Goal: Information Seeking & Learning: Understand process/instructions

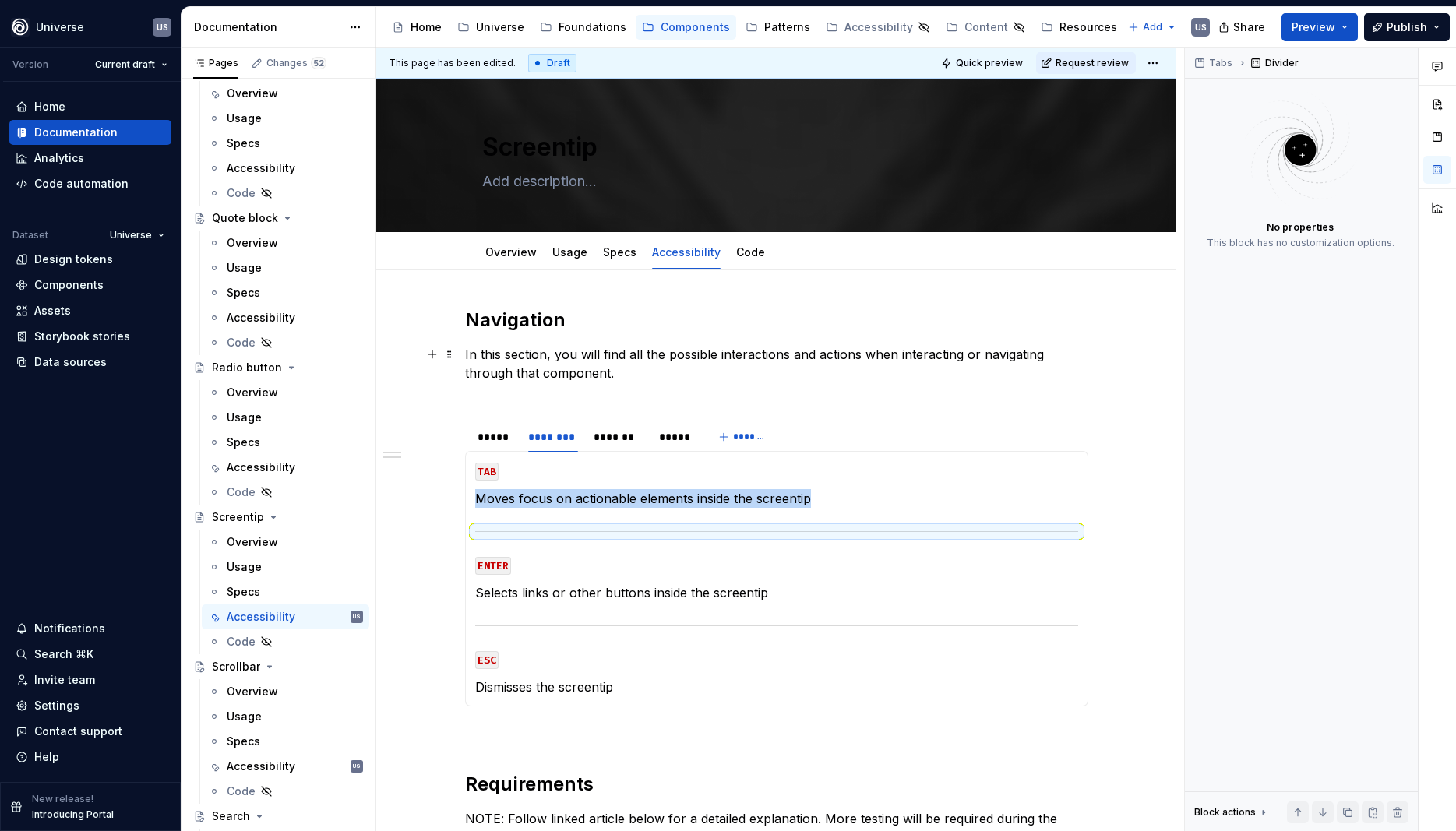
type textarea "*"
click at [630, 441] on div "*******" at bounding box center [619, 437] width 50 height 16
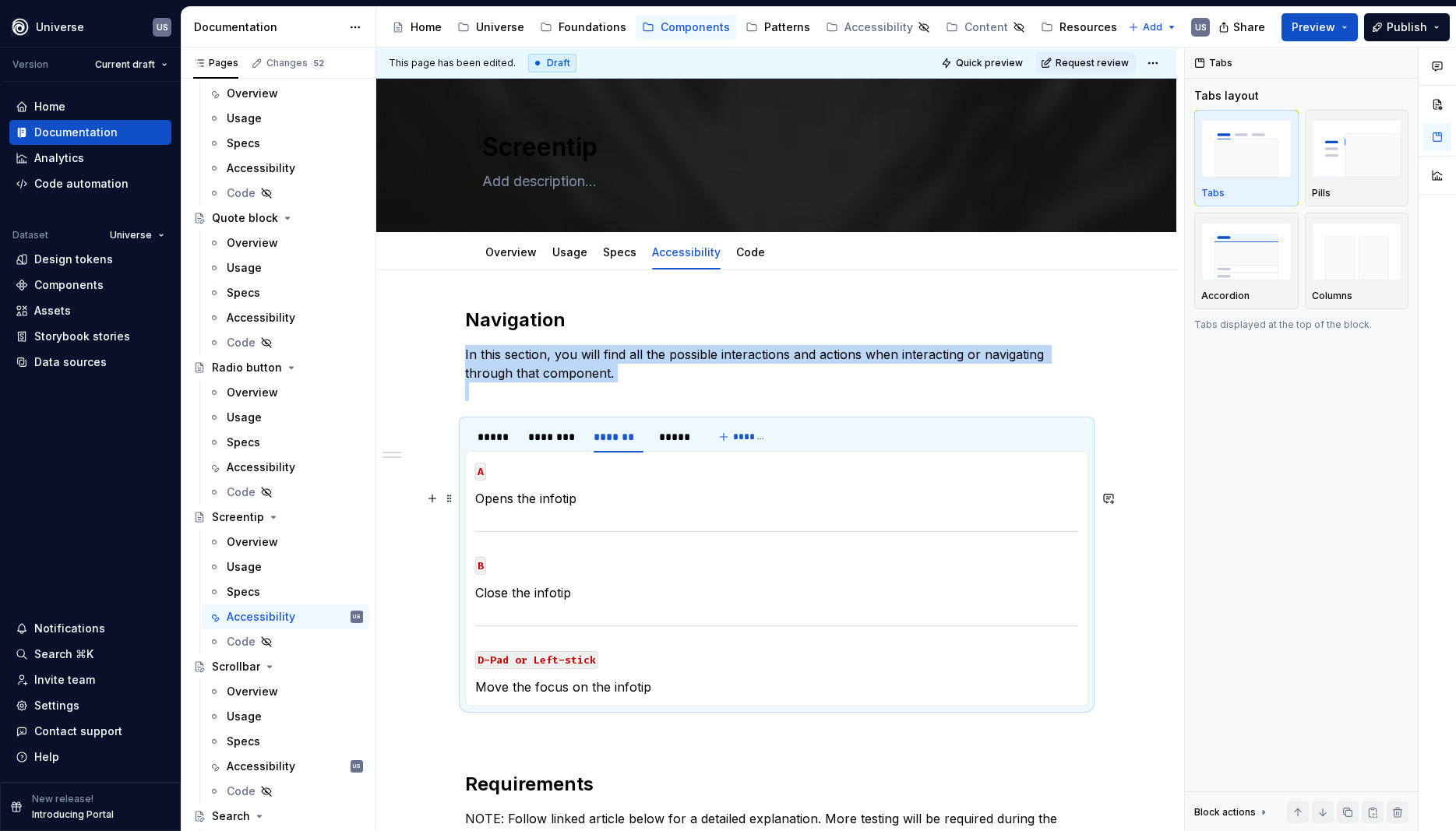
click at [600, 499] on p "Opens the infotip" at bounding box center [777, 498] width 603 height 19
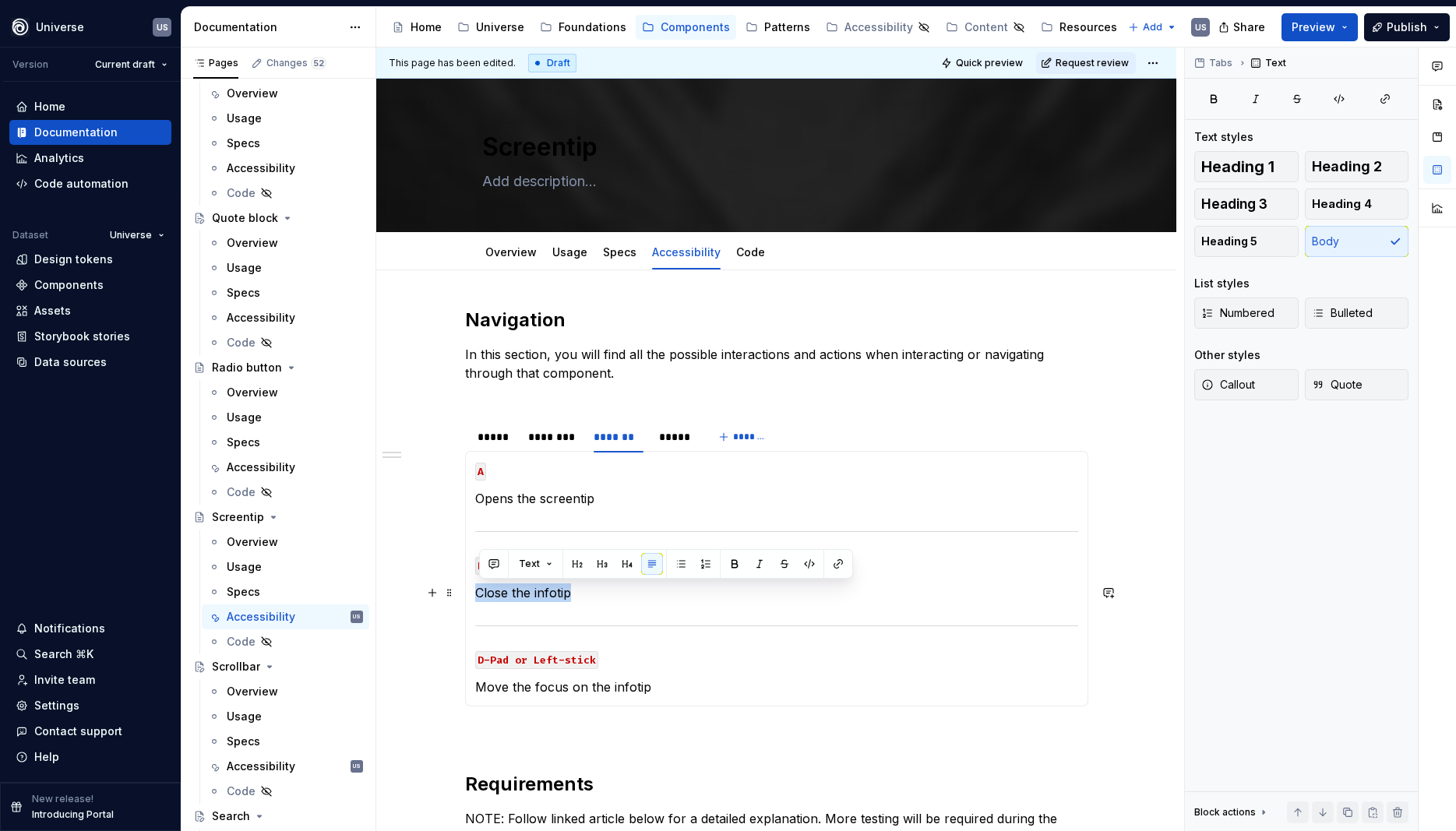
drag, startPoint x: 586, startPoint y: 590, endPoint x: 481, endPoint y: 592, distance: 105.0
click at [480, 592] on p "Close the infotip" at bounding box center [777, 592] width 603 height 19
click at [484, 593] on p "dismisses the screentip" at bounding box center [777, 592] width 603 height 19
click at [572, 433] on div "********" at bounding box center [553, 437] width 50 height 16
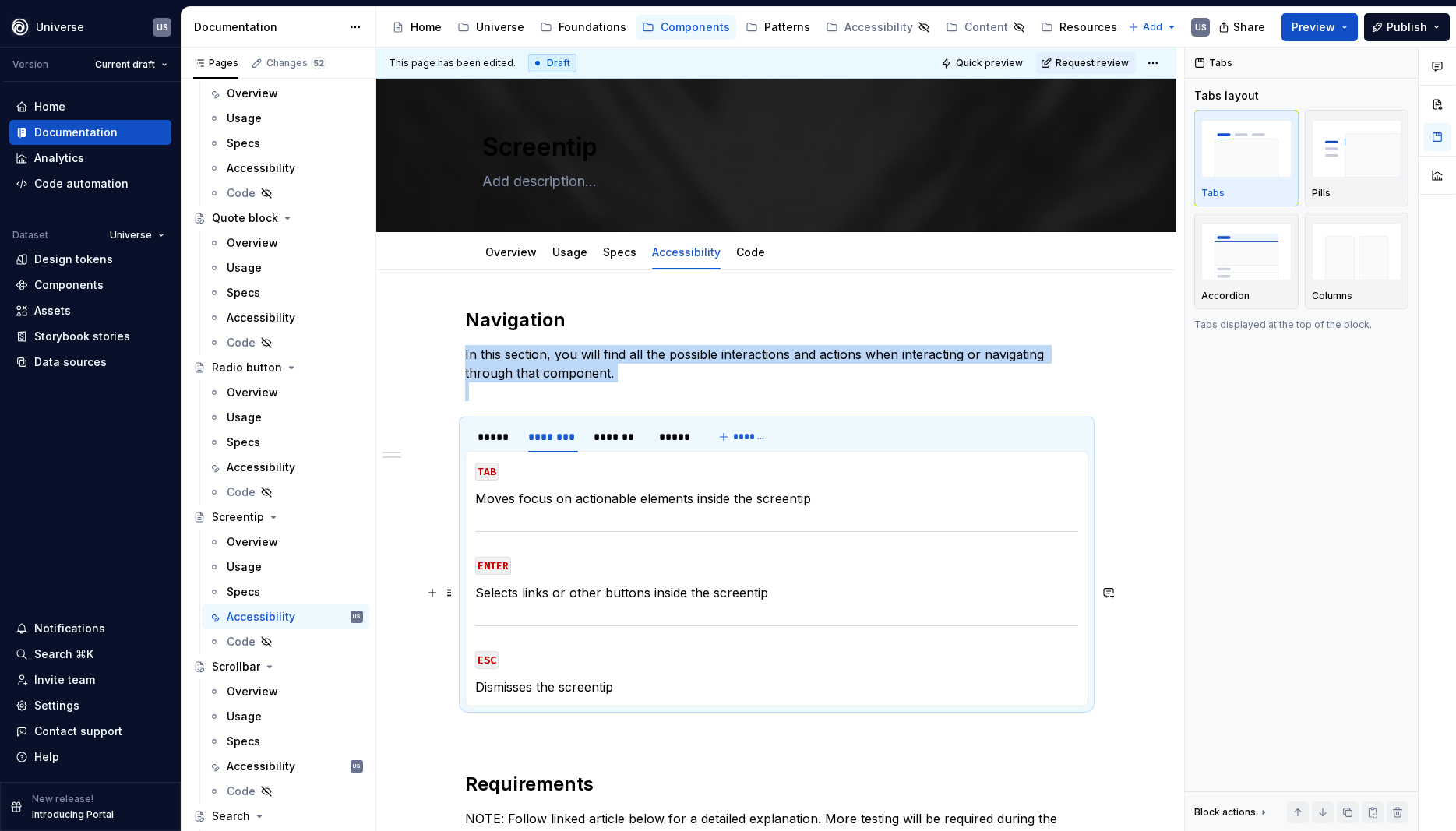
click at [519, 592] on p "Selects links or other buttons inside the screentip" at bounding box center [777, 592] width 603 height 19
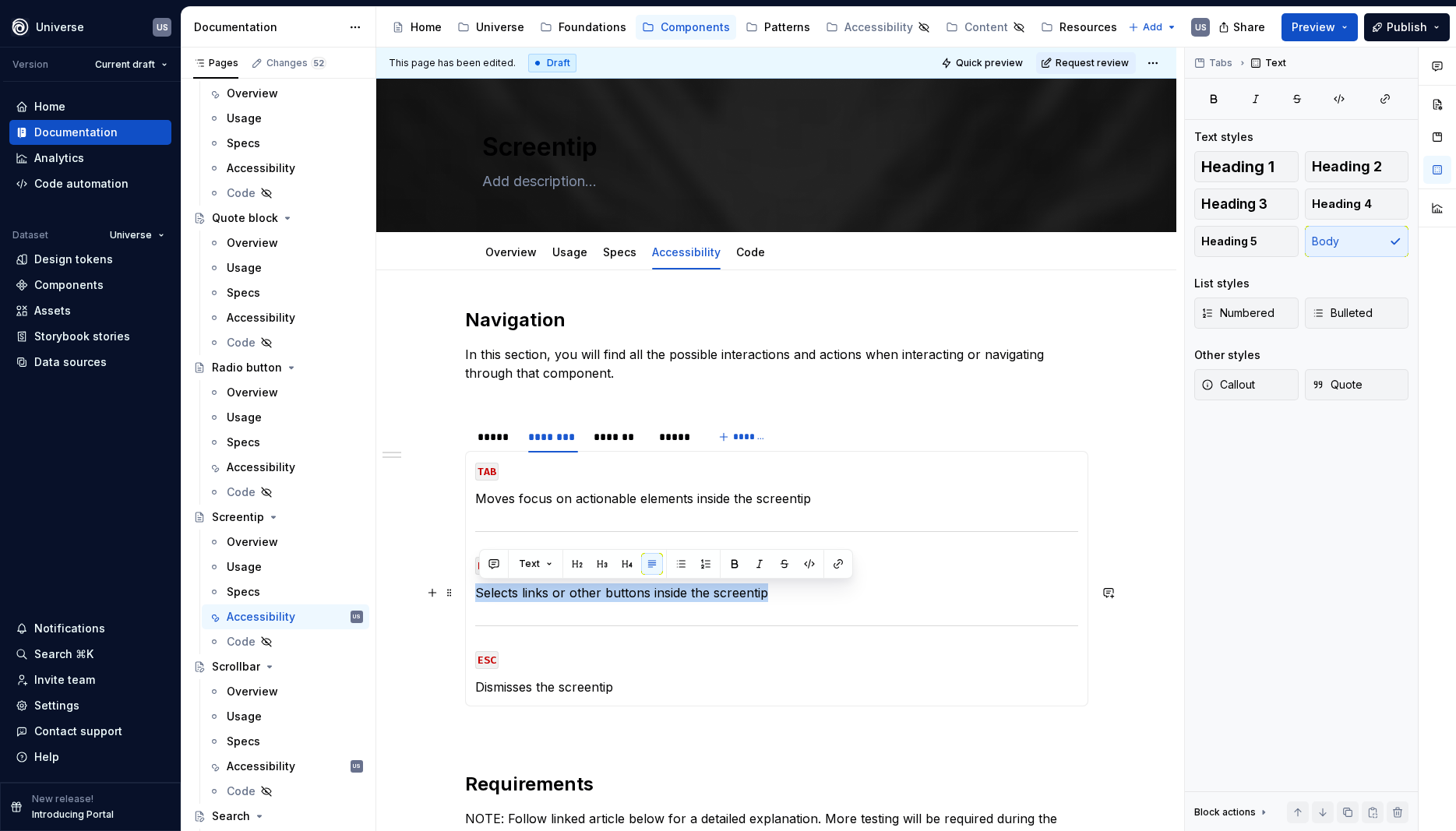
drag, startPoint x: 480, startPoint y: 592, endPoint x: 852, endPoint y: 598, distance: 372.0
click at [852, 598] on p "Selects links or other buttons inside the screentip" at bounding box center [777, 592] width 603 height 19
copy p "Selects links or other buttons inside the screentip"
click at [622, 447] on div "*******" at bounding box center [618, 437] width 62 height 22
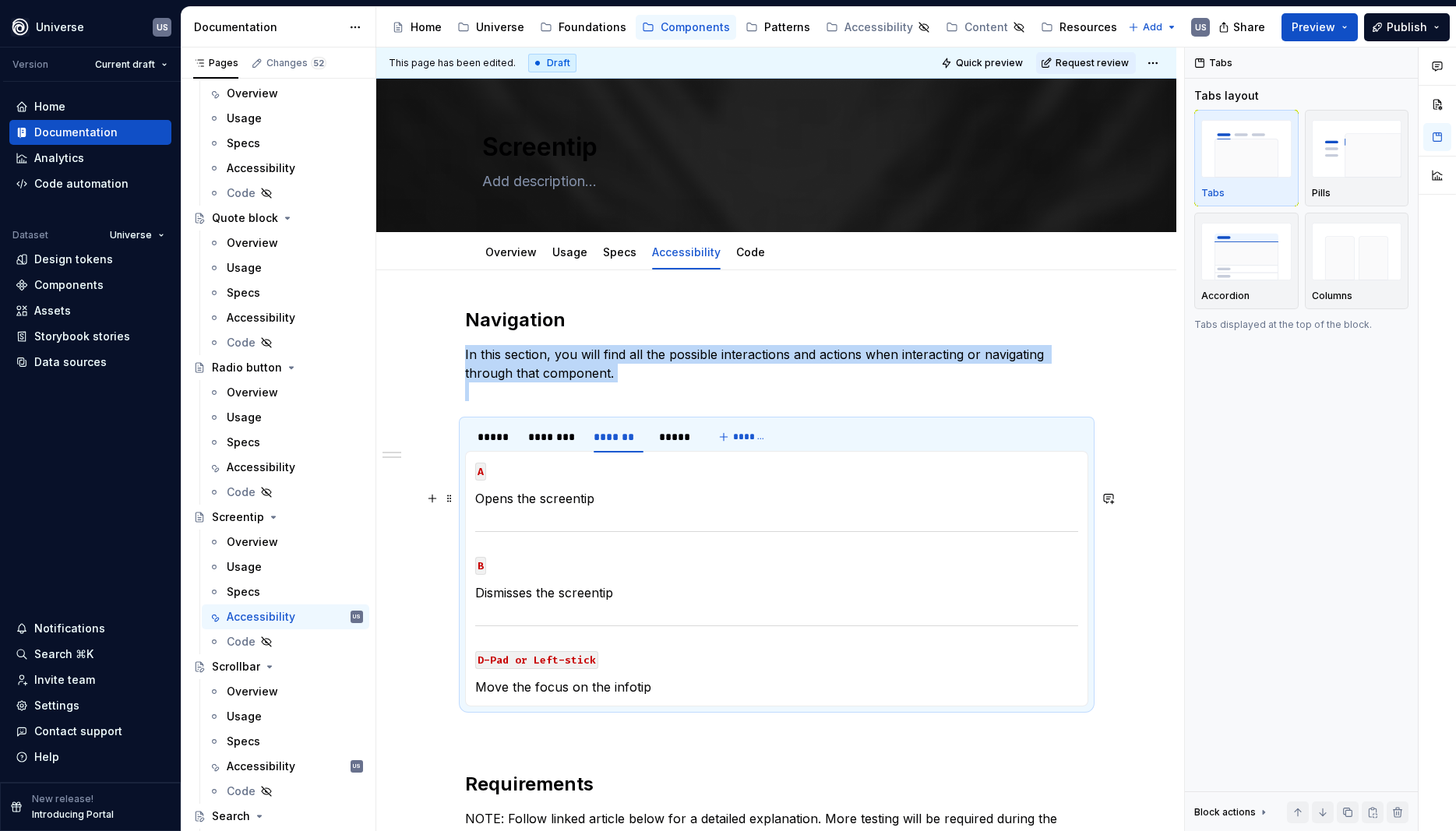
click at [583, 504] on p "Opens the screentip" at bounding box center [777, 498] width 603 height 19
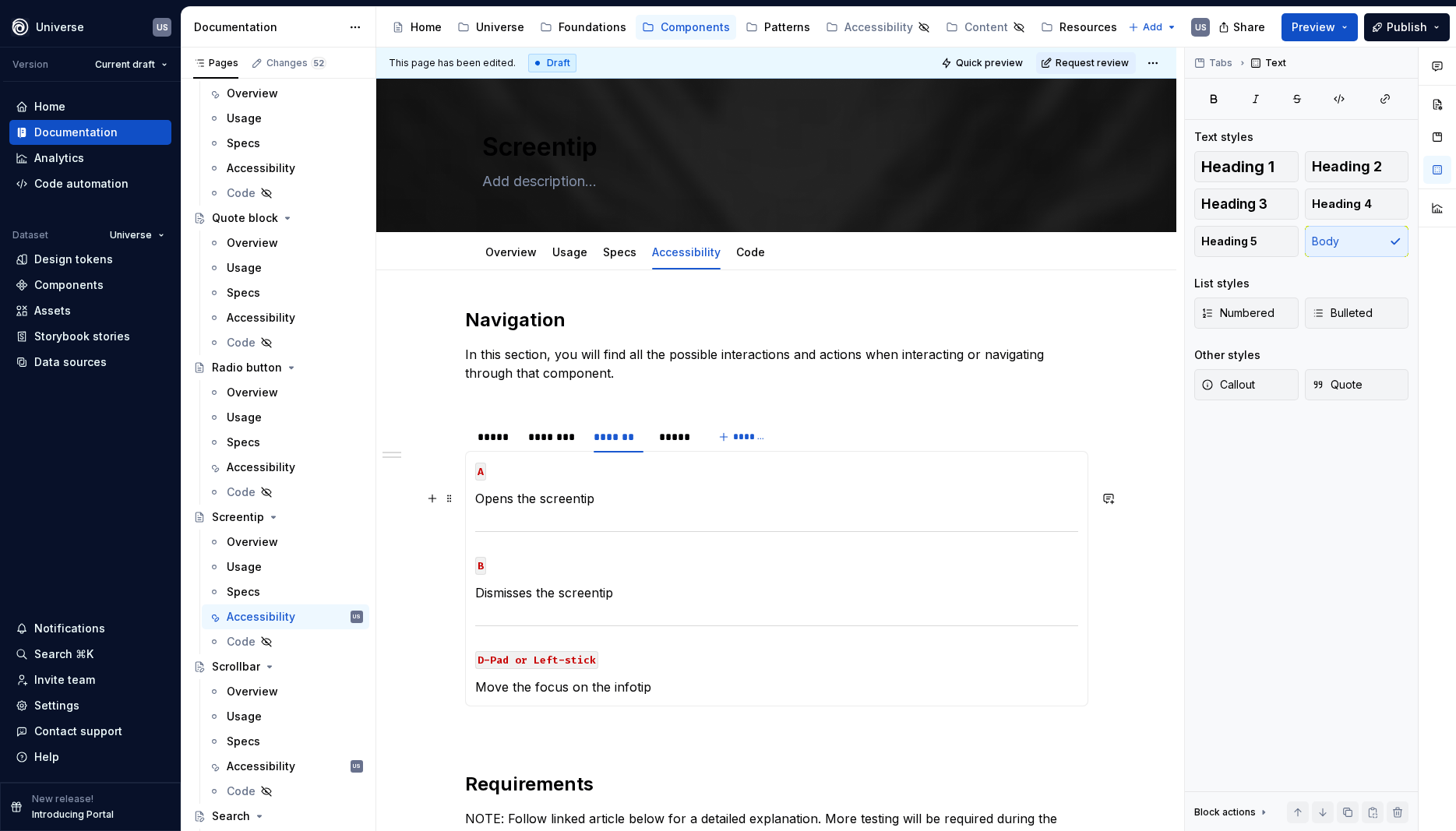
click at [632, 499] on p "Opens the screentip" at bounding box center [777, 498] width 603 height 19
drag, startPoint x: 632, startPoint y: 499, endPoint x: 466, endPoint y: 493, distance: 166.1
click at [466, 493] on section "***** ******** ******* ***** ******* MOUSE CLICK Open/close the infotip MOUSE H…" at bounding box center [777, 563] width 623 height 287
click at [585, 479] on section-item-column "A Opens the screentip B Dismisses the screentip D-Pad or Left-stick Move the fo…" at bounding box center [777, 579] width 603 height 236
click at [605, 506] on p "Opens the screentip" at bounding box center [777, 498] width 603 height 19
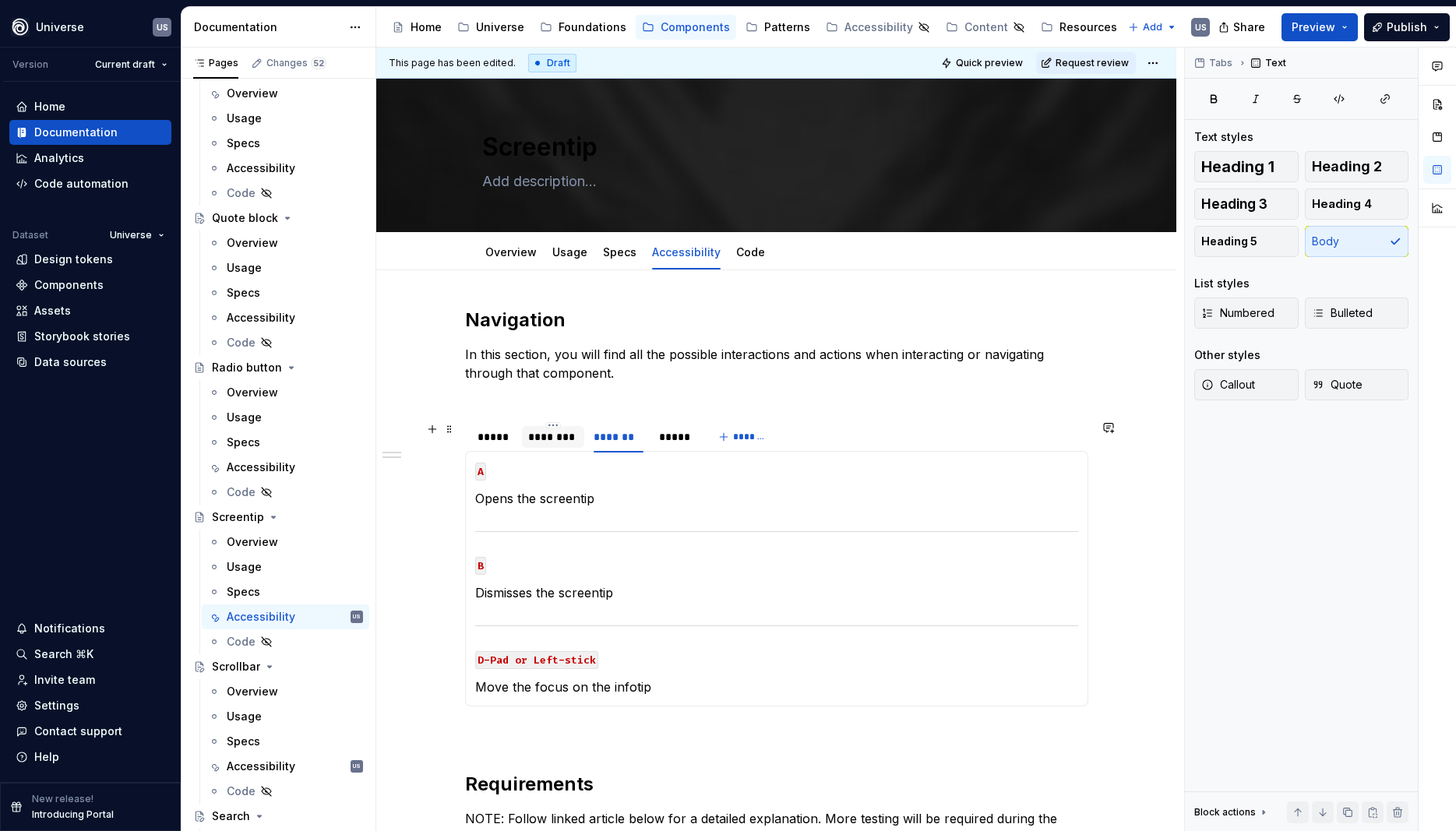
click at [569, 436] on div "********" at bounding box center [553, 437] width 50 height 16
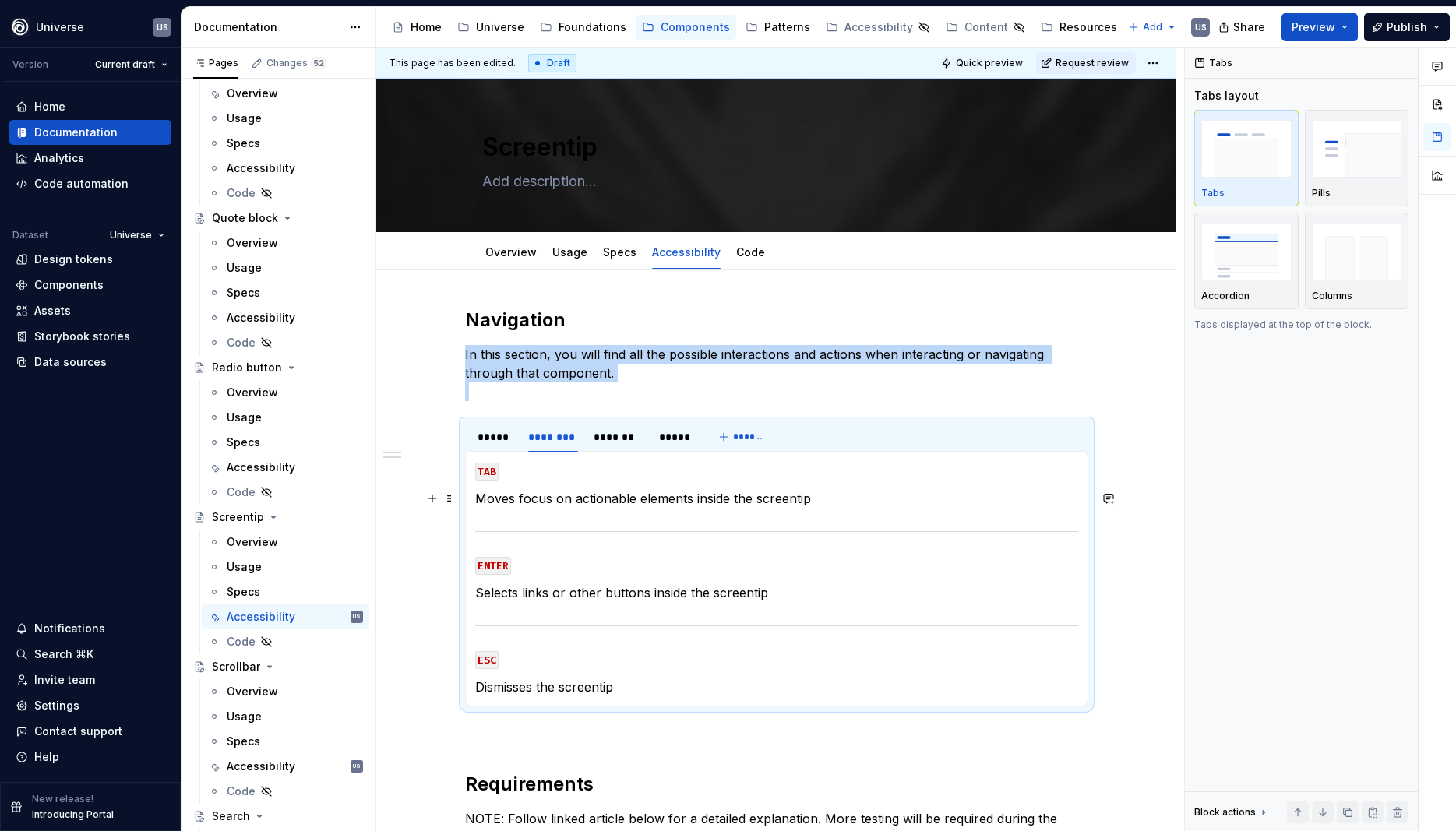
click at [577, 503] on p "Moves focus on actionable elements inside the screentip" at bounding box center [777, 498] width 603 height 19
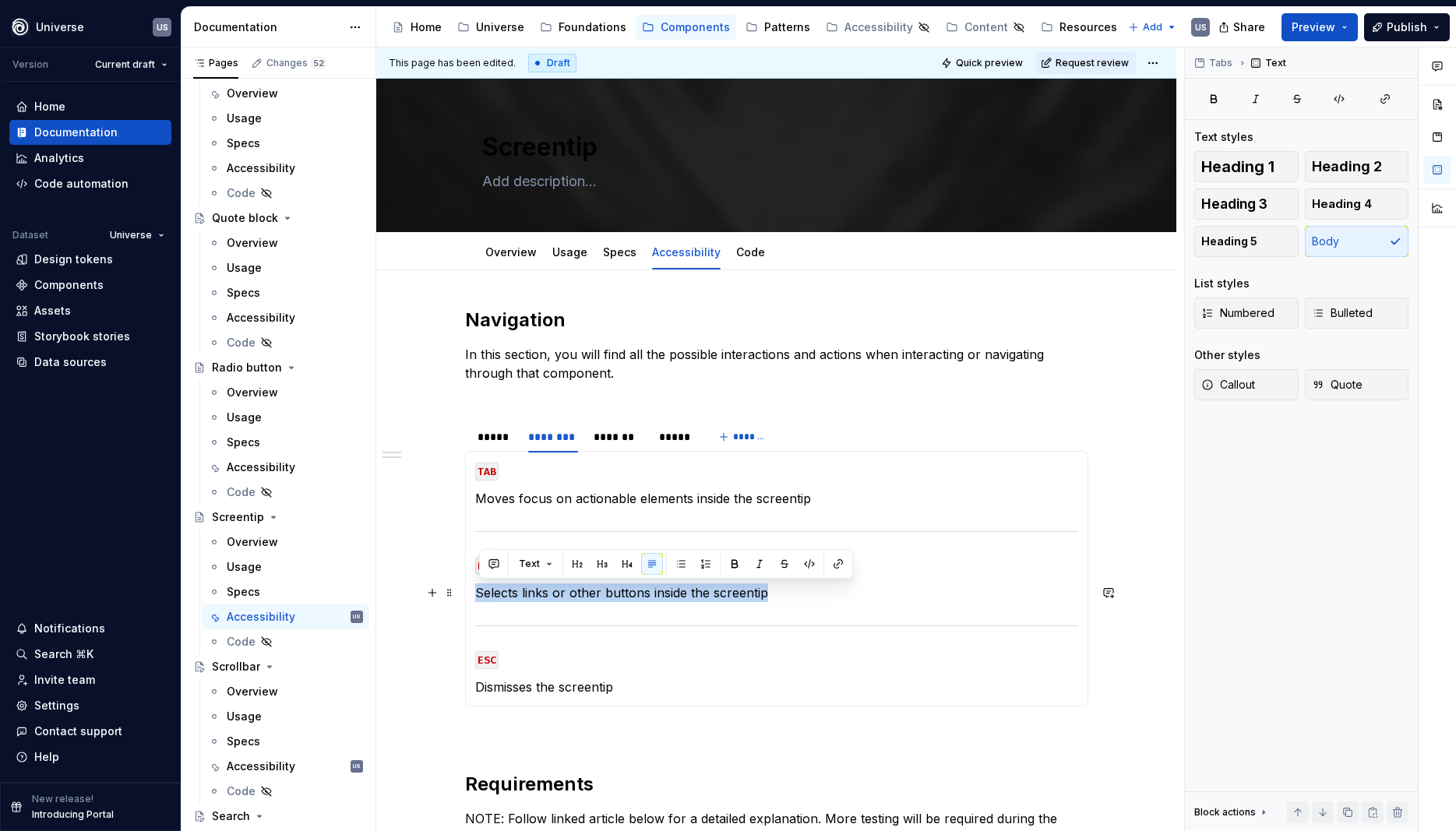
drag, startPoint x: 777, startPoint y: 595, endPoint x: 480, endPoint y: 591, distance: 297.0
click at [480, 591] on p "Selects links or other buttons inside the screentip" at bounding box center [777, 592] width 603 height 19
copy p "Selects links or other buttons inside the screentip"
click at [620, 439] on div "*******" at bounding box center [619, 437] width 50 height 16
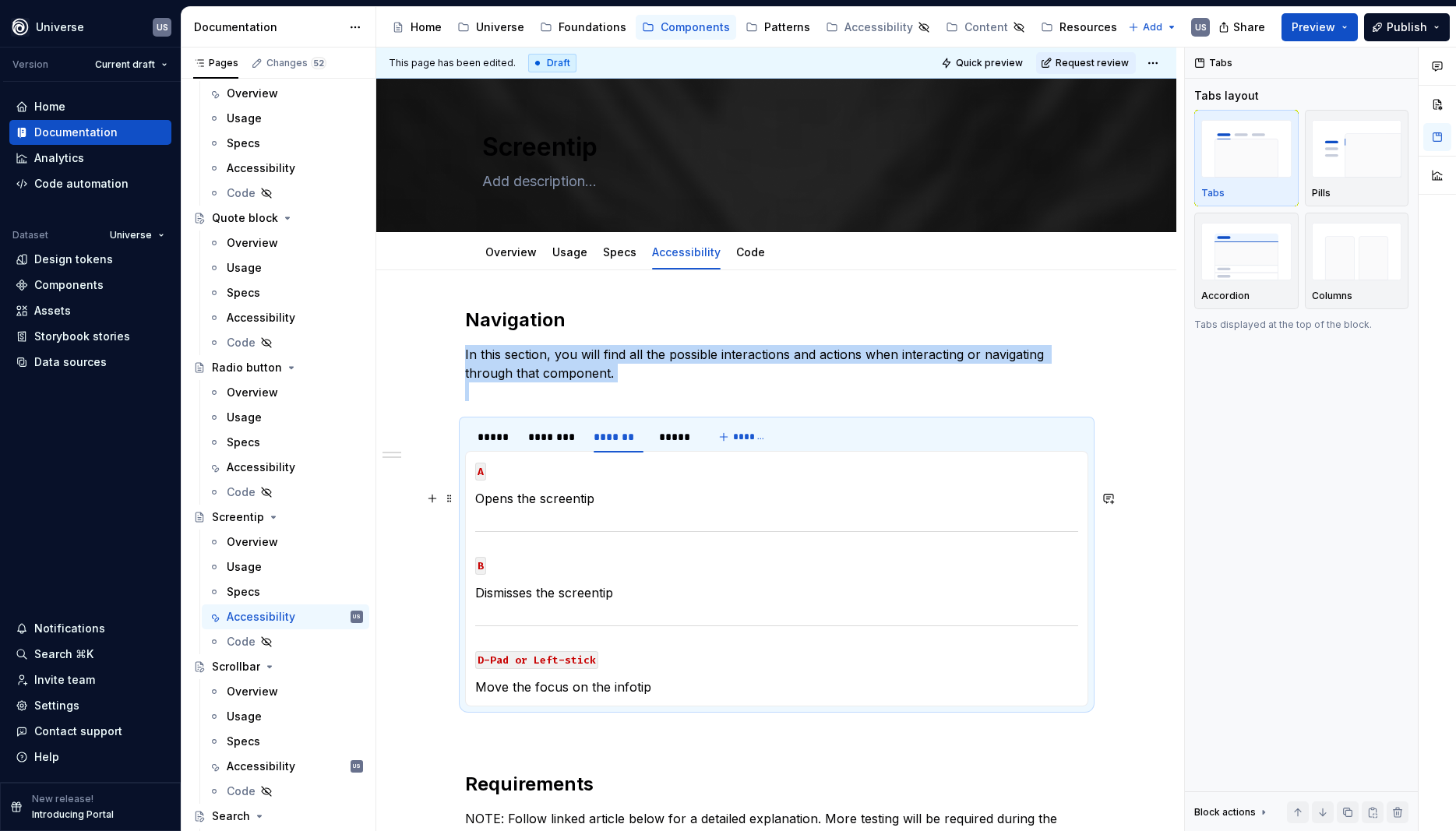
click at [601, 508] on section-item-column "A Opens the screentip B Dismisses the screentip D-Pad or Left-stick Move the fo…" at bounding box center [777, 579] width 603 height 236
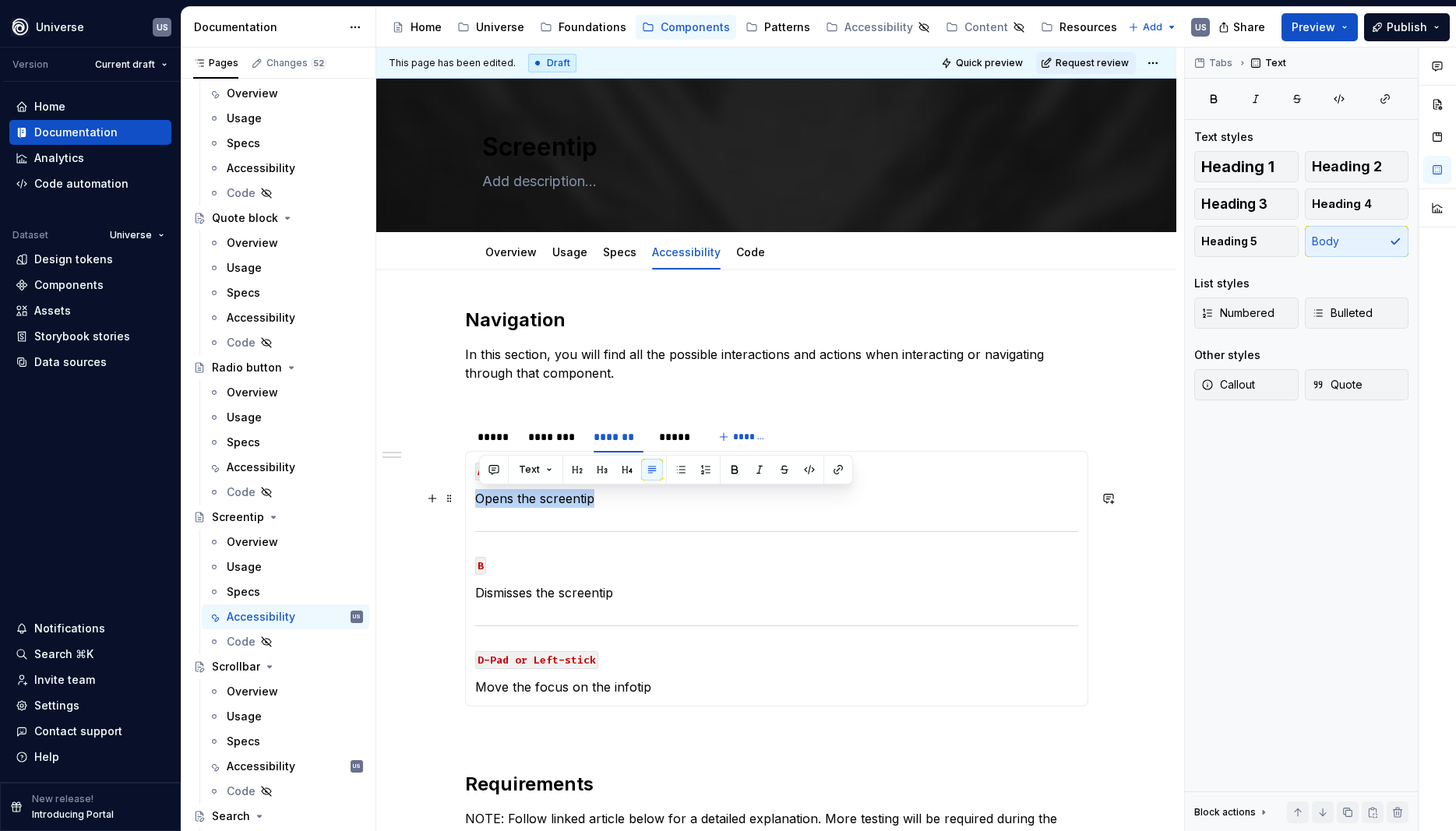
drag, startPoint x: 606, startPoint y: 498, endPoint x: 470, endPoint y: 499, distance: 136.0
click at [468, 499] on section "***** ******** ******* ***** ******* MOUSE CLICK Open/close the infotip MOUSE H…" at bounding box center [777, 563] width 623 height 287
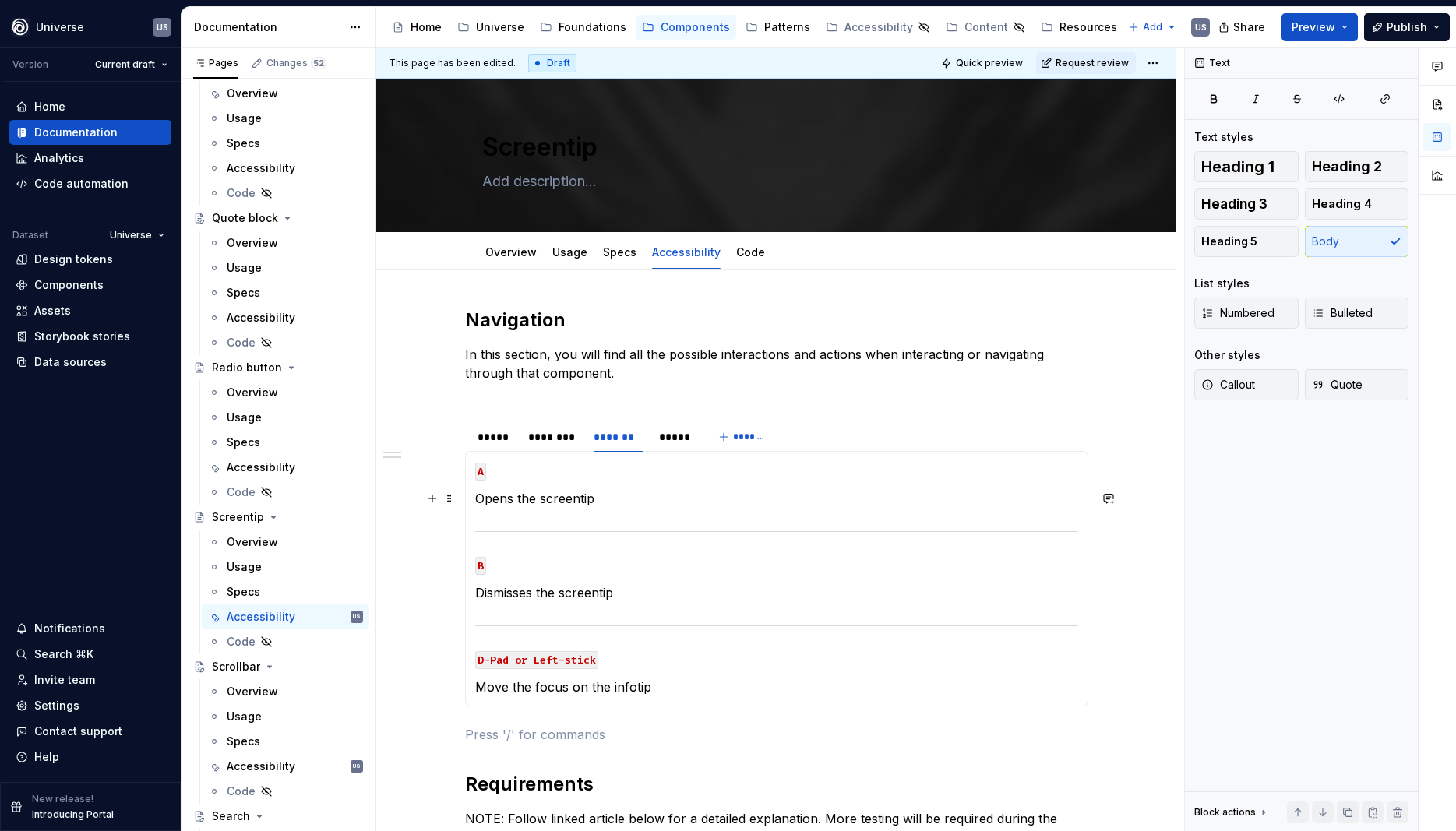
click at [588, 507] on p "Opens the screentip" at bounding box center [777, 498] width 603 height 19
click at [608, 501] on p "Opens the screentip" at bounding box center [777, 498] width 603 height 19
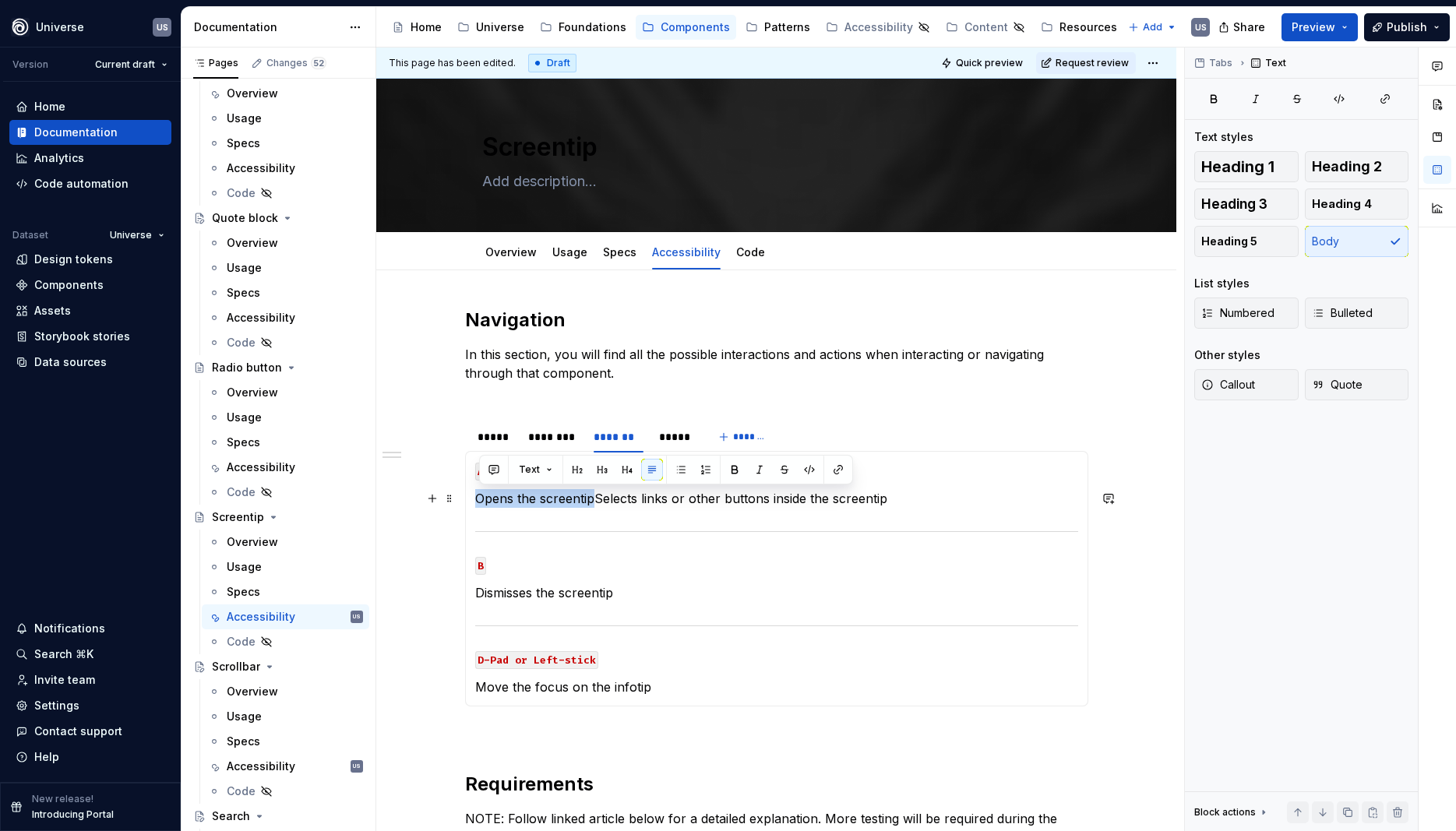
drag, startPoint x: 599, startPoint y: 507, endPoint x: 476, endPoint y: 496, distance: 123.5
click at [476, 496] on div "MOUSE CLICK Open/close the infotip MOUSE HOVER Displays the hover state on icon…" at bounding box center [777, 579] width 623 height 255
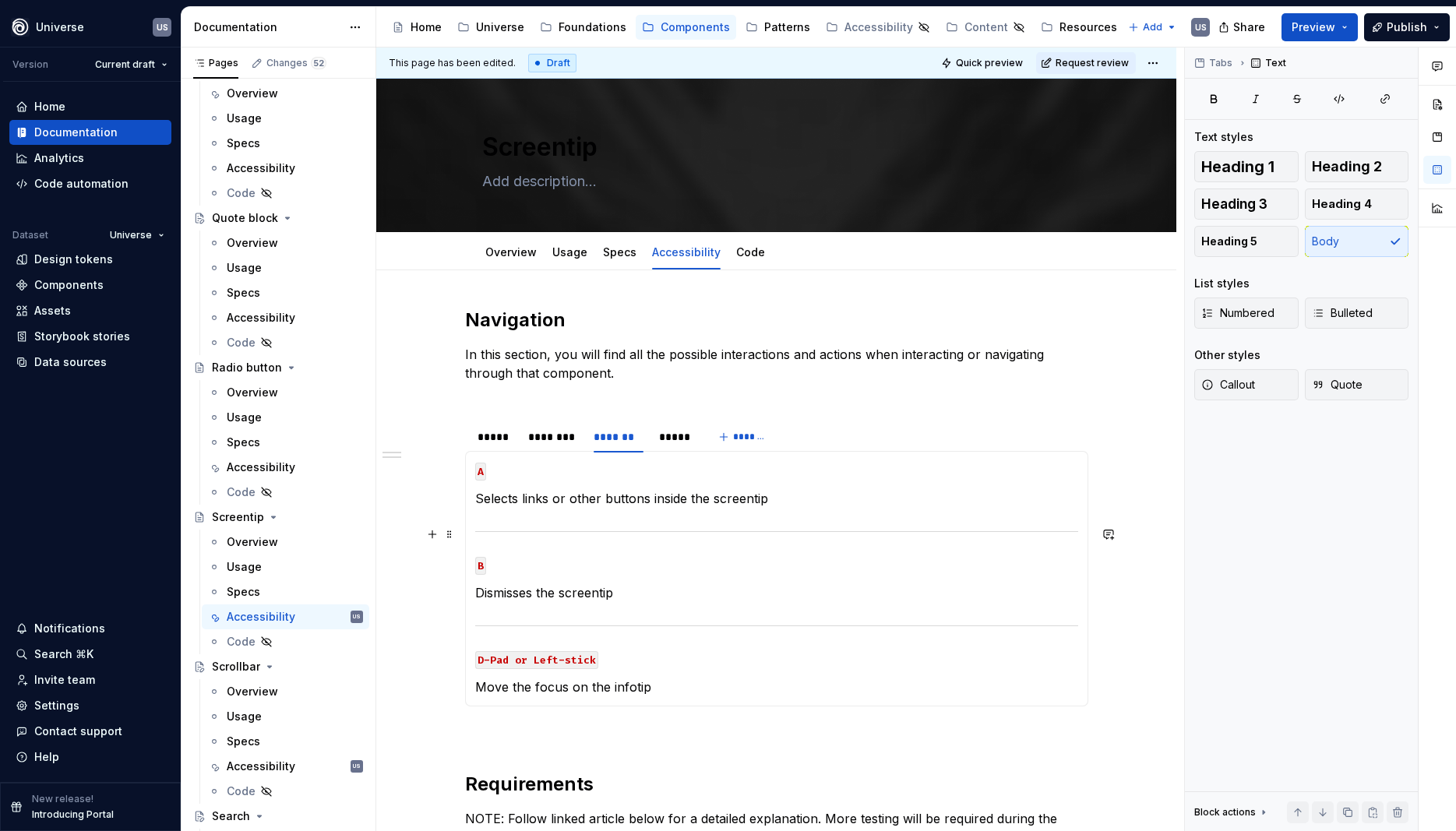
click at [630, 516] on section-item-column "A Selects links or other buttons inside the screentip B Dismisses the screentip…" at bounding box center [777, 579] width 603 height 236
click at [561, 440] on div "********" at bounding box center [553, 437] width 50 height 16
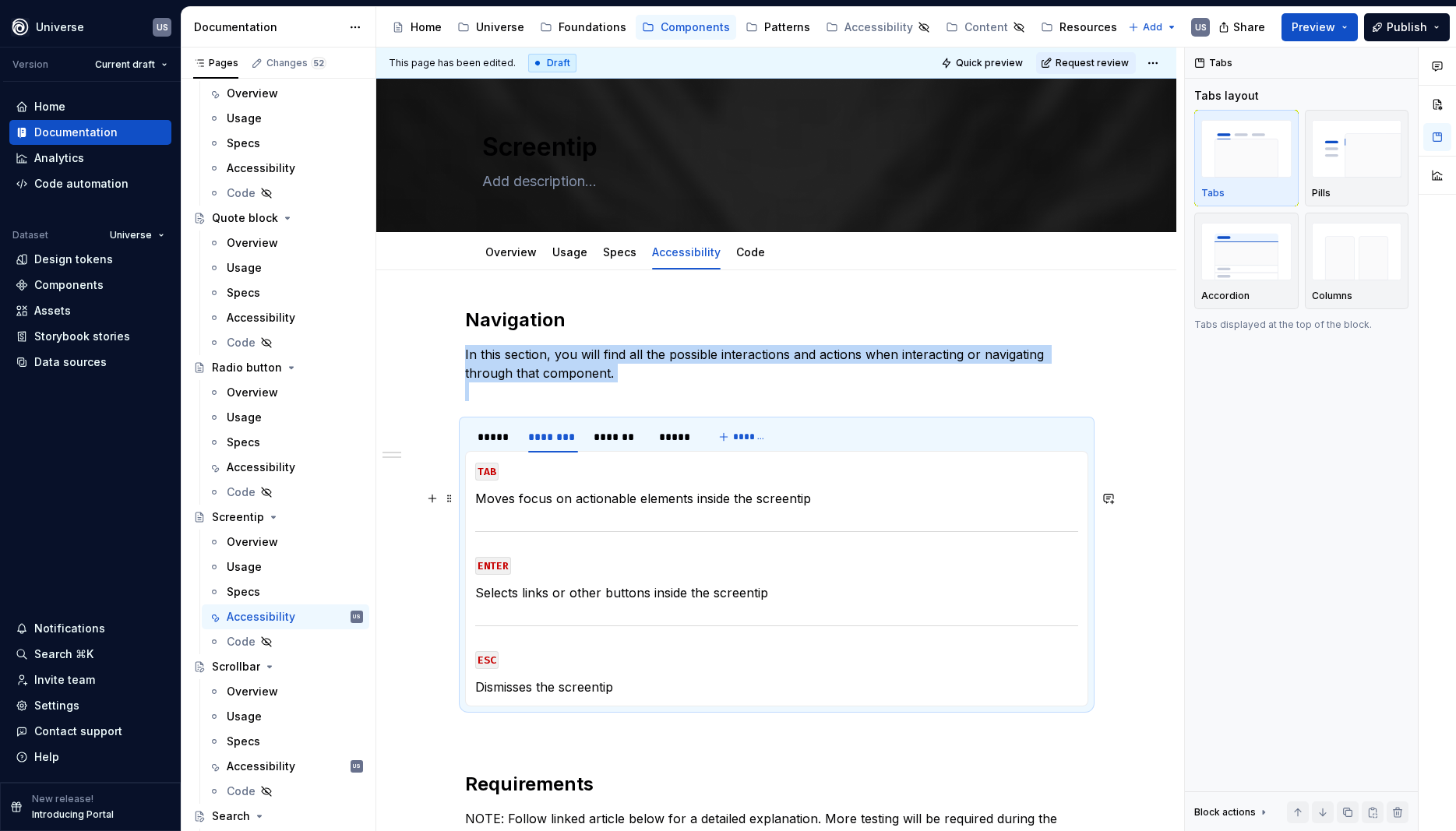
click at [564, 503] on p "Moves focus on actionable elements inside the screentip" at bounding box center [777, 498] width 603 height 19
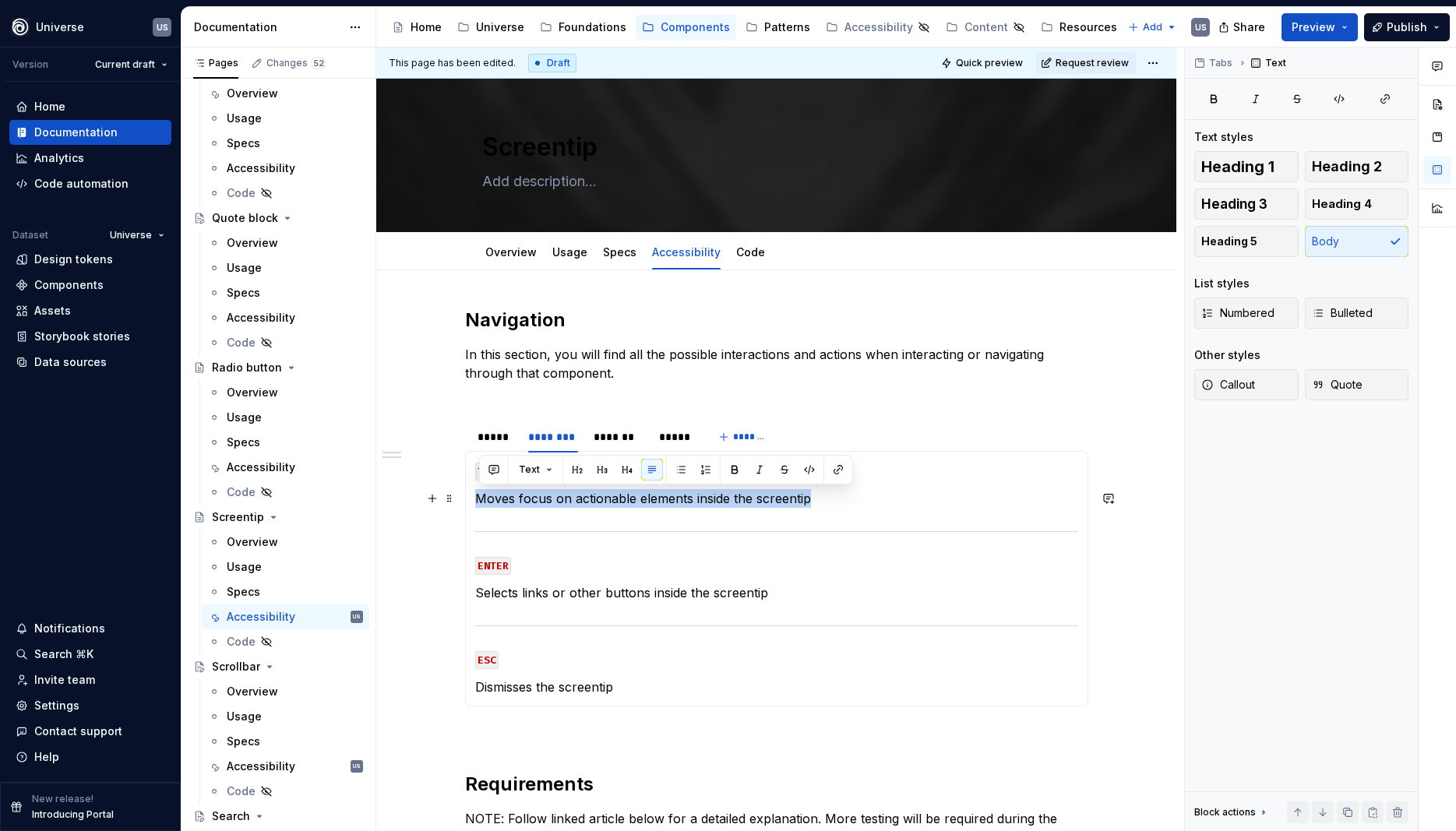
drag, startPoint x: 833, startPoint y: 494, endPoint x: 481, endPoint y: 500, distance: 352.1
click at [481, 500] on p "Moves focus on actionable elements inside the screentip" at bounding box center [777, 498] width 603 height 19
copy p "Moves focus on actionable elements inside the screentip"
click at [628, 435] on div "*******" at bounding box center [619, 437] width 50 height 16
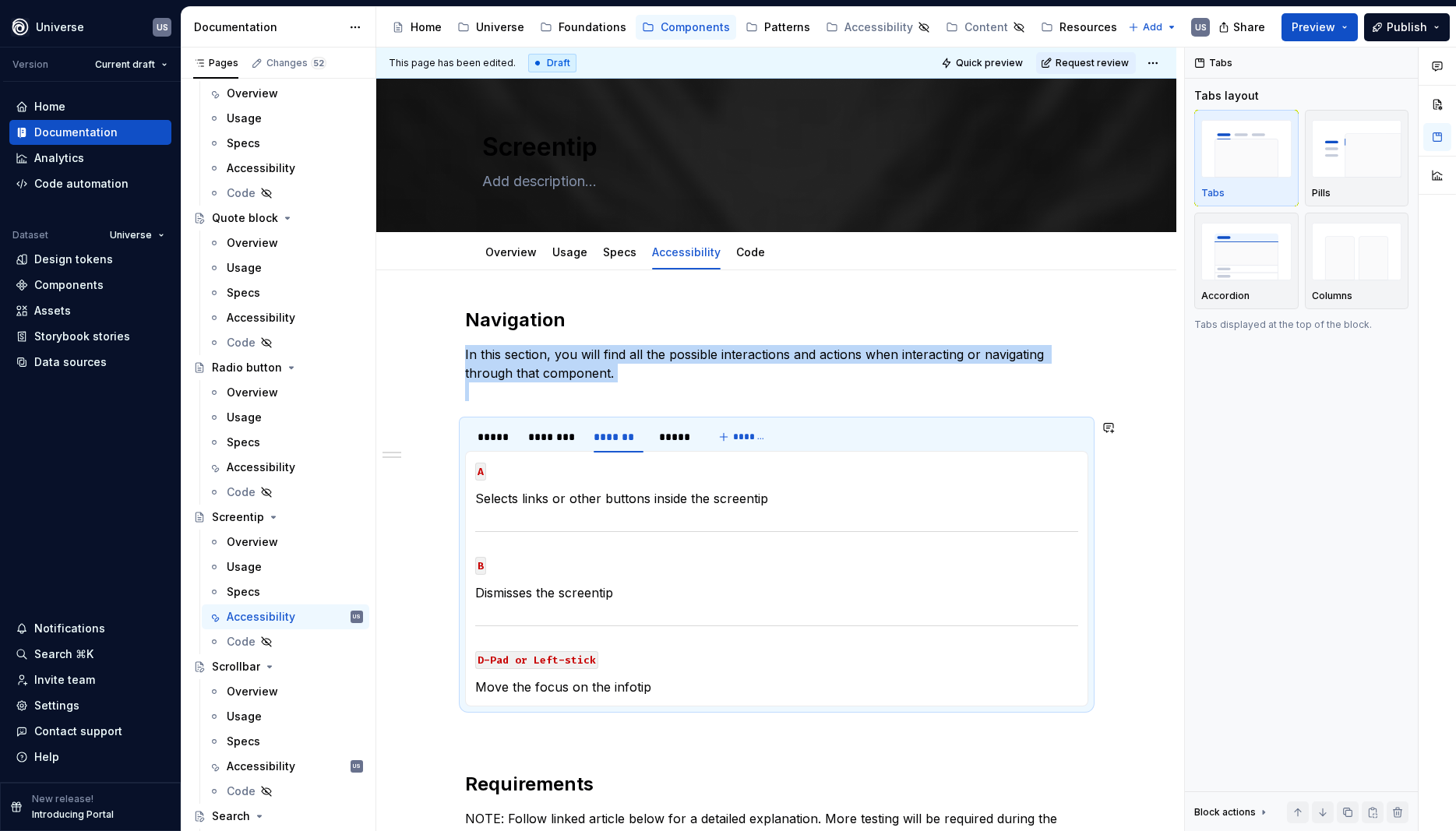
click at [585, 697] on div "MOUSE CLICK Open/close the infotip MOUSE HOVER Displays the hover state on icon…" at bounding box center [777, 579] width 623 height 255
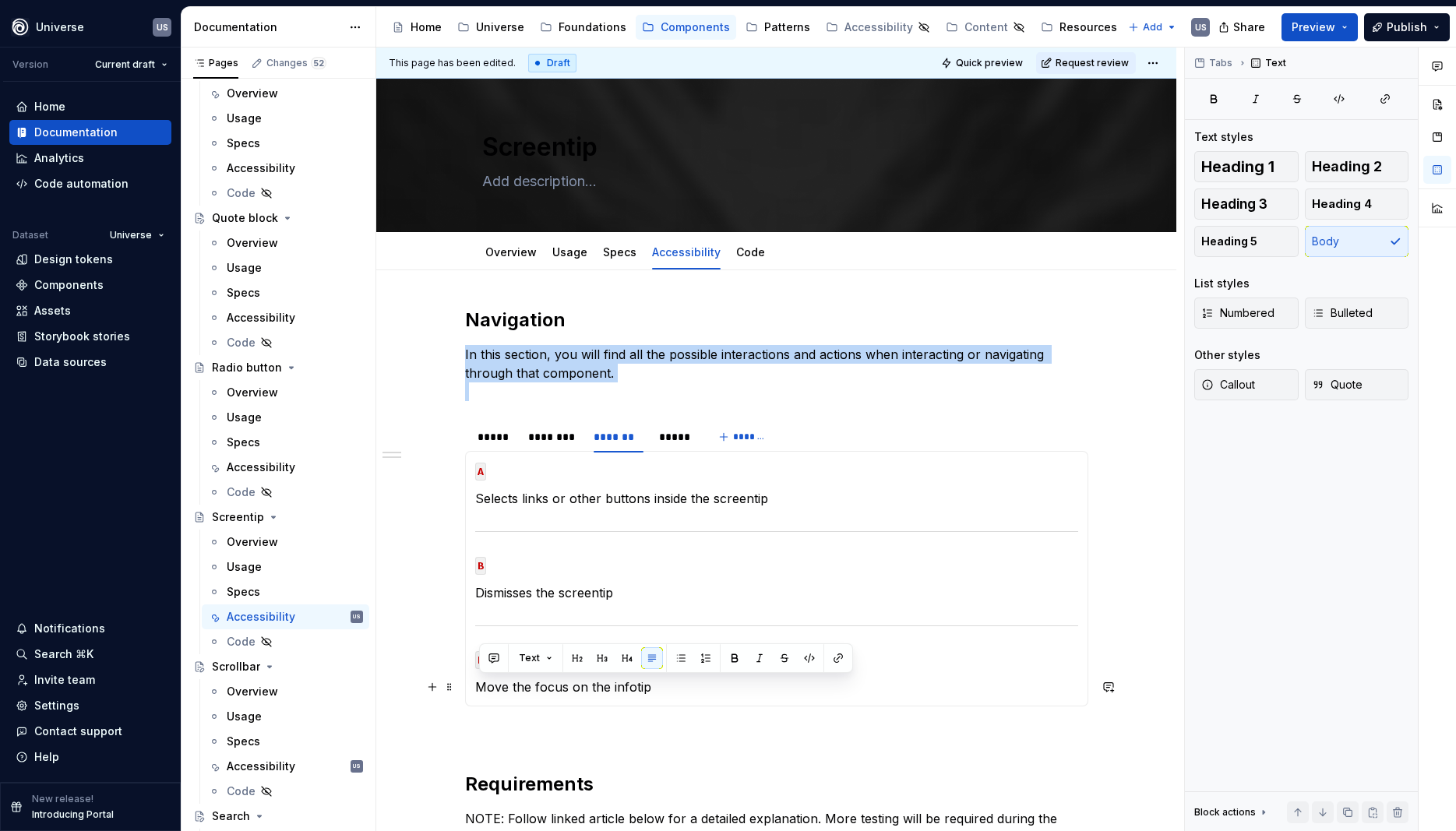
drag, startPoint x: 668, startPoint y: 693, endPoint x: 480, endPoint y: 686, distance: 188.1
click at [480, 686] on p "Move the focus on the infotip" at bounding box center [777, 687] width 603 height 19
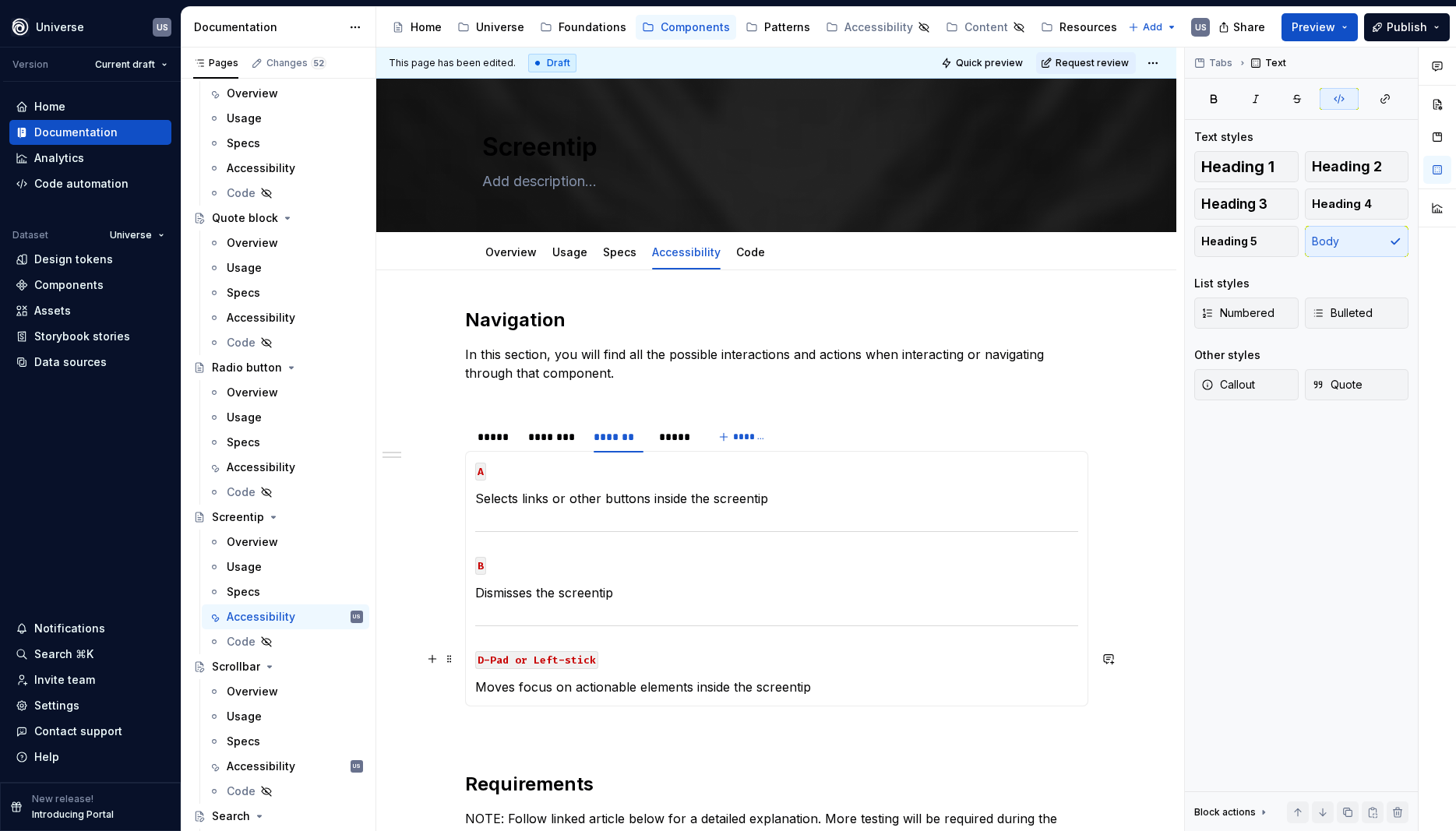
click at [757, 657] on p "D-Pad or Left-stick" at bounding box center [777, 658] width 603 height 19
click at [678, 437] on div "*****" at bounding box center [675, 437] width 32 height 16
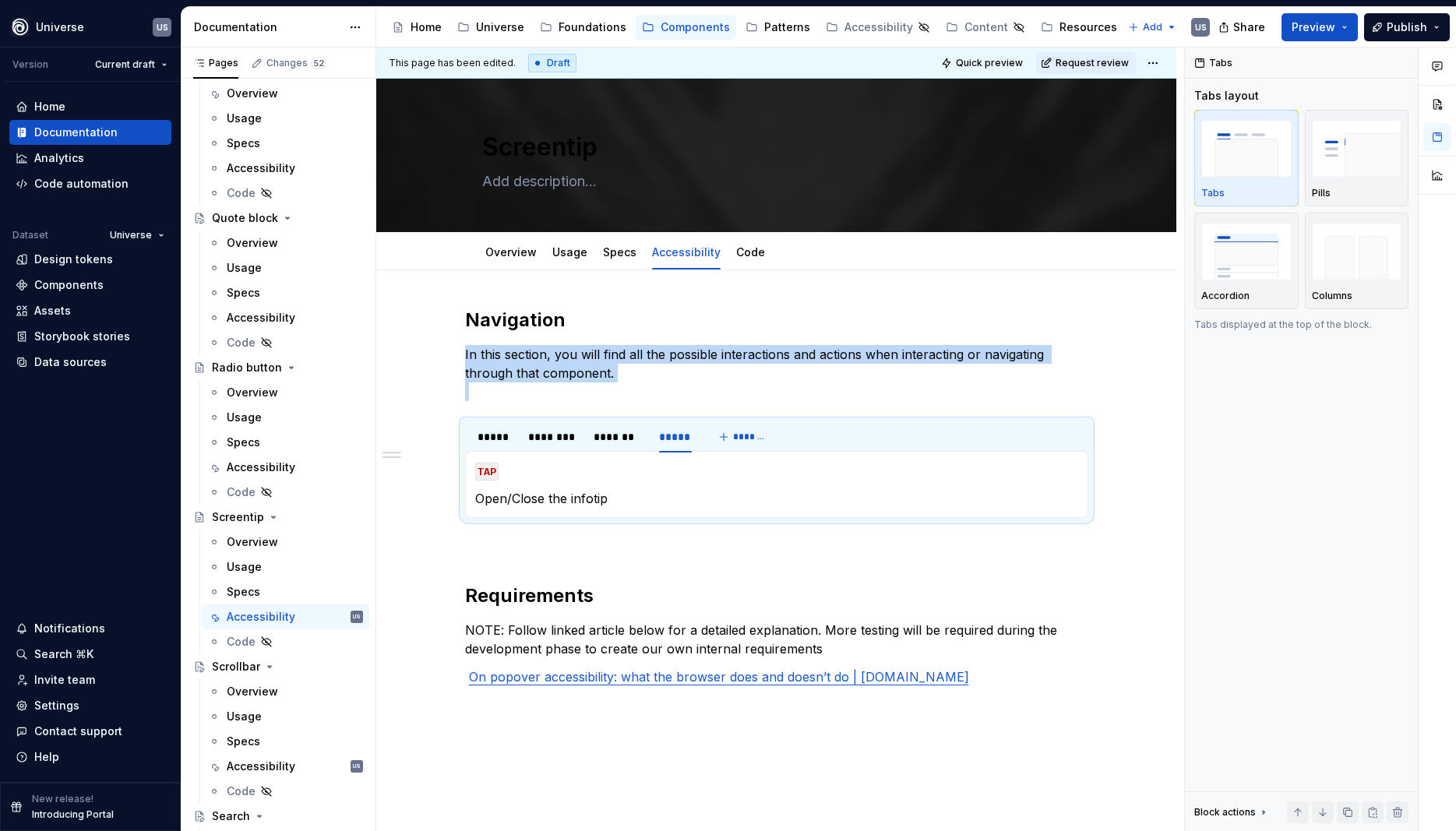
click at [608, 498] on p "Open/Close the infotip" at bounding box center [777, 498] width 603 height 19
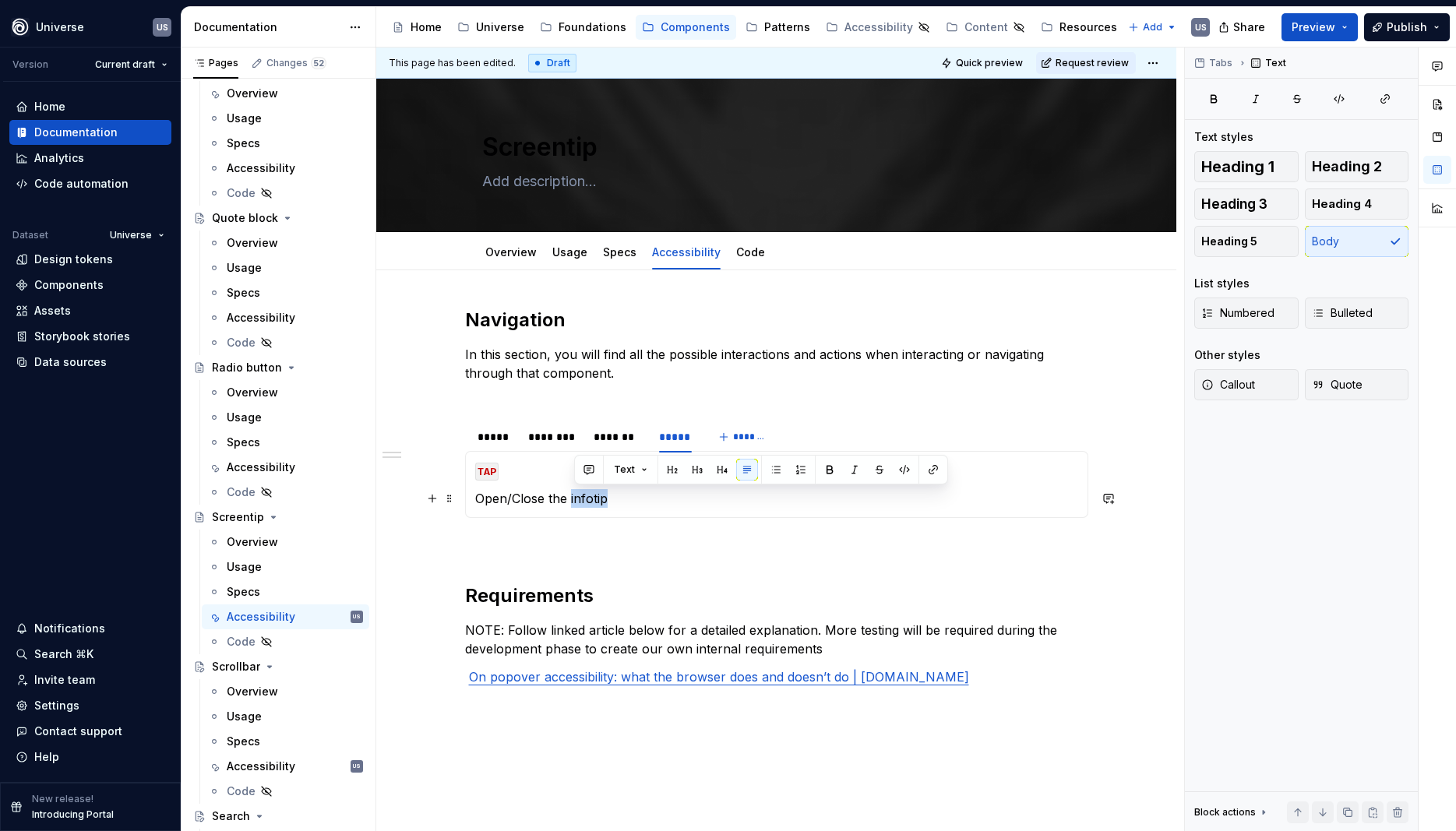
drag, startPoint x: 572, startPoint y: 498, endPoint x: 621, endPoint y: 499, distance: 49.0
click at [621, 499] on p "Open/Close the infotip" at bounding box center [777, 498] width 603 height 19
click at [686, 473] on p "TAP" at bounding box center [777, 470] width 603 height 19
click at [688, 473] on p "TAP" at bounding box center [777, 470] width 603 height 19
click at [274, 313] on div "Accessibility" at bounding box center [261, 318] width 69 height 16
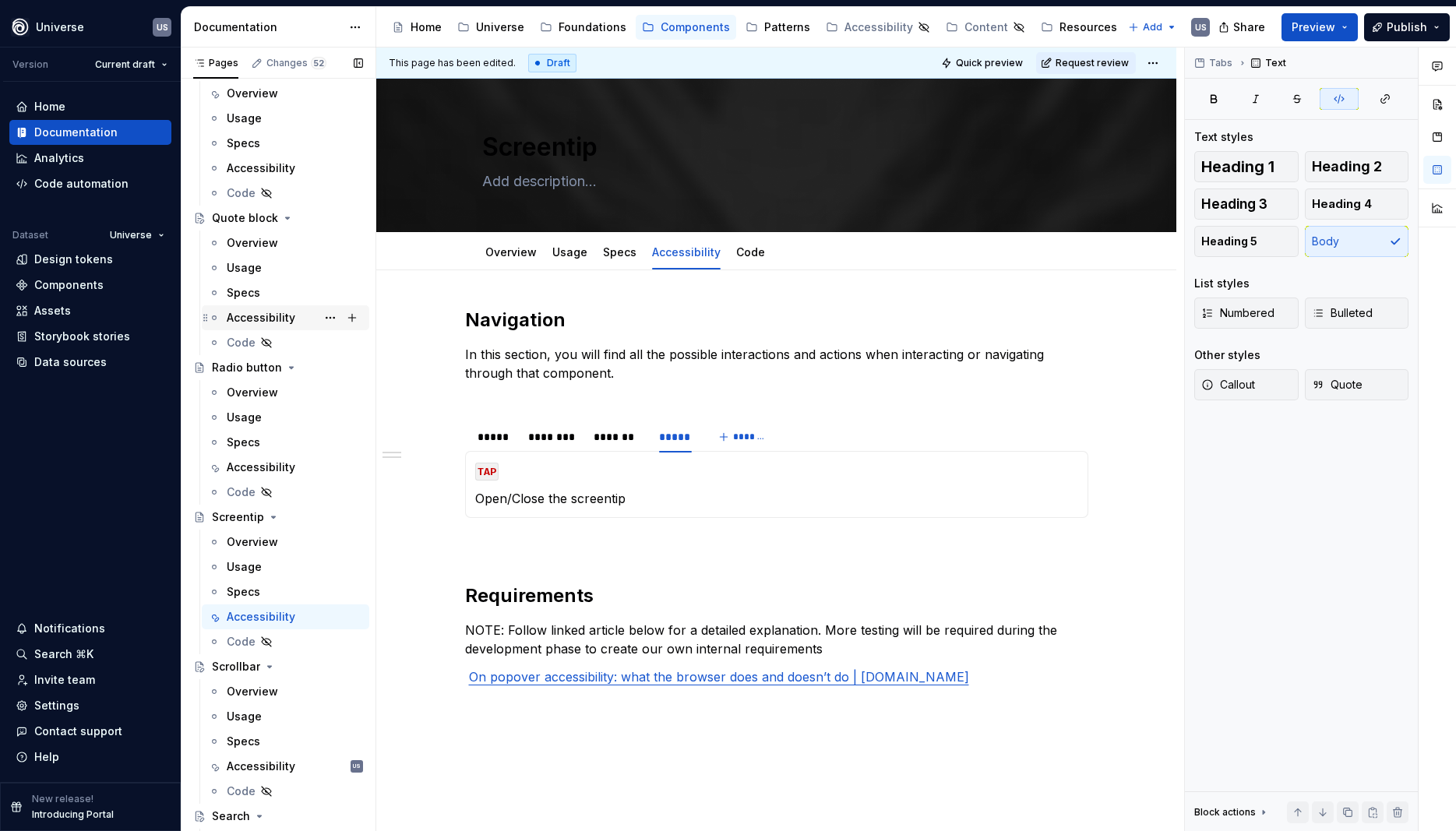
click at [270, 323] on div "Accessibility" at bounding box center [261, 318] width 69 height 16
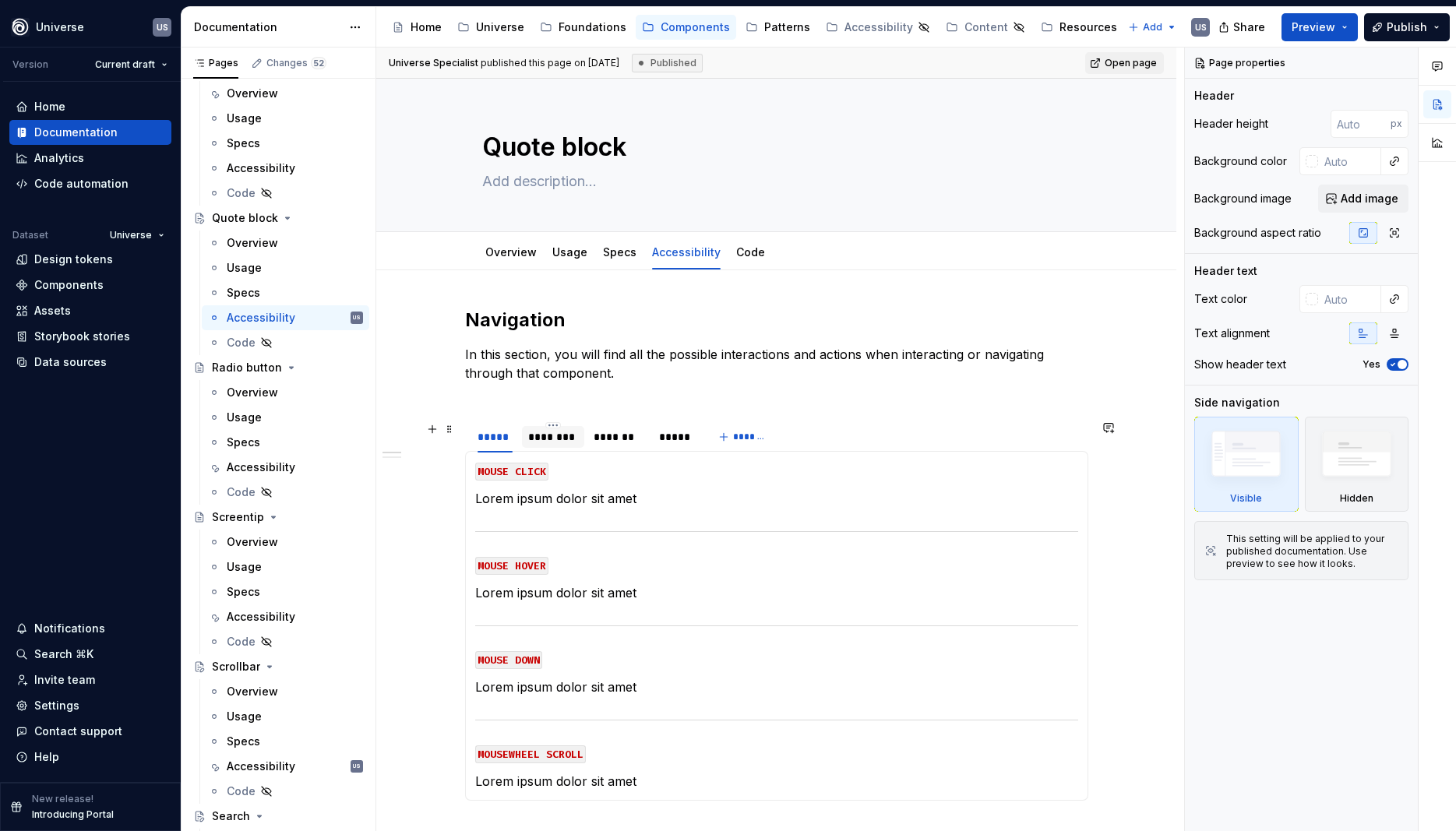
click at [569, 441] on div "********" at bounding box center [553, 437] width 50 height 16
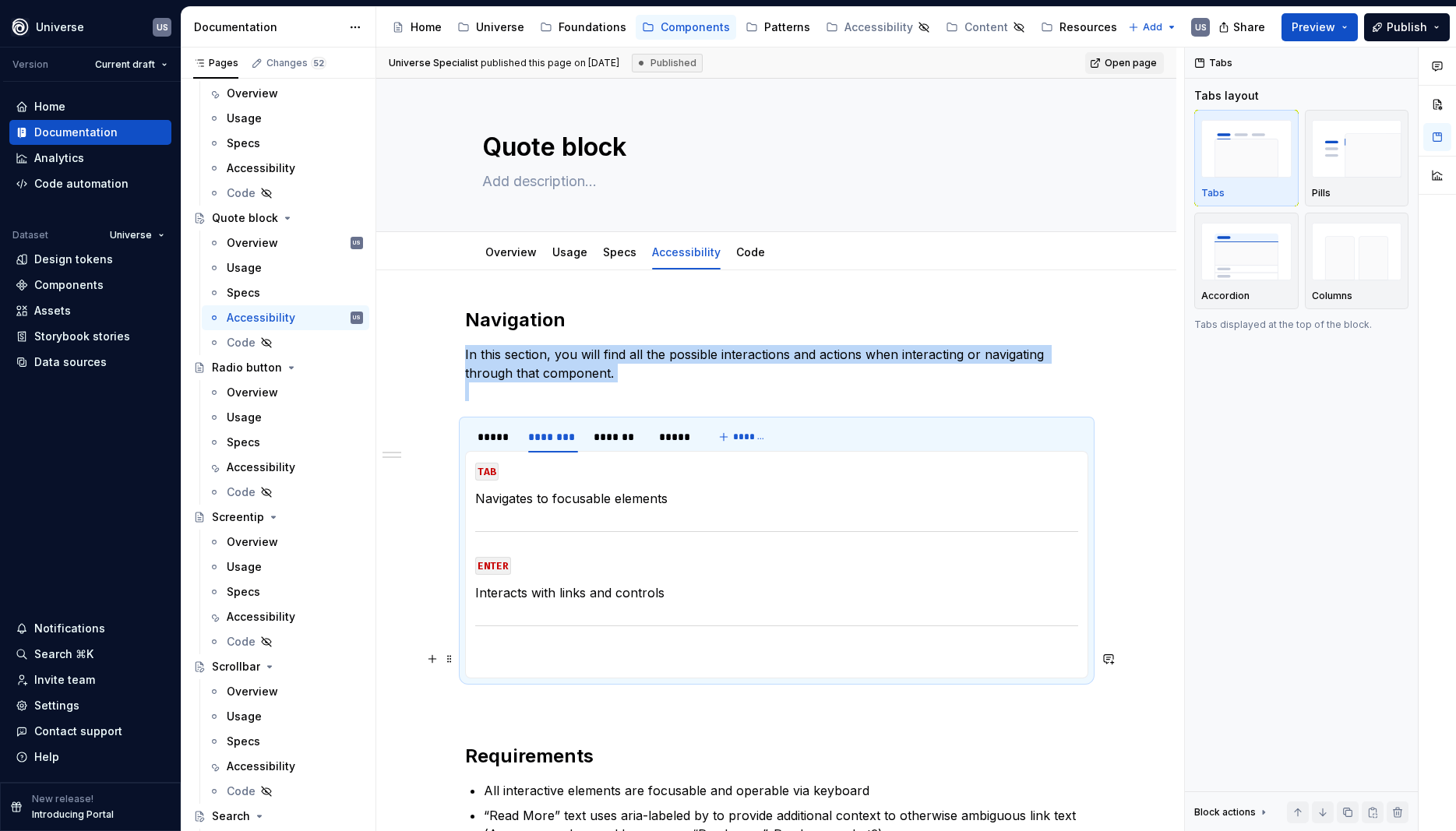
click at [558, 650] on p at bounding box center [777, 658] width 603 height 19
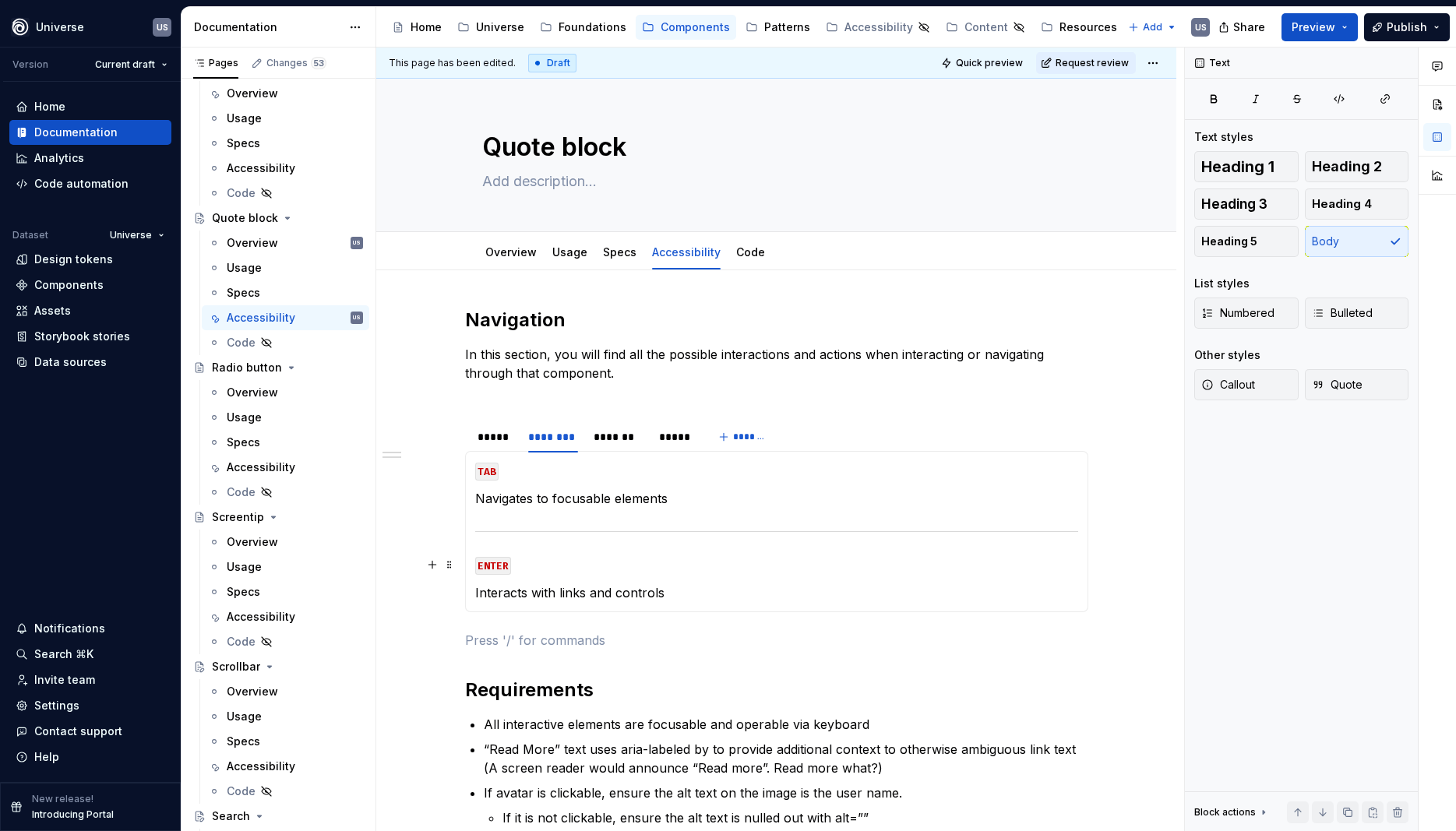
type textarea "*"
click at [686, 500] on p "Navigates to focusable elements" at bounding box center [777, 498] width 603 height 19
click at [705, 597] on p "Interacts with links and controls" at bounding box center [777, 592] width 603 height 19
click at [677, 588] on p "Interacts with links and controls inthe quote block" at bounding box center [777, 592] width 603 height 19
click at [614, 444] on div "*******" at bounding box center [619, 437] width 50 height 16
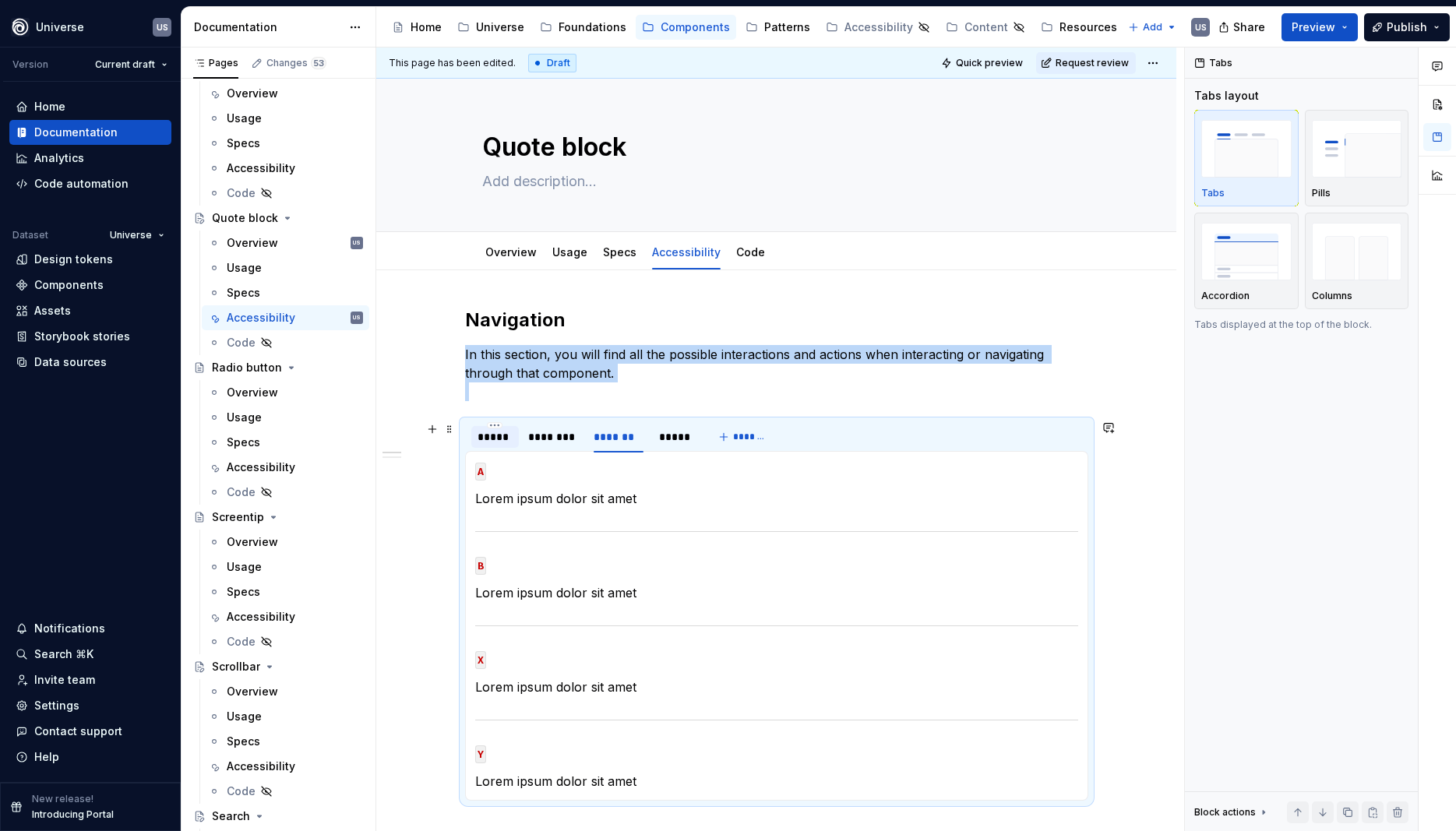
click at [513, 440] on div "*****" at bounding box center [495, 437] width 35 height 16
click at [575, 435] on div "********" at bounding box center [553, 437] width 50 height 16
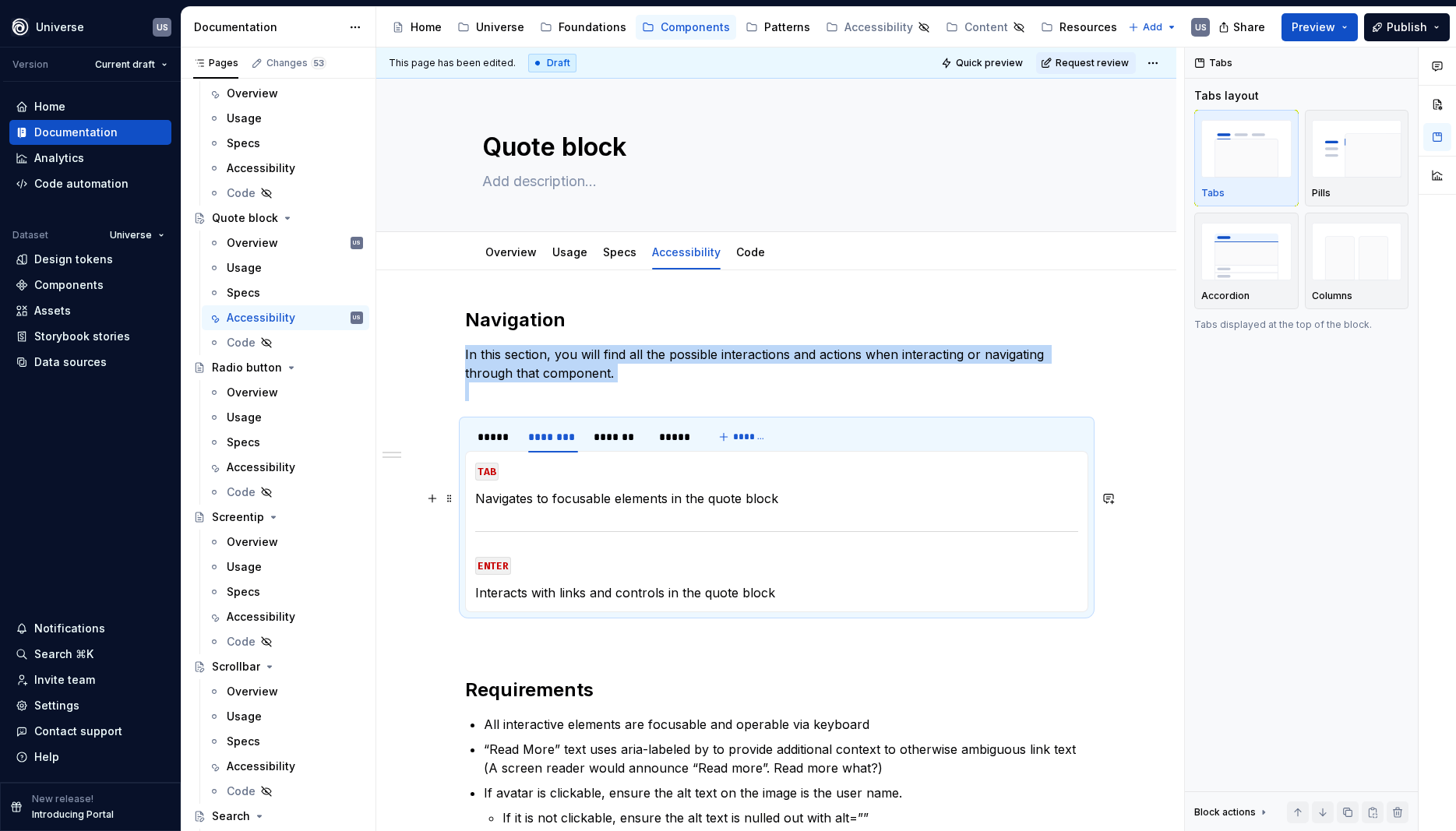
click at [606, 506] on p "Navigates to focusable elements in the quote block" at bounding box center [777, 498] width 603 height 19
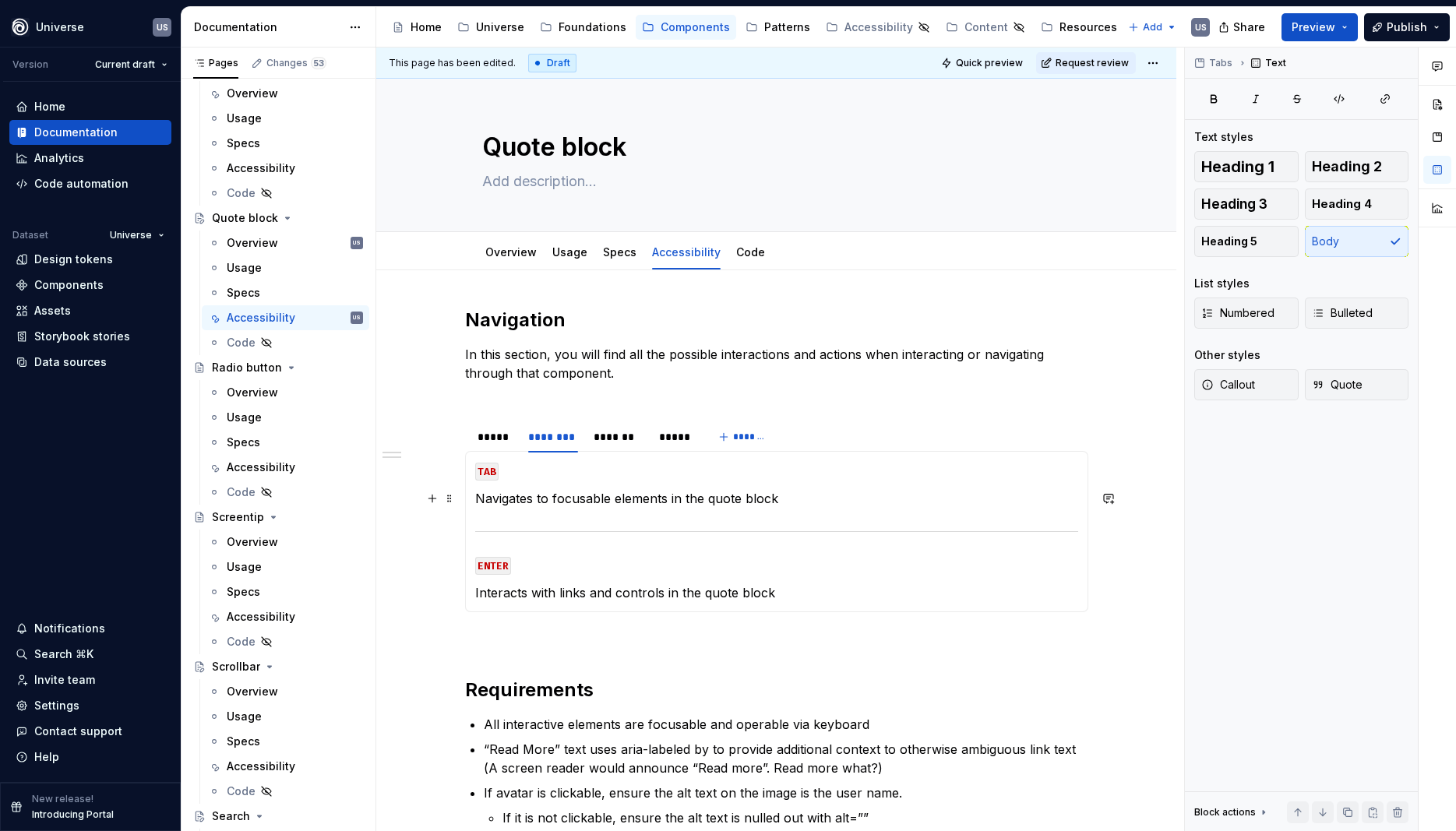
click at [606, 500] on p "Navigates to focusable elements in the quote block" at bounding box center [777, 498] width 603 height 19
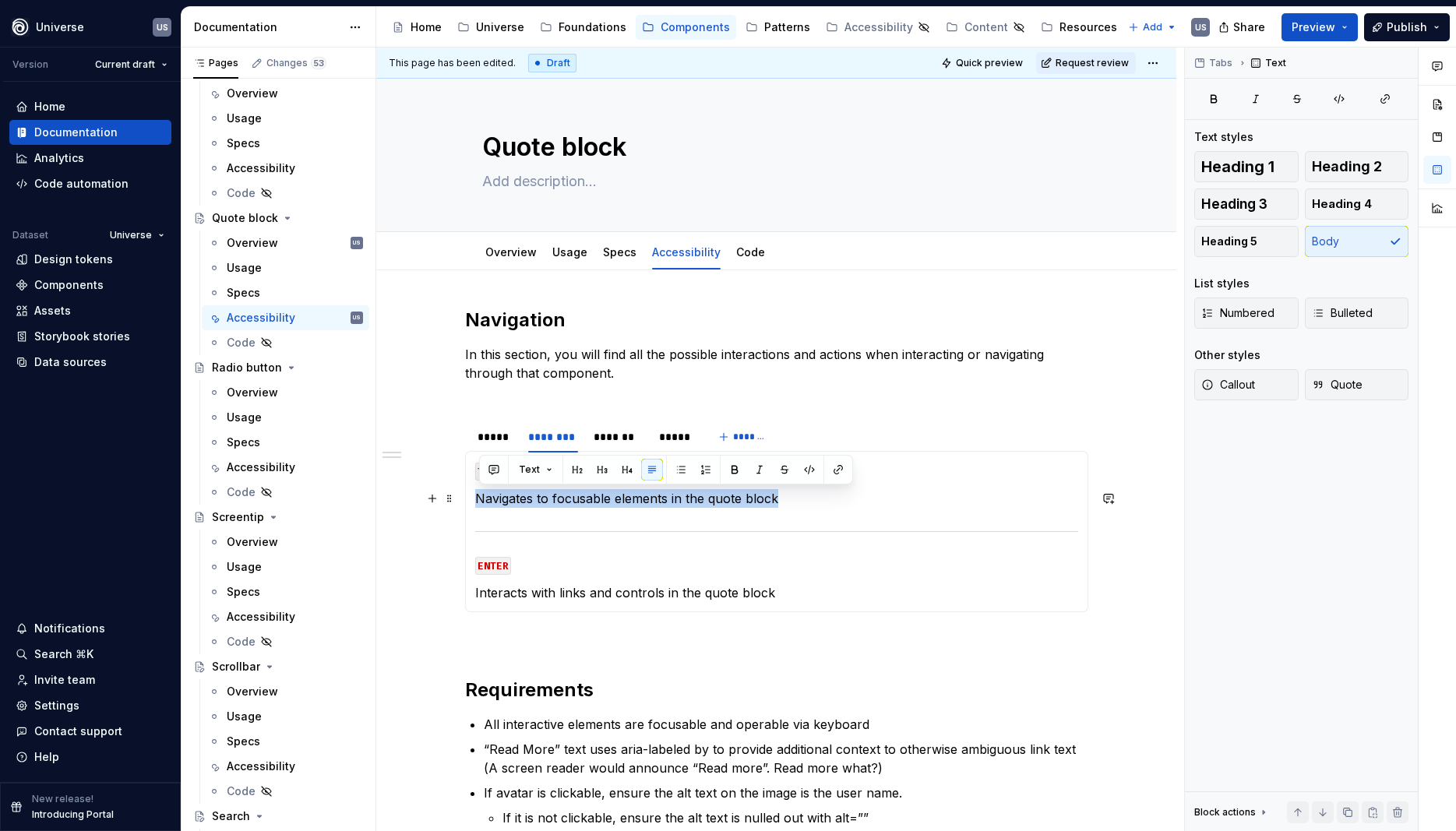
drag, startPoint x: 789, startPoint y: 495, endPoint x: 481, endPoint y: 497, distance: 308.0
click at [481, 497] on p "Navigates to focusable elements in the quote block" at bounding box center [777, 498] width 603 height 19
copy p "Navigates to focusable elements in the quote block"
click at [632, 438] on div "*******" at bounding box center [619, 437] width 50 height 16
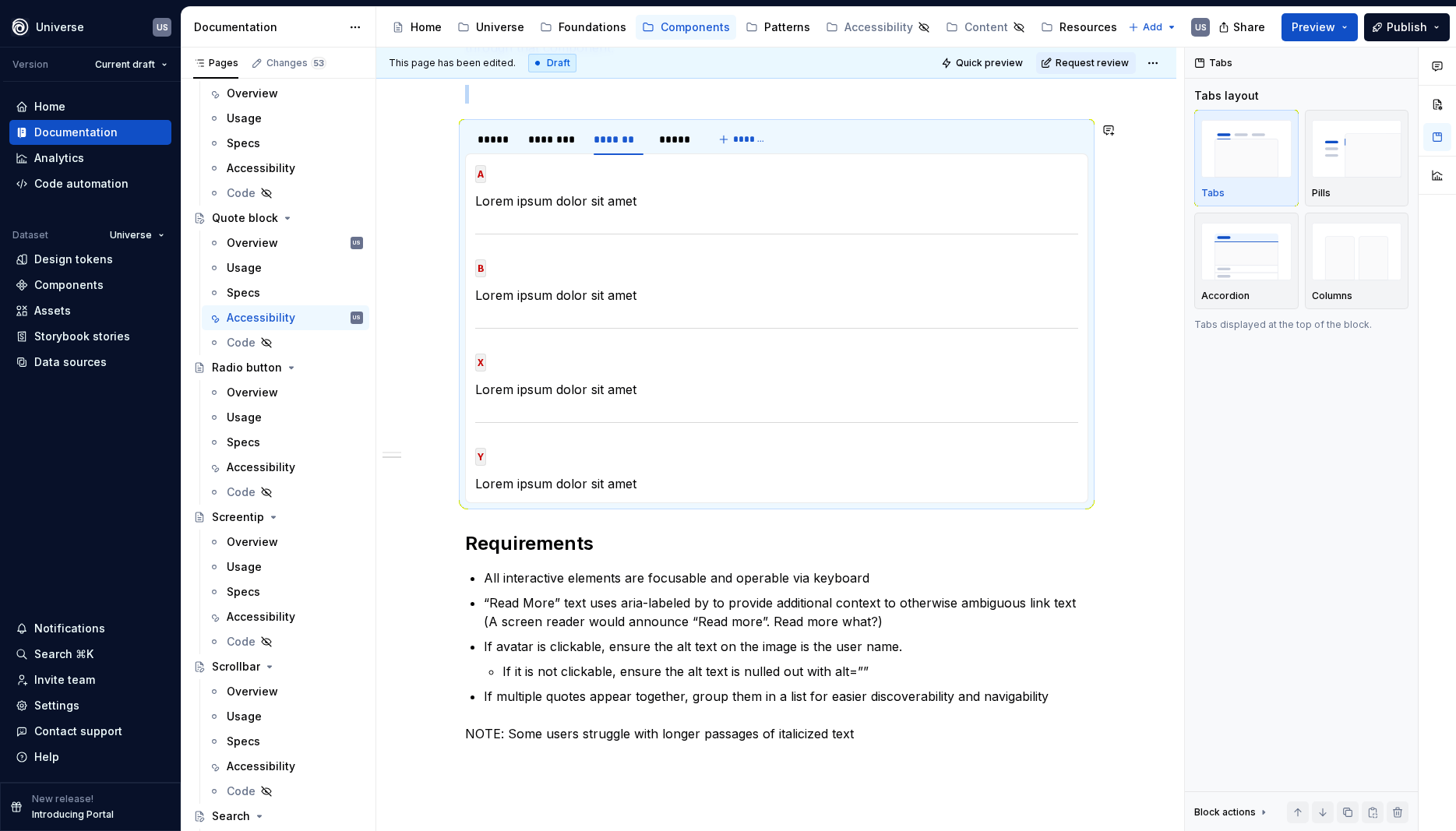
click at [659, 523] on div "Navigation In this section, you will find all the possible interactions and act…" at bounding box center [777, 376] width 623 height 789
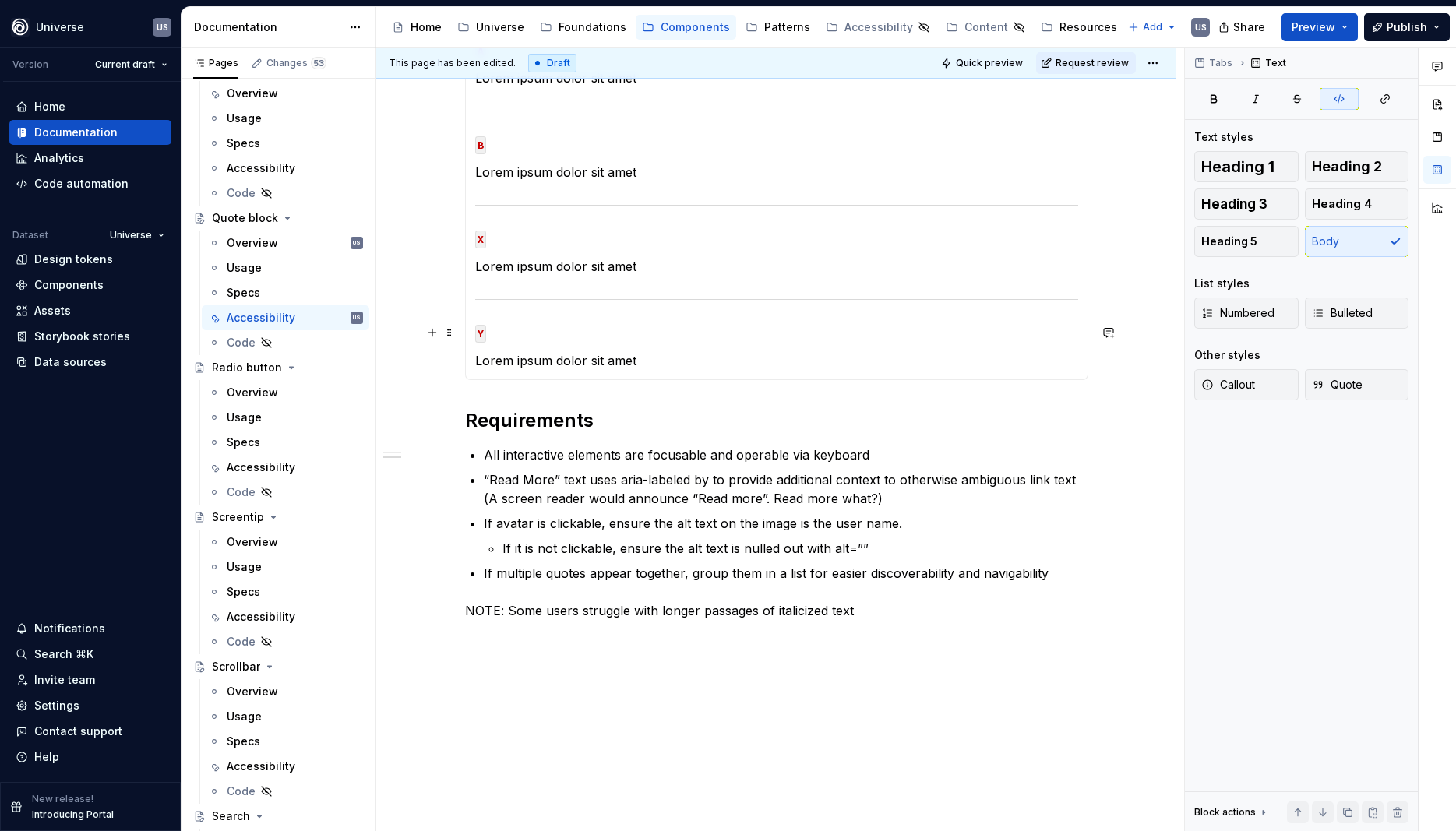
click at [688, 334] on section-item-column "A Lorem ipsum dolor sit amet B Lorem ipsum dolor sit amet X Lorem ipsum dolor s…" at bounding box center [777, 205] width 603 height 329
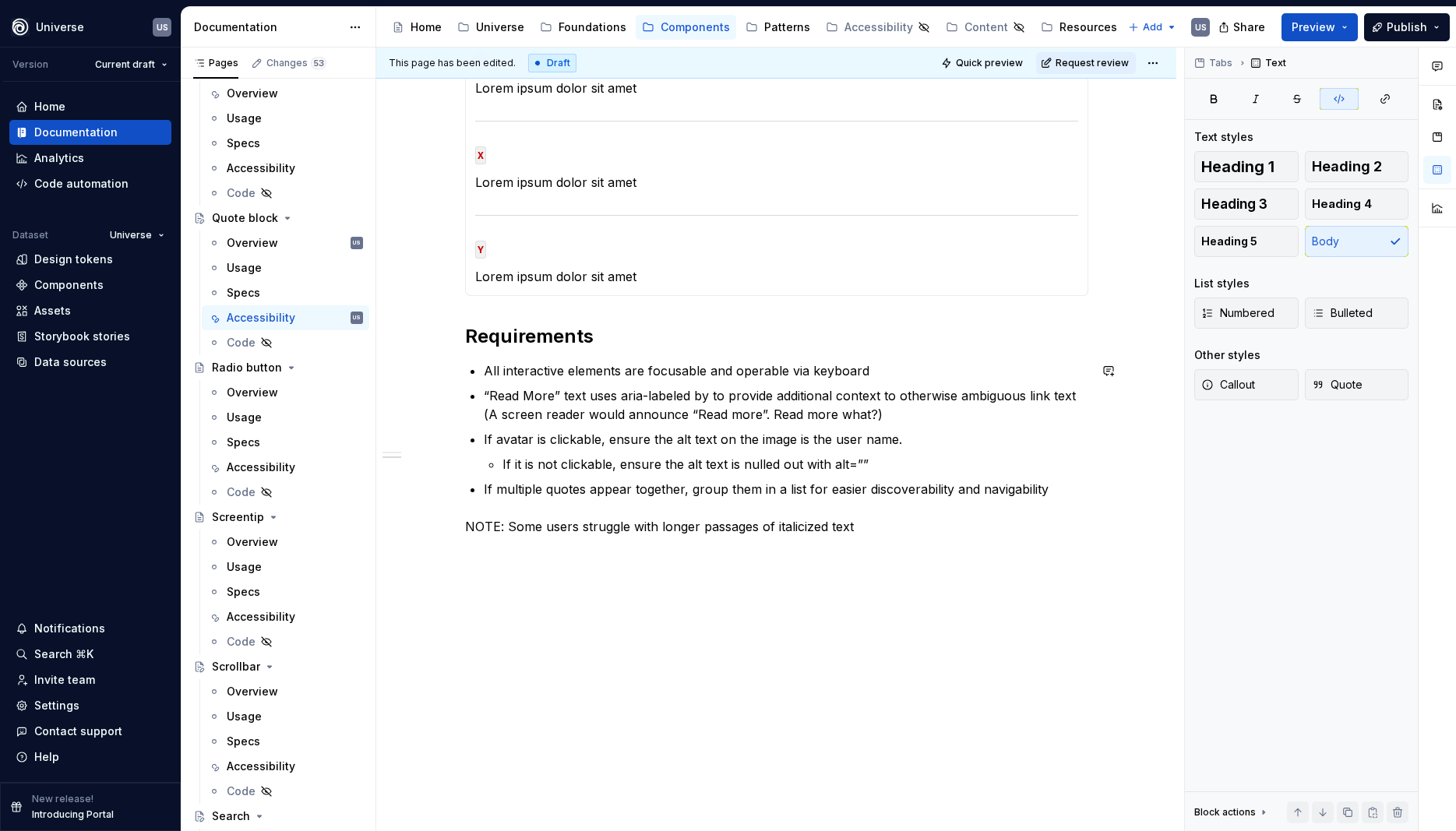
scroll to position [532, 0]
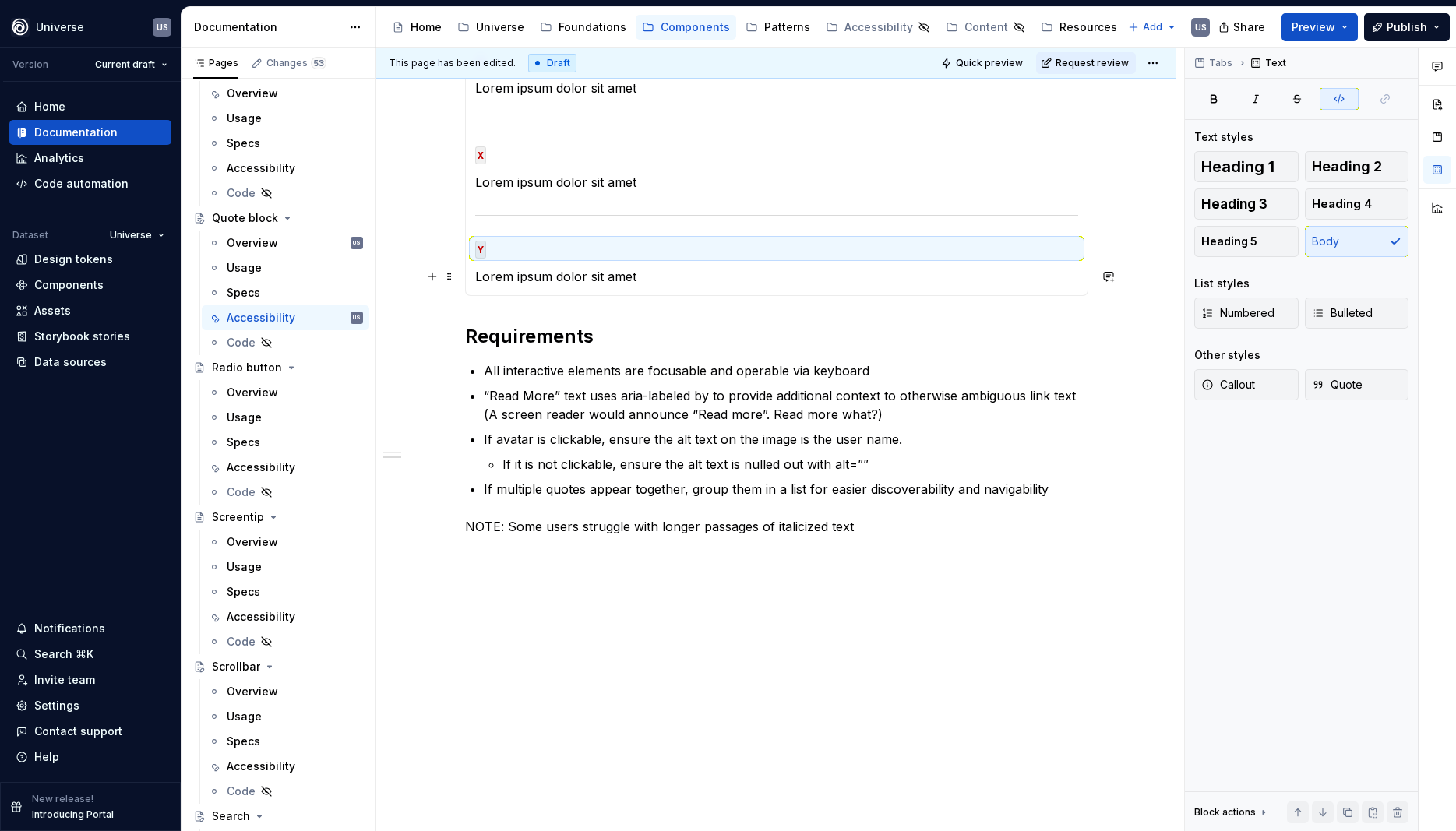
click at [698, 266] on section-item-column "A Lorem ipsum dolor sit amet B Lorem ipsum dolor sit amet X Lorem ipsum dolor s…" at bounding box center [777, 120] width 603 height 329
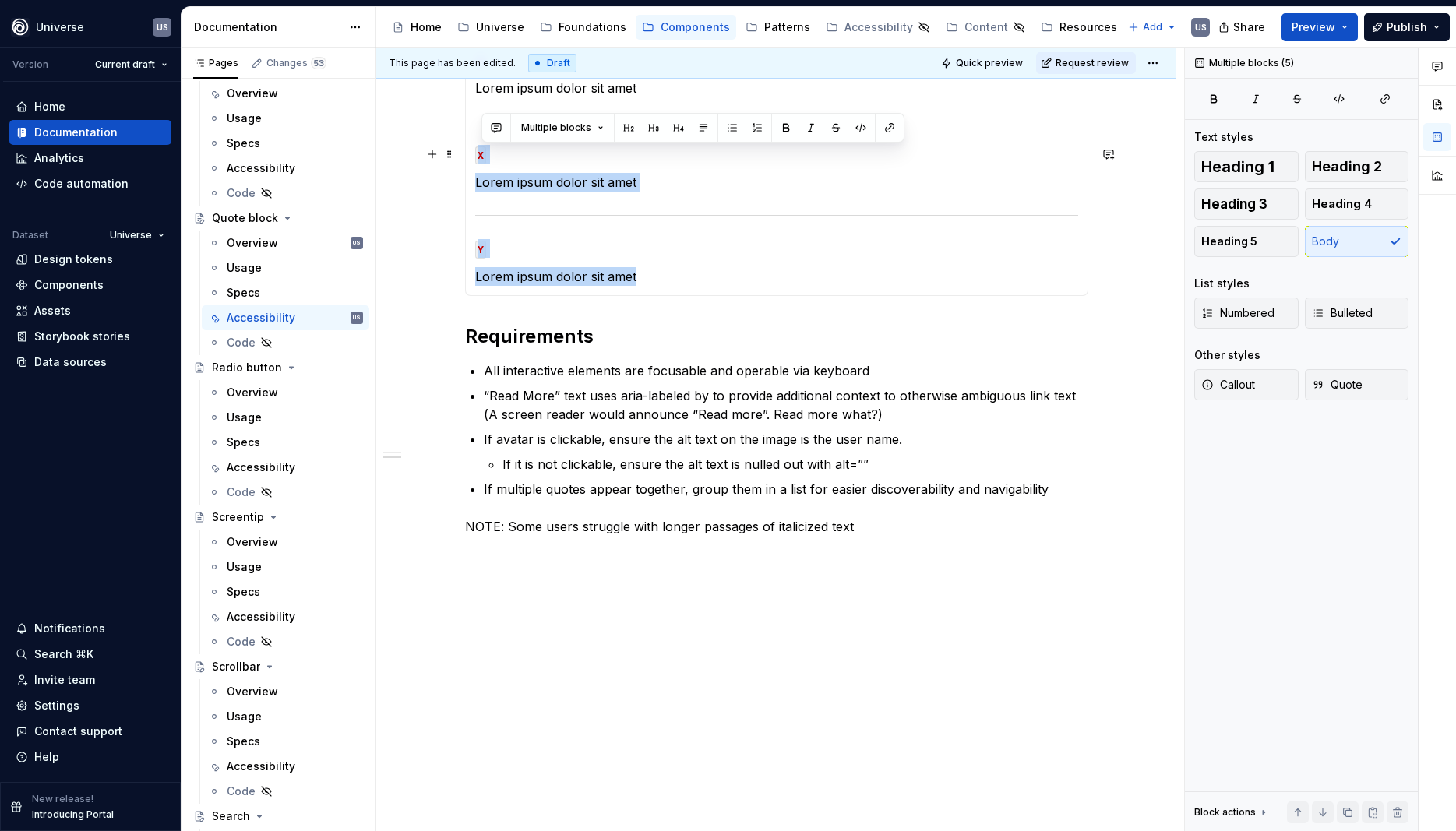
drag, startPoint x: 662, startPoint y: 278, endPoint x: 481, endPoint y: 162, distance: 215.0
click at [481, 162] on section-item-column "A Lorem ipsum dolor sit amet B Lorem ipsum dolor sit amet X Lorem ipsum dolor s…" at bounding box center [777, 120] width 603 height 329
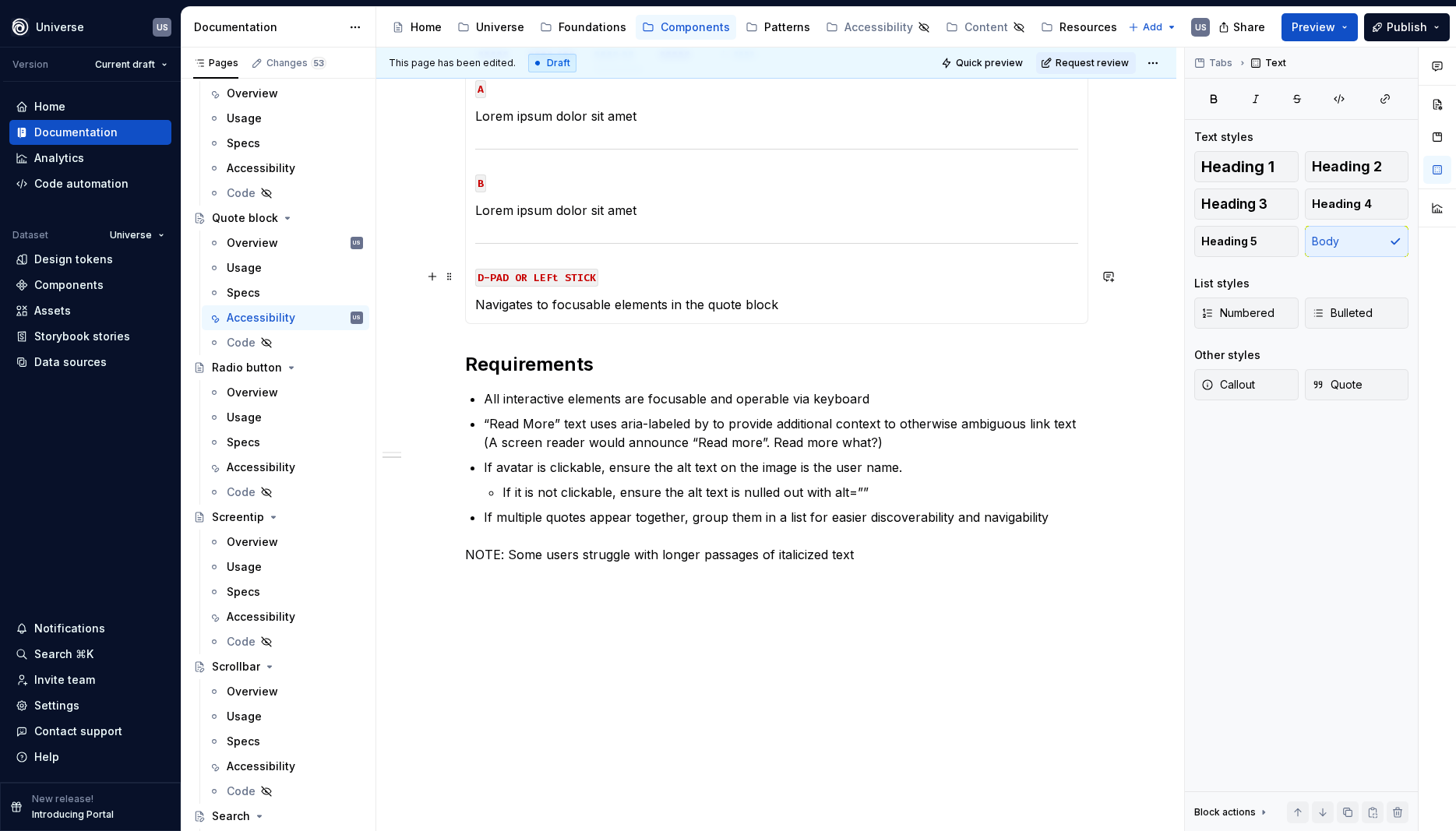
click at [558, 275] on code "D-PAD OR LEFt STICK" at bounding box center [537, 278] width 123 height 18
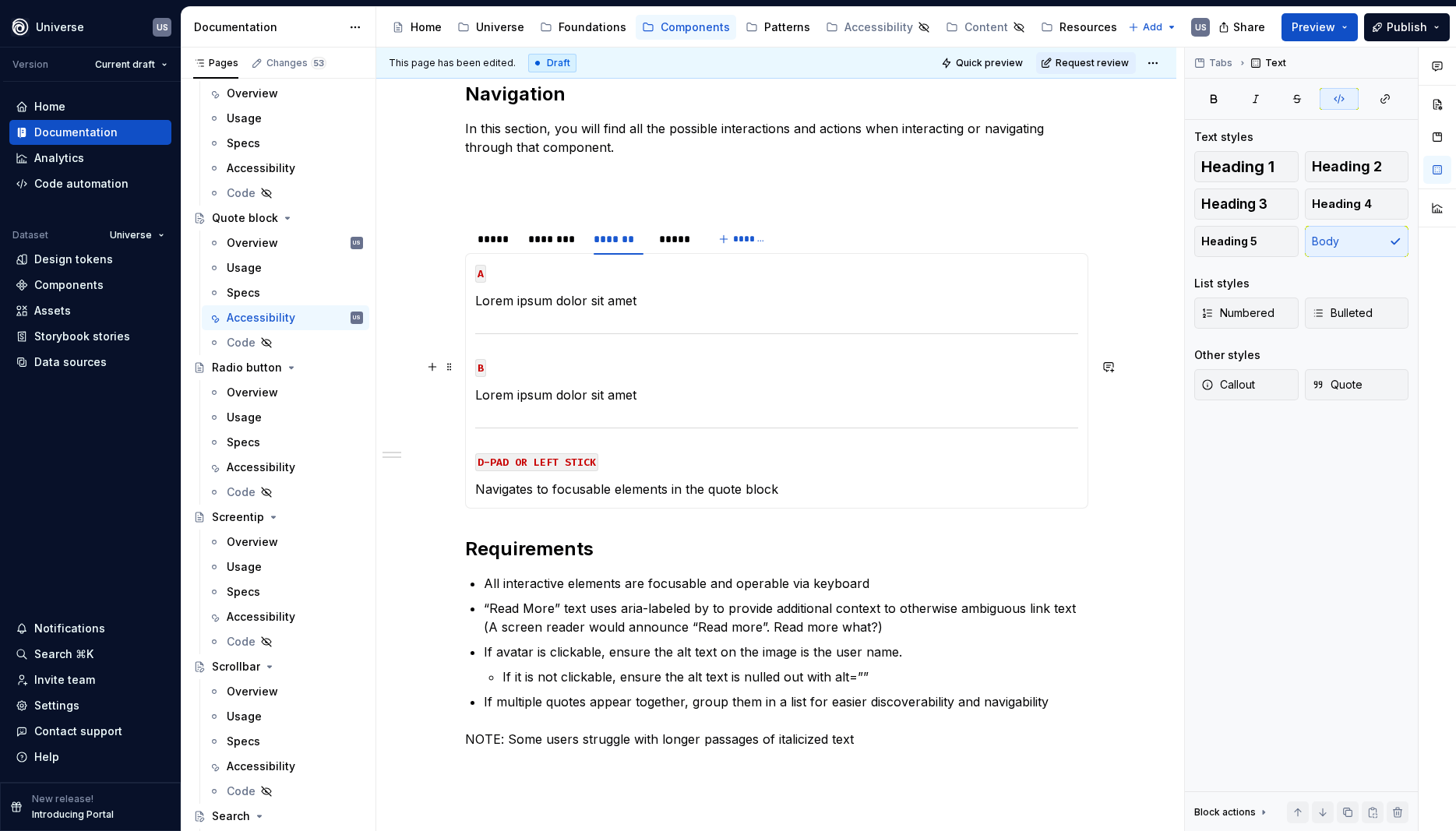
scroll to position [200, 0]
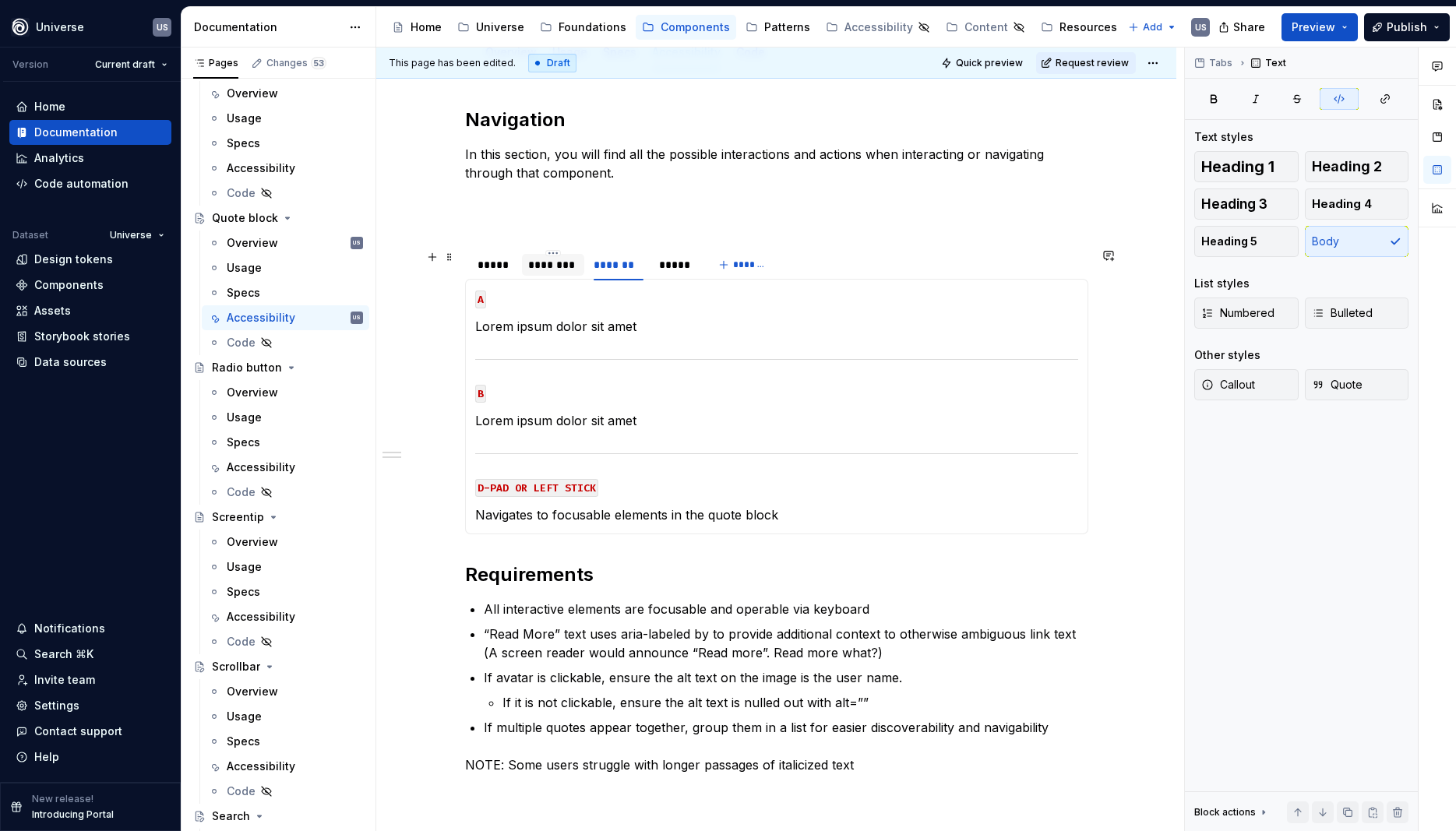
click at [573, 266] on div "********" at bounding box center [553, 265] width 50 height 16
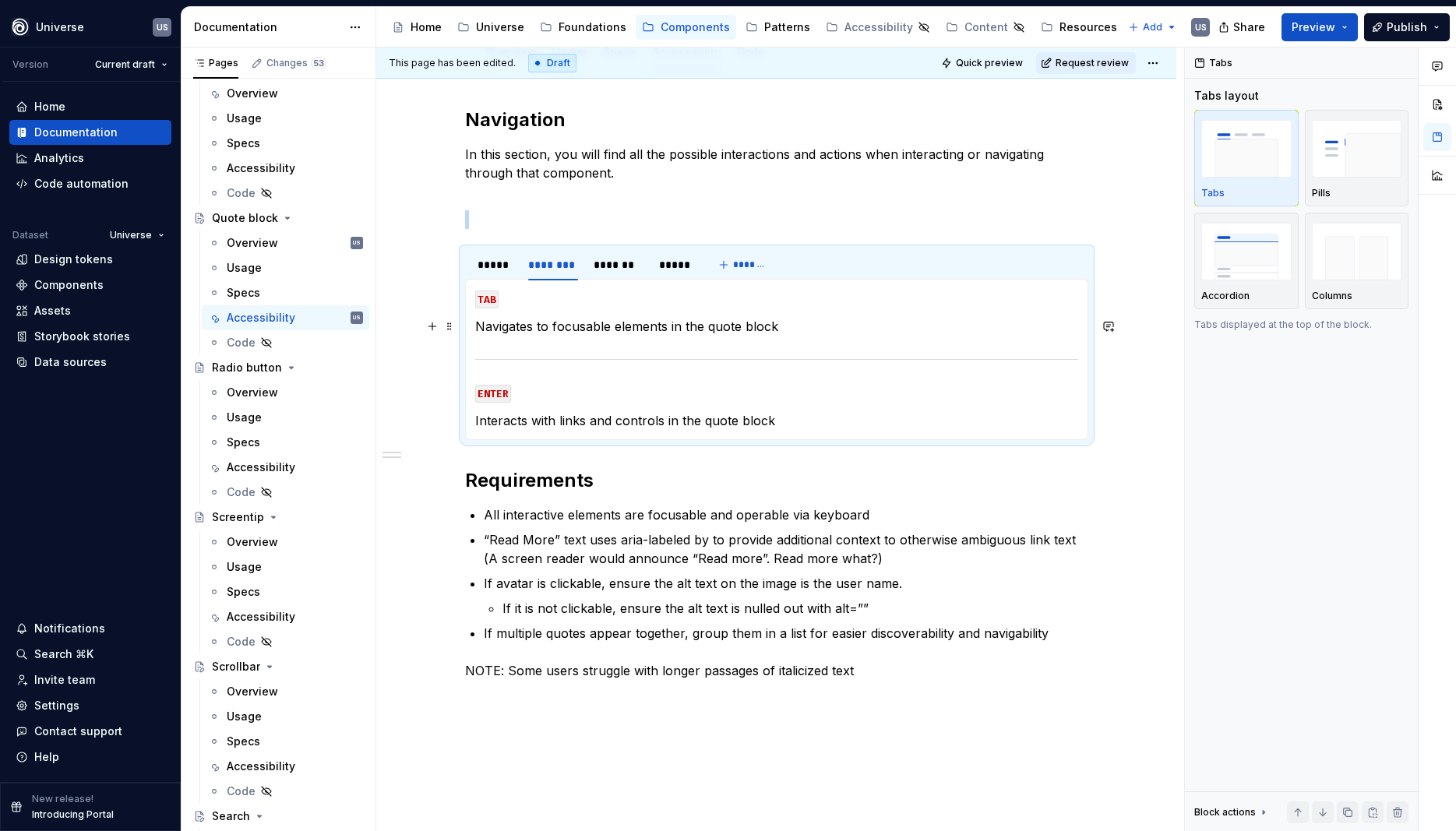
click at [631, 325] on p "Navigates to focusable elements in the quote block" at bounding box center [777, 326] width 603 height 19
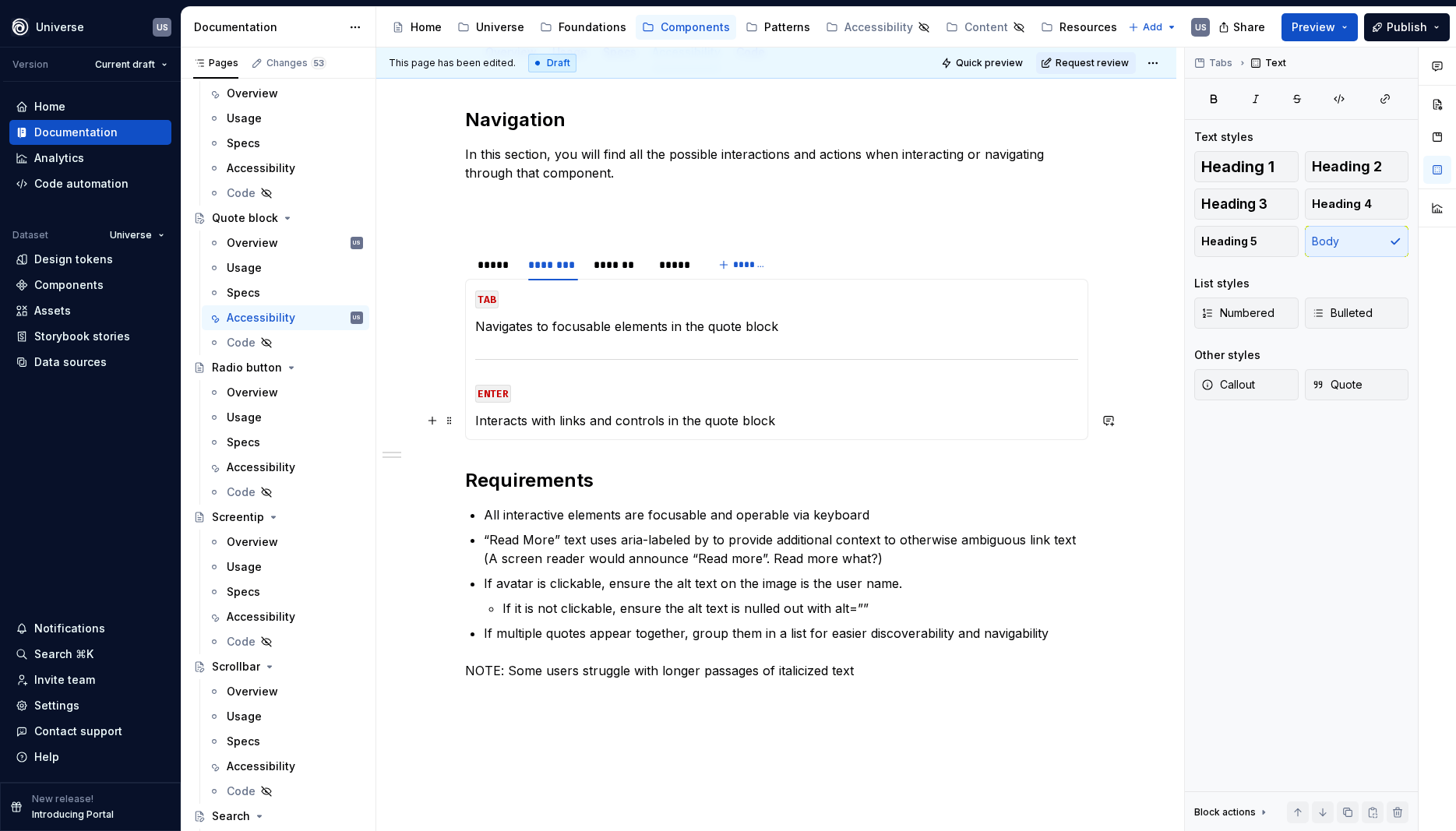
click at [754, 418] on p "Interacts with links and controls in the quote block" at bounding box center [777, 420] width 603 height 19
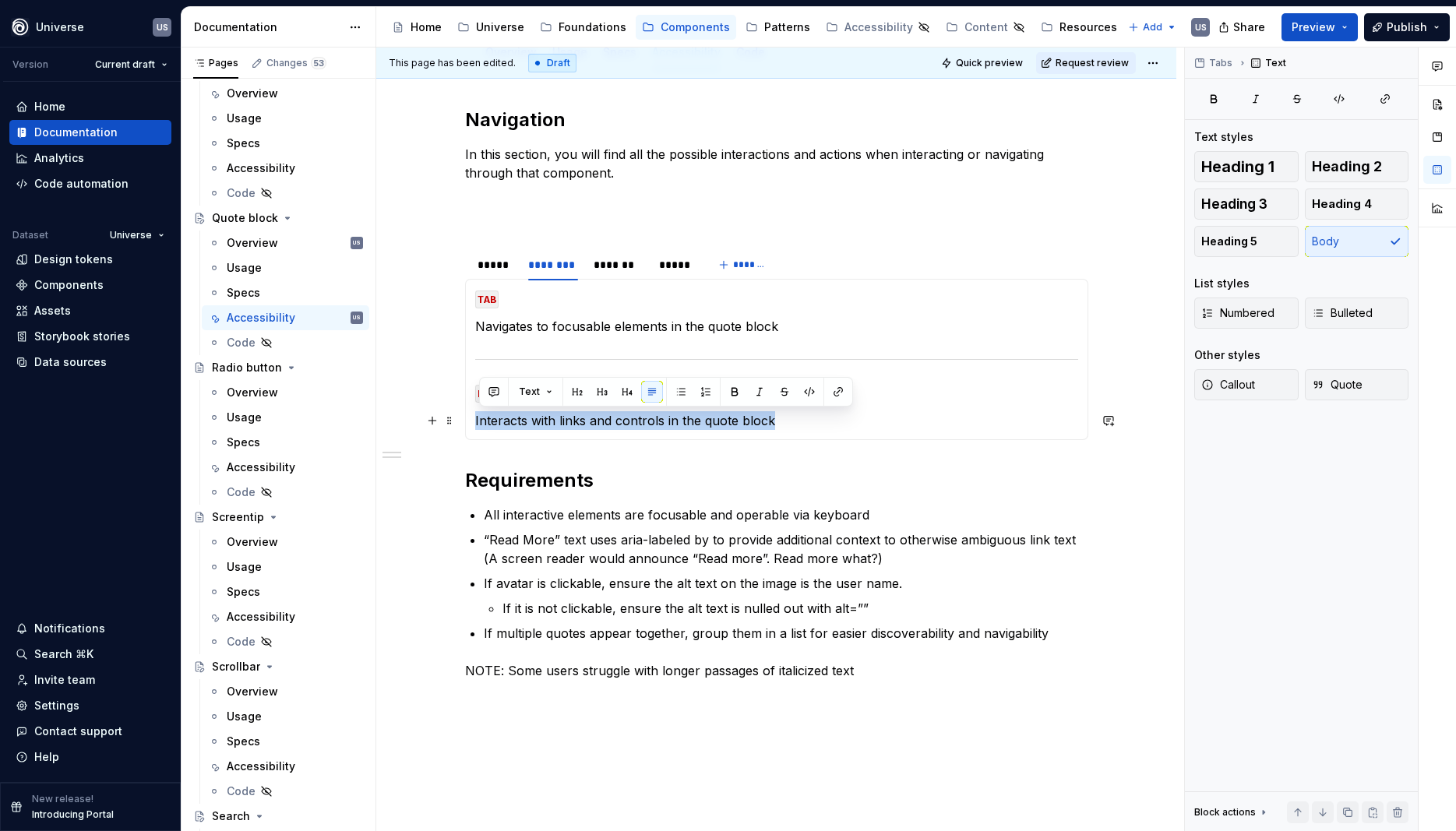
drag, startPoint x: 798, startPoint y: 416, endPoint x: 477, endPoint y: 411, distance: 321.0
click at [477, 411] on div "MOUSE CLICK Lorem ipsum dolor sit amet MOUSE HOVER Lorem ipsum dolor sit amet M…" at bounding box center [777, 359] width 623 height 161
copy p "Interacts with links and controls in the quote block"
click at [632, 269] on div "*******" at bounding box center [619, 265] width 50 height 16
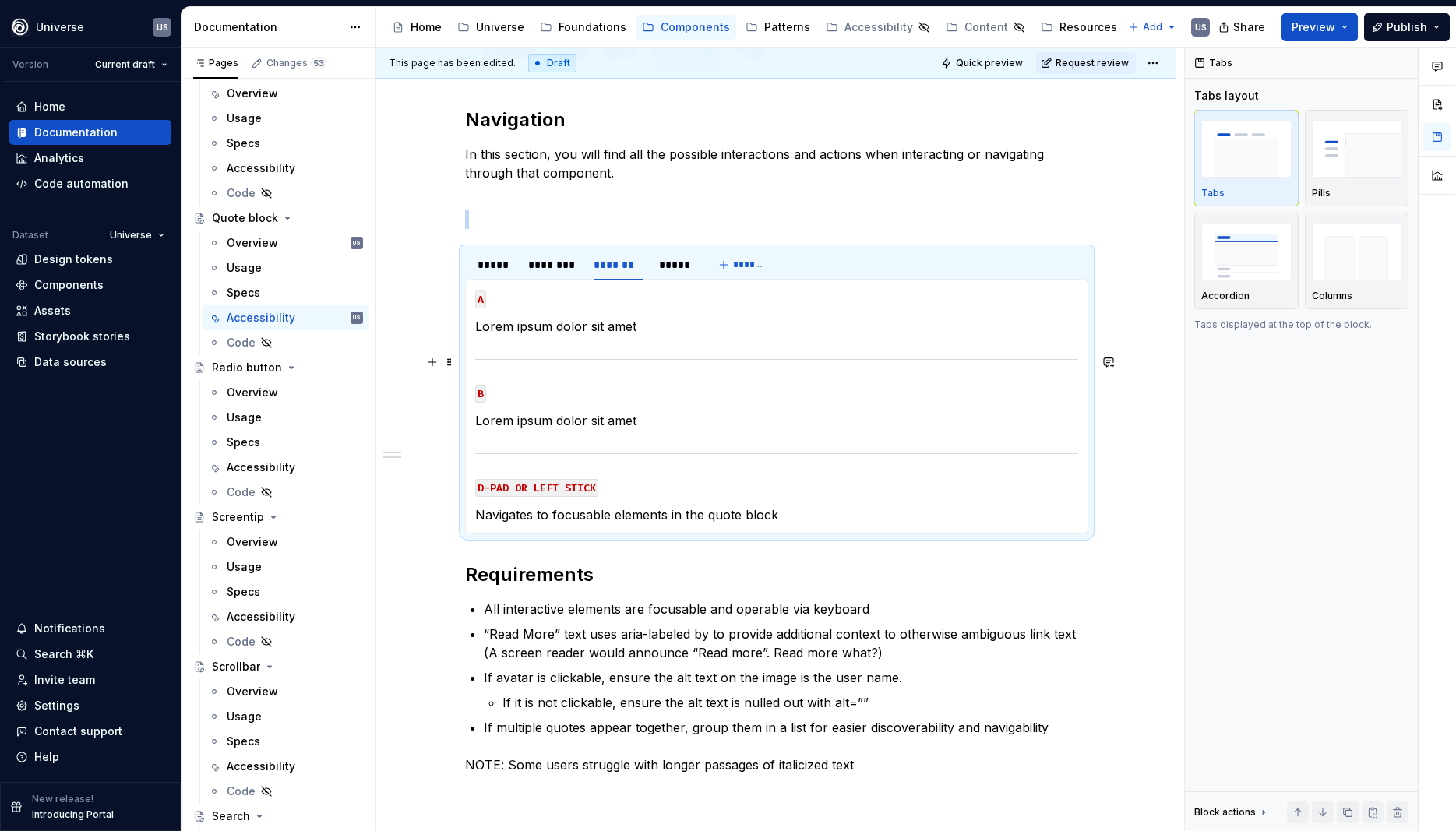
click at [619, 352] on section-item-column "A Lorem ipsum dolor sit amet B Lorem ipsum dolor sit amet D-PAD OR LEFT STICK N…" at bounding box center [777, 406] width 603 height 236
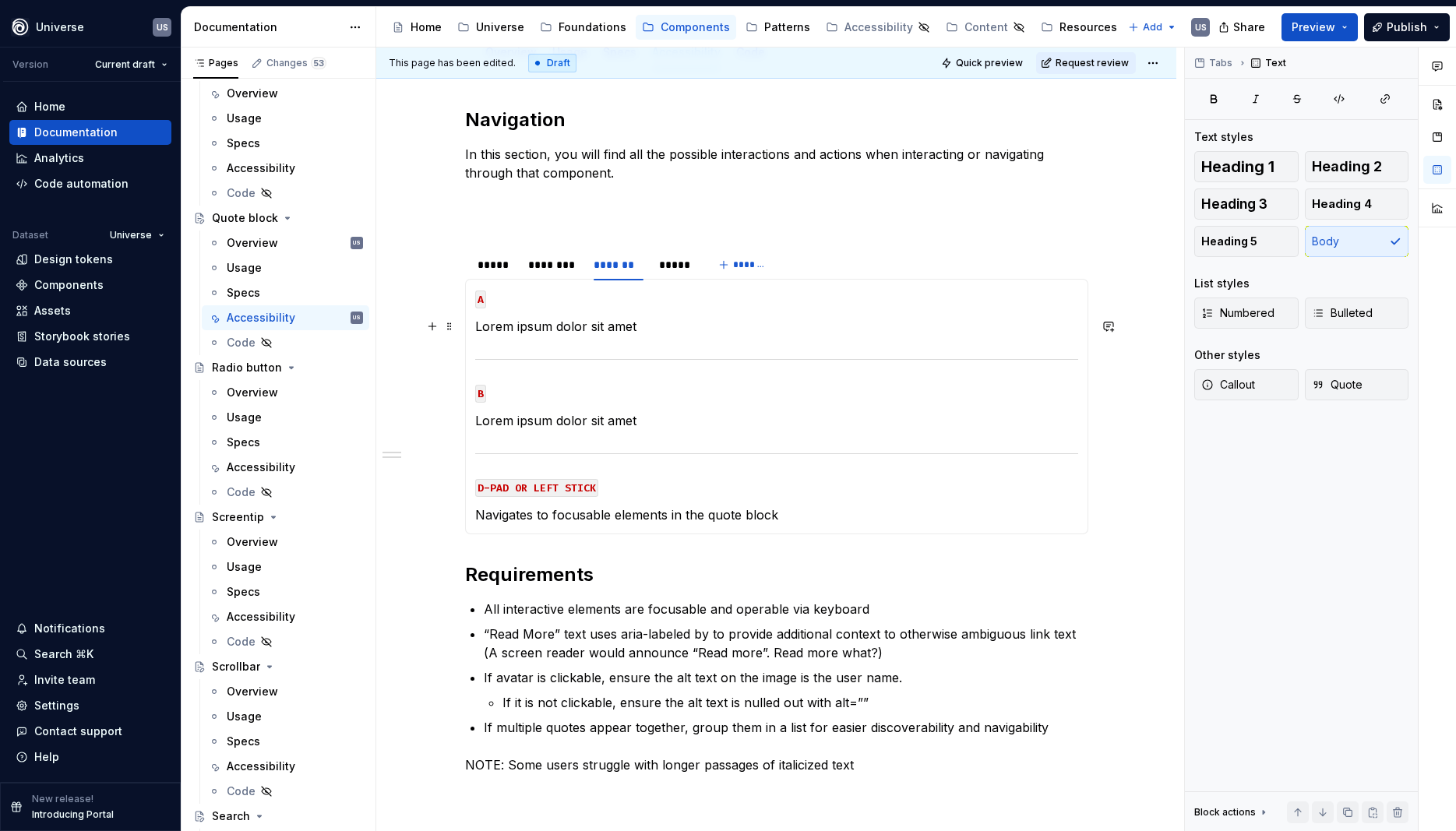
click at [664, 326] on p "Lorem ipsum dolor sit amet" at bounding box center [777, 326] width 603 height 19
drag, startPoint x: 661, startPoint y: 327, endPoint x: 470, endPoint y: 329, distance: 191.0
click at [470, 329] on div "MOUSE CLICK Lorem ipsum dolor sit amet MOUSE HOVER Lorem ipsum dolor sit amet M…" at bounding box center [777, 406] width 623 height 255
click at [616, 342] on section-item-column "A Interacts with links and controls in the quote block B Lorem ipsum dolor sit …" at bounding box center [777, 406] width 603 height 236
click at [635, 421] on p "Lorem ipsum dolor sit amet" at bounding box center [777, 420] width 603 height 19
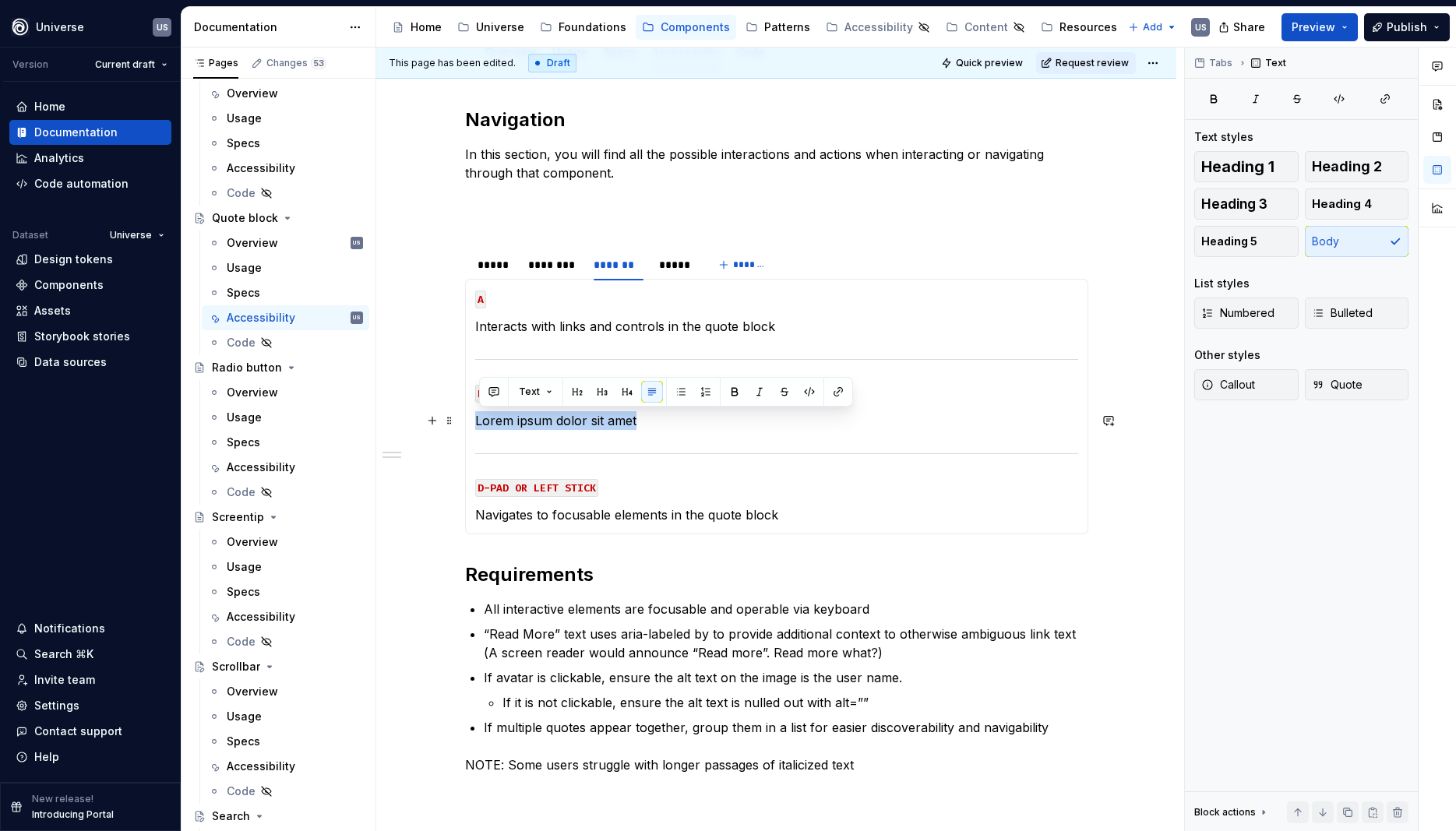
drag, startPoint x: 647, startPoint y: 423, endPoint x: 480, endPoint y: 426, distance: 167.0
click at [480, 426] on p "Lorem ipsum dolor sit amet" at bounding box center [777, 420] width 603 height 19
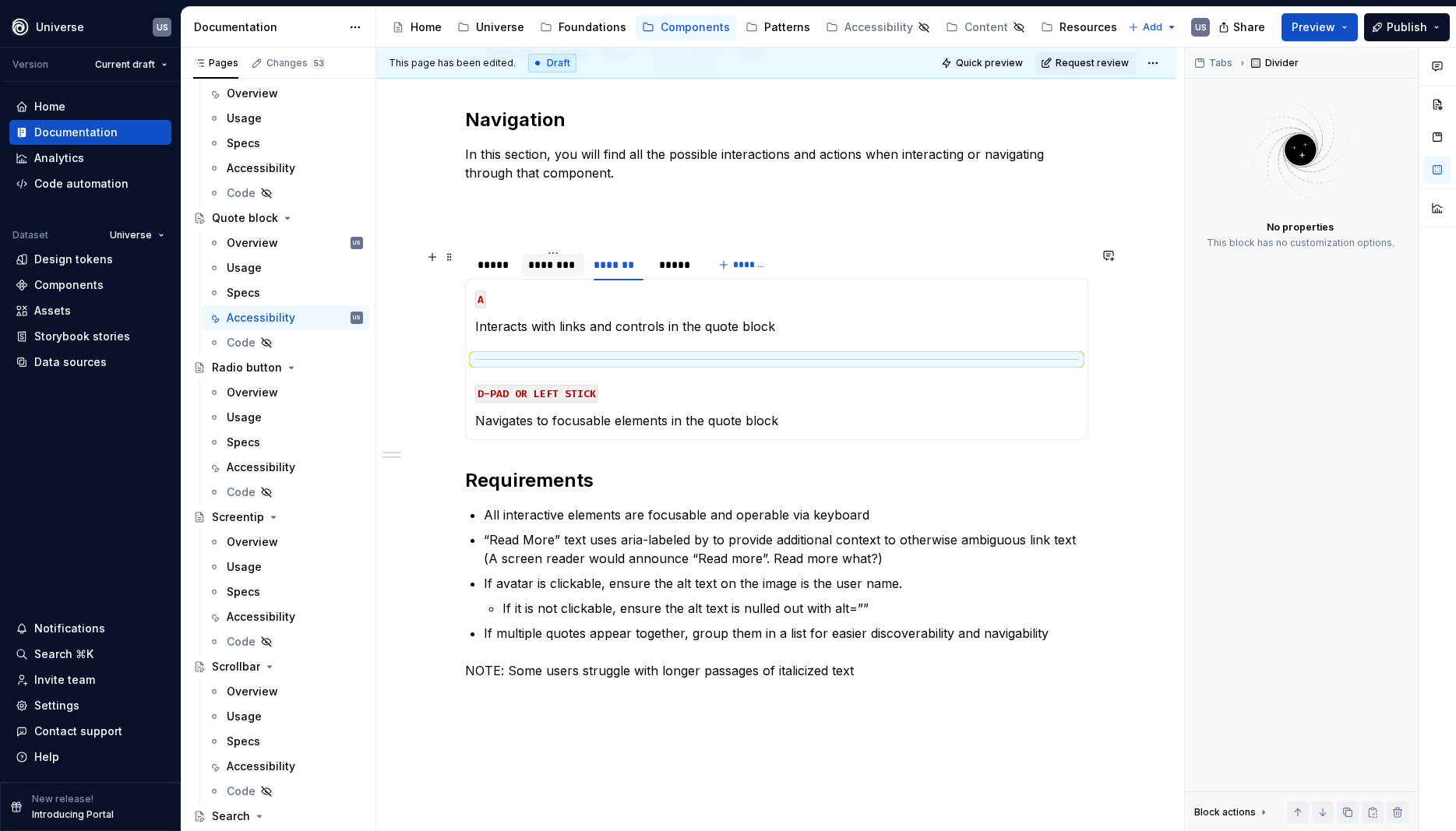
click at [560, 270] on div "********" at bounding box center [553, 265] width 50 height 16
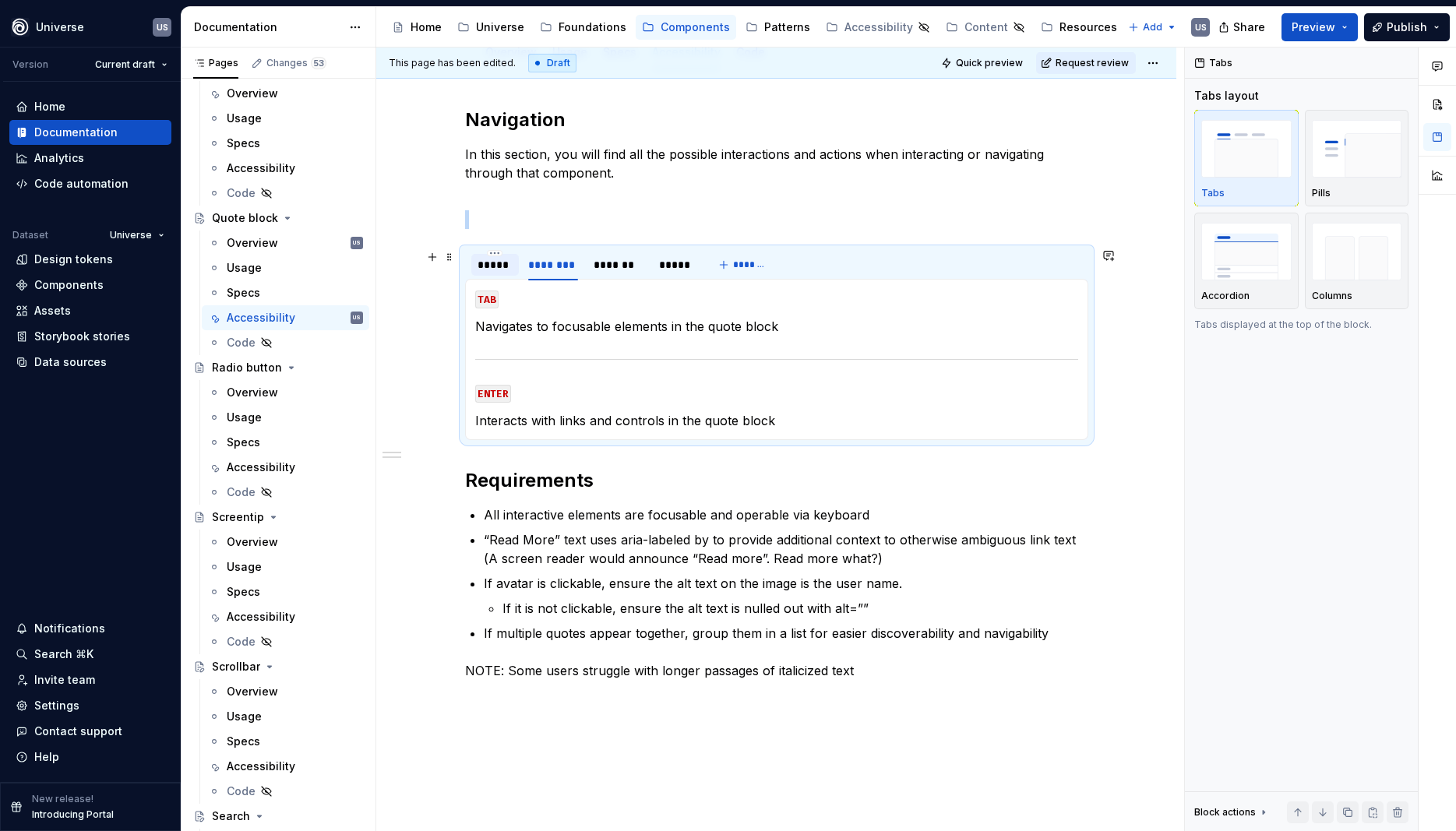
click at [501, 262] on div "*****" at bounding box center [495, 265] width 35 height 16
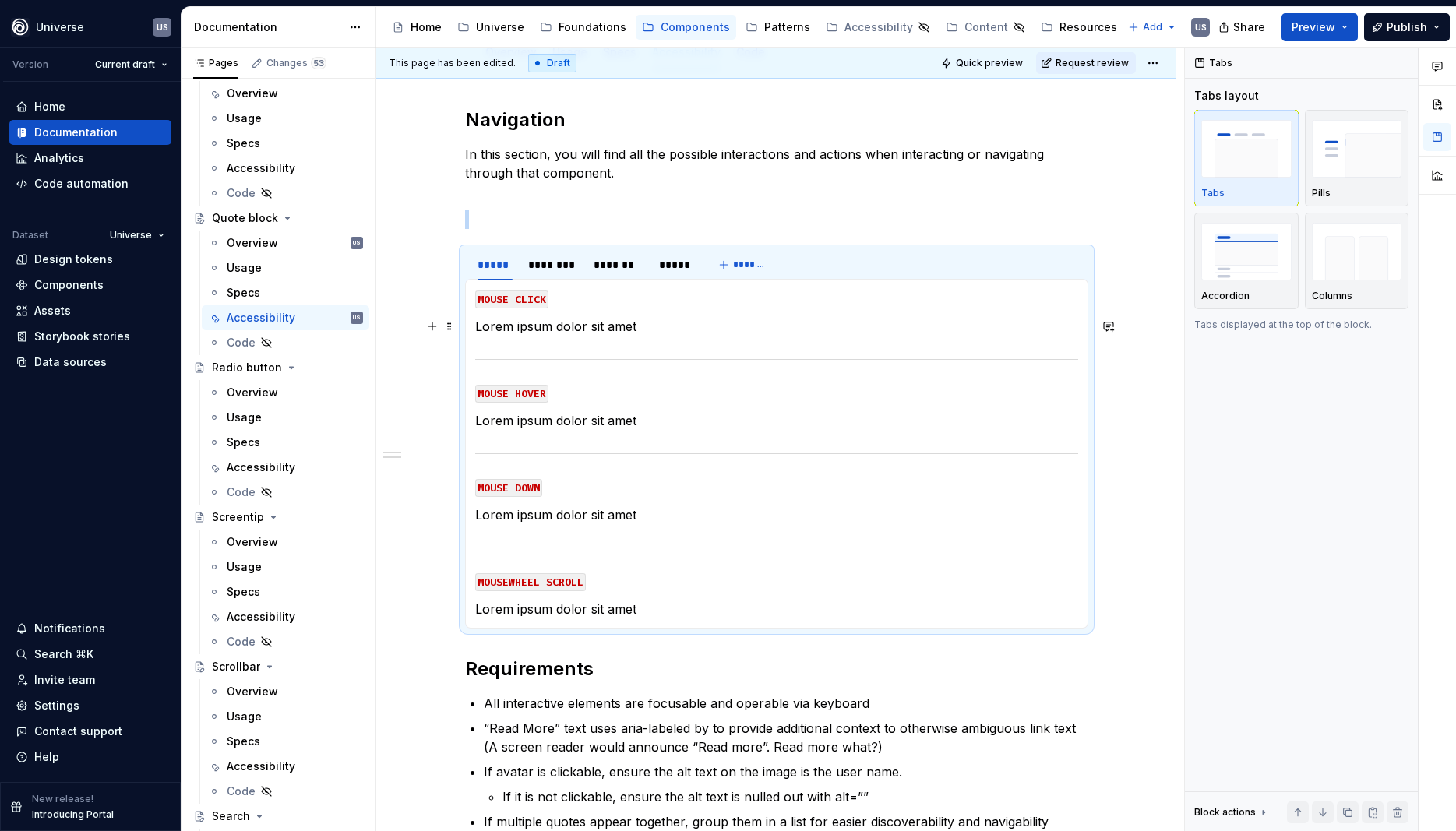
click at [533, 329] on p "Lorem ipsum dolor sit amet" at bounding box center [777, 326] width 603 height 19
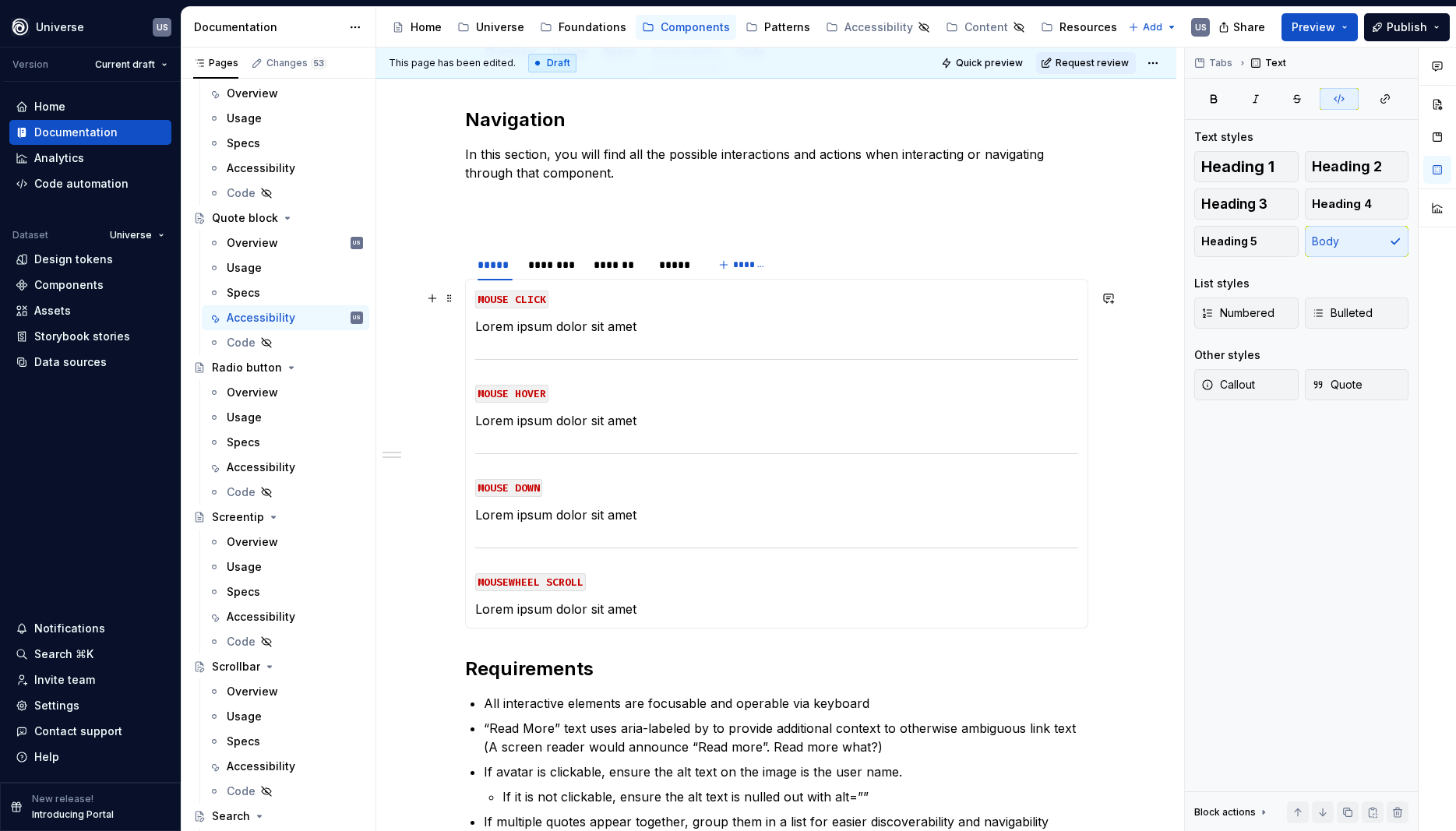
click at [650, 307] on p "MOUSE CLICK" at bounding box center [777, 298] width 603 height 19
click at [649, 323] on p "Lorem ipsum dolor sit amet" at bounding box center [777, 326] width 603 height 19
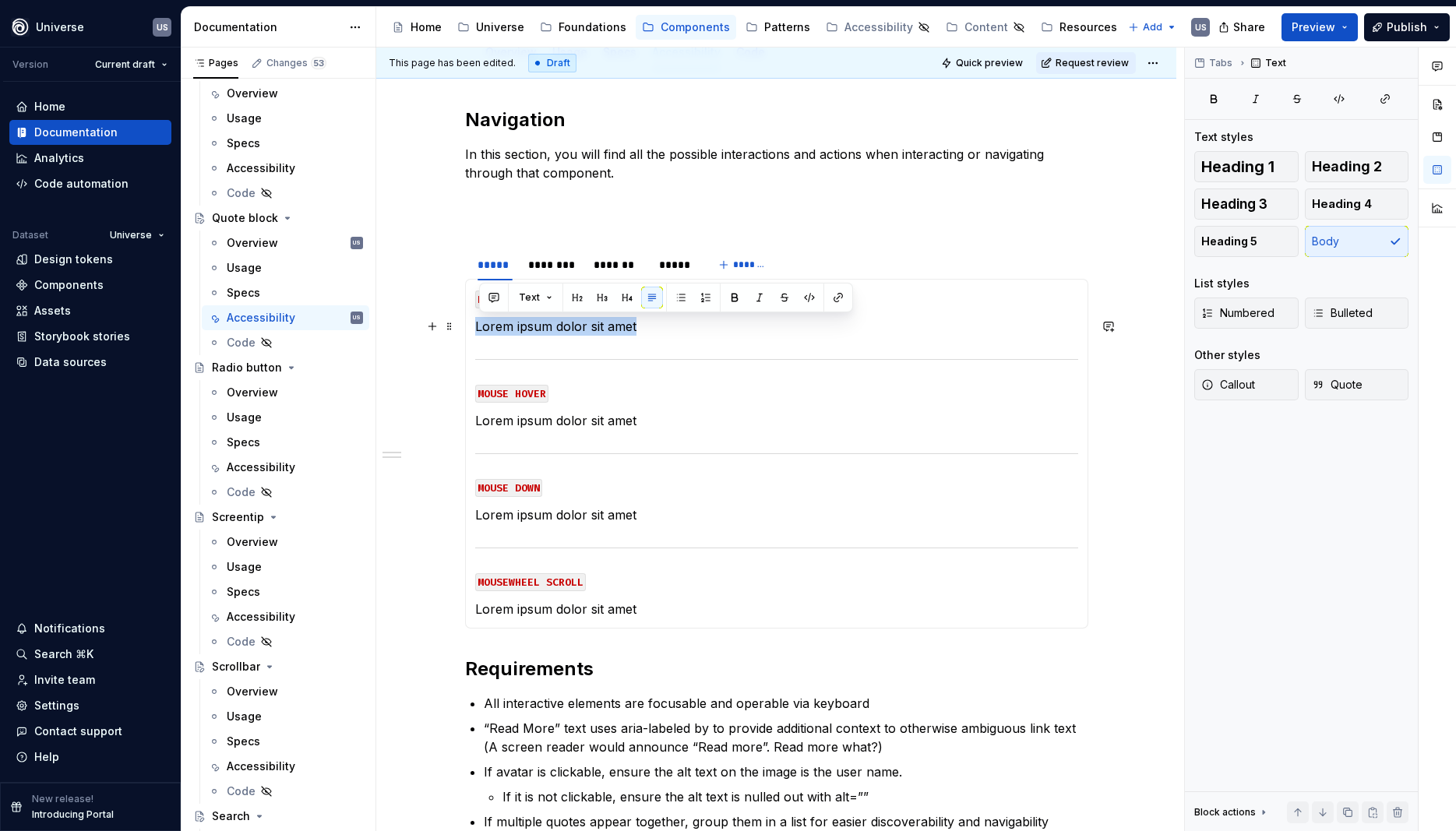
drag, startPoint x: 649, startPoint y: 326, endPoint x: 475, endPoint y: 329, distance: 174.0
click at [475, 329] on div "MOUSE CLICK Lorem ipsum dolor sit amet MOUSE HOVER Lorem ipsum dolor sit amet M…" at bounding box center [777, 454] width 623 height 350
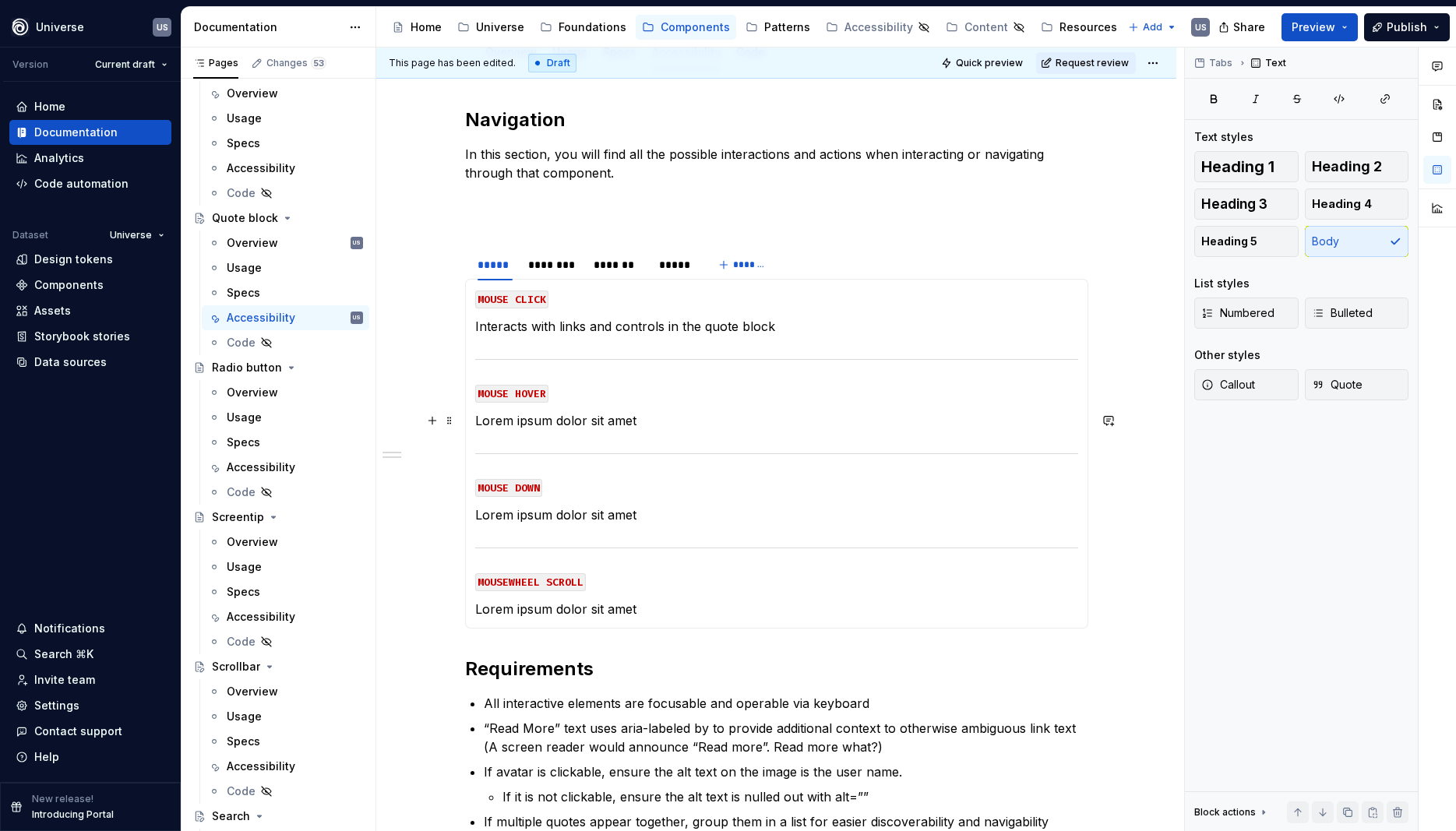
click at [599, 421] on p "Lorem ipsum dolor sit amet" at bounding box center [777, 420] width 603 height 19
click at [665, 610] on p "Lorem ipsum dolor sit amet" at bounding box center [777, 609] width 603 height 19
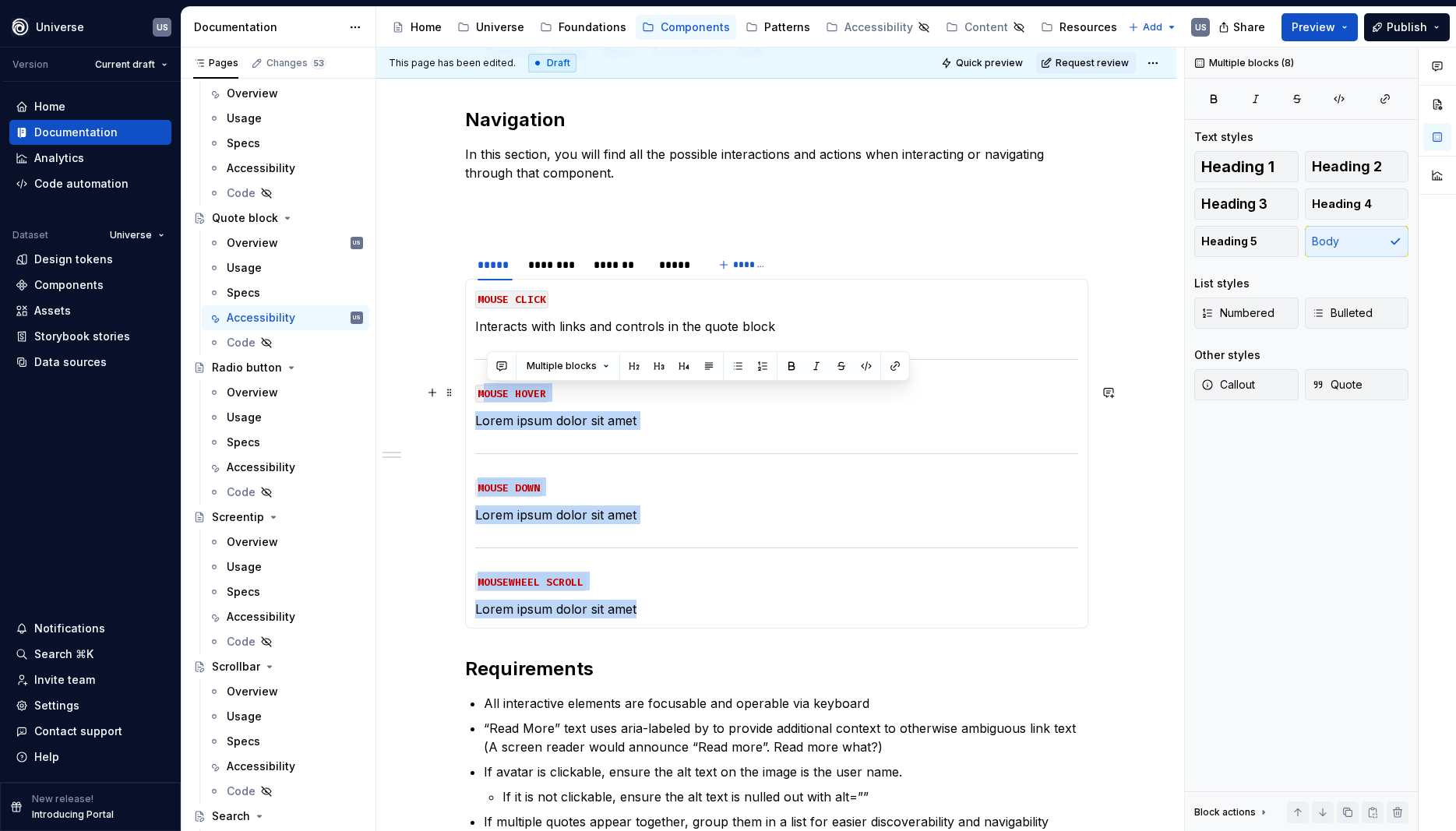
drag, startPoint x: 656, startPoint y: 609, endPoint x: 488, endPoint y: 398, distance: 269.7
click at [488, 398] on section-item-column "MOUSE CLICK Interacts with links and controls in the quote block MOUSE HOVER Lo…" at bounding box center [777, 453] width 603 height 329
click at [543, 434] on section-item-column "MOUSE CLICK Interacts with links and controls in the quote block MOUSE HOVER Lo…" at bounding box center [777, 453] width 603 height 329
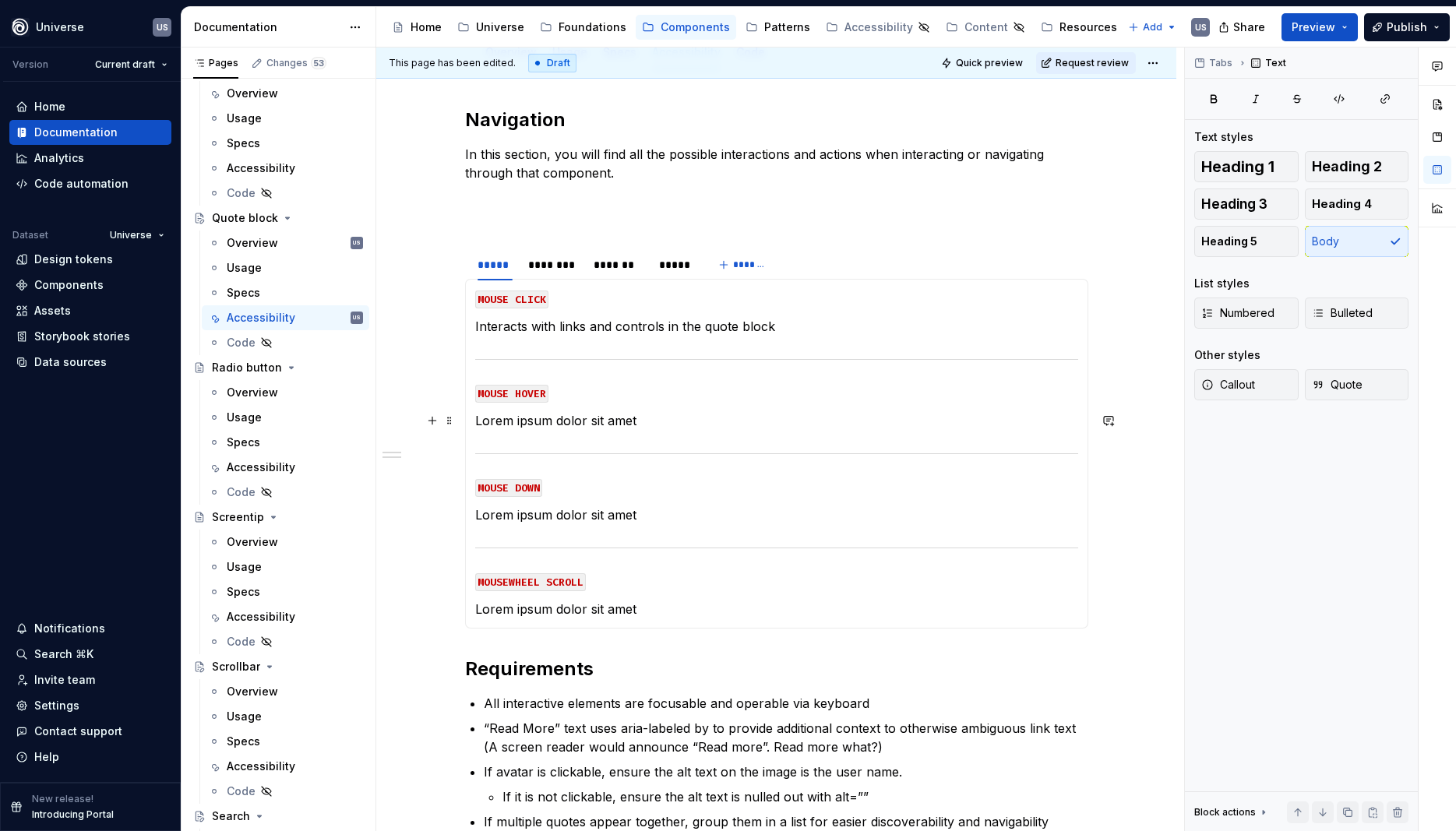
click at [480, 422] on p "Lorem ipsum dolor sit amet" at bounding box center [777, 420] width 603 height 19
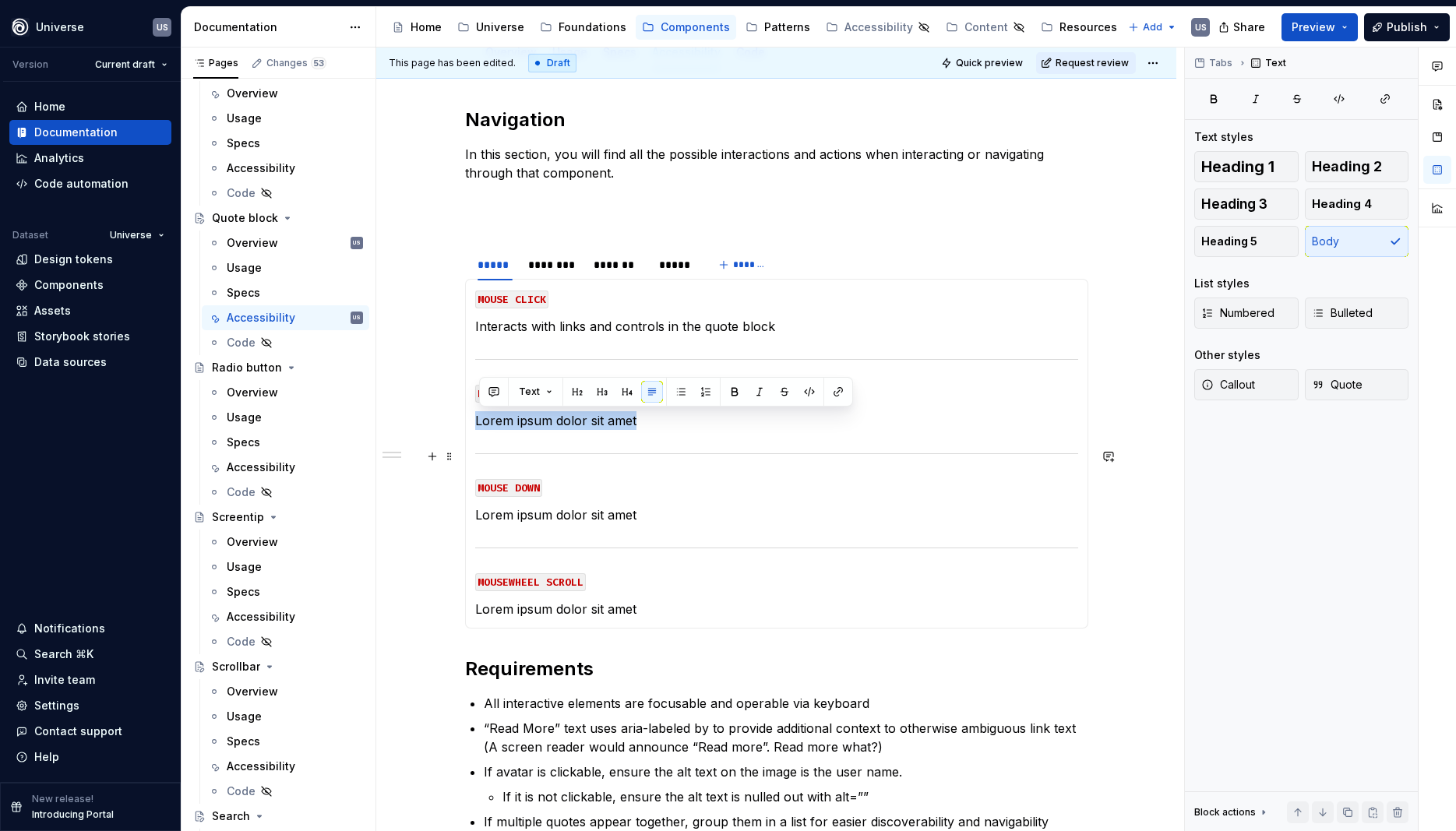
drag, startPoint x: 480, startPoint y: 422, endPoint x: 680, endPoint y: 433, distance: 200.3
click at [680, 433] on section-item-column "MOUSE CLICK Interacts with links and controls in the quote block MOUSE HOVER Lo…" at bounding box center [777, 453] width 603 height 329
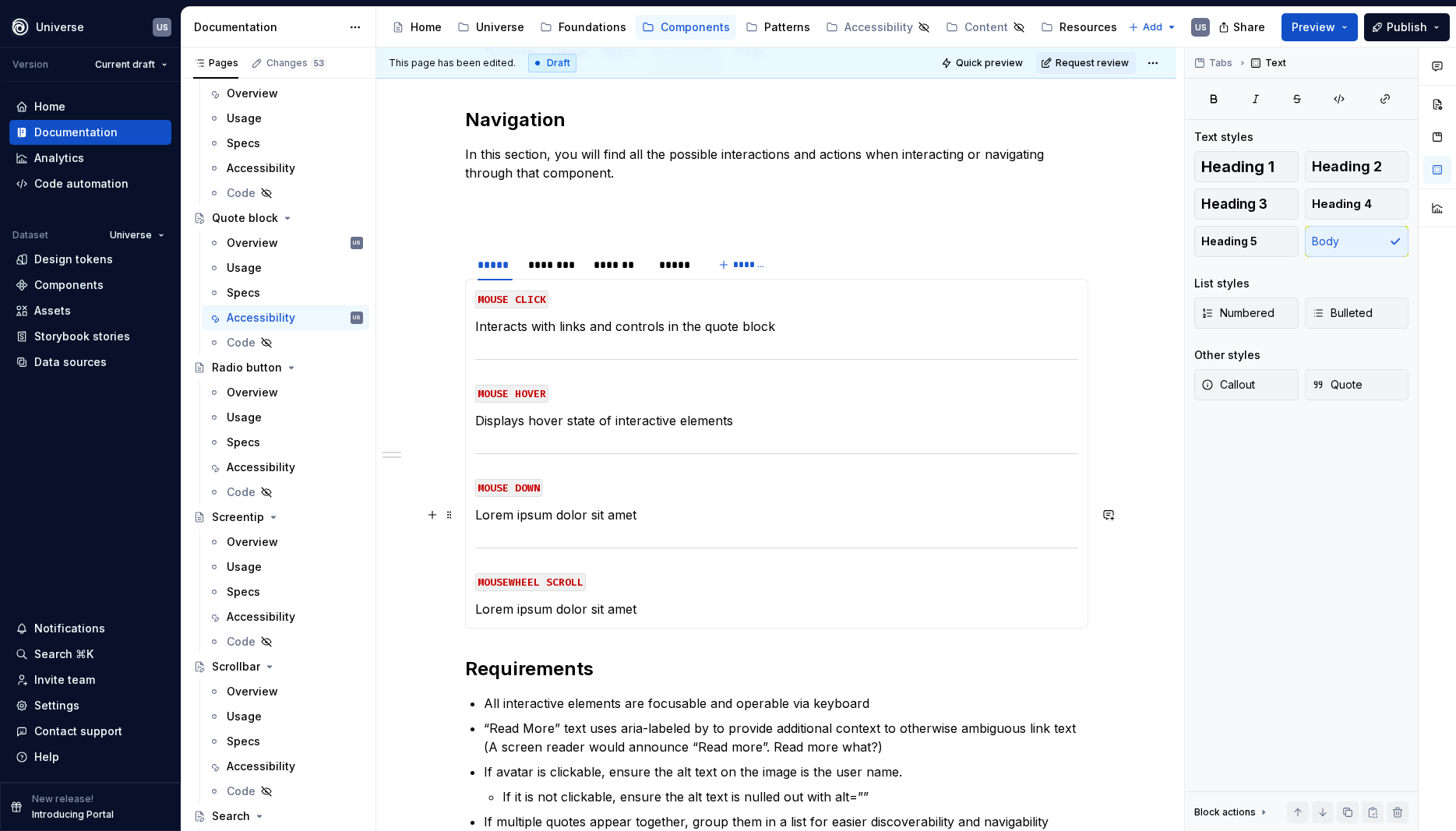
click at [622, 513] on p "Lorem ipsum dolor sit amet" at bounding box center [777, 515] width 603 height 19
drag, startPoint x: 741, startPoint y: 416, endPoint x: 482, endPoint y: 418, distance: 259.0
click at [482, 418] on p "Displays hover state of interactive elements" at bounding box center [777, 420] width 603 height 19
copy p "Displays hover state of interactive elements"
click at [656, 516] on p "Lorem ipsum dolor sit amet" at bounding box center [777, 515] width 603 height 19
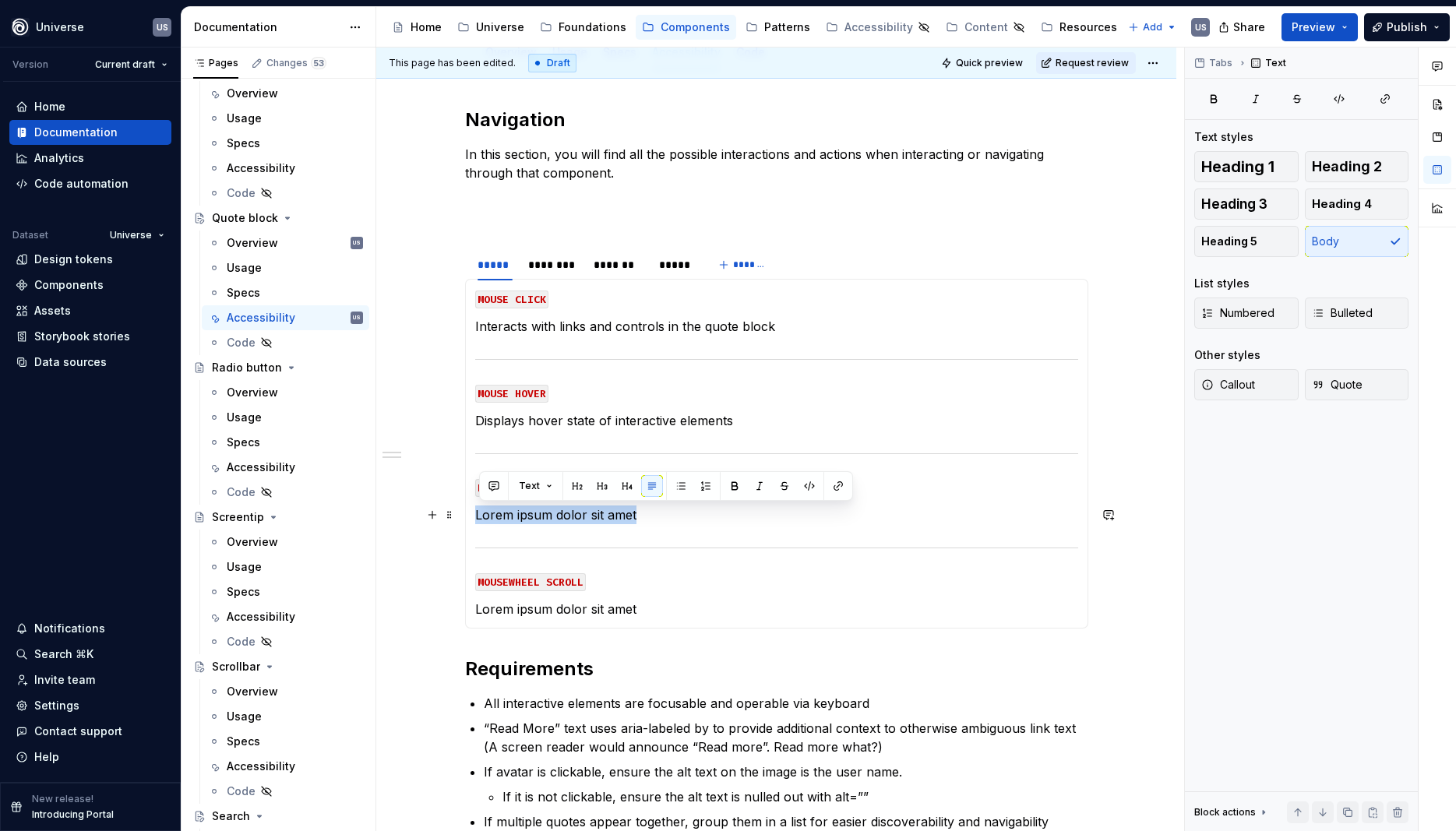
drag, startPoint x: 649, startPoint y: 517, endPoint x: 478, endPoint y: 516, distance: 171.0
click at [478, 516] on div "MOUSE CLICK Interacts with links and controls in the quote block MOUSE HOVER Di…" at bounding box center [777, 454] width 623 height 350
drag, startPoint x: 533, startPoint y: 517, endPoint x: 562, endPoint y: 513, distance: 29.3
click at [562, 513] on p "Displays hover state of interactive elements" at bounding box center [777, 515] width 603 height 19
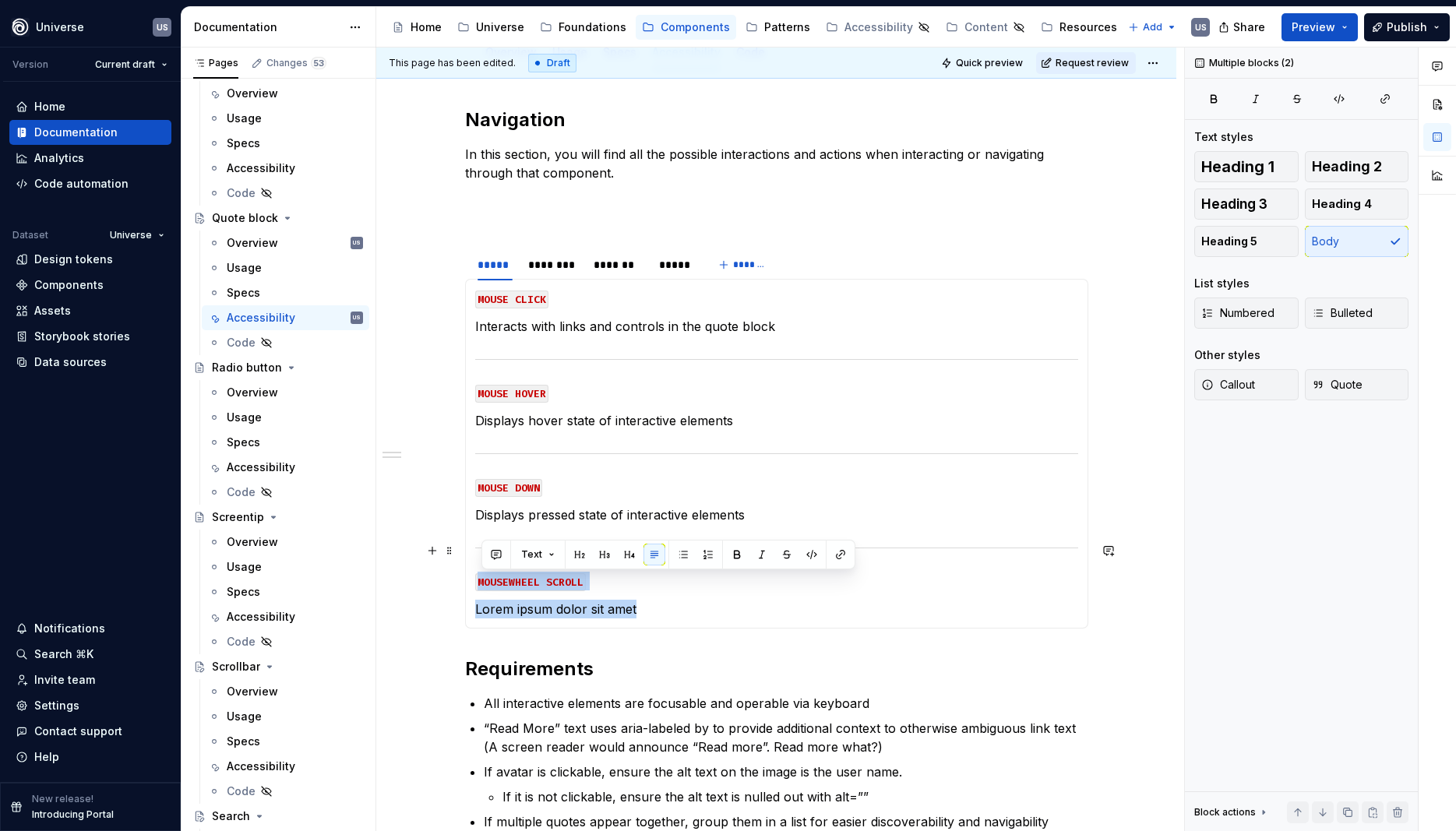
drag, startPoint x: 646, startPoint y: 609, endPoint x: 478, endPoint y: 548, distance: 178.7
click at [478, 548] on div "MOUSE CLICK Interacts with links and controls in the quote block MOUSE HOVER Di…" at bounding box center [777, 454] width 623 height 350
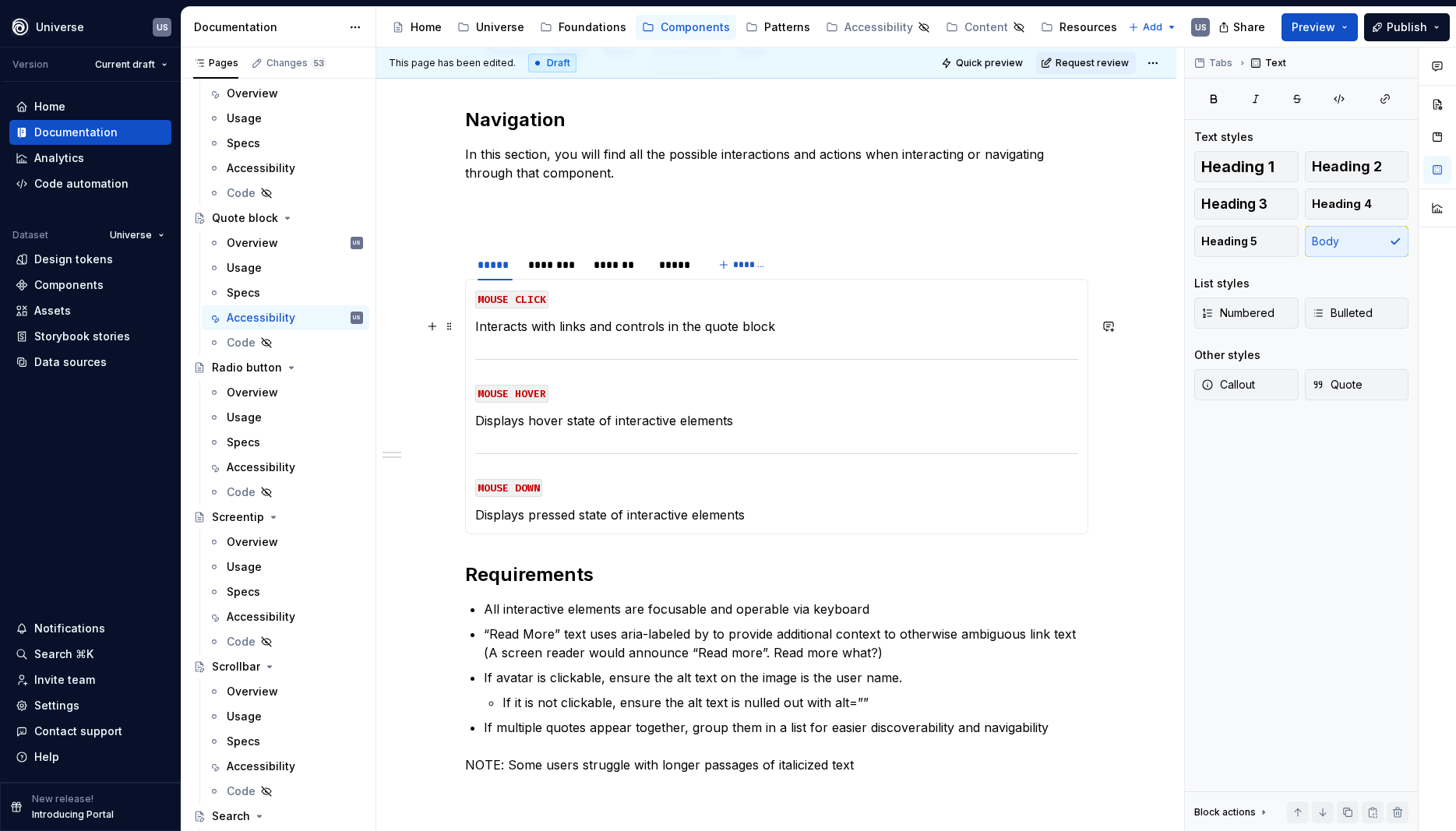
click at [626, 323] on p "Interacts with links and controls in the quote block" at bounding box center [777, 326] width 603 height 19
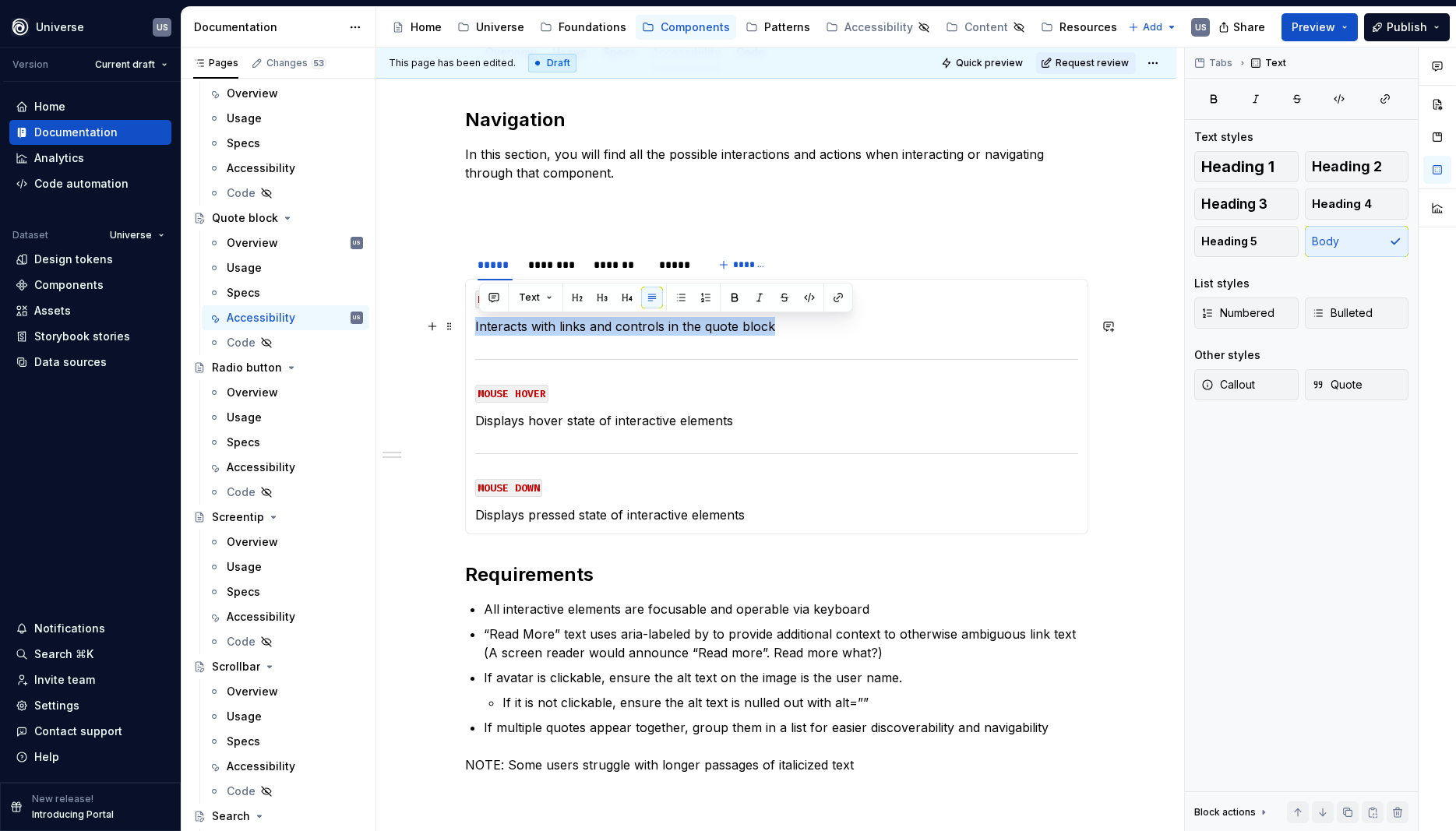
drag, startPoint x: 772, startPoint y: 327, endPoint x: 477, endPoint y: 324, distance: 295.0
click at [477, 324] on div "MOUSE CLICK Interacts with links and controls in the quote block MOUSE HOVER Di…" at bounding box center [777, 406] width 623 height 255
copy p "Interacts with links and controls in the quote block"
click at [548, 333] on p "Interacts with links and controls in the quote block" at bounding box center [777, 326] width 603 height 19
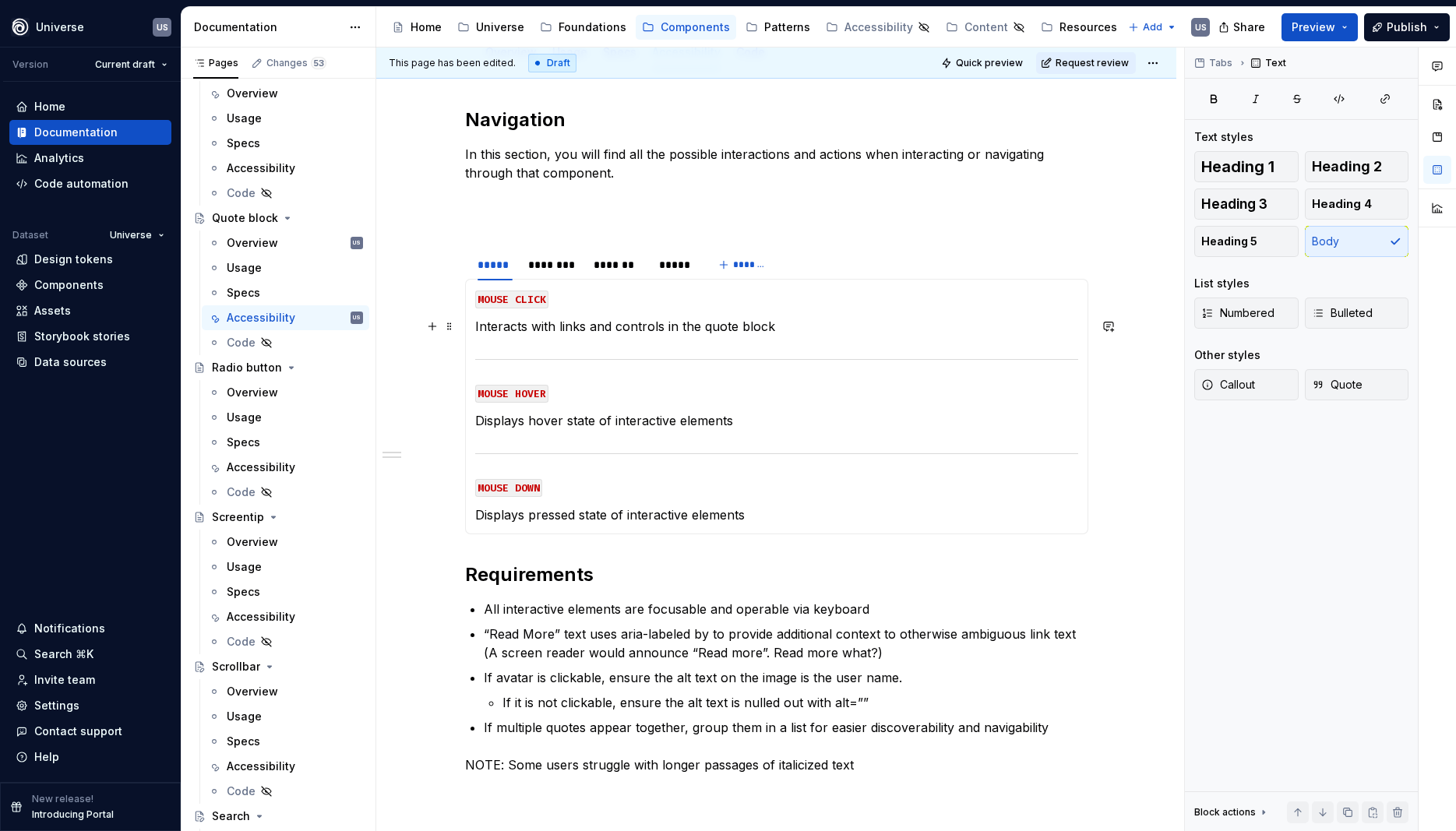
click at [529, 325] on p "Interacts with links and controls in the quote block" at bounding box center [777, 326] width 603 height 19
drag, startPoint x: 558, startPoint y: 326, endPoint x: 477, endPoint y: 333, distance: 81.3
click at [477, 333] on div "MOUSE CLICK Interacts with links and controls in the quote block MOUSE HOVER Di…" at bounding box center [777, 406] width 623 height 255
click at [561, 267] on div "********" at bounding box center [553, 265] width 50 height 16
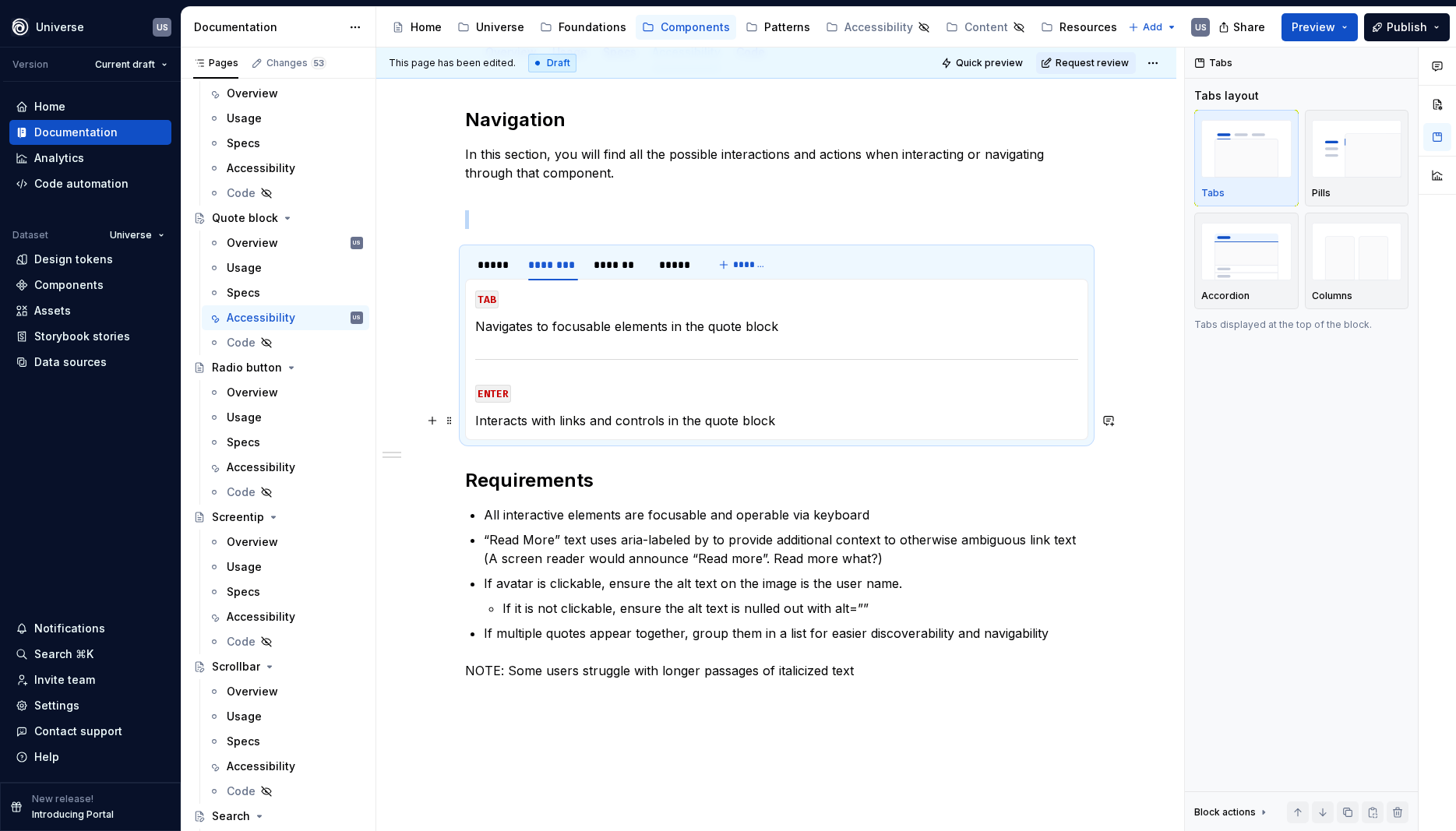
click at [504, 418] on p "Interacts with links and controls in the quote block" at bounding box center [777, 420] width 603 height 19
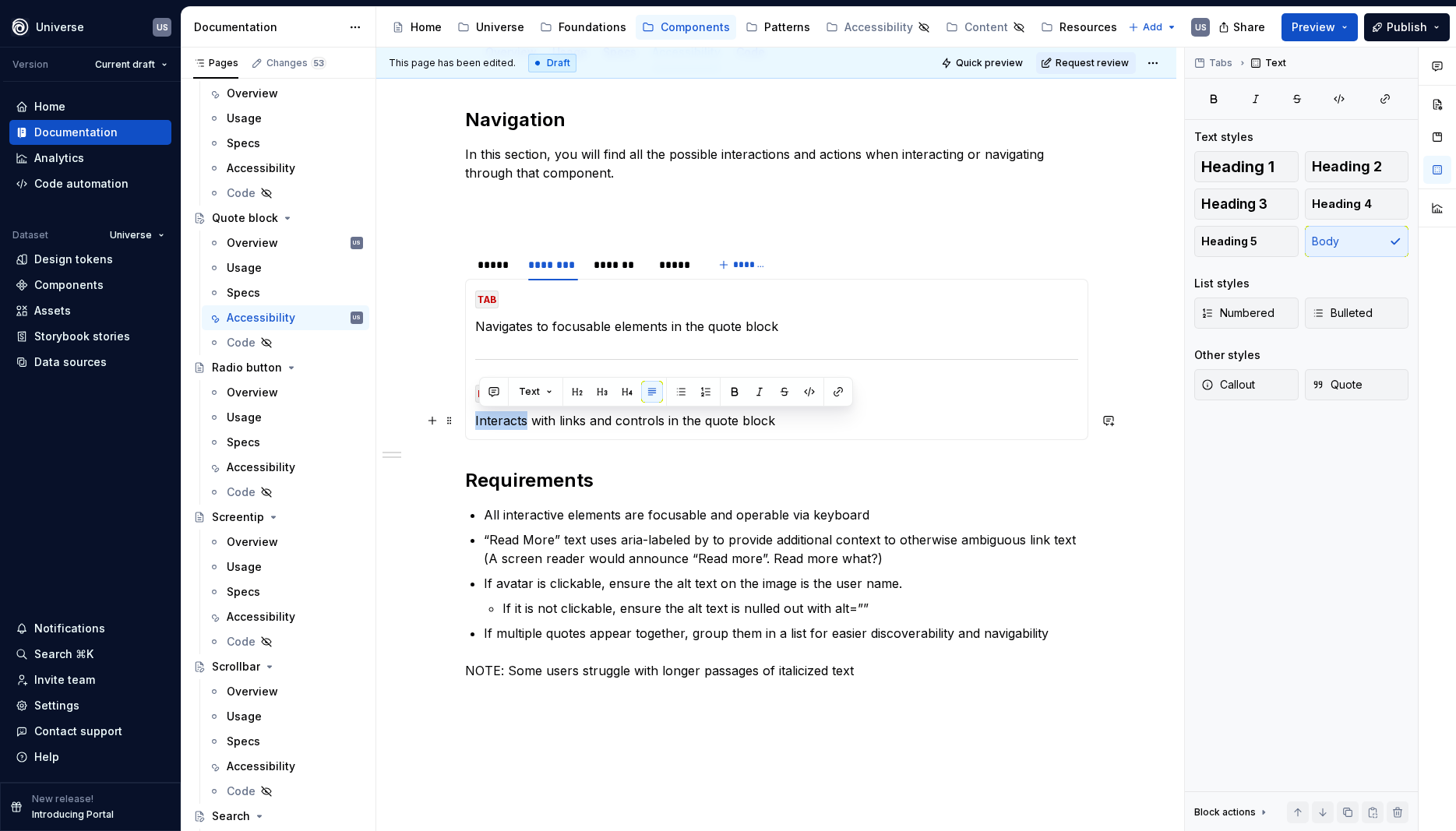
drag, startPoint x: 530, startPoint y: 420, endPoint x: 475, endPoint y: 417, distance: 55.1
click at [475, 417] on div "MOUSE CLICK Selects/triggers links and controls in the quote block MOUSE HOVER …" at bounding box center [777, 359] width 623 height 161
click at [628, 272] on div "*******" at bounding box center [619, 265] width 50 height 16
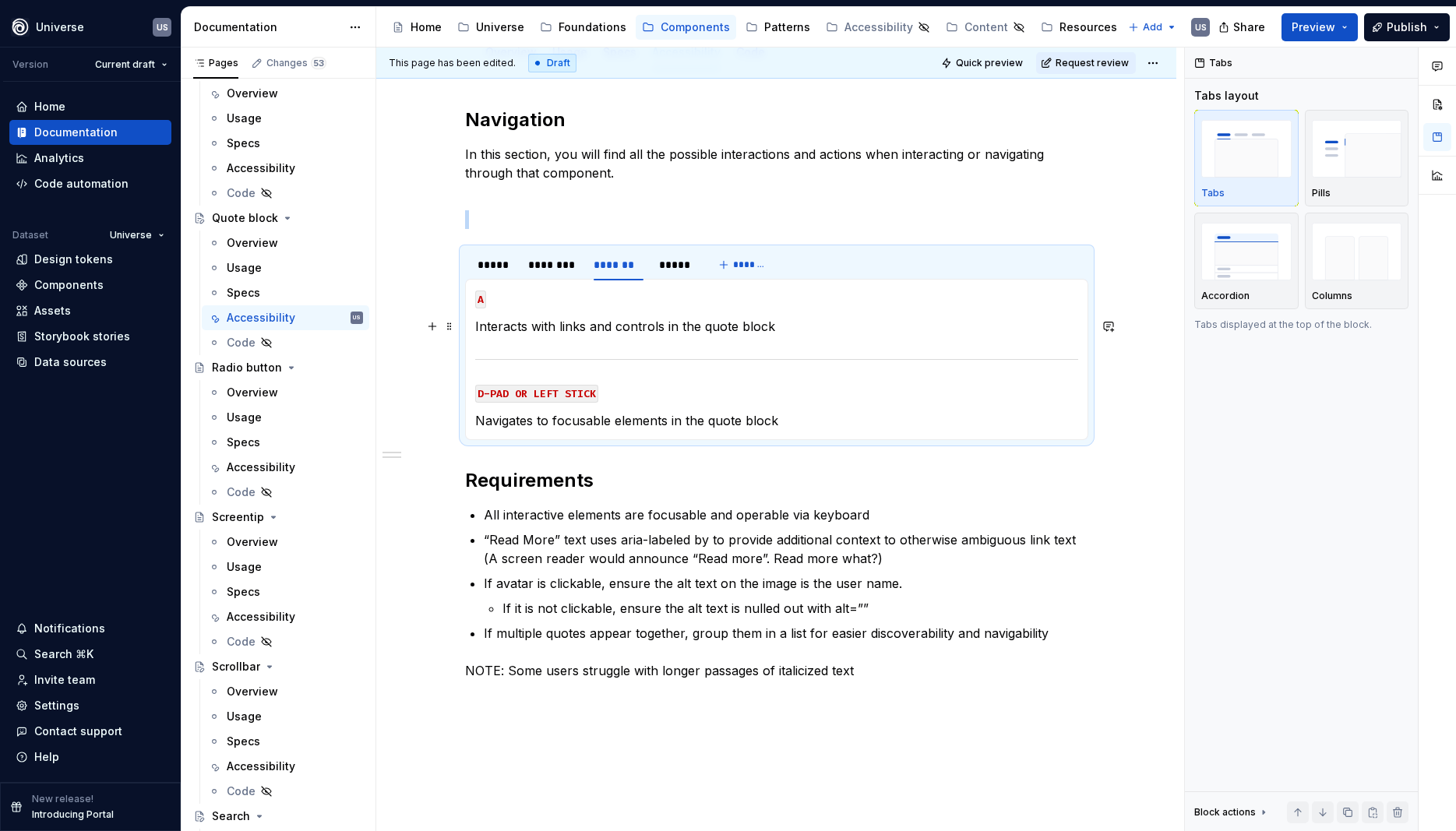
click at [531, 326] on p "Interacts with links and controls in the quote block" at bounding box center [777, 326] width 603 height 19
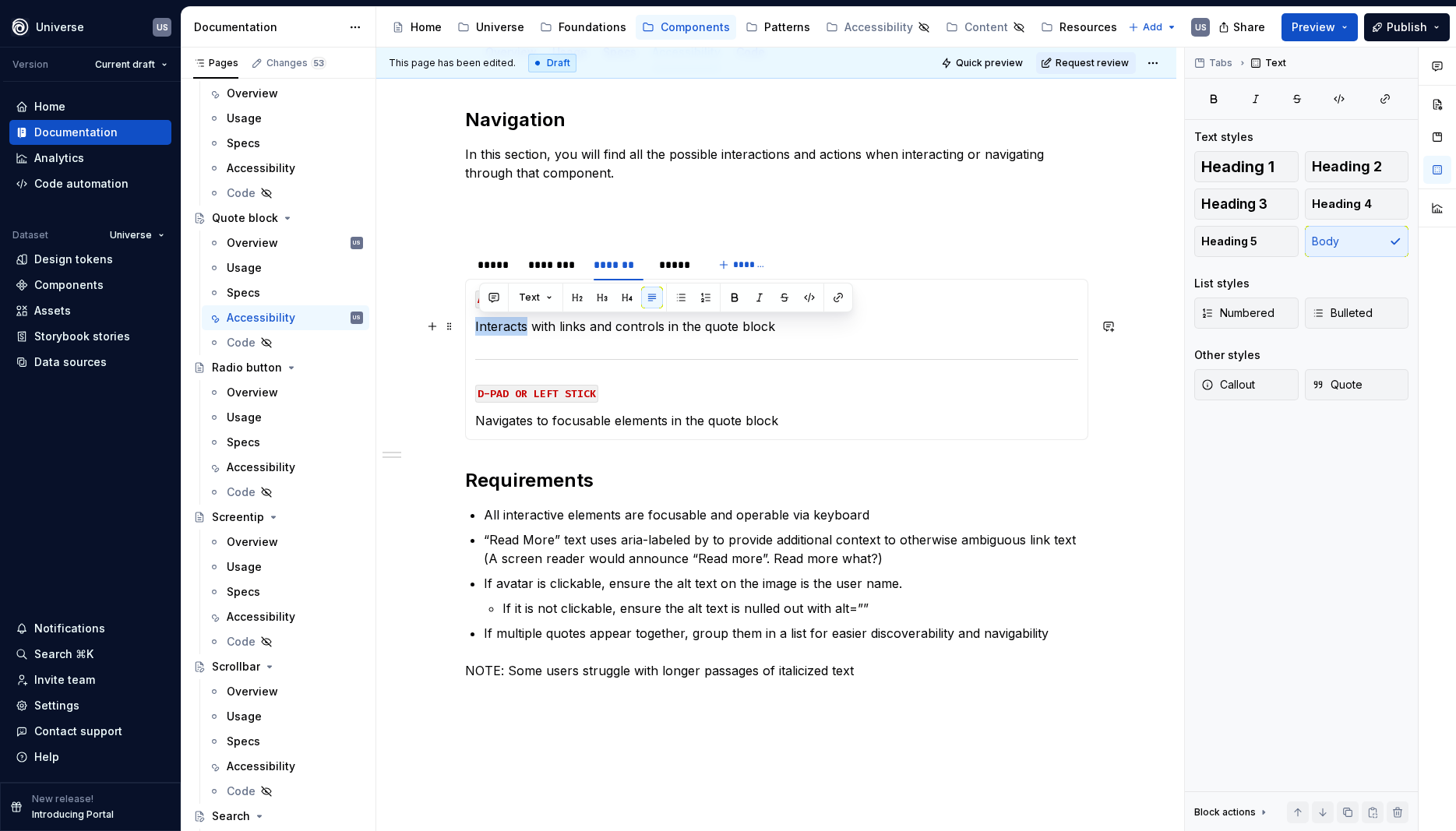
drag, startPoint x: 531, startPoint y: 326, endPoint x: 474, endPoint y: 327, distance: 57.0
click at [474, 327] on div "MOUSE CLICK Selects/triggers links and controls in the quote block MOUSE HOVER …" at bounding box center [777, 359] width 623 height 161
click at [662, 265] on div "*****" at bounding box center [675, 265] width 45 height 22
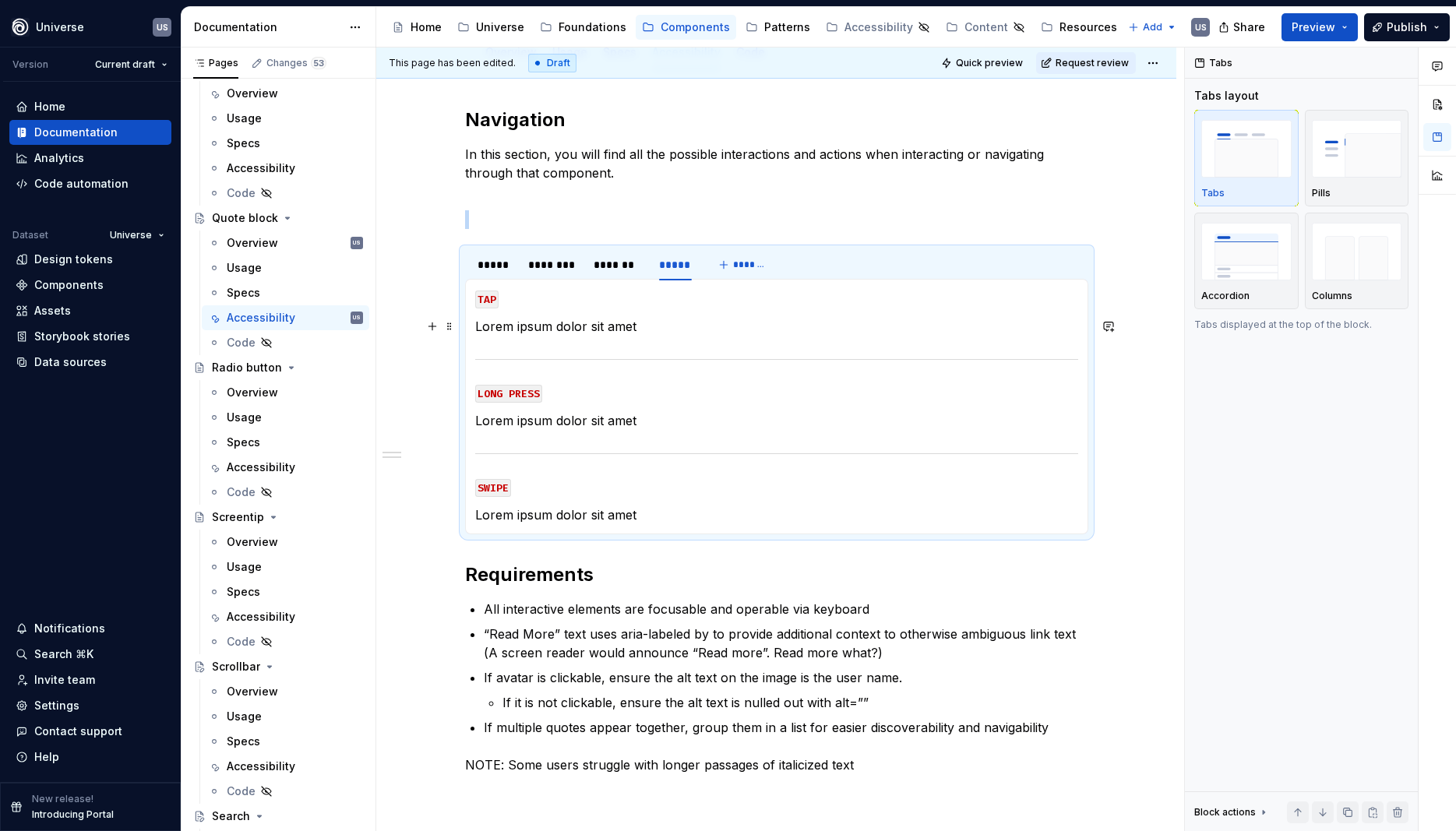
click at [585, 323] on p "Lorem ipsum dolor sit amet" at bounding box center [777, 326] width 603 height 19
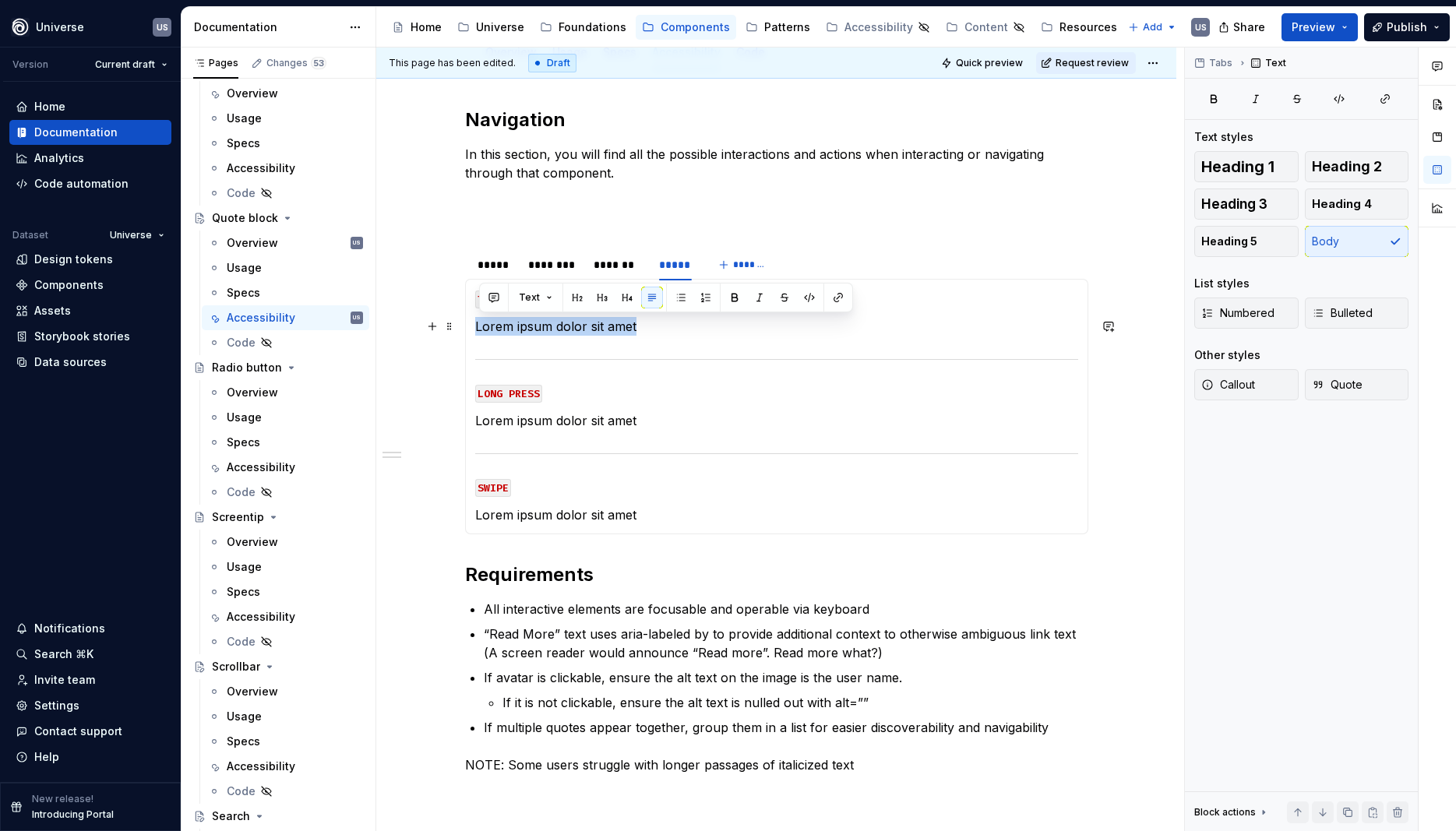
drag, startPoint x: 665, startPoint y: 329, endPoint x: 464, endPoint y: 327, distance: 201.0
click at [465, 327] on section "***** ******** ******* ***** ******* MOUSE CLICK Selects/triggers links and con…" at bounding box center [777, 391] width 623 height 287
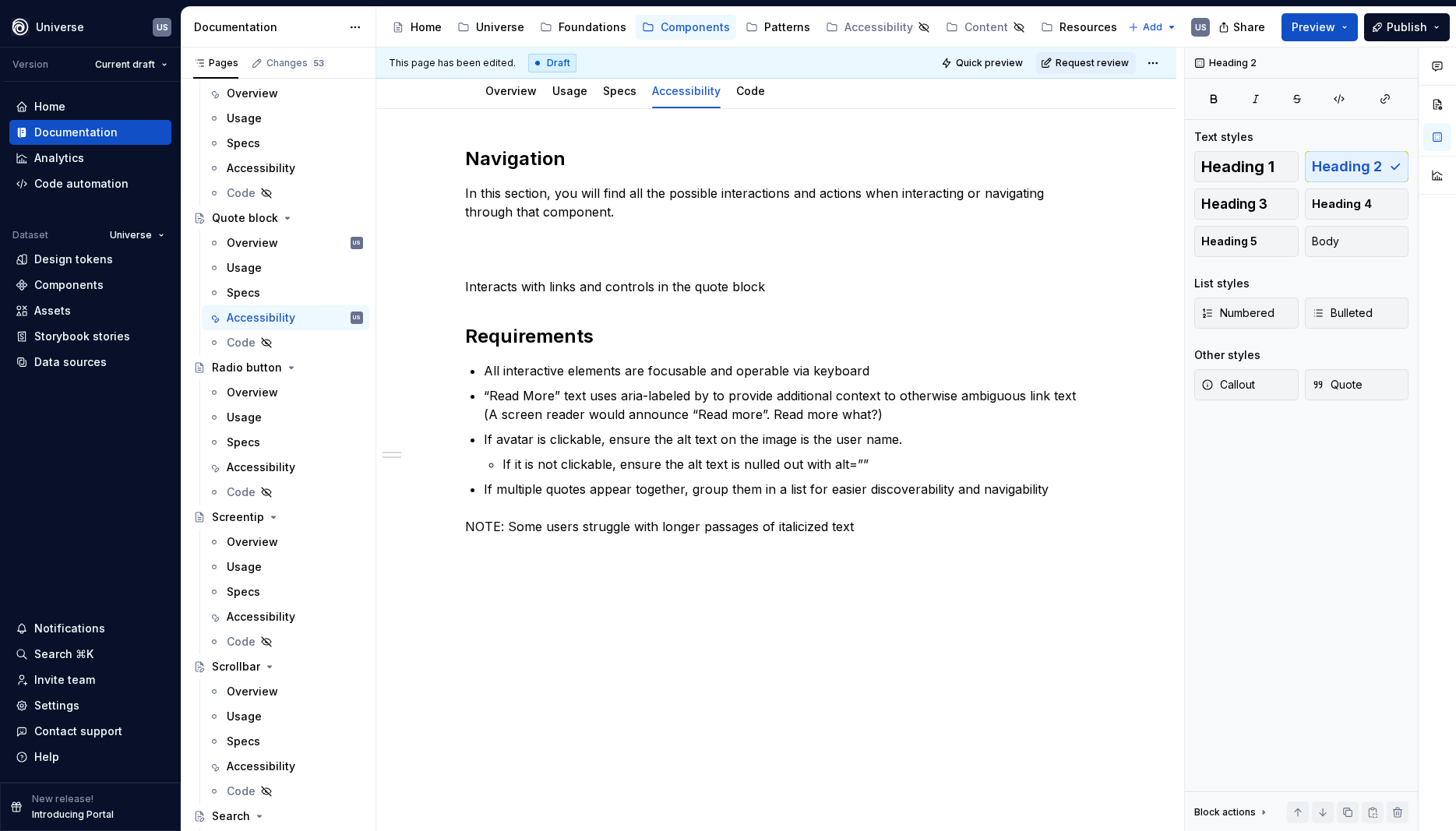
scroll to position [161, 0]
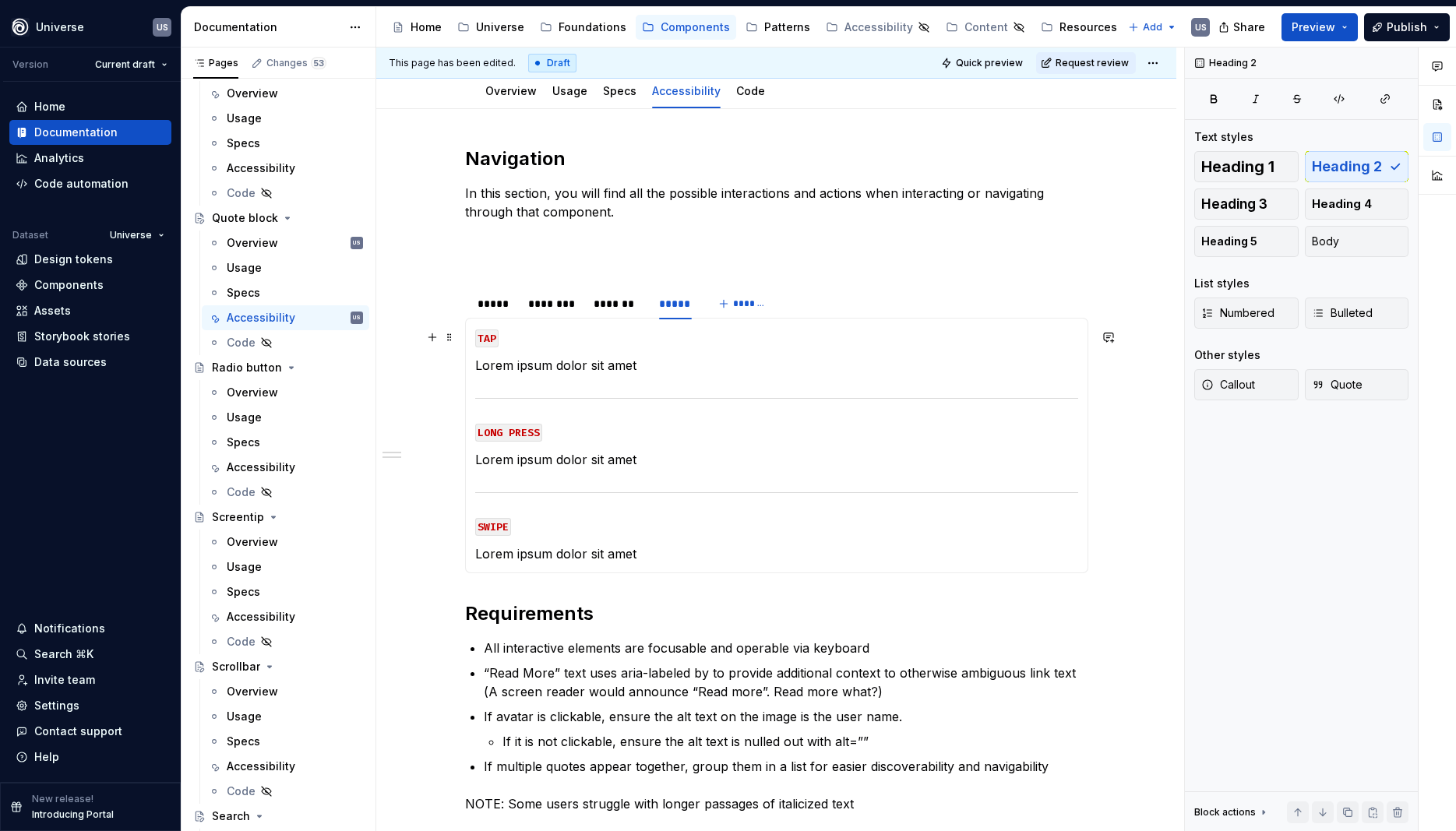
click at [606, 338] on p "TAP" at bounding box center [777, 337] width 603 height 19
click at [651, 369] on p "Lorem ipsum dolor sit amet" at bounding box center [777, 365] width 603 height 19
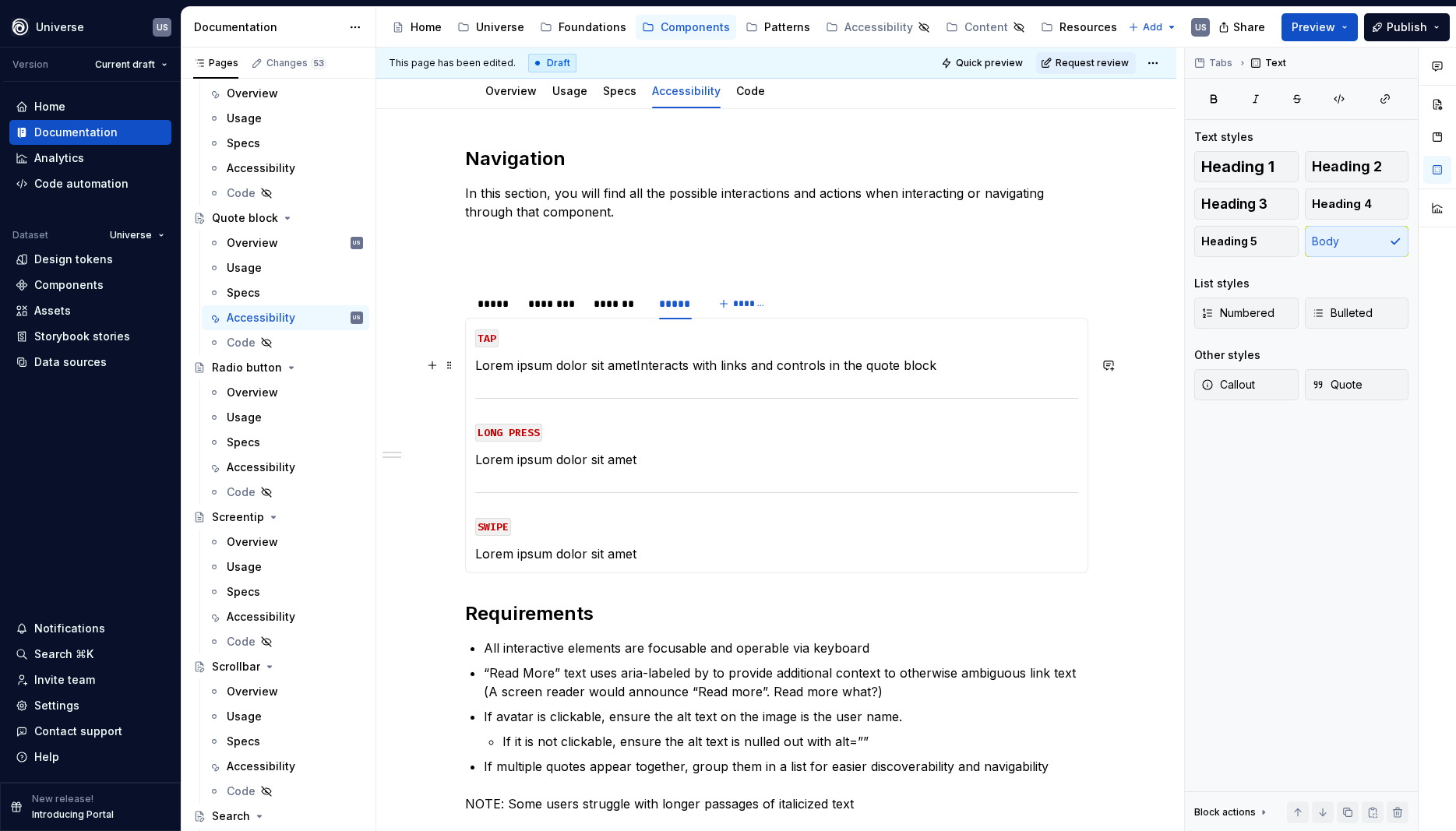
click at [636, 365] on p "Lorem ipsum dolor sit ametInteracts with links and controls in the quote block" at bounding box center [777, 365] width 603 height 19
drag, startPoint x: 682, startPoint y: 365, endPoint x: 486, endPoint y: 366, distance: 196.0
click at [486, 366] on p "Lorem ipsum dolor sit ametInteracts with links and controls in the quote block" at bounding box center [777, 365] width 603 height 19
click at [578, 367] on p "Selects/triggers with links and controls in the quote block" at bounding box center [777, 365] width 603 height 19
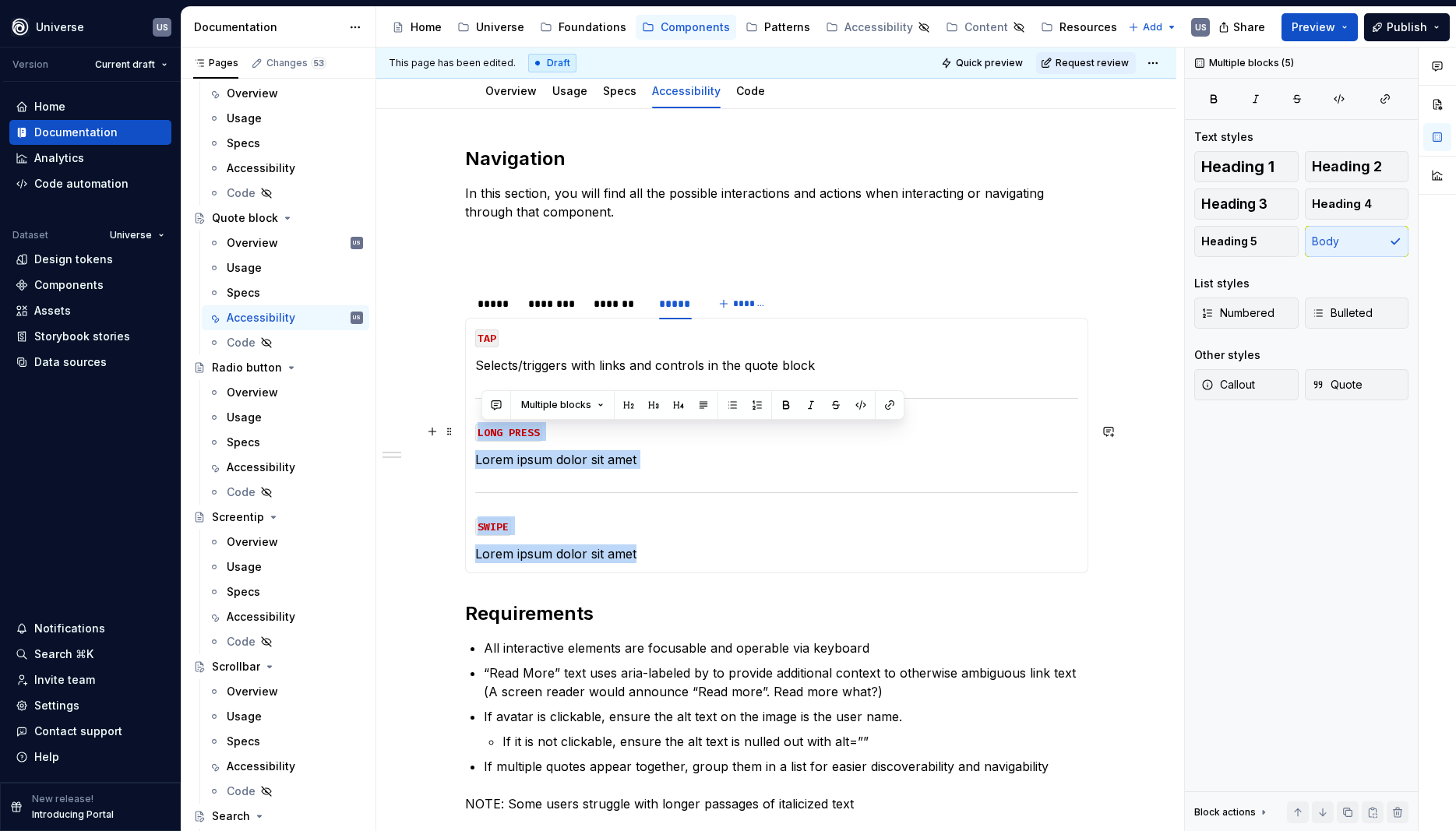
drag, startPoint x: 654, startPoint y: 554, endPoint x: 470, endPoint y: 432, distance: 220.8
click at [470, 432] on div "MOUSE CLICK Selects/triggers links and controls in the quote block MOUSE HOVER …" at bounding box center [777, 445] width 623 height 255
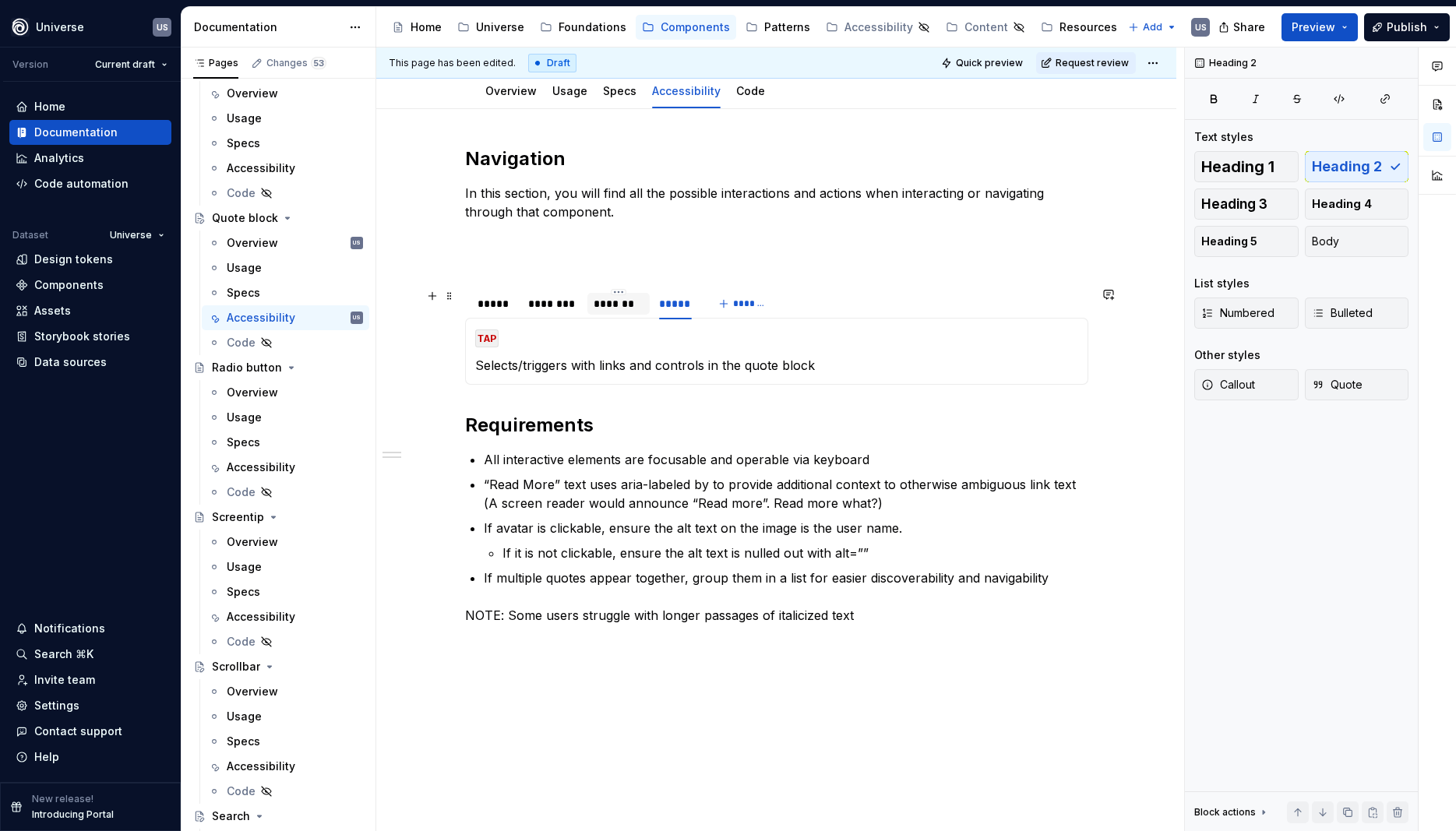
click at [633, 313] on div "*******" at bounding box center [618, 304] width 62 height 22
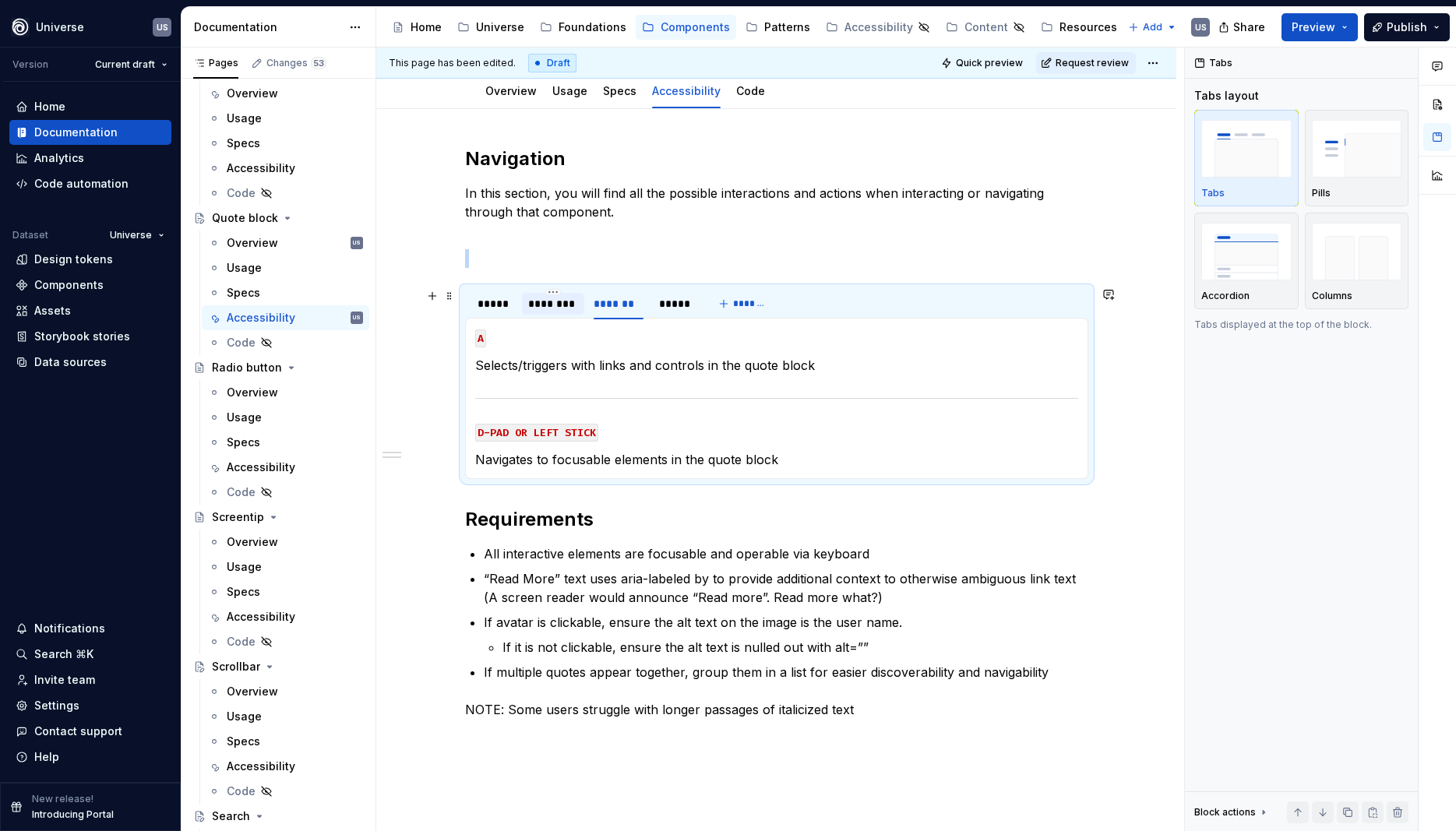
click at [548, 302] on div "********" at bounding box center [553, 304] width 50 height 16
click at [509, 304] on div "*****" at bounding box center [495, 304] width 35 height 16
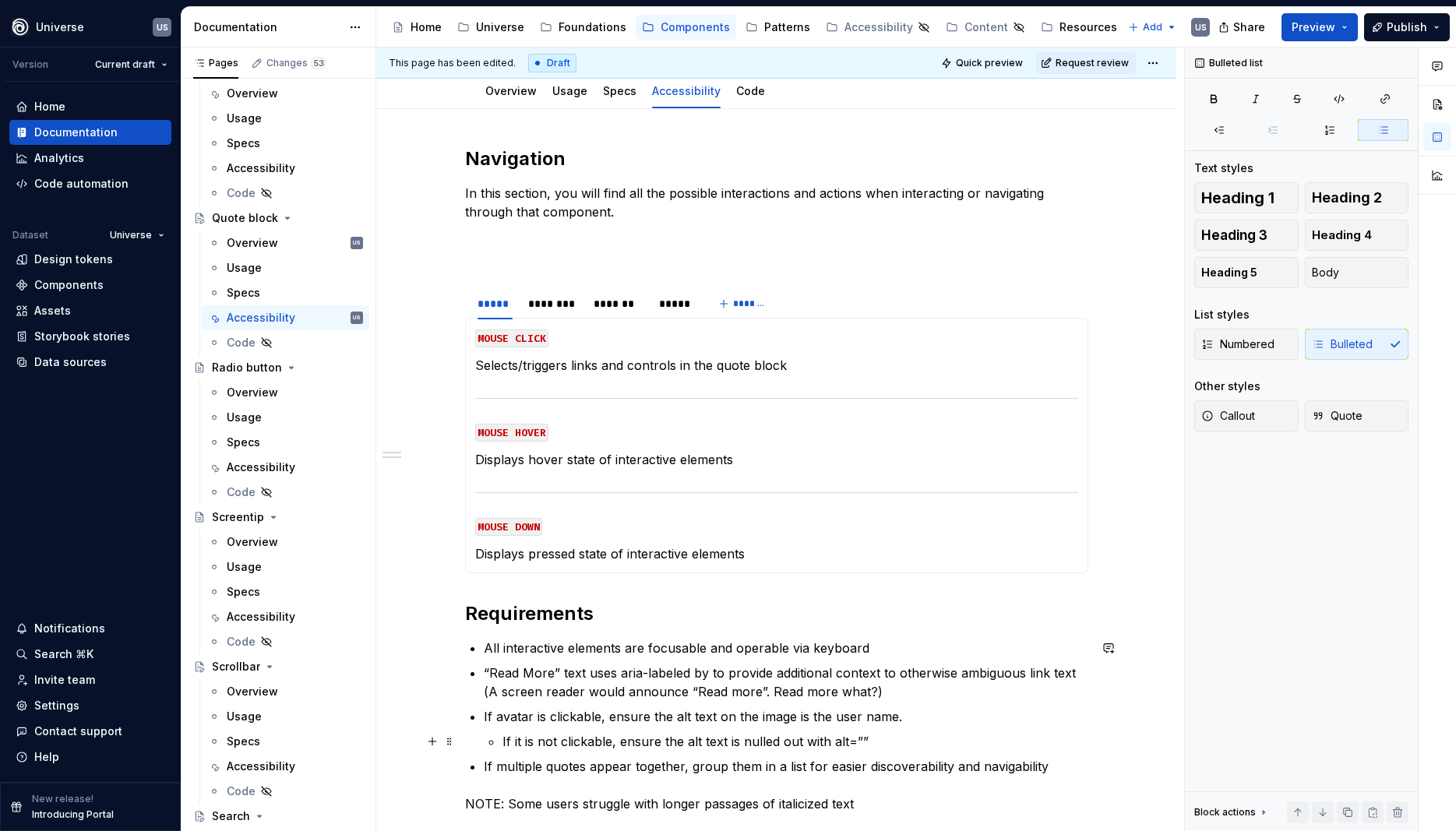
click at [816, 739] on p "If it is not clickable, ensure the alt text is nulled out with alt=””" at bounding box center [796, 741] width 586 height 19
click at [281, 215] on icon "Page tree" at bounding box center [287, 217] width 12 height 12
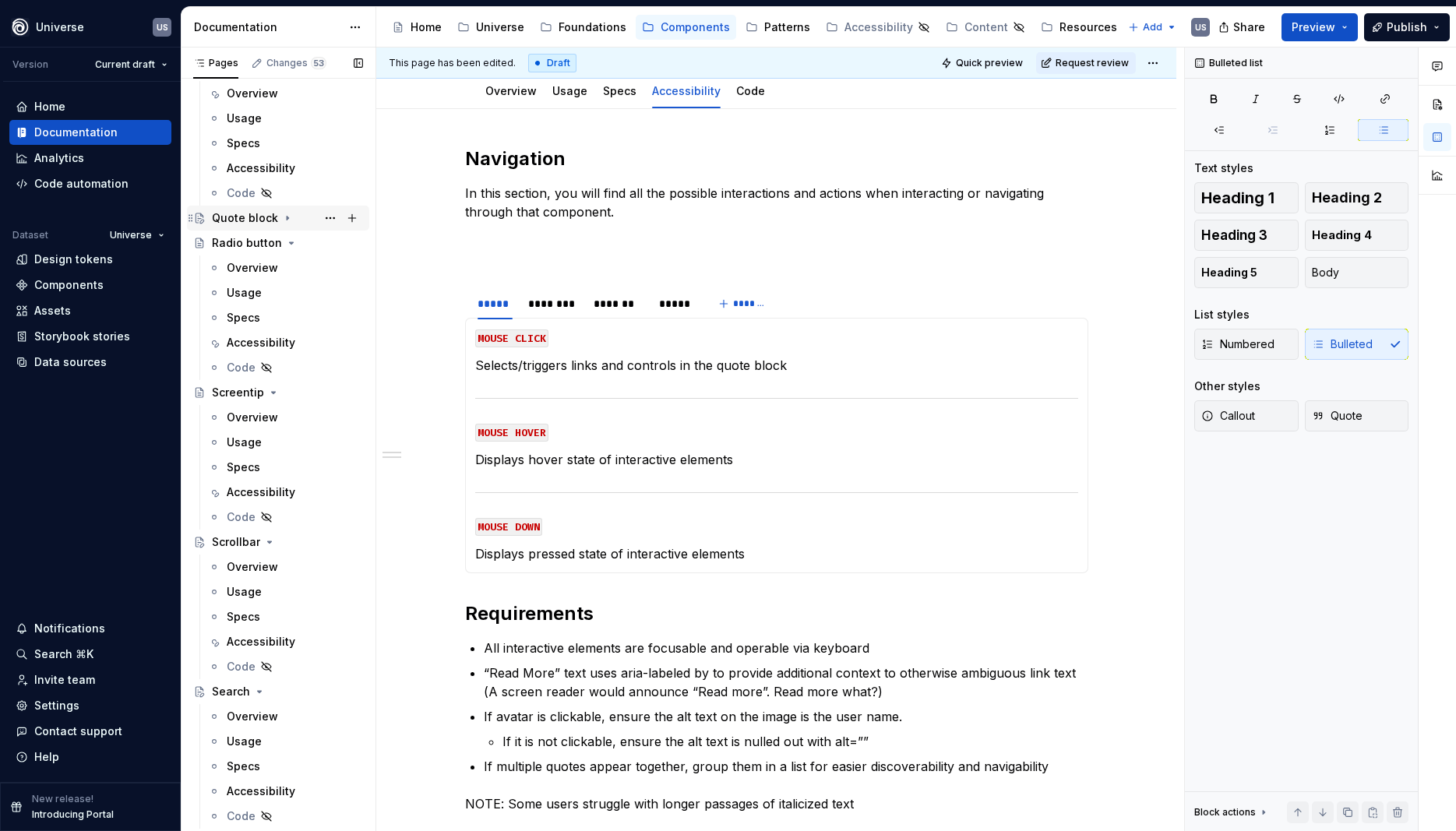
click at [287, 217] on icon "Page tree" at bounding box center [287, 217] width 12 height 12
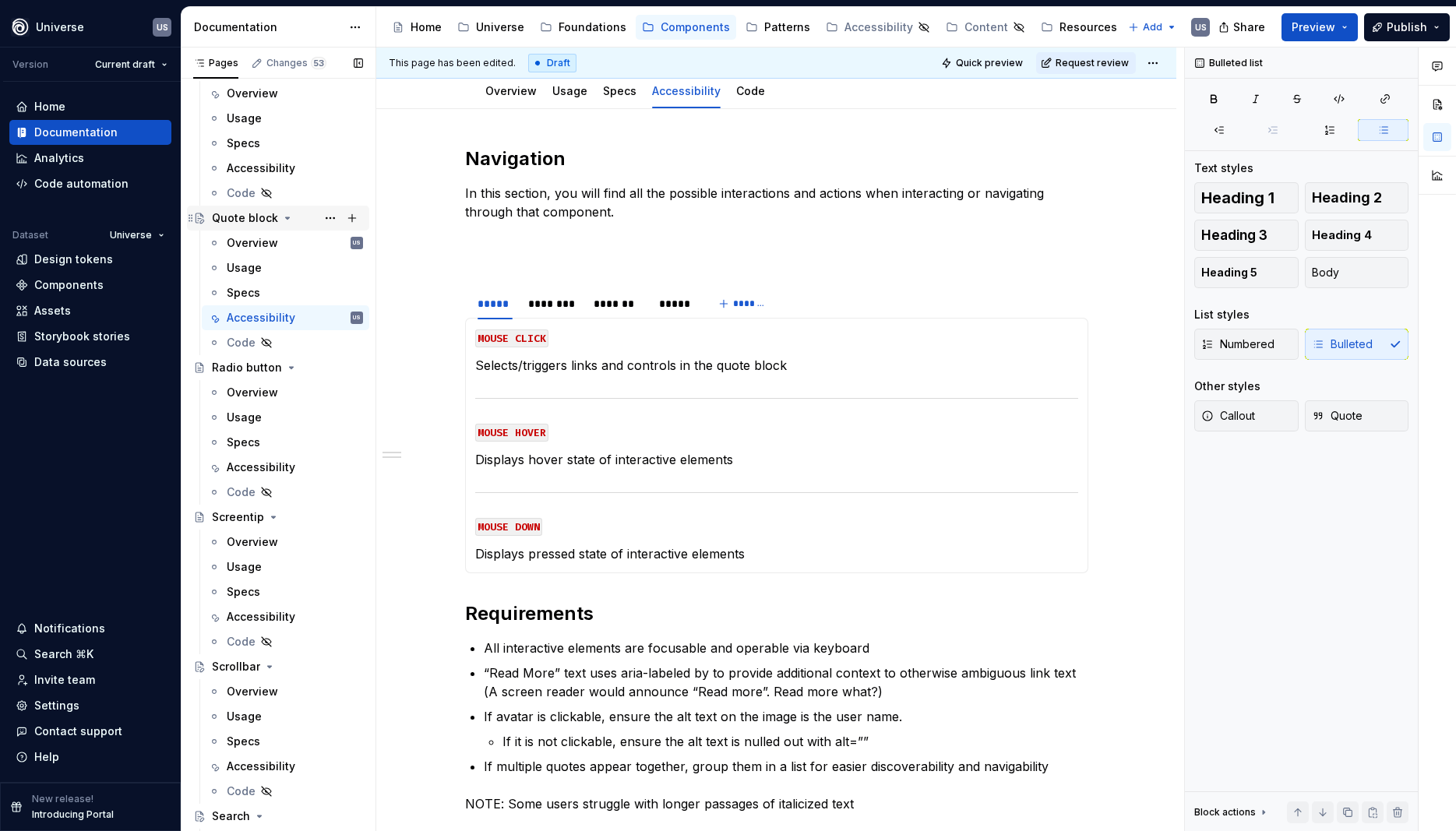
click at [287, 217] on icon "Page tree" at bounding box center [288, 218] width 4 height 2
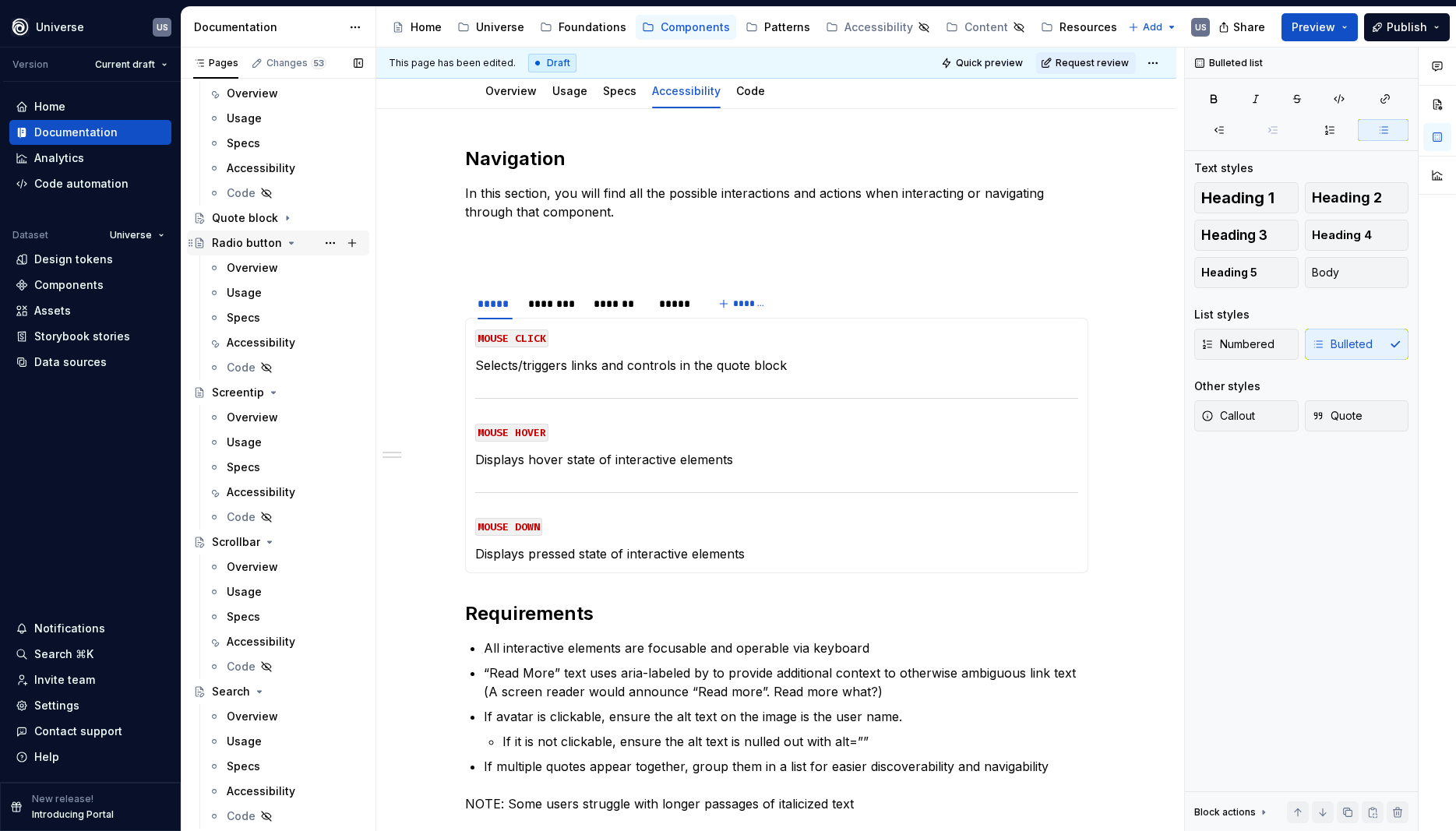
click at [286, 240] on icon "Page tree" at bounding box center [291, 243] width 12 height 12
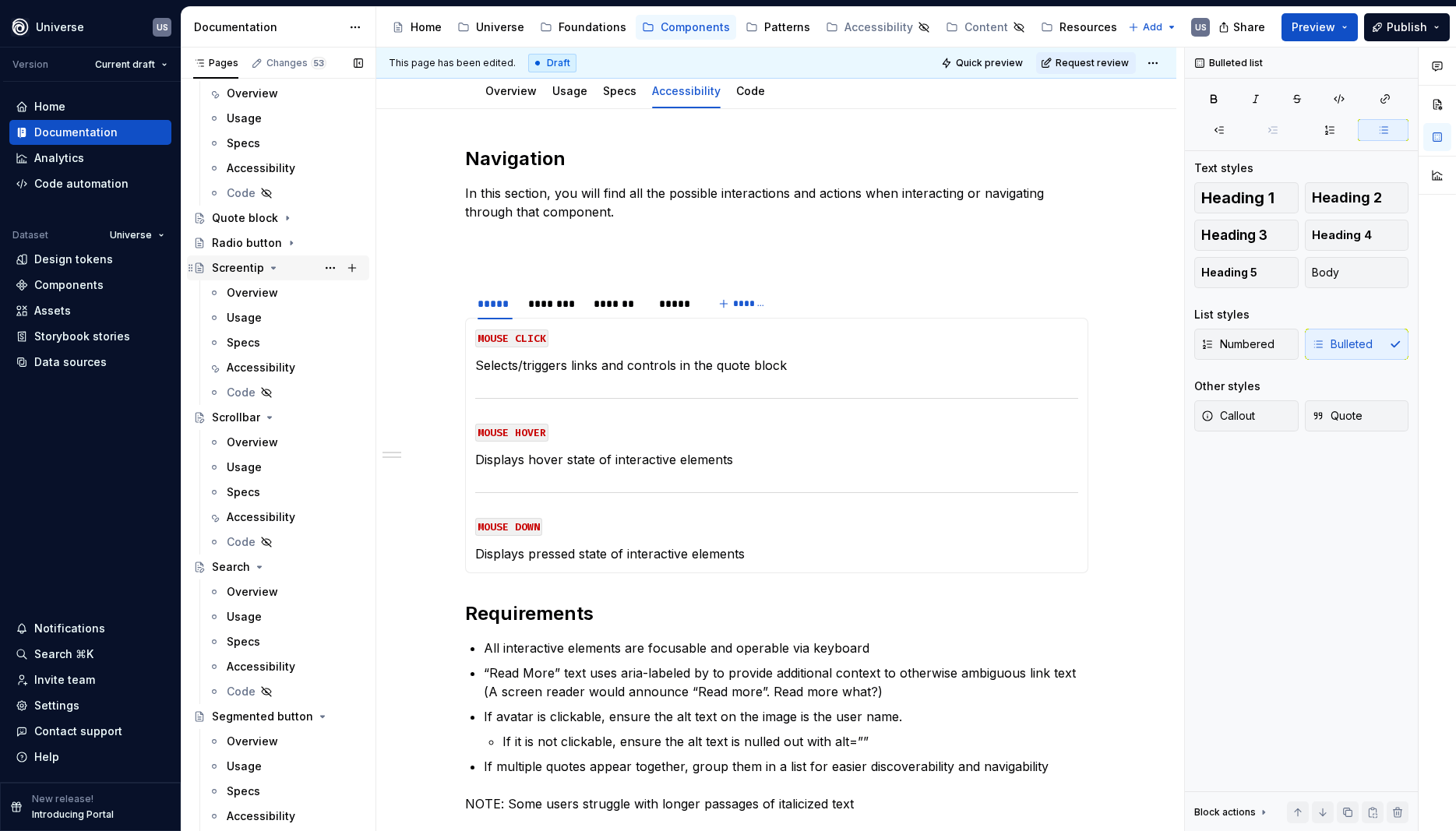
click at [268, 263] on icon "Page tree" at bounding box center [273, 268] width 12 height 12
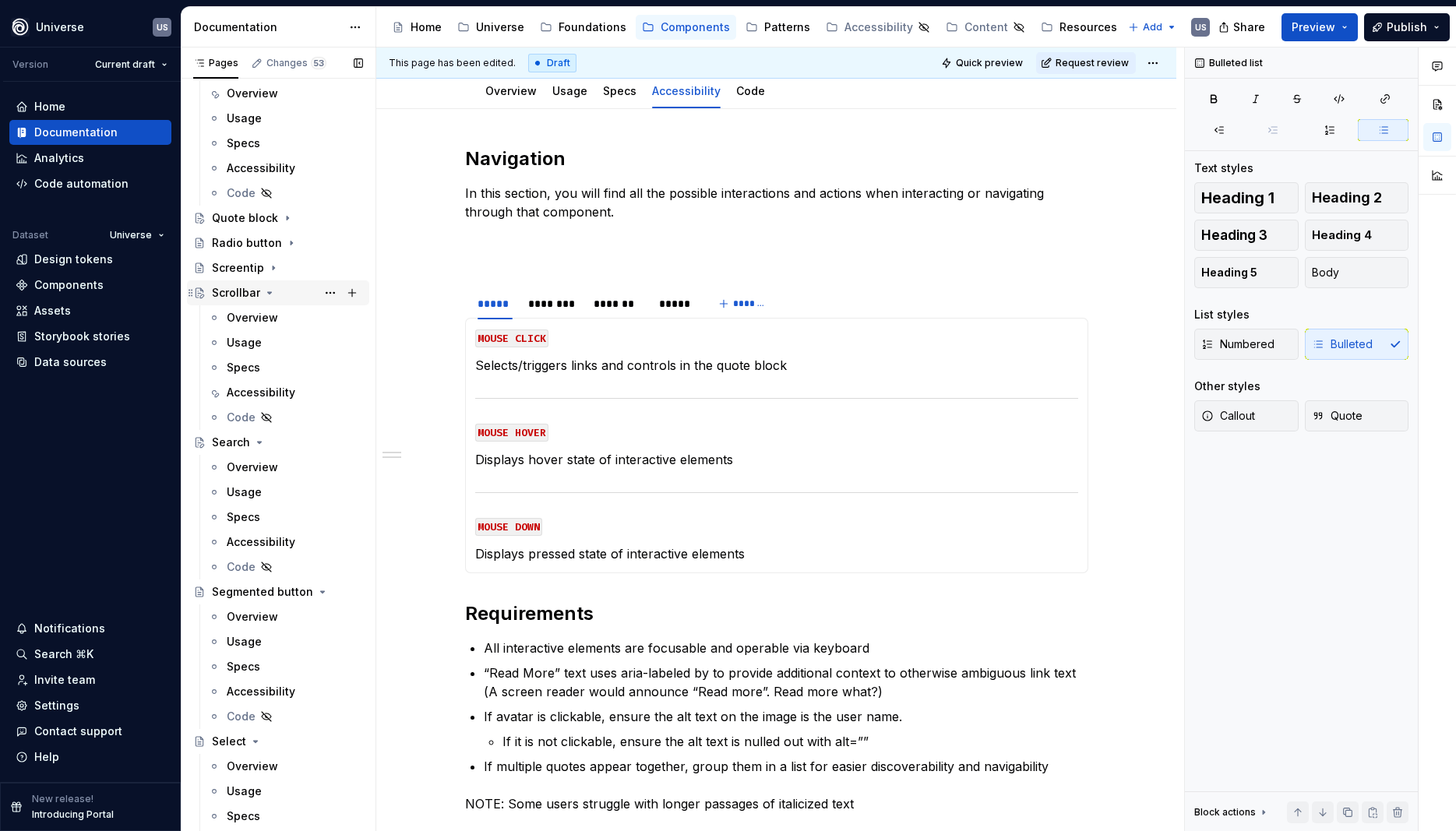
click at [263, 293] on icon "Page tree" at bounding box center [269, 293] width 12 height 12
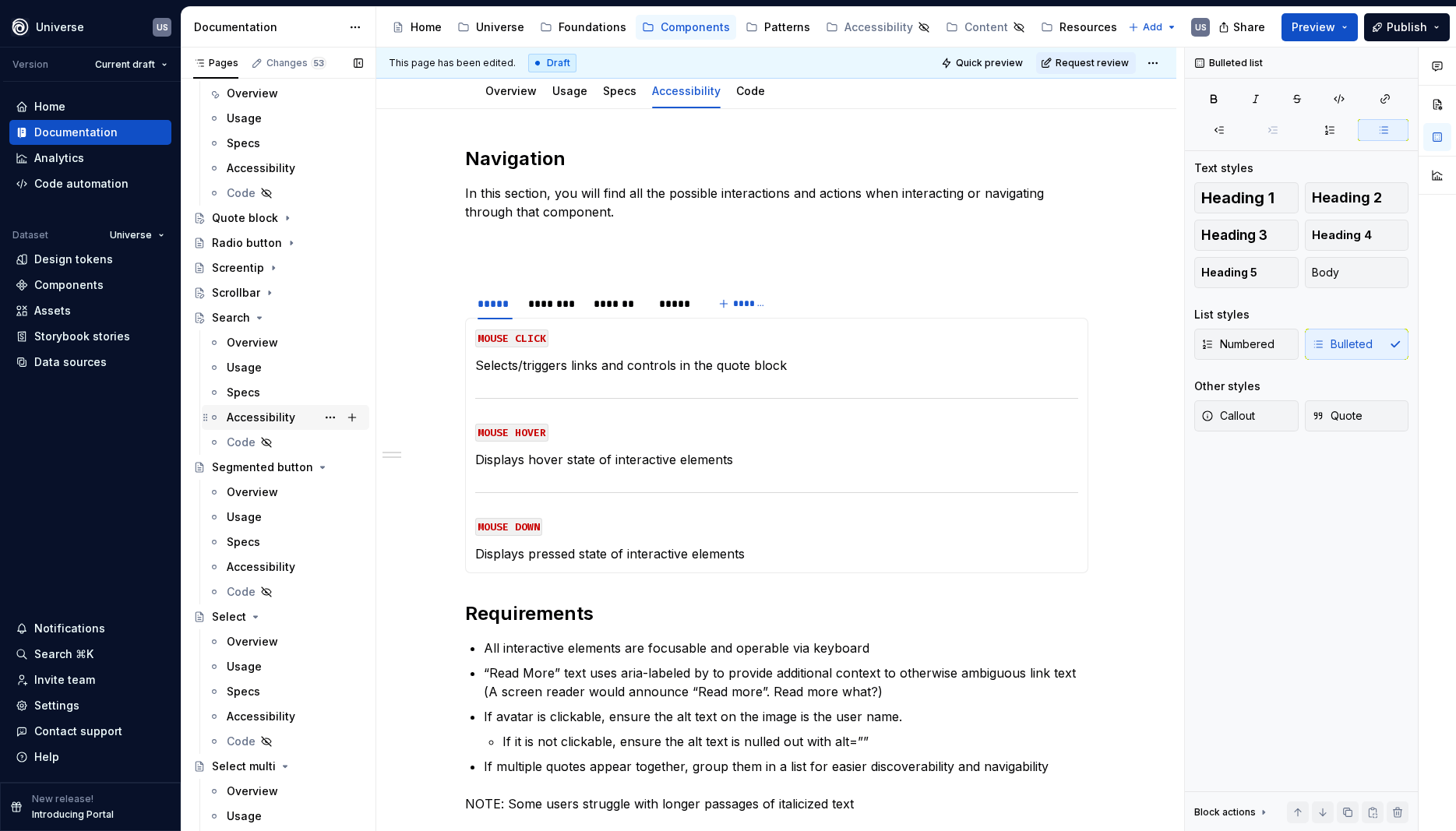
click at [263, 416] on div "Accessibility" at bounding box center [261, 417] width 69 height 16
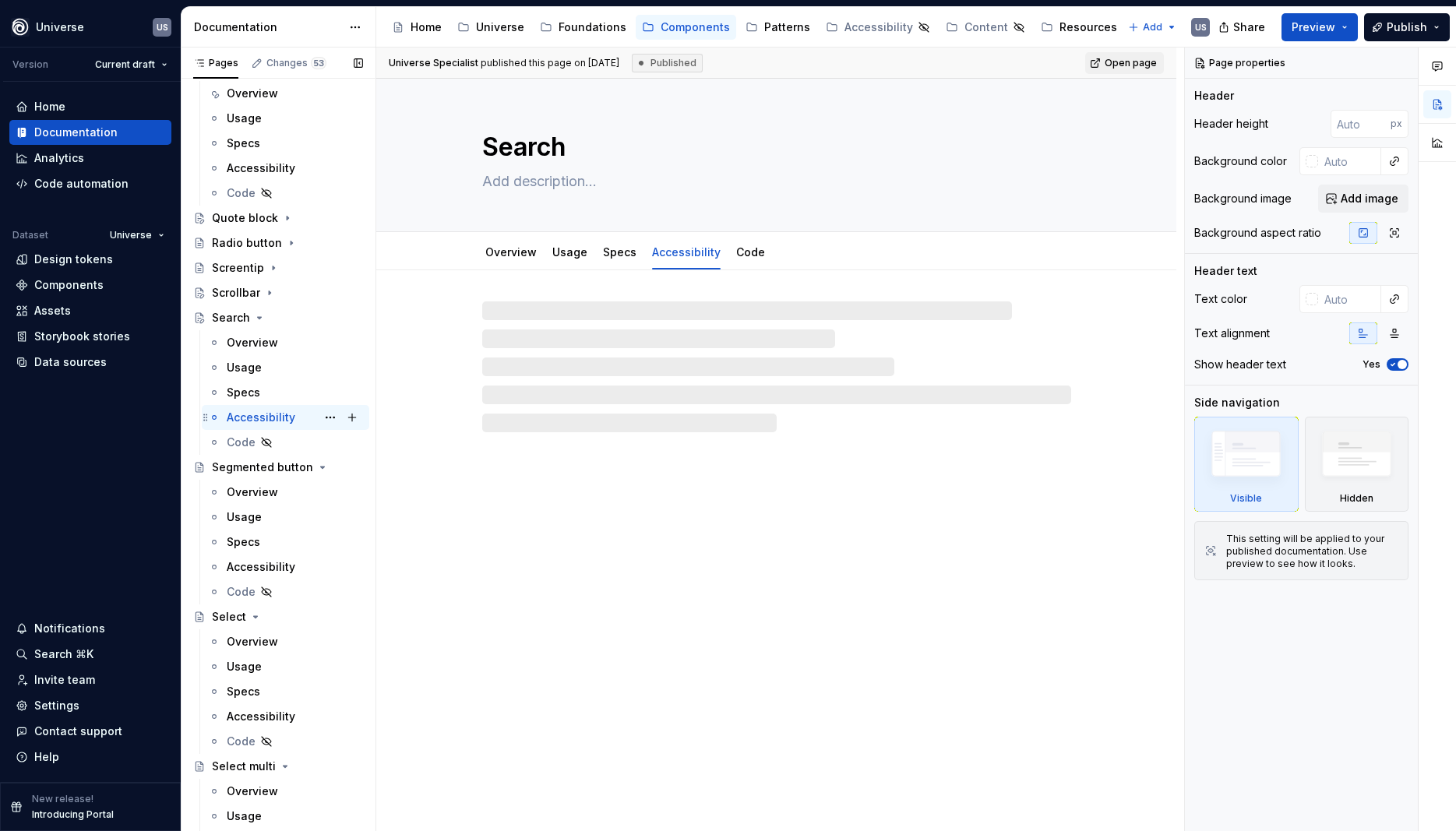
click at [260, 416] on div "Accessibility" at bounding box center [261, 417] width 69 height 16
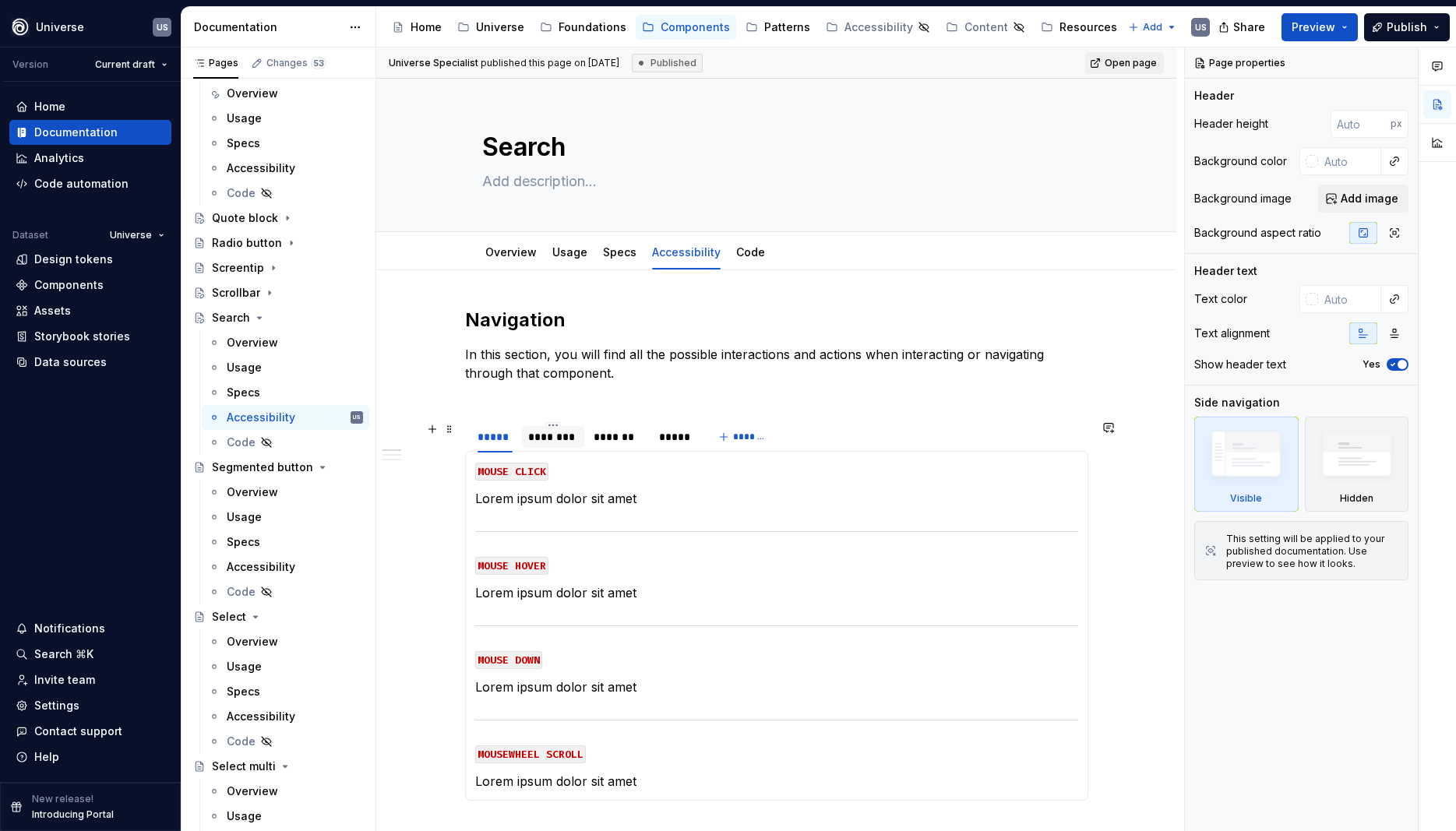
click at [571, 440] on div "********" at bounding box center [553, 437] width 50 height 16
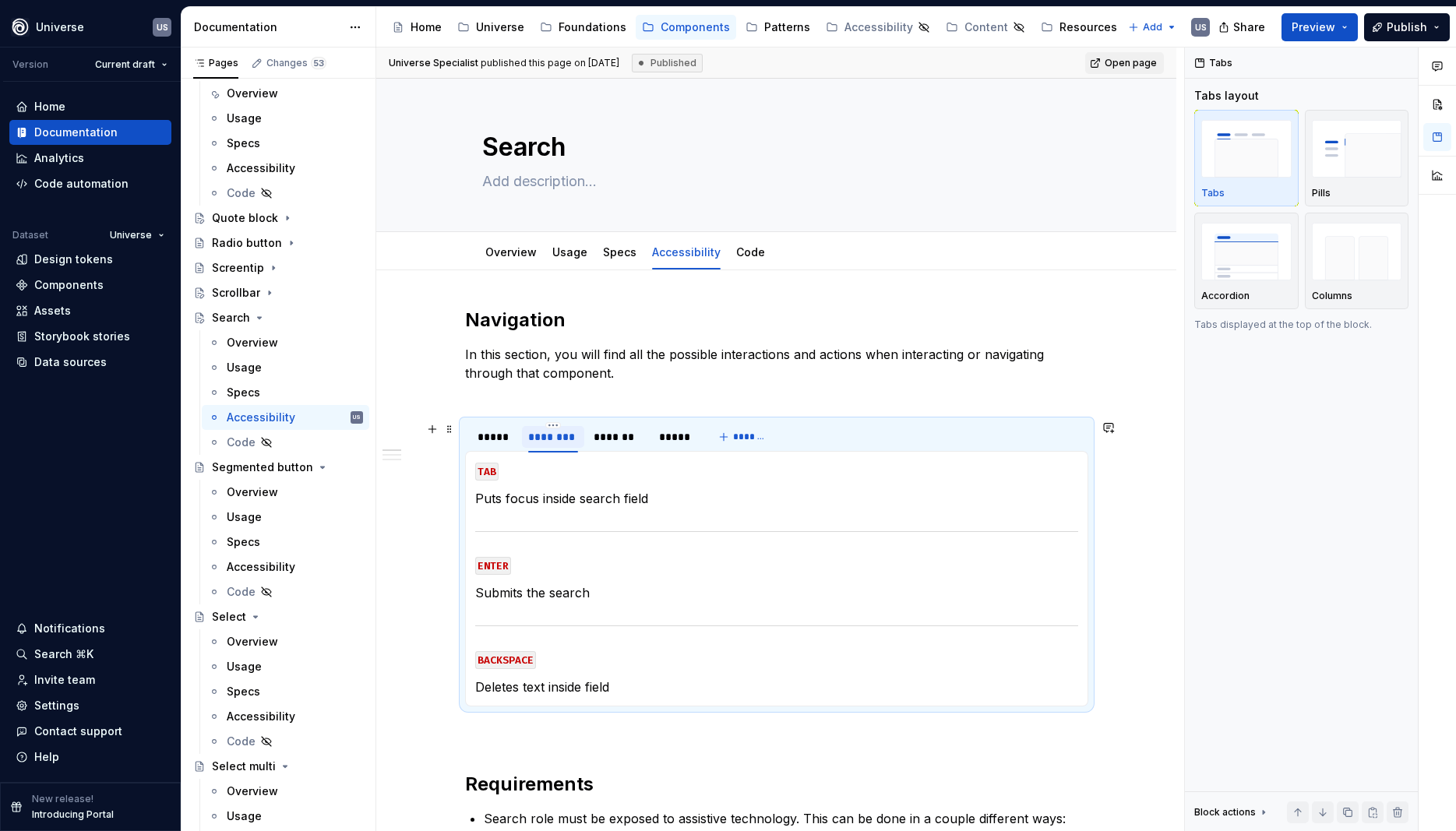
type textarea "*"
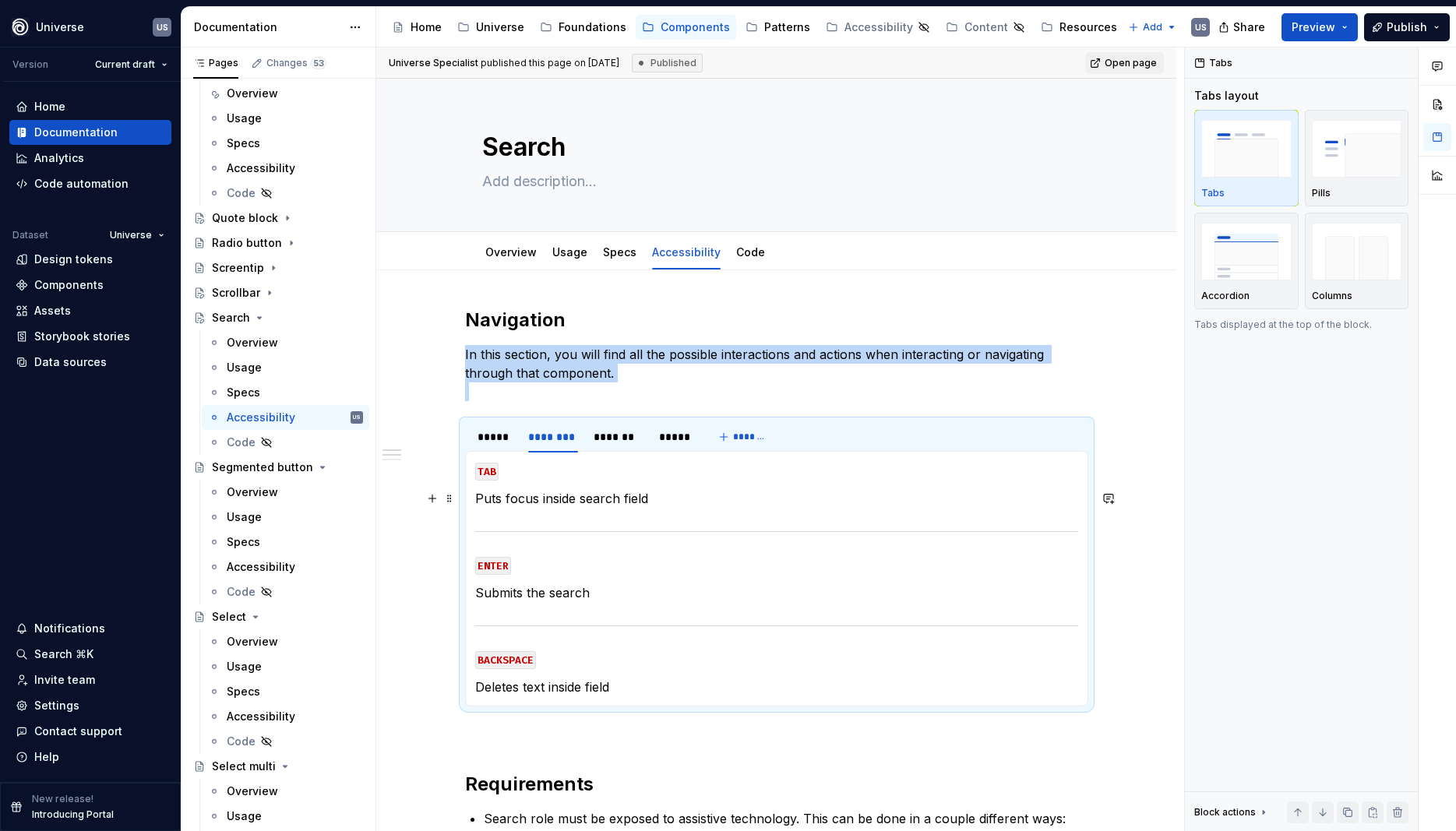
click at [594, 496] on p "Puts focus inside search field" at bounding box center [777, 498] width 603 height 19
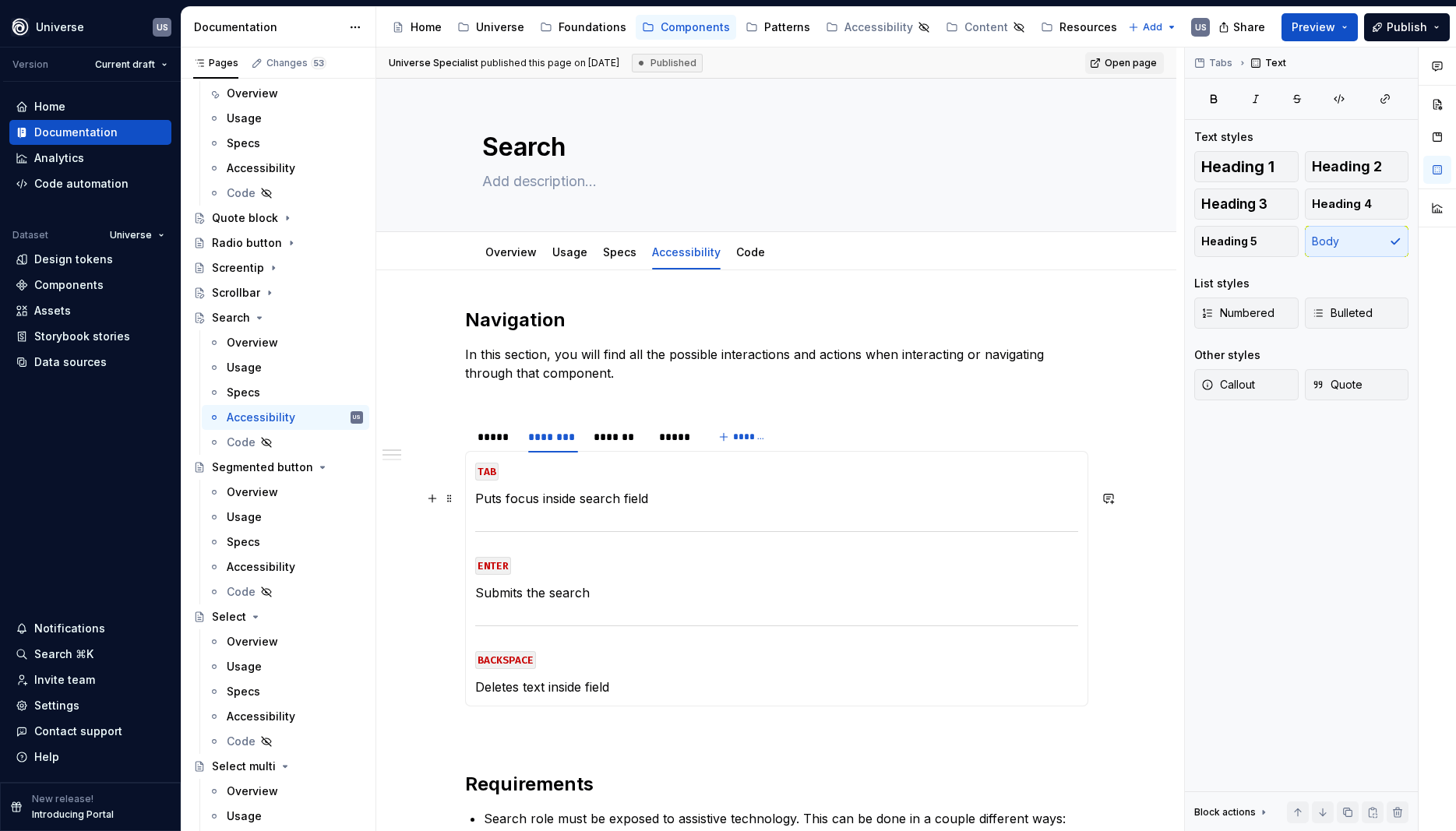
click at [679, 506] on p "Puts focus inside search field" at bounding box center [777, 498] width 603 height 19
click at [504, 494] on p "Puts focus inside search field" at bounding box center [777, 498] width 603 height 19
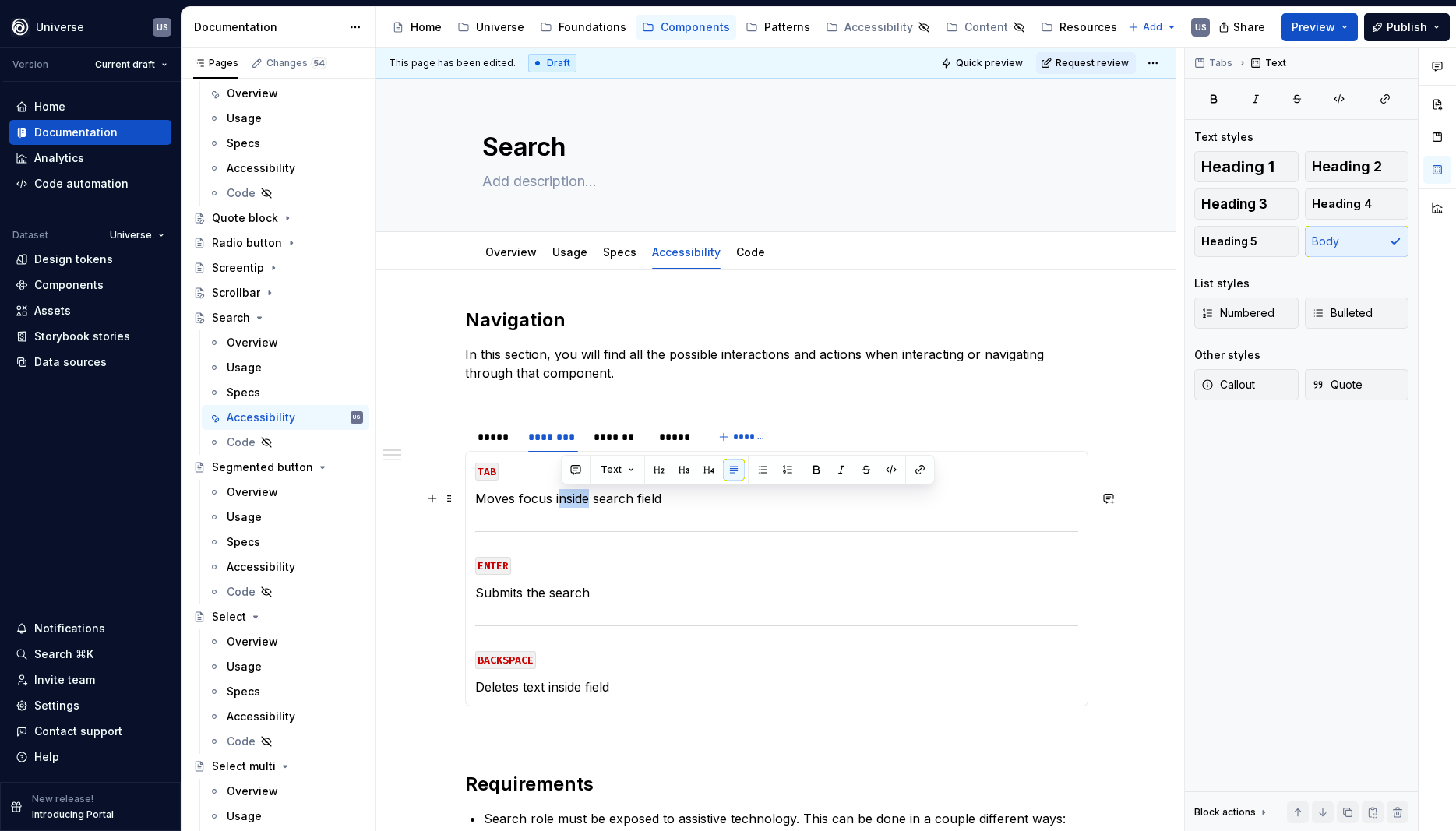
drag, startPoint x: 559, startPoint y: 499, endPoint x: 592, endPoint y: 500, distance: 33.0
click at [592, 500] on p "Moves focus inside search field" at bounding box center [777, 498] width 603 height 19
click at [567, 595] on p "Submits the search" at bounding box center [777, 592] width 603 height 19
click at [615, 600] on p "Submits the search" at bounding box center [777, 592] width 603 height 19
click at [639, 686] on p "Deletes text inside field" at bounding box center [777, 687] width 603 height 19
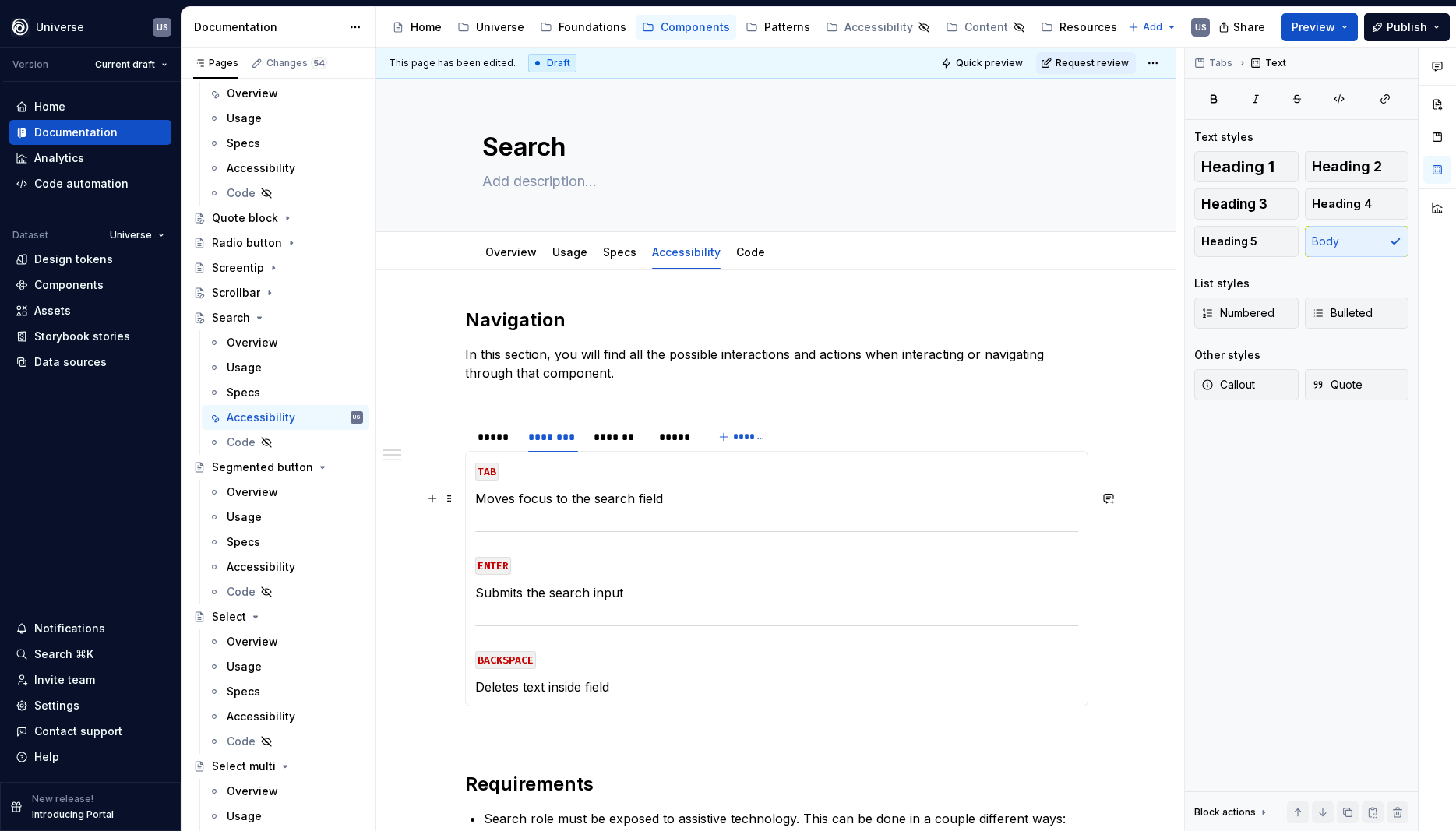
click at [709, 503] on p "Moves focus to the search field" at bounding box center [777, 498] width 603 height 19
click at [701, 502] on p "Moves focus to the search field" at bounding box center [777, 498] width 603 height 19
drag, startPoint x: 648, startPoint y: 592, endPoint x: 474, endPoint y: 593, distance: 174.0
click at [474, 593] on div "MOUSE CLICK Lorem ipsum dolor sit amet MOUSE HOVER Lorem ipsum dolor sit amet M…" at bounding box center [777, 579] width 623 height 255
click at [629, 436] on div "*******" at bounding box center [619, 437] width 50 height 16
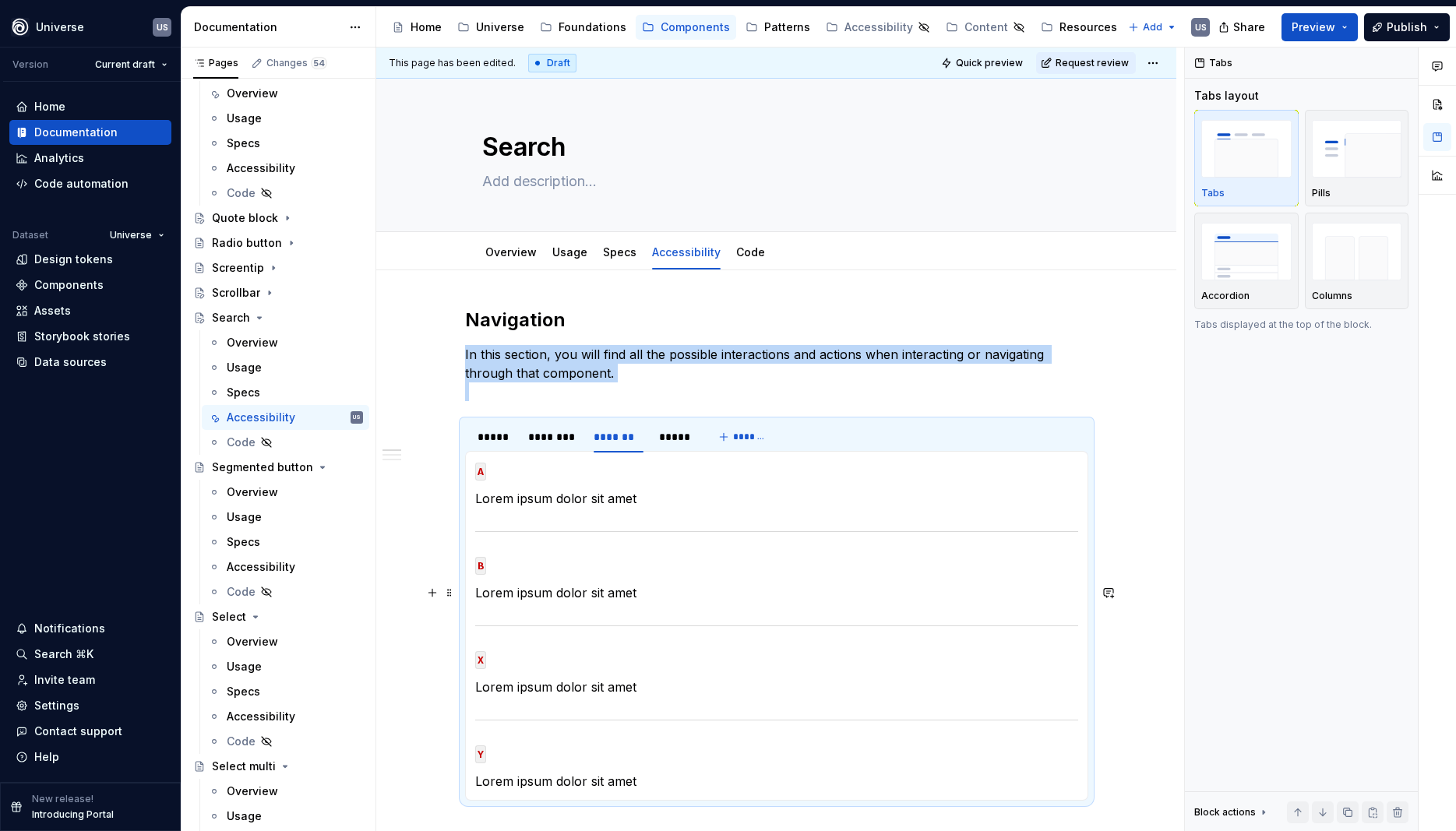
click at [597, 590] on p "Lorem ipsum dolor sit amet" at bounding box center [777, 592] width 603 height 19
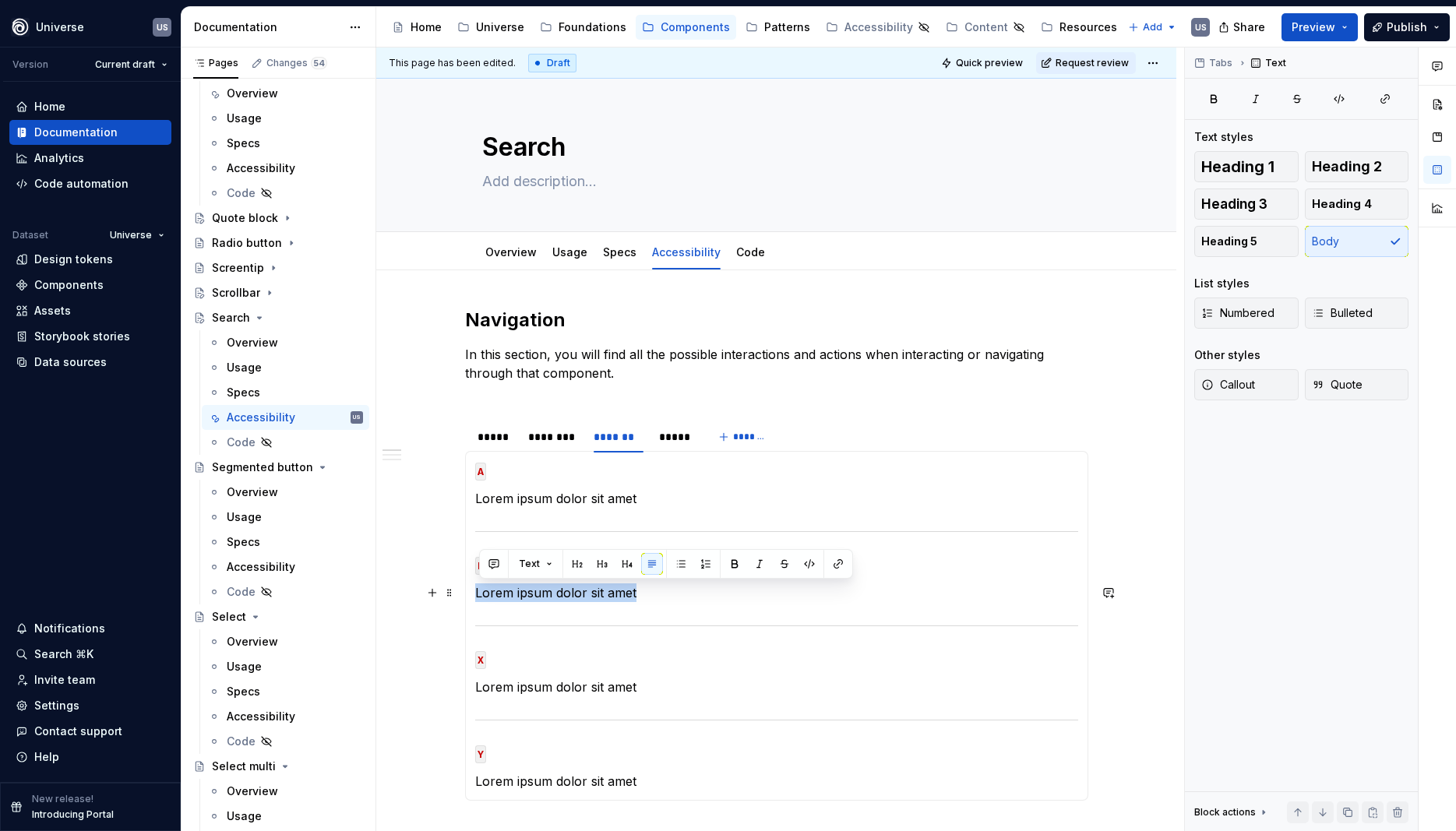
drag, startPoint x: 658, startPoint y: 596, endPoint x: 479, endPoint y: 590, distance: 179.1
click at [479, 590] on div "MOUSE CLICK Lorem ipsum dolor sit amet MOUSE HOVER Lorem ipsum dolor sit amet M…" at bounding box center [777, 626] width 623 height 350
click at [606, 686] on p "Lorem ipsum dolor sit amet" at bounding box center [777, 687] width 603 height 19
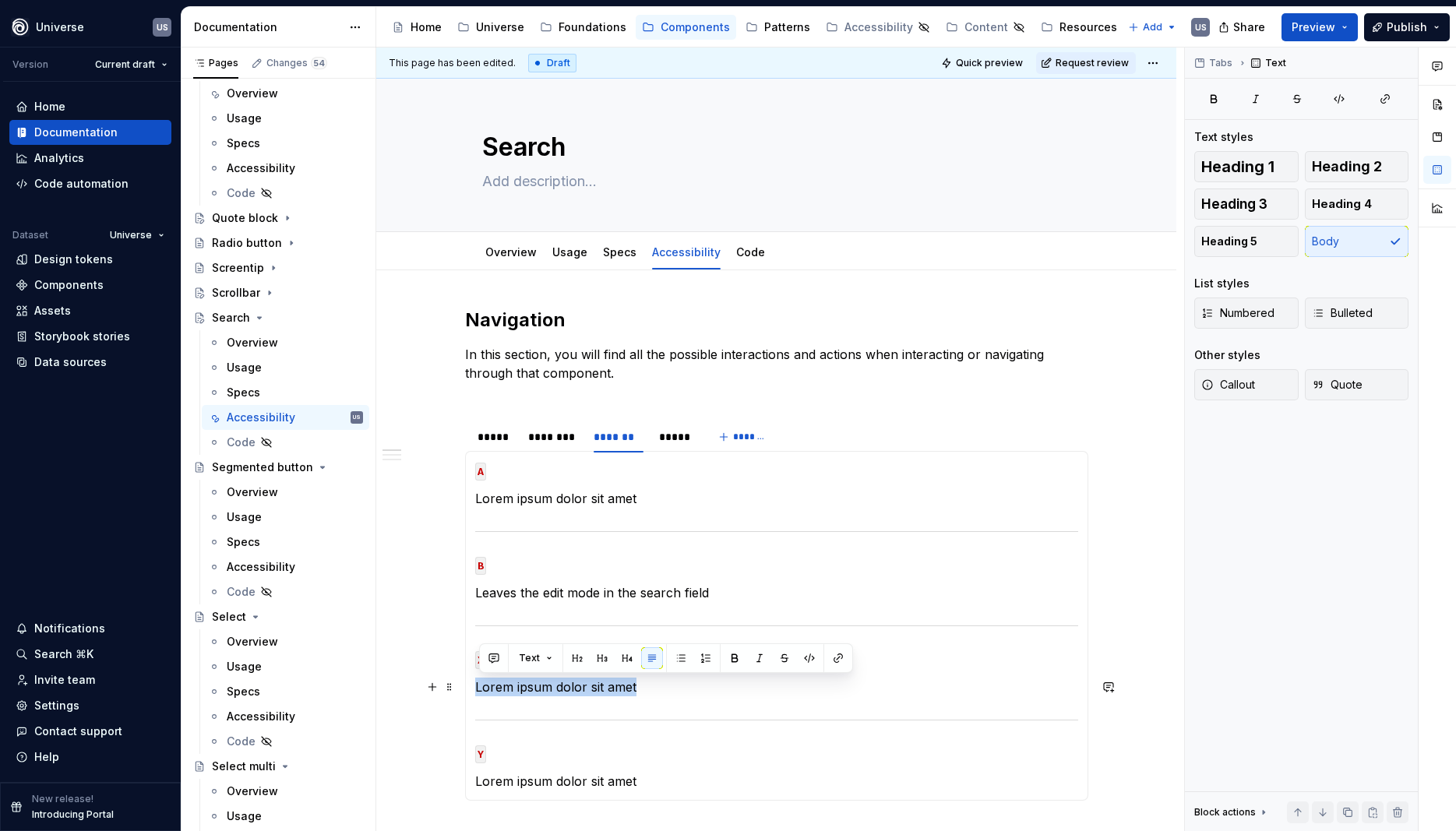
drag, startPoint x: 640, startPoint y: 686, endPoint x: 468, endPoint y: 688, distance: 172.0
click at [468, 688] on section "***** ******** ******* ***** ******* MOUSE CLICK Lorem ipsum dolor sit amet MOU…" at bounding box center [777, 610] width 623 height 381
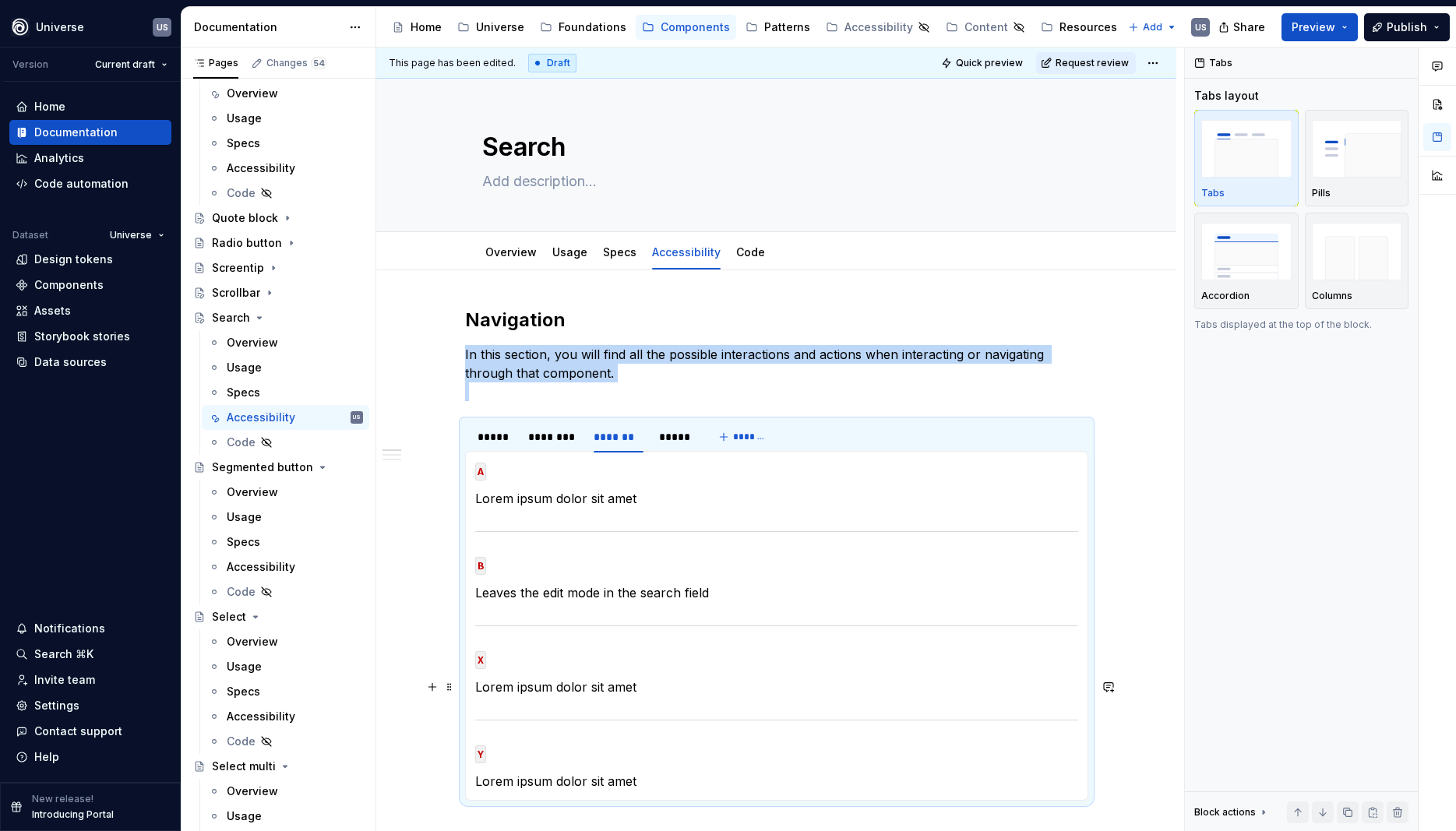
click at [587, 686] on p "Lorem ipsum dolor sit amet" at bounding box center [777, 687] width 603 height 19
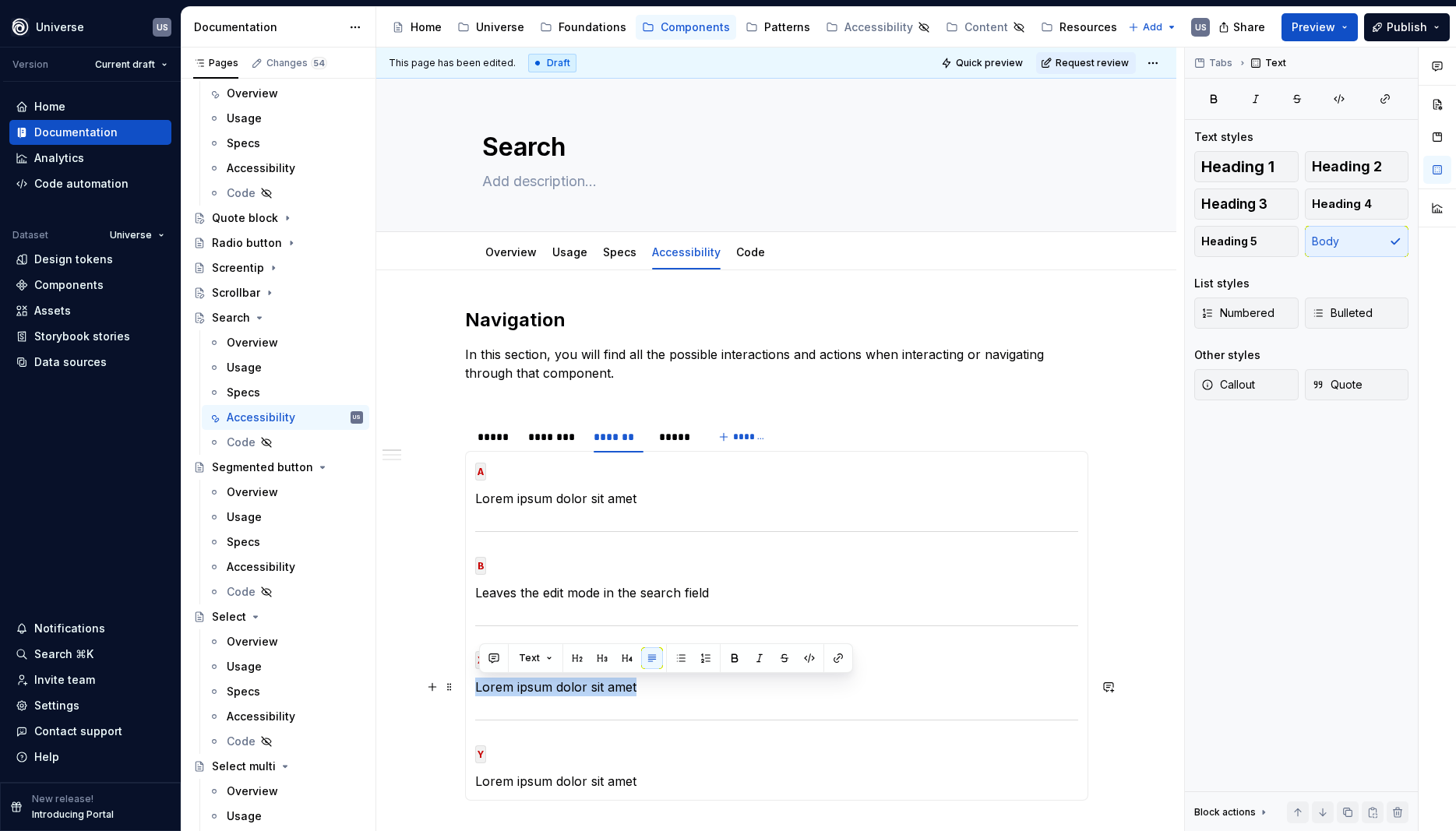
drag, startPoint x: 655, startPoint y: 685, endPoint x: 481, endPoint y: 685, distance: 174.0
click at [481, 685] on p "Lorem ipsum dolor sit amet" at bounding box center [777, 687] width 603 height 19
click at [670, 681] on p "Clears the text in the field" at bounding box center [777, 687] width 603 height 19
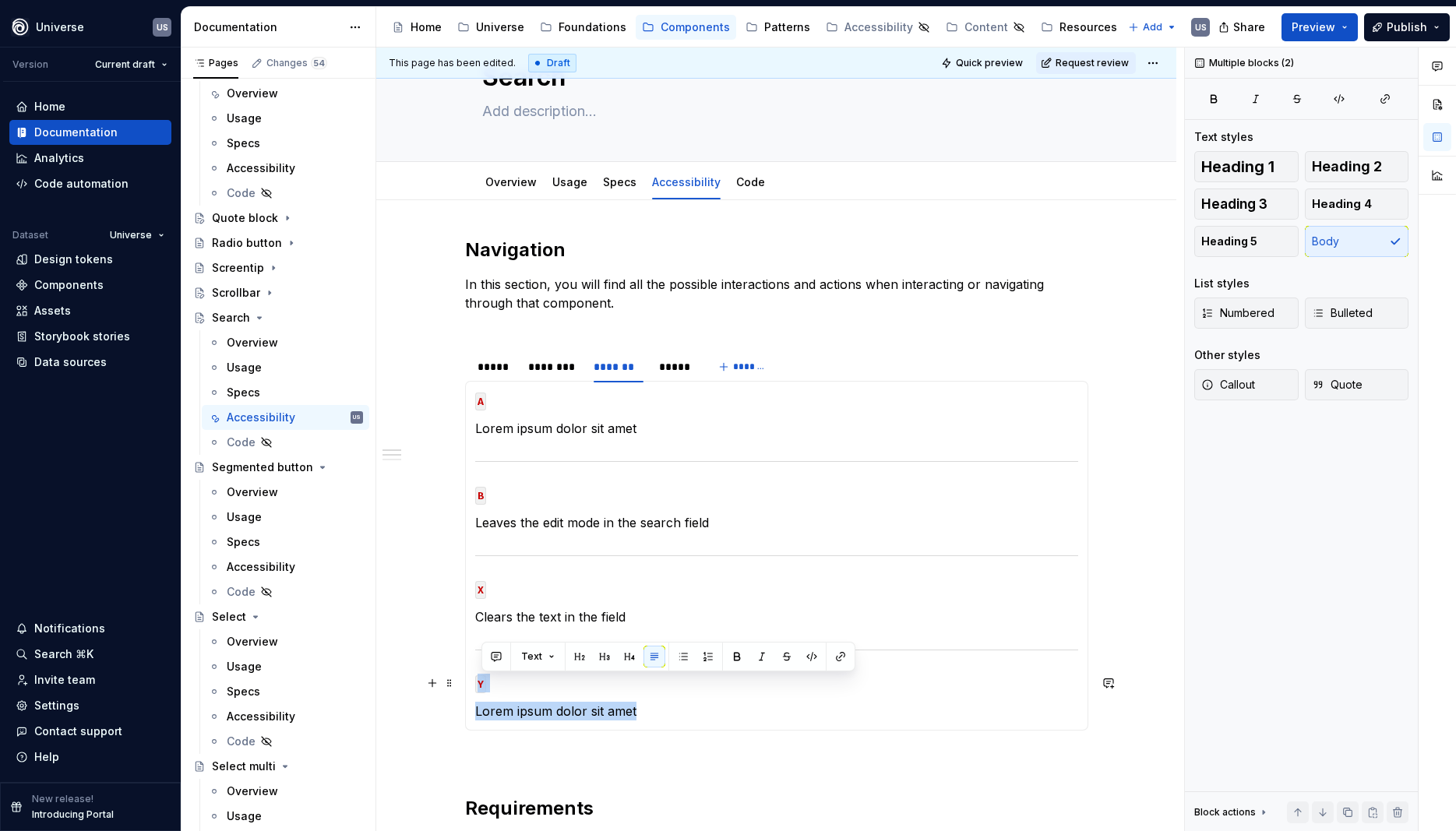
drag, startPoint x: 652, startPoint y: 699, endPoint x: 483, endPoint y: 687, distance: 169.4
click at [483, 687] on section-item-column "A Lorem ipsum dolor sit amet B Leaves the edit mode in the search field X Clear…" at bounding box center [777, 556] width 603 height 329
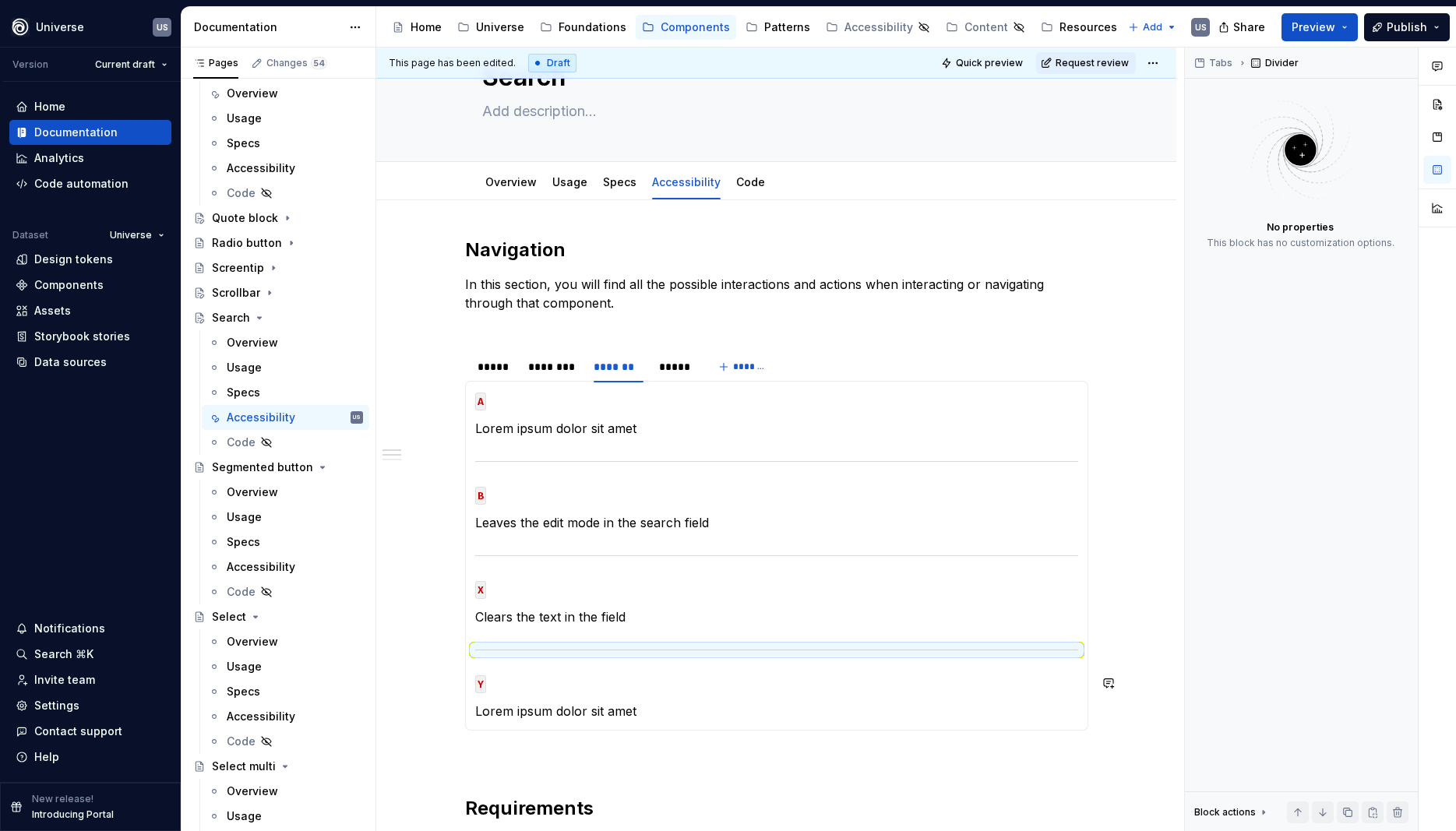
click at [546, 675] on p "Y" at bounding box center [777, 683] width 603 height 19
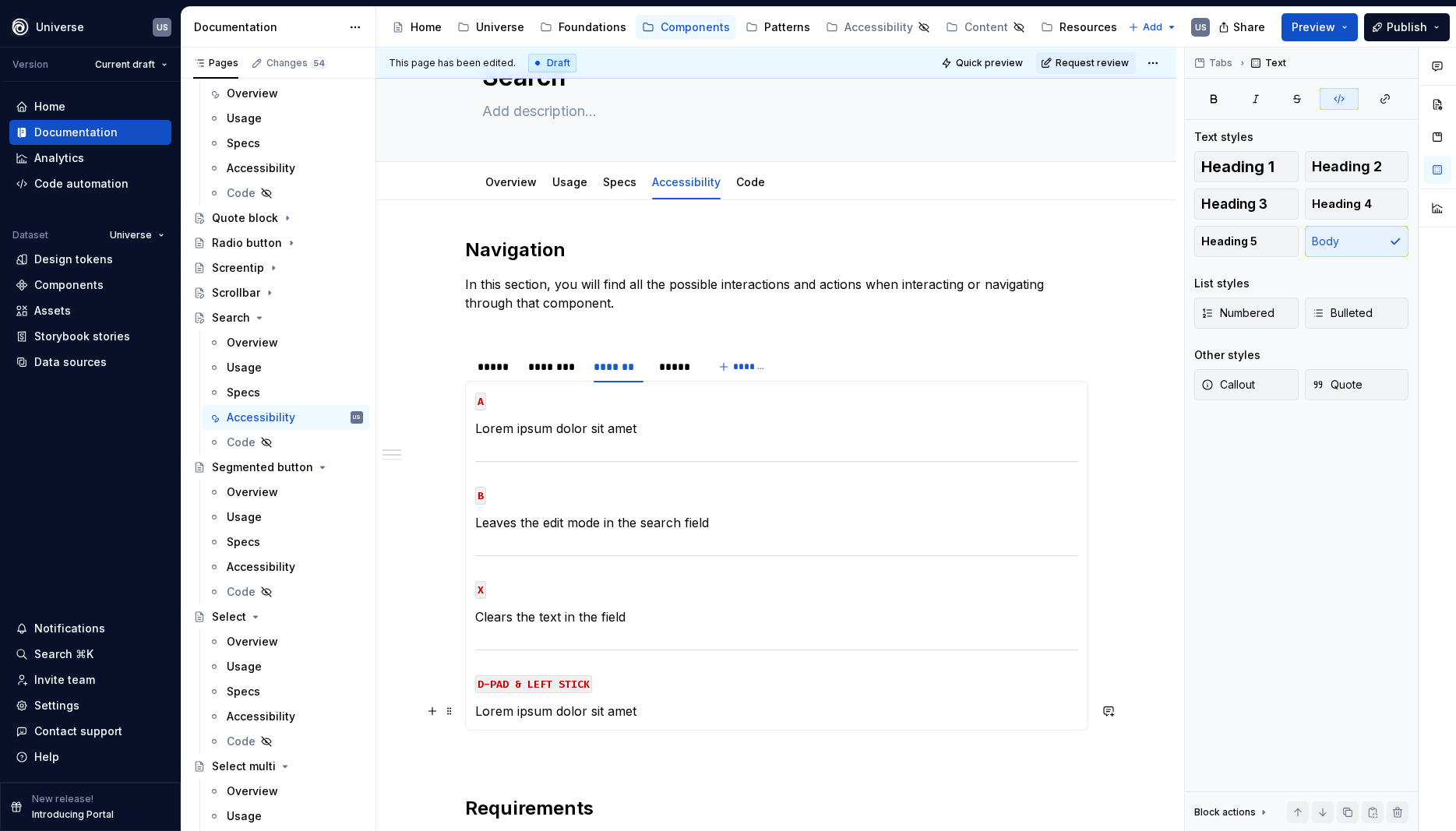
click at [647, 714] on p "Lorem ipsum dolor sit amet" at bounding box center [777, 711] width 603 height 19
drag, startPoint x: 647, startPoint y: 714, endPoint x: 476, endPoint y: 703, distance: 171.4
click at [476, 703] on div "MOUSE CLICK Lorem ipsum dolor sit amet MOUSE HOVER Lorem ipsum dolor sit amet M…" at bounding box center [777, 556] width 623 height 350
click at [613, 447] on section-item-column "A Lorem ipsum dolor sit amet B Leaves the edit mode in the search field X Clear…" at bounding box center [777, 556] width 603 height 329
click at [618, 534] on section-item-column "A Lorem ipsum dolor sit amet B Leaves the edit mode in the search field X Clear…" at bounding box center [777, 556] width 603 height 329
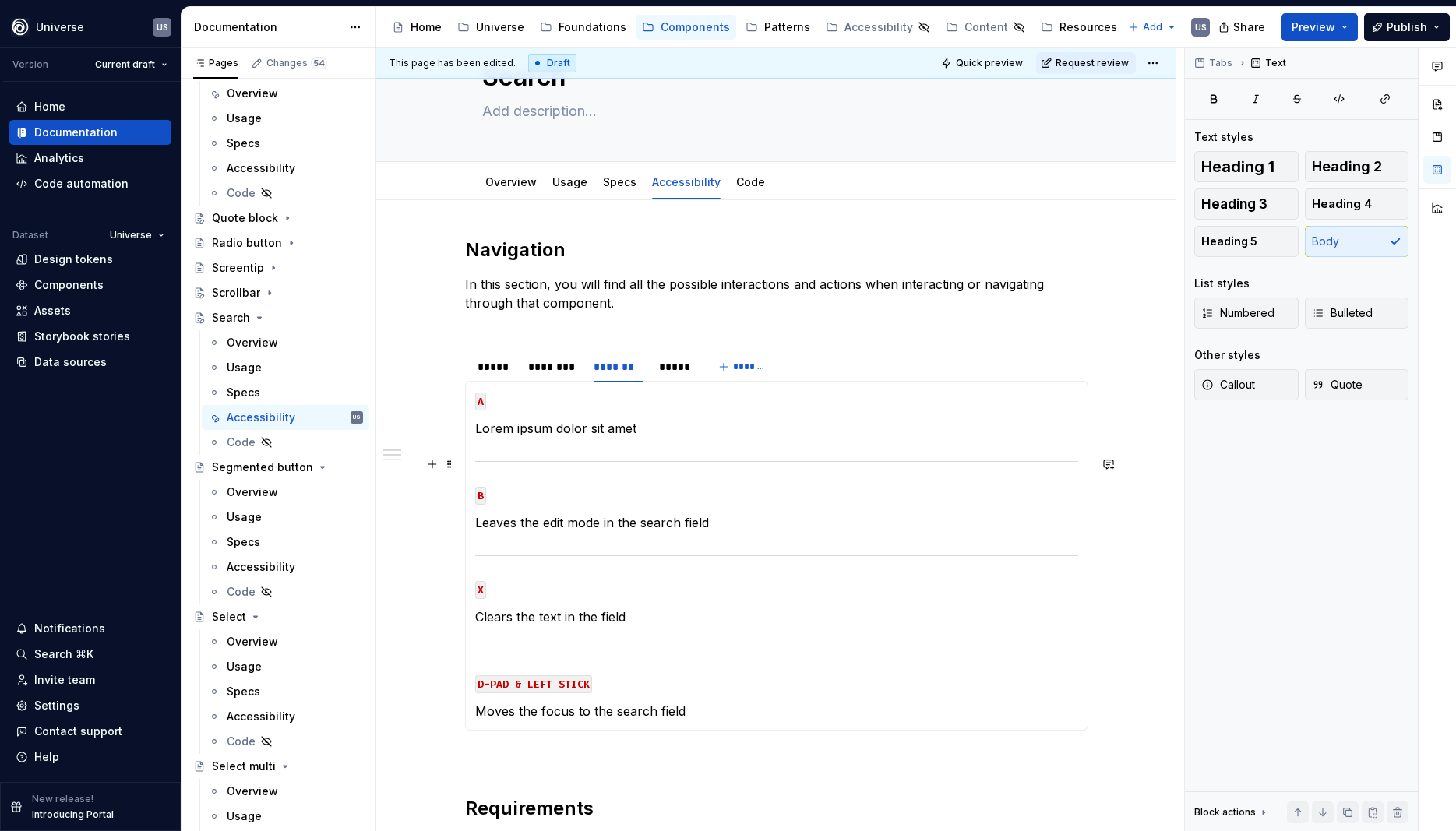
click at [653, 430] on p "Lorem ipsum dolor sit amet" at bounding box center [777, 428] width 603 height 19
drag, startPoint x: 654, startPoint y: 431, endPoint x: 514, endPoint y: 430, distance: 140.0
click at [514, 430] on p "Lorem ipsum dolor sit amet" at bounding box center [777, 428] width 603 height 19
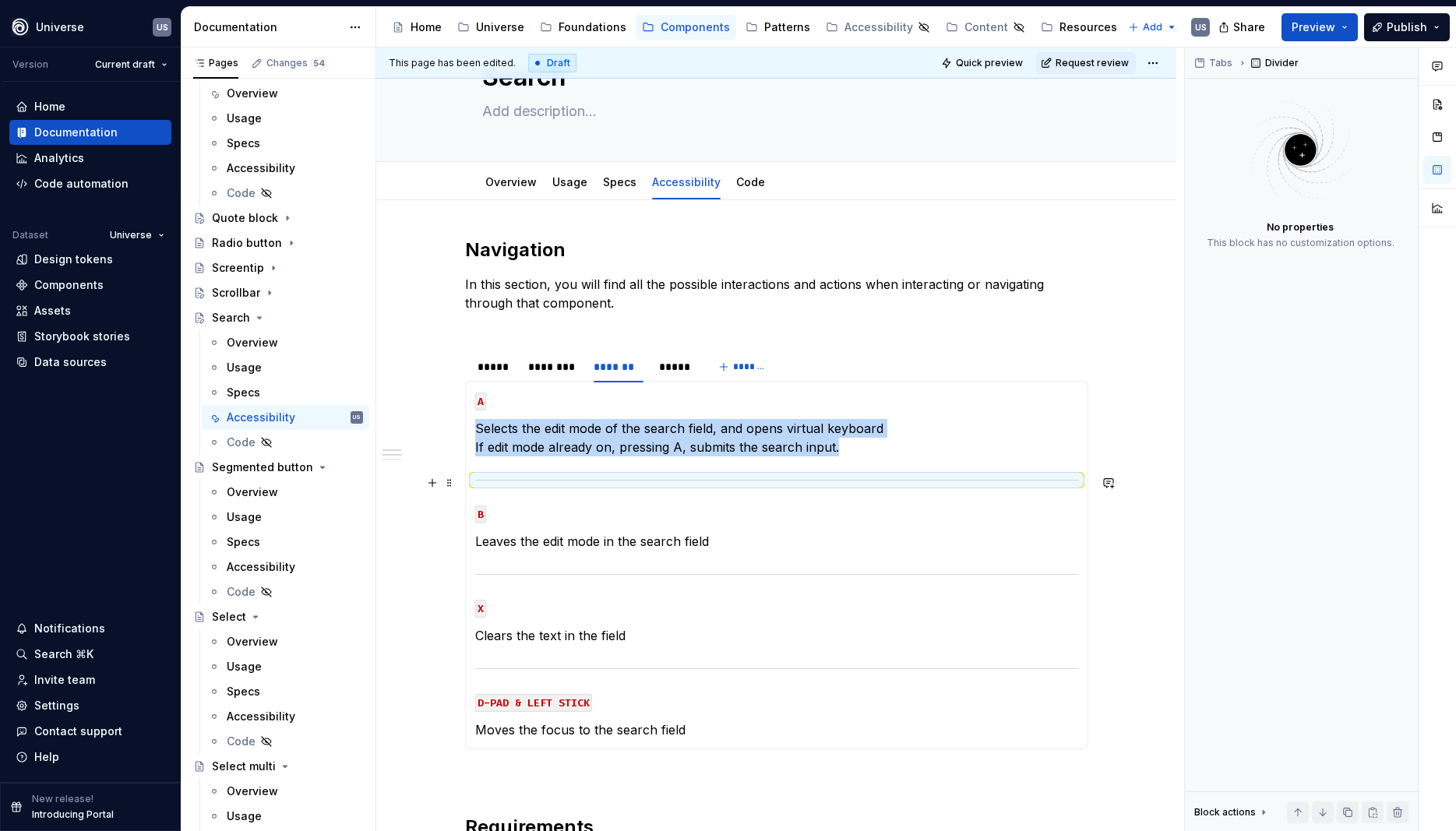
click at [639, 474] on section-item-column "A Selects the edit mode of the search field, and opens virtual keyboard If edit…" at bounding box center [777, 566] width 603 height 348
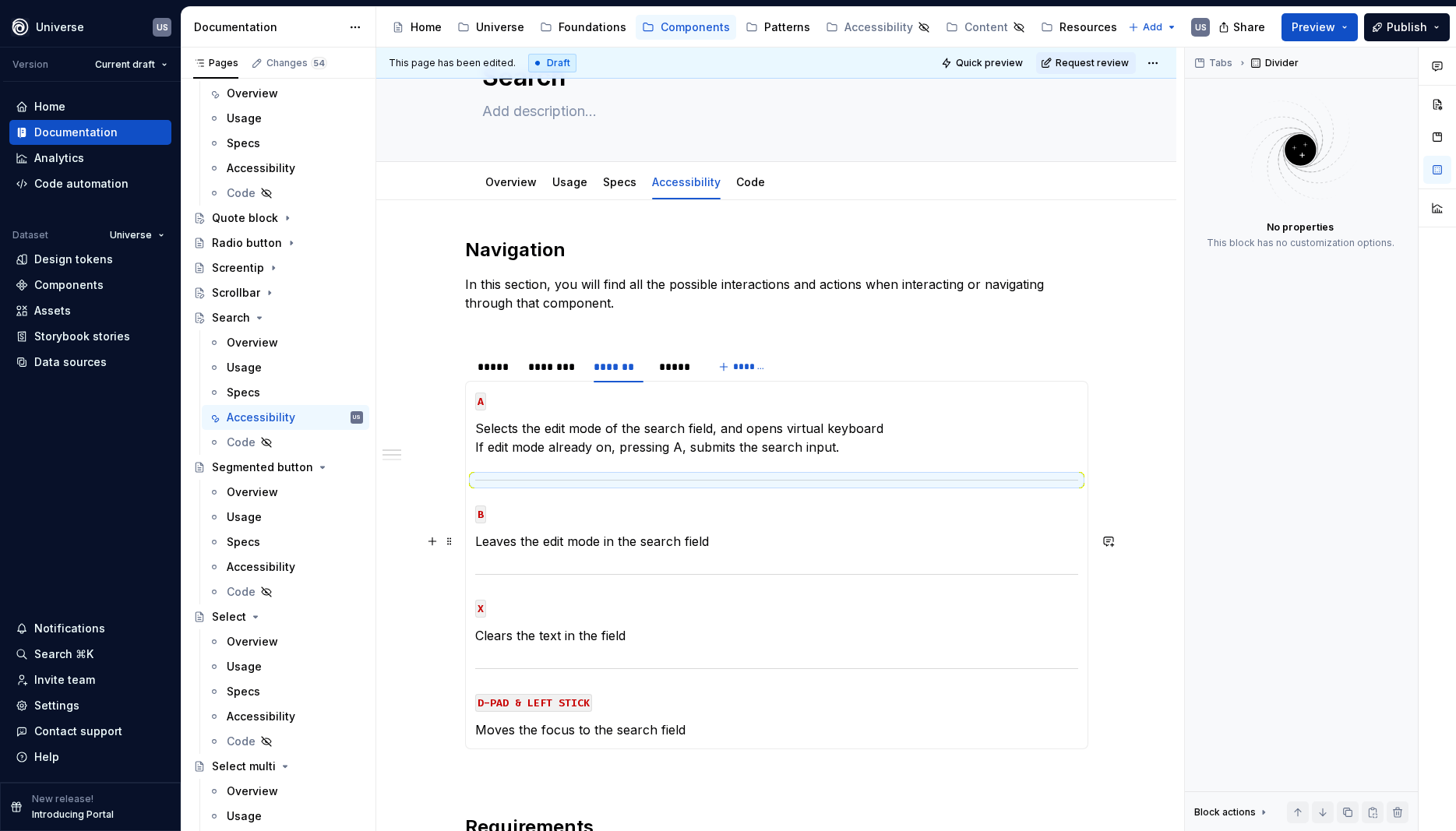
click at [638, 548] on p "Leaves the edit mode in the search field" at bounding box center [777, 542] width 603 height 19
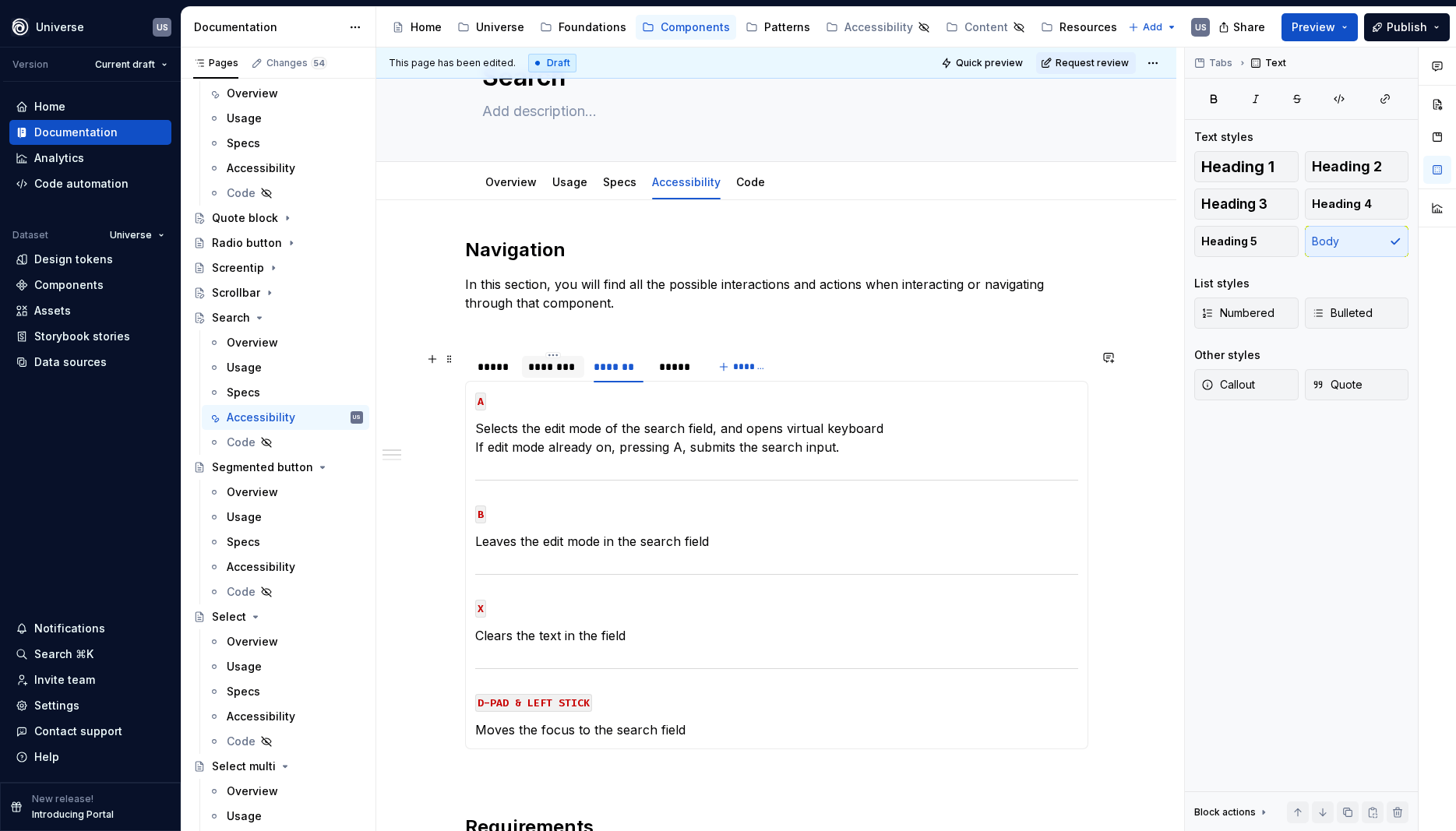
click at [552, 366] on div "********" at bounding box center [553, 367] width 50 height 16
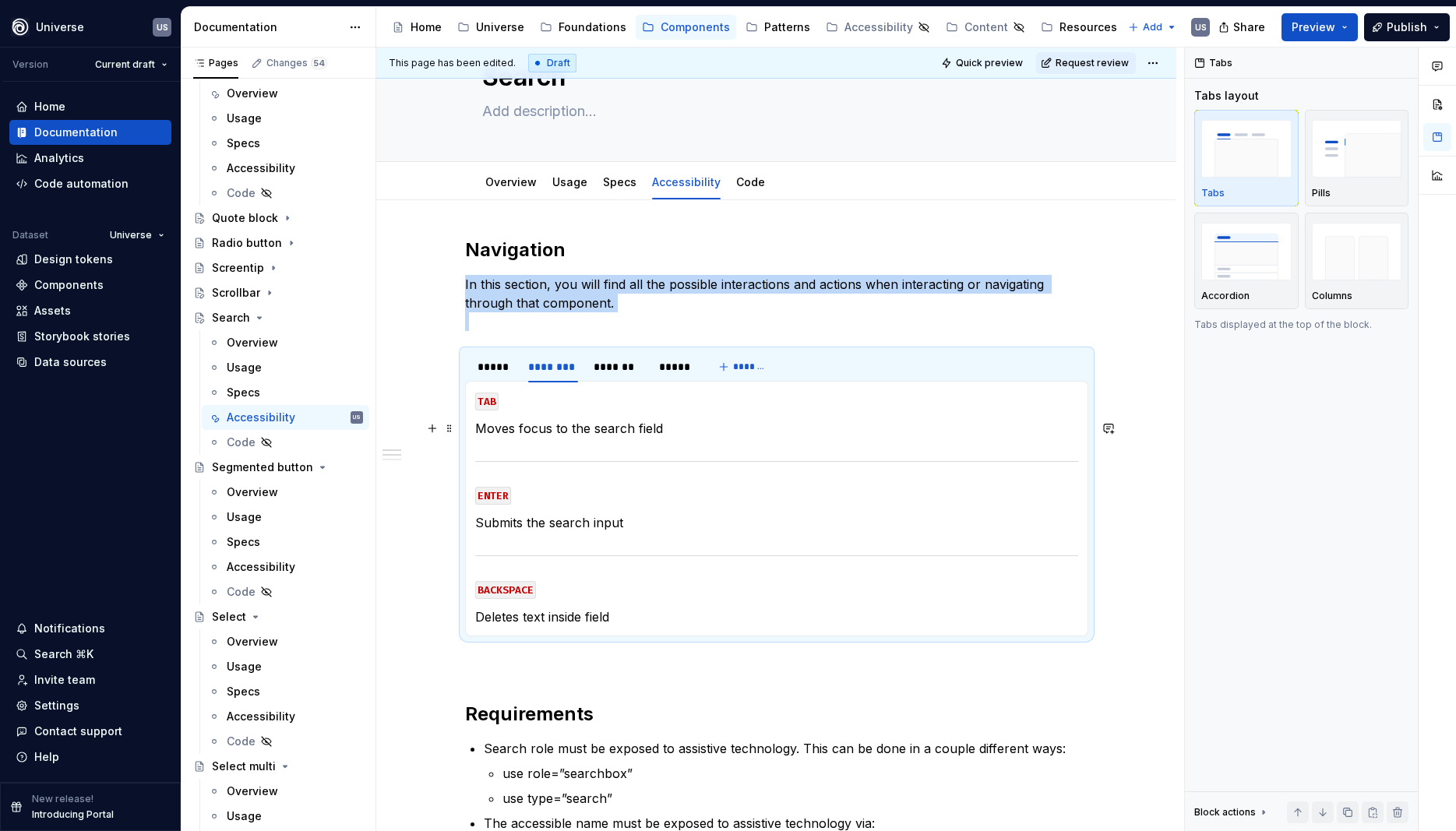
click at [547, 429] on p "Moves focus to the search field" at bounding box center [777, 428] width 603 height 19
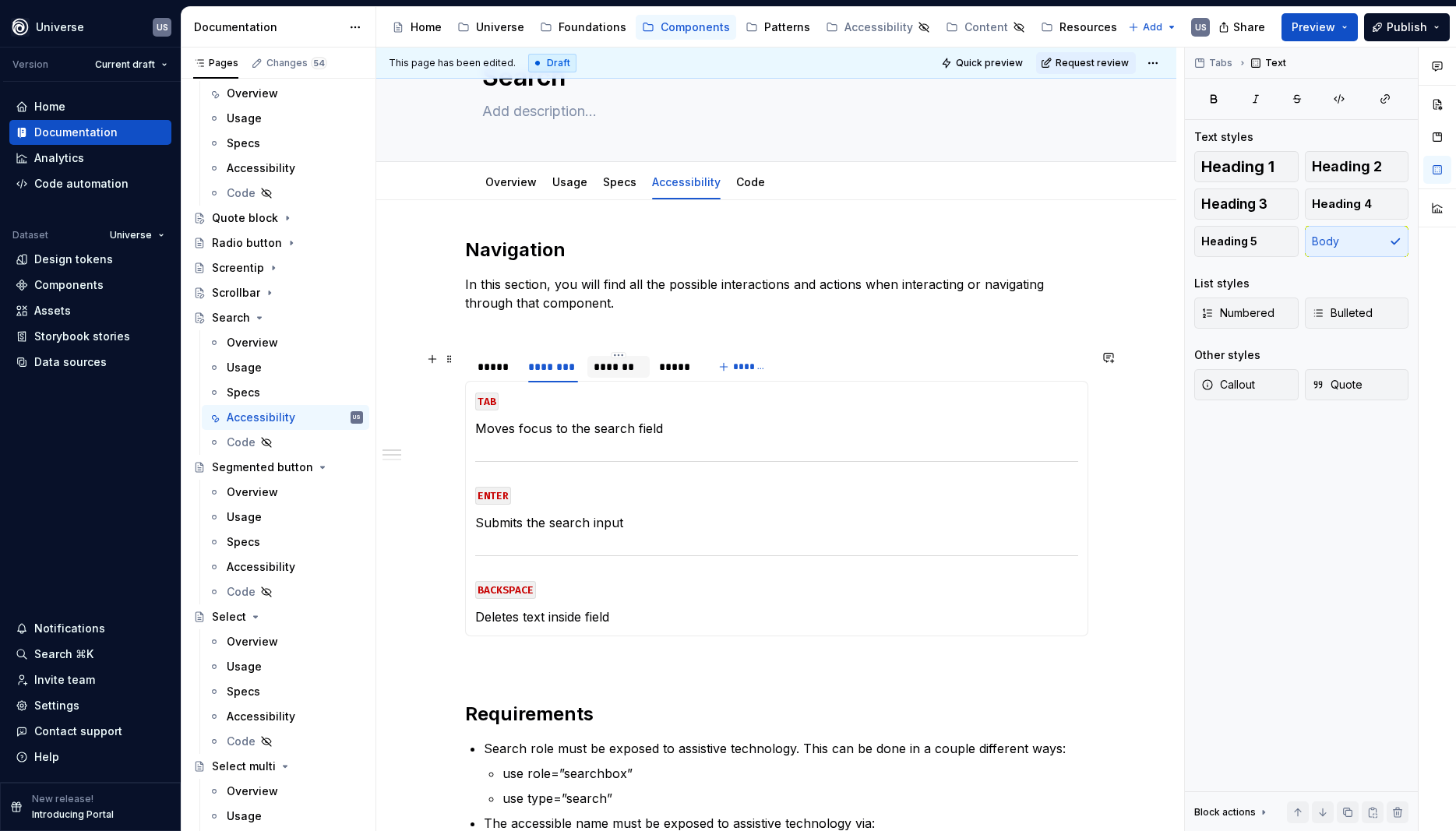
click at [605, 371] on div "*******" at bounding box center [619, 367] width 50 height 16
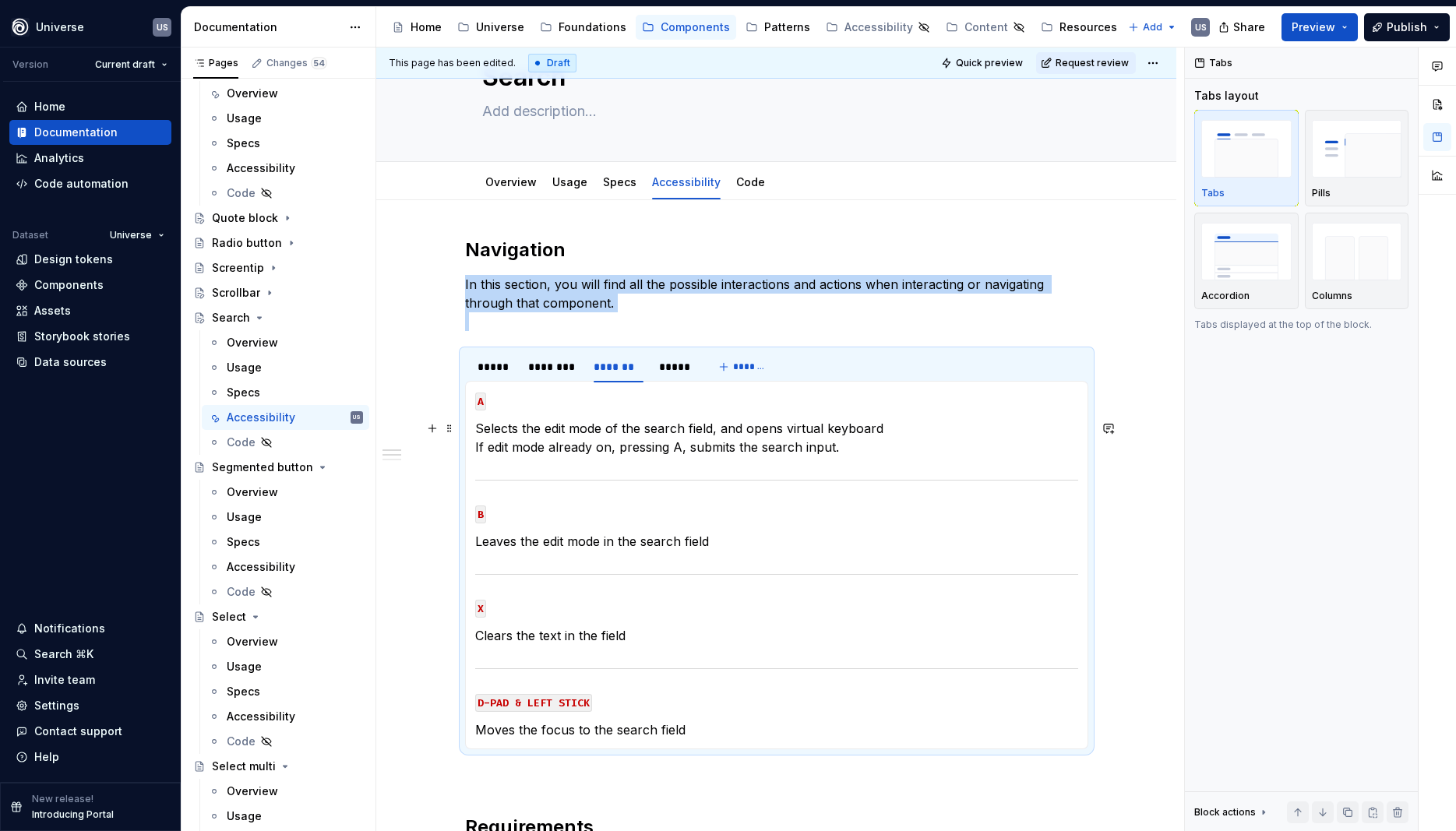
click at [704, 431] on p "Selects the edit mode of the search field, and opens virtual keyboard If edit m…" at bounding box center [777, 437] width 603 height 37
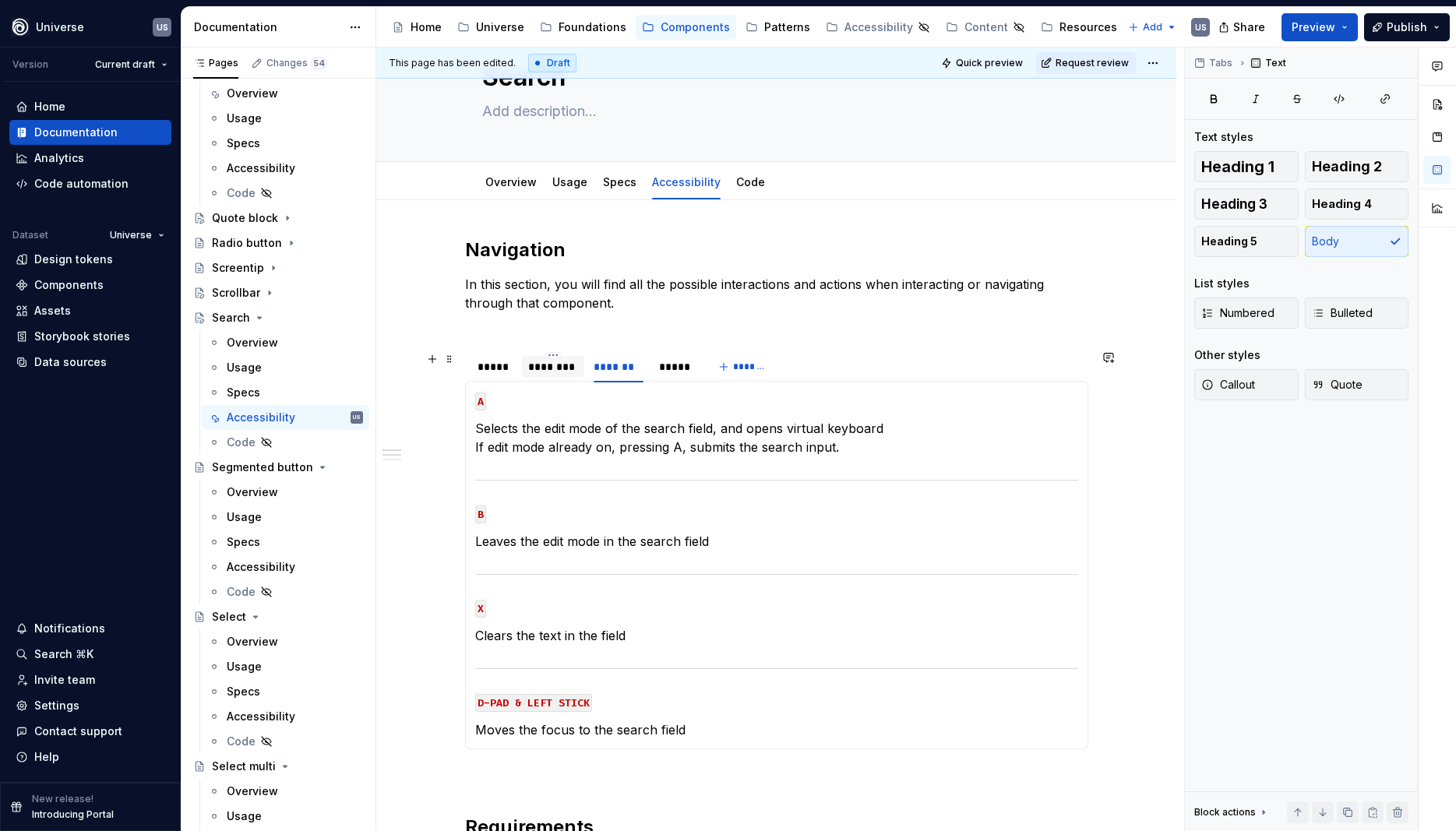
click at [531, 365] on div "********" at bounding box center [553, 367] width 62 height 22
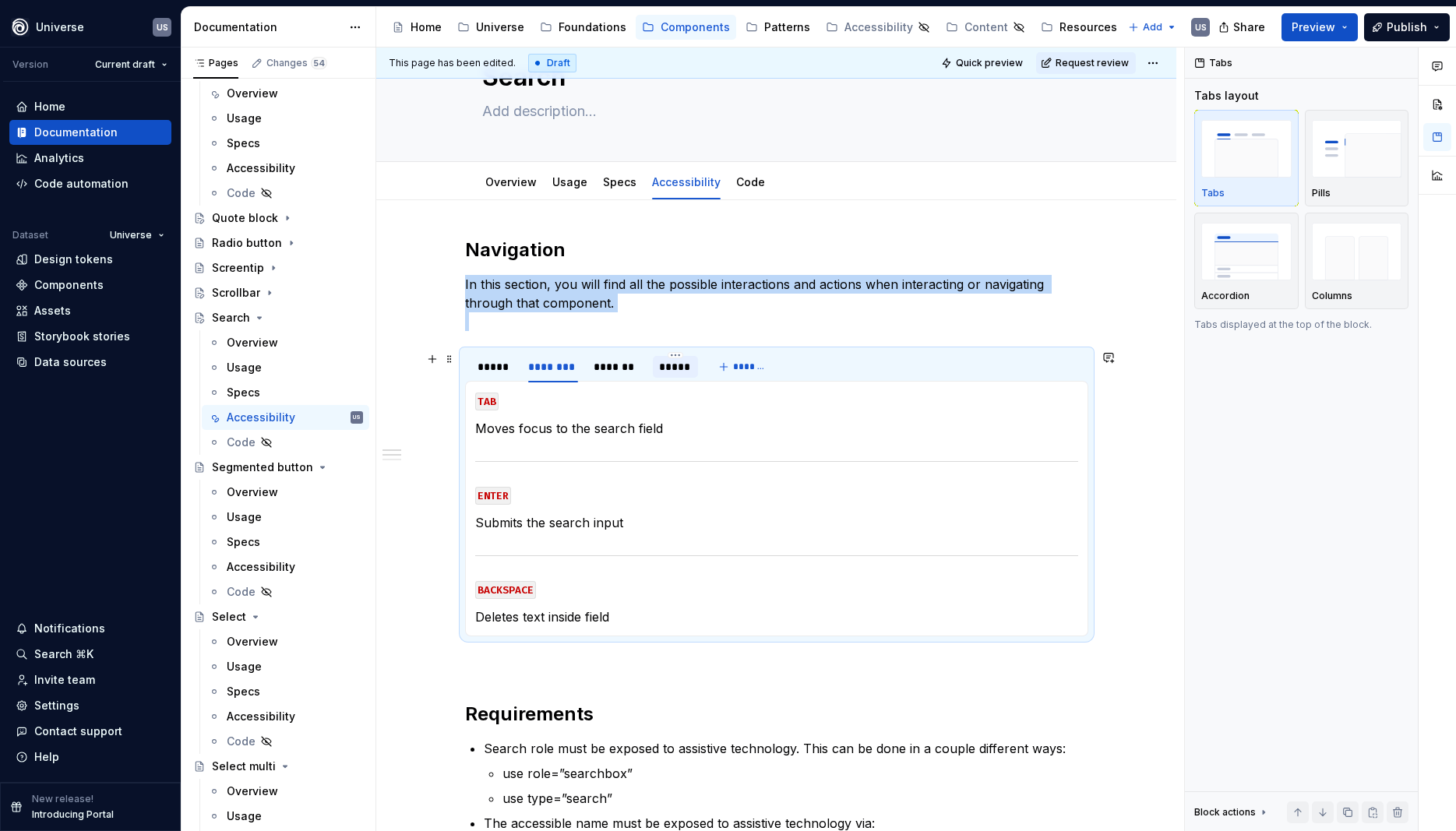
click at [684, 370] on div "*****" at bounding box center [675, 367] width 32 height 16
click at [626, 432] on p "Lorem ipsum dolor sit amet" at bounding box center [777, 428] width 603 height 19
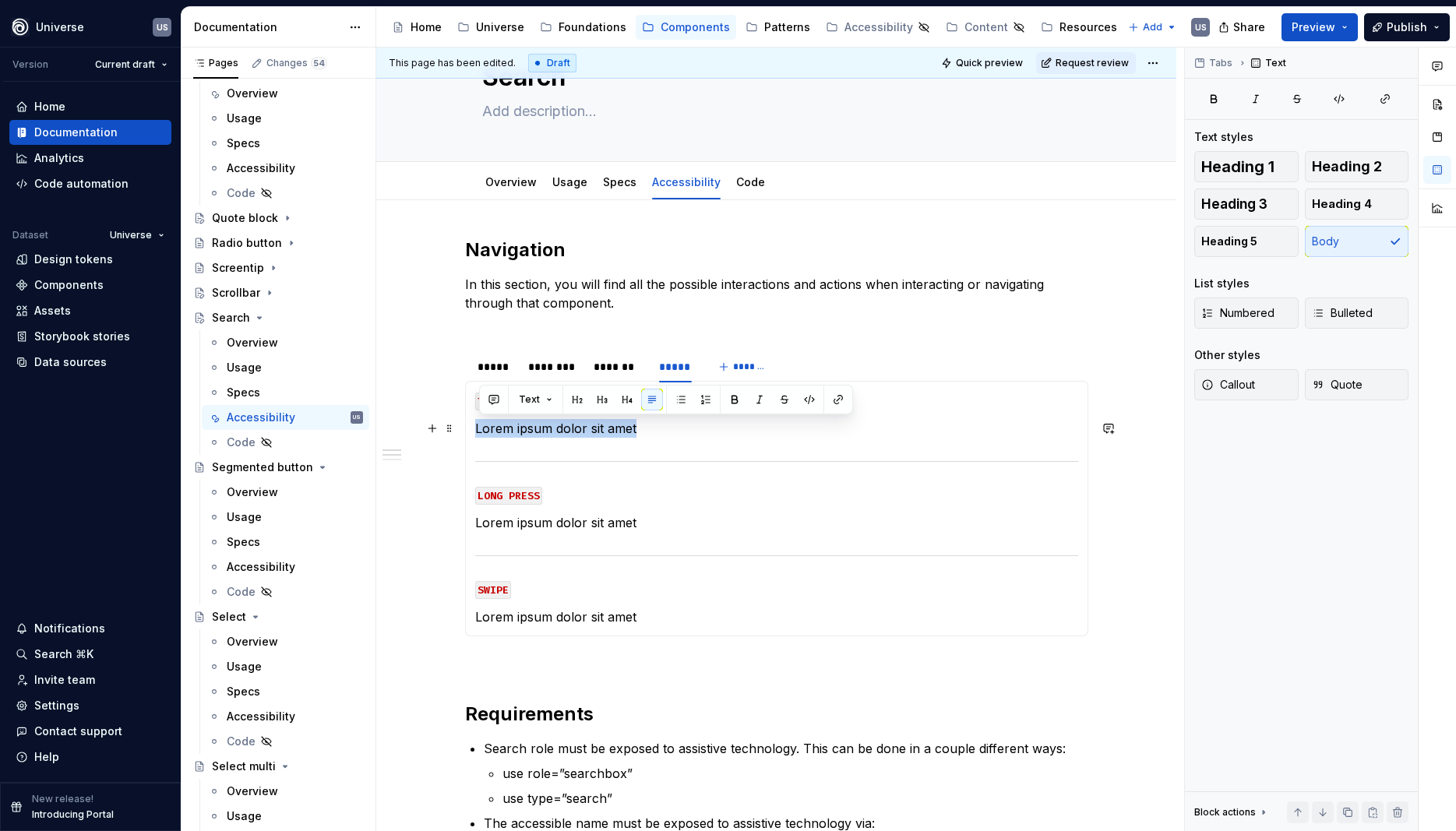
drag, startPoint x: 660, startPoint y: 430, endPoint x: 482, endPoint y: 430, distance: 178.0
click at [480, 430] on p "Lorem ipsum dolor sit amet" at bounding box center [777, 428] width 603 height 19
click at [621, 522] on p "Lorem ipsum dolor sit amet" at bounding box center [777, 522] width 603 height 19
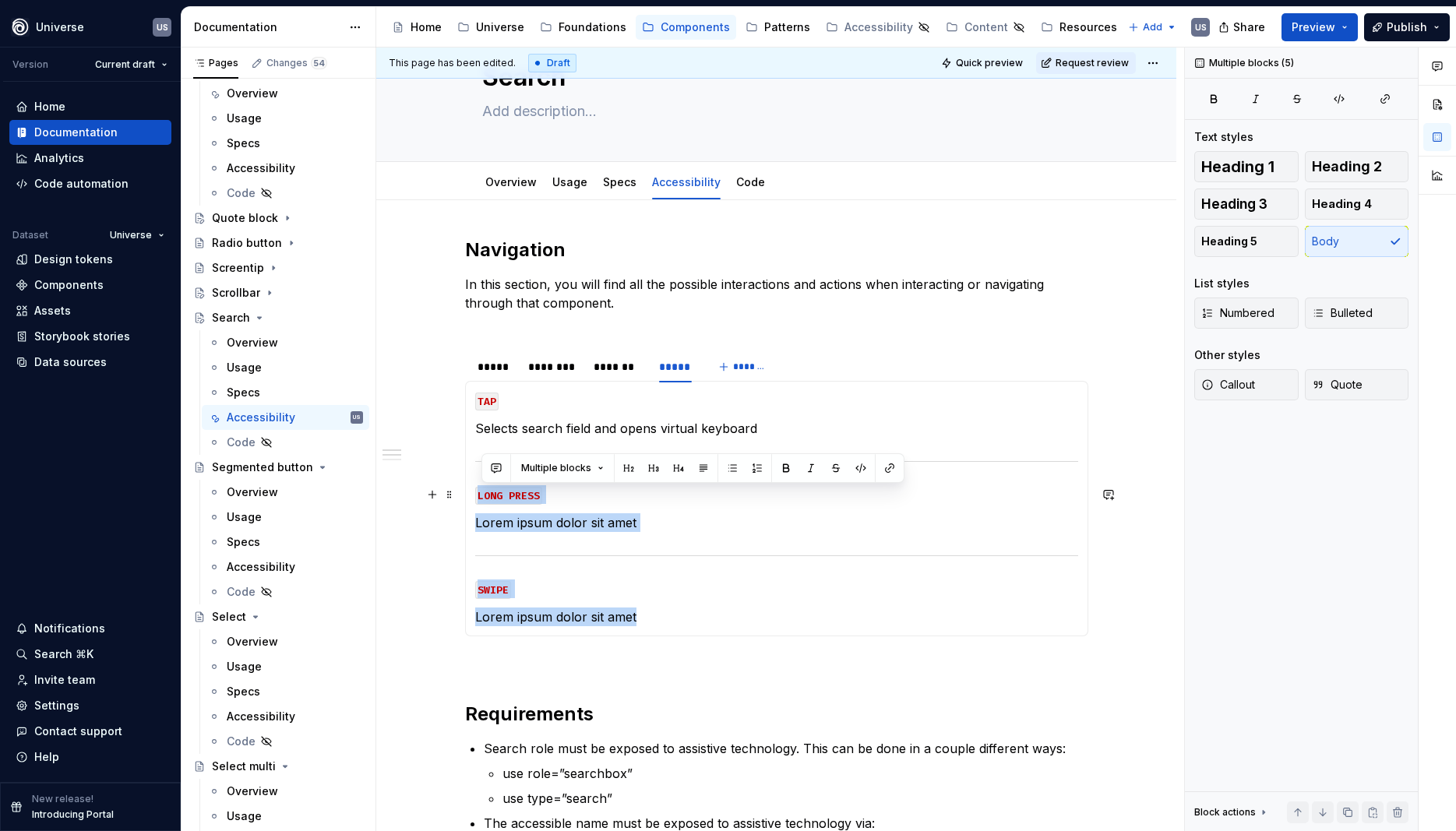
drag, startPoint x: 659, startPoint y: 617, endPoint x: 478, endPoint y: 493, distance: 219.4
click at [478, 493] on div "MOUSE CLICK Lorem ipsum dolor sit amet MOUSE HOVER Lorem ipsum dolor sit amet M…" at bounding box center [777, 508] width 623 height 255
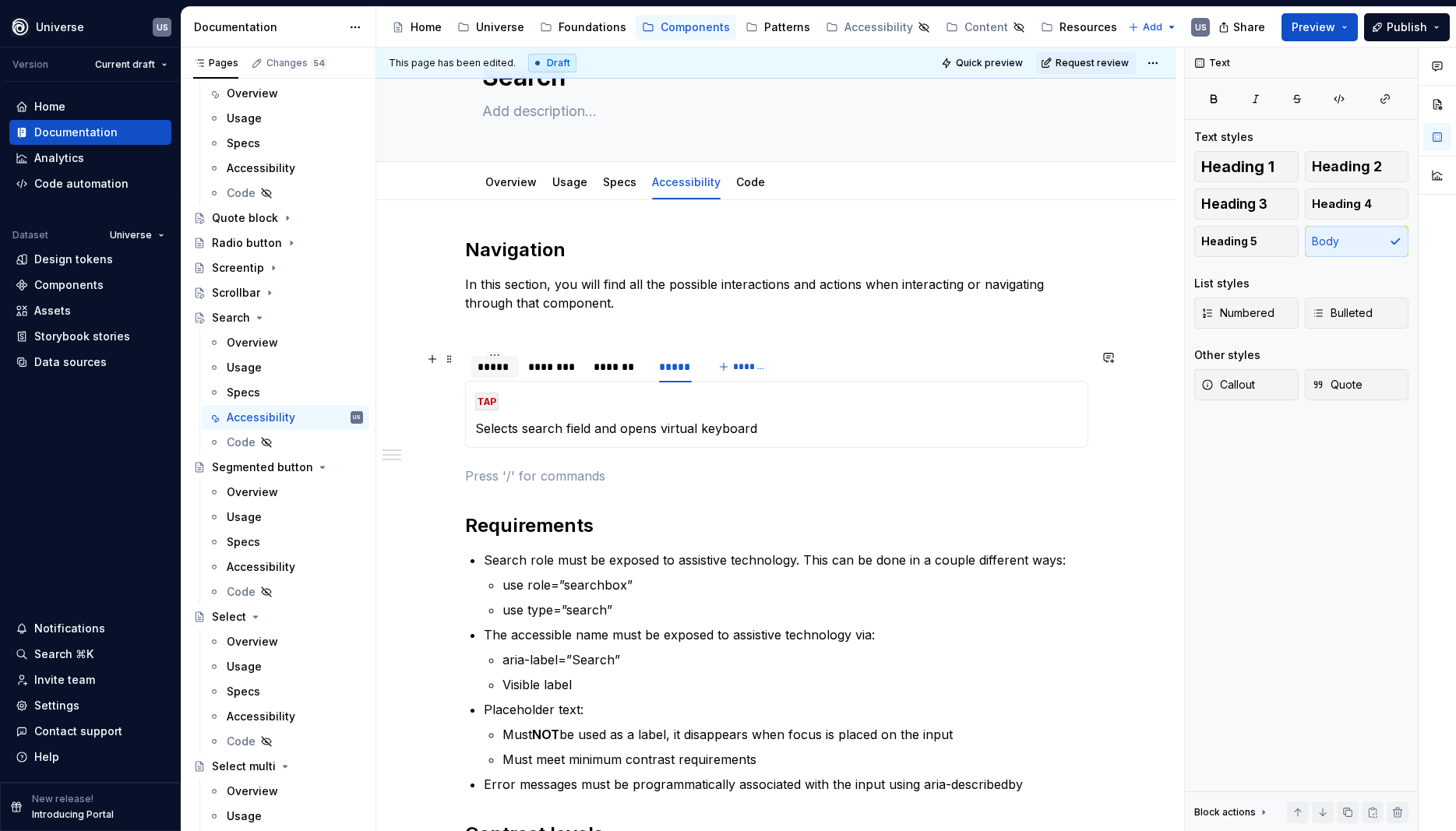
click at [500, 368] on div "*****" at bounding box center [495, 367] width 35 height 16
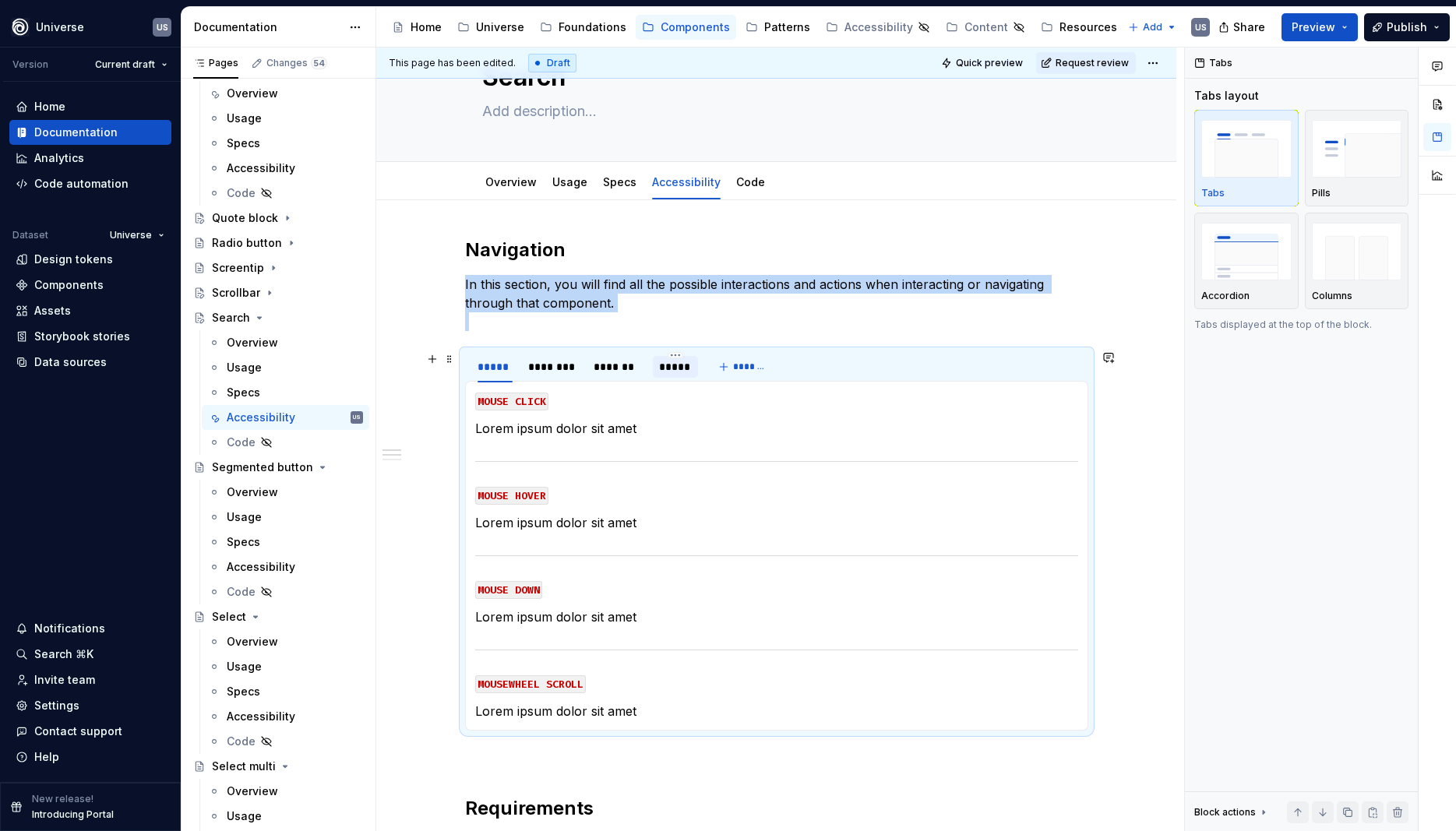
click at [674, 369] on div "*****" at bounding box center [675, 367] width 32 height 16
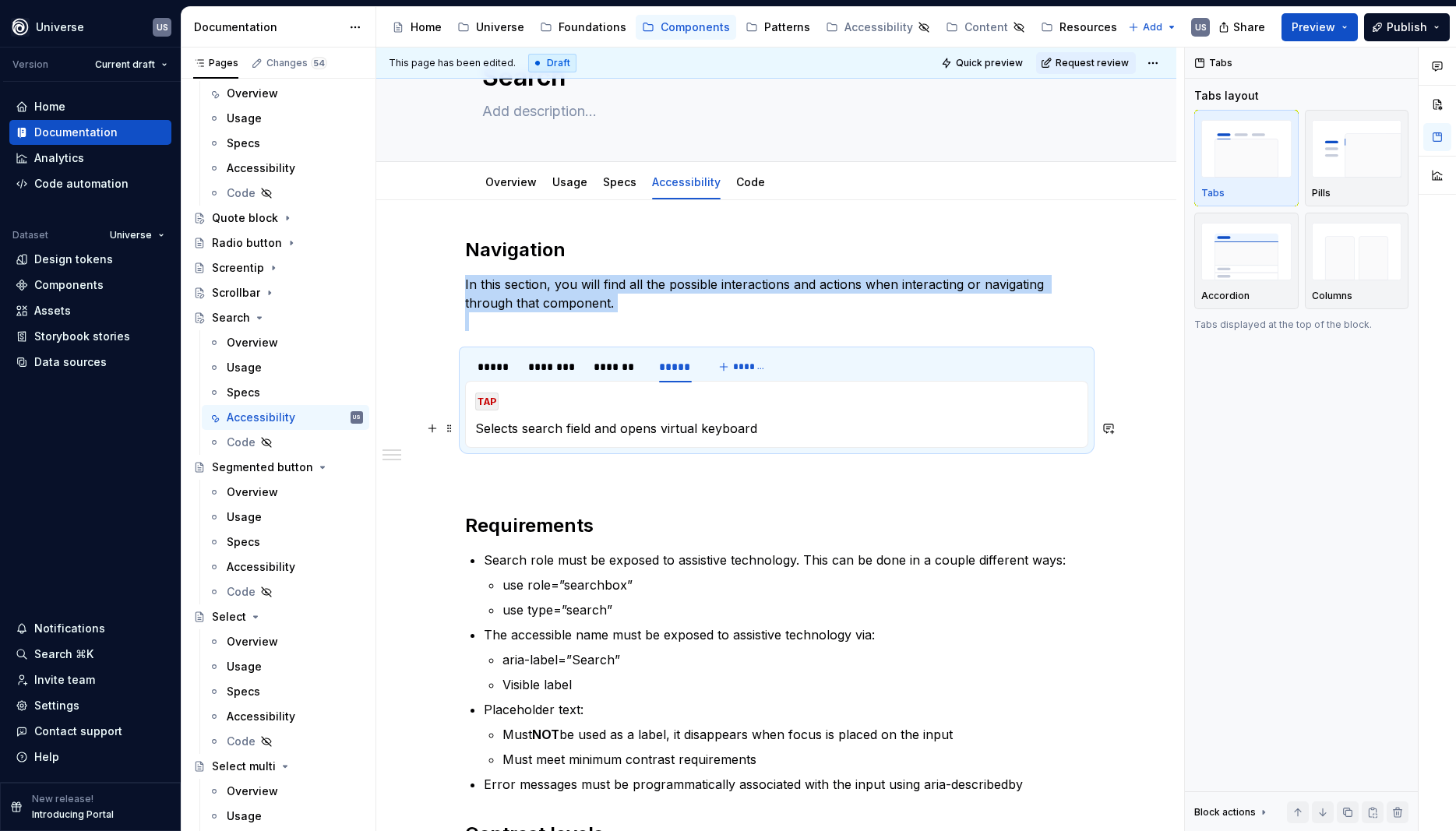
click at [678, 419] on p "Selects search field and opens virtual keyboard" at bounding box center [777, 428] width 603 height 19
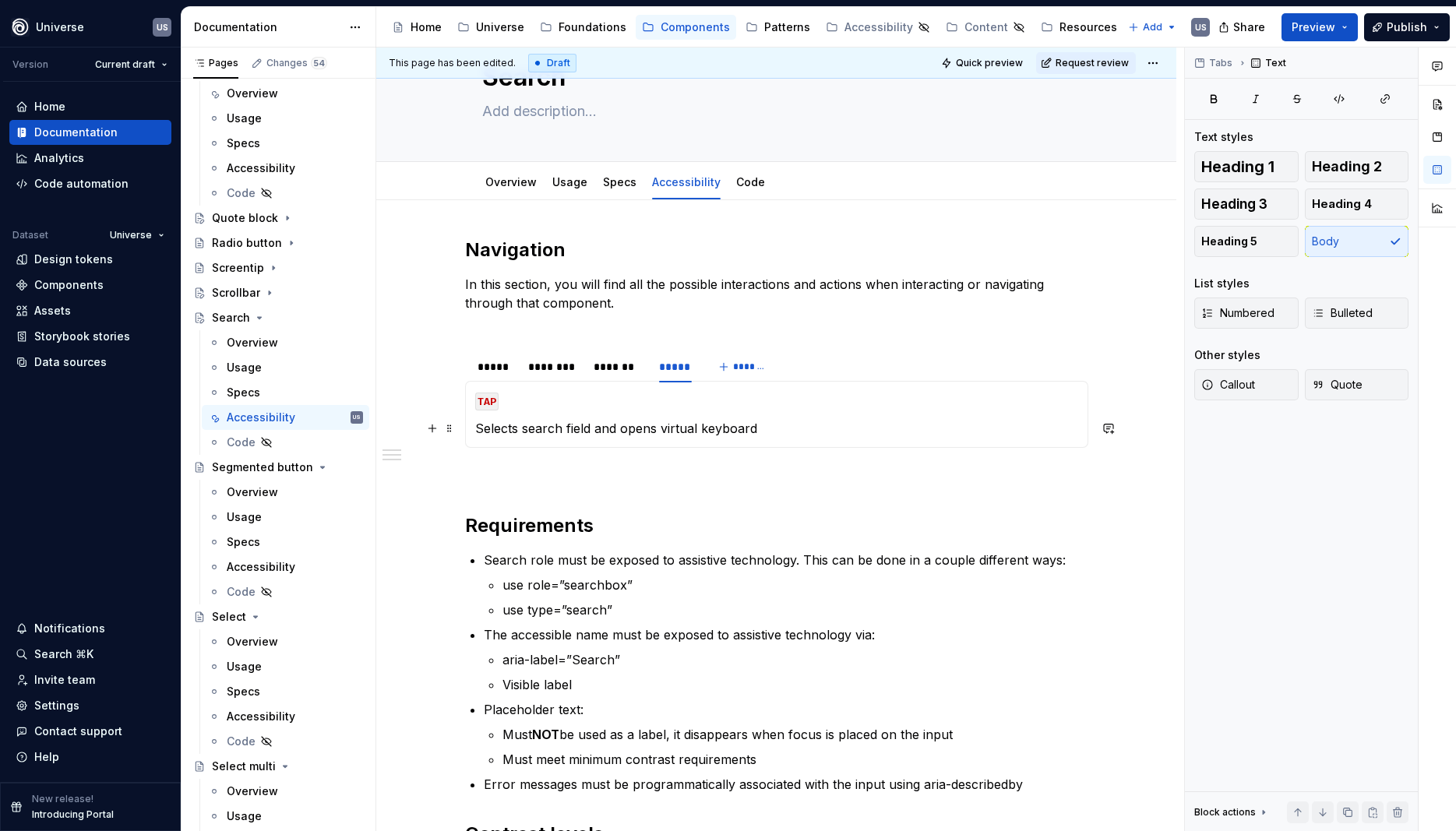
click at [785, 432] on p "Selects search field and opens virtual keyboard" at bounding box center [777, 428] width 603 height 19
drag, startPoint x: 479, startPoint y: 429, endPoint x: 597, endPoint y: 428, distance: 118.0
click at [597, 428] on div "MOUSE CLICK Lorem ipsum dolor sit amet MOUSE HOVER Lorem ipsum dolor sit amet M…" at bounding box center [777, 414] width 623 height 67
copy p "Selects search field"
click at [491, 366] on div "*****" at bounding box center [495, 367] width 35 height 16
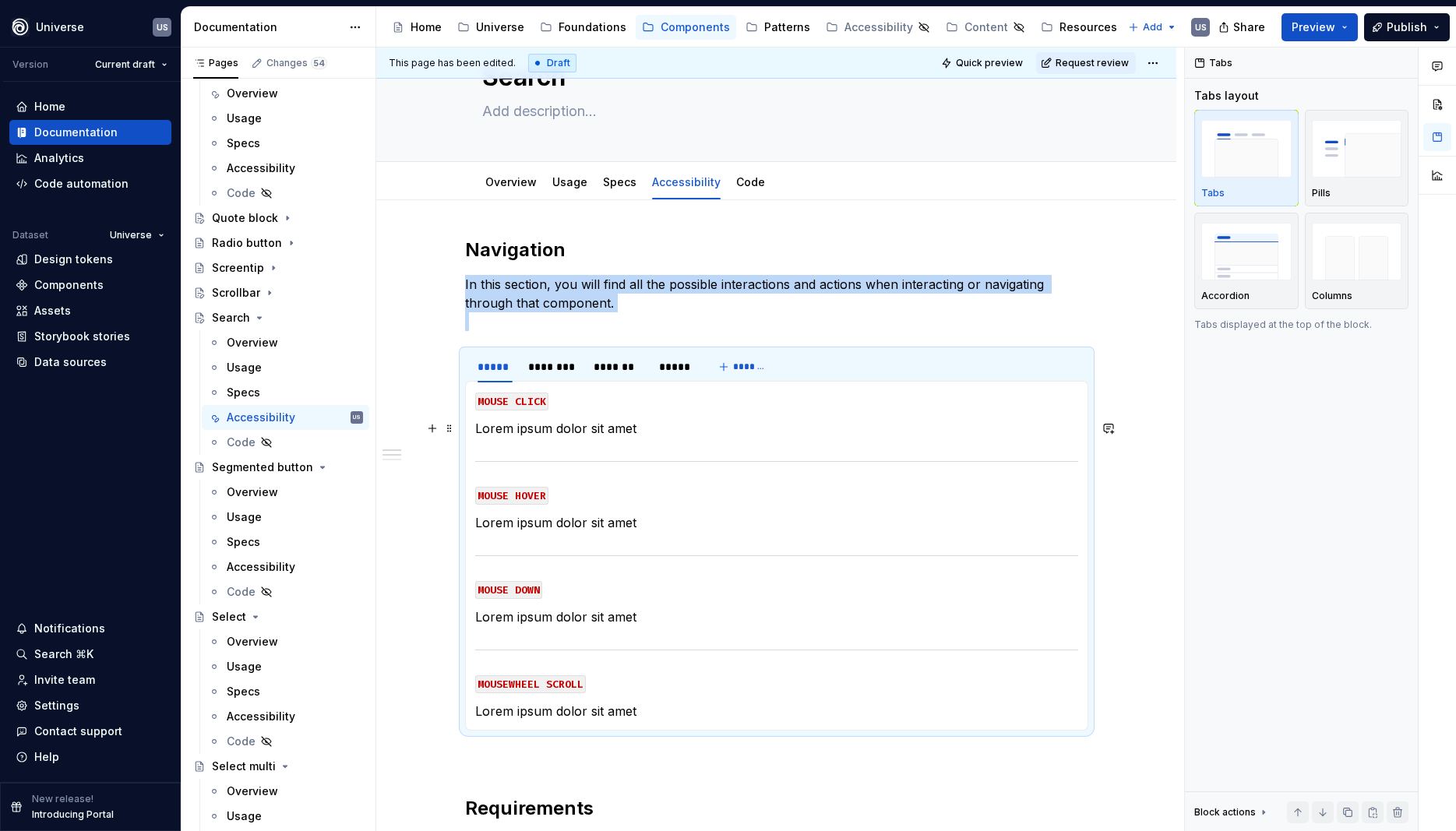
drag, startPoint x: 528, startPoint y: 437, endPoint x: 637, endPoint y: 445, distance: 109.3
click at [528, 437] on p "Lorem ipsum dolor sit amet" at bounding box center [777, 428] width 603 height 19
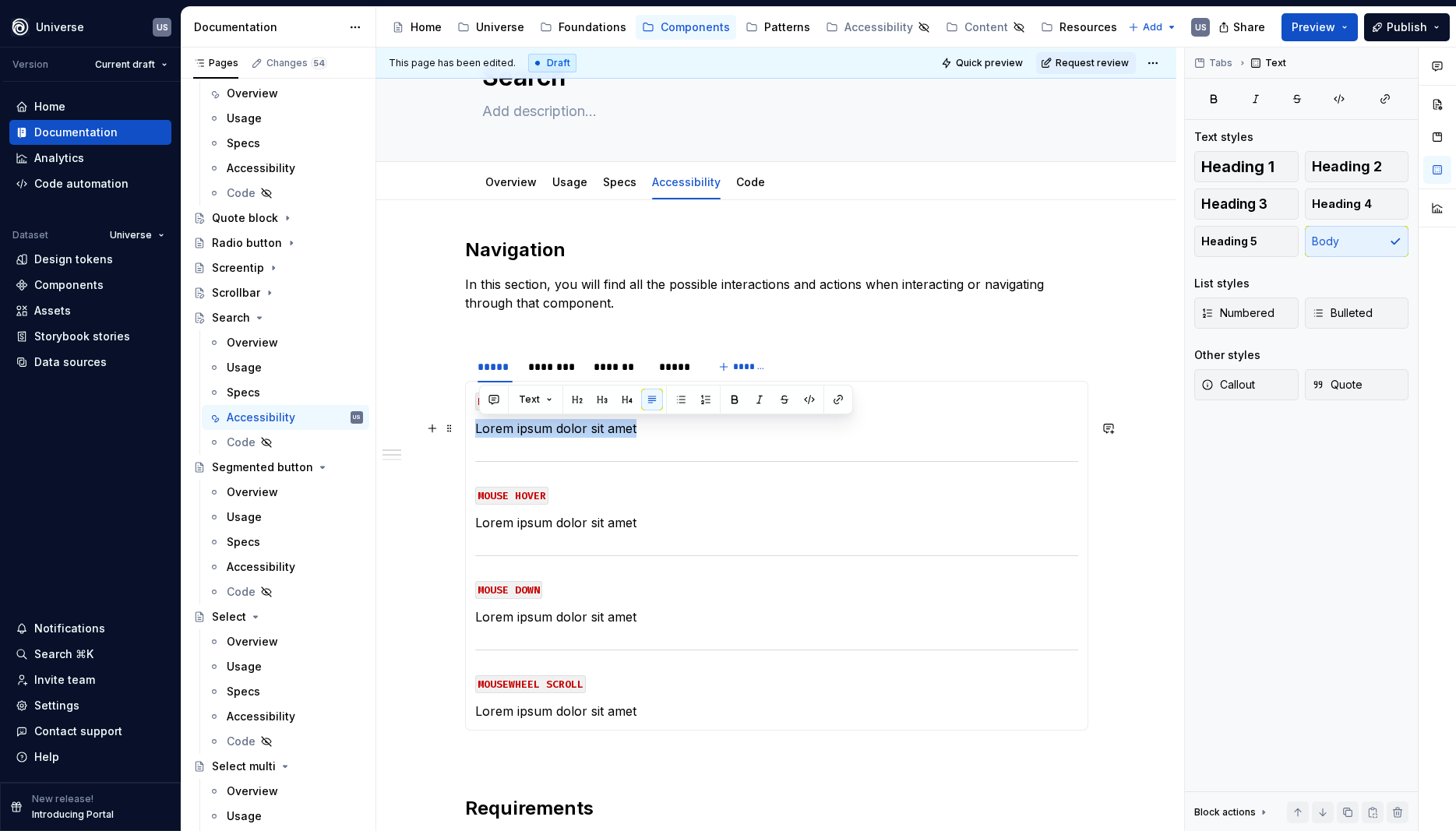
drag, startPoint x: 652, startPoint y: 426, endPoint x: 470, endPoint y: 430, distance: 182.0
click at [470, 430] on div "MOUSE CLICK Lorem ipsum dolor sit amet MOUSE HOVER Lorem ipsum dolor sit amet M…" at bounding box center [777, 556] width 623 height 350
click at [629, 537] on section-item-column "MOUSE CLICK Selects search field and shows the cursor to input text MOUSE HOVER…" at bounding box center [777, 556] width 603 height 329
click at [660, 533] on section-item-column "MOUSE CLICK Selects search field and shows the cursor to input text MOUSE HOVER…" at bounding box center [777, 556] width 603 height 329
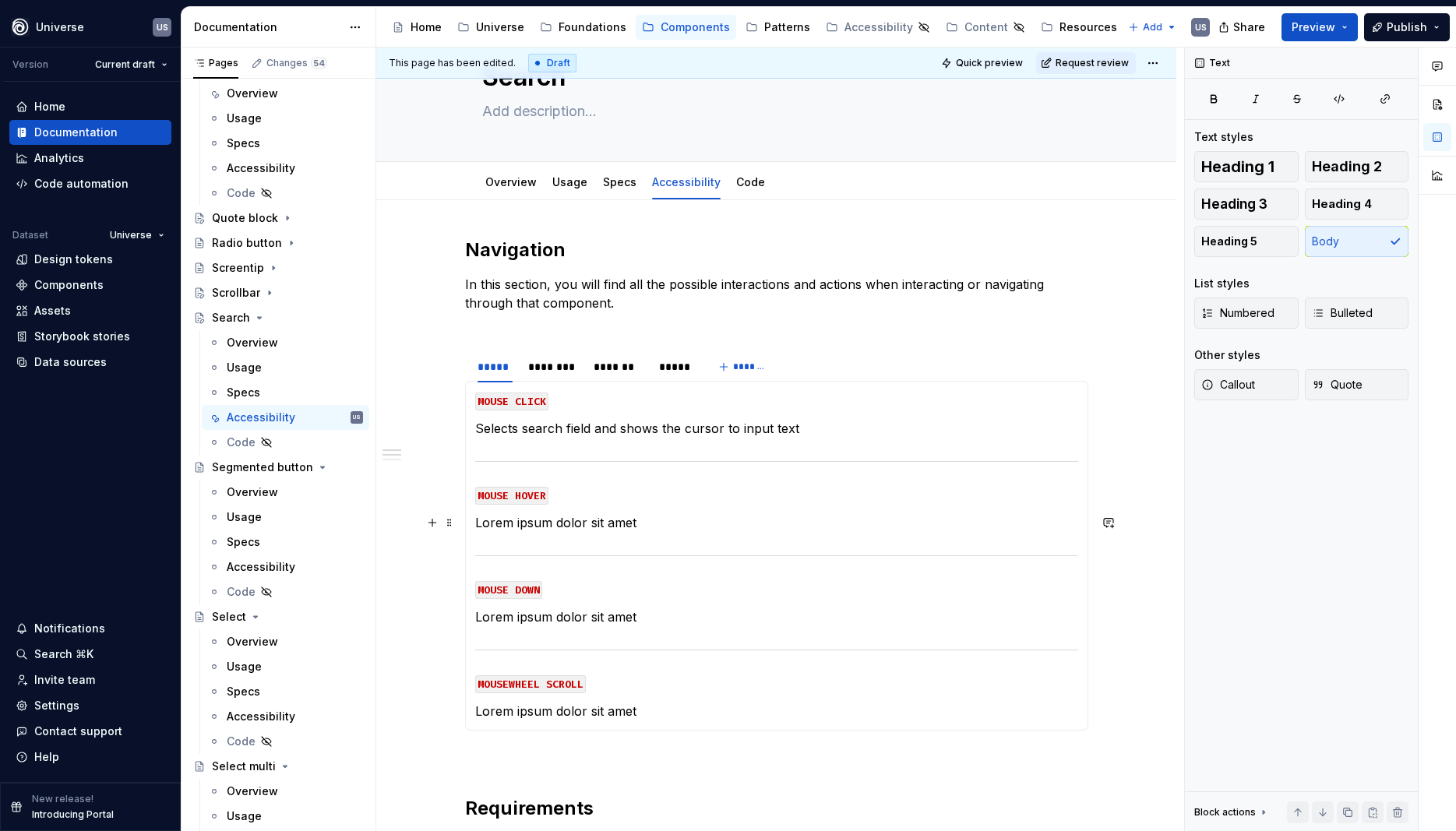
drag, startPoint x: 660, startPoint y: 533, endPoint x: 479, endPoint y: 521, distance: 181.4
click at [480, 520] on section-item-column "MOUSE CLICK Selects search field and shows the cursor to input text MOUSE HOVER…" at bounding box center [777, 556] width 603 height 329
click at [476, 525] on div "MOUSE CLICK Selects search field and shows the cursor to input text MOUSE HOVER…" at bounding box center [777, 556] width 623 height 350
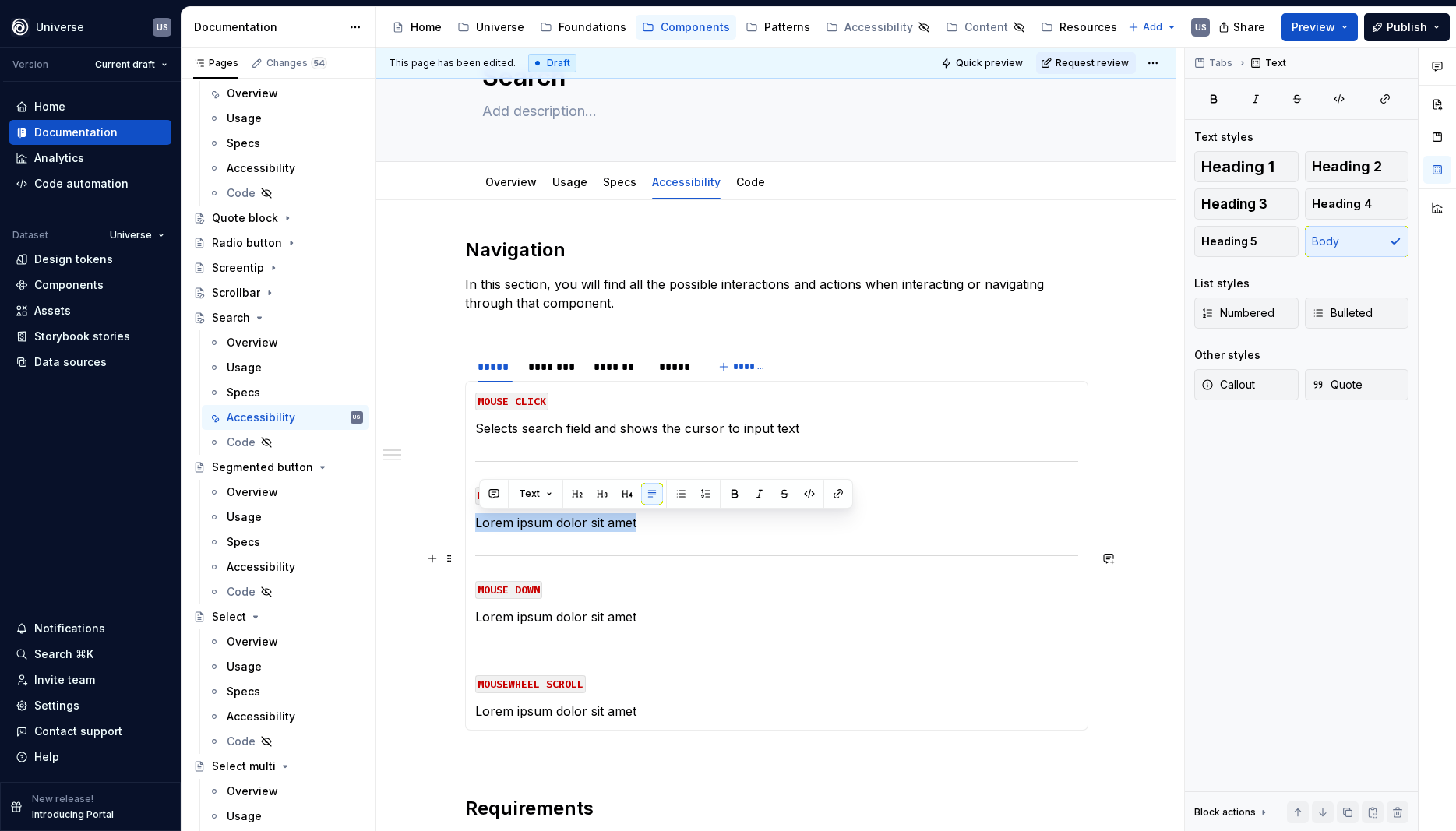
drag, startPoint x: 479, startPoint y: 524, endPoint x: 684, endPoint y: 533, distance: 205.2
click at [684, 533] on div "MOUSE CLICK Selects search field and shows the cursor to input text MOUSE HOVER…" at bounding box center [777, 556] width 623 height 350
click at [715, 542] on section-item-column "MOUSE CLICK Selects search field and shows the cursor to input text MOUSE HOVER…" at bounding box center [777, 556] width 603 height 329
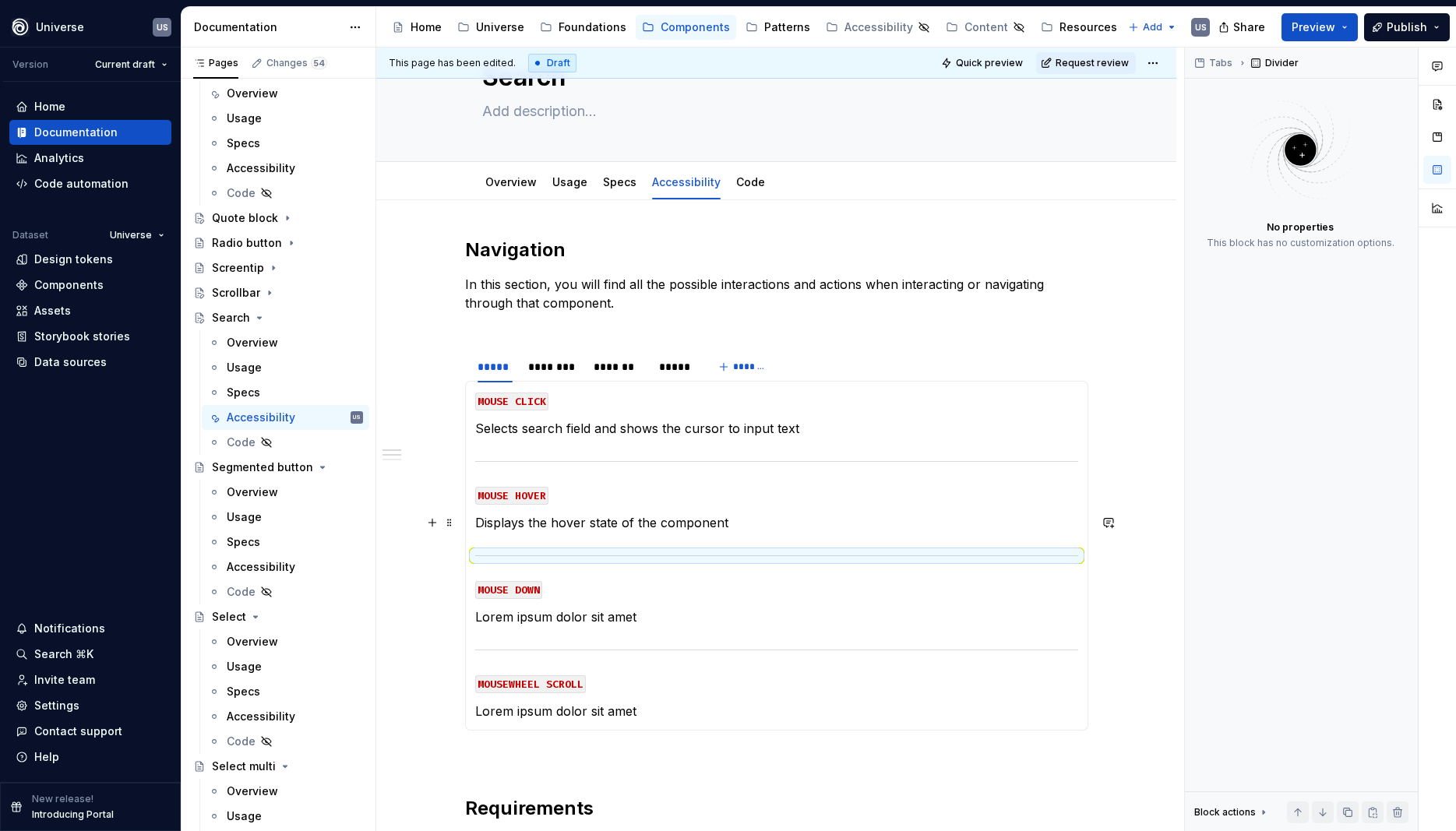
click at [739, 522] on p "Displays the hover state of the component" at bounding box center [777, 522] width 603 height 19
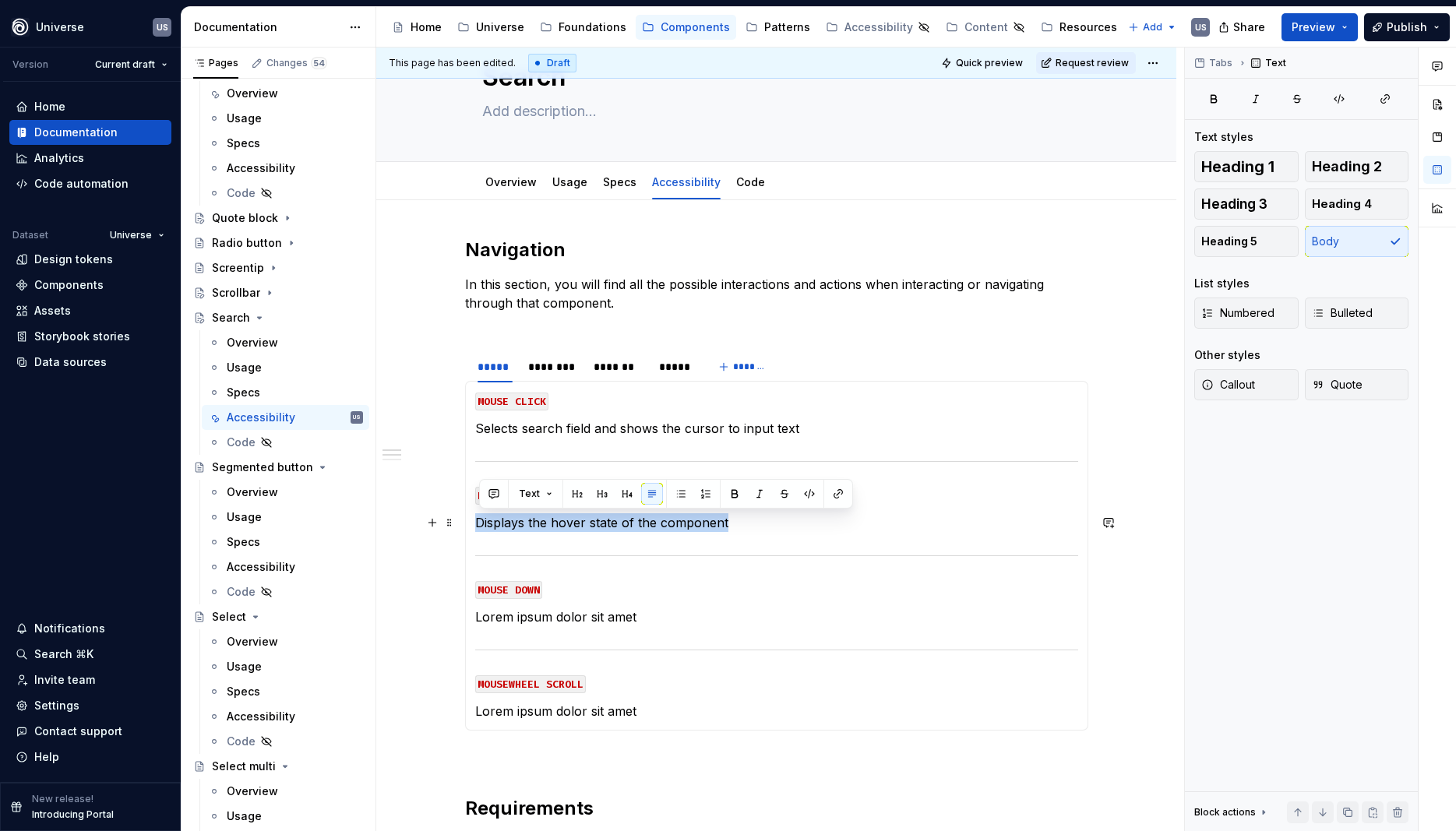
drag, startPoint x: 737, startPoint y: 522, endPoint x: 482, endPoint y: 519, distance: 255.0
click at [480, 518] on p "Displays the hover state of the component" at bounding box center [777, 522] width 603 height 19
copy p "Displays the hover state of the component"
click at [620, 613] on p "Lorem ipsum dolor sit amet" at bounding box center [777, 617] width 603 height 19
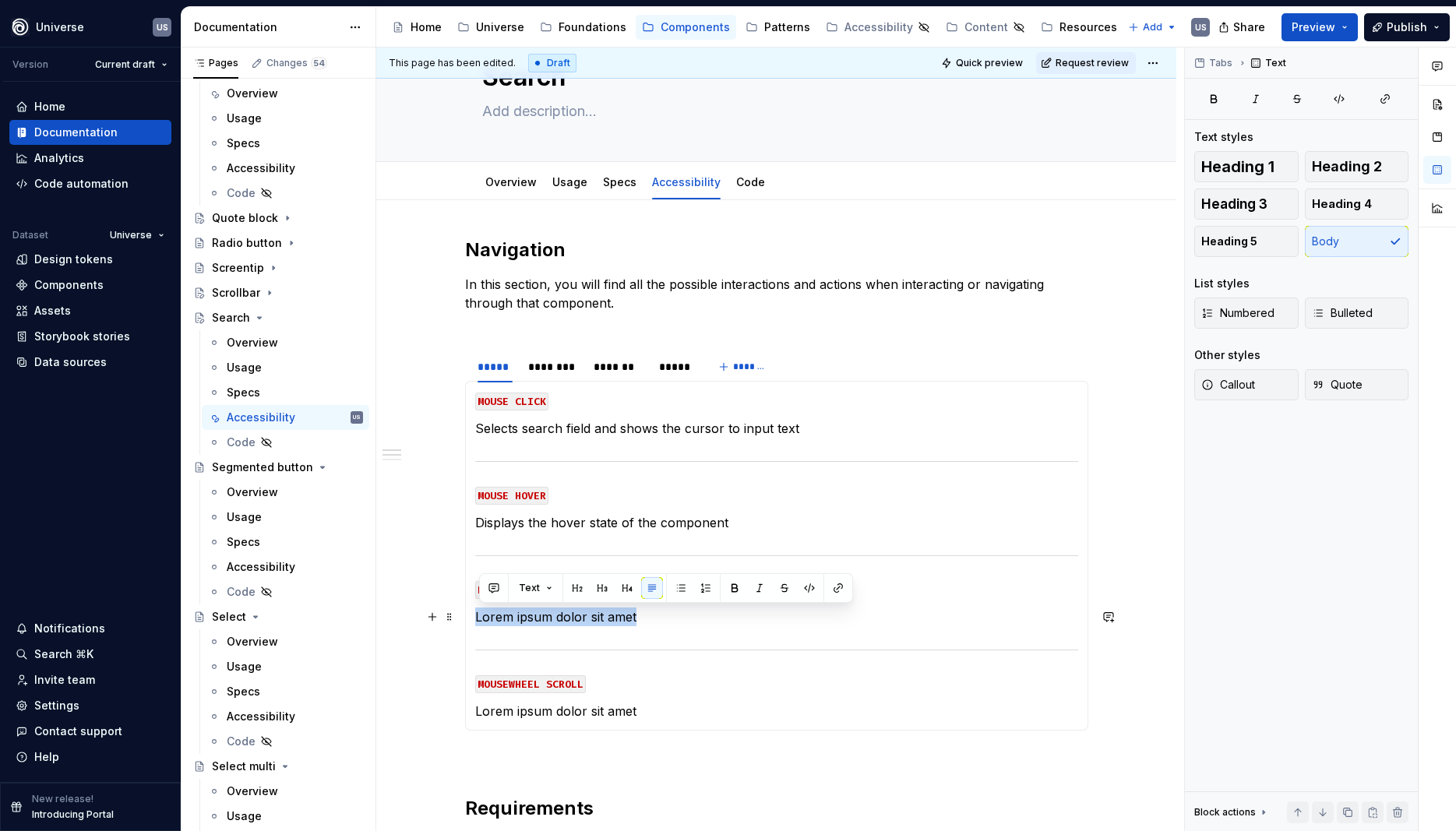
drag, startPoint x: 654, startPoint y: 617, endPoint x: 479, endPoint y: 615, distance: 175.0
click at [479, 615] on div "MOUSE CLICK Selects search field and shows the cursor to input text MOUSE HOVER…" at bounding box center [777, 556] width 623 height 350
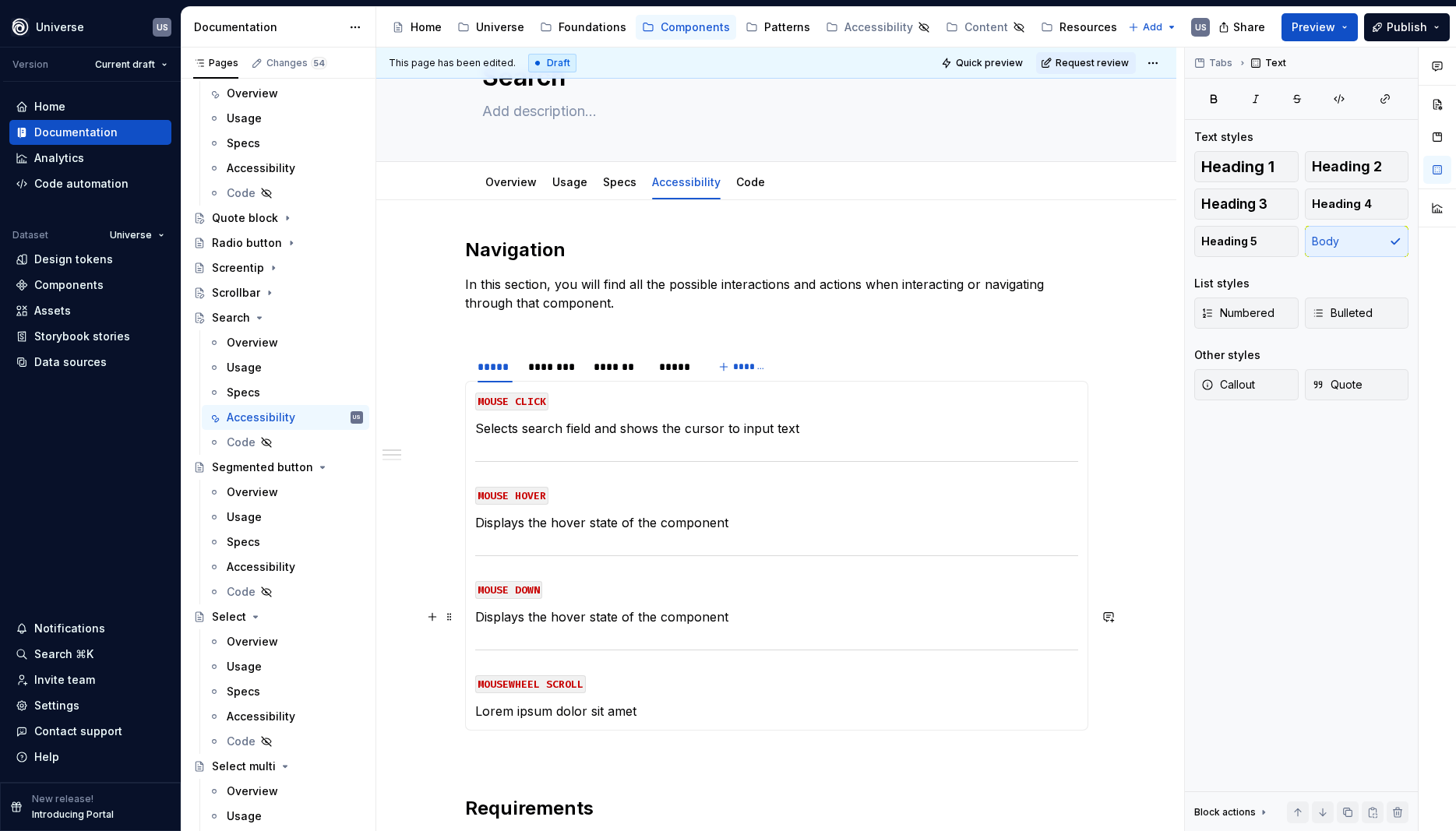
click at [553, 622] on p "Displays the hover state of the component" at bounding box center [777, 617] width 603 height 19
drag, startPoint x: 553, startPoint y: 622, endPoint x: 586, endPoint y: 616, distance: 33.5
click at [586, 616] on p "Displays the hover state of the component" at bounding box center [777, 617] width 603 height 19
click at [655, 721] on div "MOUSE CLICK Selects search field and shows the cursor to input text MOUSE HOVER…" at bounding box center [777, 556] width 623 height 350
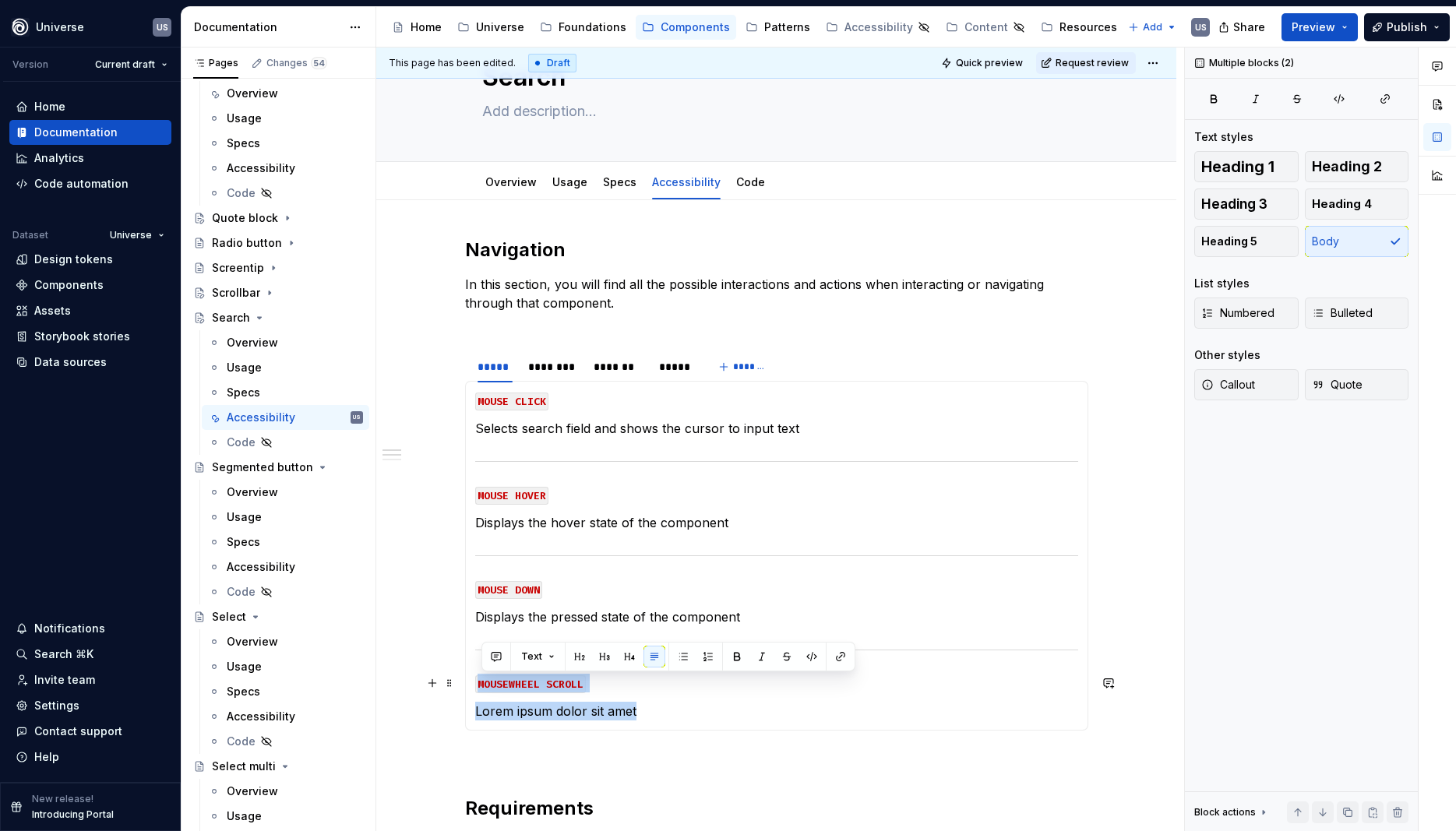
drag, startPoint x: 655, startPoint y: 715, endPoint x: 482, endPoint y: 681, distance: 176.3
click at [482, 681] on section-item-column "MOUSE CLICK Selects search field and shows the cursor to input text MOUSE HOVER…" at bounding box center [777, 556] width 603 height 329
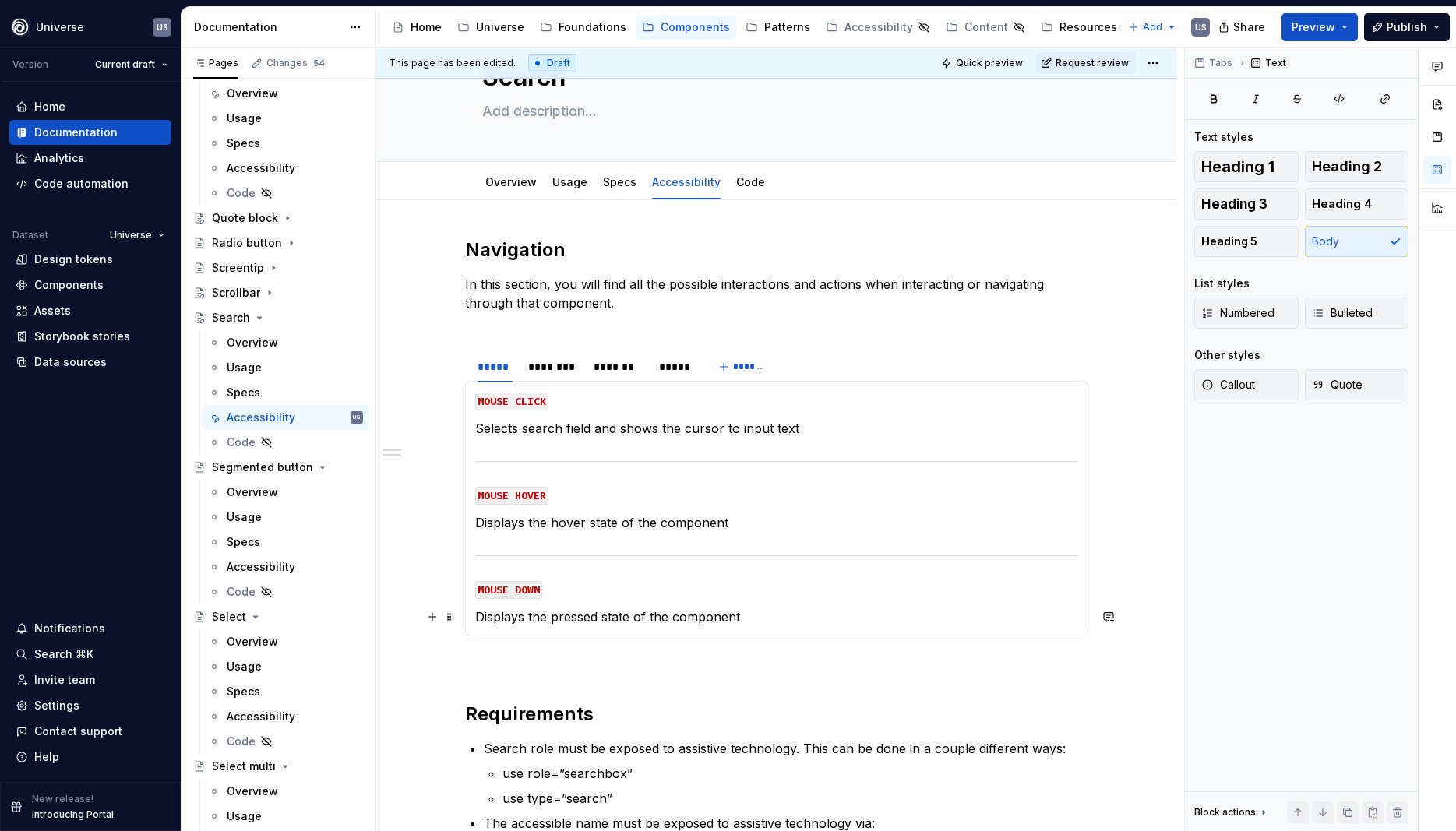
click at [776, 609] on p "Displays the pressed state of the component" at bounding box center [777, 617] width 603 height 19
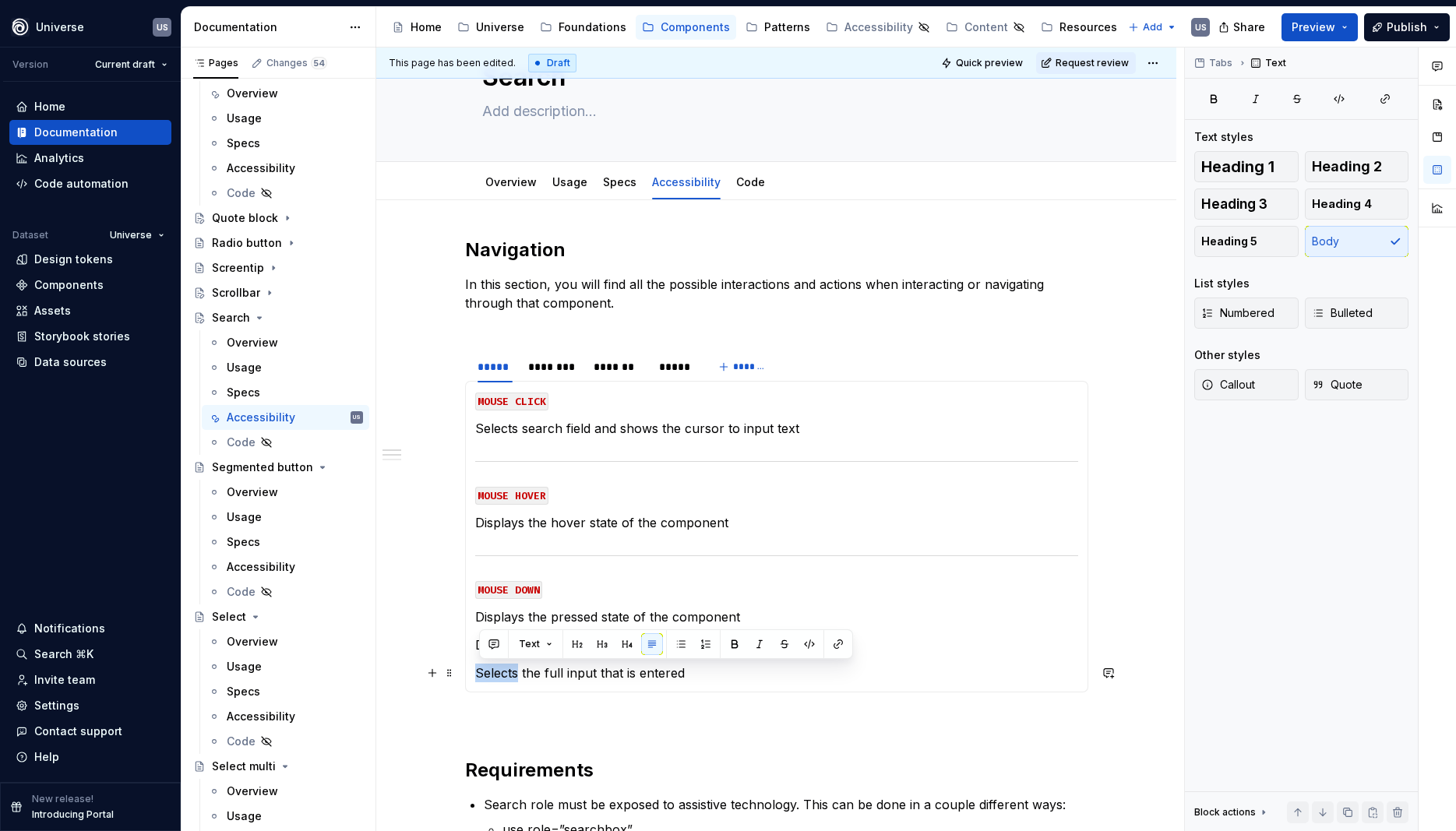
drag, startPoint x: 519, startPoint y: 673, endPoint x: 478, endPoint y: 676, distance: 41.1
click at [478, 676] on div "MOUSE CLICK Selects search field and shows the cursor to input text MOUSE HOVER…" at bounding box center [777, 537] width 623 height 312
click at [485, 671] on p "highlights the full input that is entered" at bounding box center [777, 673] width 603 height 19
drag, startPoint x: 570, startPoint y: 649, endPoint x: 470, endPoint y: 647, distance: 100.0
click at [470, 647] on div "MOUSE CLICK Selects search field and shows the cursor to input text MOUSE HOVER…" at bounding box center [777, 537] width 623 height 312
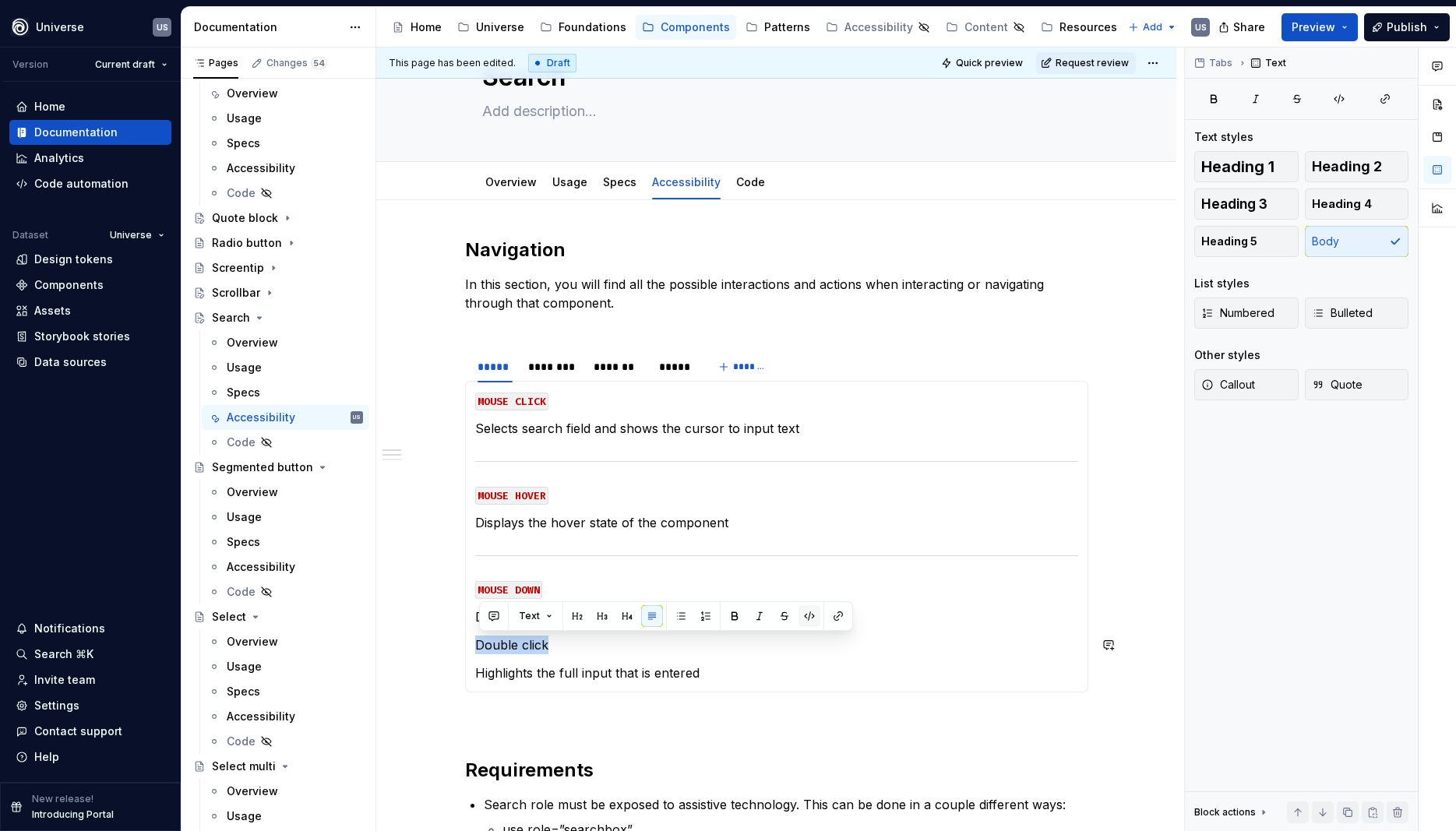
click at [807, 613] on button "button" at bounding box center [810, 616] width 22 height 22
click at [499, 656] on section-item-column "MOUSE CLICK Selects search field and shows the cursor to input text MOUSE HOVER…" at bounding box center [777, 537] width 603 height 291
click at [776, 622] on p "Displays the pressed state of the component" at bounding box center [777, 617] width 603 height 19
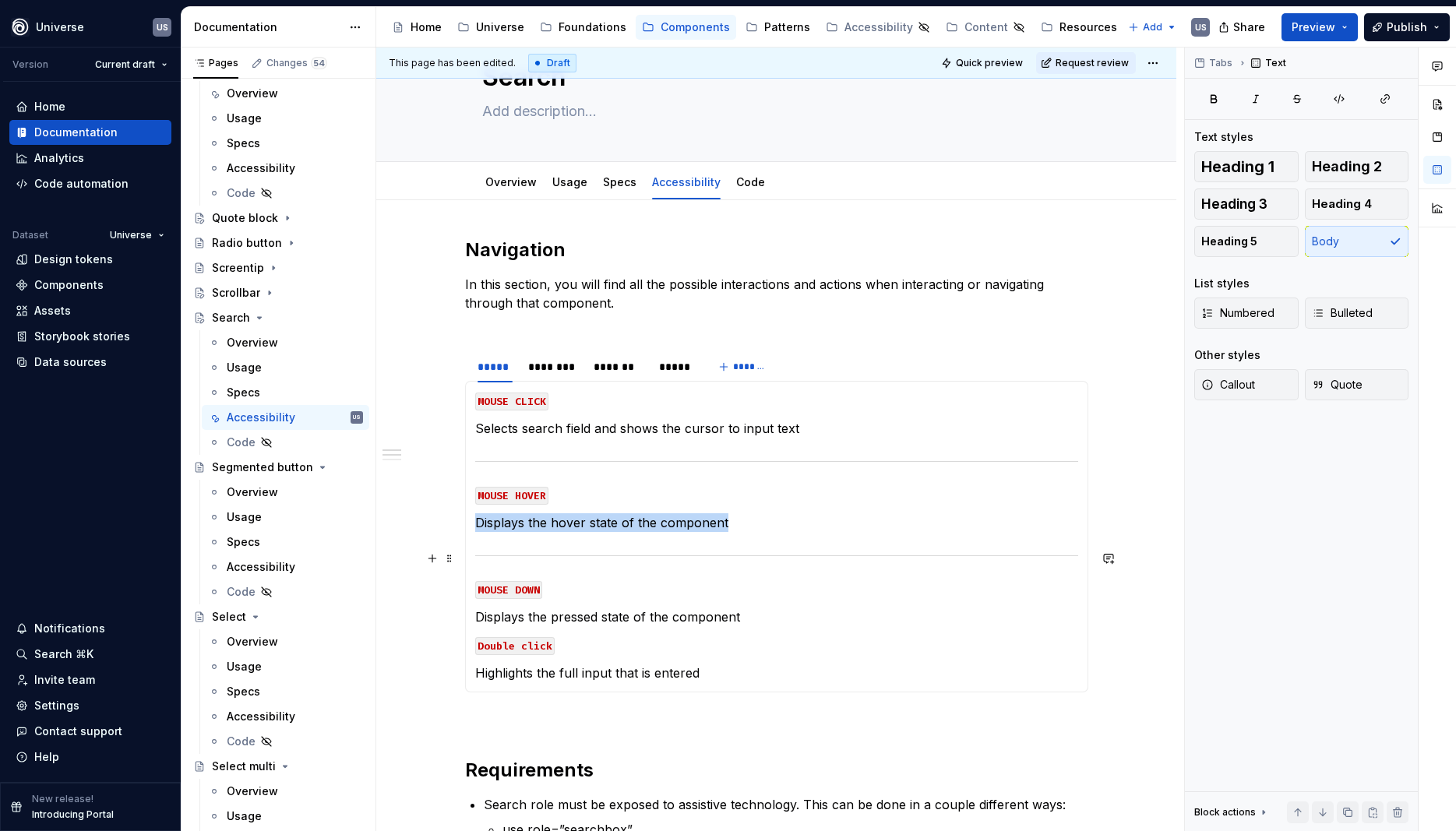
click at [798, 553] on div at bounding box center [777, 556] width 603 height 10
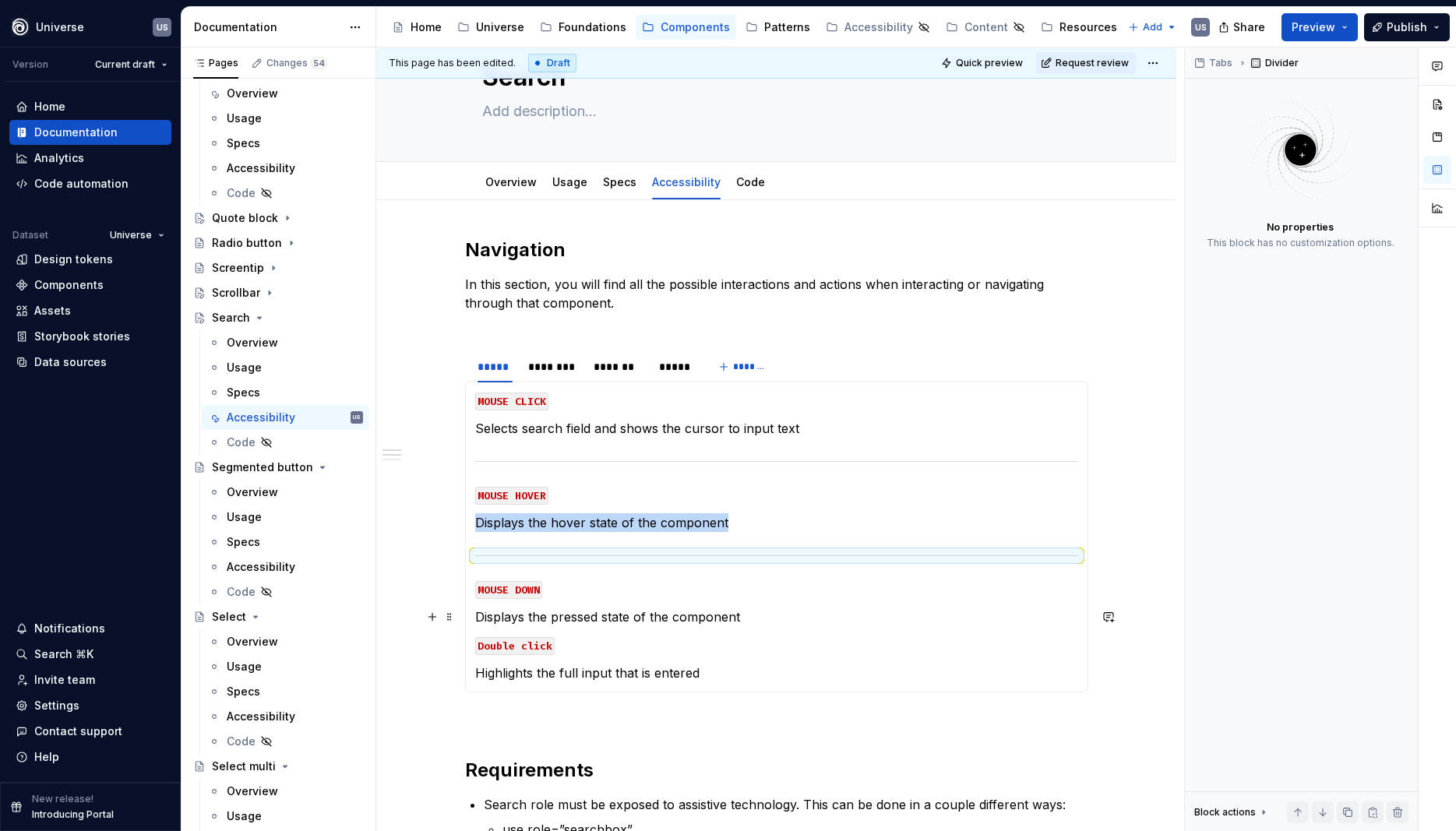
copy p "Displays the hover state of the component"
click at [813, 615] on p "Displays the pressed state of the component" at bounding box center [777, 617] width 603 height 19
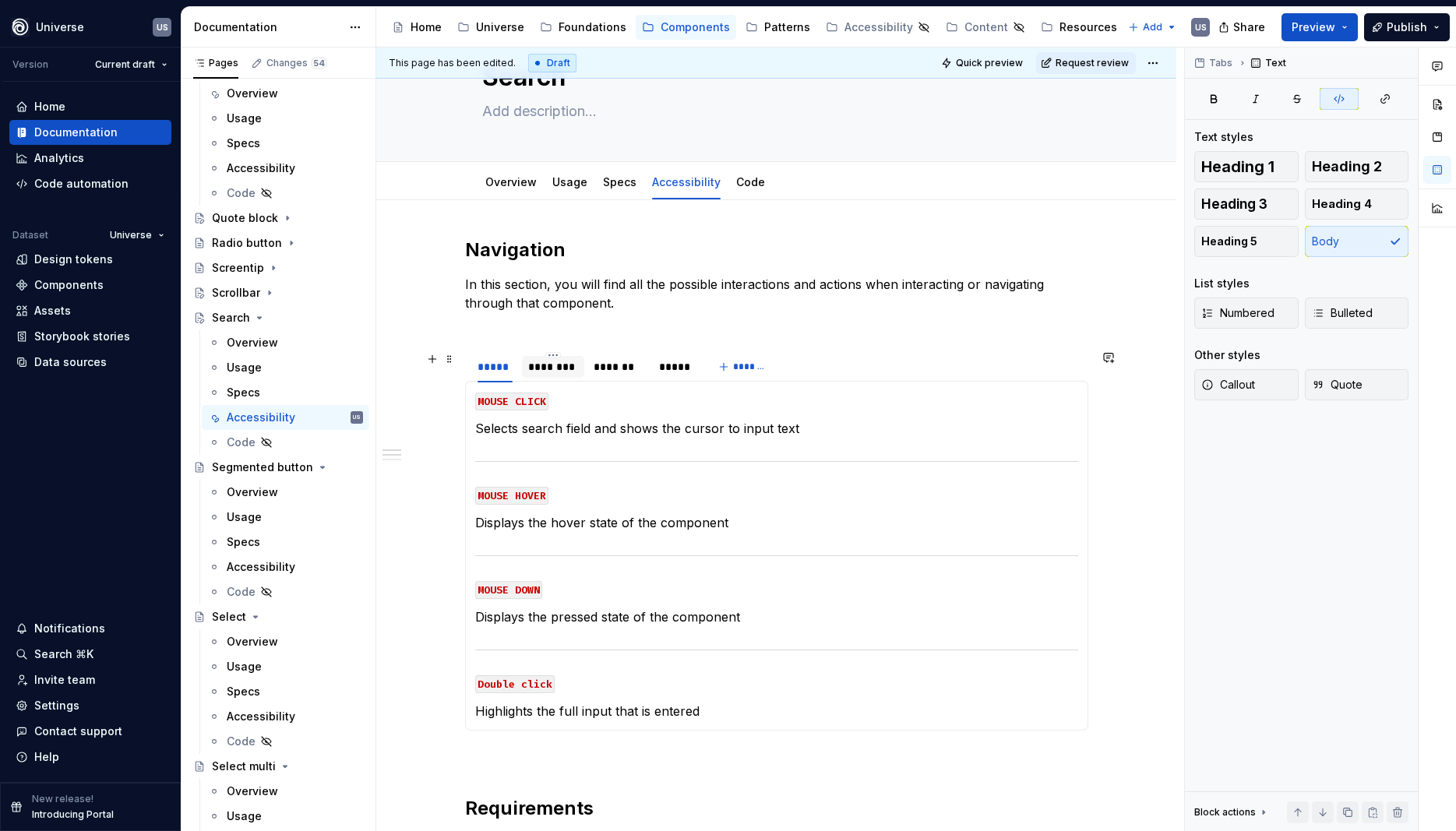
click at [546, 370] on div "********" at bounding box center [553, 367] width 50 height 16
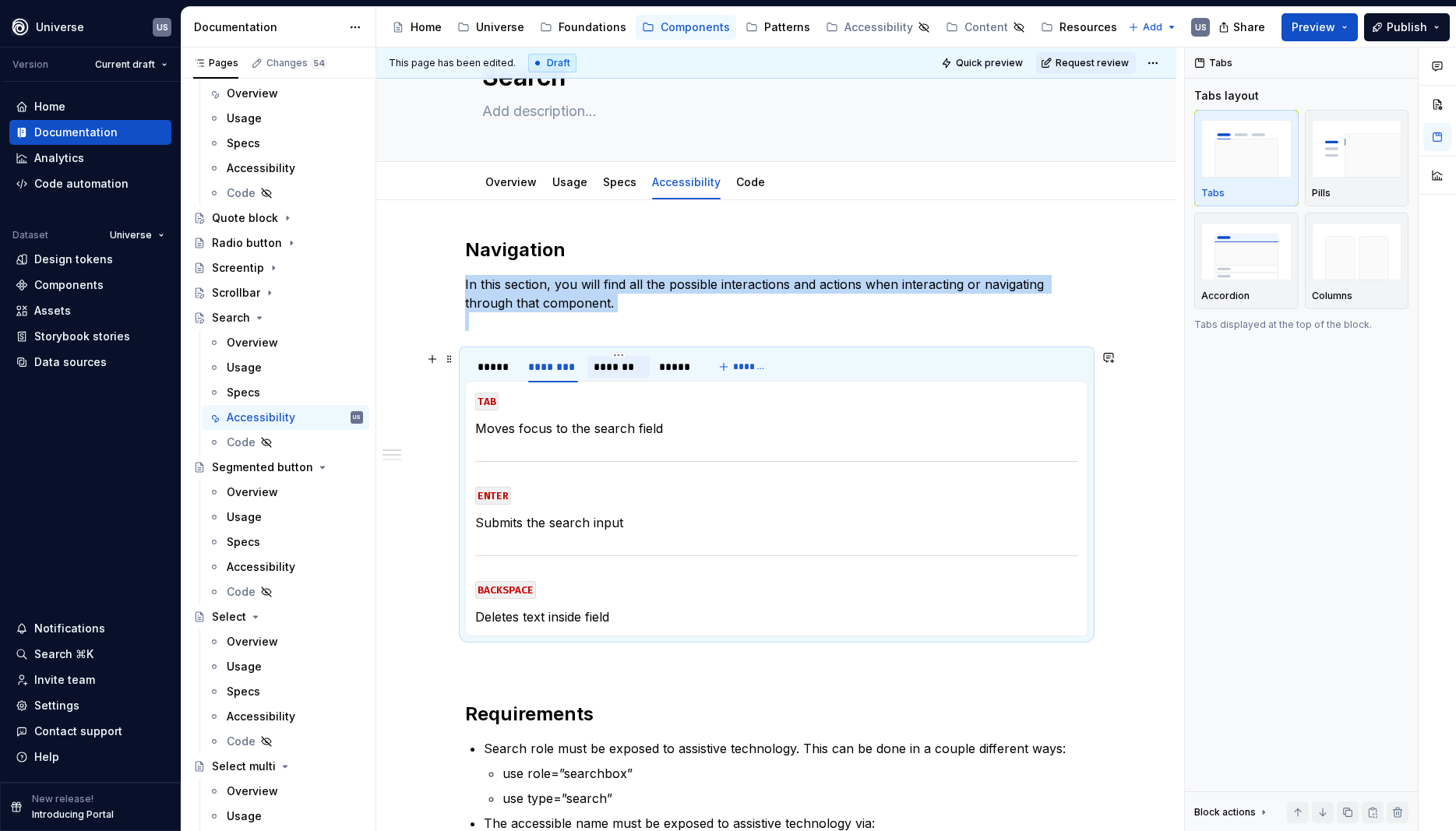
click at [611, 367] on div "*******" at bounding box center [619, 367] width 50 height 16
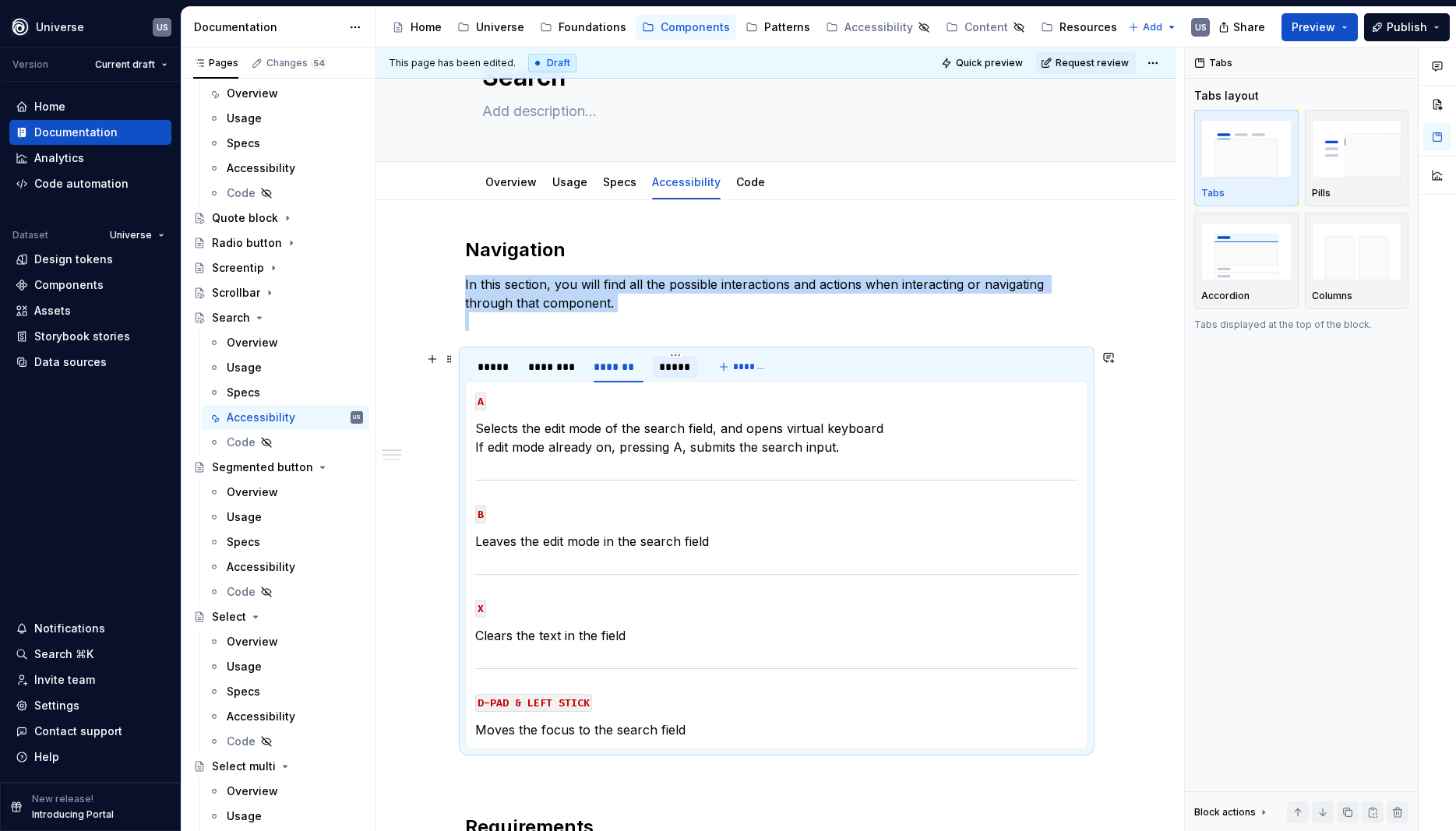
click at [688, 369] on div "*****" at bounding box center [675, 367] width 32 height 16
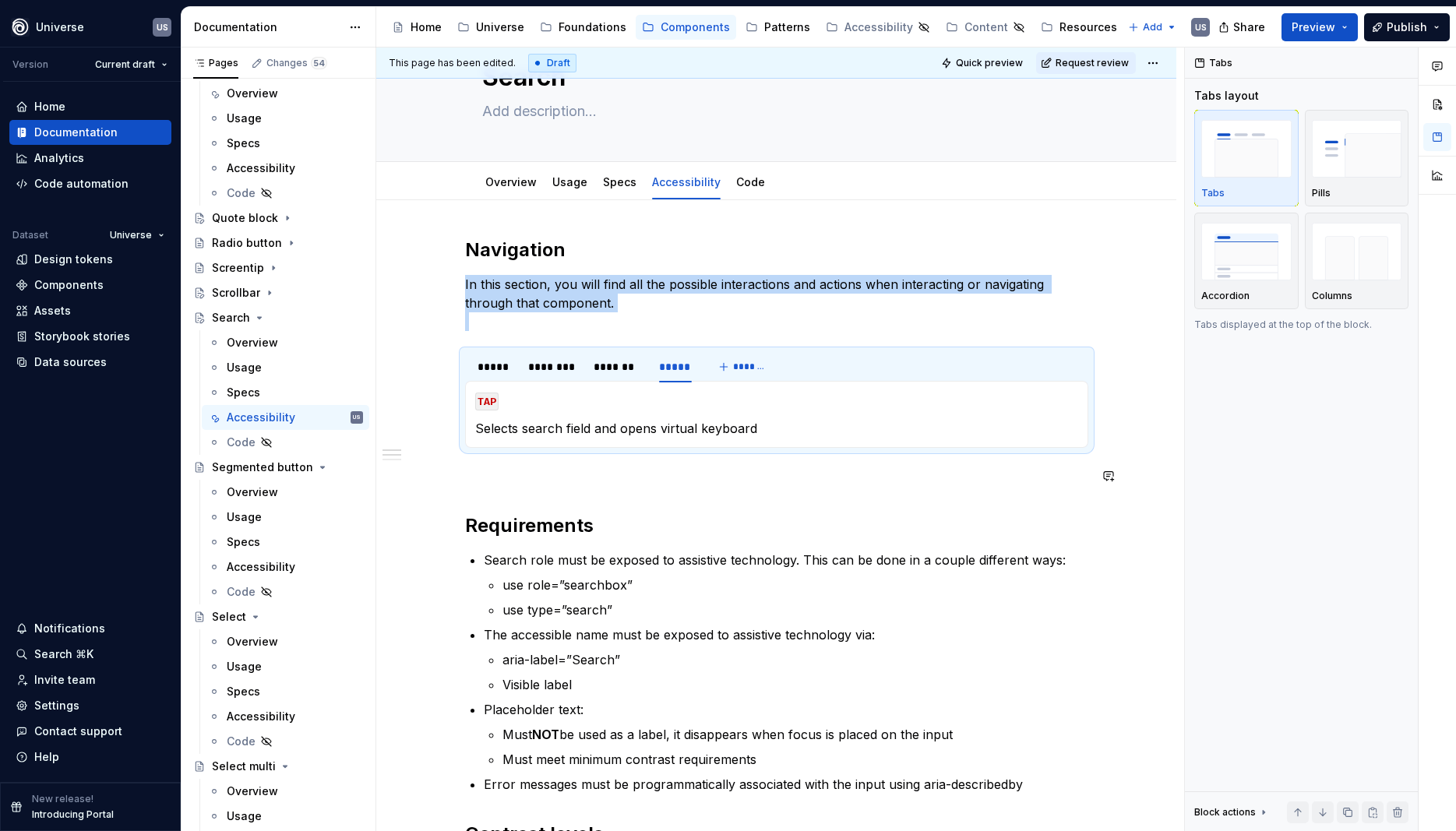
scroll to position [0, 0]
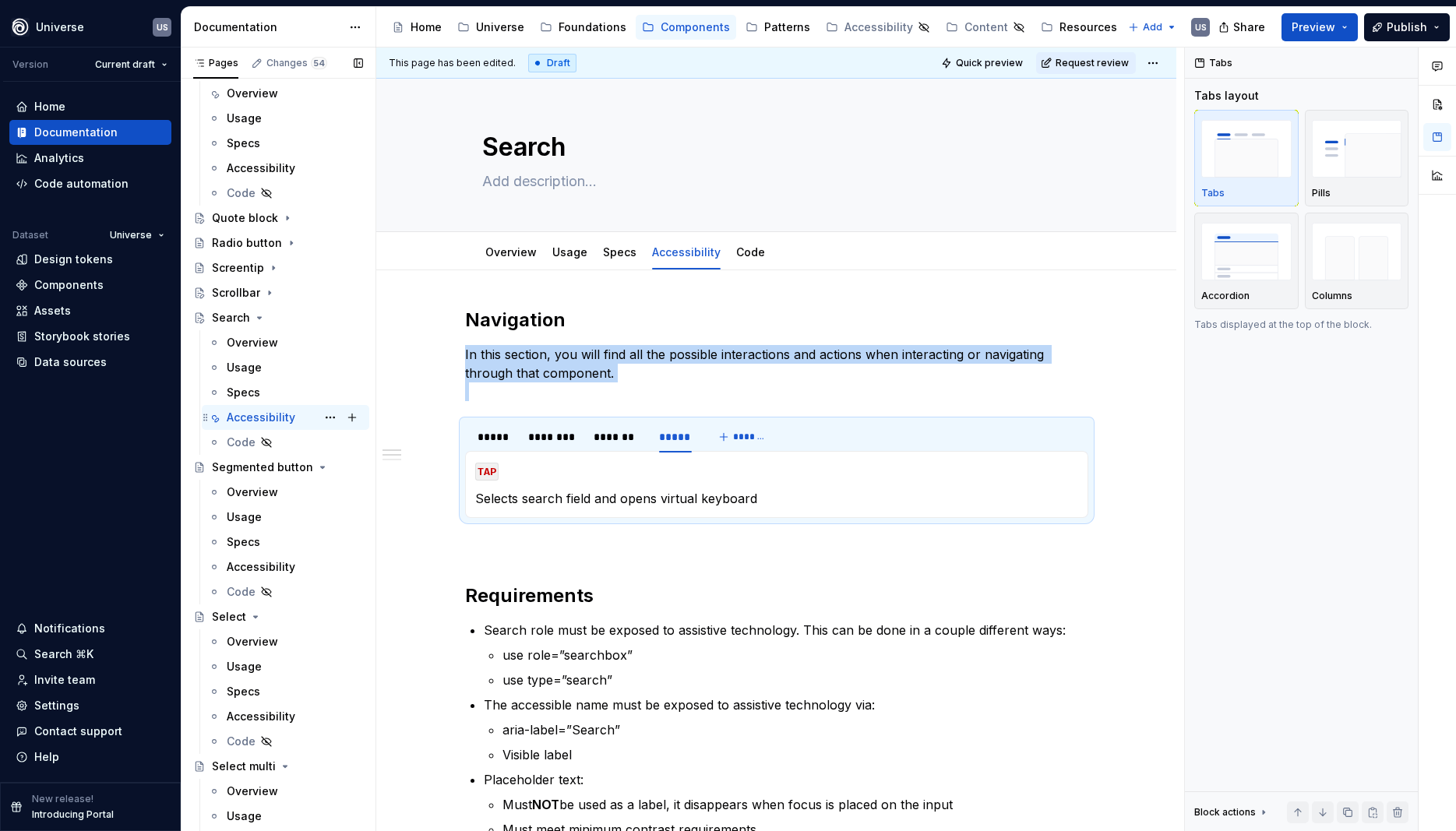
click at [258, 417] on div "Accessibility" at bounding box center [261, 417] width 69 height 16
click at [470, 426] on div "***** ******** ******* *****" at bounding box center [585, 440] width 239 height 39
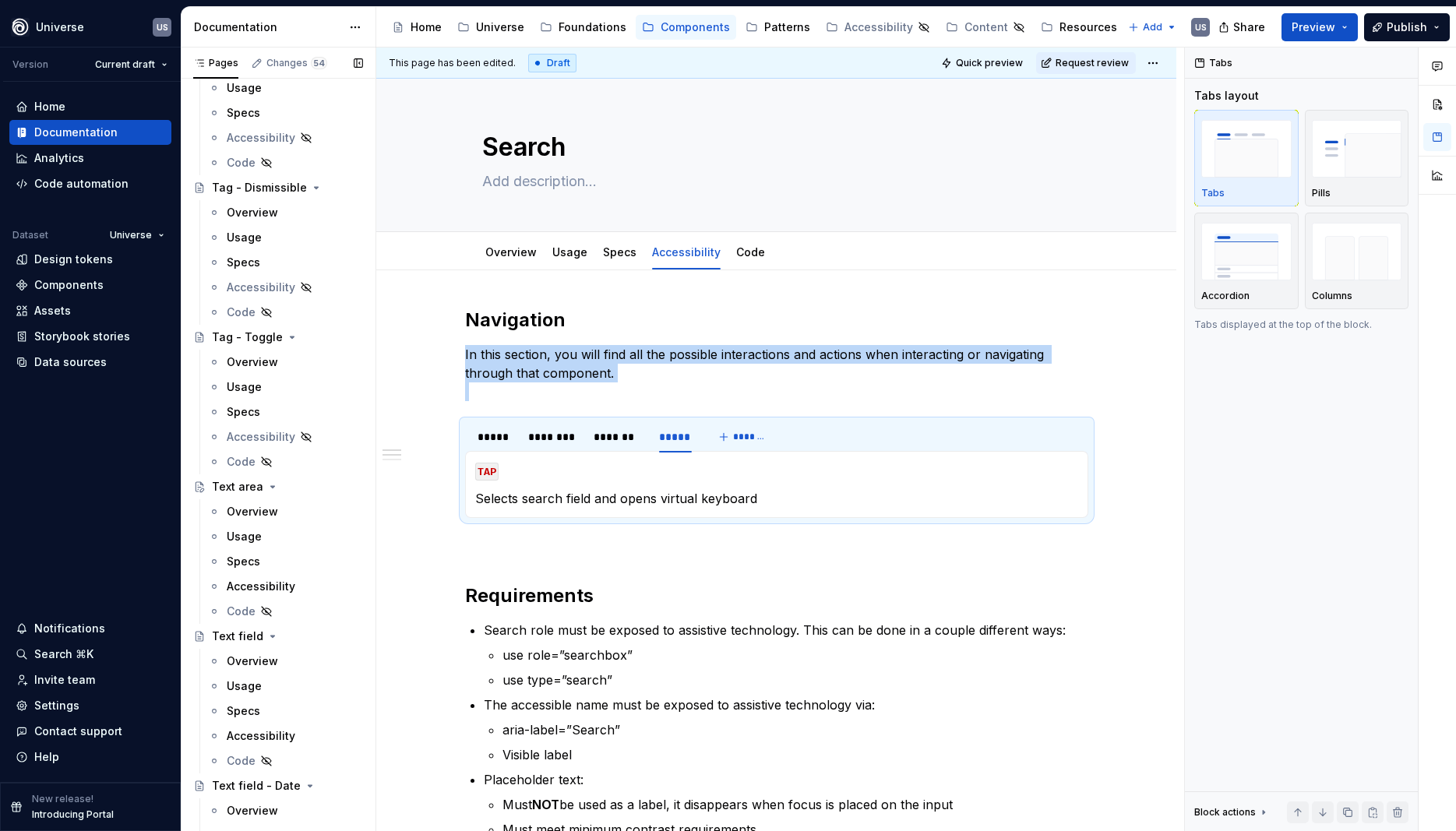
scroll to position [5662, 0]
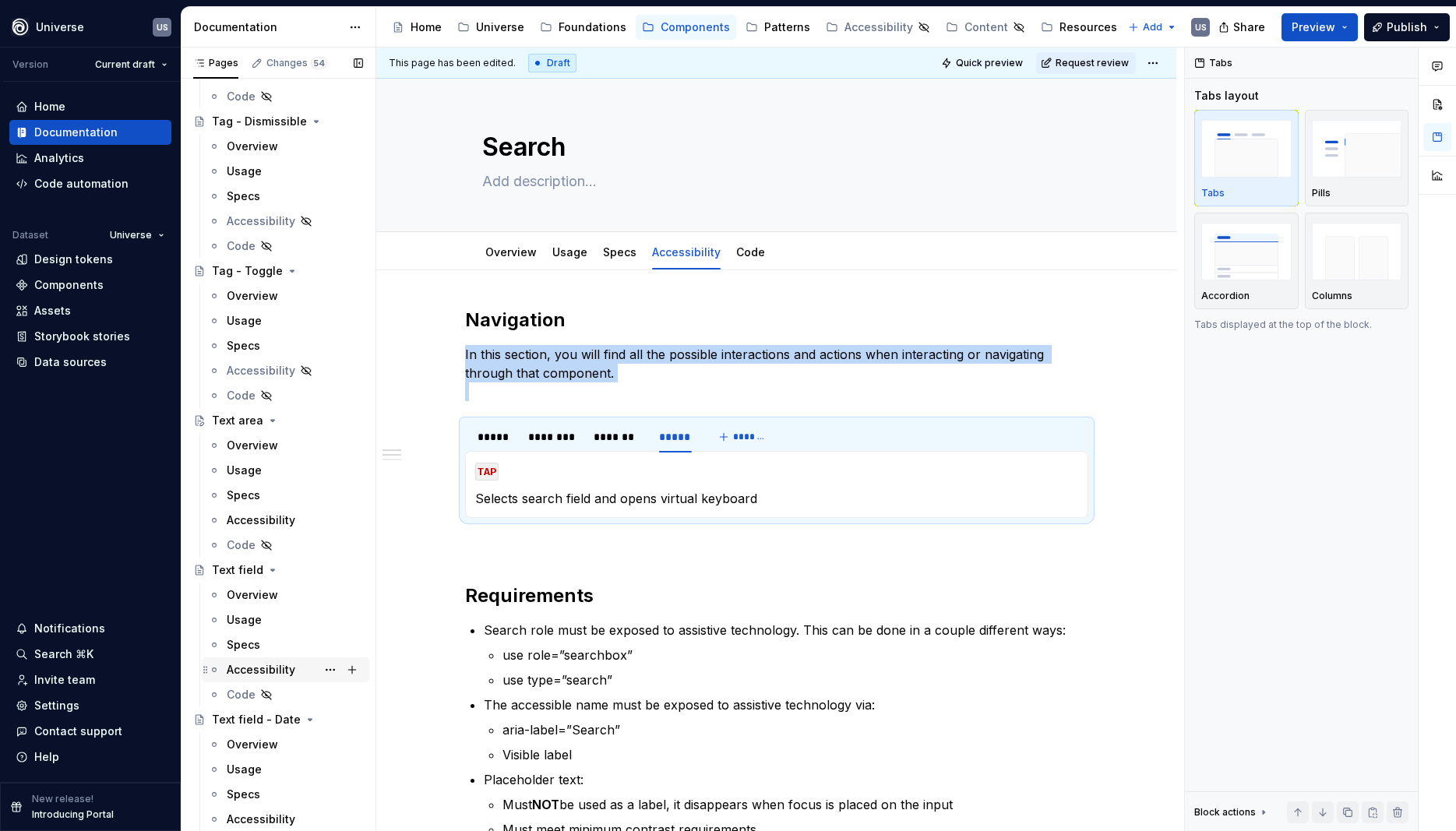
click at [264, 668] on div "Accessibility" at bounding box center [261, 669] width 69 height 16
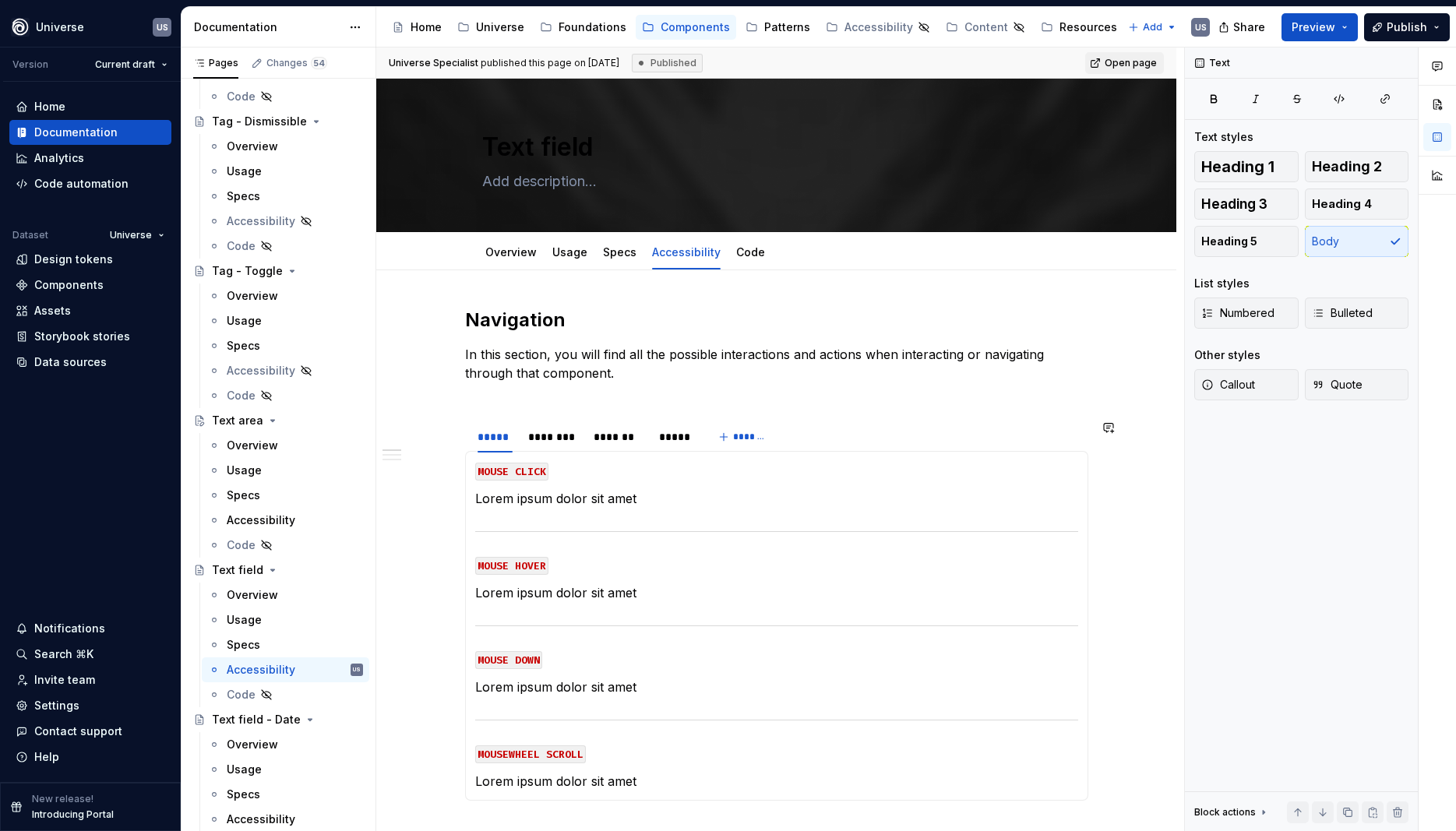
type textarea "*"
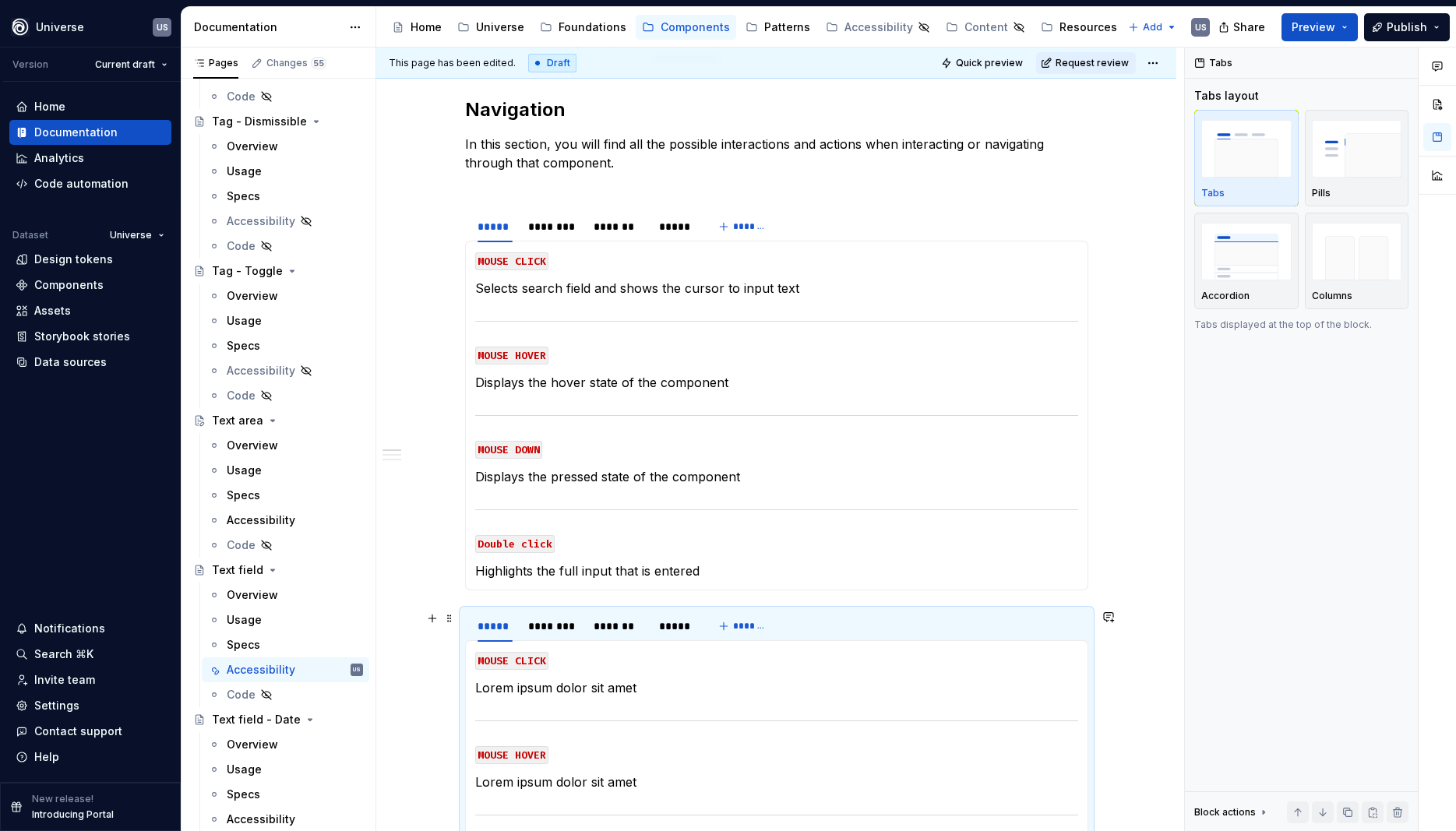
scroll to position [280, 0]
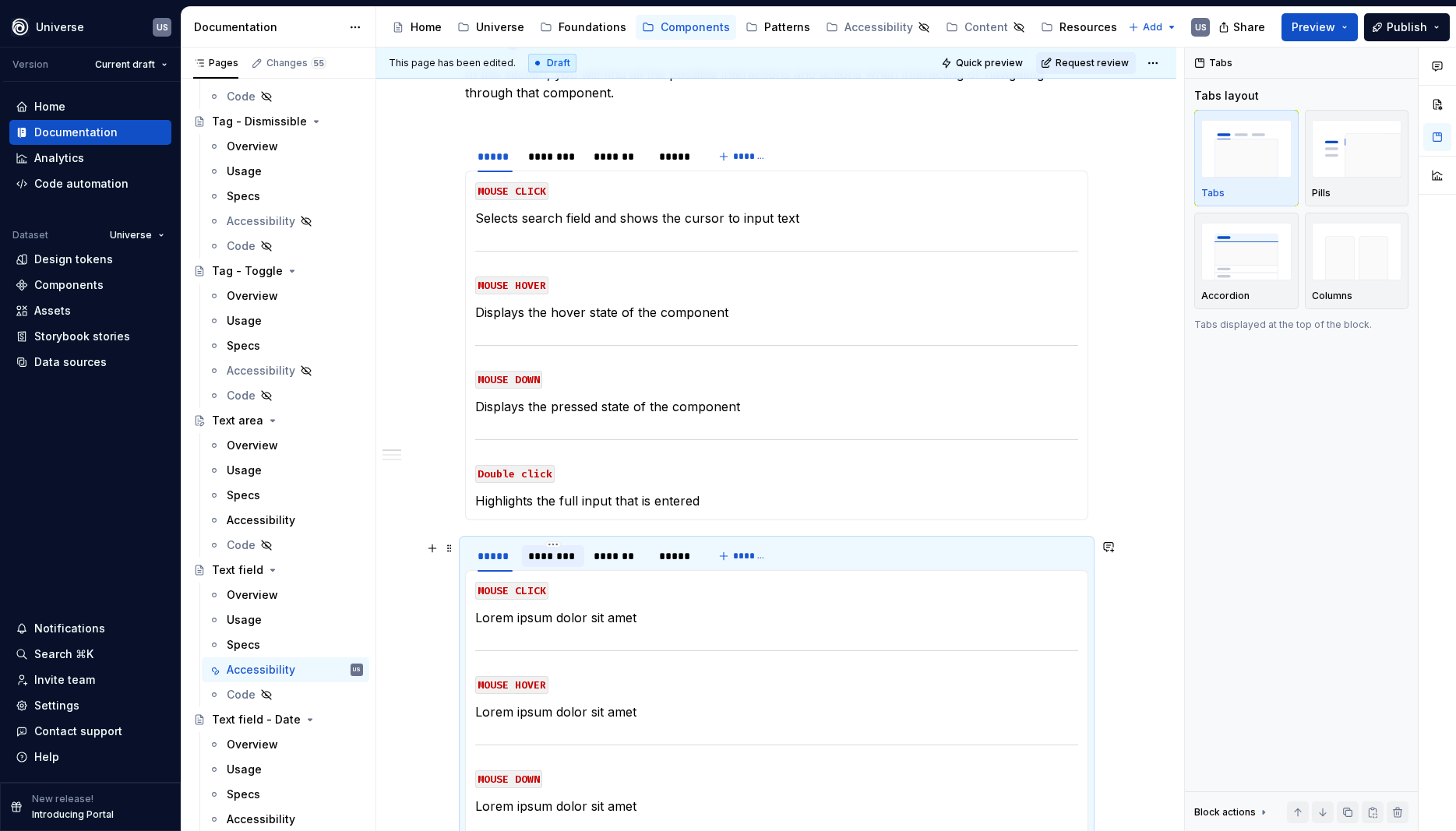
click at [558, 564] on div "********" at bounding box center [553, 556] width 62 height 22
click at [621, 565] on div "*******" at bounding box center [618, 556] width 62 height 22
click at [577, 226] on p "Selects search field and shows the cursor to input text" at bounding box center [777, 218] width 603 height 19
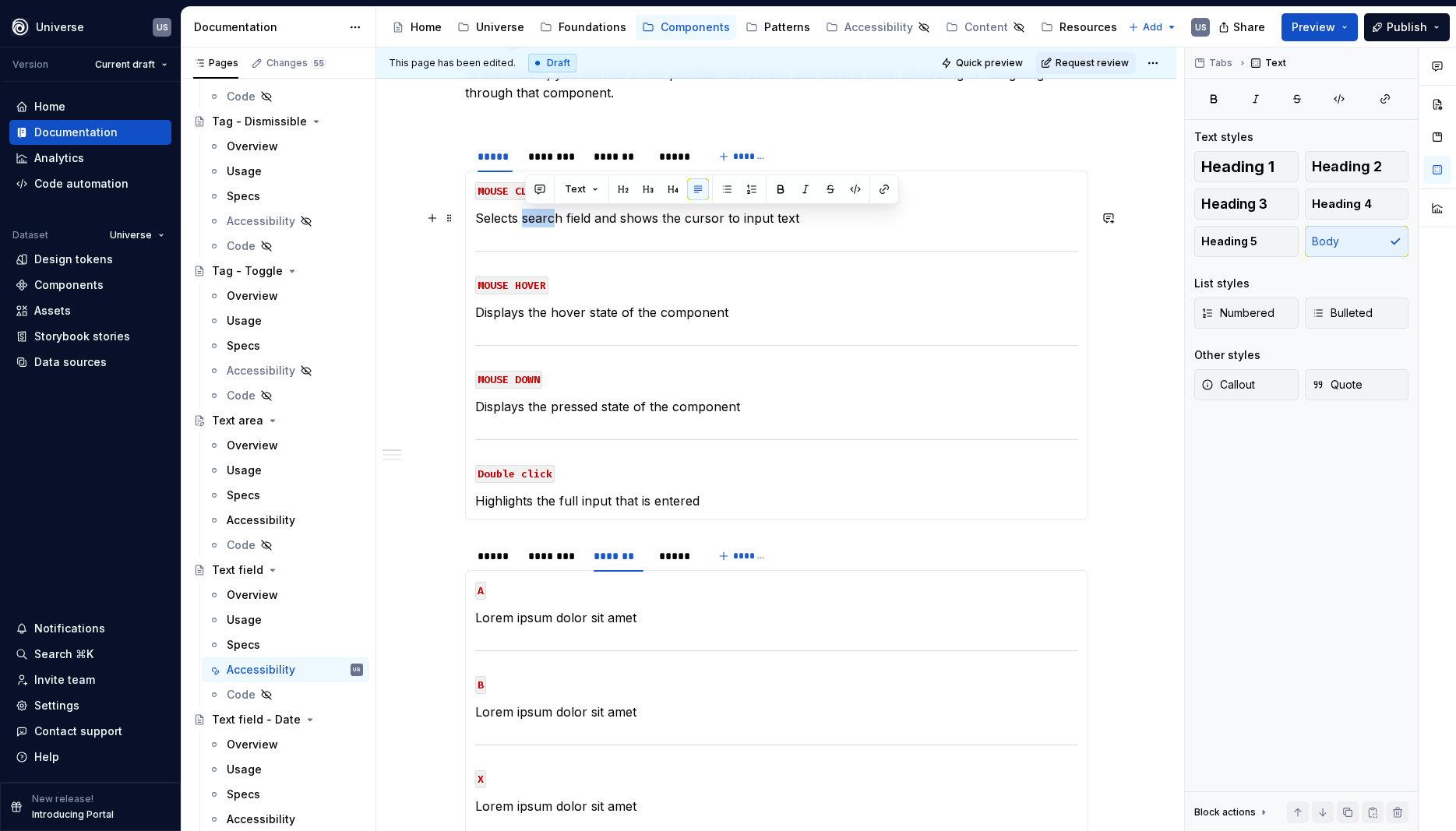
drag, startPoint x: 527, startPoint y: 219, endPoint x: 556, endPoint y: 220, distance: 29.0
click at [556, 220] on p "Selects search field and shows the cursor to input text" at bounding box center [777, 218] width 603 height 19
click at [455, 548] on span at bounding box center [449, 548] width 12 height 22
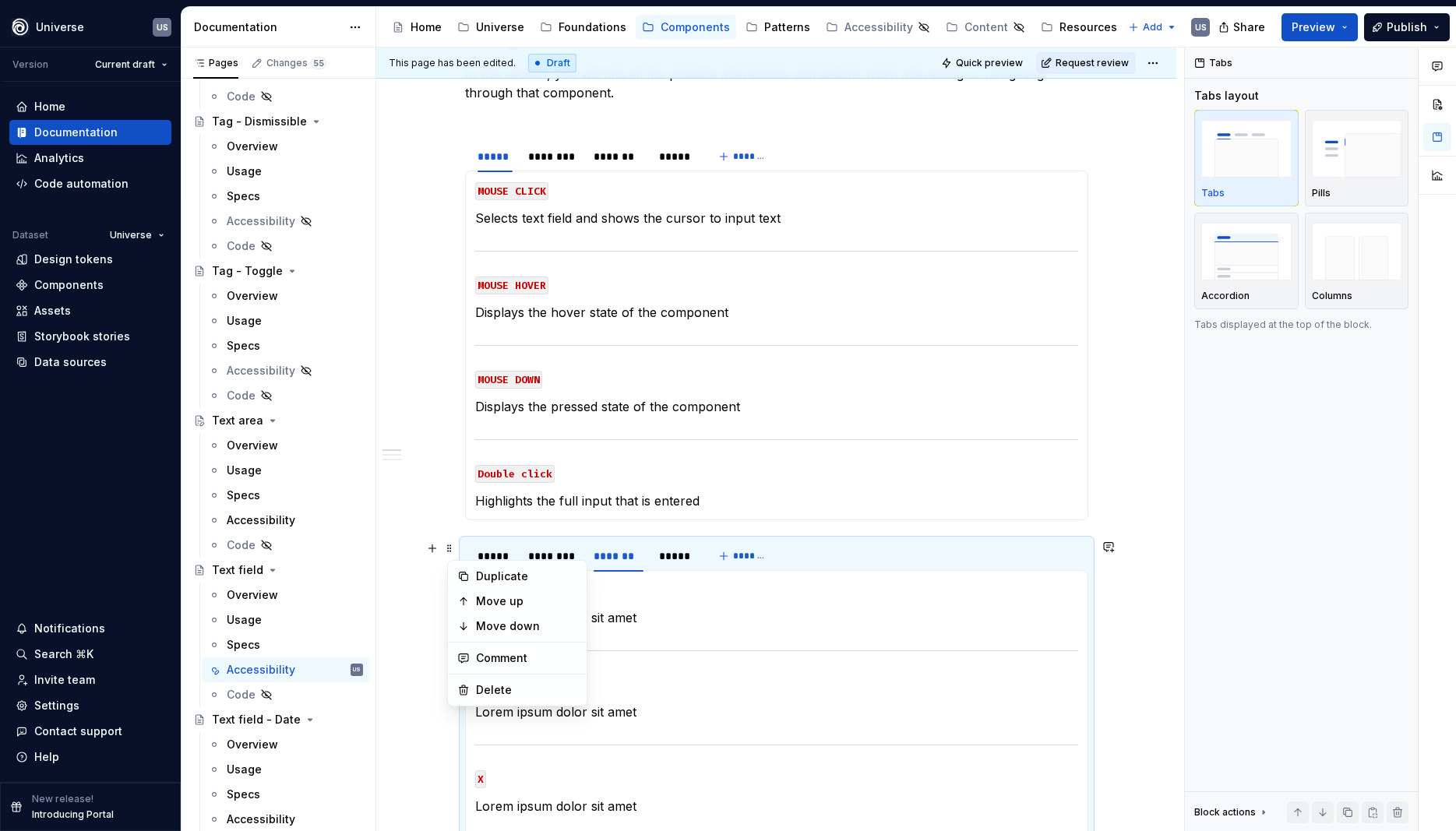
click at [468, 543] on section "***** ******** ******* ***** ******* MOUSE CLICK Lorem ipsum dolor sit amet MOU…" at bounding box center [777, 729] width 623 height 381
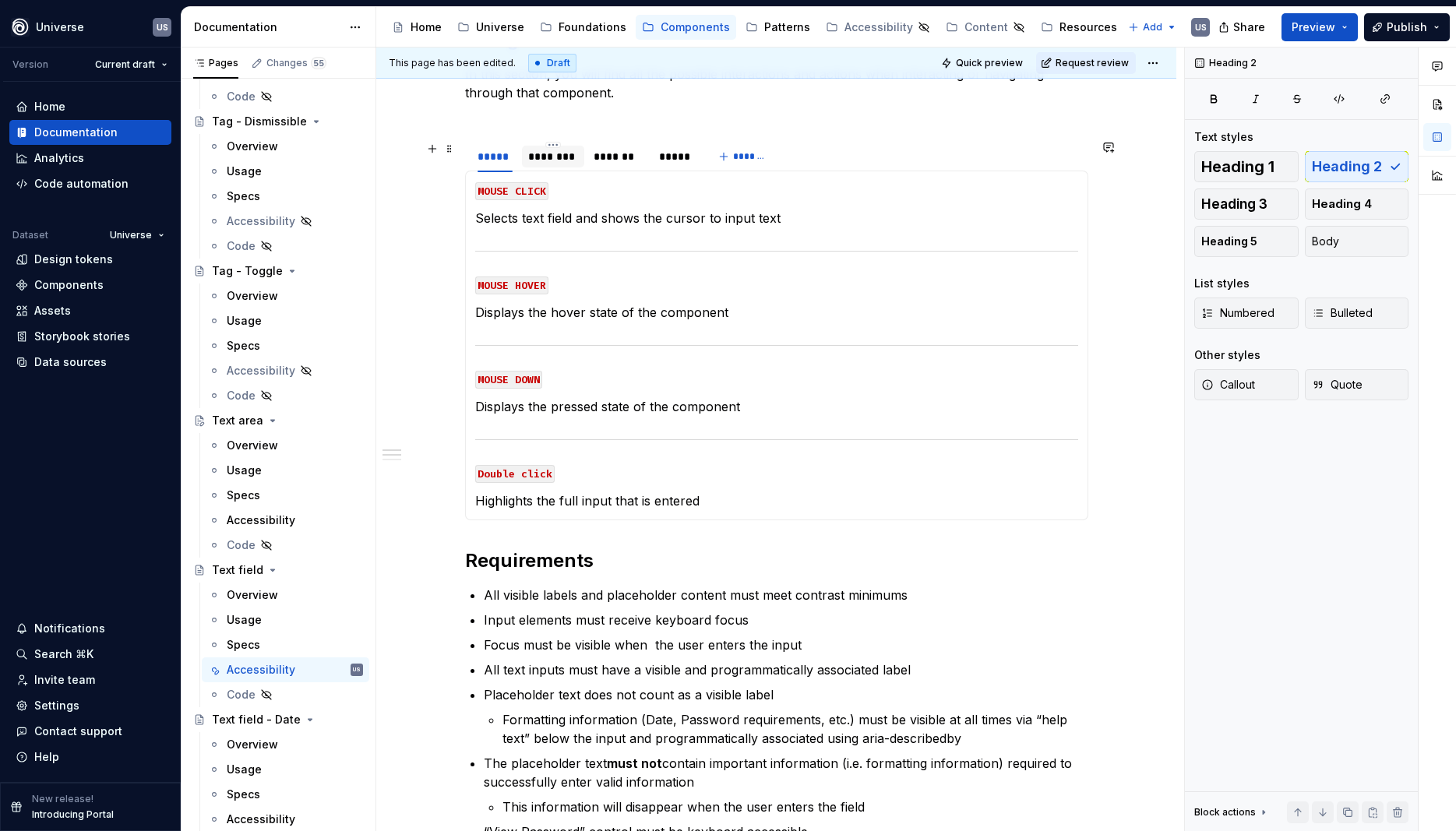
click at [563, 156] on div "********" at bounding box center [553, 156] width 50 height 16
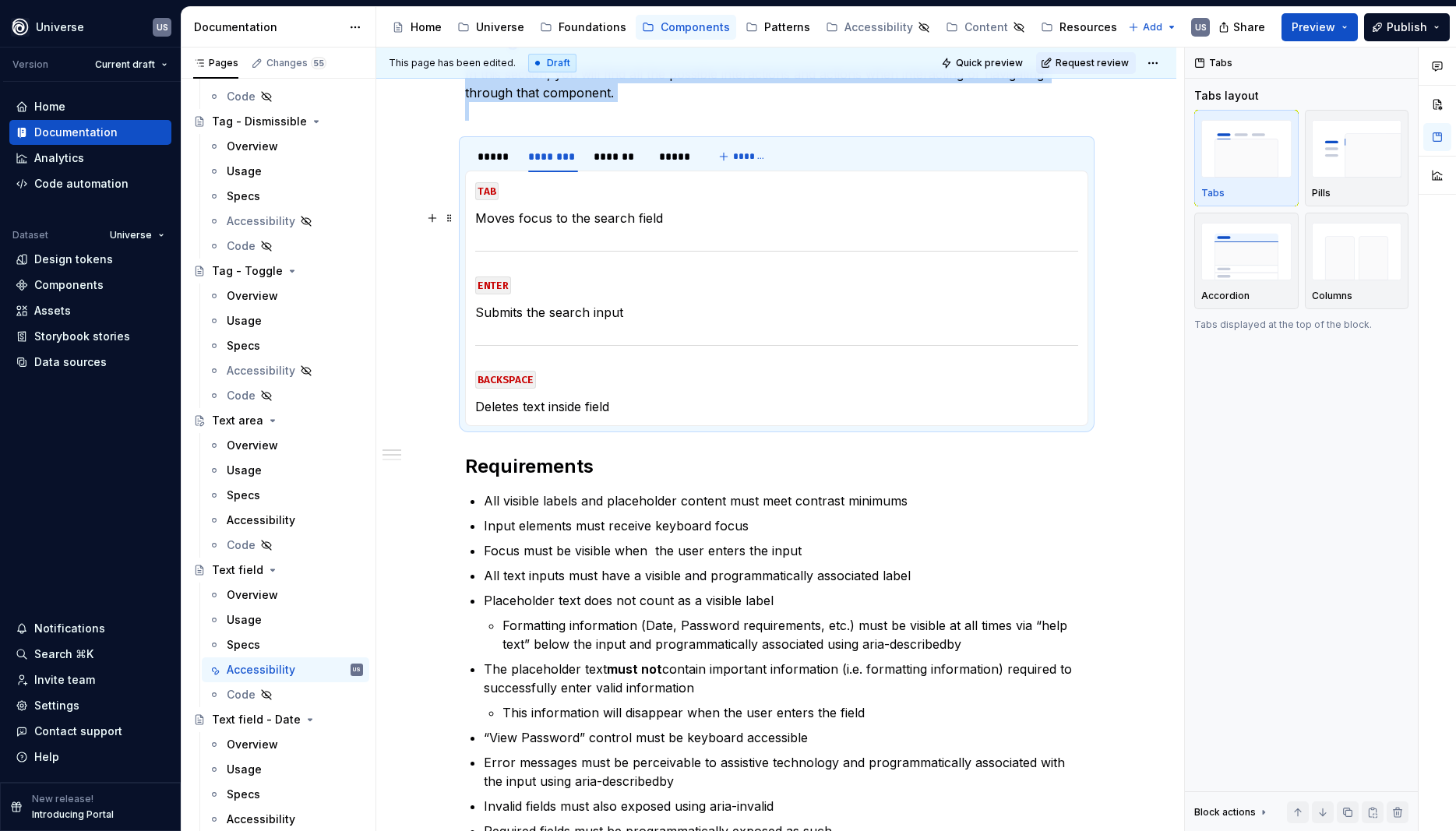
click at [617, 219] on p "Moves focus to the search field" at bounding box center [777, 218] width 603 height 19
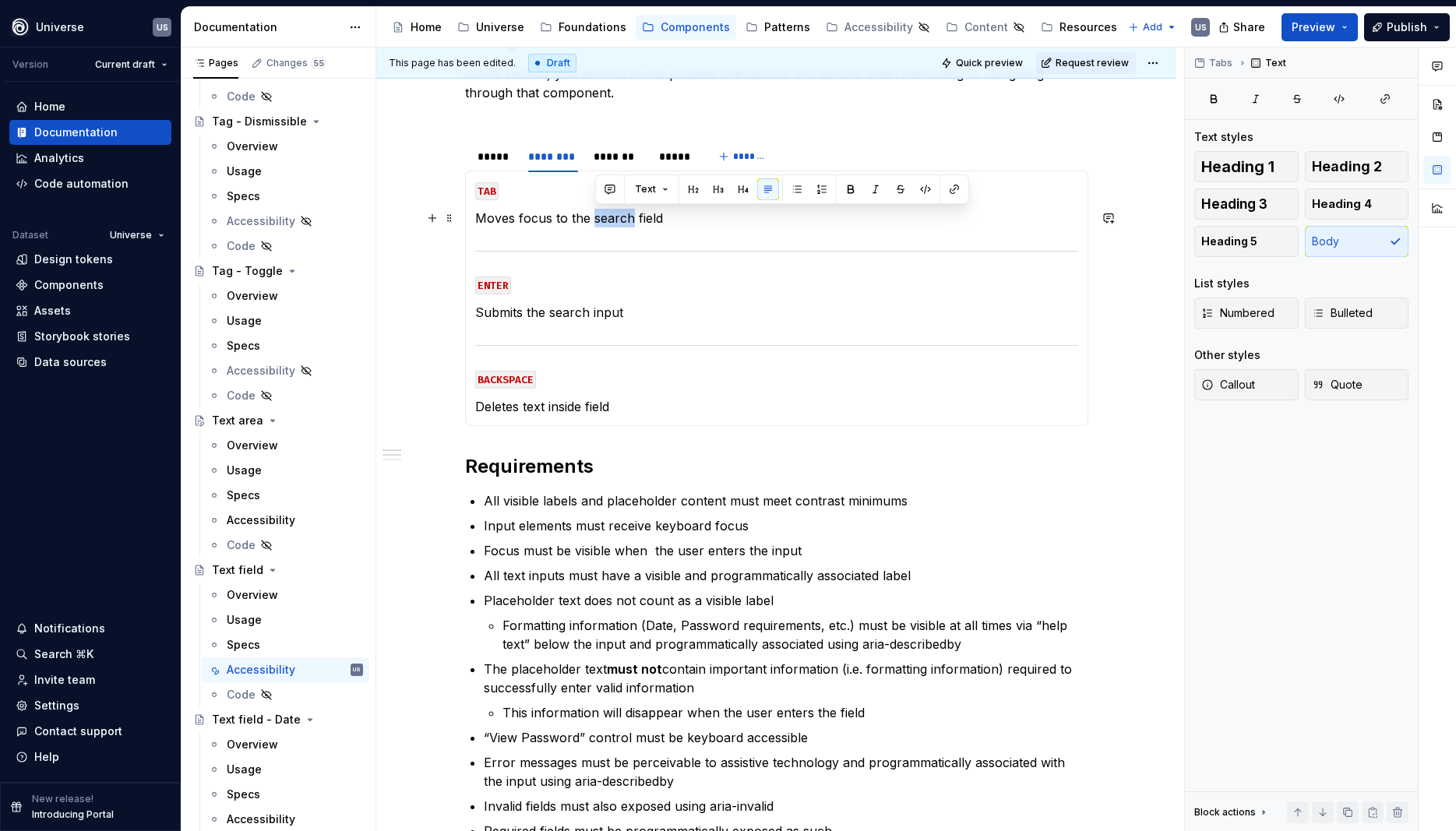
drag, startPoint x: 635, startPoint y: 216, endPoint x: 597, endPoint y: 216, distance: 38.0
click at [597, 216] on p "Moves focus to the search field" at bounding box center [777, 218] width 603 height 19
click at [562, 314] on p "Submits the search input" at bounding box center [777, 312] width 603 height 19
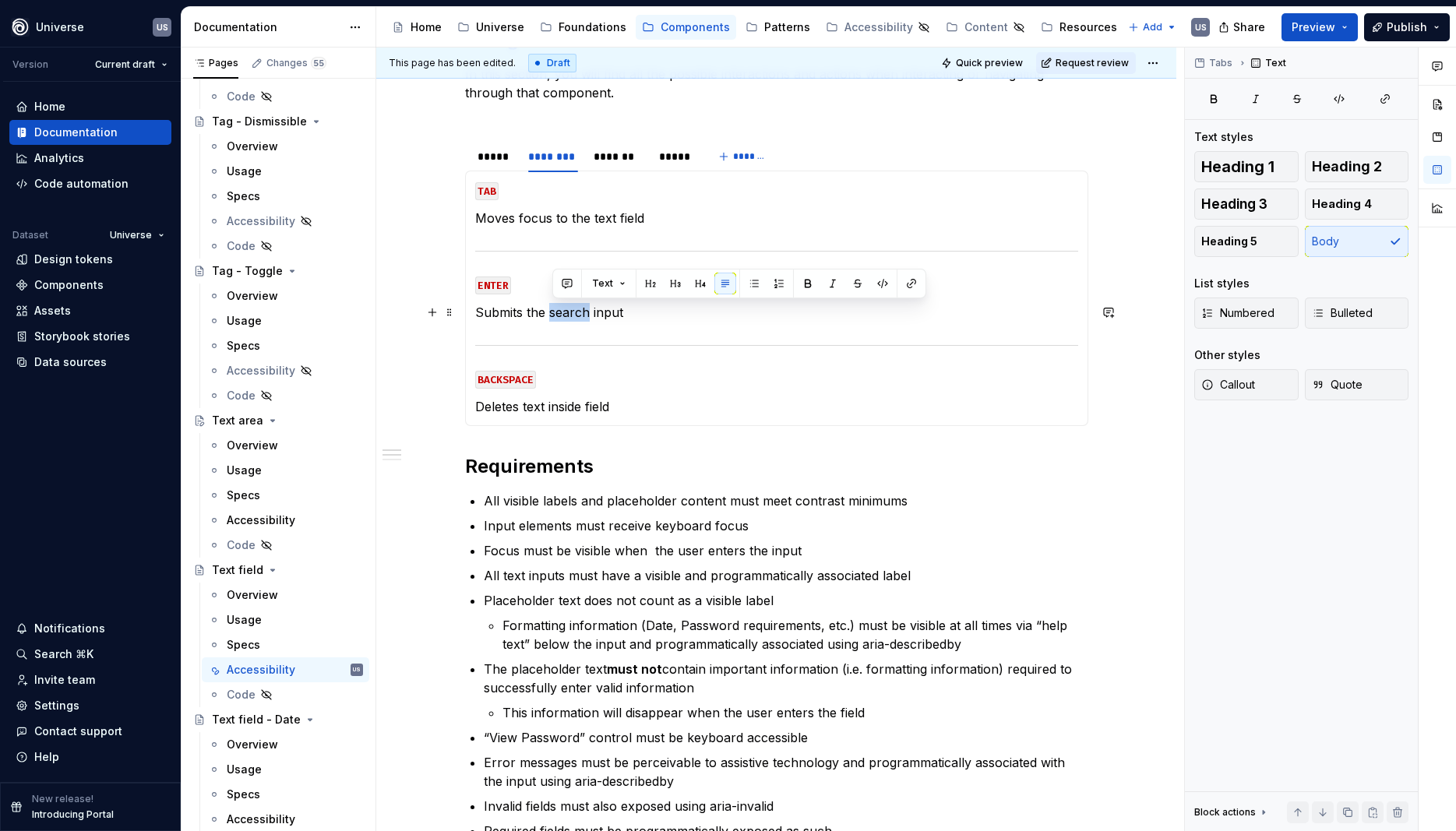
drag, startPoint x: 553, startPoint y: 314, endPoint x: 590, endPoint y: 318, distance: 37.2
click at [590, 318] on p "Submits the search input" at bounding box center [777, 312] width 603 height 19
click at [622, 160] on div "*******" at bounding box center [619, 156] width 50 height 16
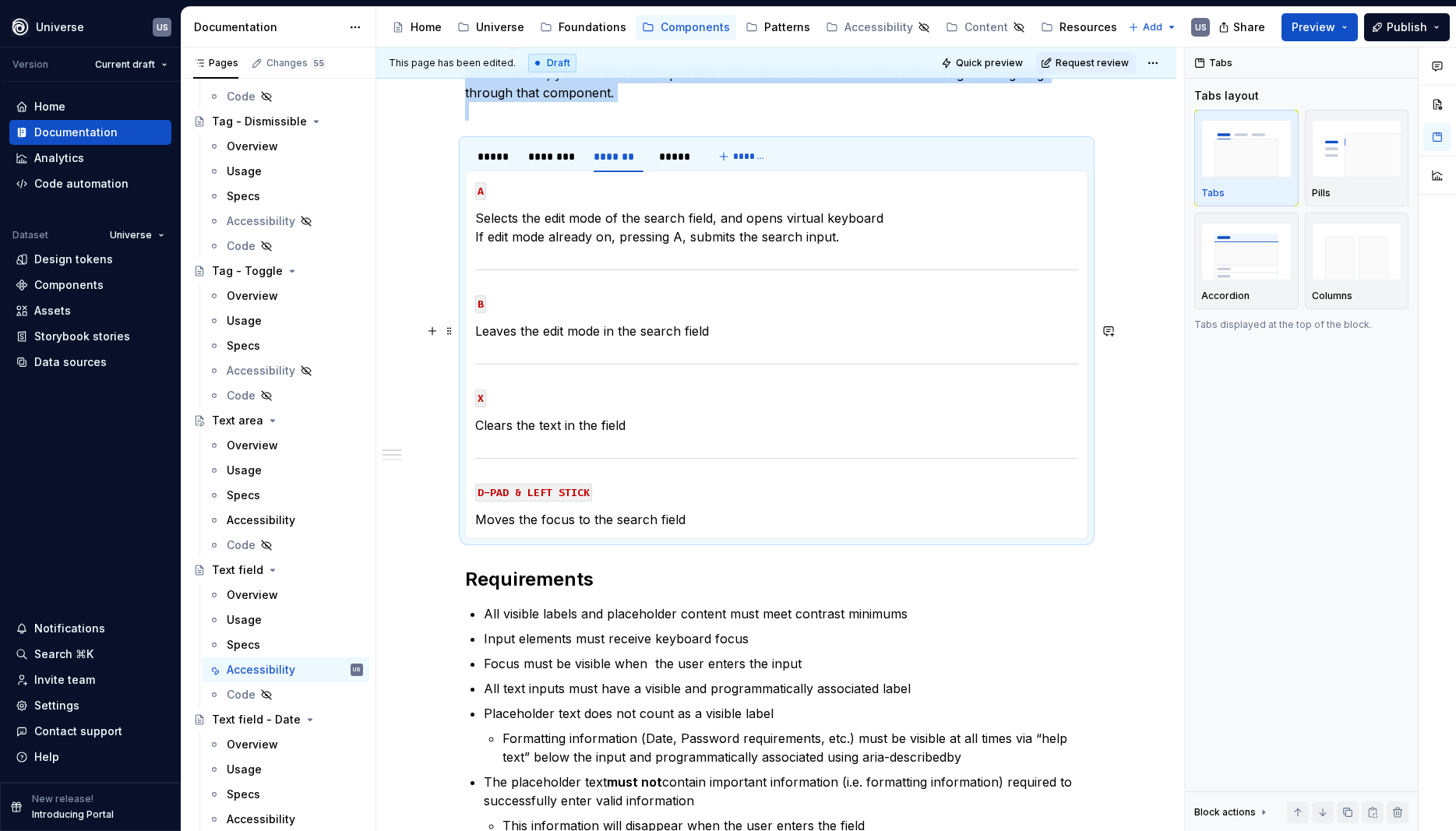
click at [647, 331] on p "Leaves the edit mode in the search field" at bounding box center [777, 331] width 603 height 19
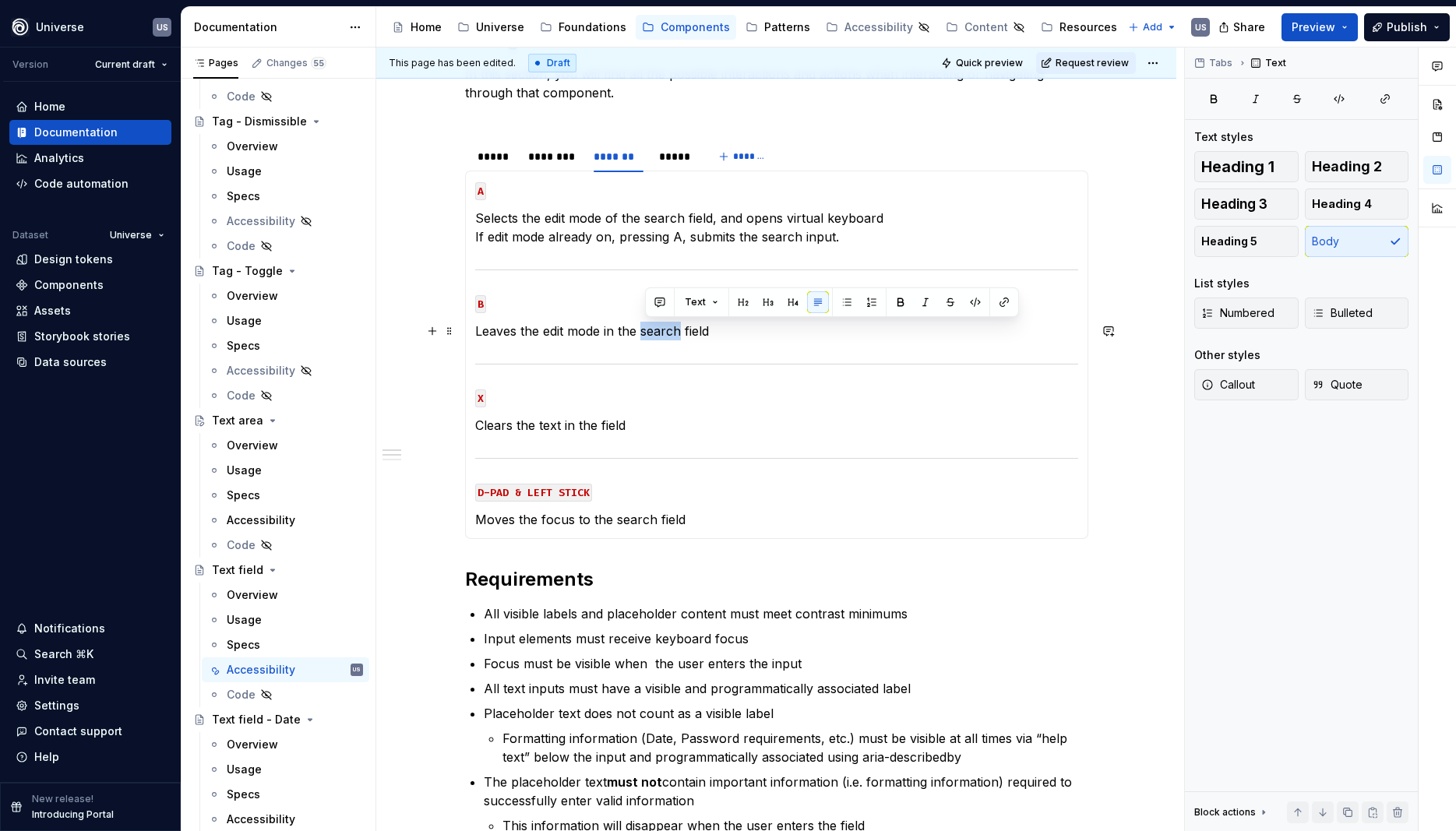
drag, startPoint x: 647, startPoint y: 331, endPoint x: 686, endPoint y: 331, distance: 39.0
click at [686, 331] on p "Leaves the edit mode in the search field" at bounding box center [777, 331] width 603 height 19
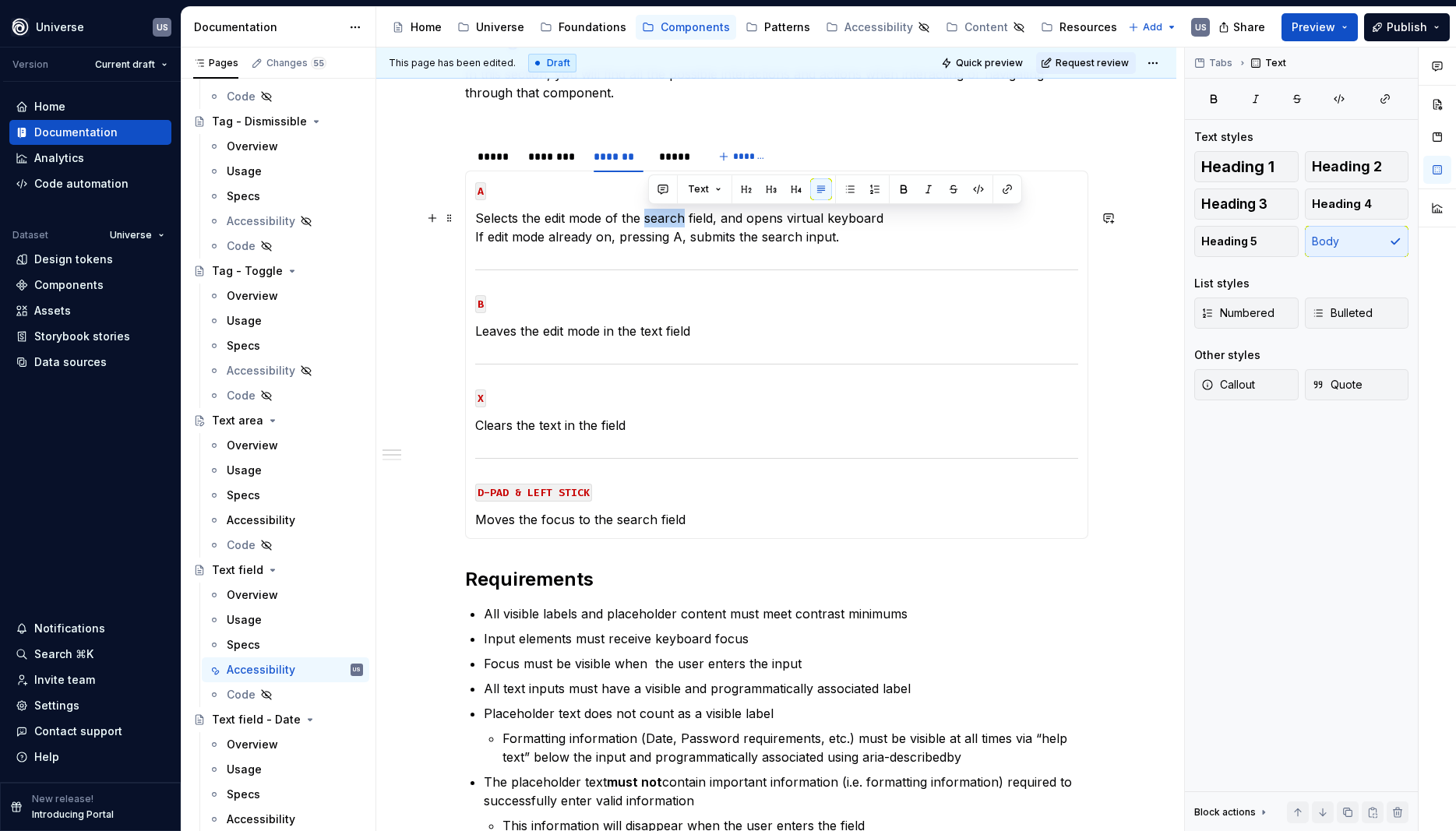
drag, startPoint x: 650, startPoint y: 218, endPoint x: 686, endPoint y: 220, distance: 36.1
click at [686, 220] on p "Selects the edit mode of the search field, and opens virtual keyboard If edit m…" at bounding box center [777, 227] width 603 height 37
drag, startPoint x: 764, startPoint y: 236, endPoint x: 806, endPoint y: 235, distance: 42.0
click at [806, 235] on p "Selects the edit mode of the text field, and opens virtual keyboard If edit mod…" at bounding box center [777, 227] width 603 height 37
click at [781, 241] on p "Selects the edit mode of the text field, and opens virtual keyboard If edit mod…" at bounding box center [777, 227] width 603 height 37
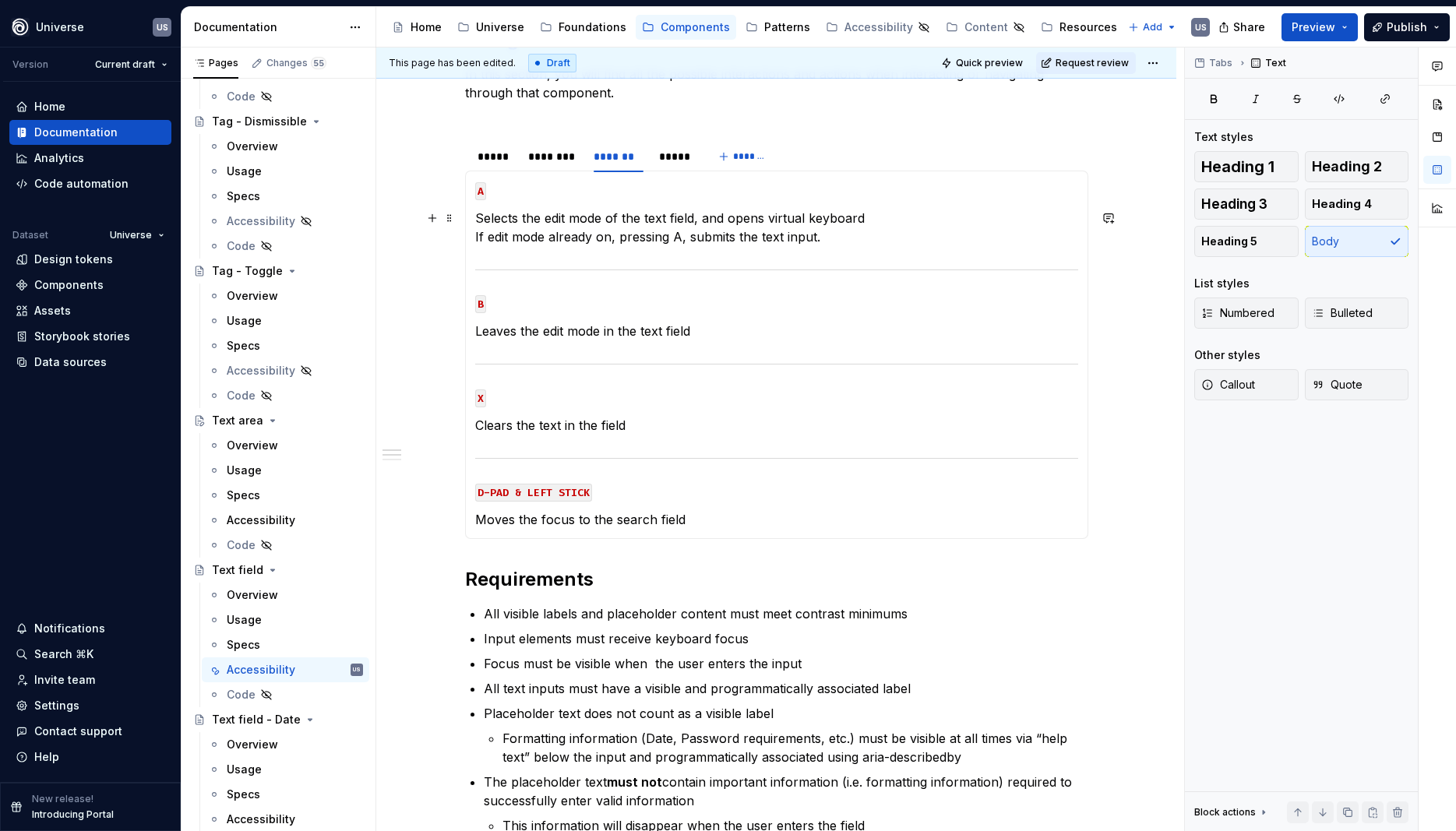
click at [835, 236] on p "Selects the edit mode of the text field, and opens virtual keyboard If edit mod…" at bounding box center [777, 227] width 603 height 37
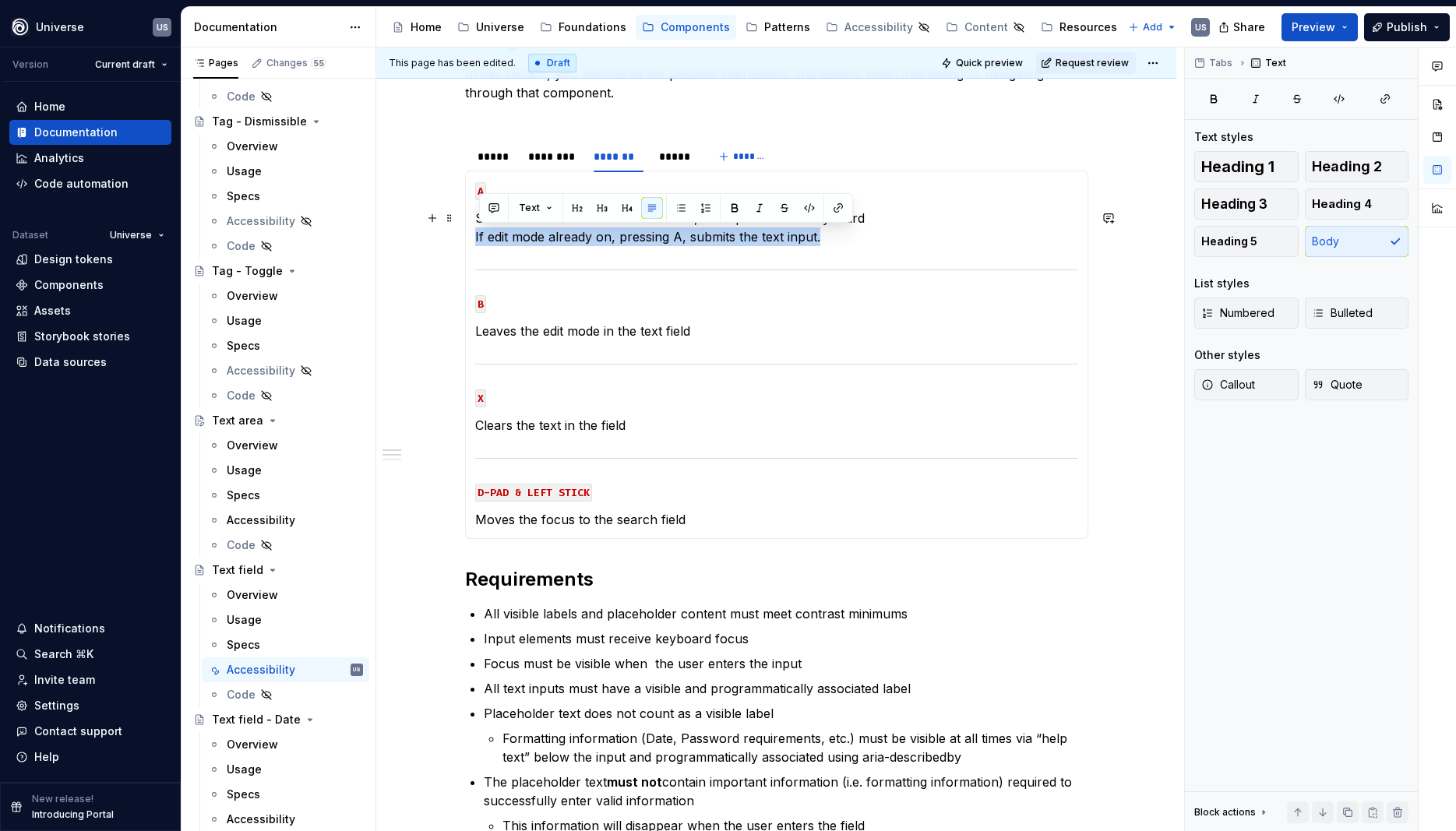
drag, startPoint x: 835, startPoint y: 236, endPoint x: 480, endPoint y: 235, distance: 355.0
click at [480, 235] on p "Selects the edit mode of the text field, and opens virtual keyboard If edit mod…" at bounding box center [777, 227] width 603 height 37
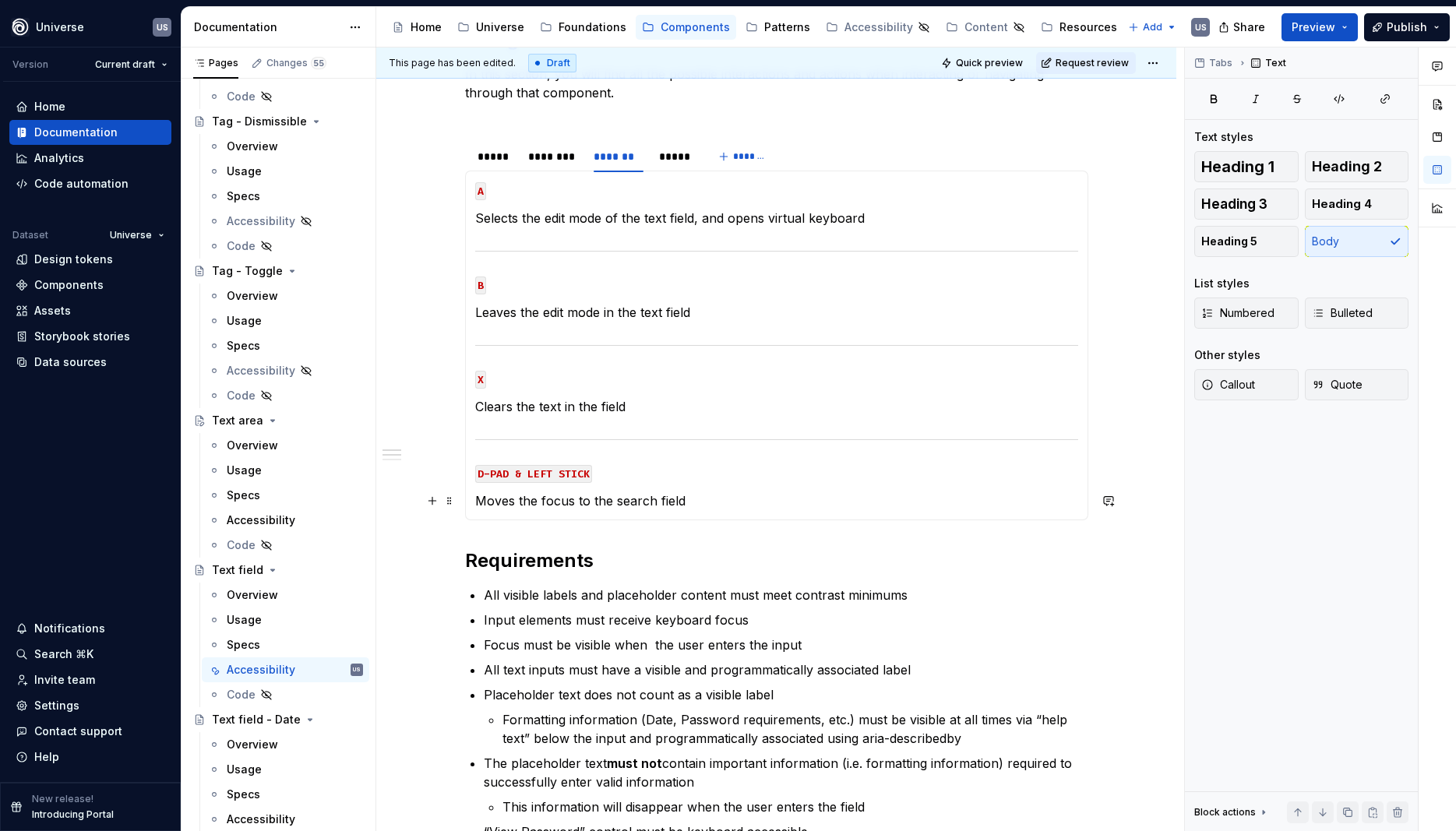
click at [620, 496] on p "Moves the focus to the search field" at bounding box center [777, 501] width 603 height 19
drag, startPoint x: 617, startPoint y: 498, endPoint x: 655, endPoint y: 499, distance: 38.0
click at [655, 499] on p "Moves the focus to the search field" at bounding box center [777, 501] width 603 height 19
click at [684, 160] on div "*****" at bounding box center [675, 156] width 32 height 16
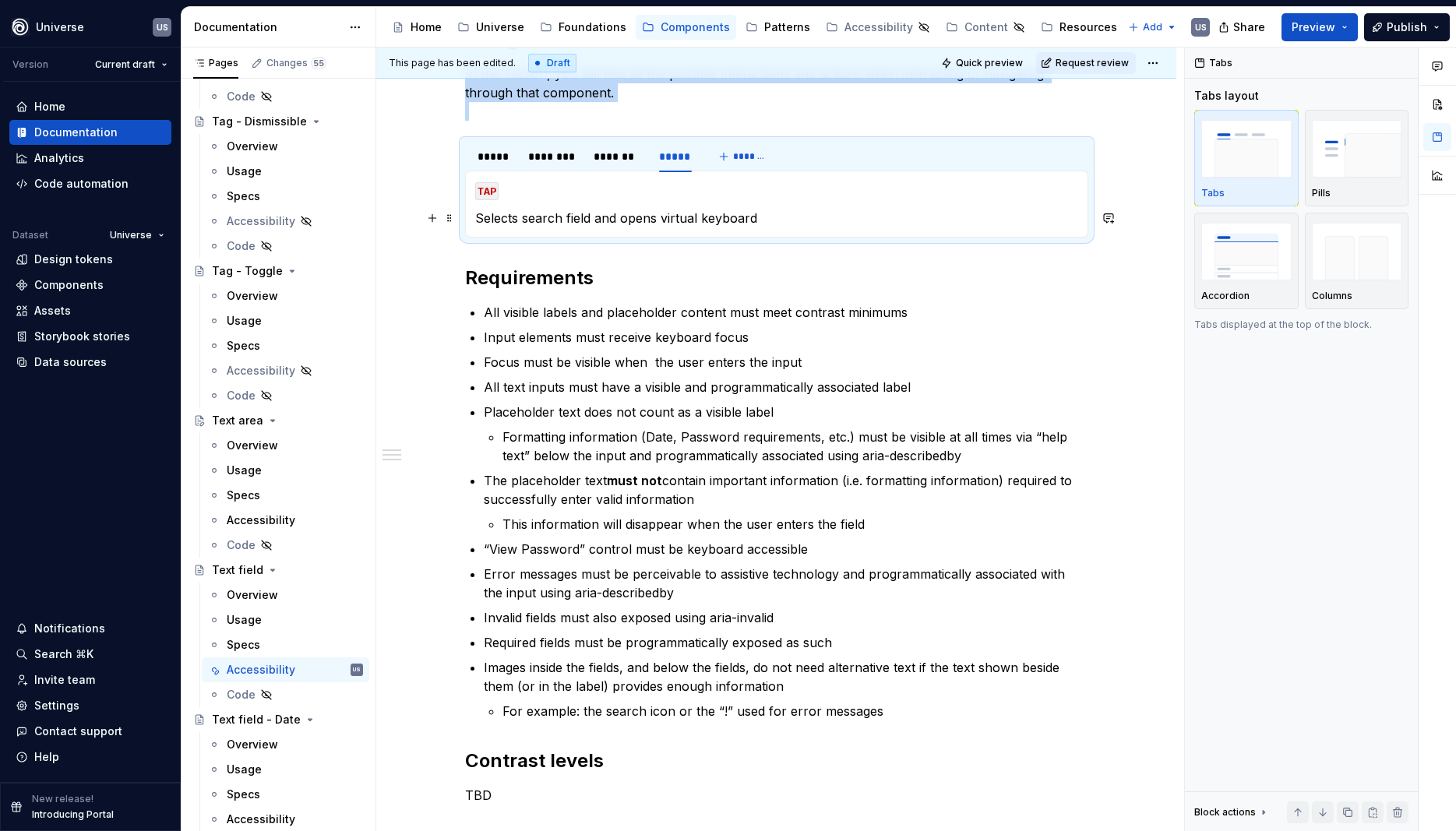
click at [524, 216] on p "Selects search field and opens virtual keyboard" at bounding box center [777, 218] width 603 height 19
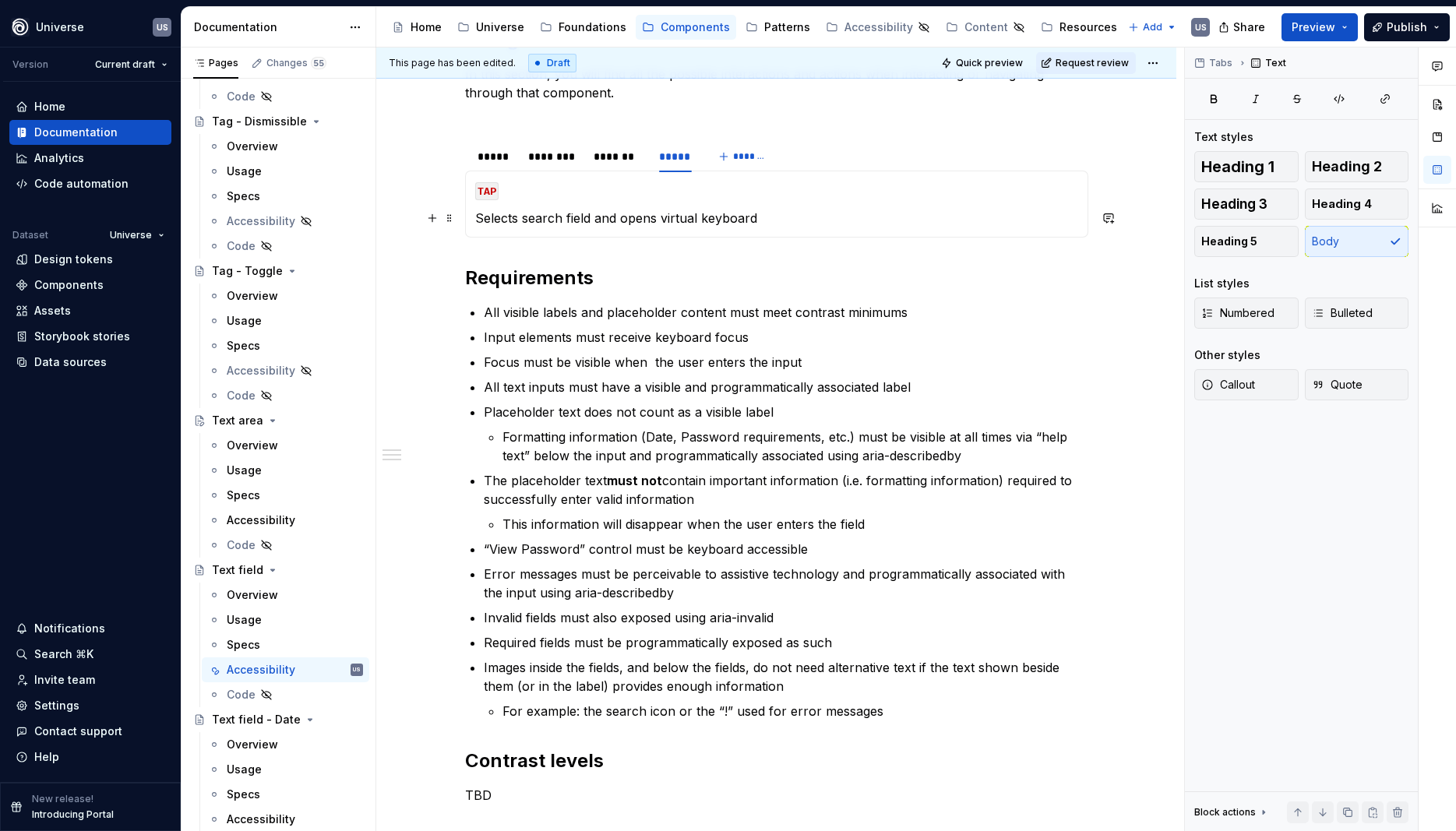
click at [528, 216] on p "Selects search field and opens virtual keyboard" at bounding box center [777, 218] width 603 height 19
drag, startPoint x: 528, startPoint y: 216, endPoint x: 564, endPoint y: 220, distance: 36.2
click at [564, 220] on p "Selects search field and opens virtual keyboard" at bounding box center [777, 218] width 603 height 19
click at [704, 251] on div "Navigation In this section, you will find all the possible interactions and act…" at bounding box center [777, 430] width 623 height 805
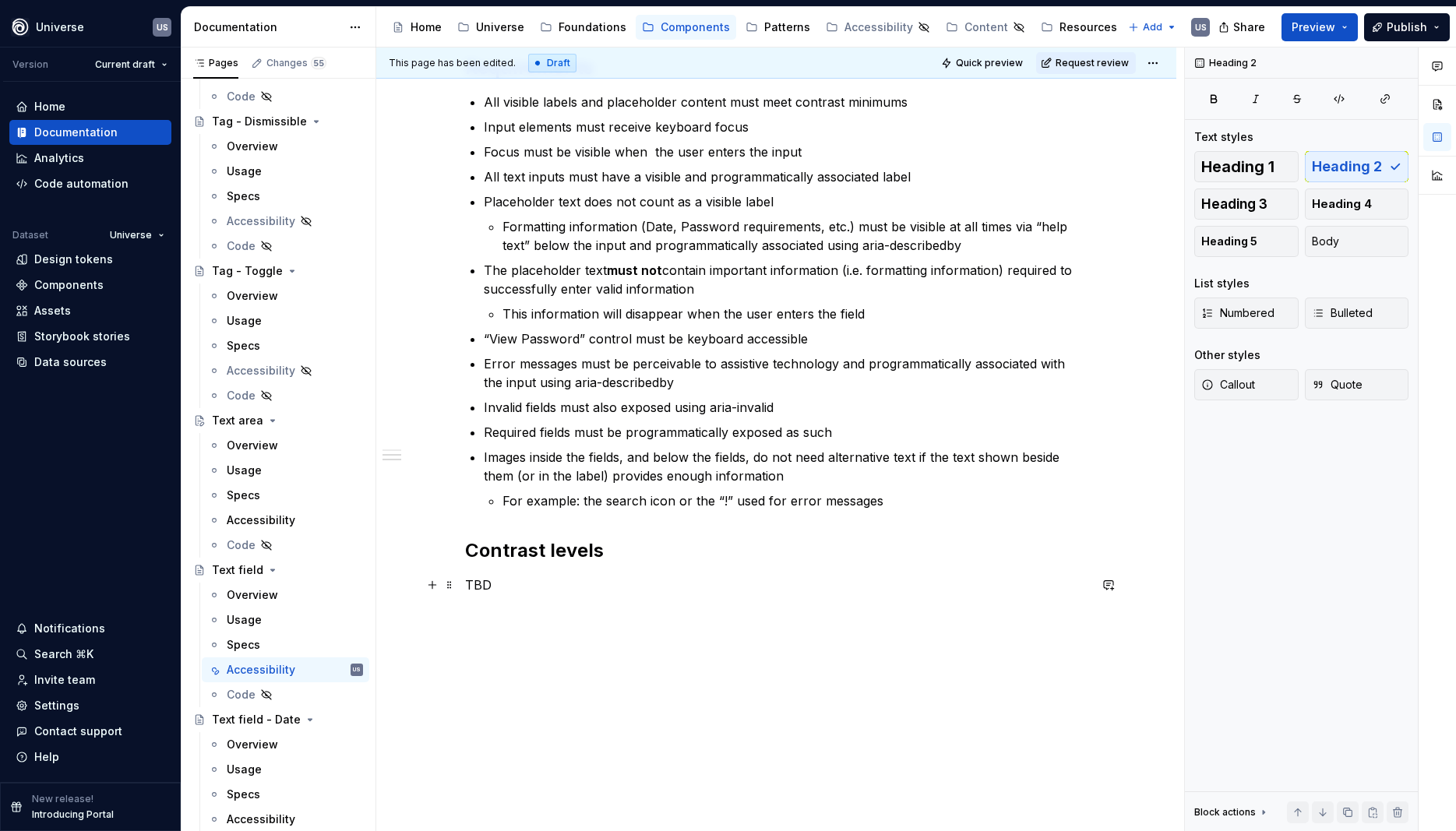
scroll to position [549, 0]
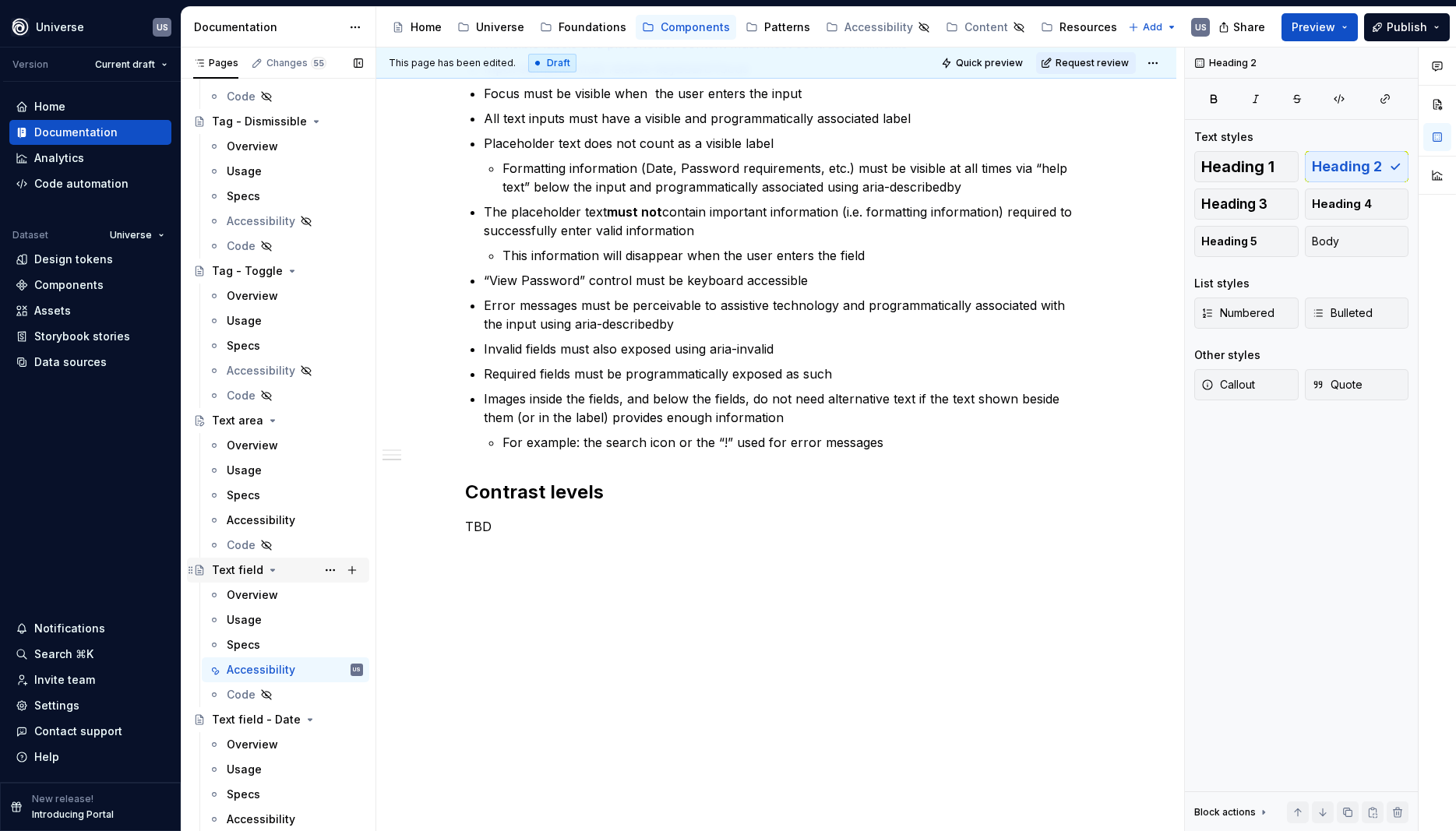
click at [271, 569] on icon "Page tree" at bounding box center [272, 570] width 12 height 12
click at [266, 696] on div "Accessibility" at bounding box center [261, 694] width 69 height 16
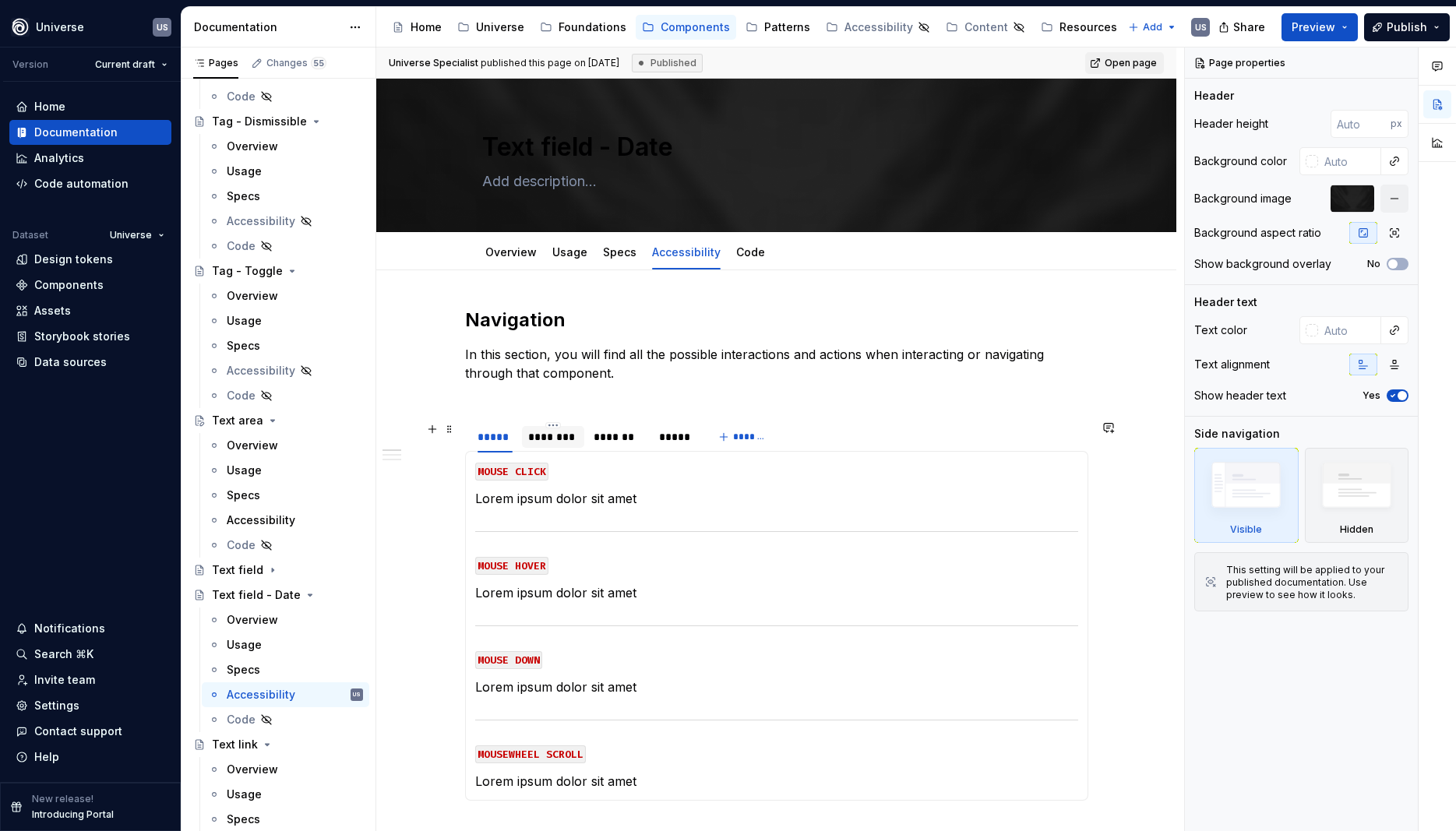
click at [558, 431] on div "********" at bounding box center [553, 437] width 50 height 16
type textarea "*"
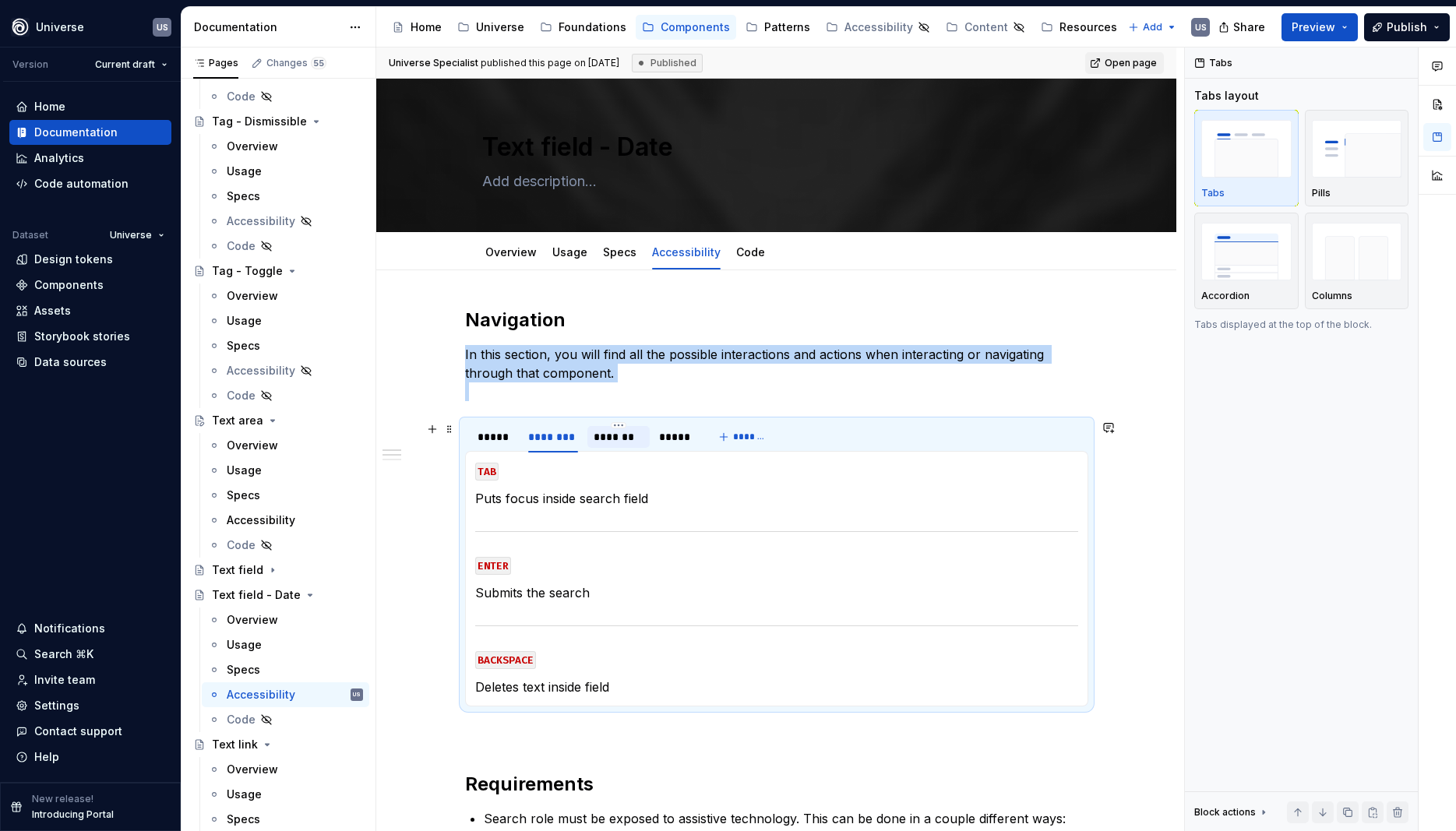
click at [641, 442] on div "*******" at bounding box center [619, 437] width 50 height 16
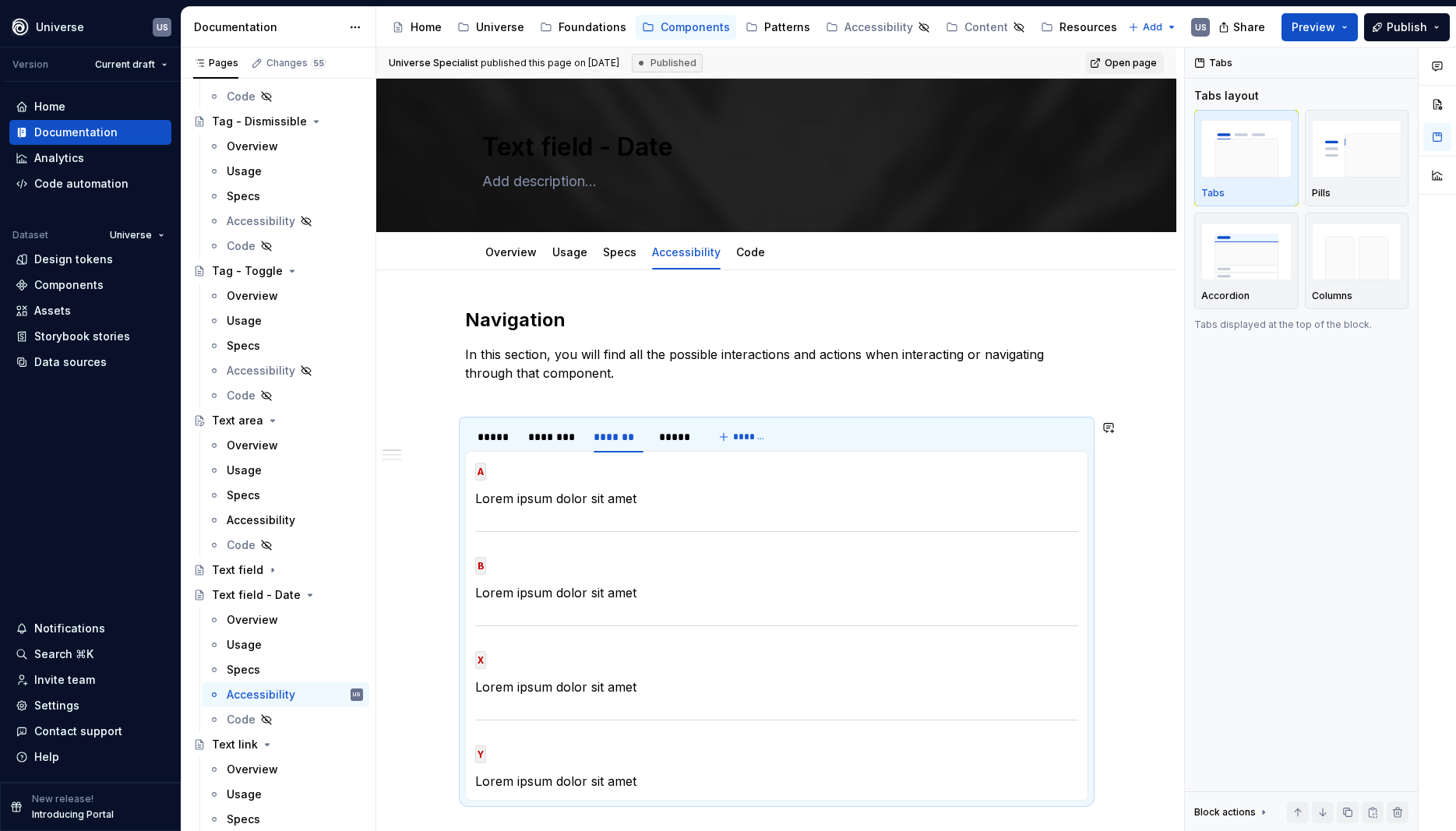
click at [506, 405] on div "Navigation In this section, you will find all the possible interactions and act…" at bounding box center [777, 802] width 623 height 989
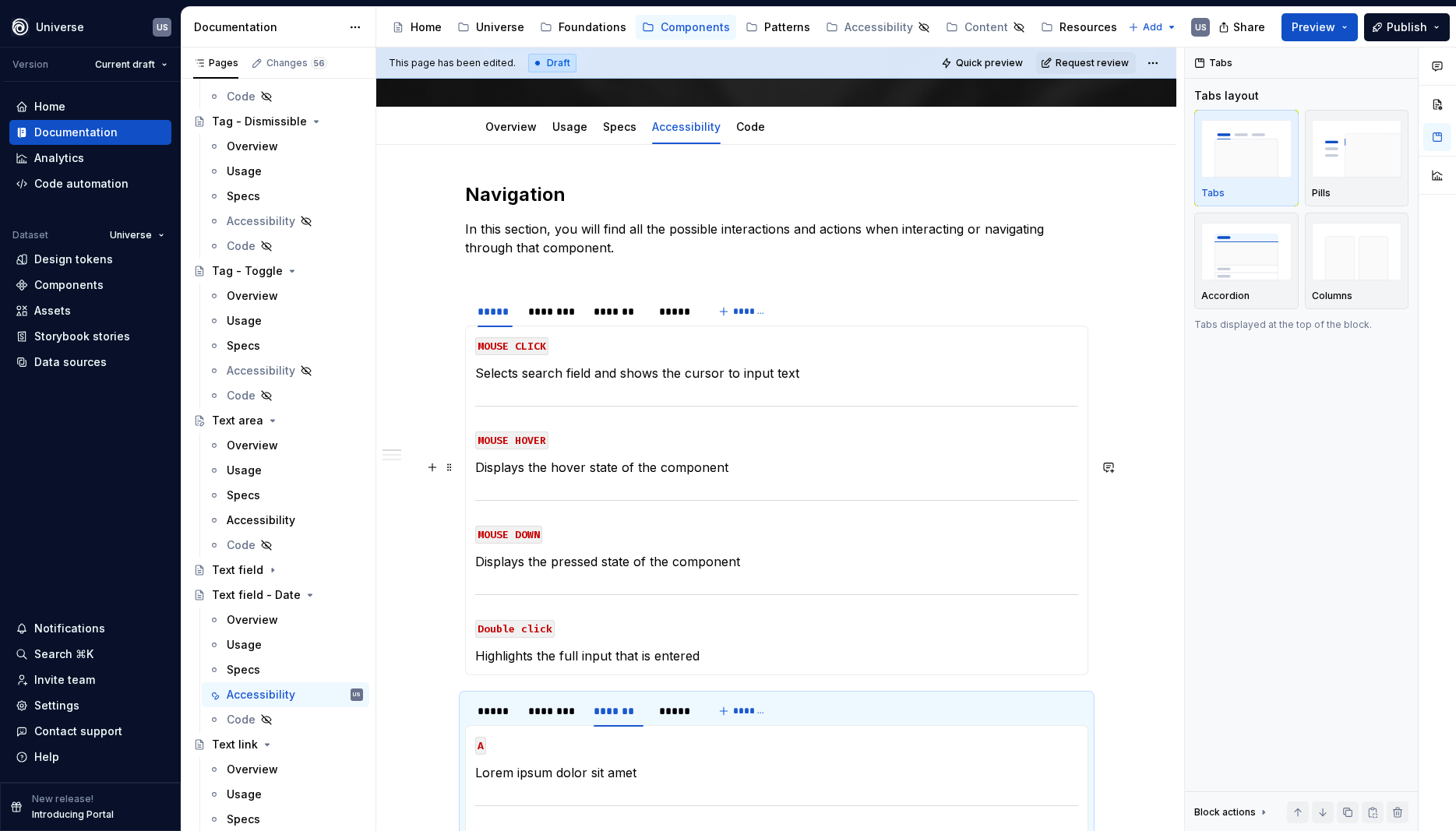
scroll to position [211, 0]
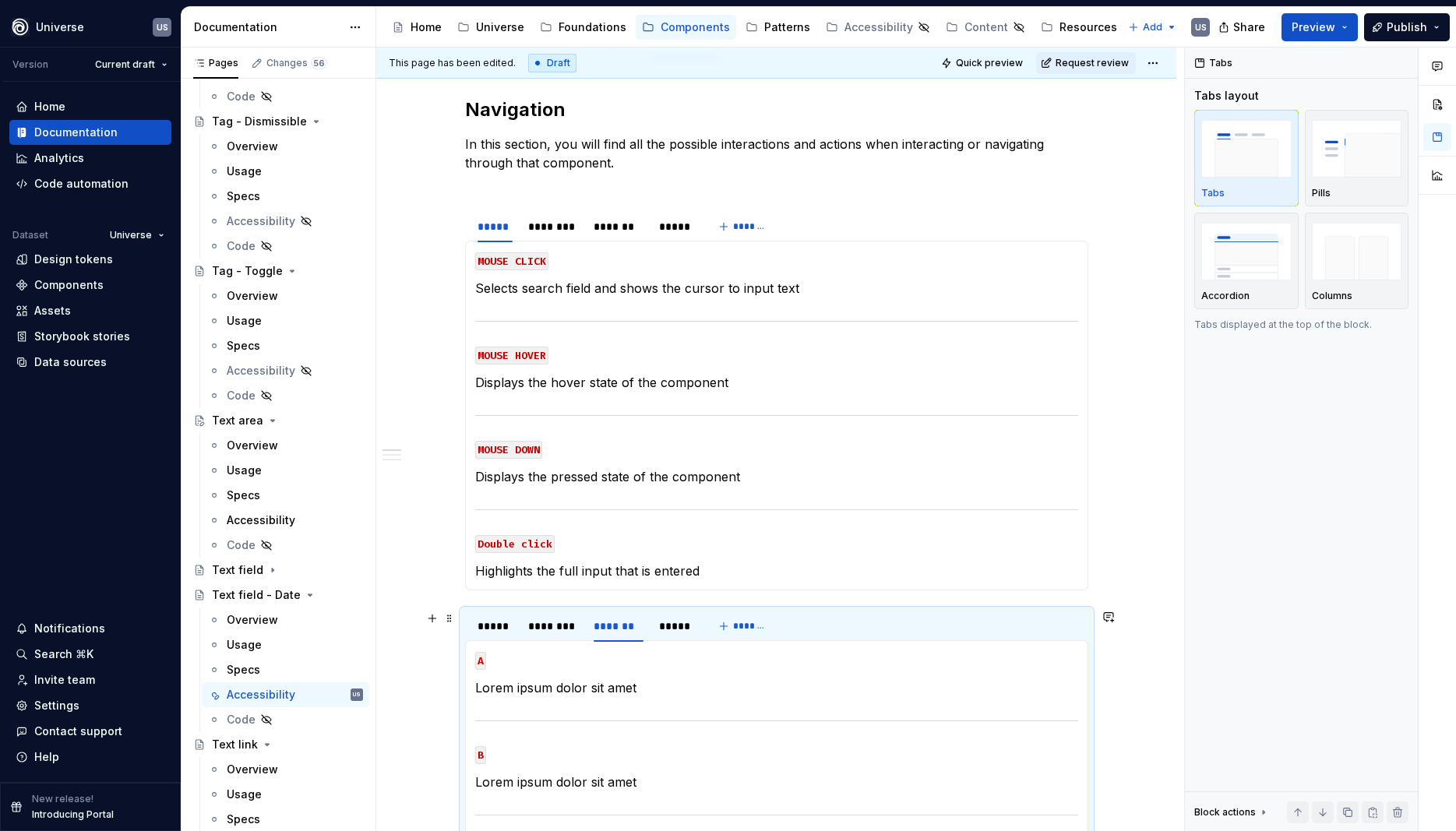
click at [469, 617] on div "***** ******** ******* *****" at bounding box center [585, 629] width 239 height 39
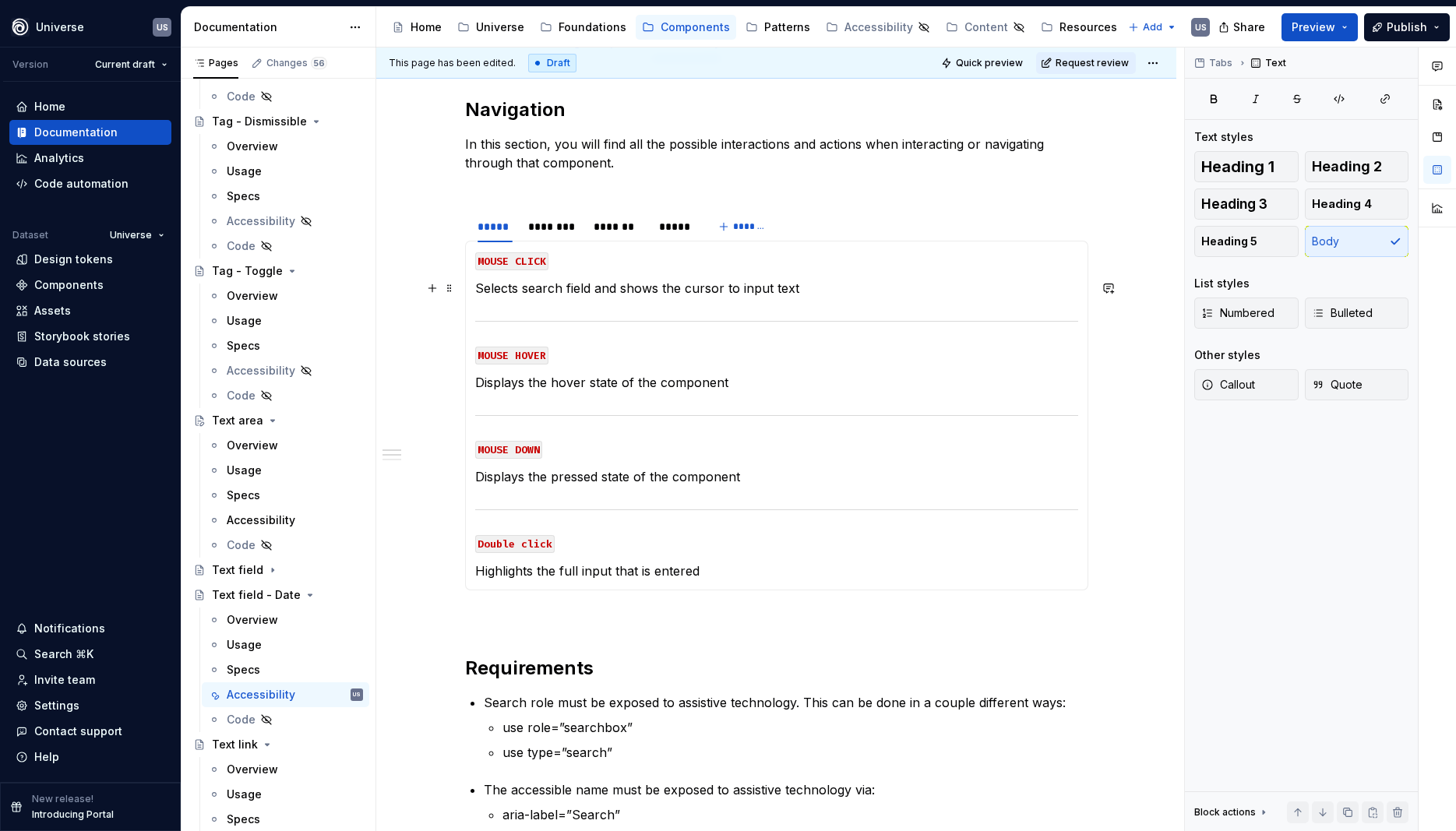
click at [528, 290] on p "Selects search field and shows the cursor to input text" at bounding box center [777, 288] width 603 height 19
drag, startPoint x: 528, startPoint y: 290, endPoint x: 563, endPoint y: 293, distance: 35.1
click at [563, 293] on p "Selects search field and shows the cursor to input text" at bounding box center [777, 288] width 603 height 19
click at [643, 568] on p "Highlights the full input that is entered" at bounding box center [777, 571] width 603 height 19
click at [727, 576] on p "Highlights the full input that is entered" at bounding box center [777, 571] width 603 height 19
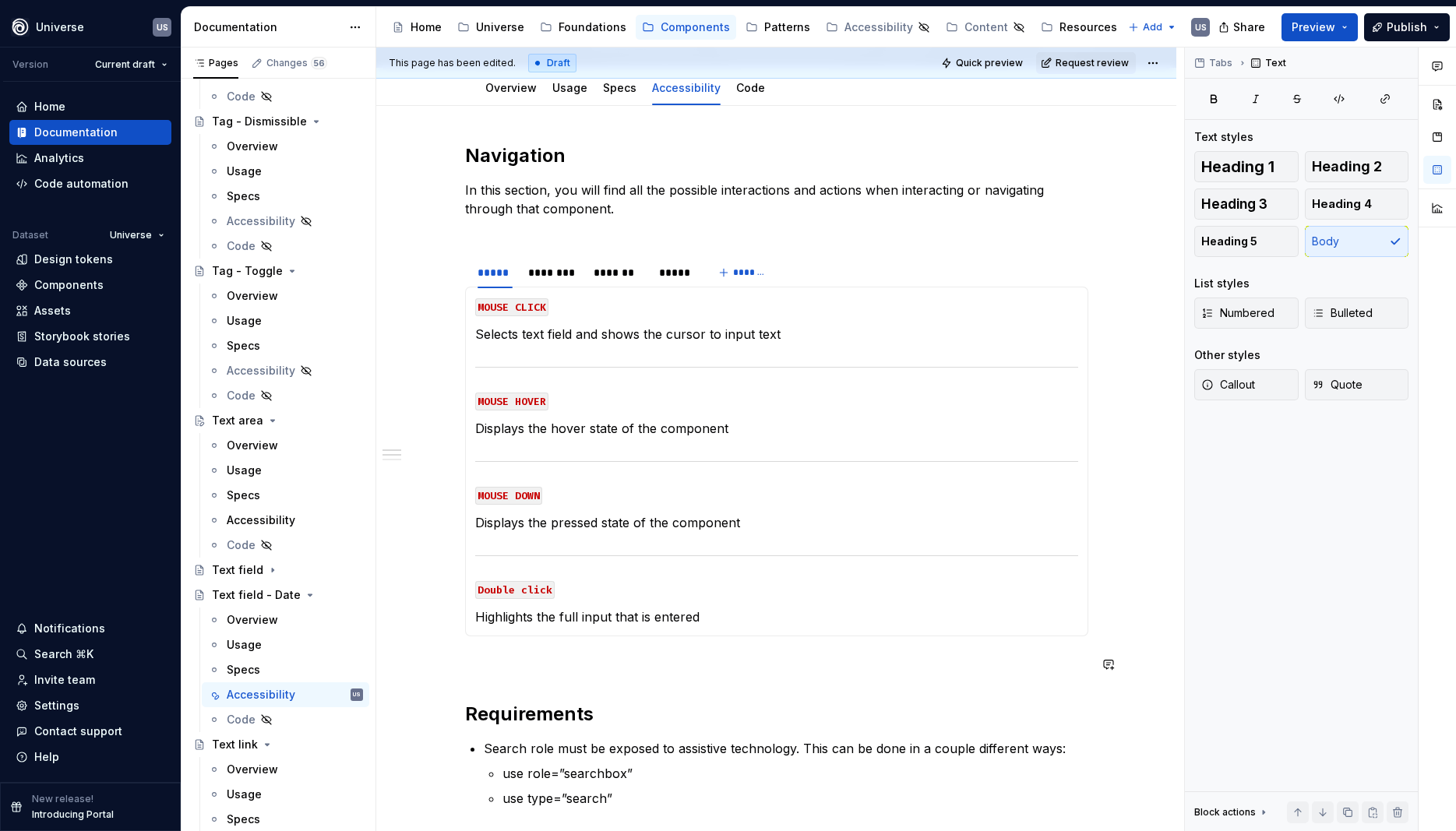
scroll to position [140, 0]
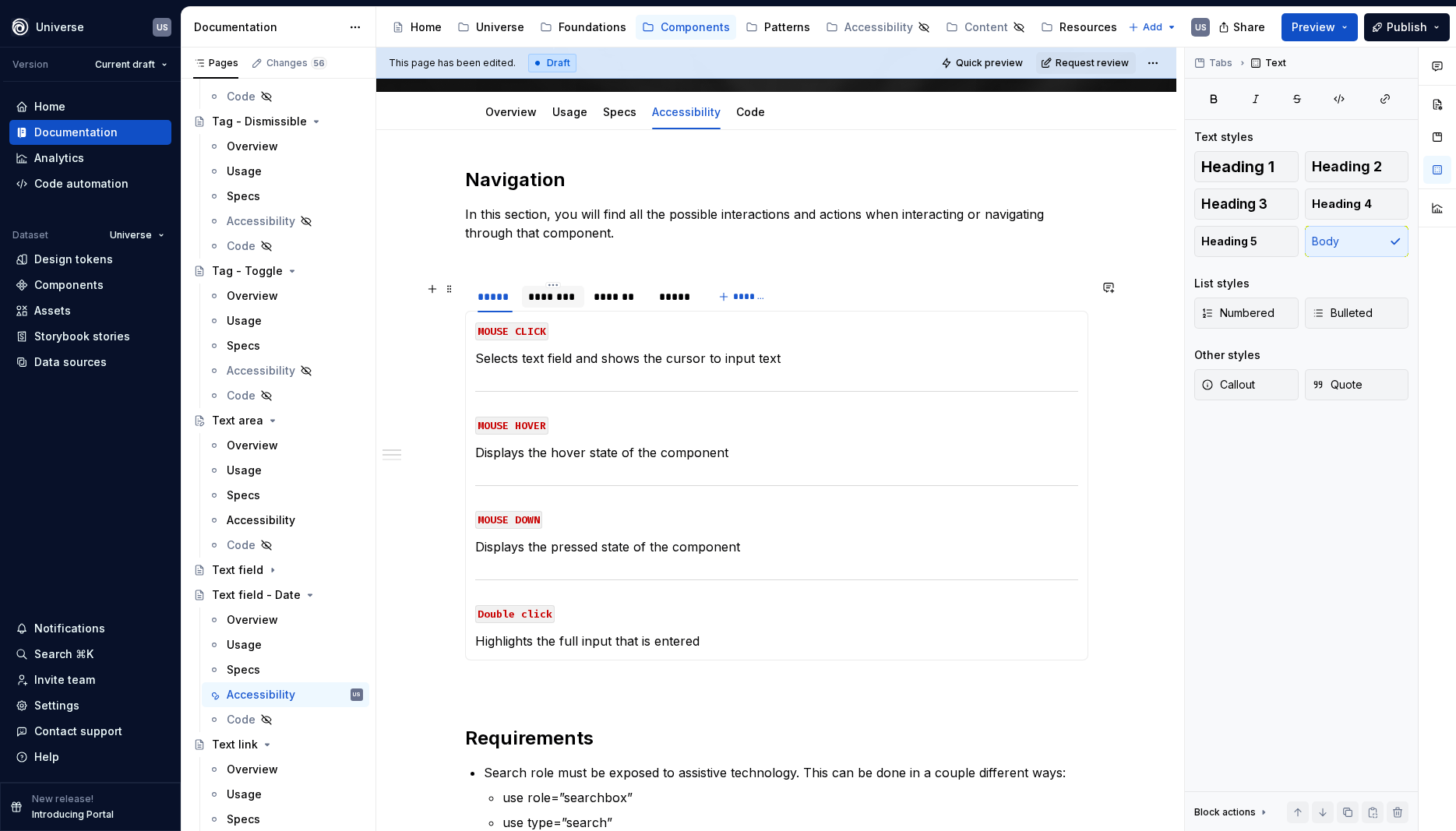
click at [556, 302] on div "********" at bounding box center [553, 296] width 50 height 16
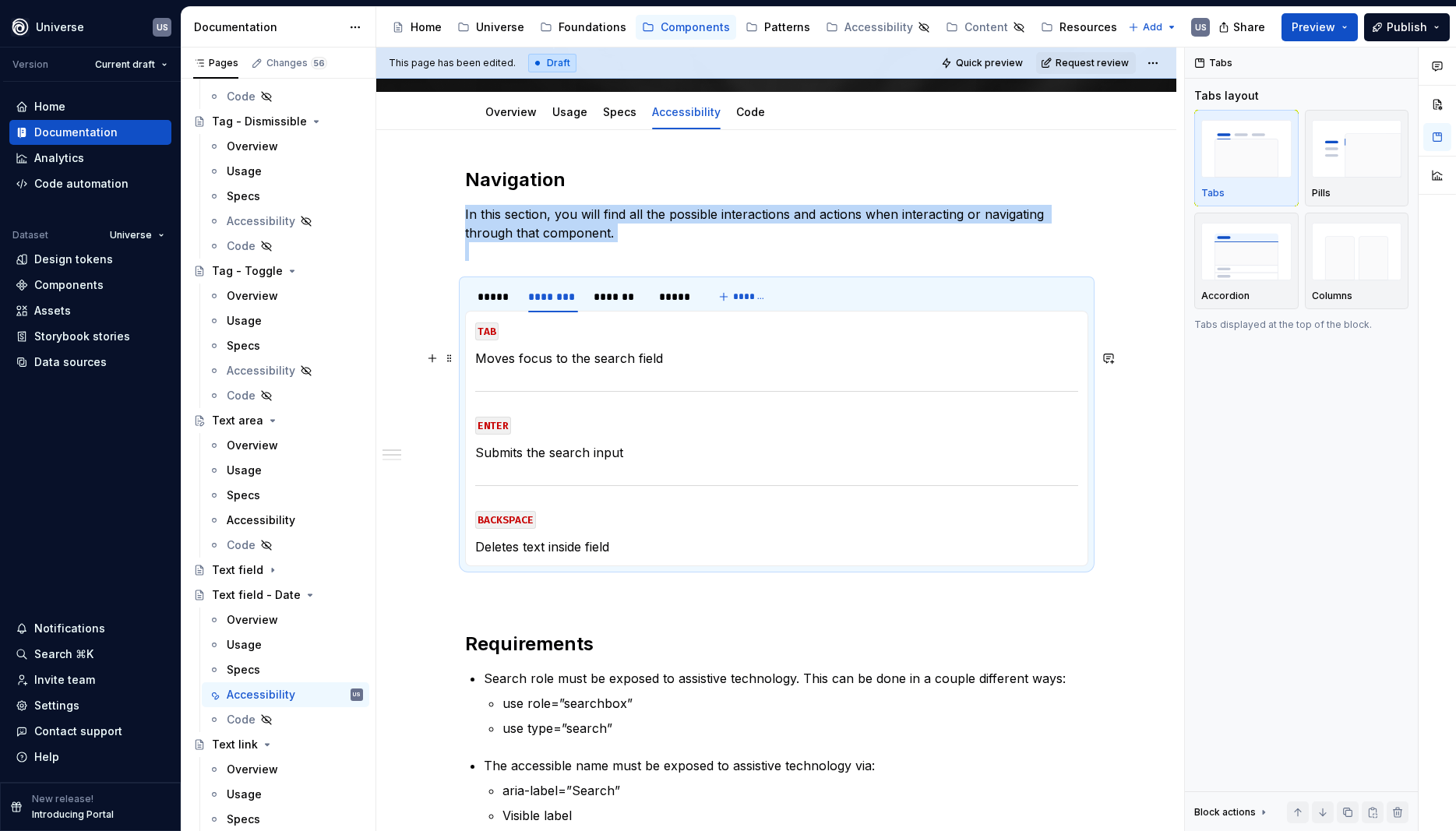
click at [637, 358] on p "Moves focus to the search field" at bounding box center [777, 358] width 603 height 19
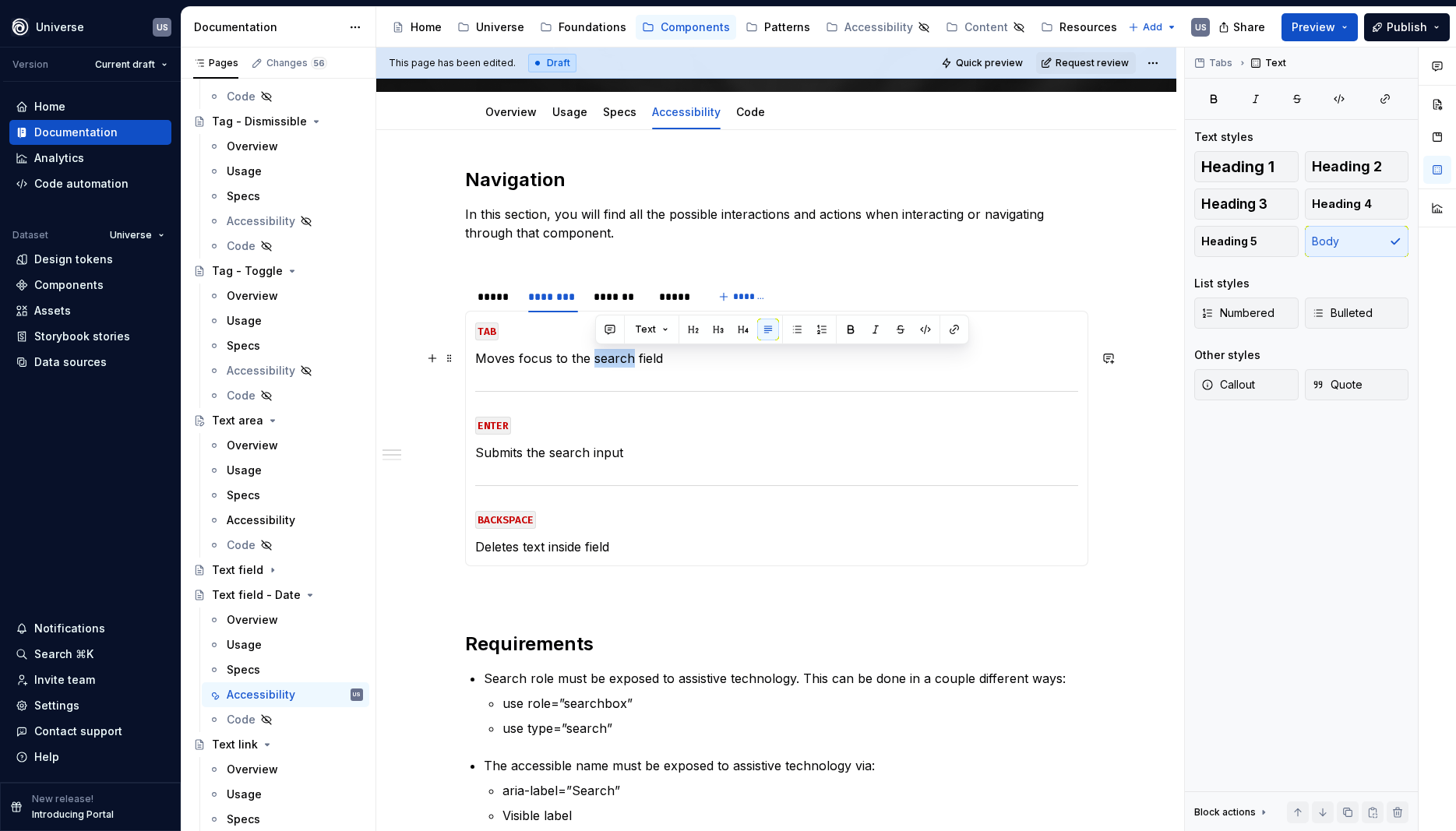
drag, startPoint x: 633, startPoint y: 358, endPoint x: 597, endPoint y: 354, distance: 36.2
click at [597, 354] on p "Moves focus to the search field" at bounding box center [777, 358] width 603 height 19
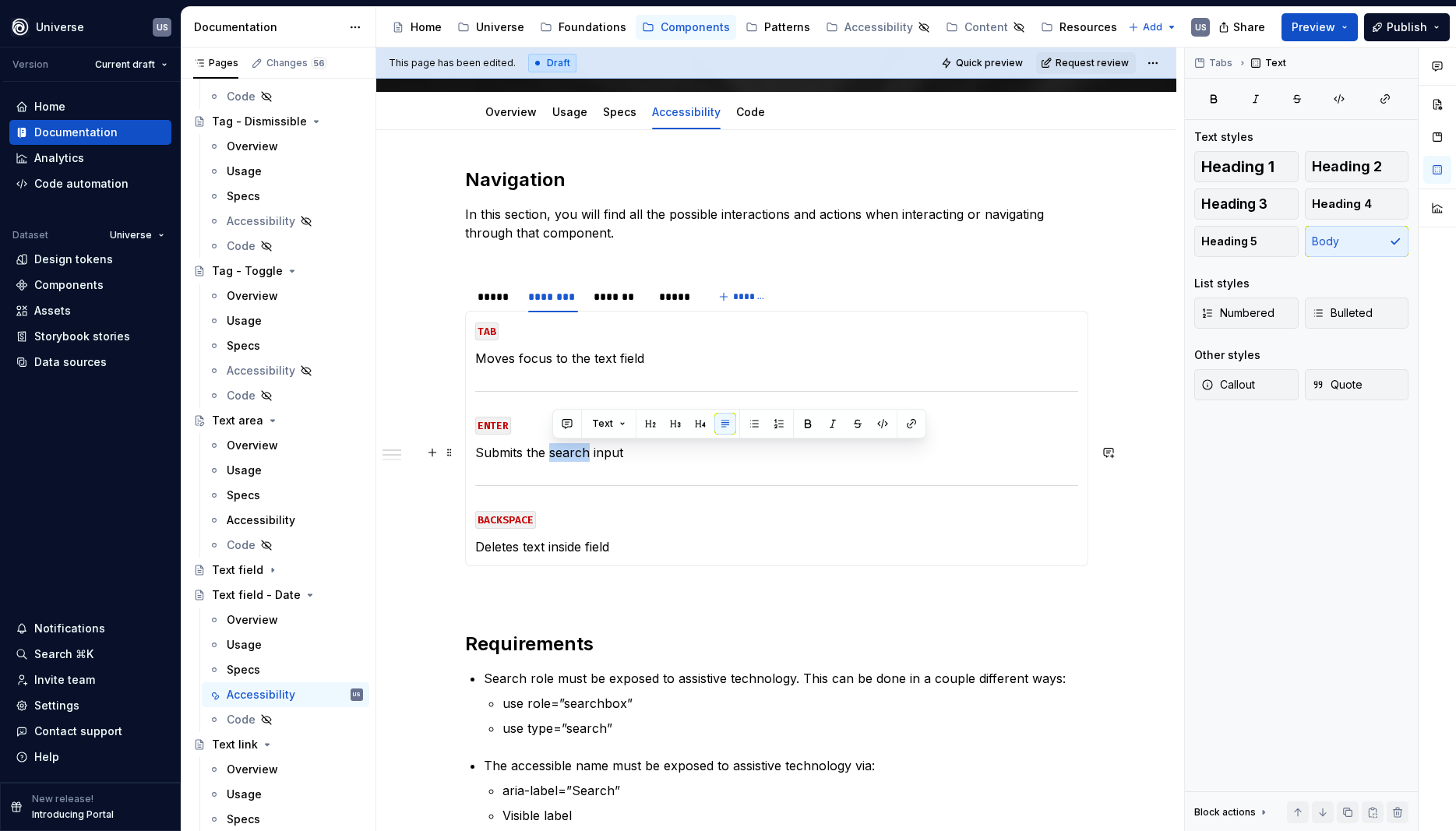
drag, startPoint x: 554, startPoint y: 449, endPoint x: 593, endPoint y: 450, distance: 39.0
click at [593, 450] on p "Submits the search input" at bounding box center [777, 452] width 603 height 19
click at [633, 301] on div "*******" at bounding box center [619, 296] width 50 height 16
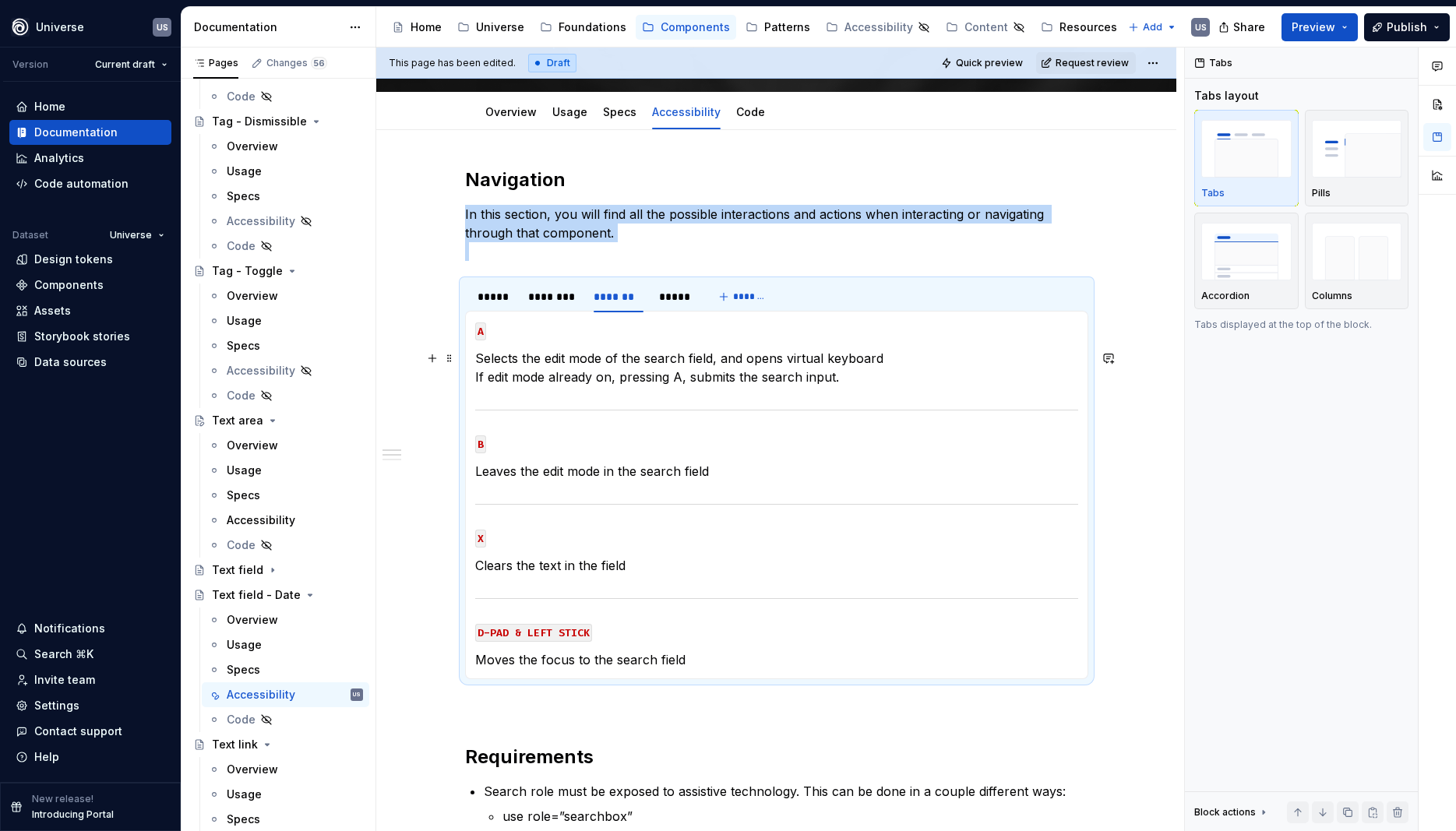
click at [544, 371] on p "Selects the edit mode of the search field, and opens virtual keyboard If edit m…" at bounding box center [777, 367] width 603 height 37
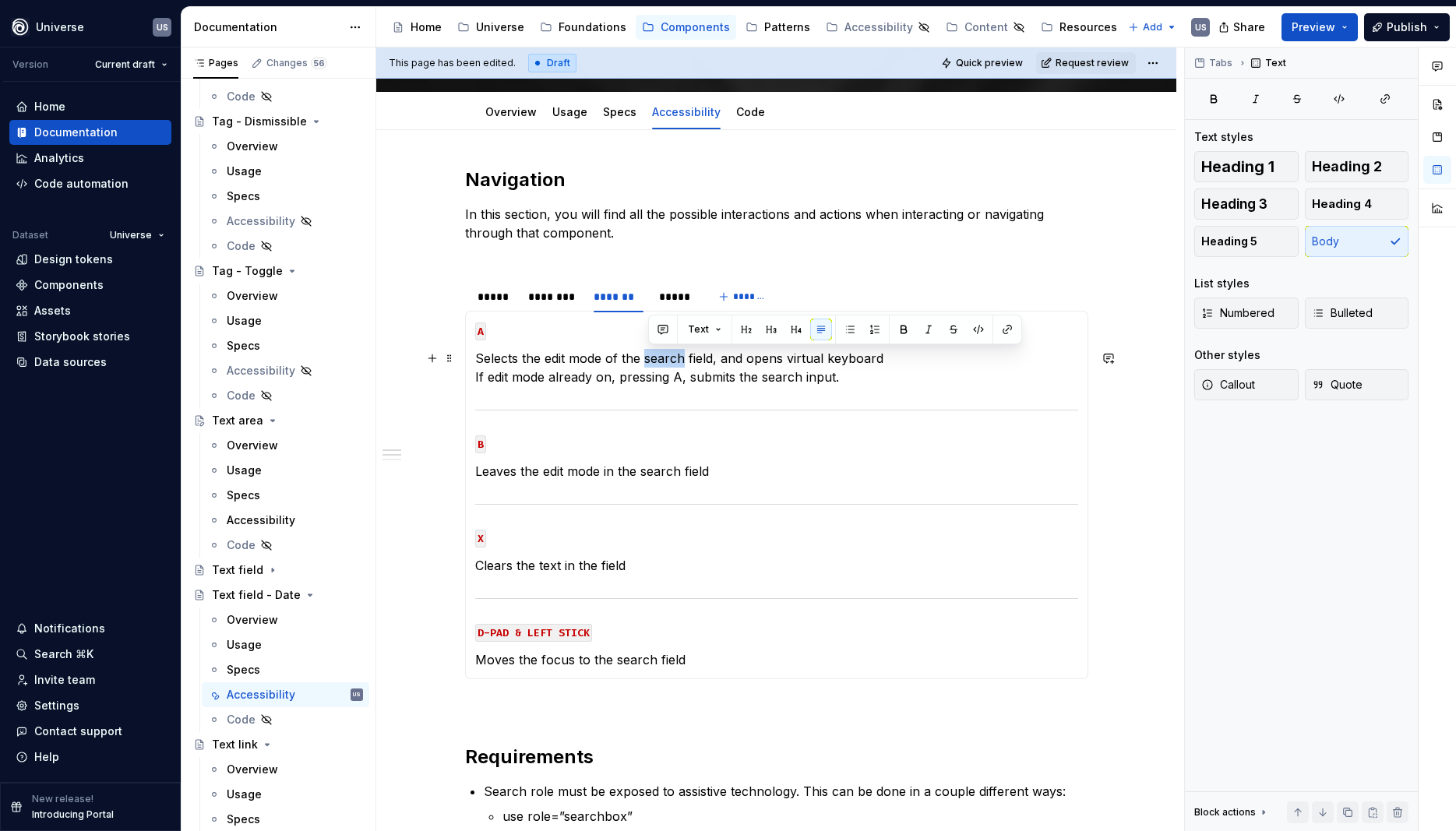
drag, startPoint x: 648, startPoint y: 357, endPoint x: 686, endPoint y: 360, distance: 38.1
click at [686, 360] on p "Selects the edit mode of the search field, and opens virtual keyboard If edit m…" at bounding box center [777, 367] width 603 height 37
click at [843, 378] on p "Selects the edit mode of the text field, and opens virtual keyboard If edit mod…" at bounding box center [777, 367] width 603 height 37
drag, startPoint x: 853, startPoint y: 375, endPoint x: 754, endPoint y: 376, distance: 99.0
click at [754, 376] on p "Selects the edit mode of the text field, and opens virtual keyboard If edit mod…" at bounding box center [777, 367] width 603 height 37
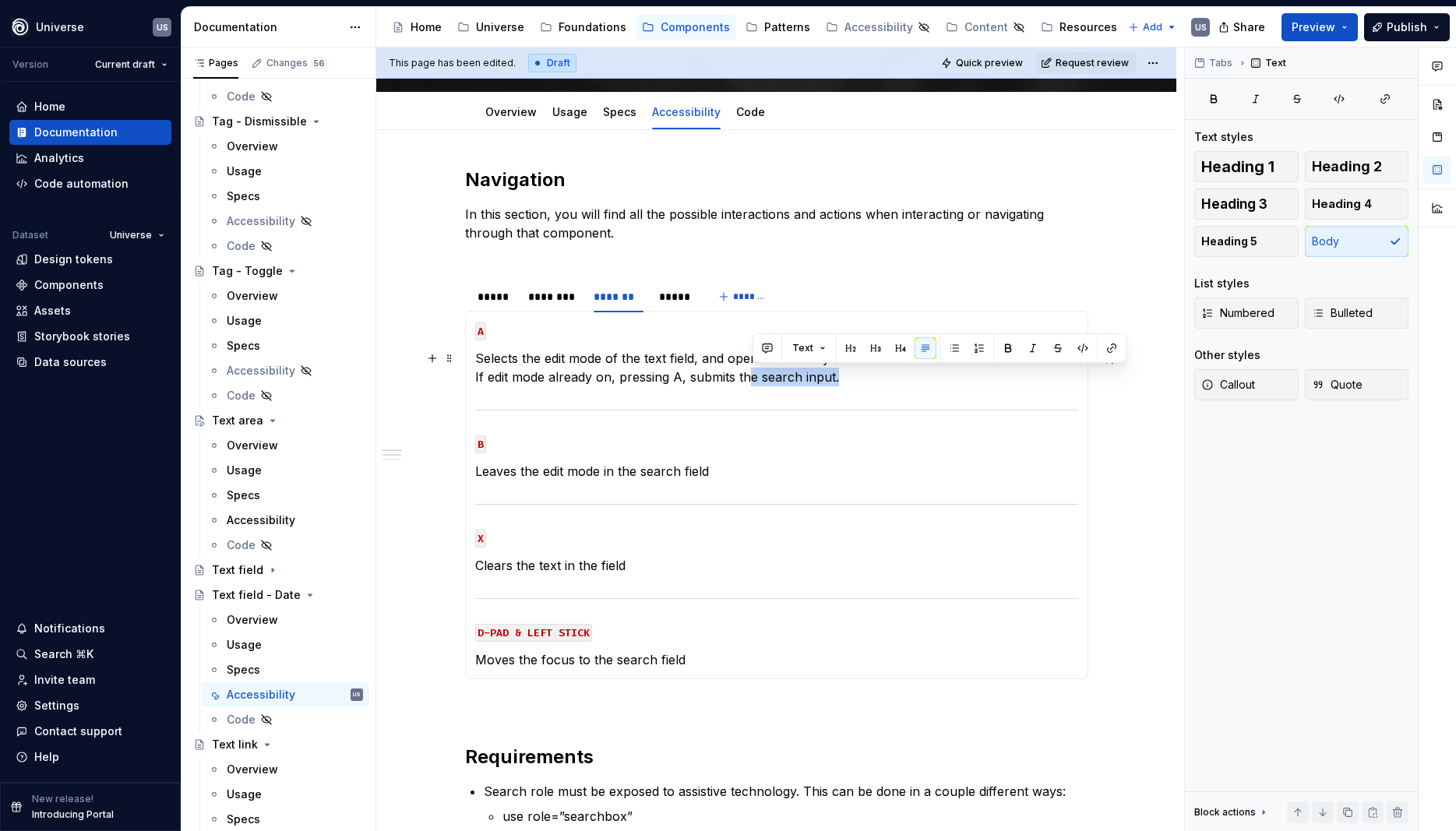
click at [771, 376] on p "Selects the edit mode of the text field, and opens virtual keyboard If edit mod…" at bounding box center [777, 367] width 603 height 37
drag, startPoint x: 763, startPoint y: 376, endPoint x: 802, endPoint y: 371, distance: 39.3
click at [802, 371] on p "Selects the edit mode of the text field, and opens virtual keyboard If edit mod…" at bounding box center [777, 367] width 603 height 37
click at [630, 482] on section-item-column "A Selects the edit mode of the text field, and opens virtual keyboard If edit m…" at bounding box center [777, 495] width 603 height 348
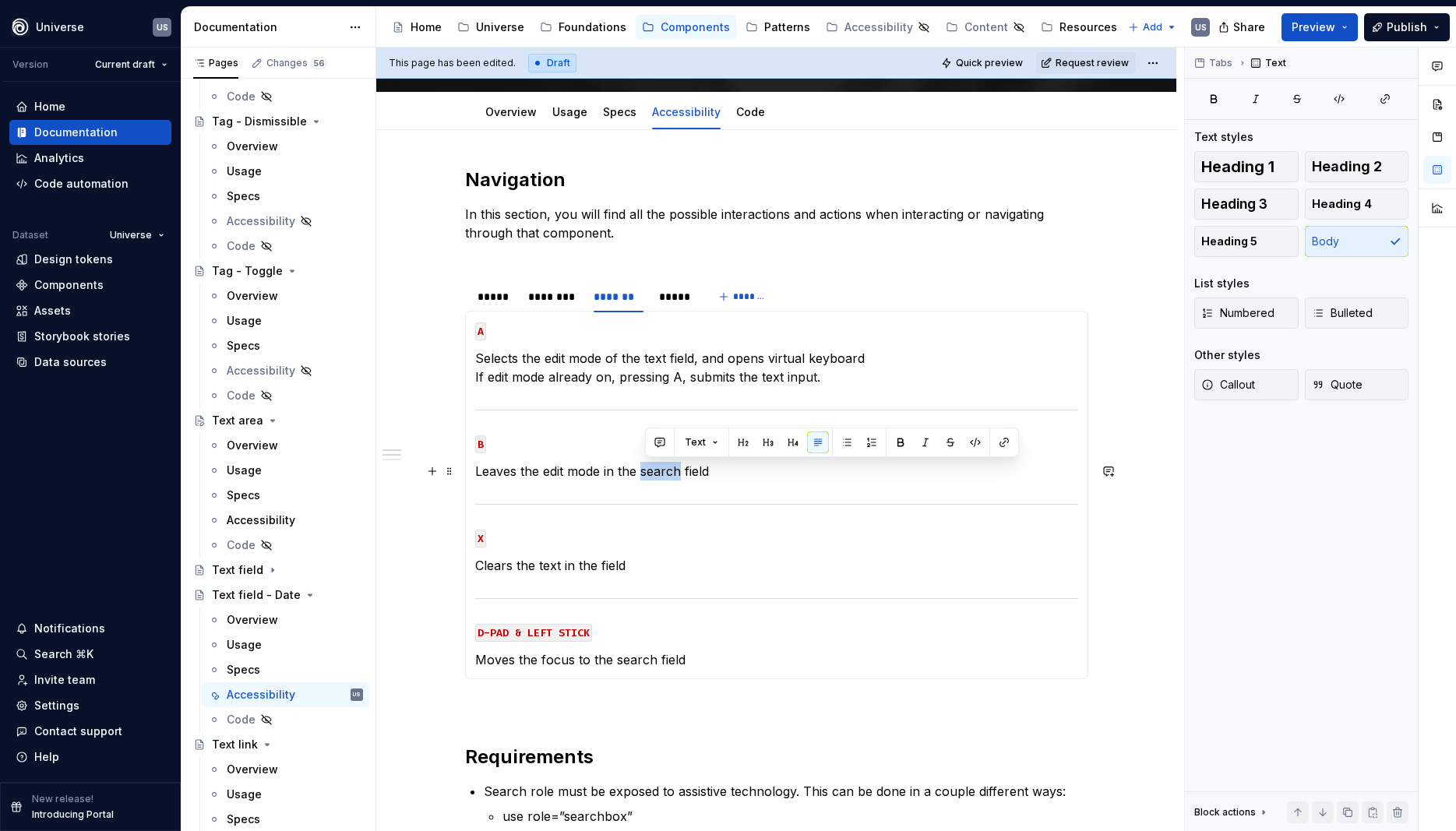
drag, startPoint x: 682, startPoint y: 468, endPoint x: 650, endPoint y: 468, distance: 32.0
click at [650, 468] on p "Leaves the edit mode in the search field" at bounding box center [777, 471] width 603 height 19
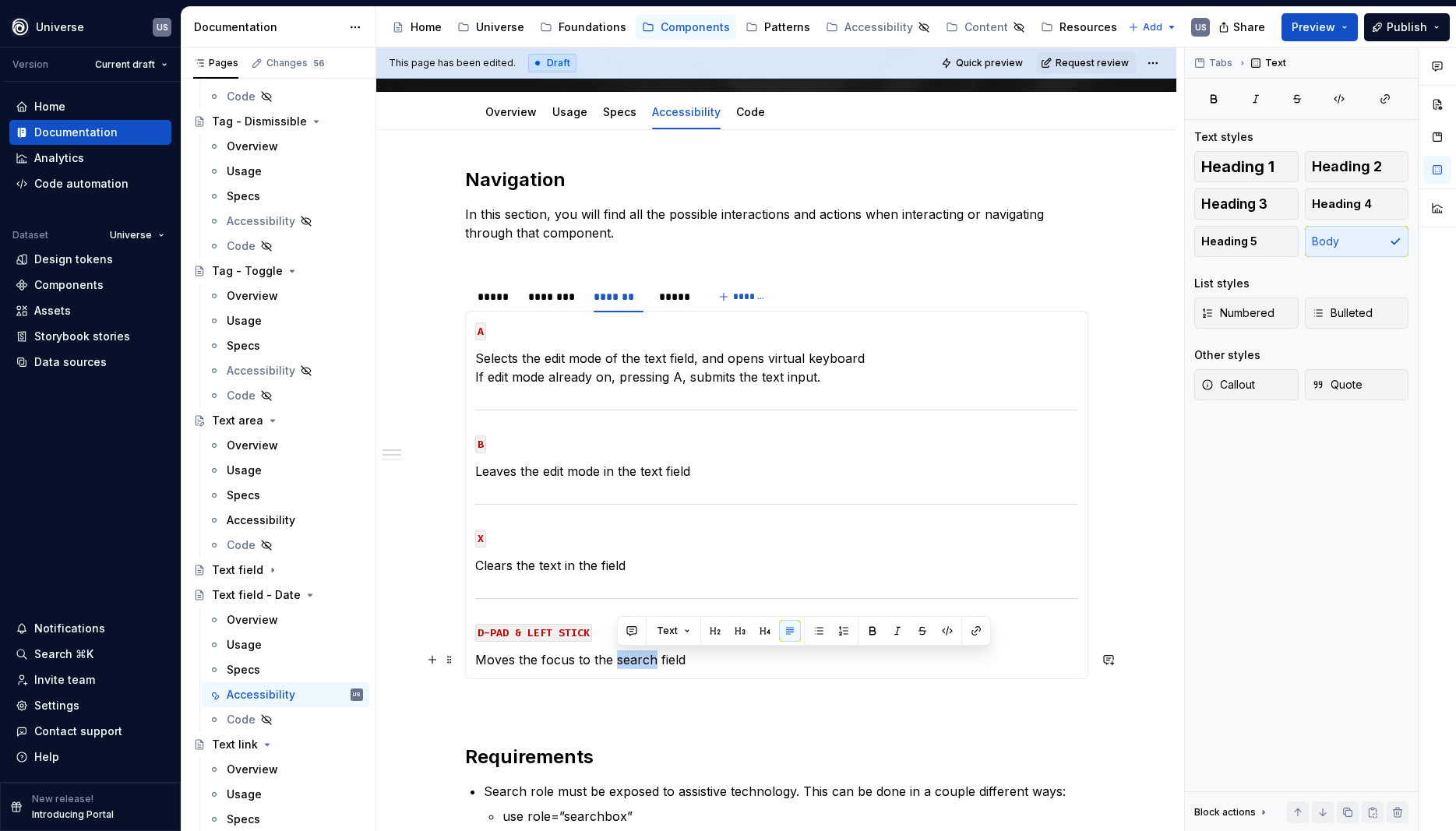
drag, startPoint x: 619, startPoint y: 657, endPoint x: 657, endPoint y: 660, distance: 38.1
click at [657, 660] on p "Moves the focus to the search field" at bounding box center [777, 659] width 603 height 19
click at [674, 299] on div "*****" at bounding box center [675, 296] width 32 height 16
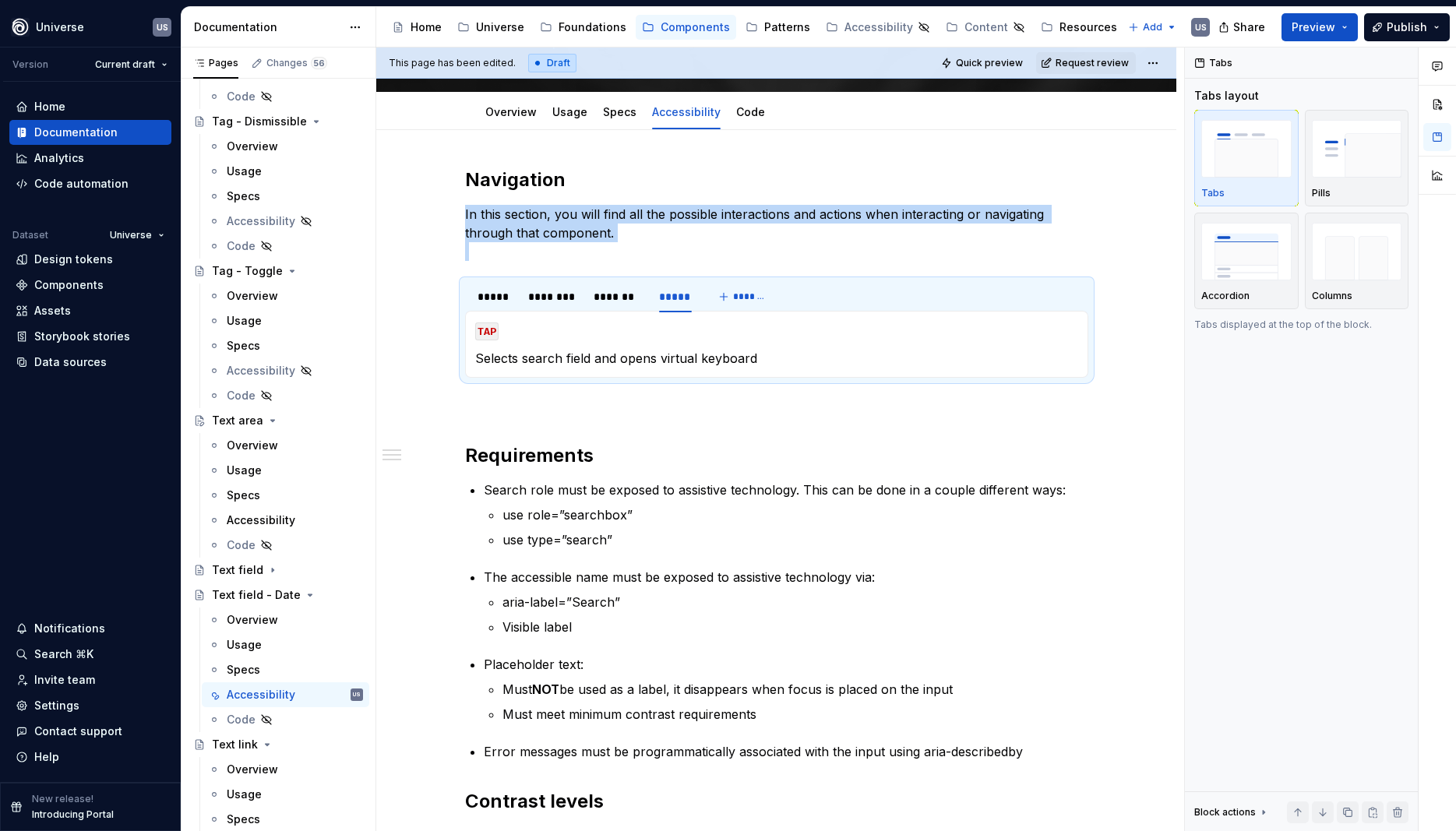
click at [553, 364] on p "Selects search field and opens virtual keyboard" at bounding box center [777, 358] width 603 height 19
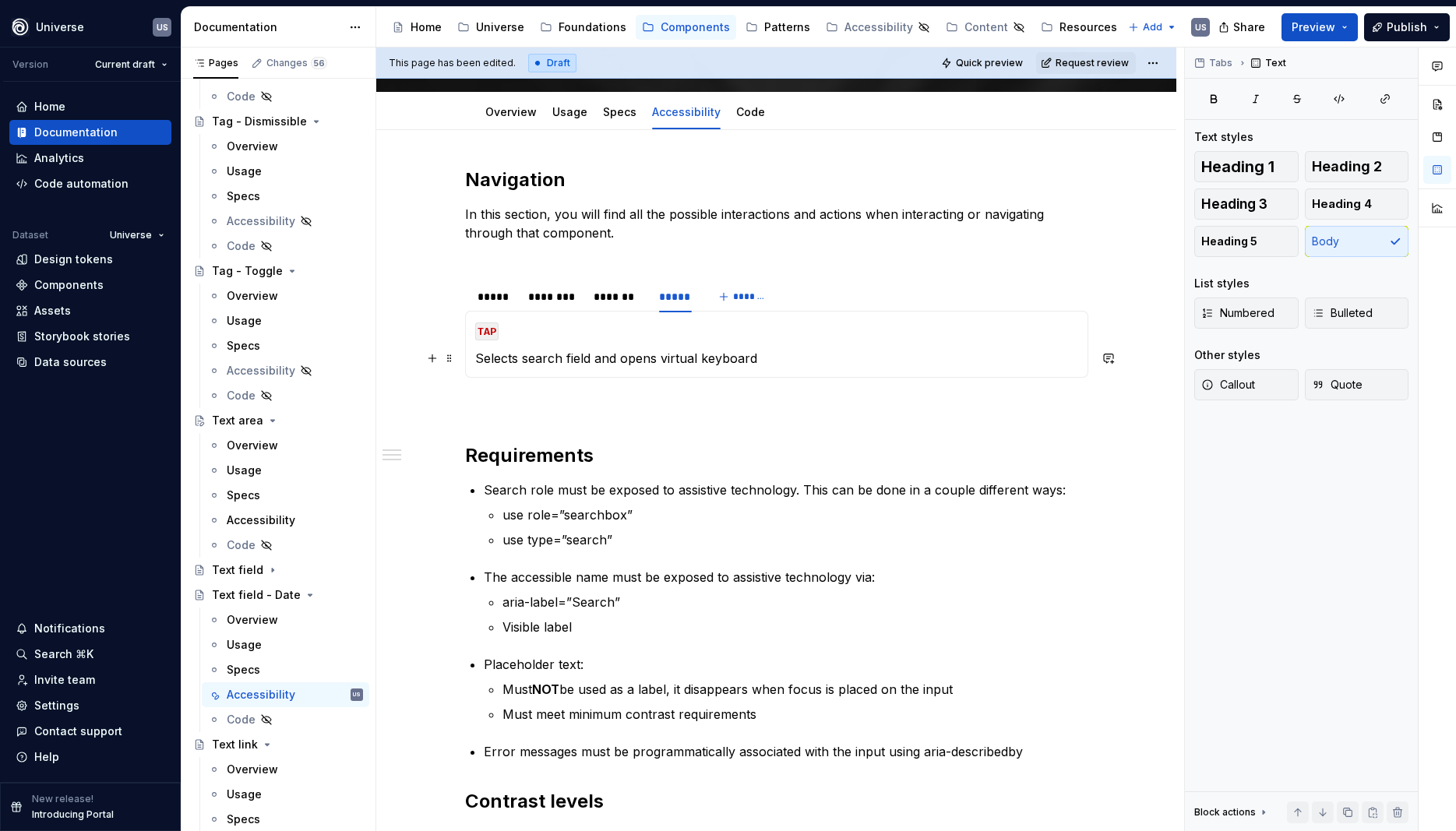
click at [561, 360] on p "Selects search field and opens virtual keyboard" at bounding box center [777, 358] width 603 height 19
drag, startPoint x: 559, startPoint y: 360, endPoint x: 535, endPoint y: 365, distance: 24.5
click at [535, 365] on p "Selects search field and opens virtual keyboard" at bounding box center [777, 358] width 603 height 19
click at [704, 352] on p "Selects text field and opens virtual keyboard" at bounding box center [777, 358] width 603 height 19
click at [304, 594] on icon "Page tree" at bounding box center [309, 595] width 12 height 12
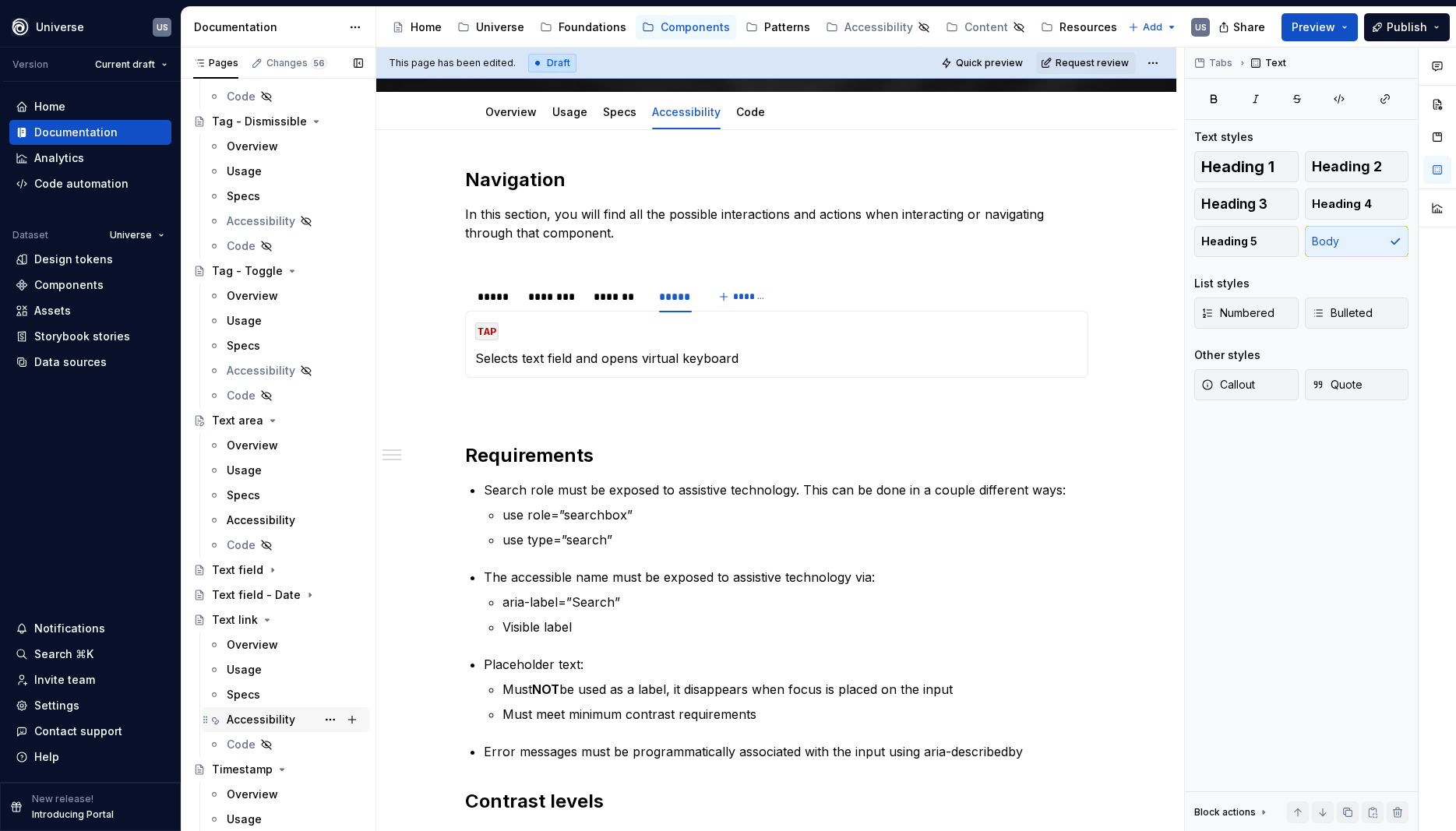
click at [268, 713] on div "Accessibility" at bounding box center [261, 719] width 69 height 16
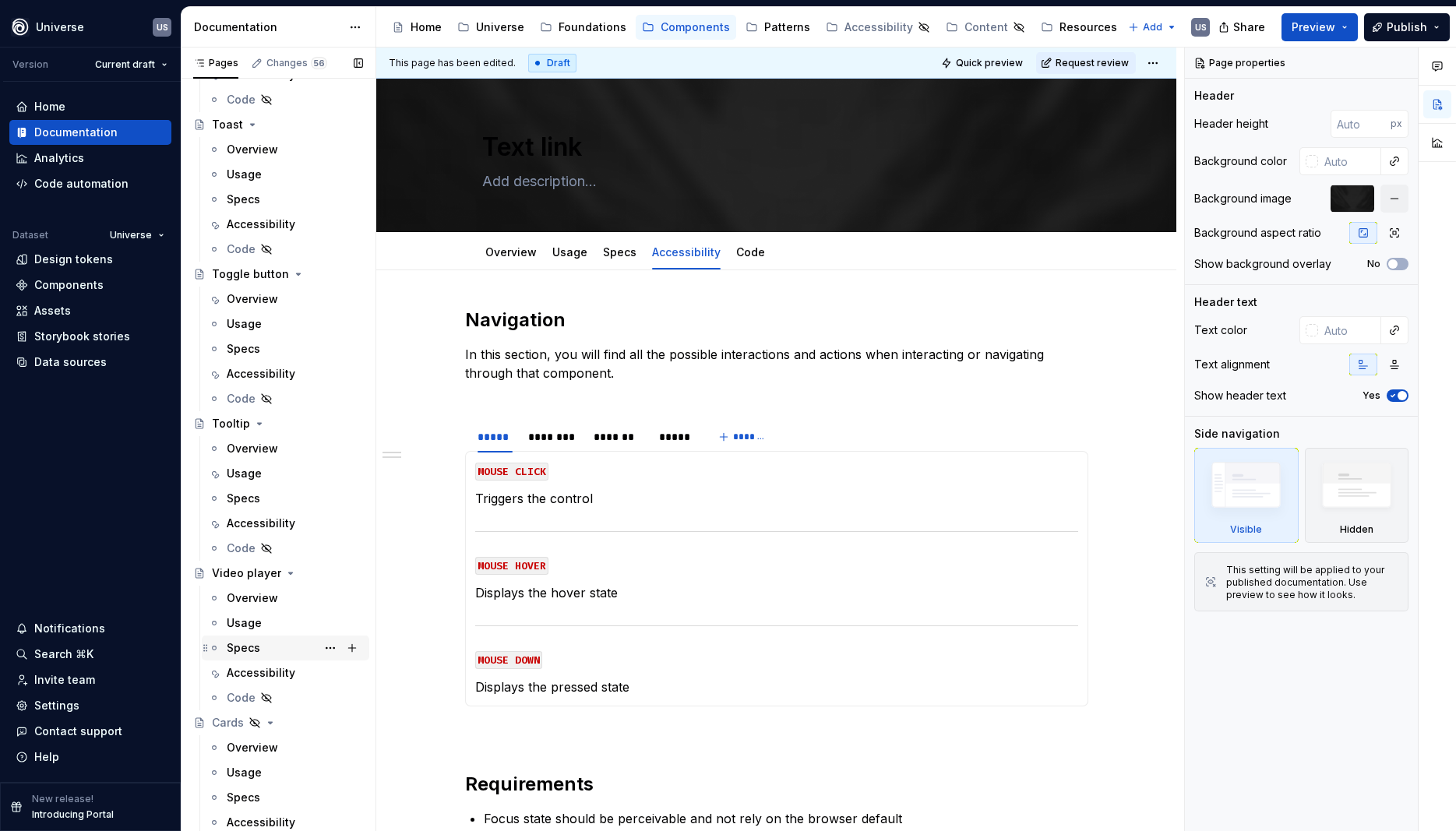
scroll to position [6316, 0]
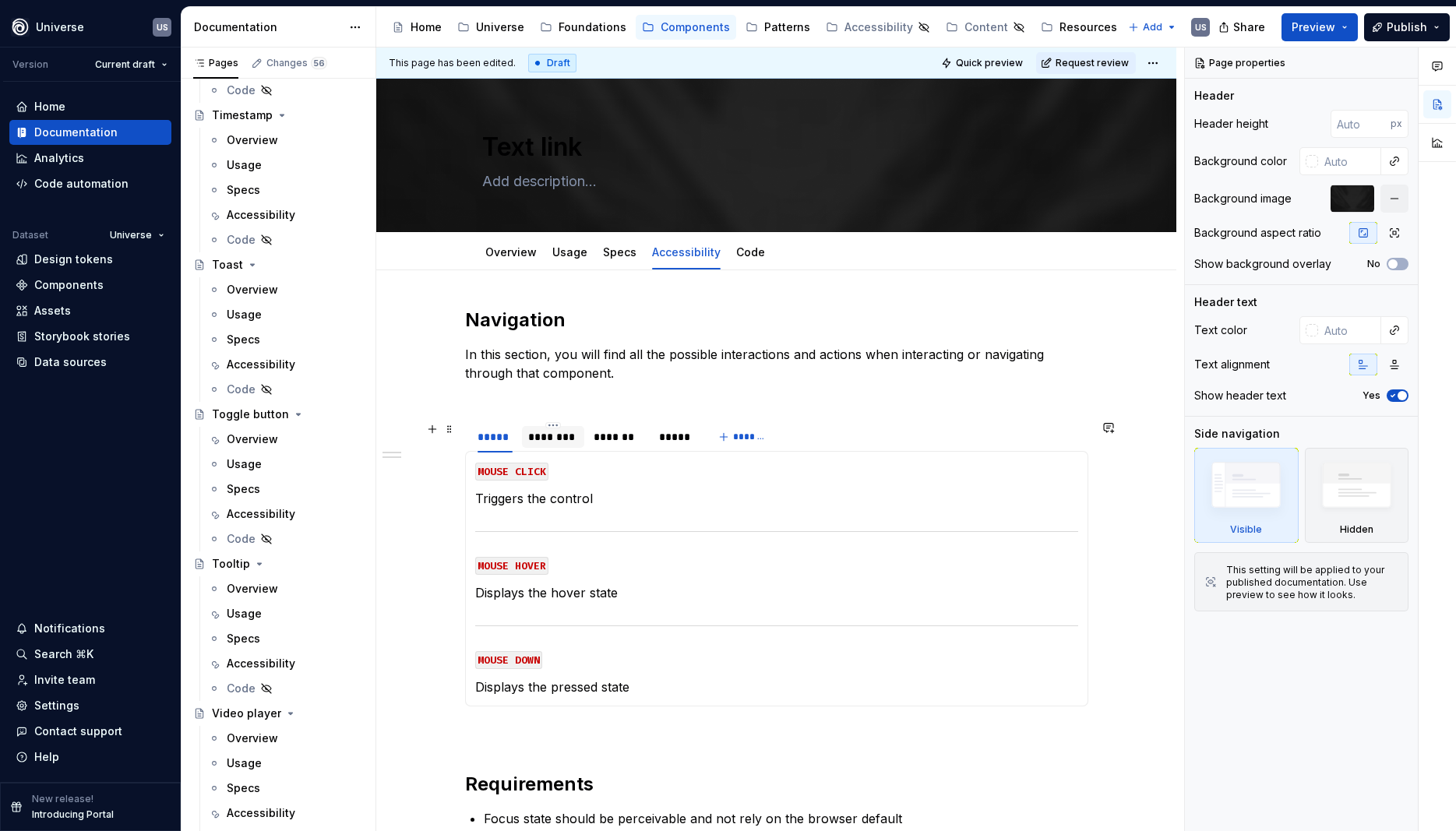
click at [577, 442] on div "********" at bounding box center [553, 437] width 50 height 16
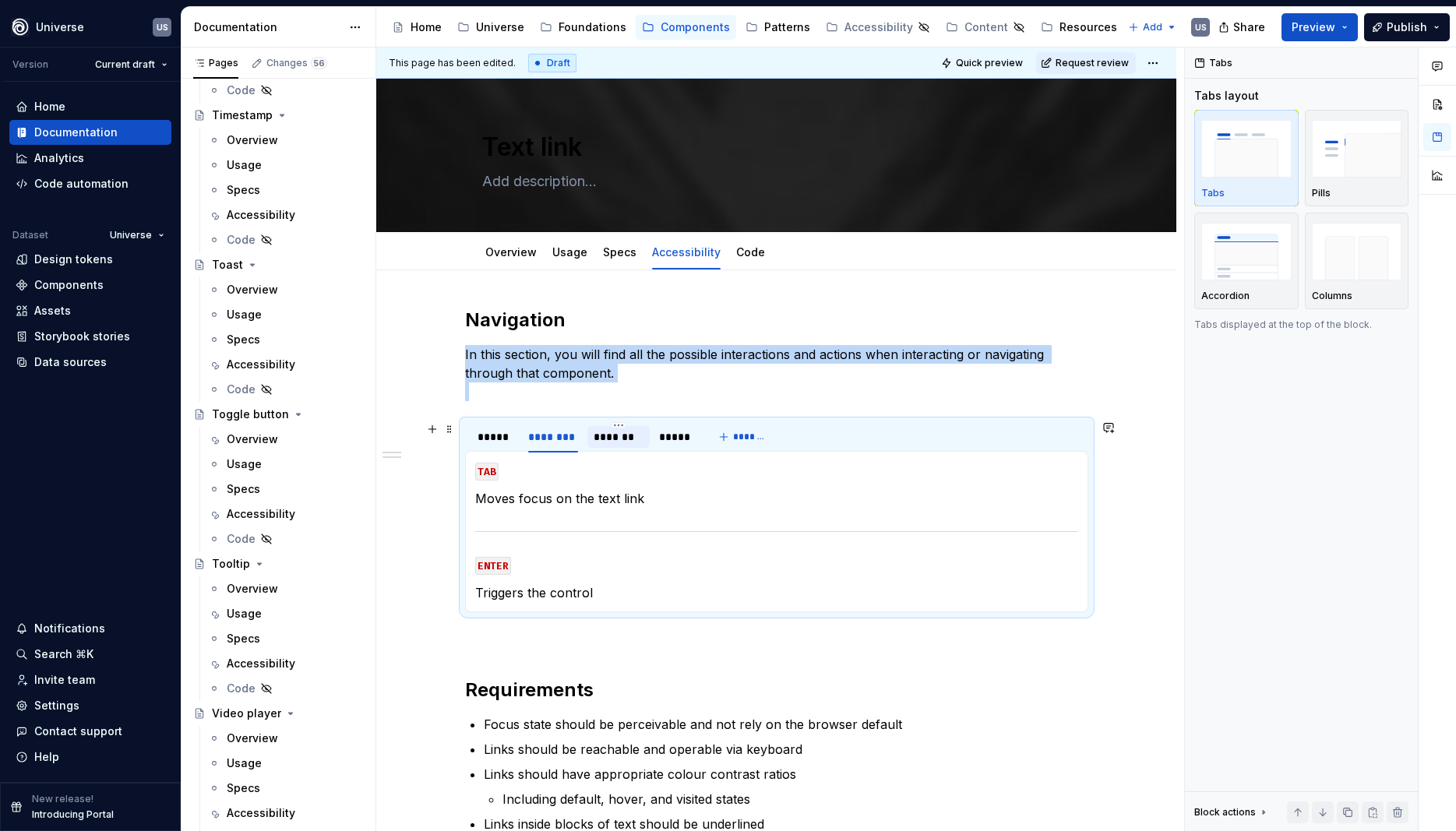
click at [622, 442] on div "*******" at bounding box center [619, 437] width 50 height 16
click at [679, 440] on div "*****" at bounding box center [675, 437] width 32 height 16
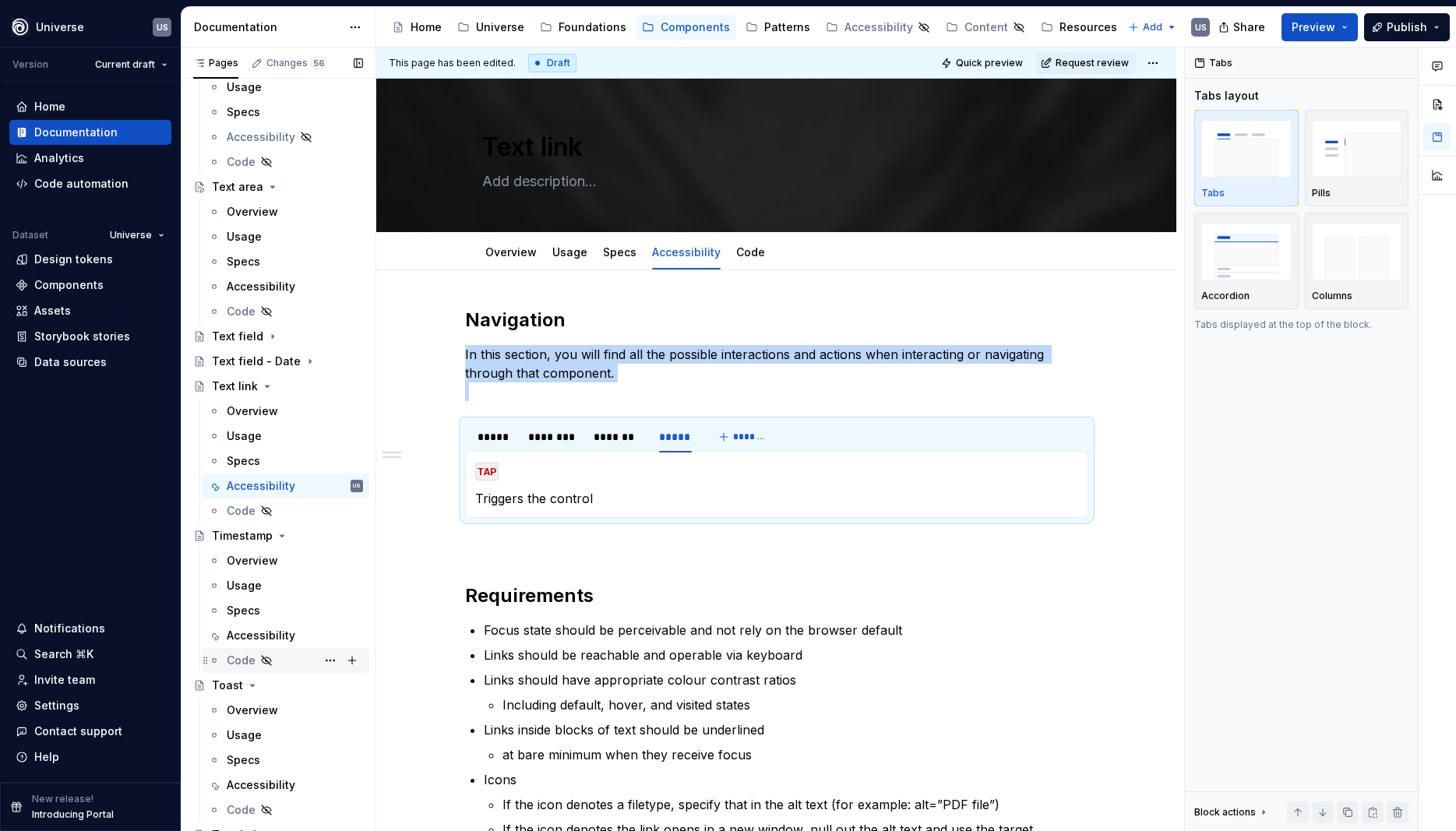
scroll to position [5546, 0]
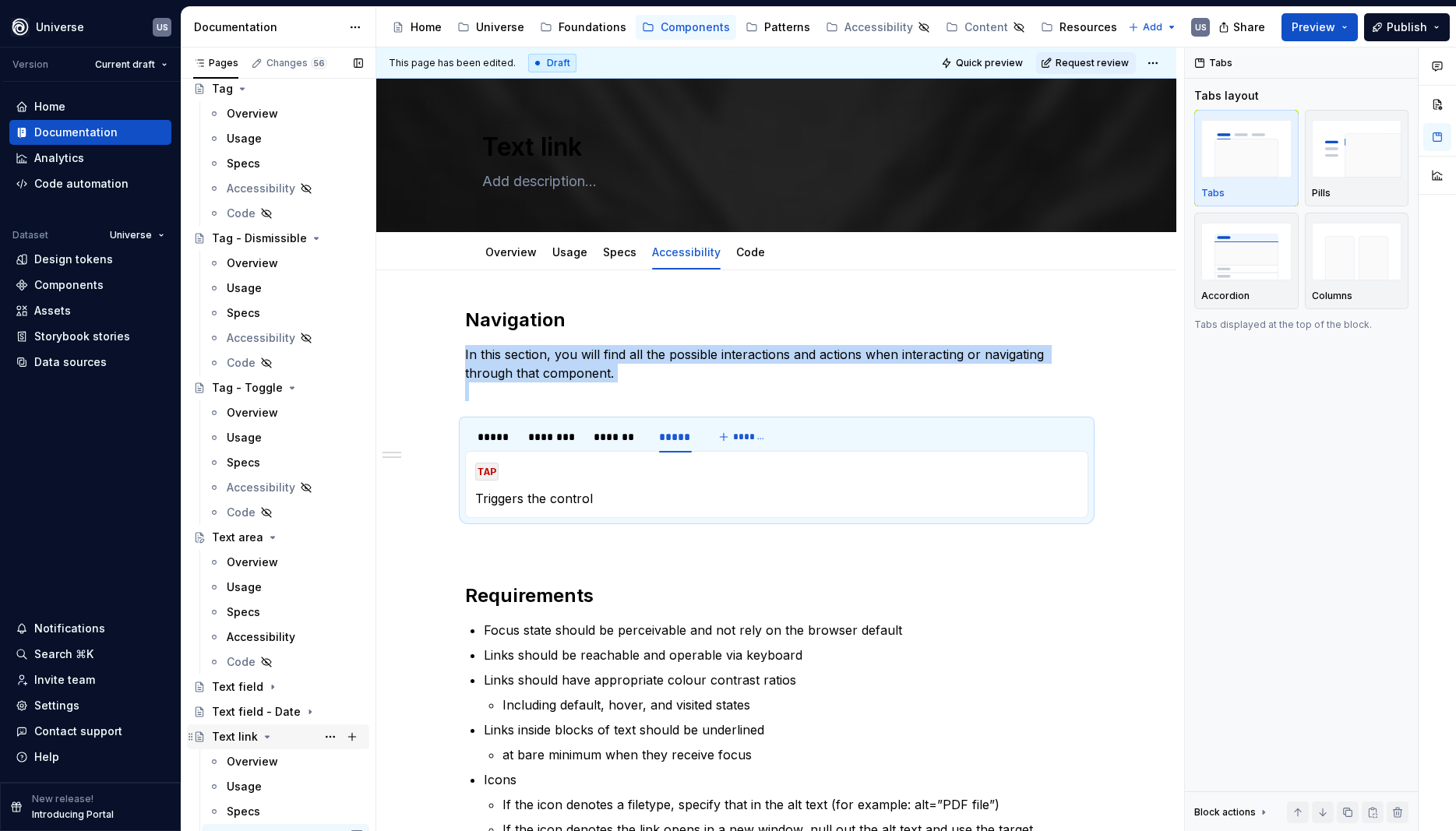
click at [263, 735] on icon "Page tree" at bounding box center [267, 736] width 12 height 12
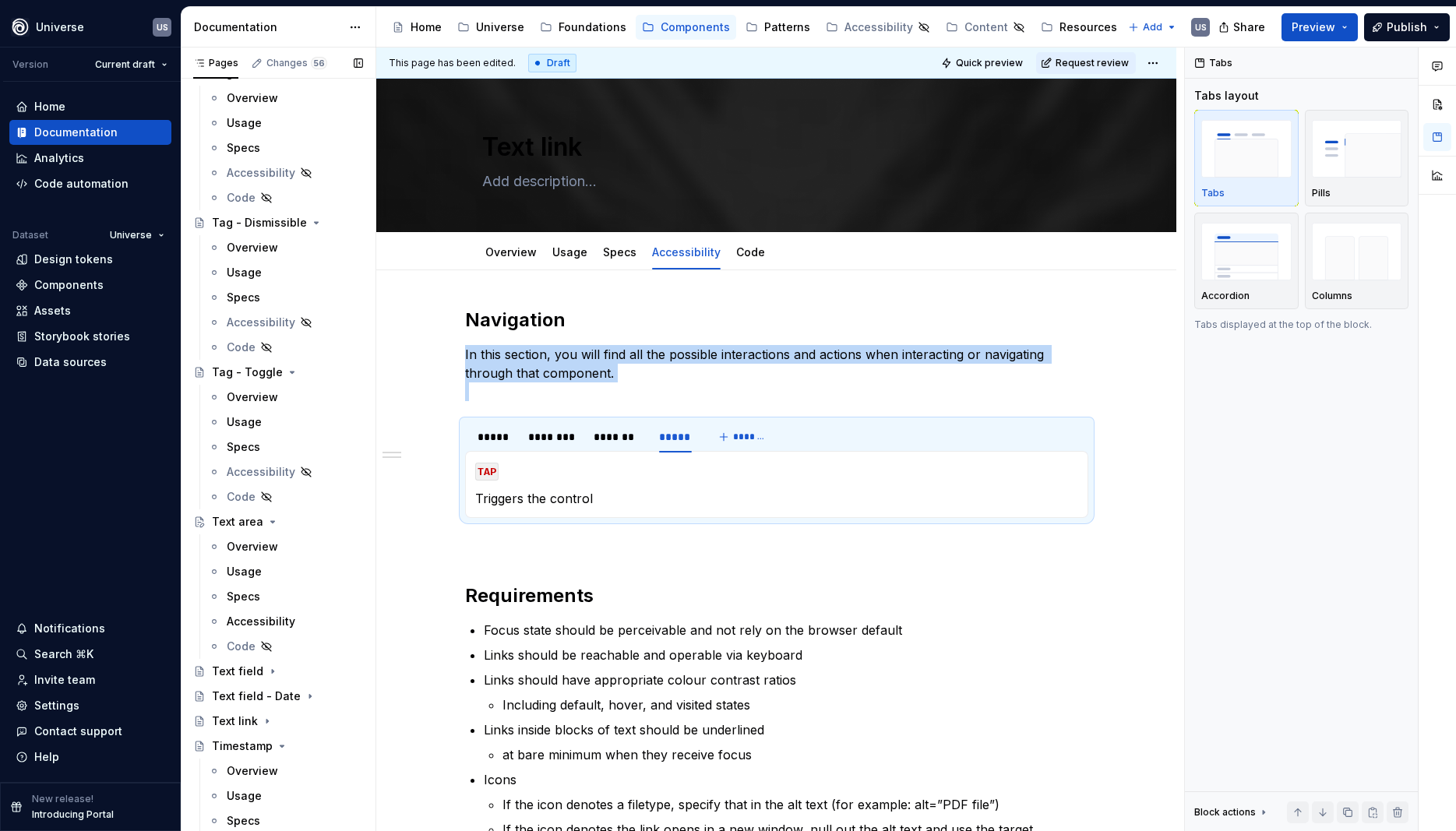
scroll to position [5421, 0]
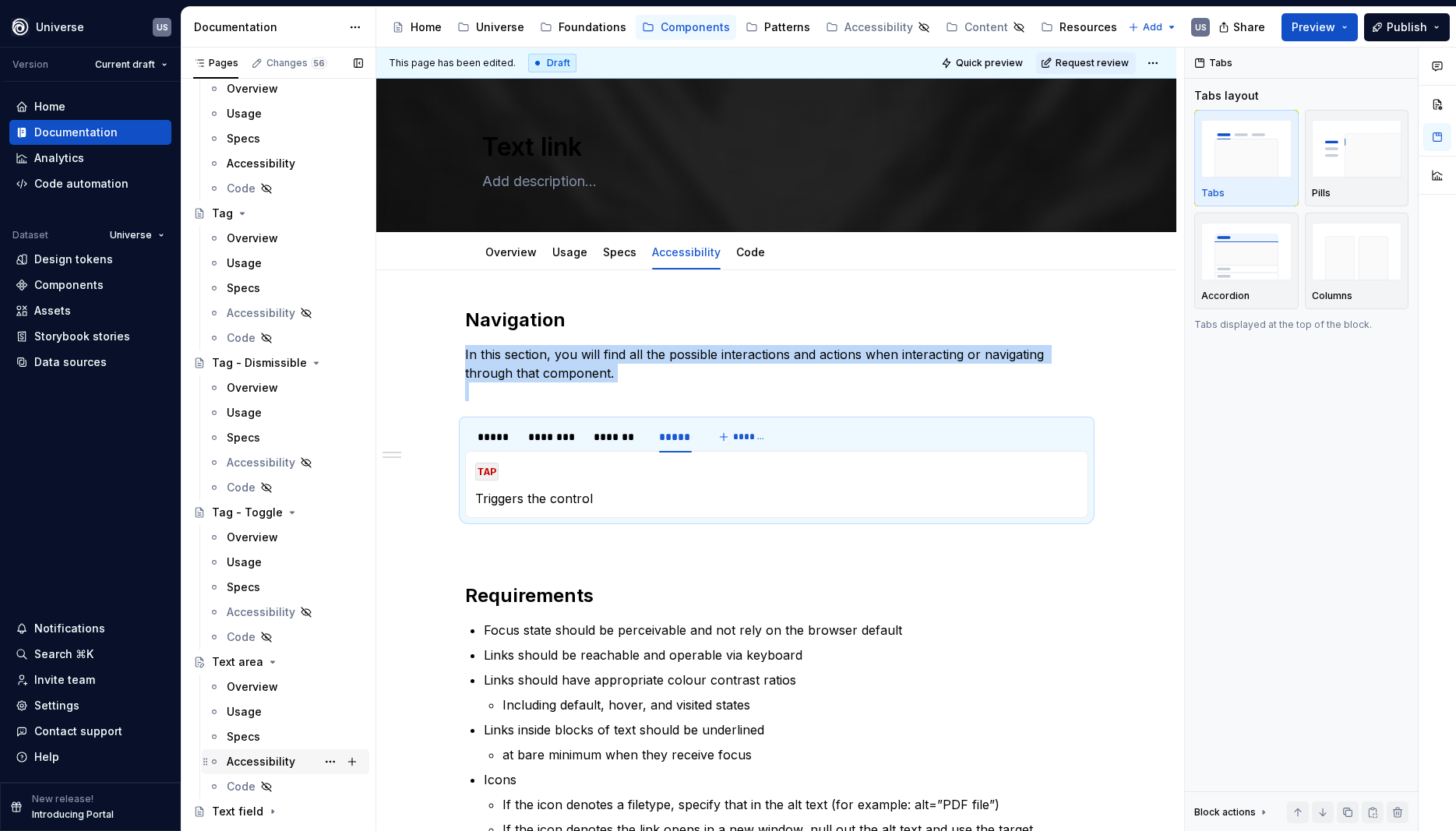
click at [290, 758] on div "Accessibility" at bounding box center [261, 761] width 69 height 16
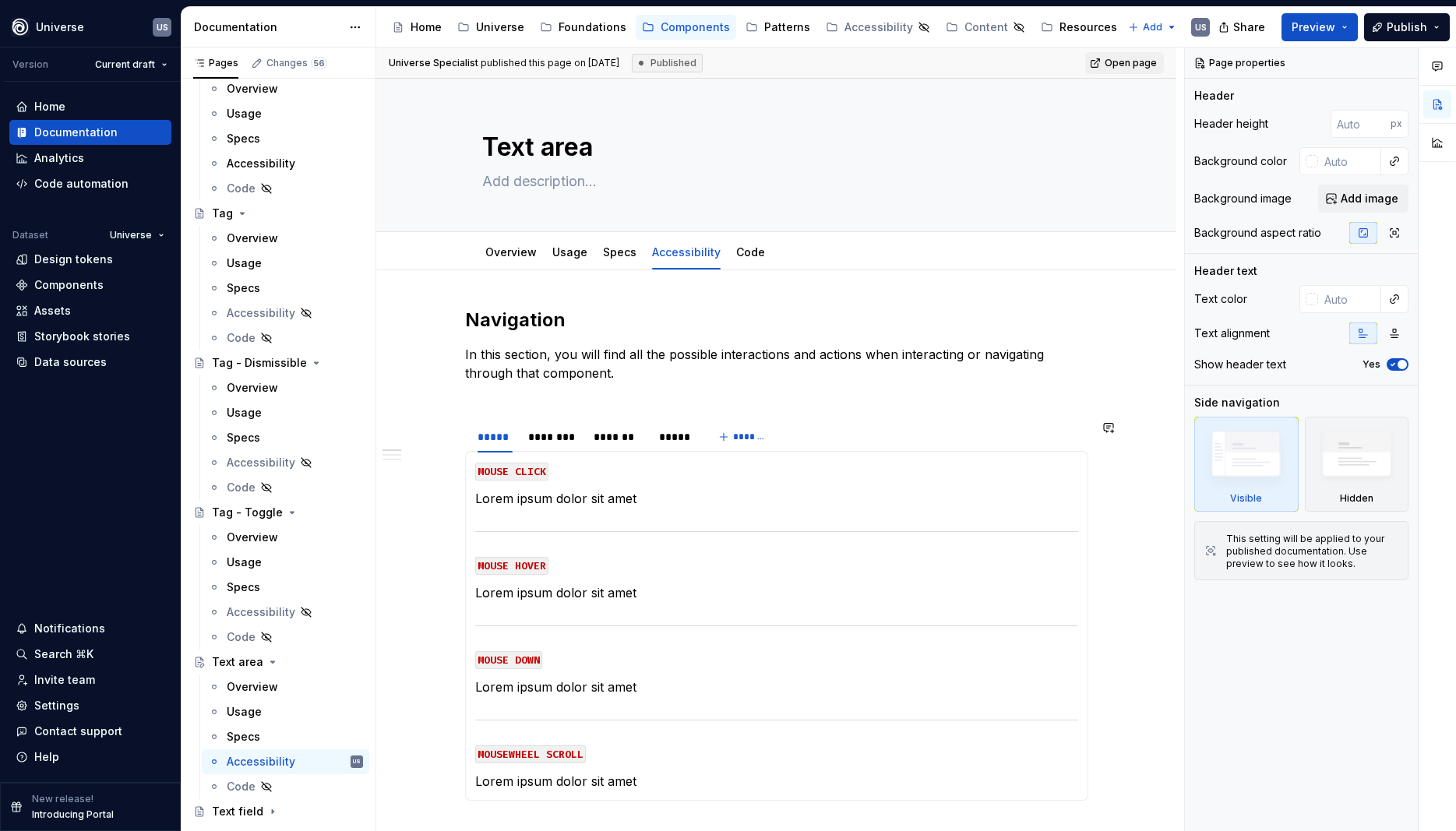
click at [485, 405] on div "Navigation In this section, you will find all the possible interactions and act…" at bounding box center [777, 845] width 623 height 1076
type textarea "*"
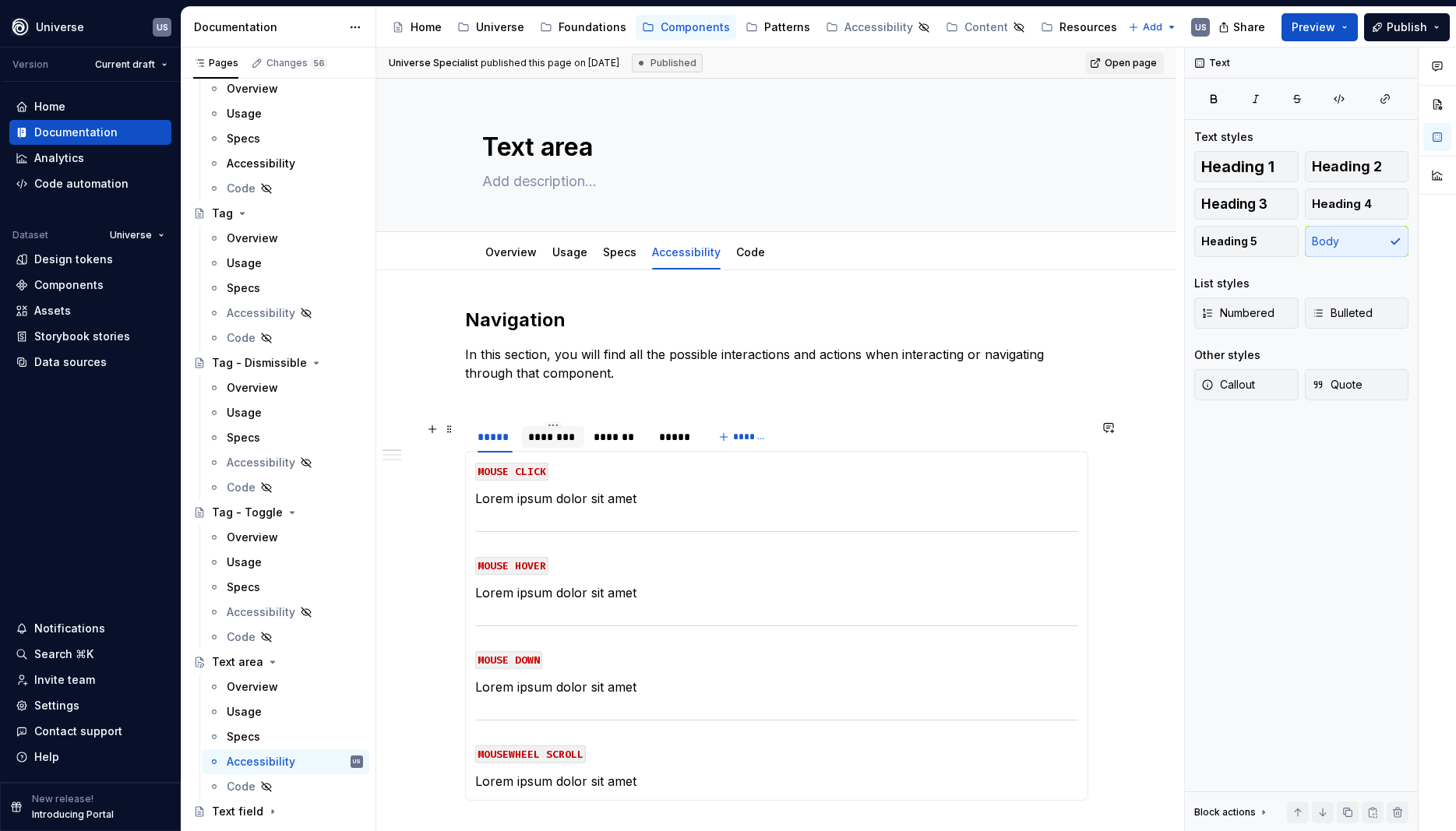
click at [571, 435] on div "********" at bounding box center [553, 437] width 50 height 16
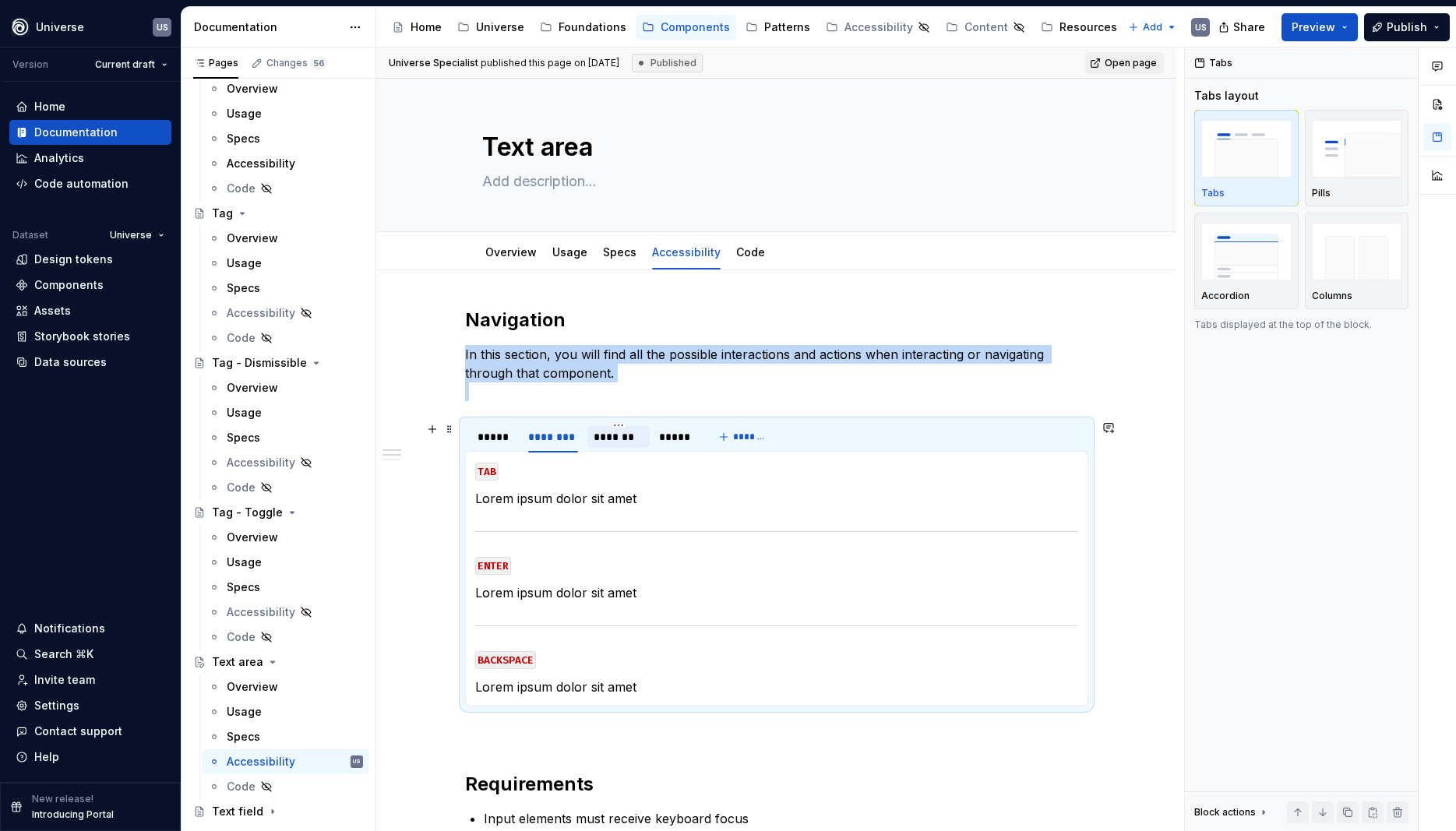
click at [609, 436] on div "*******" at bounding box center [619, 437] width 50 height 16
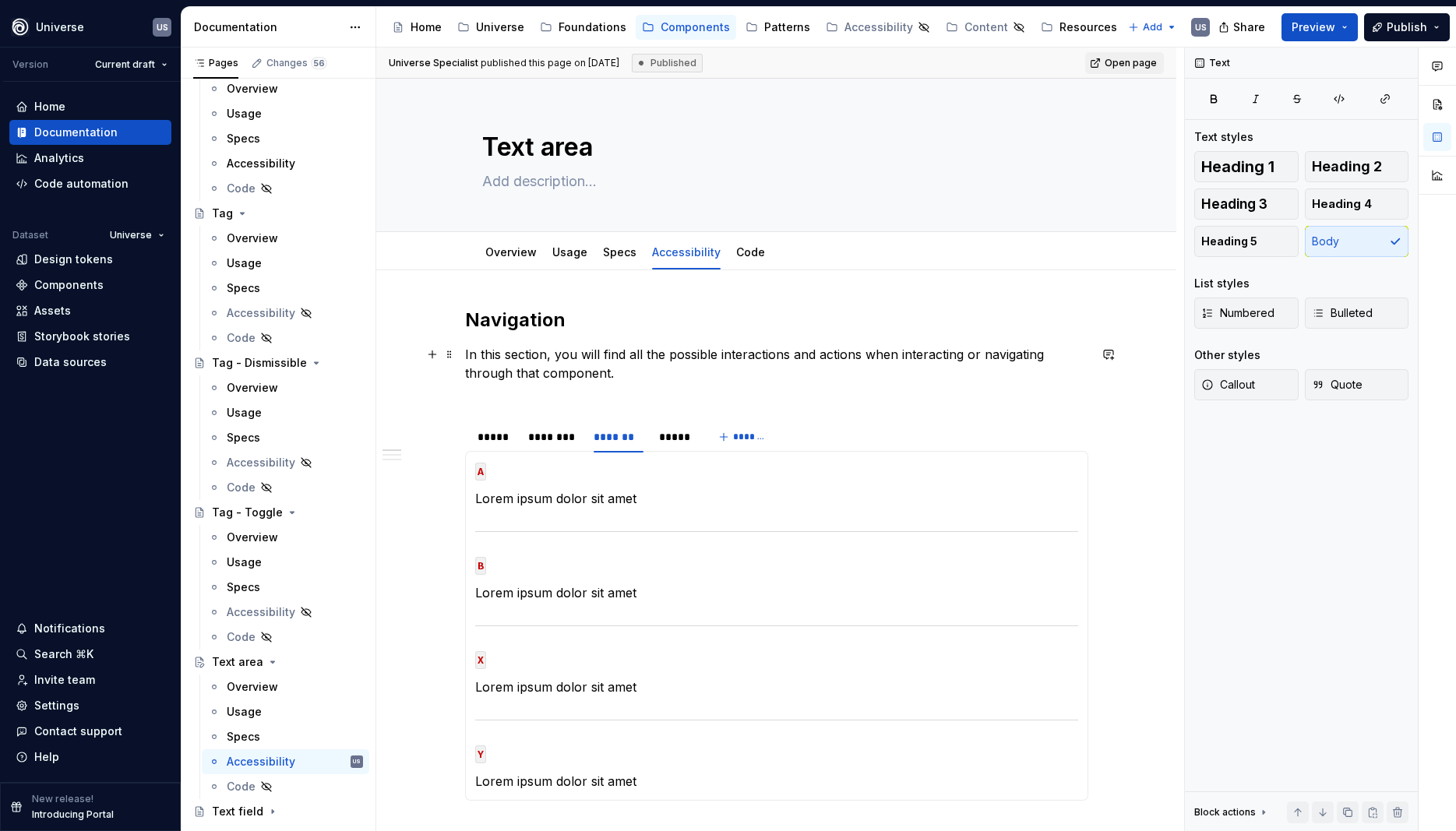
click at [486, 400] on p "In this section, you will find all the possible interactions and actions when i…" at bounding box center [777, 373] width 623 height 56
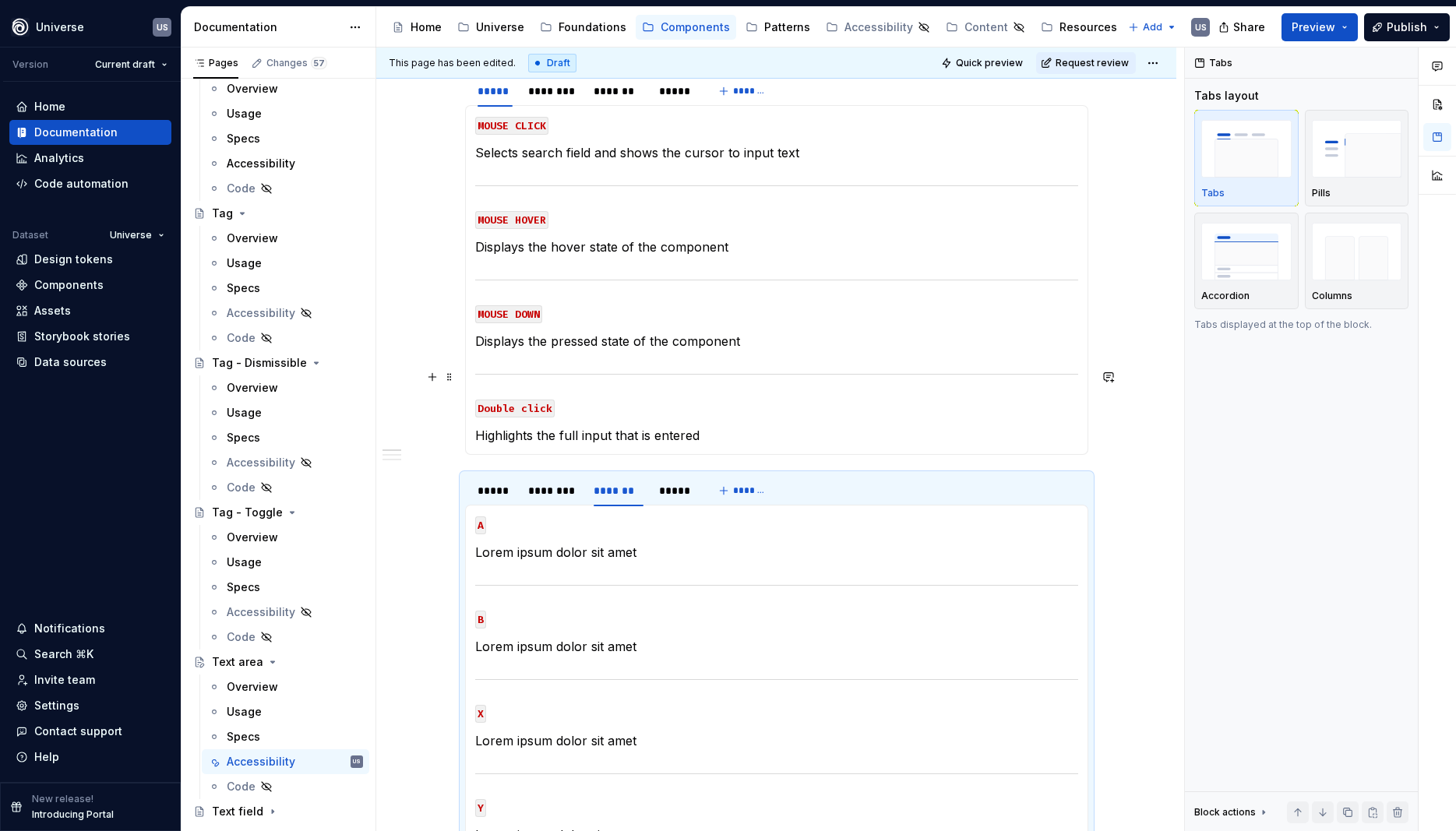
scroll to position [351, 0]
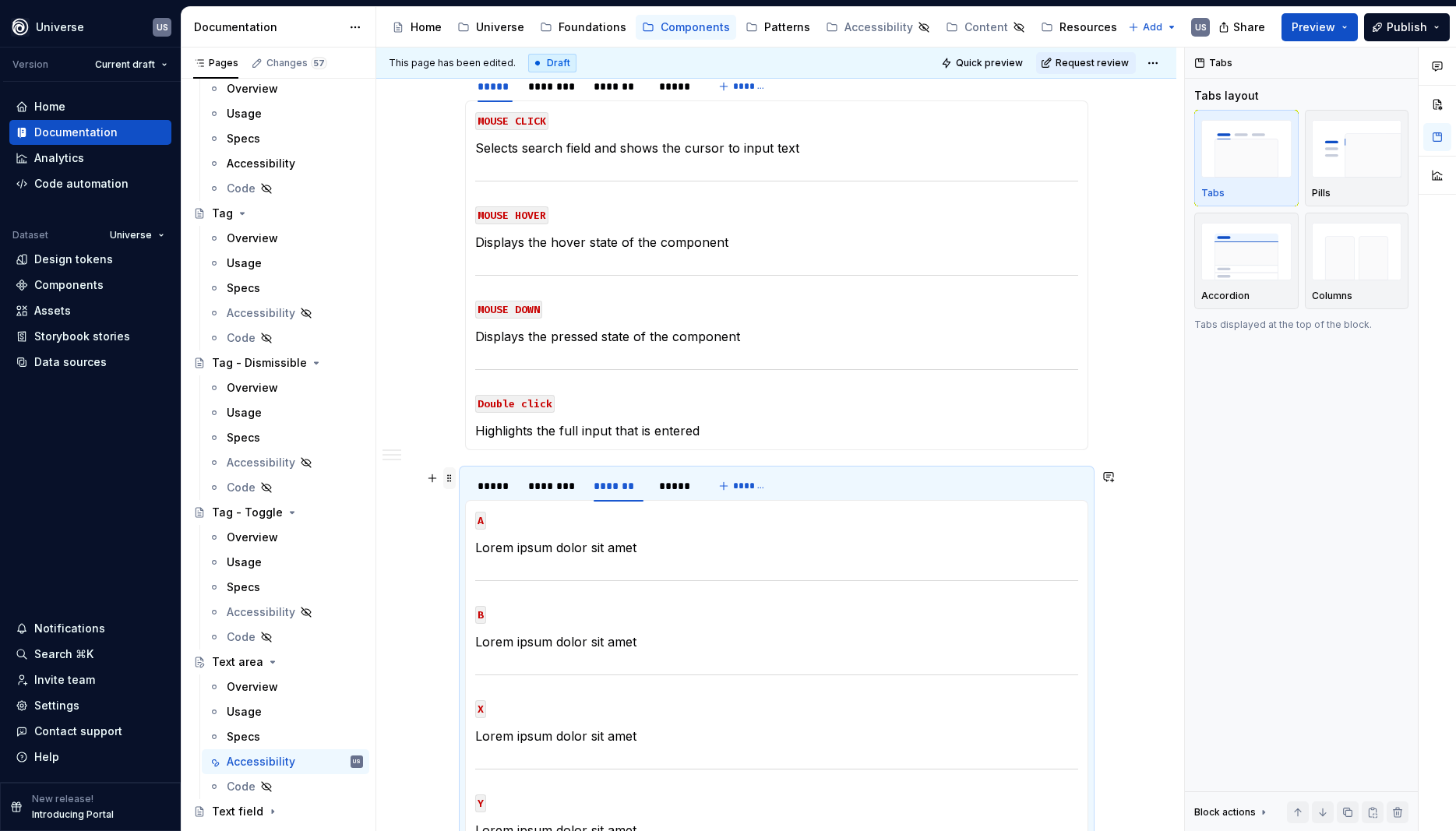
click at [450, 483] on span at bounding box center [449, 479] width 12 height 22
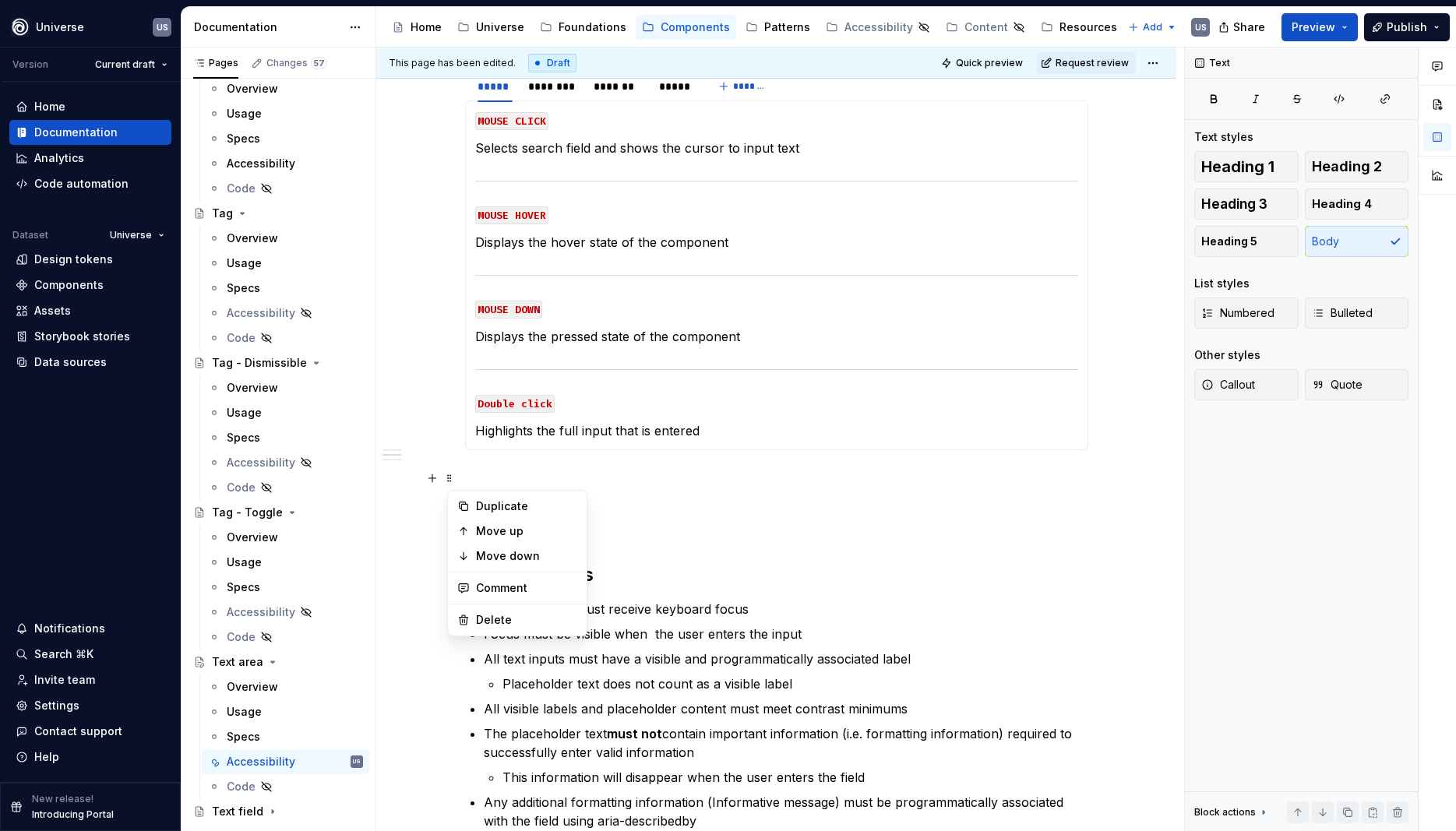
click at [594, 480] on p at bounding box center [777, 487] width 623 height 37
click at [486, 510] on div "Navigation In this section, you will find all the possible interactions and act…" at bounding box center [777, 518] width 623 height 1122
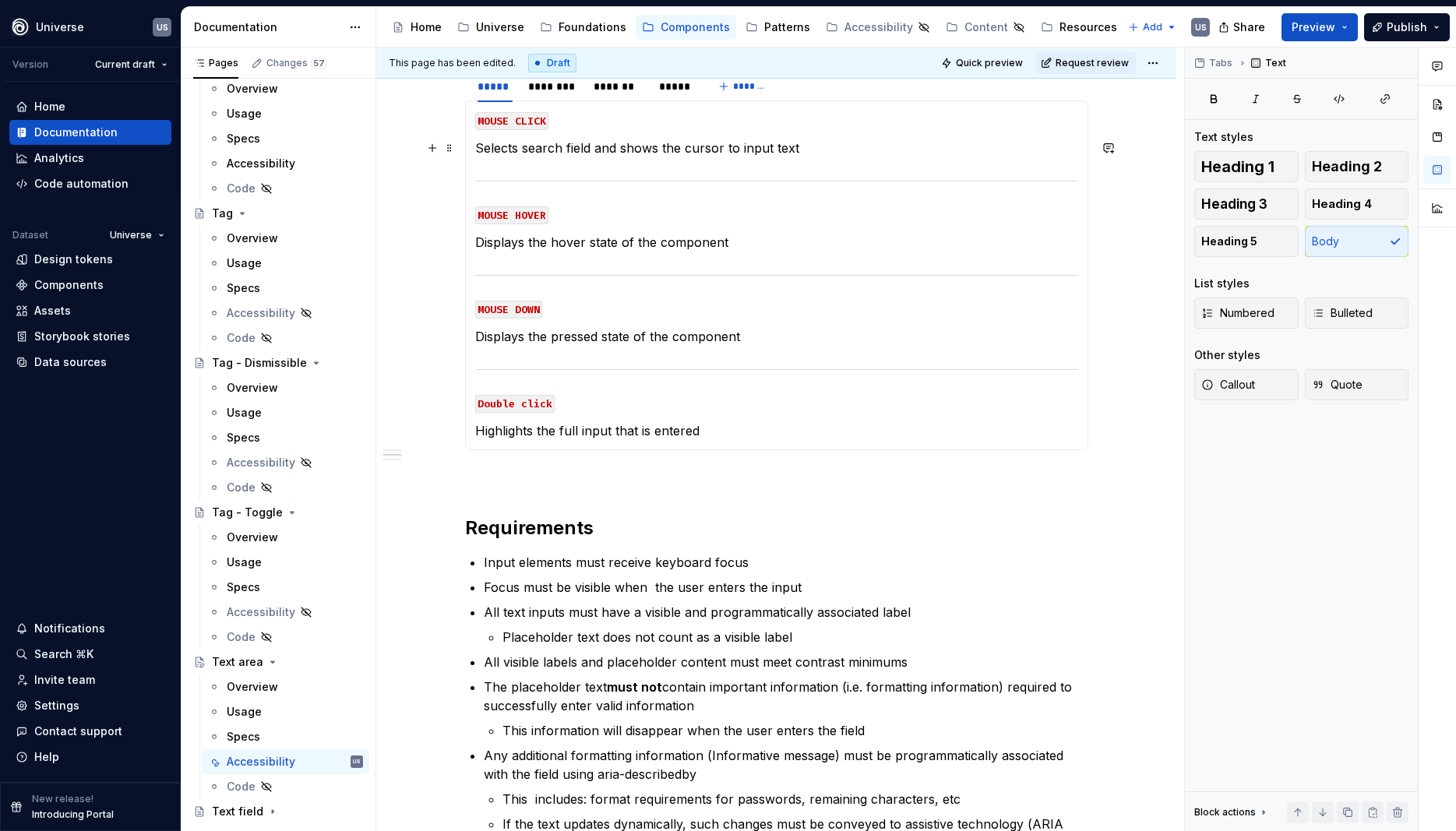
click at [549, 152] on p "Selects search field and shows the cursor to input text" at bounding box center [777, 148] width 603 height 19
drag, startPoint x: 529, startPoint y: 146, endPoint x: 595, endPoint y: 147, distance: 66.0
click at [595, 147] on p "Selects search field and shows the cursor to input text" at bounding box center [777, 148] width 603 height 19
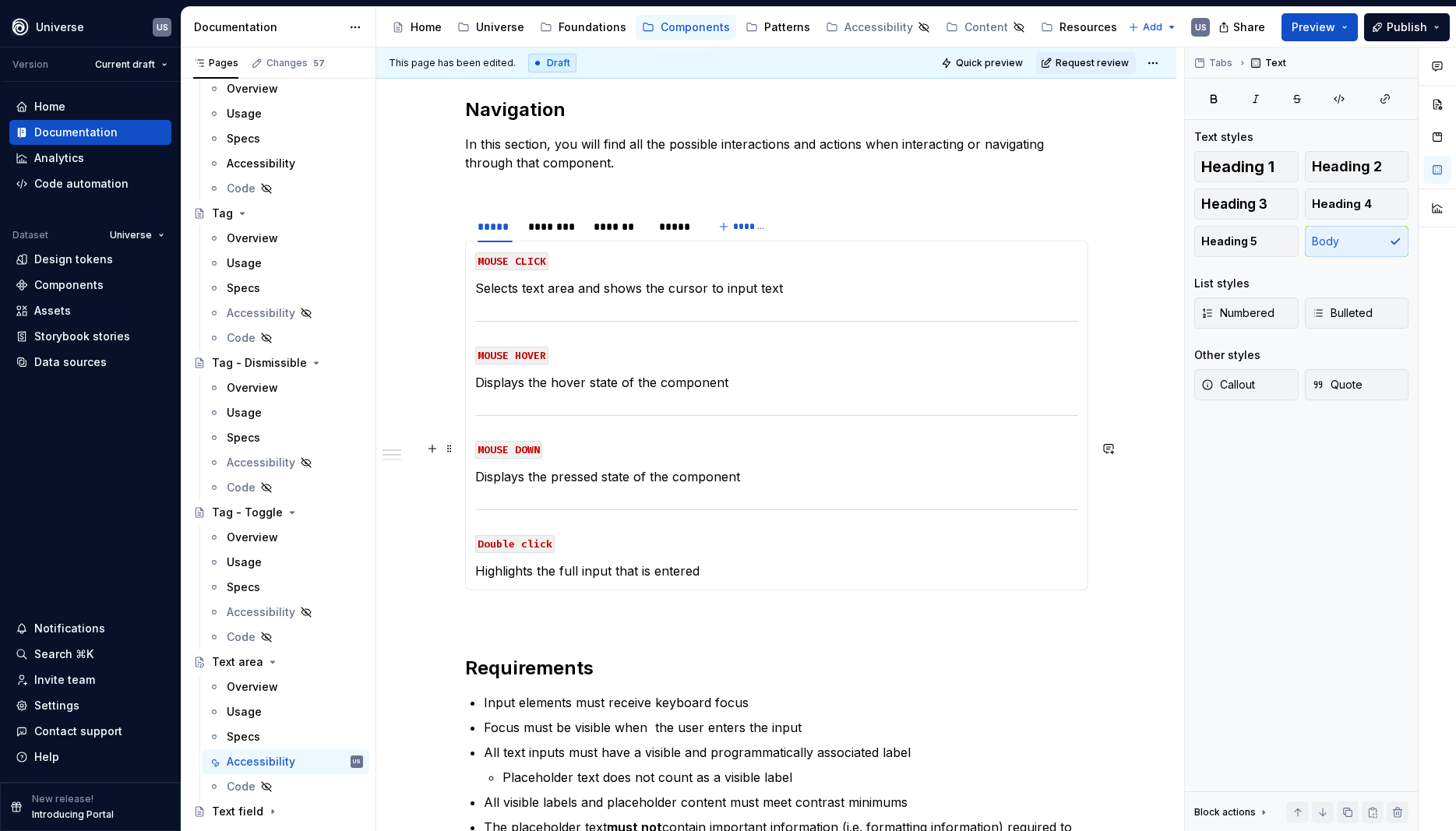
scroll to position [140, 0]
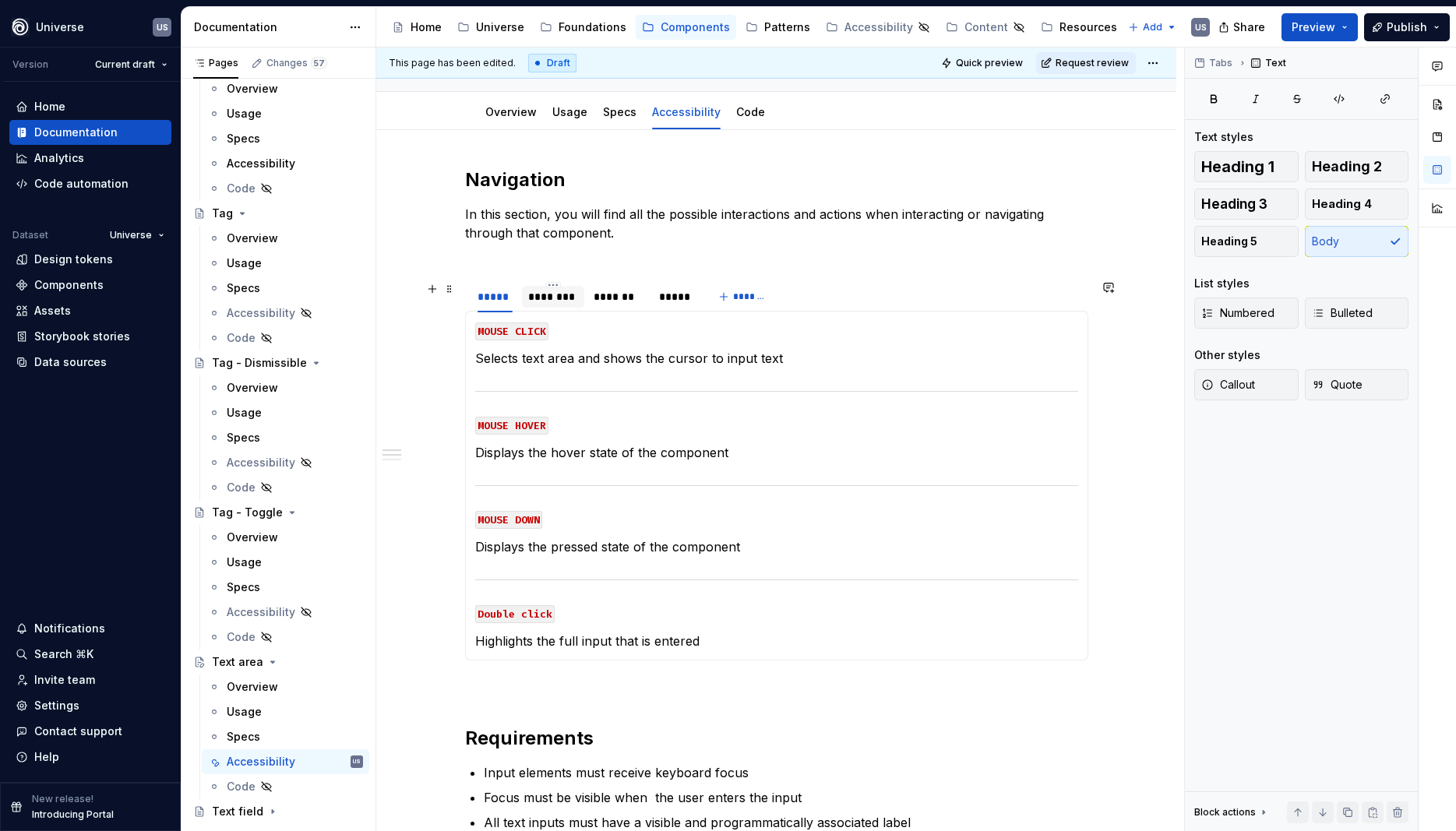
click at [572, 299] on div "********" at bounding box center [553, 296] width 50 height 16
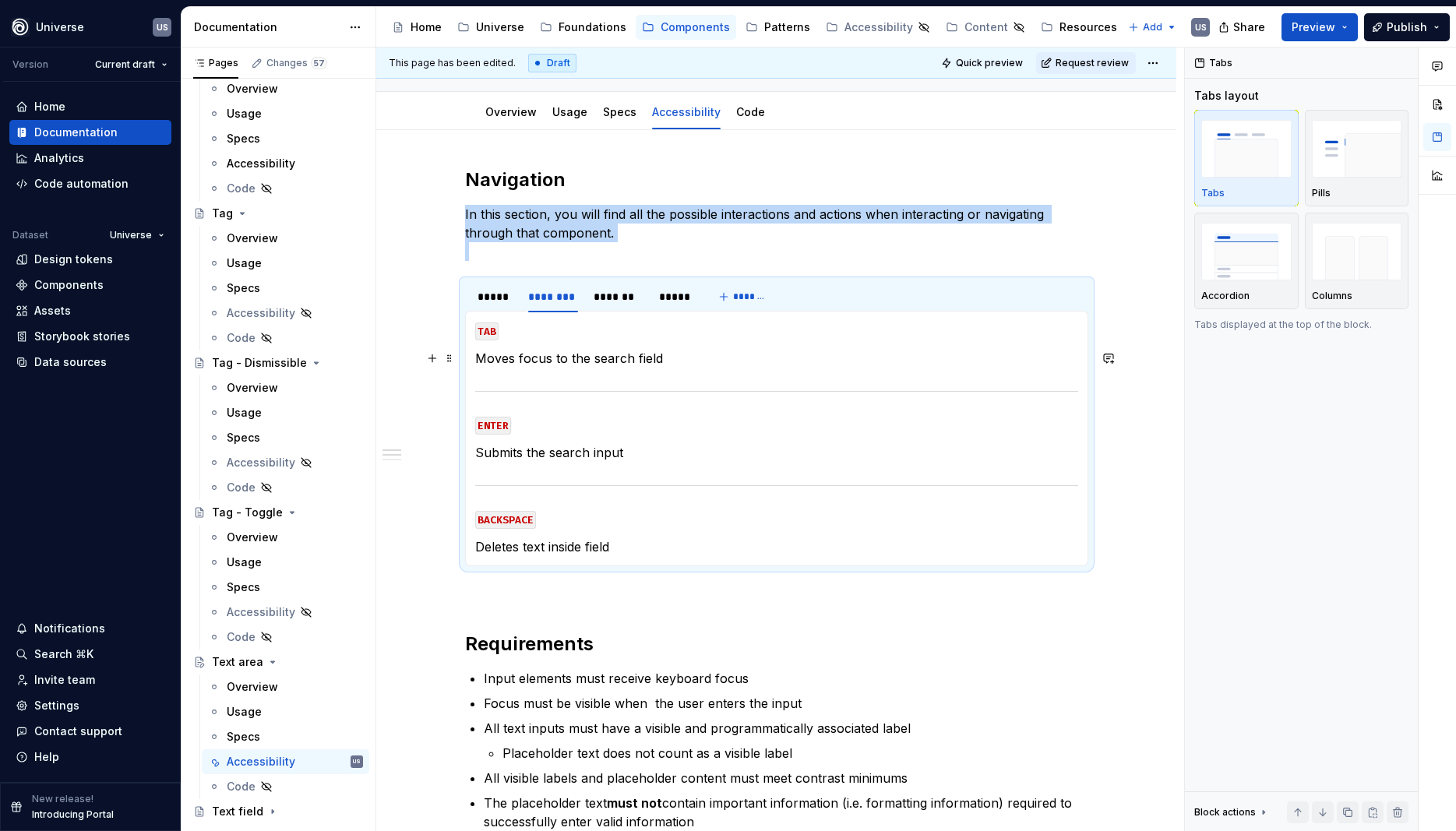
click at [597, 361] on p "Moves focus to the search field" at bounding box center [777, 358] width 603 height 19
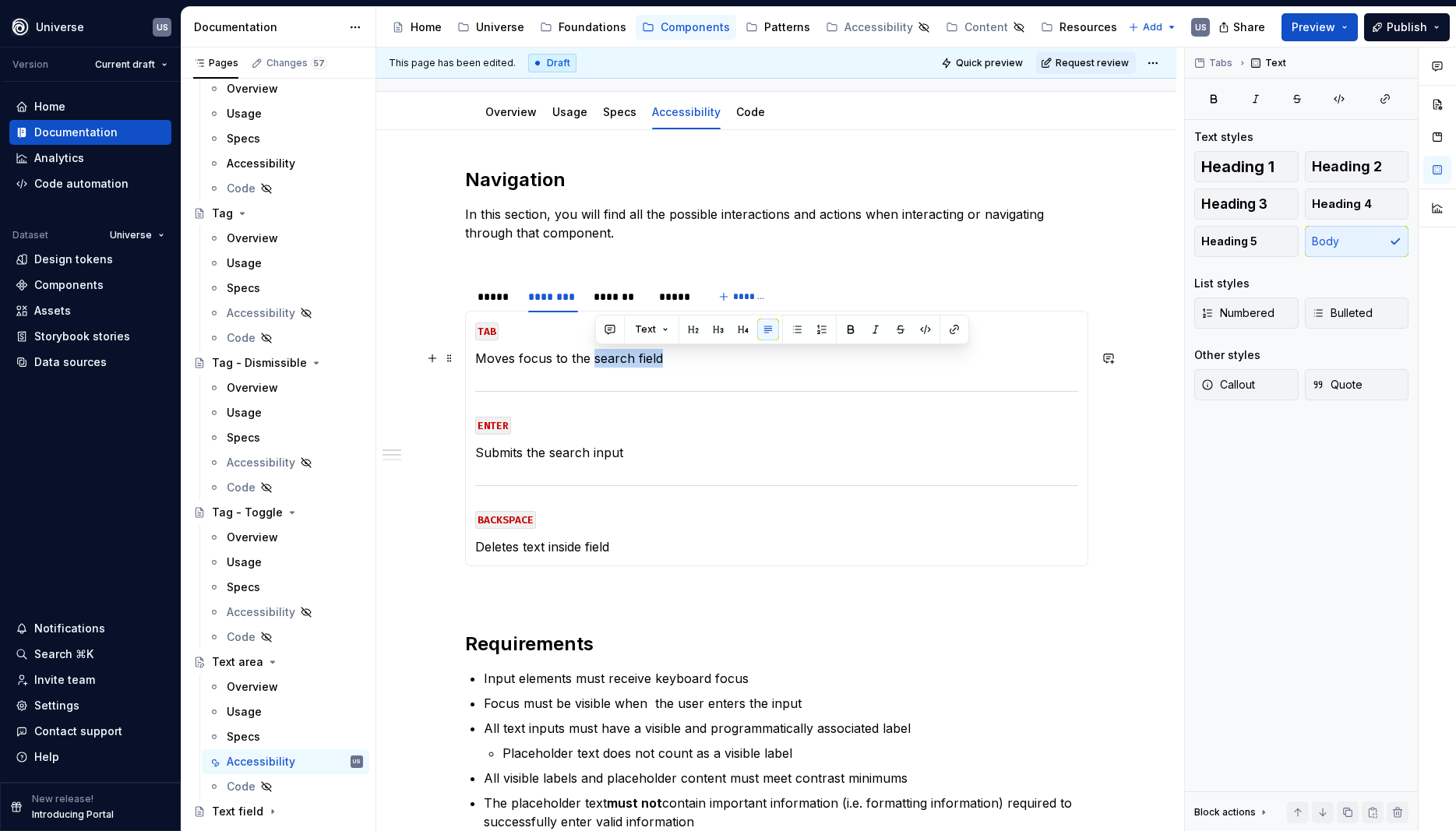
drag, startPoint x: 596, startPoint y: 361, endPoint x: 668, endPoint y: 362, distance: 72.0
click at [668, 362] on p "Moves focus to the search field" at bounding box center [777, 358] width 603 height 19
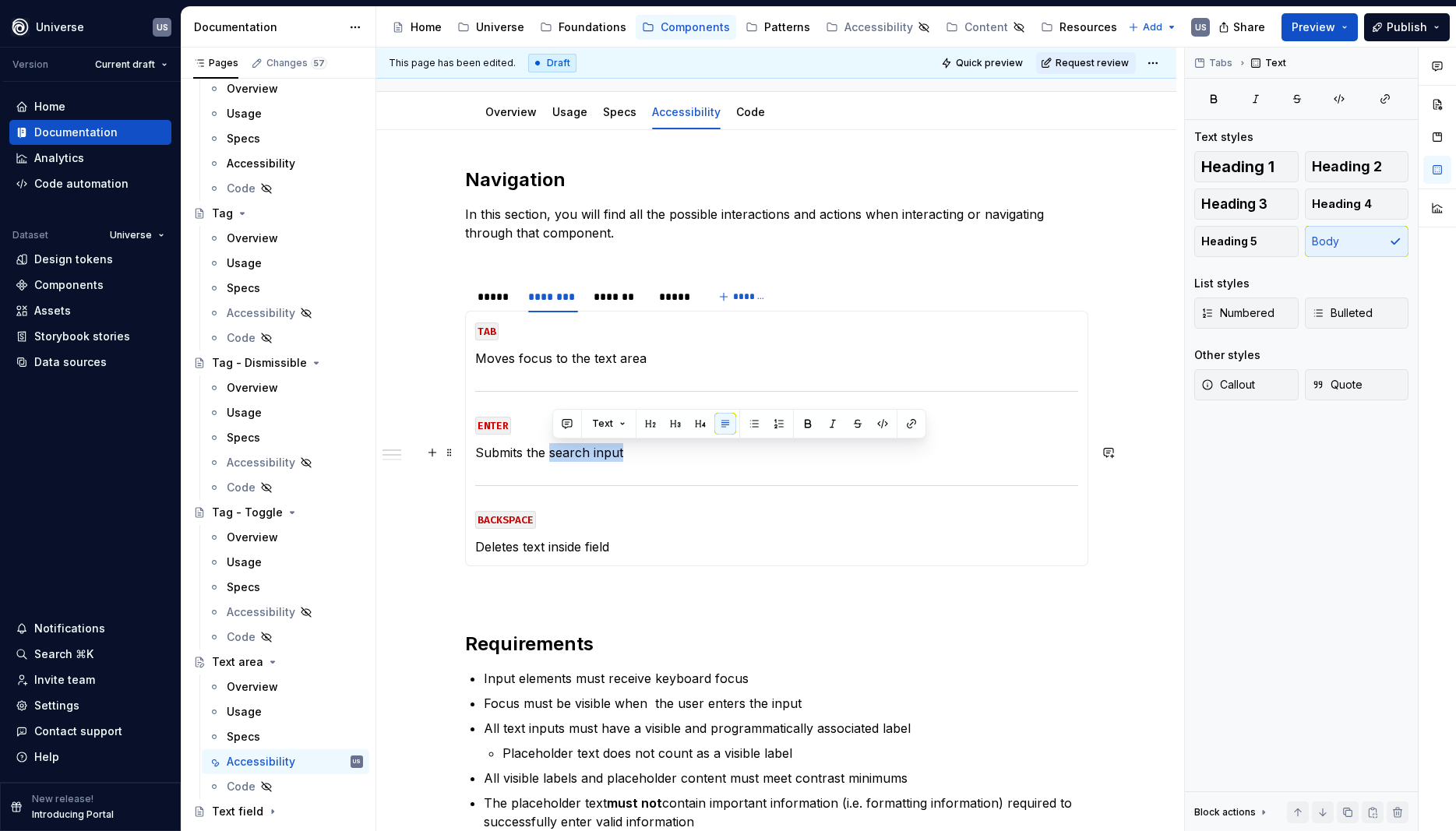
drag, startPoint x: 552, startPoint y: 456, endPoint x: 638, endPoint y: 461, distance: 86.1
click at [638, 461] on p "Submits the search input" at bounding box center [777, 452] width 603 height 19
click at [635, 460] on p "Submits the search input" at bounding box center [777, 452] width 603 height 19
click at [648, 456] on p "Submits the search input" at bounding box center [777, 452] width 603 height 19
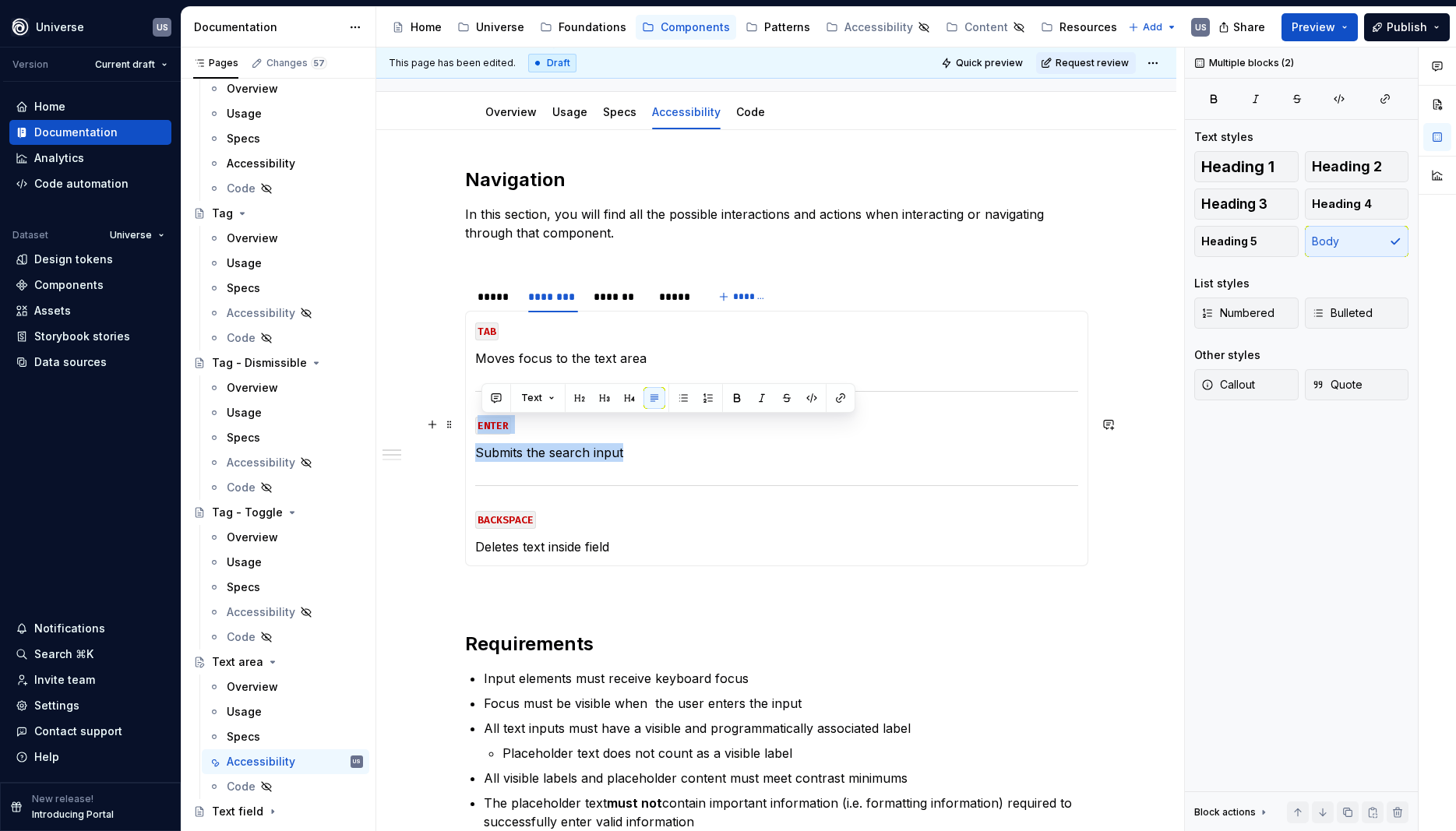
drag, startPoint x: 649, startPoint y: 454, endPoint x: 473, endPoint y: 421, distance: 179.1
click at [473, 421] on div "MOUSE CLICK Selects text area and shows the cursor to input text MOUSE HOVER Di…" at bounding box center [777, 439] width 623 height 255
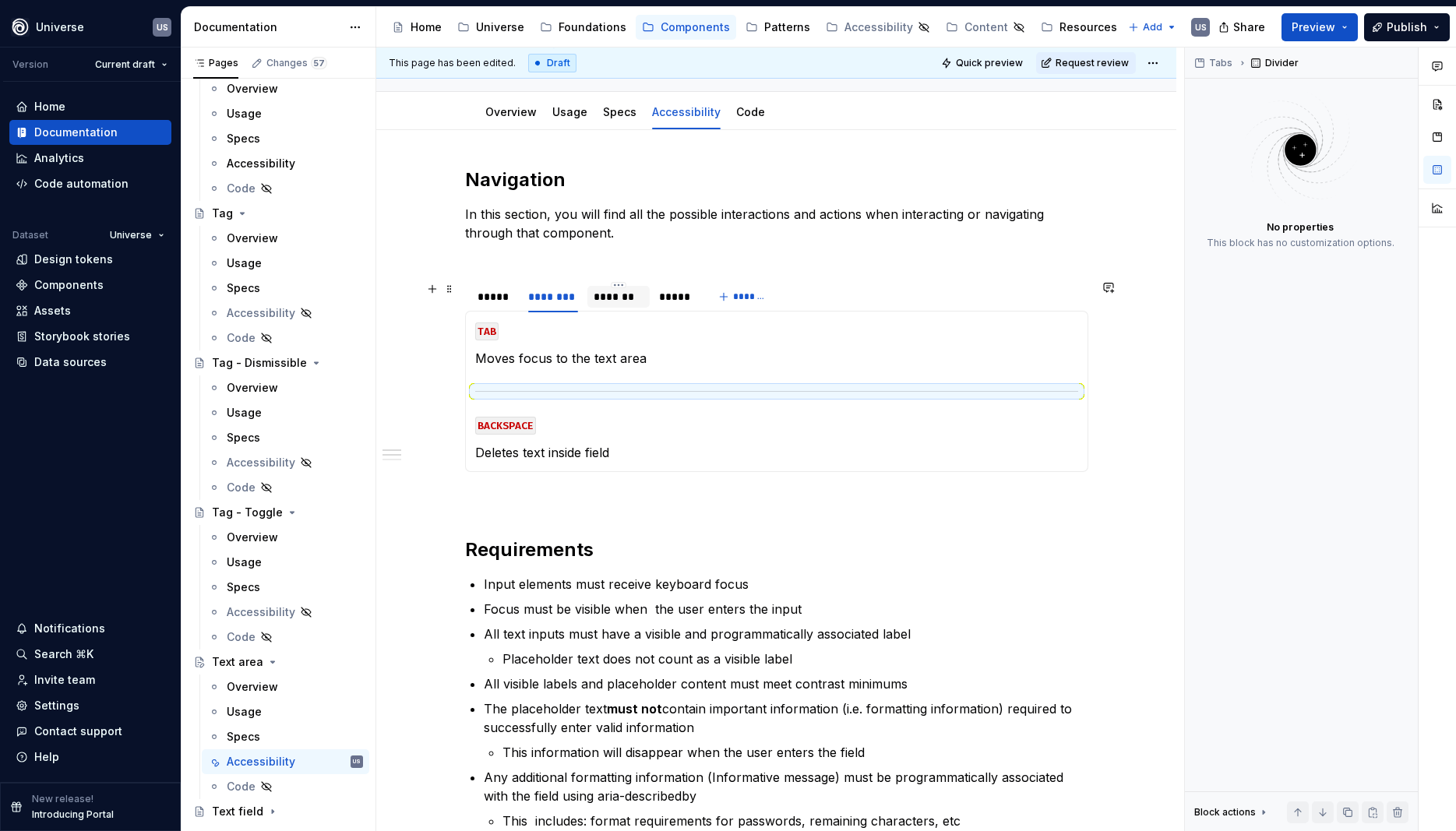
click at [611, 296] on div "*******" at bounding box center [619, 296] width 50 height 16
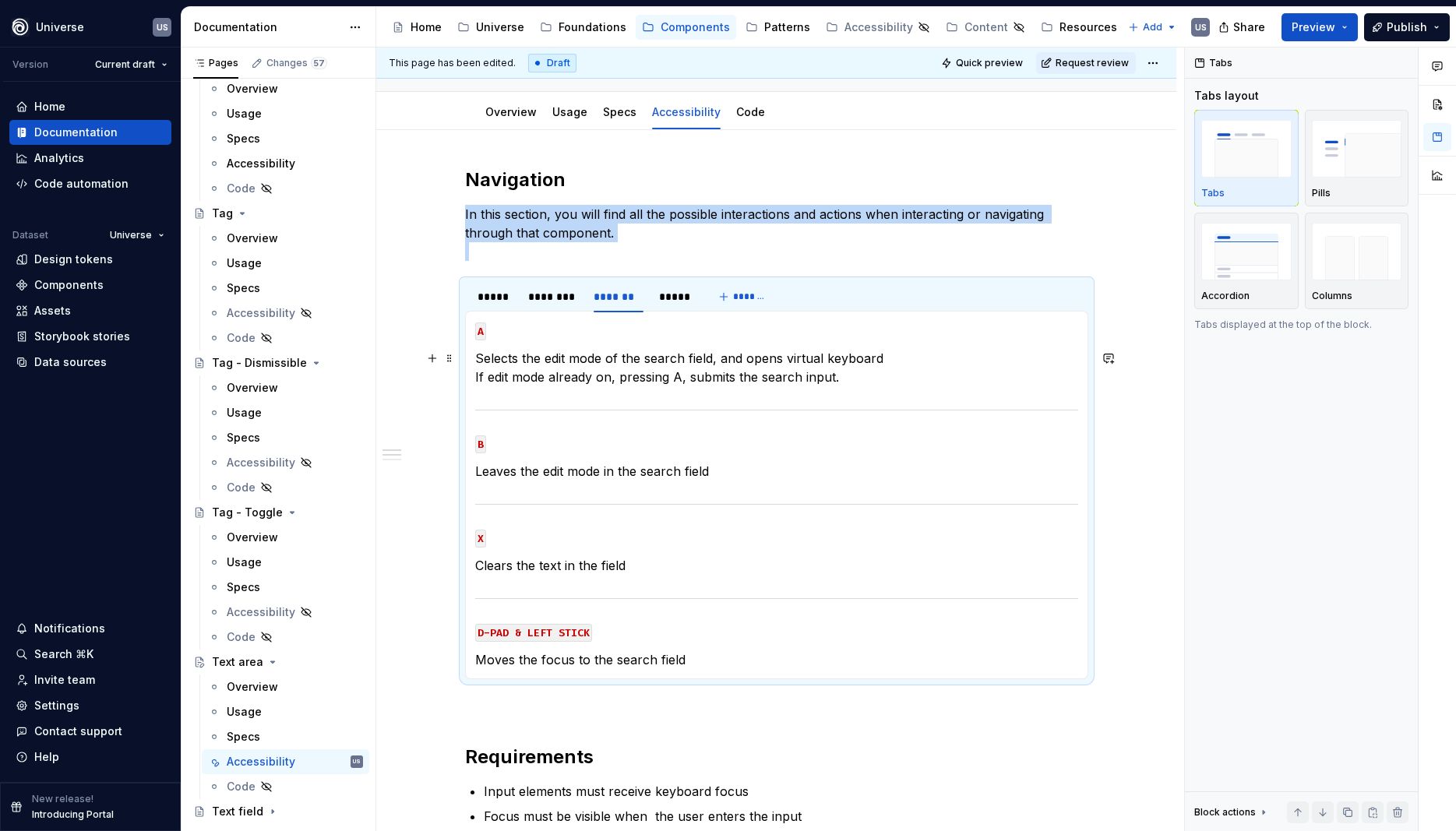
click at [572, 366] on p "Selects the edit mode of the search field, and opens virtual keyboard If edit m…" at bounding box center [777, 367] width 603 height 37
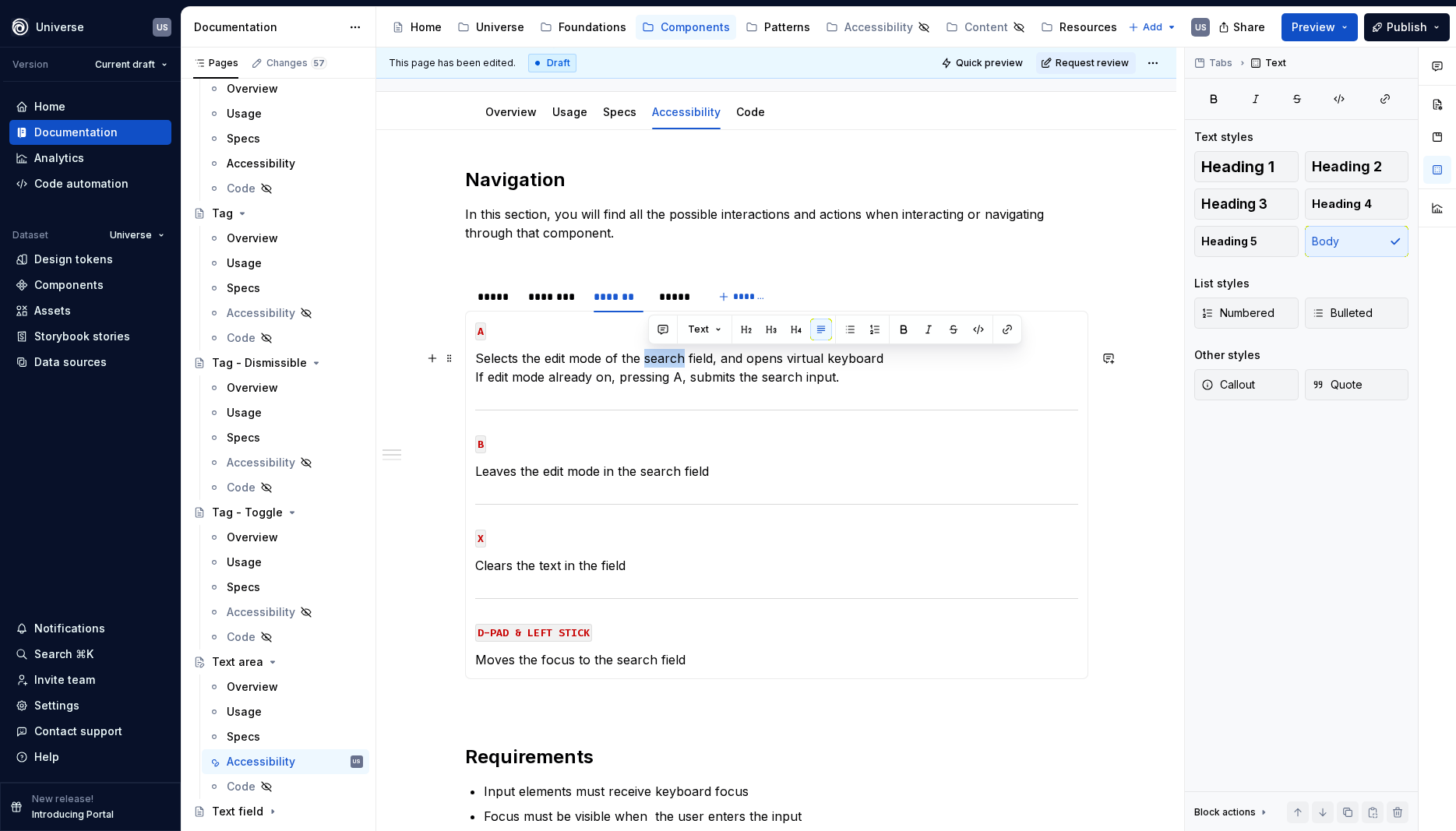
drag, startPoint x: 649, startPoint y: 358, endPoint x: 687, endPoint y: 352, distance: 38.5
click at [687, 352] on p "Selects the edit mode of the search field, and opens virtual keyboard If edit m…" at bounding box center [777, 367] width 603 height 37
drag, startPoint x: 699, startPoint y: 356, endPoint x: 675, endPoint y: 359, distance: 24.2
click at [675, 359] on p "Selects the edit mode of the text field, and opens virtual keyboard If edit mod…" at bounding box center [777, 367] width 603 height 37
click at [543, 664] on p "Moves the focus to the search field" at bounding box center [777, 659] width 603 height 19
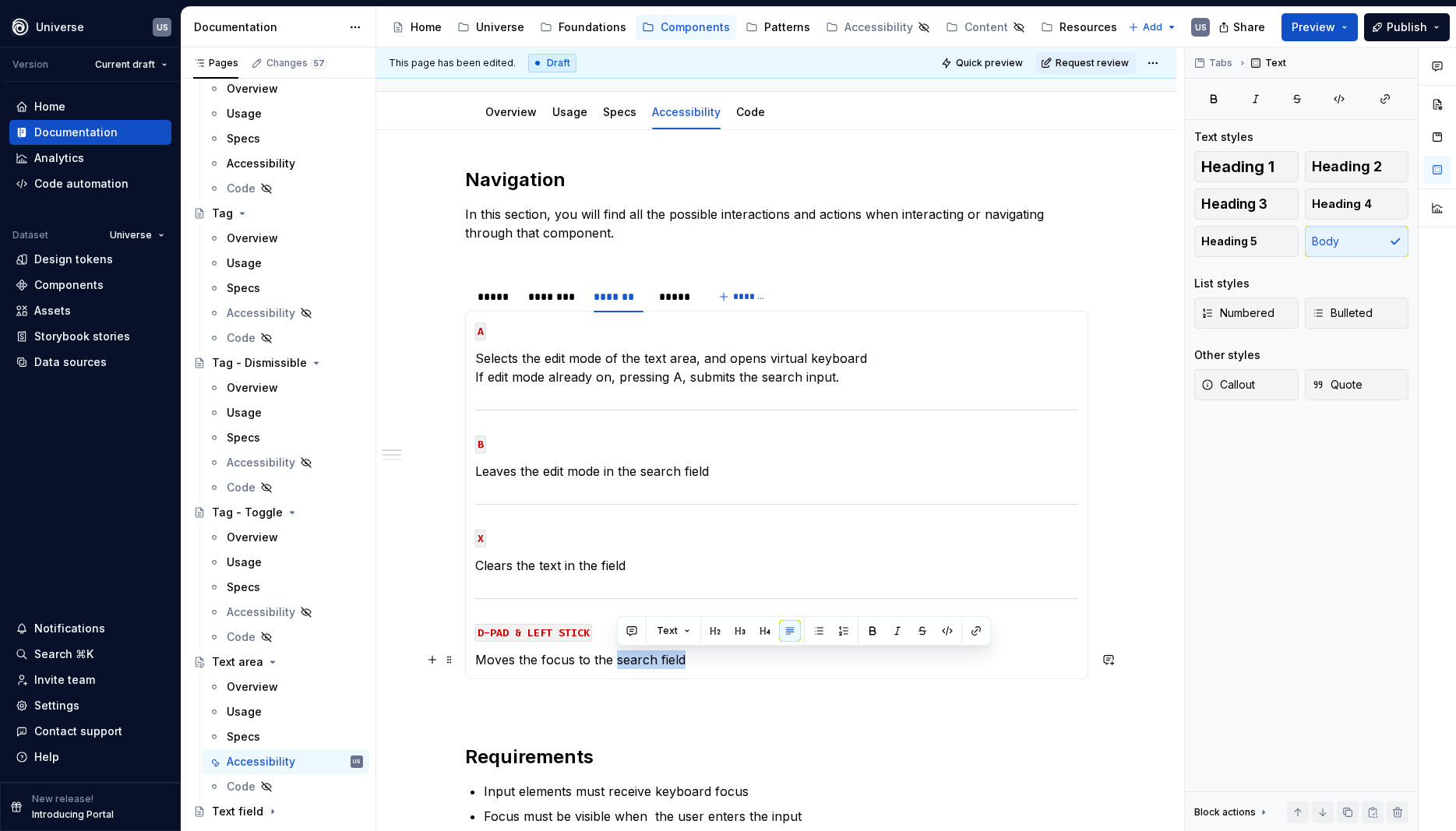
drag, startPoint x: 617, startPoint y: 661, endPoint x: 718, endPoint y: 663, distance: 101.0
click at [718, 663] on p "Moves the focus to the search field" at bounding box center [777, 659] width 603 height 19
click at [618, 482] on section-item-column "A Selects the edit mode of the text area, and opens virtual keyboard If edit mo…" at bounding box center [777, 495] width 603 height 348
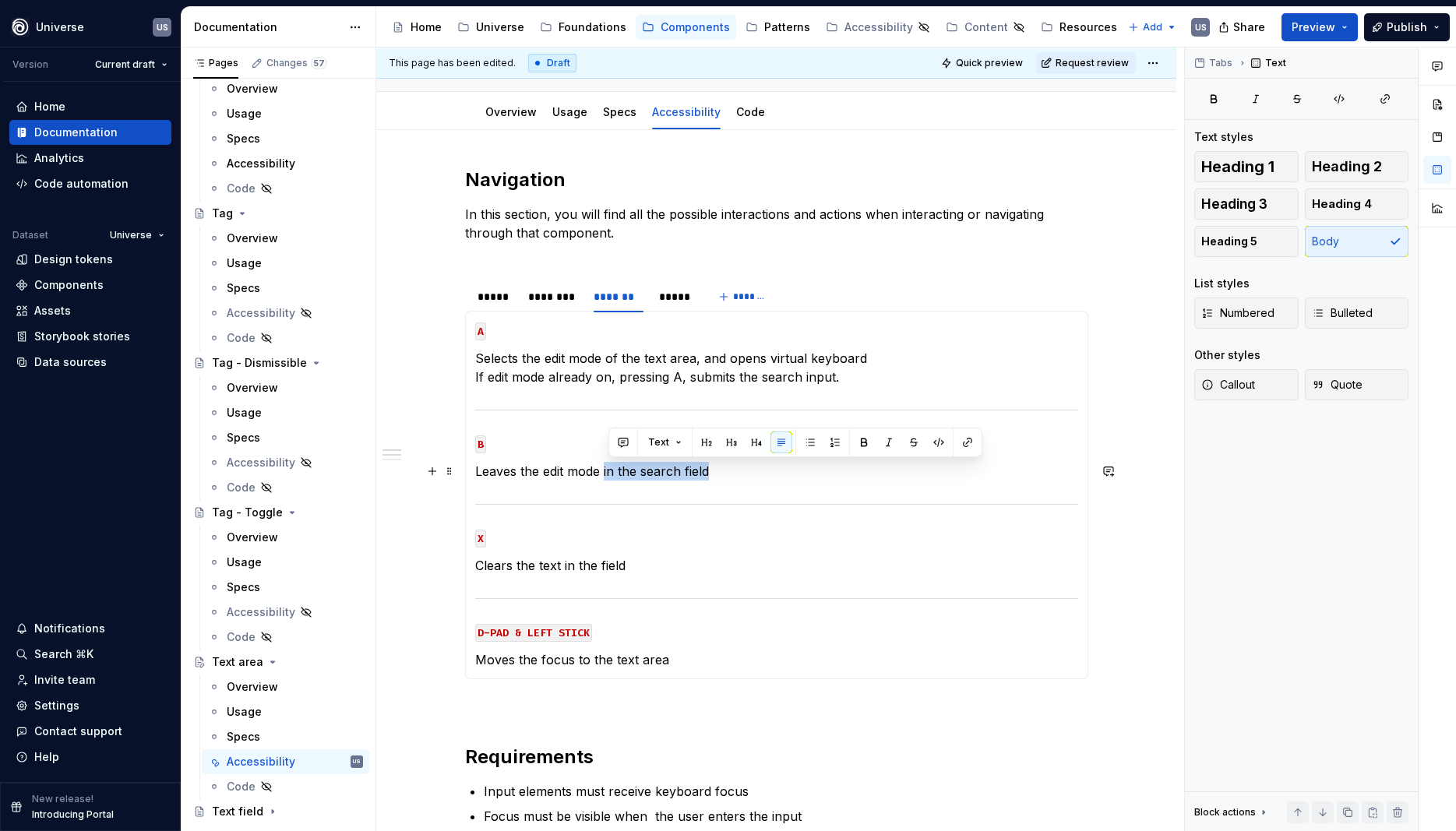
drag, startPoint x: 609, startPoint y: 473, endPoint x: 747, endPoint y: 465, distance: 138.2
click at [747, 465] on p "Leaves the edit mode in the search field" at bounding box center [777, 471] width 603 height 19
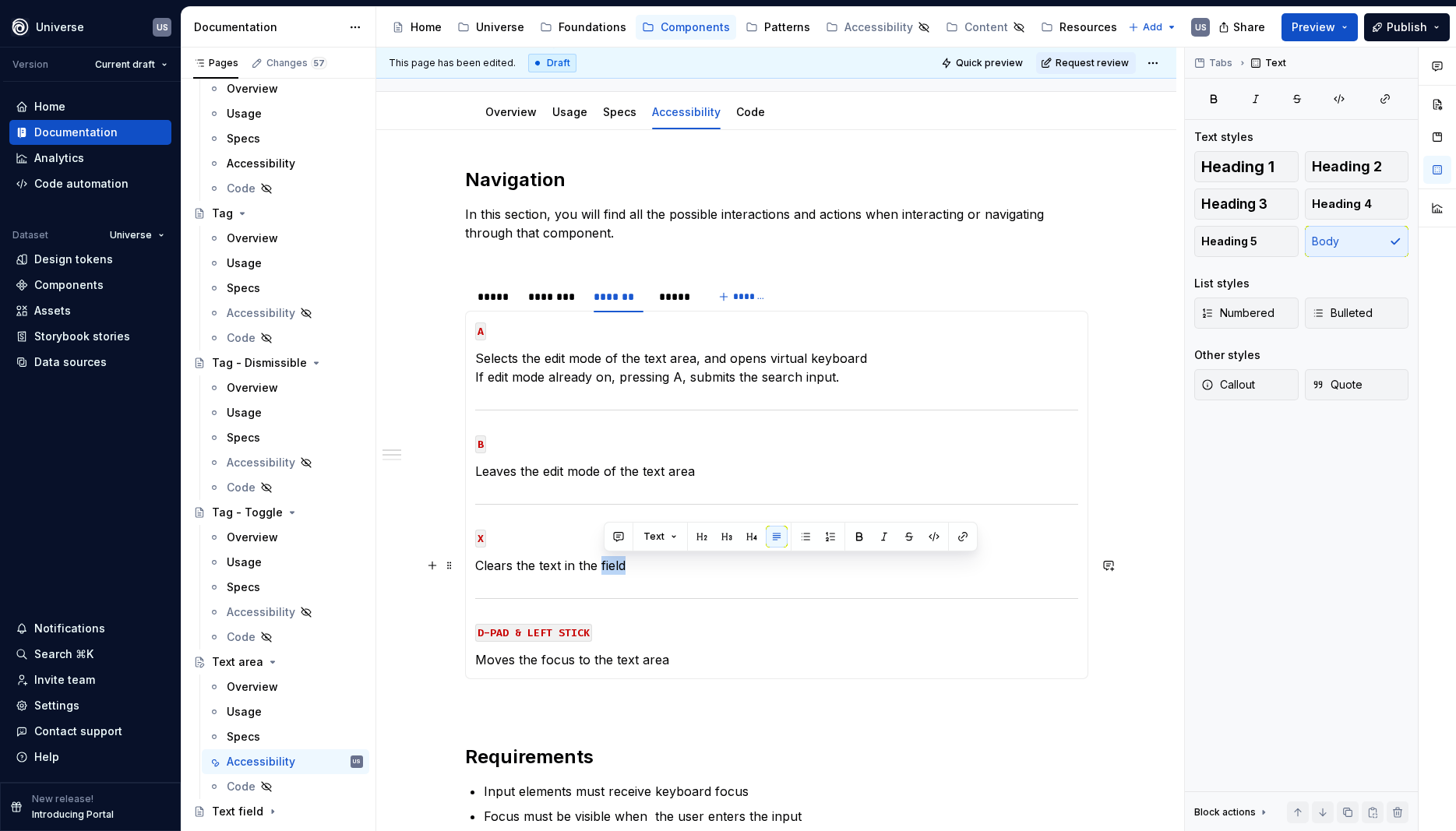
drag, startPoint x: 606, startPoint y: 566, endPoint x: 687, endPoint y: 572, distance: 81.2
click at [687, 572] on p "Clears the text in the field" at bounding box center [777, 566] width 603 height 19
click at [693, 654] on p "Moves the focus to the text area" at bounding box center [777, 659] width 603 height 19
drag, startPoint x: 738, startPoint y: 386, endPoint x: 768, endPoint y: 377, distance: 31.3
click at [738, 386] on section-item-column "A Selects the edit mode of the text area, and opens virtual keyboard If edit mo…" at bounding box center [777, 495] width 603 height 348
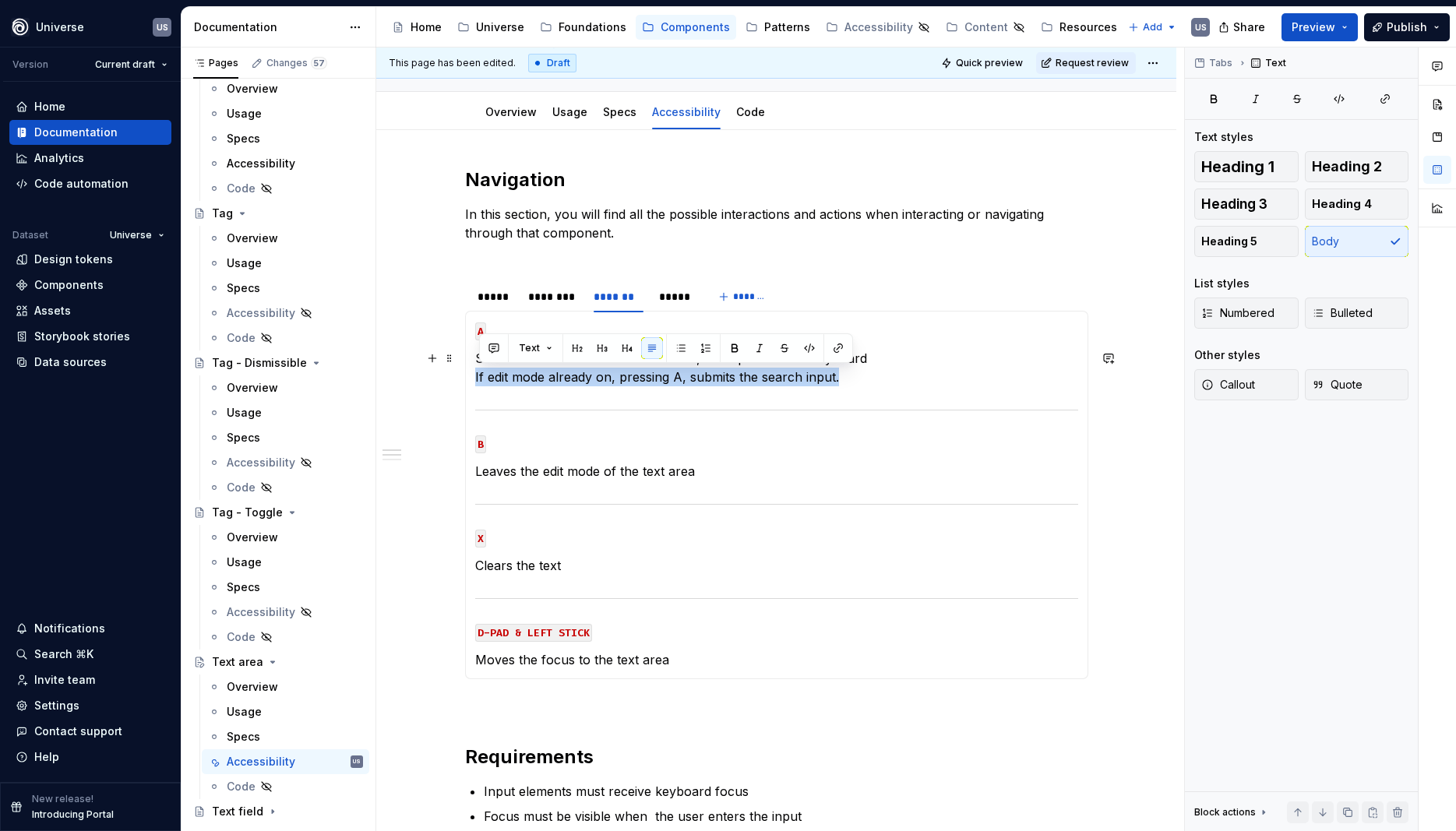
drag, startPoint x: 862, startPoint y: 377, endPoint x: 480, endPoint y: 375, distance: 382.0
click at [480, 375] on p "Selects the edit mode of the text area, and opens virtual keyboard If edit mode…" at bounding box center [777, 367] width 603 height 37
click at [660, 404] on section-item-column "A Selects the edit mode of the text area, and opens virtual keyboard If edit mo…" at bounding box center [777, 495] width 603 height 348
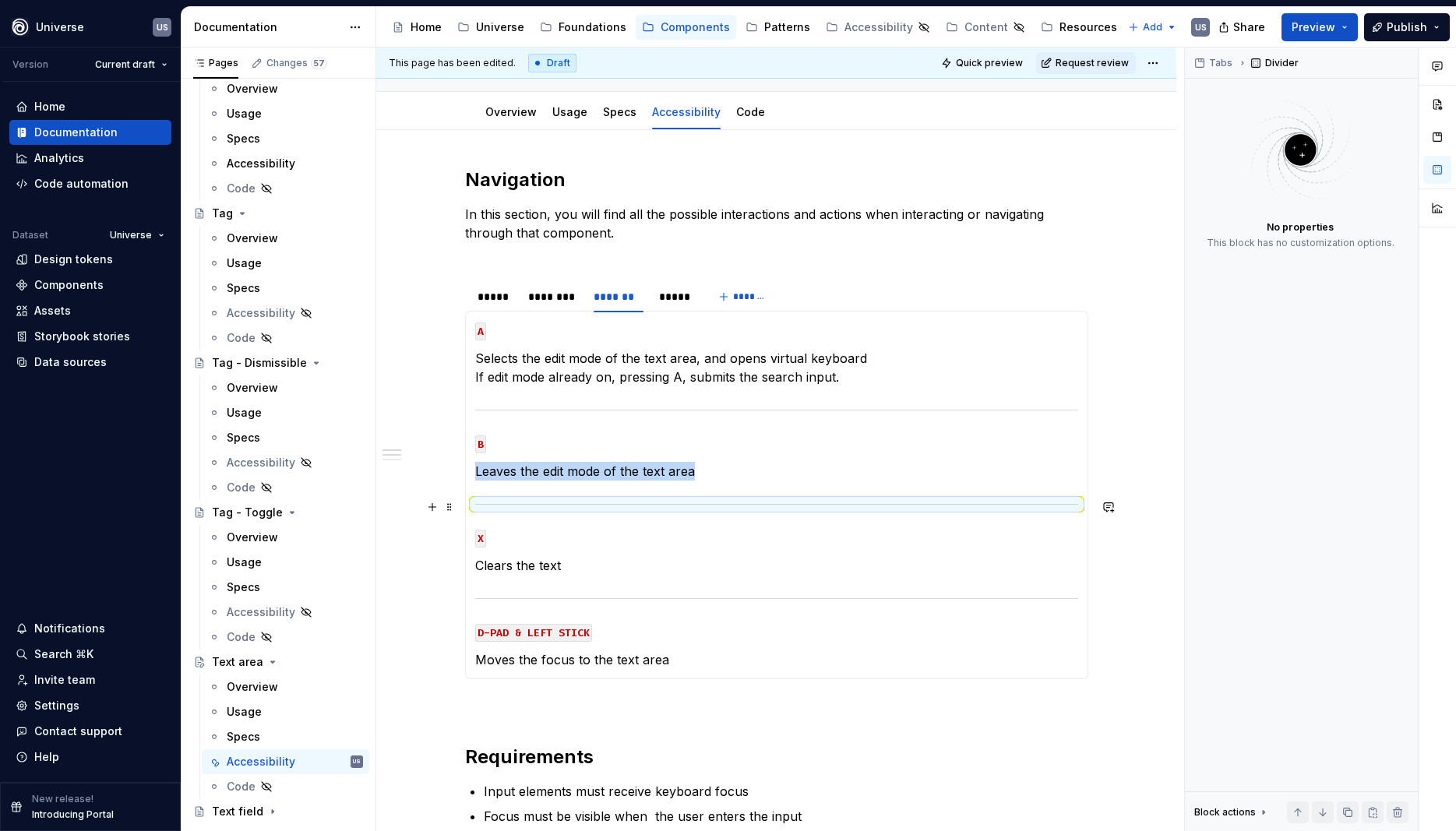
click at [732, 493] on section-item-column "A Selects the edit mode of the text area, and opens virtual keyboard If edit mo…" at bounding box center [777, 495] width 603 height 348
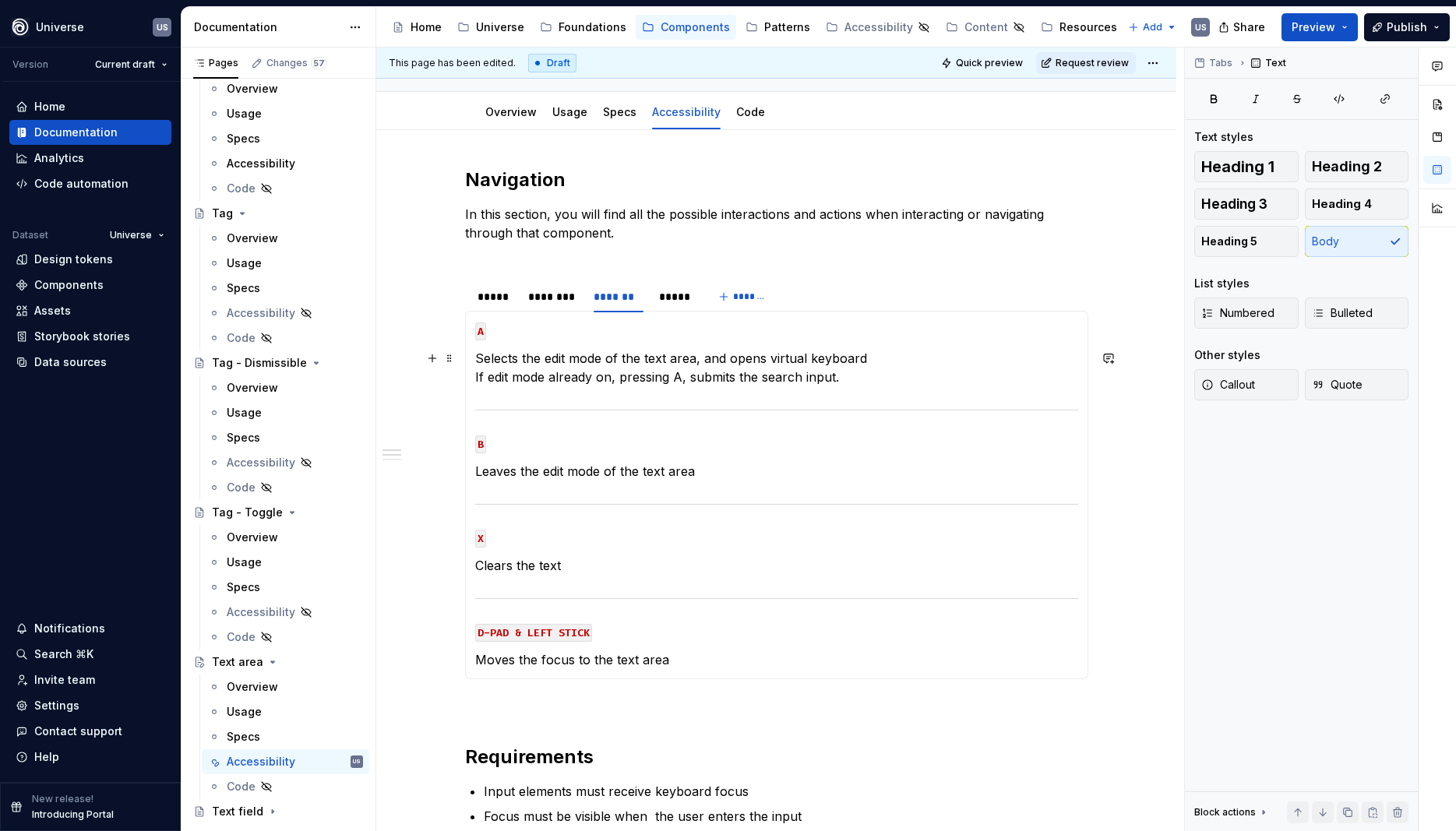
click at [711, 358] on p "Selects the edit mode of the text area, and opens virtual keyboard If edit mode…" at bounding box center [777, 367] width 603 height 37
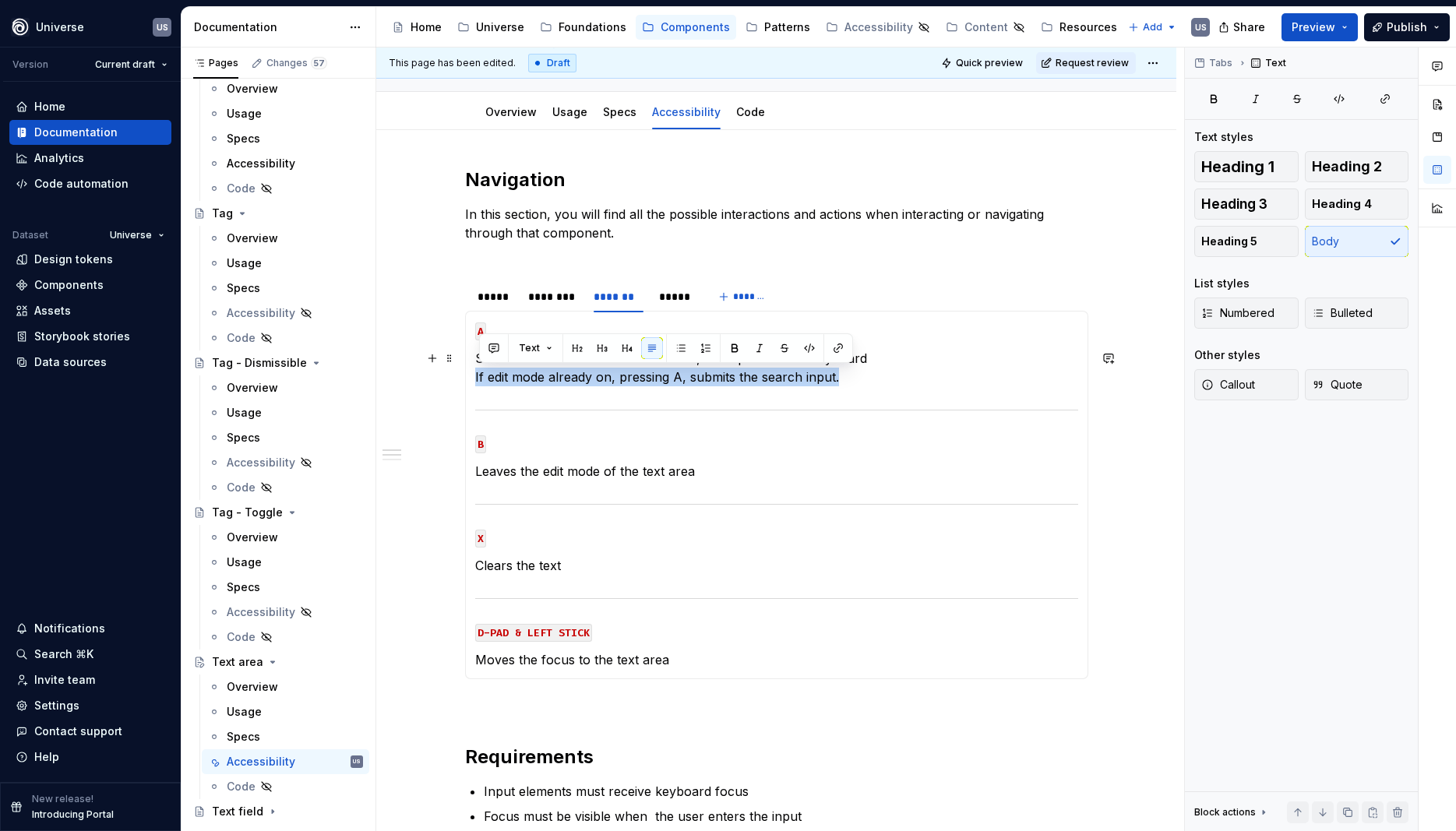
drag, startPoint x: 854, startPoint y: 380, endPoint x: 477, endPoint y: 379, distance: 377.0
click at [476, 378] on div "MOUSE CLICK Selects text area and shows the cursor to input text MOUSE HOVER Di…" at bounding box center [777, 495] width 623 height 368
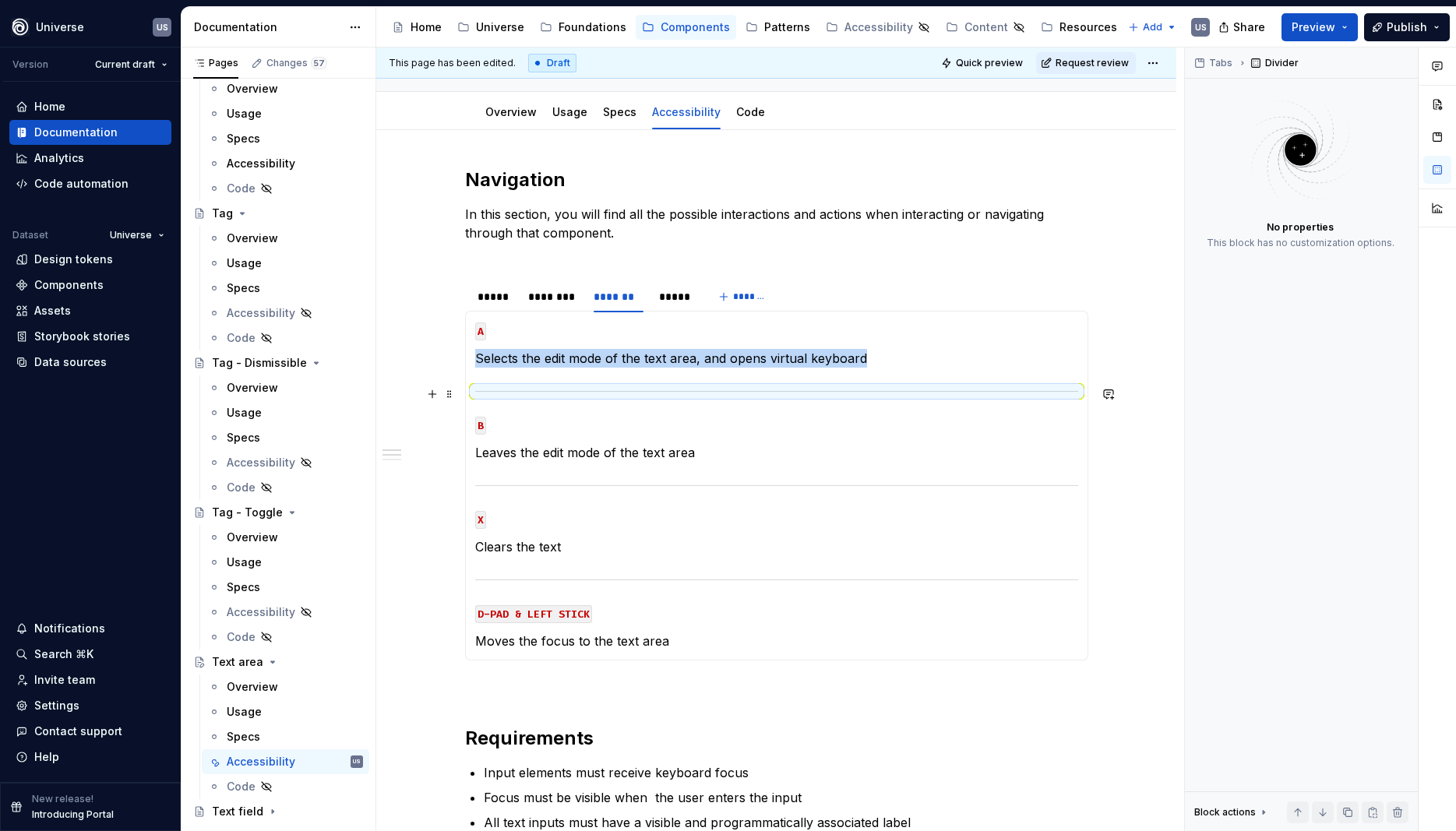
click at [659, 386] on section-item-column "A Selects the edit mode of the text area, and opens virtual keyboard B Leaves t…" at bounding box center [777, 485] width 603 height 329
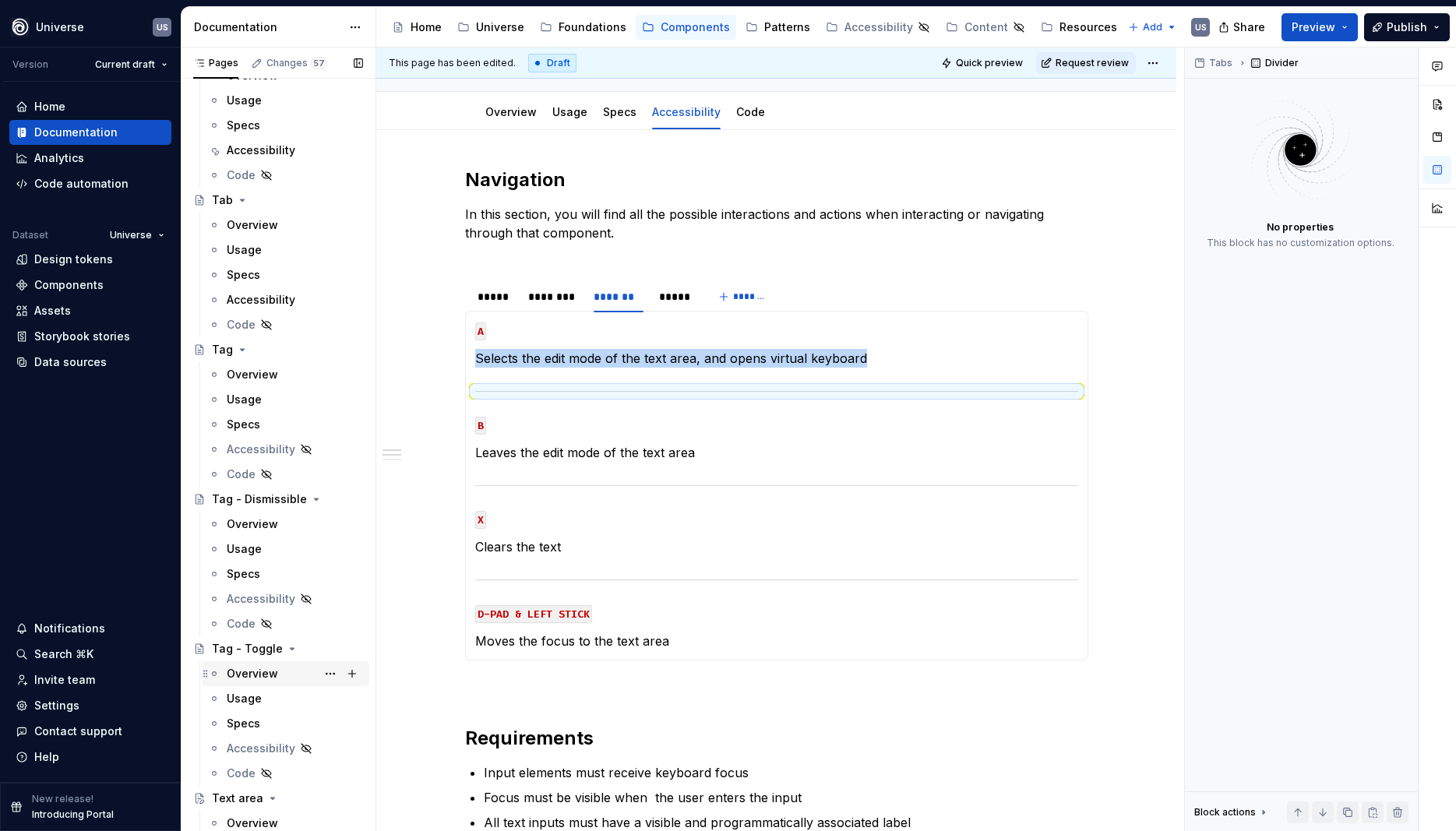
scroll to position [5280, 0]
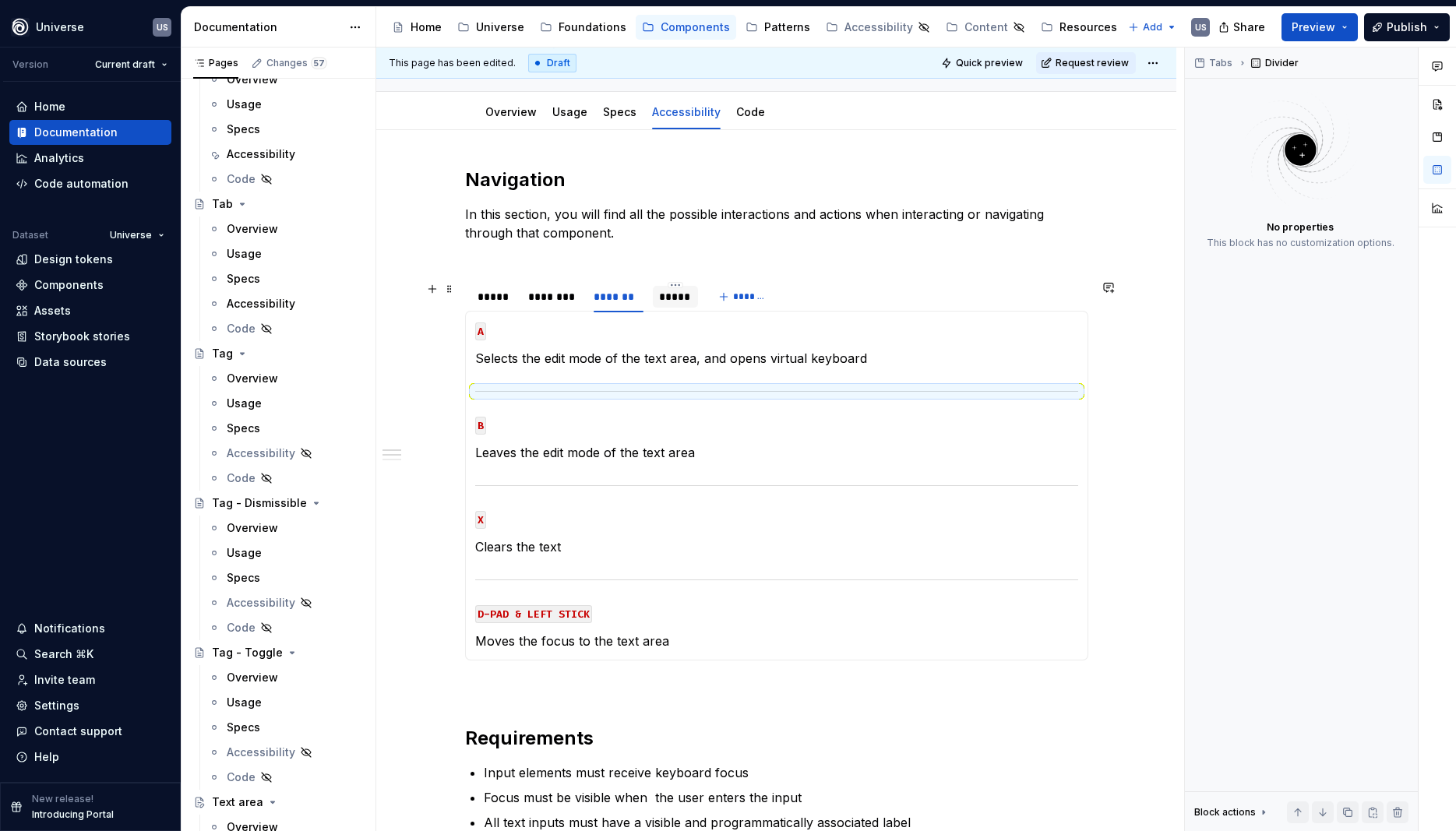
click at [687, 296] on div "*****" at bounding box center [675, 296] width 32 height 16
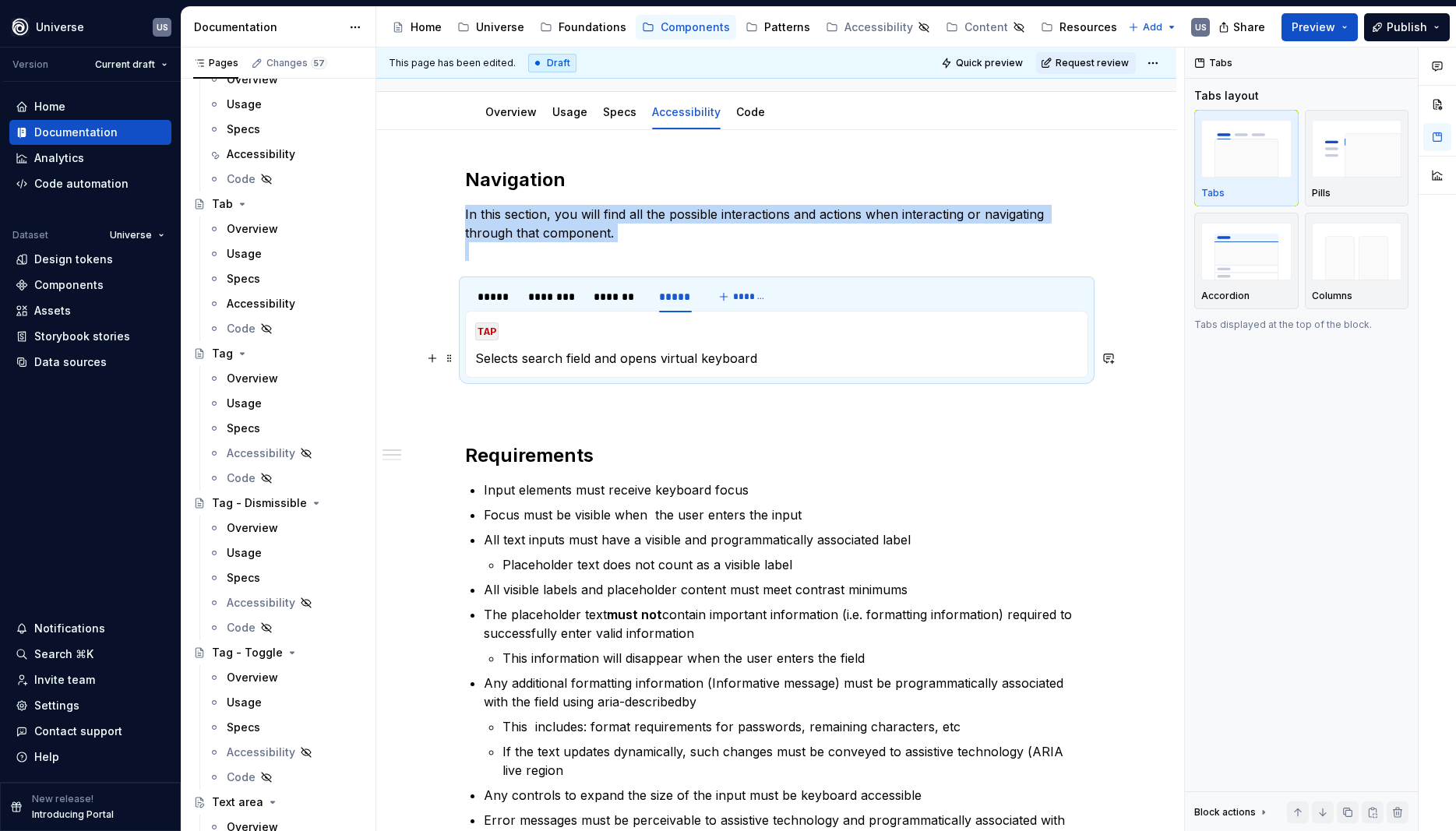
click at [686, 366] on p "Selects search field and opens virtual keyboard" at bounding box center [777, 358] width 603 height 19
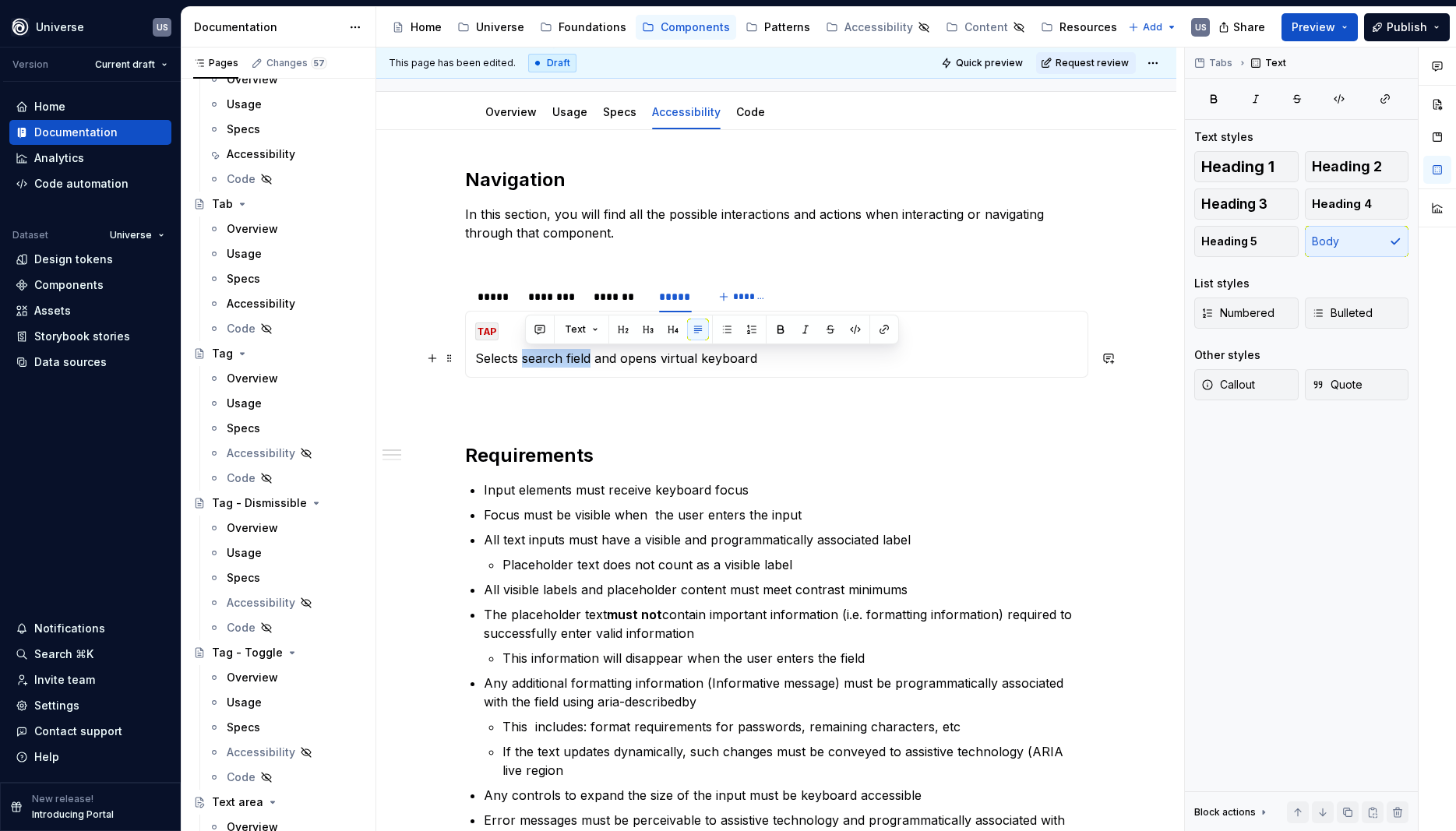
drag, startPoint x: 527, startPoint y: 356, endPoint x: 594, endPoint y: 358, distance: 67.0
click at [594, 358] on p "Selects search field and opens virtual keyboard" at bounding box center [777, 358] width 603 height 19
click at [633, 352] on p "Selects text area and opens virtual keyboard" at bounding box center [777, 358] width 603 height 19
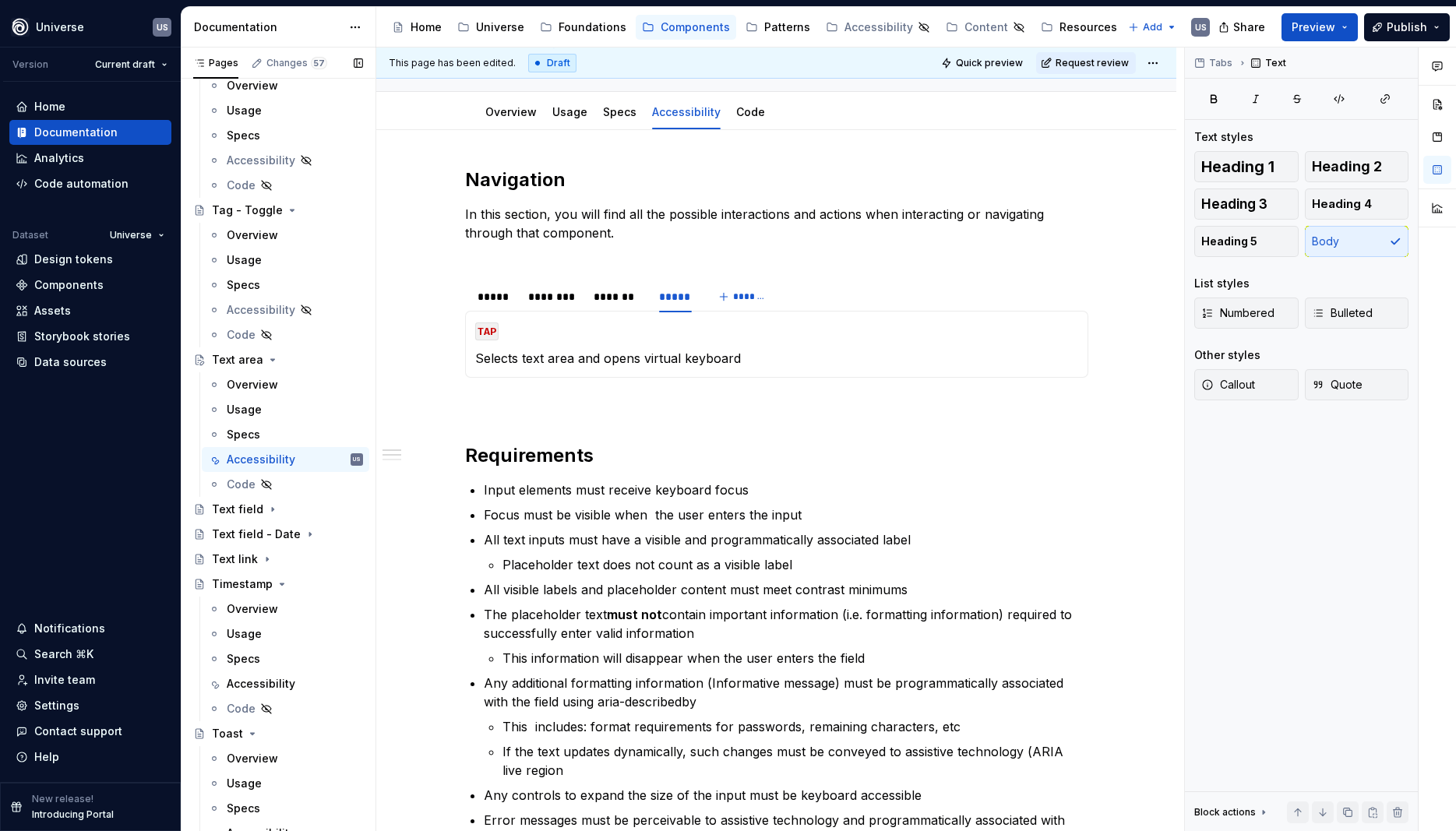
scroll to position [5771, 0]
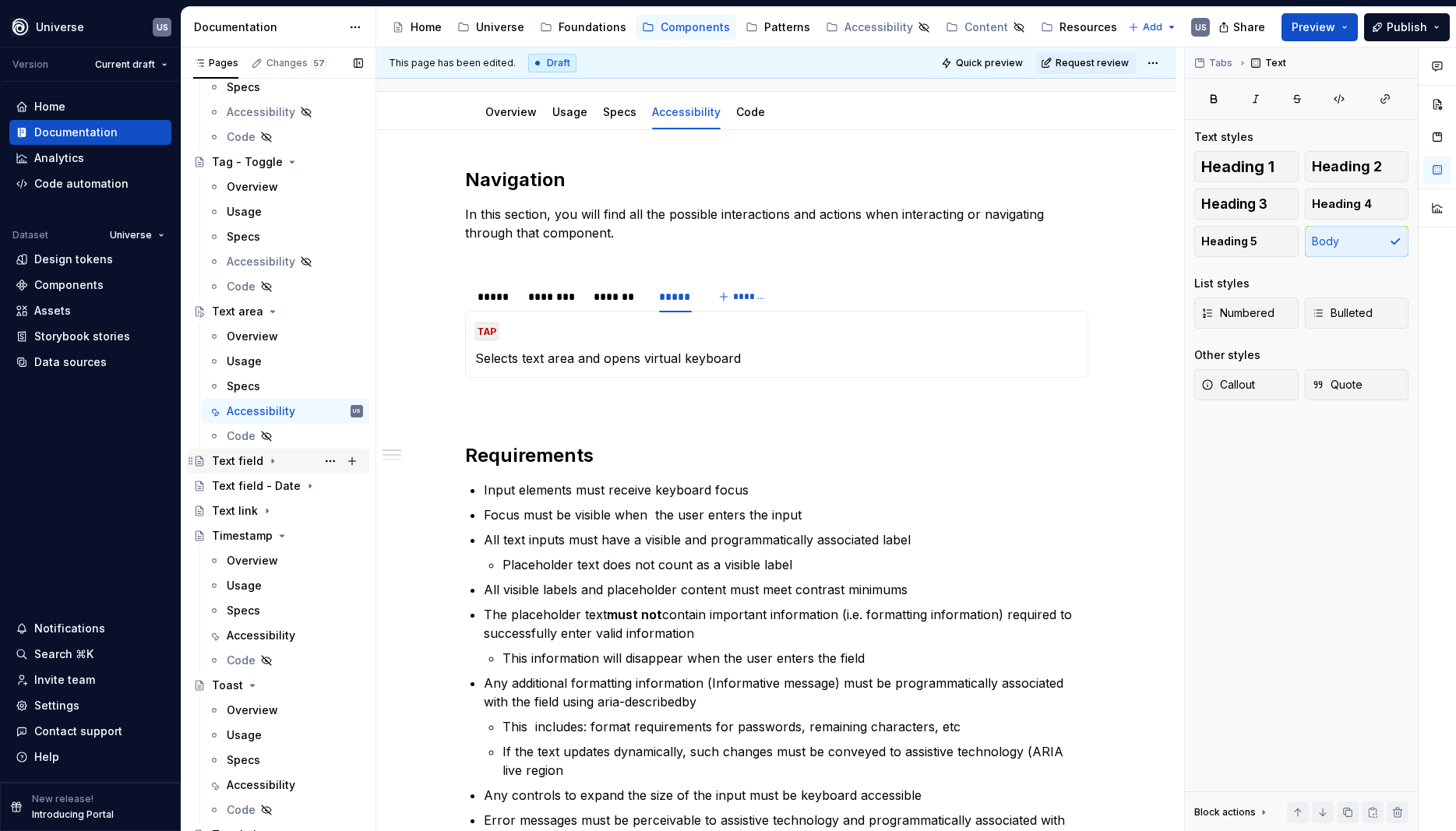
drag, startPoint x: 304, startPoint y: 487, endPoint x: 270, endPoint y: 461, distance: 42.8
click at [309, 486] on icon "Page tree" at bounding box center [310, 486] width 2 height 4
click at [272, 461] on icon "Page tree" at bounding box center [273, 461] width 2 height 4
click at [268, 556] on div "Accessibility" at bounding box center [261, 561] width 69 height 16
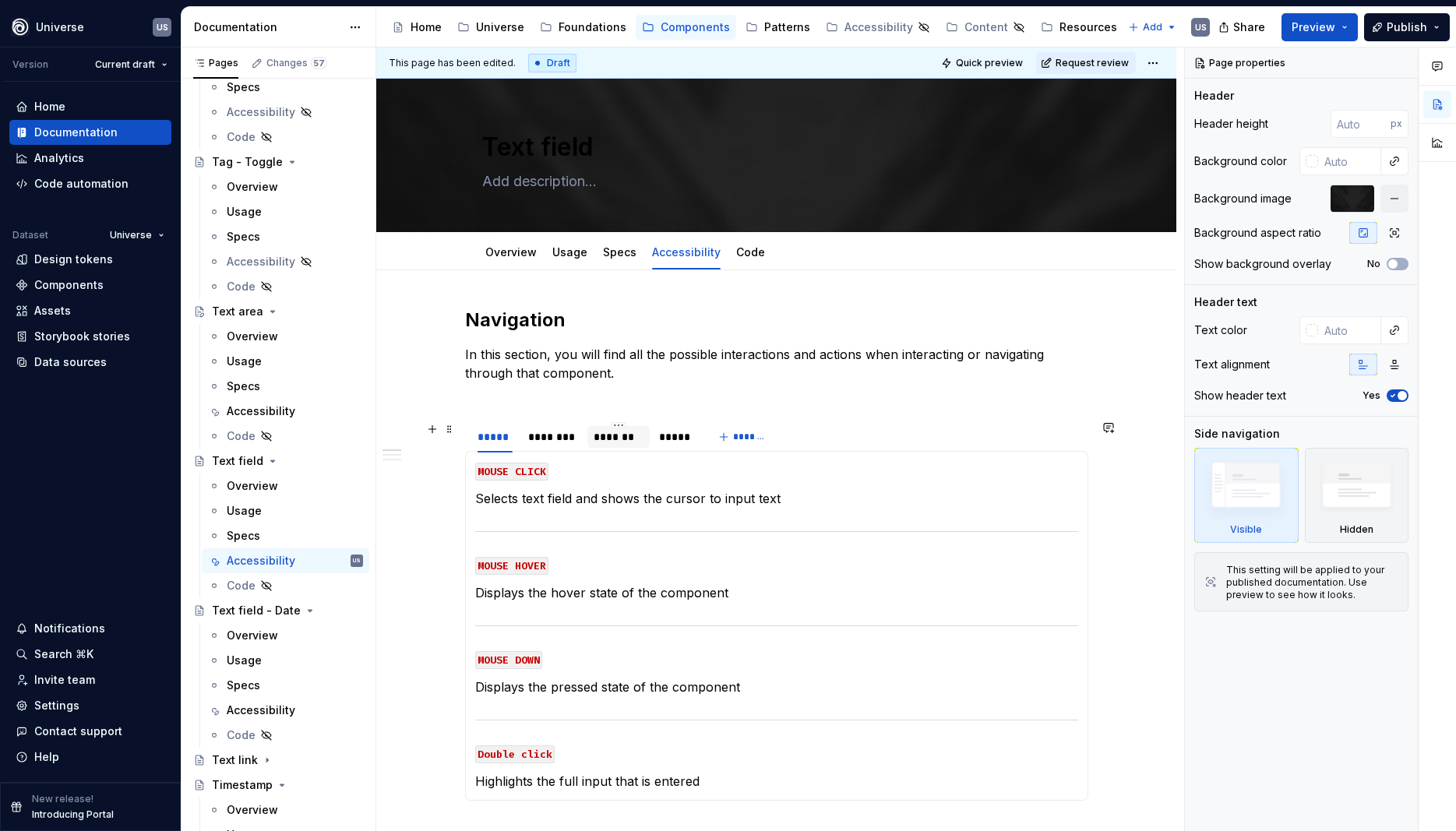
click at [609, 445] on div "*******" at bounding box center [618, 437] width 62 height 22
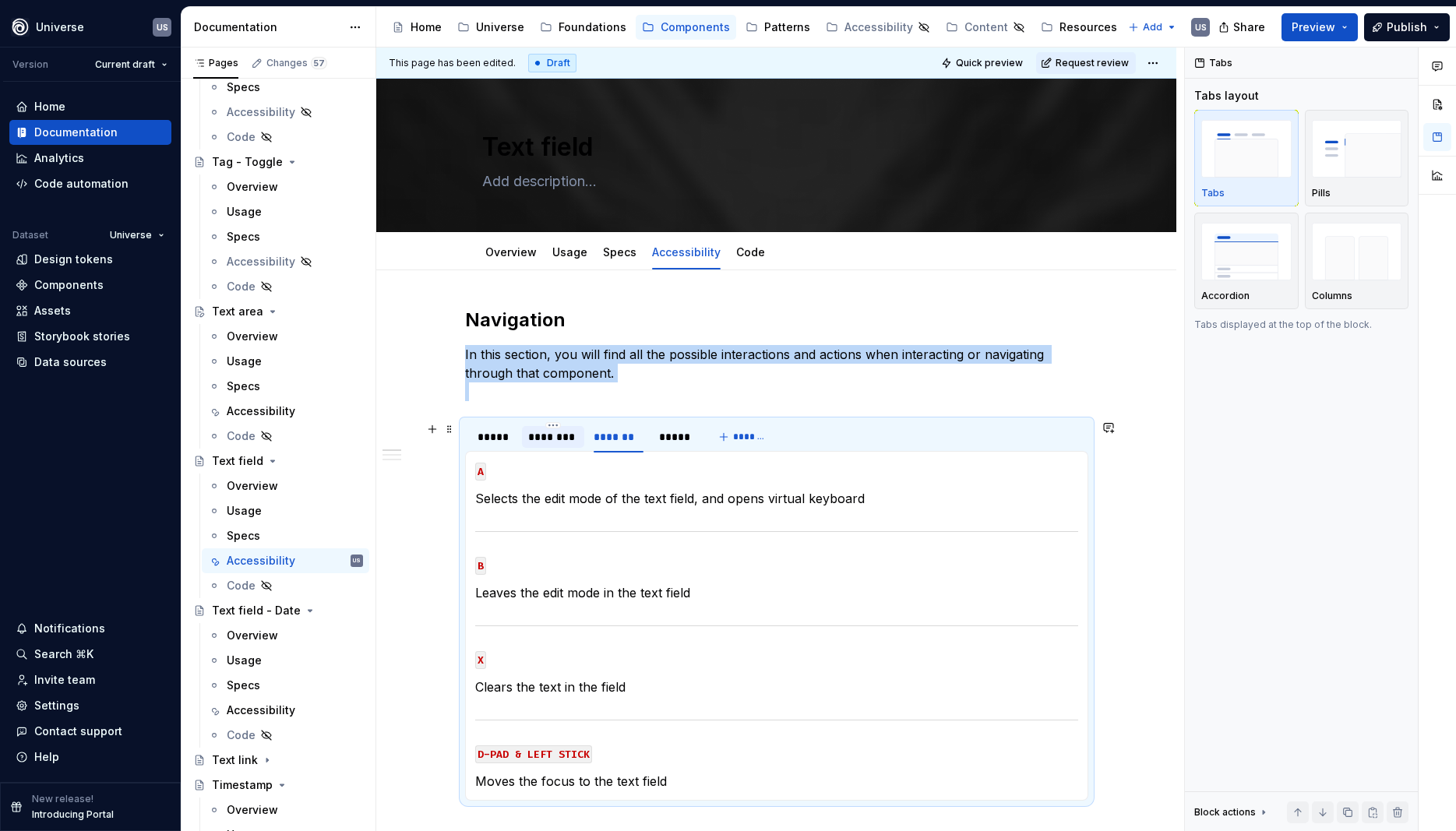
click at [577, 437] on div "********" at bounding box center [553, 437] width 50 height 16
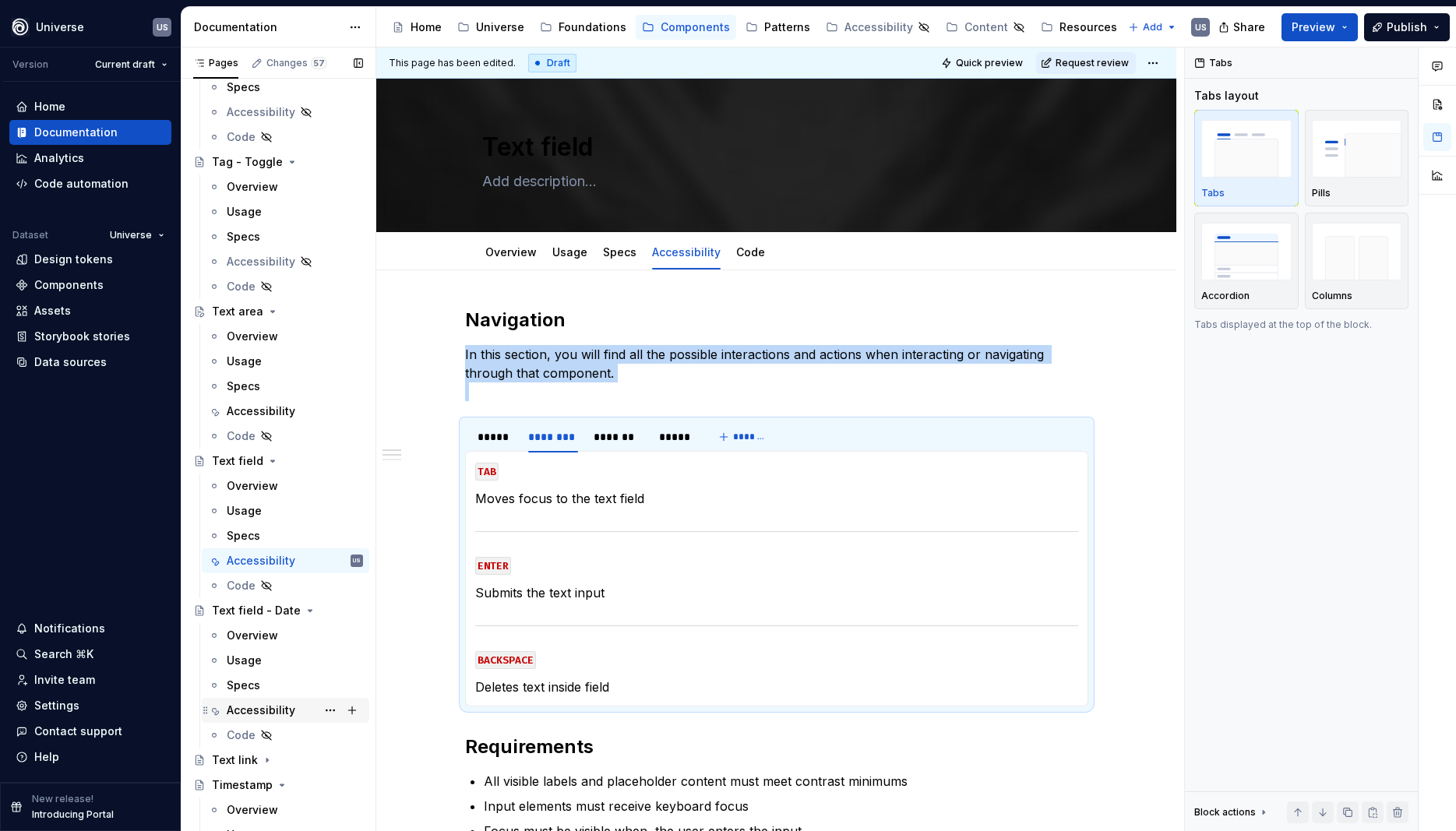
click at [263, 706] on div "Accessibility" at bounding box center [261, 710] width 69 height 16
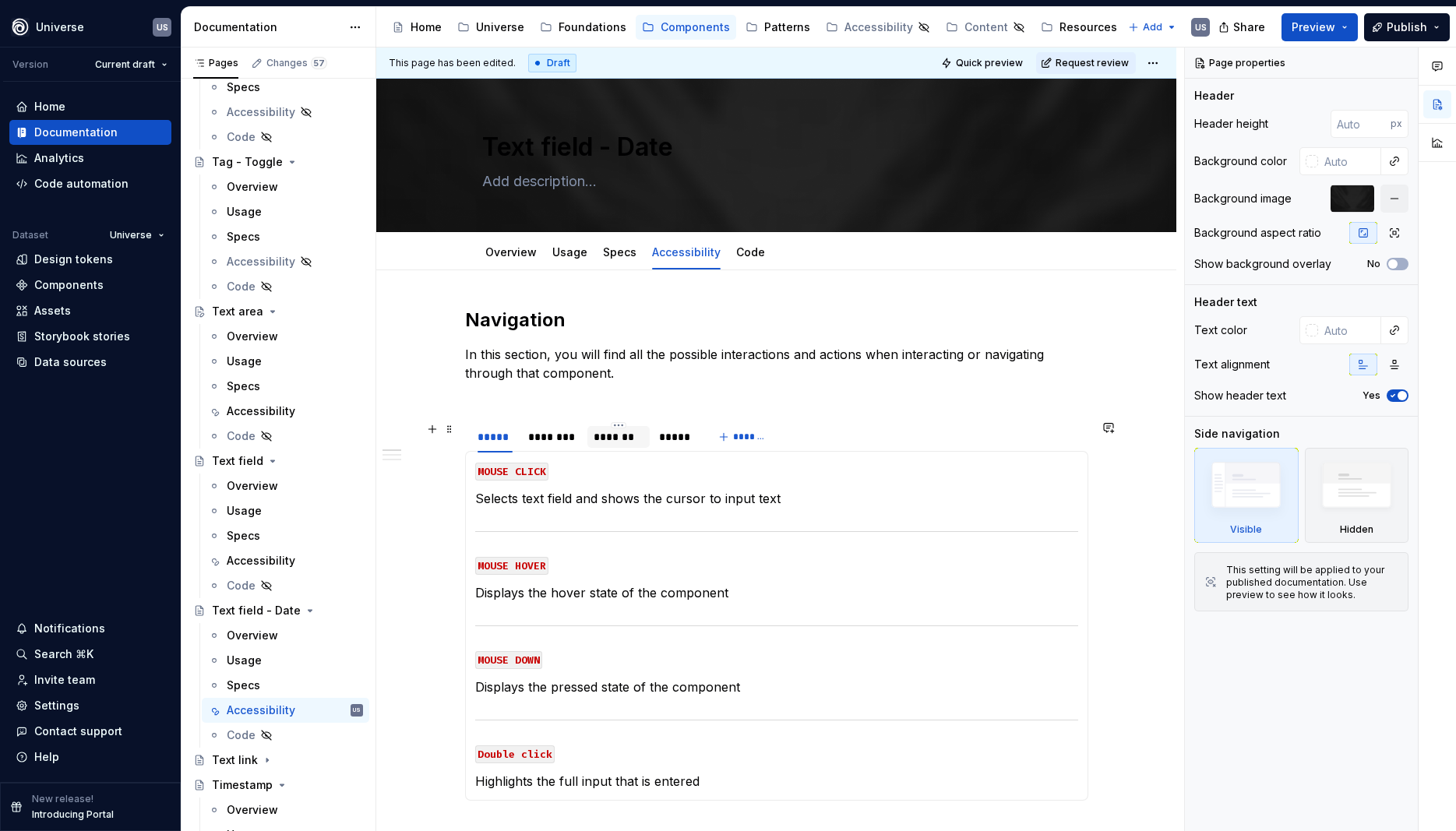
drag, startPoint x: 552, startPoint y: 438, endPoint x: 603, endPoint y: 436, distance: 51.0
click at [553, 438] on div "********" at bounding box center [553, 437] width 50 height 16
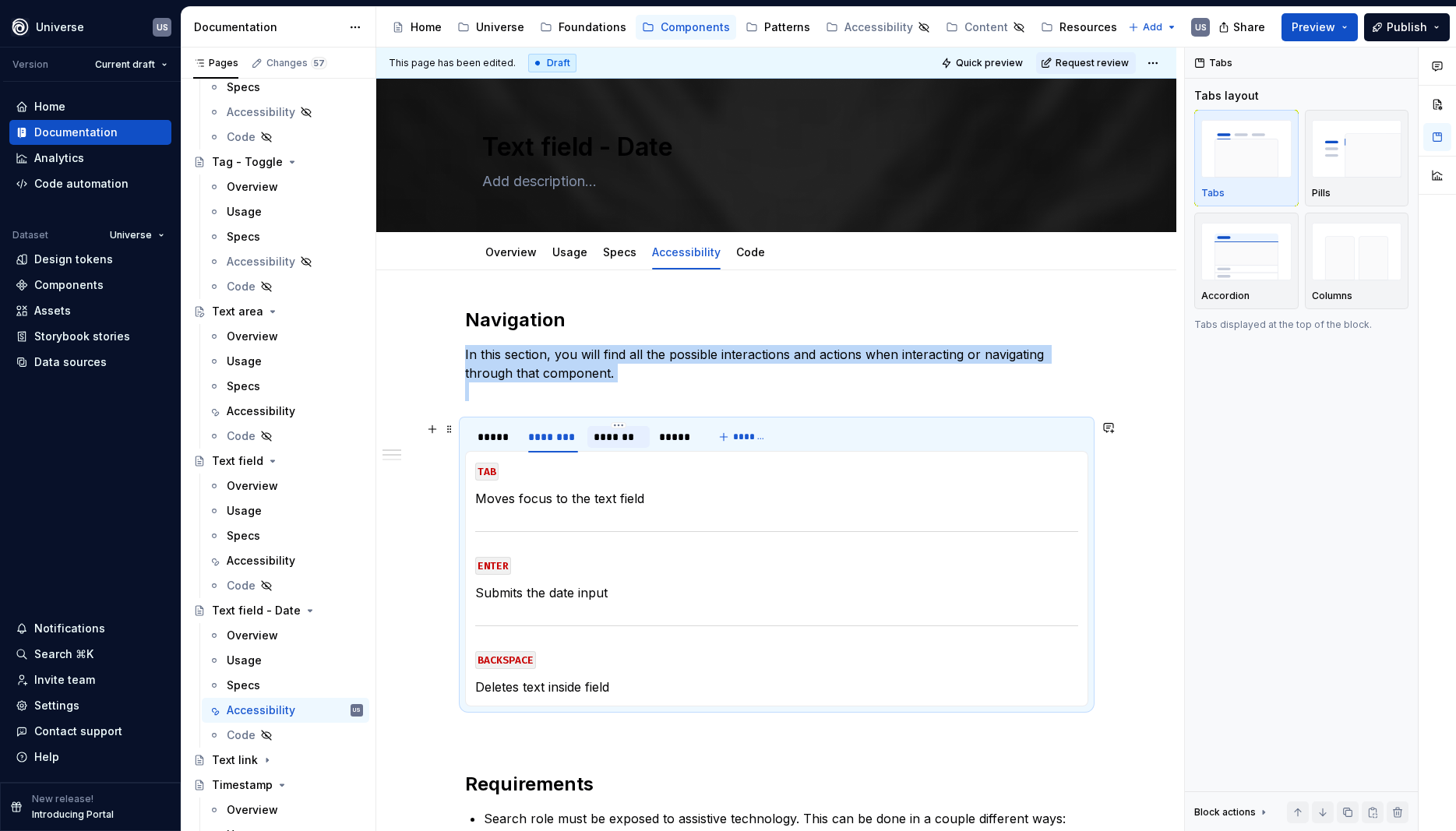
click at [605, 436] on div "*******" at bounding box center [619, 437] width 50 height 16
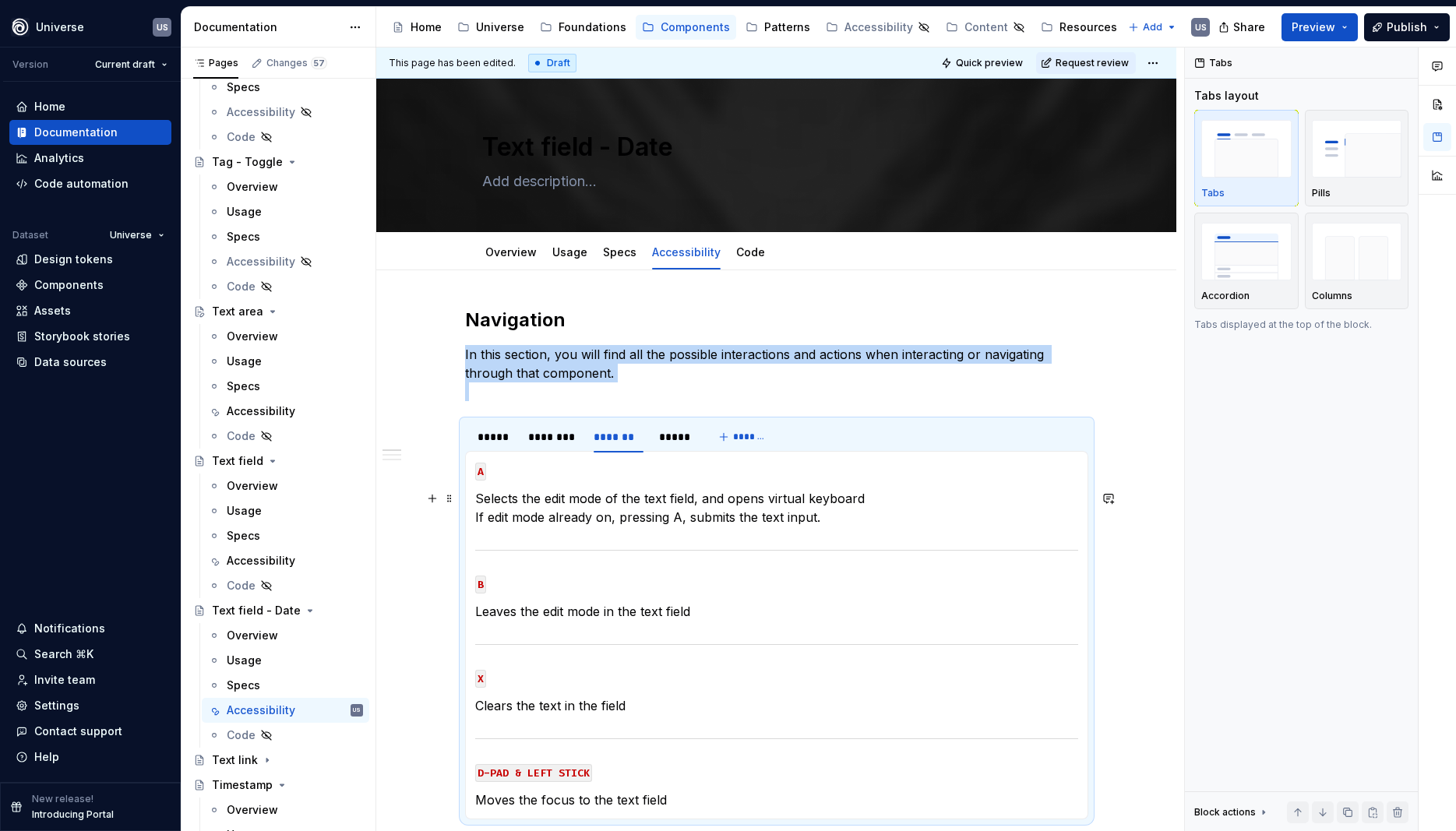
click at [670, 524] on p "Selects the edit mode of the text field, and opens virtual keyboard If edit mod…" at bounding box center [777, 508] width 603 height 37
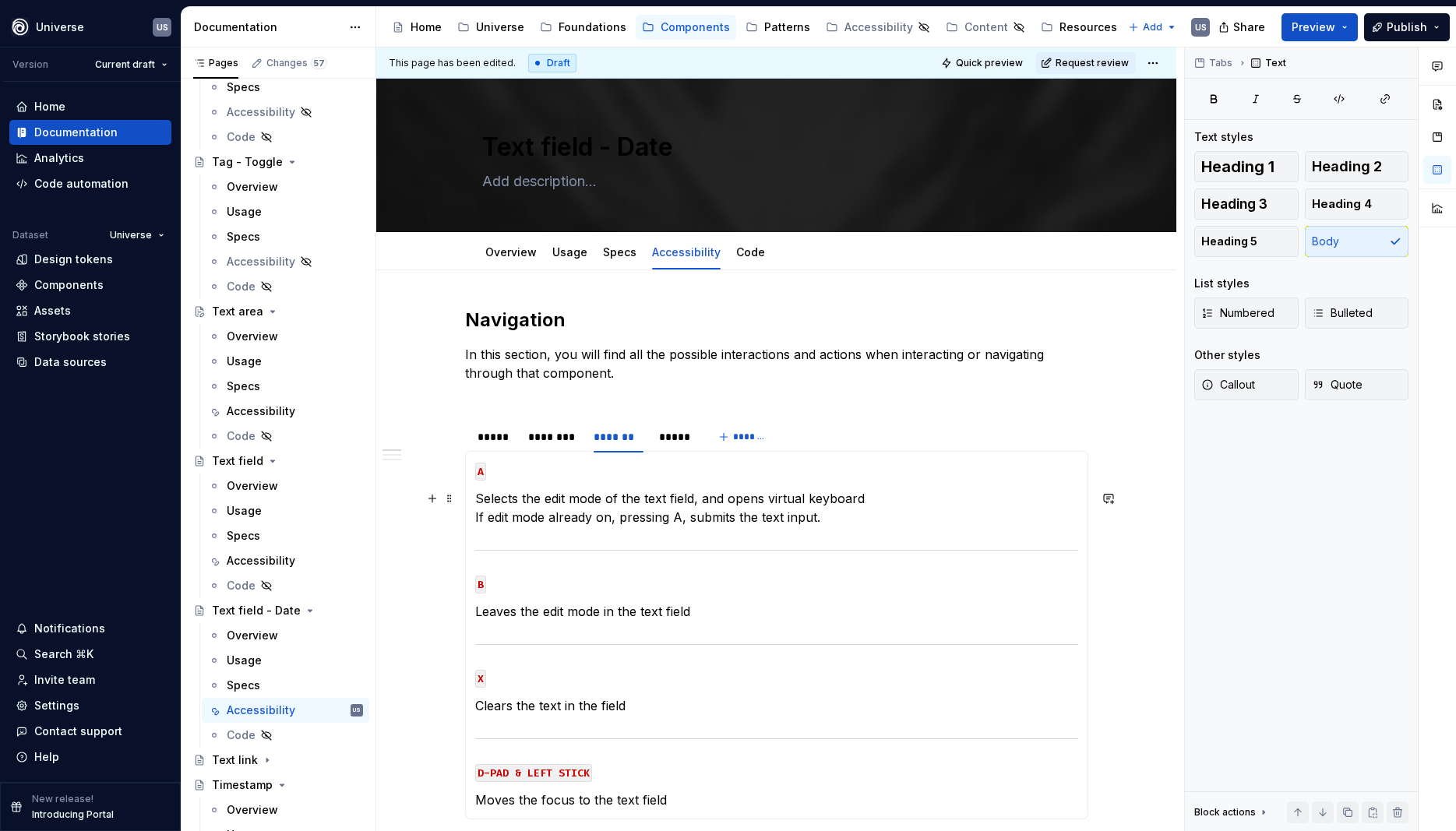
click at [840, 516] on p "Selects the edit mode of the text field, and opens virtual keyboard If edit mod…" at bounding box center [777, 508] width 603 height 37
drag, startPoint x: 862, startPoint y: 520, endPoint x: 463, endPoint y: 515, distance: 399.0
click at [465, 518] on section "***** ******** ******* ***** ******* MOUSE CLICK Selects text field and shows t…" at bounding box center [777, 620] width 623 height 400
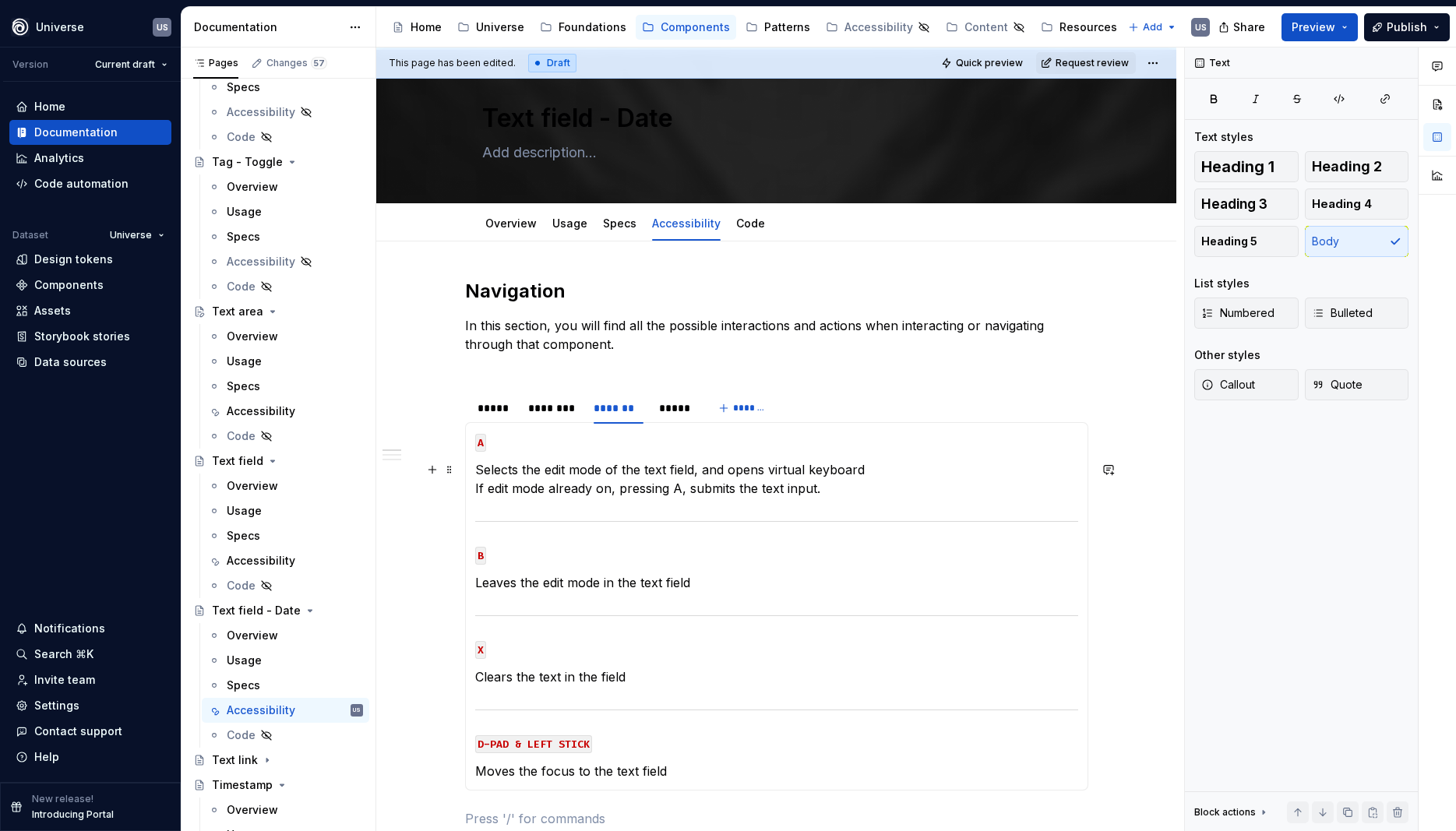
click at [704, 493] on p "Selects the edit mode of the text field, and opens virtual keyboard If edit mod…" at bounding box center [777, 479] width 603 height 37
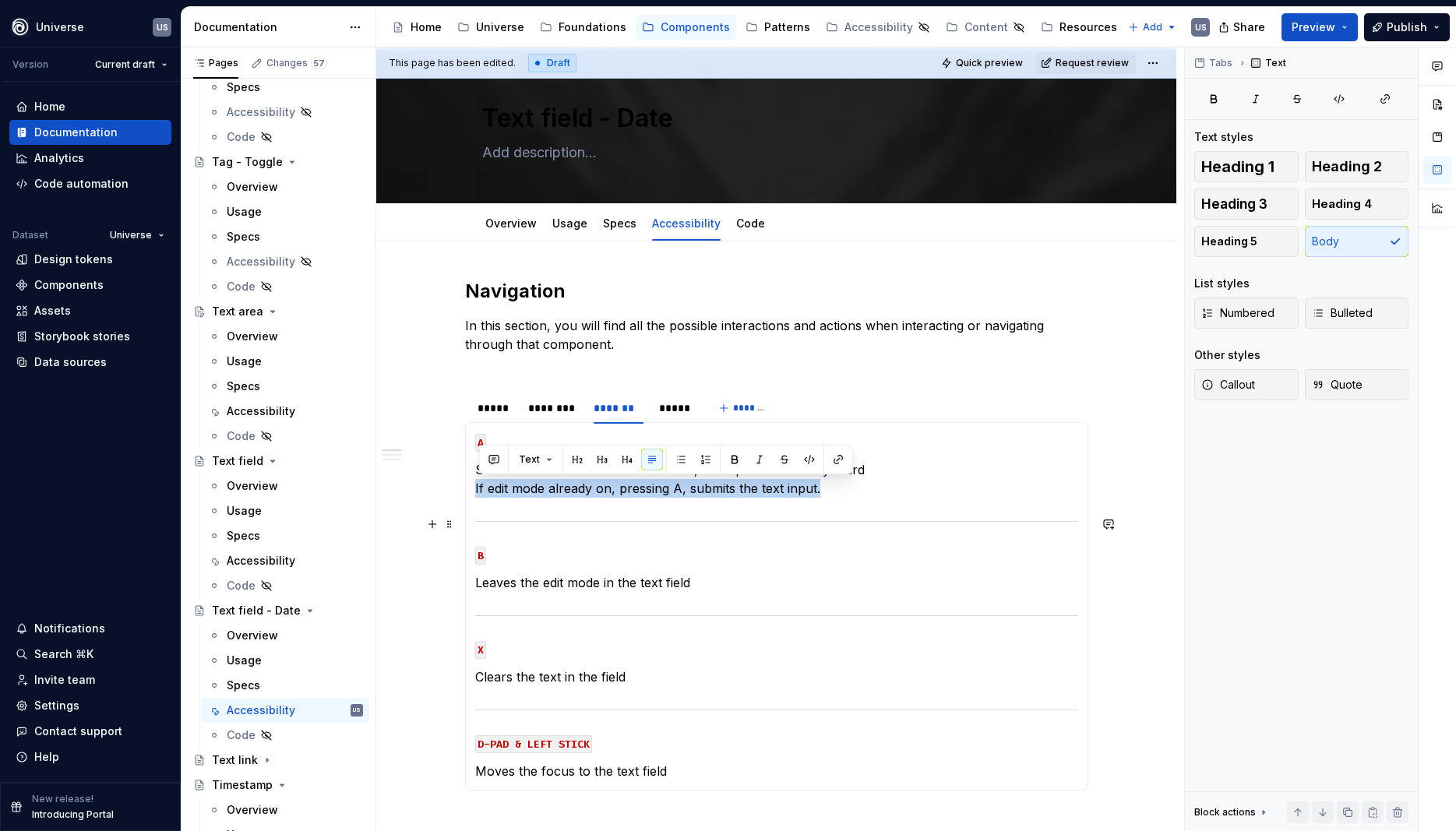
drag, startPoint x: 852, startPoint y: 490, endPoint x: 475, endPoint y: 498, distance: 377.1
click at [475, 498] on div "MOUSE CLICK Selects text field and shows the cursor to input text MOUSE HOVER D…" at bounding box center [777, 606] width 623 height 368
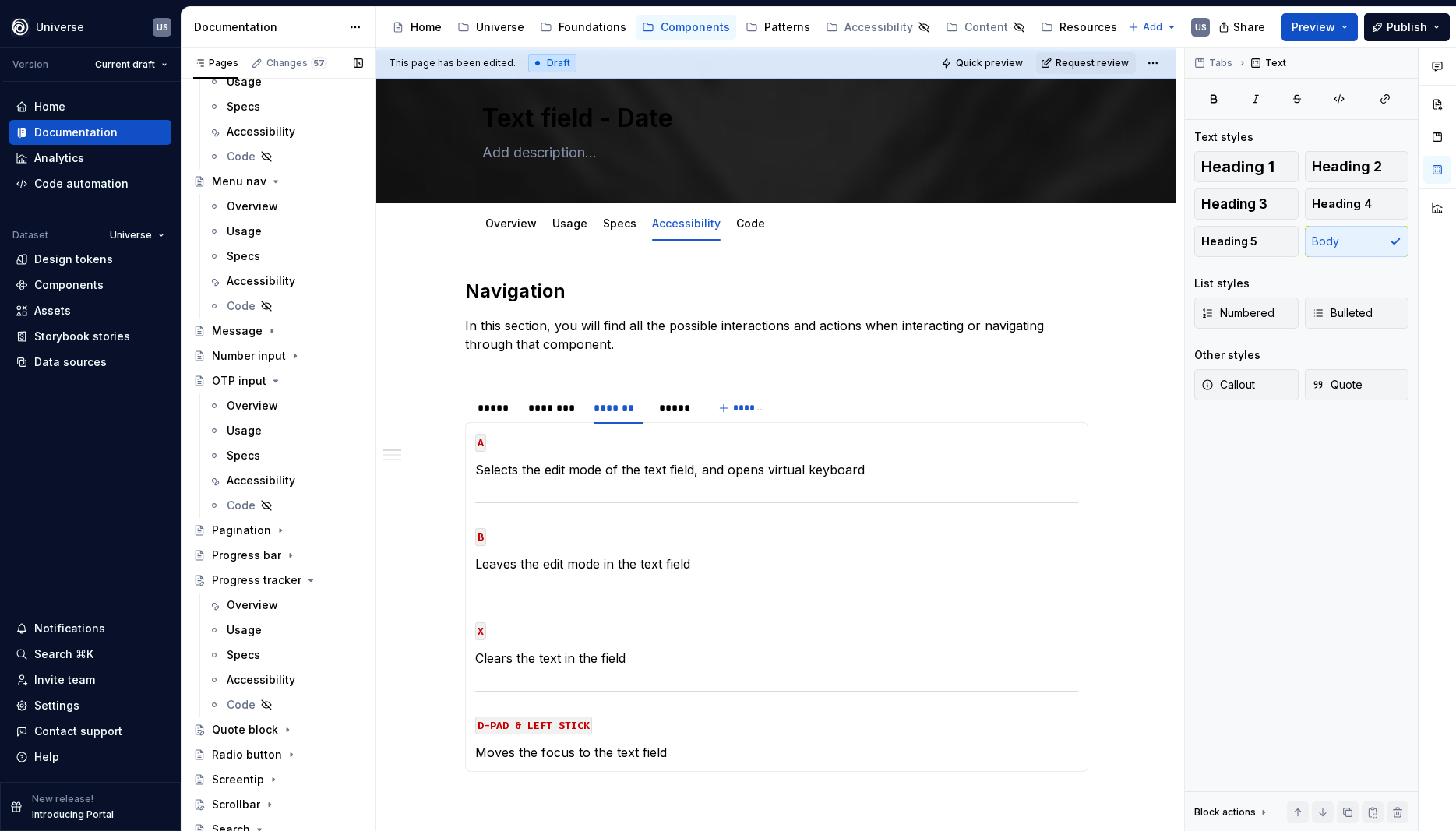
scroll to position [3598, 0]
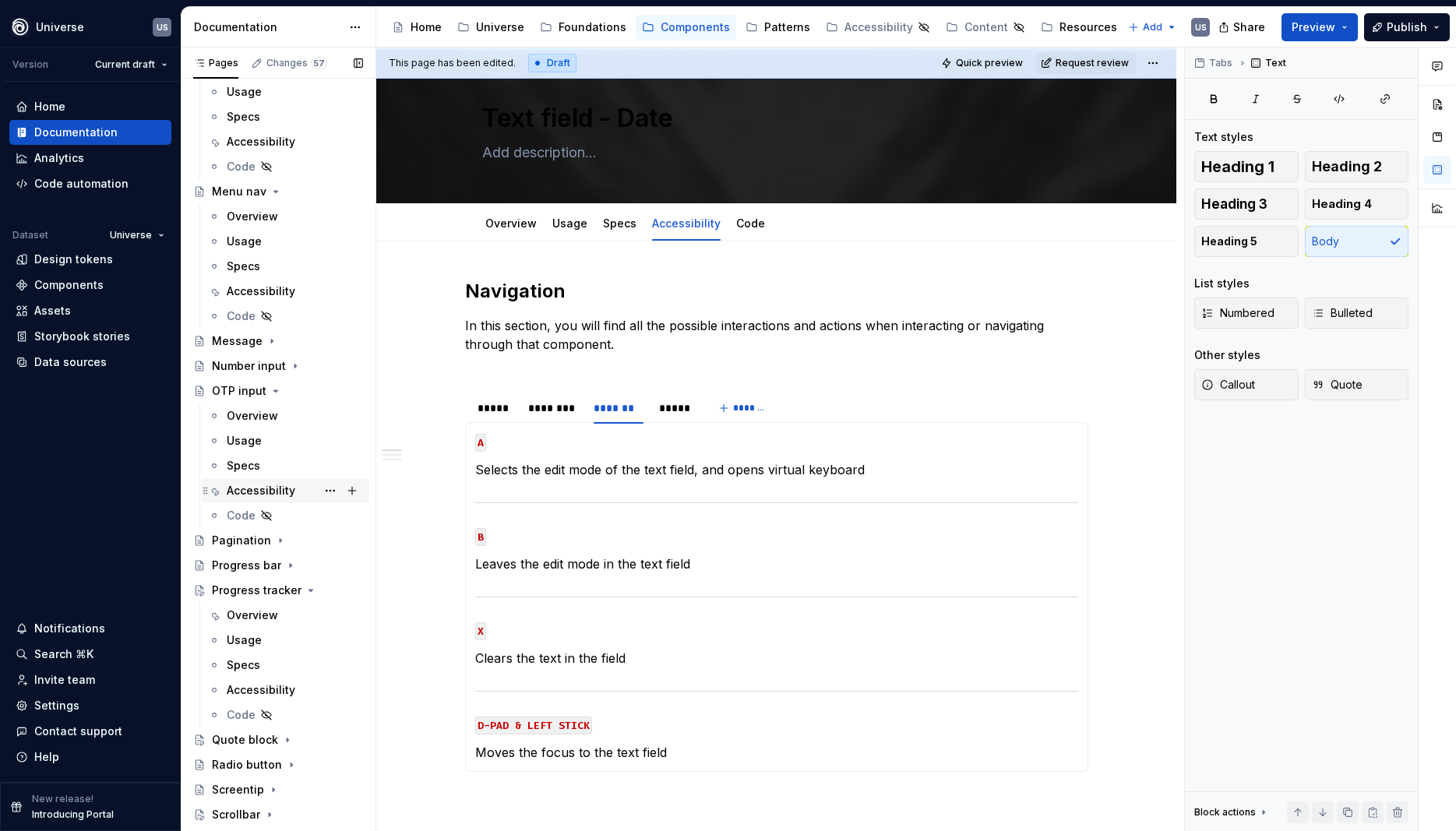
click at [279, 484] on div "Accessibility" at bounding box center [261, 490] width 69 height 16
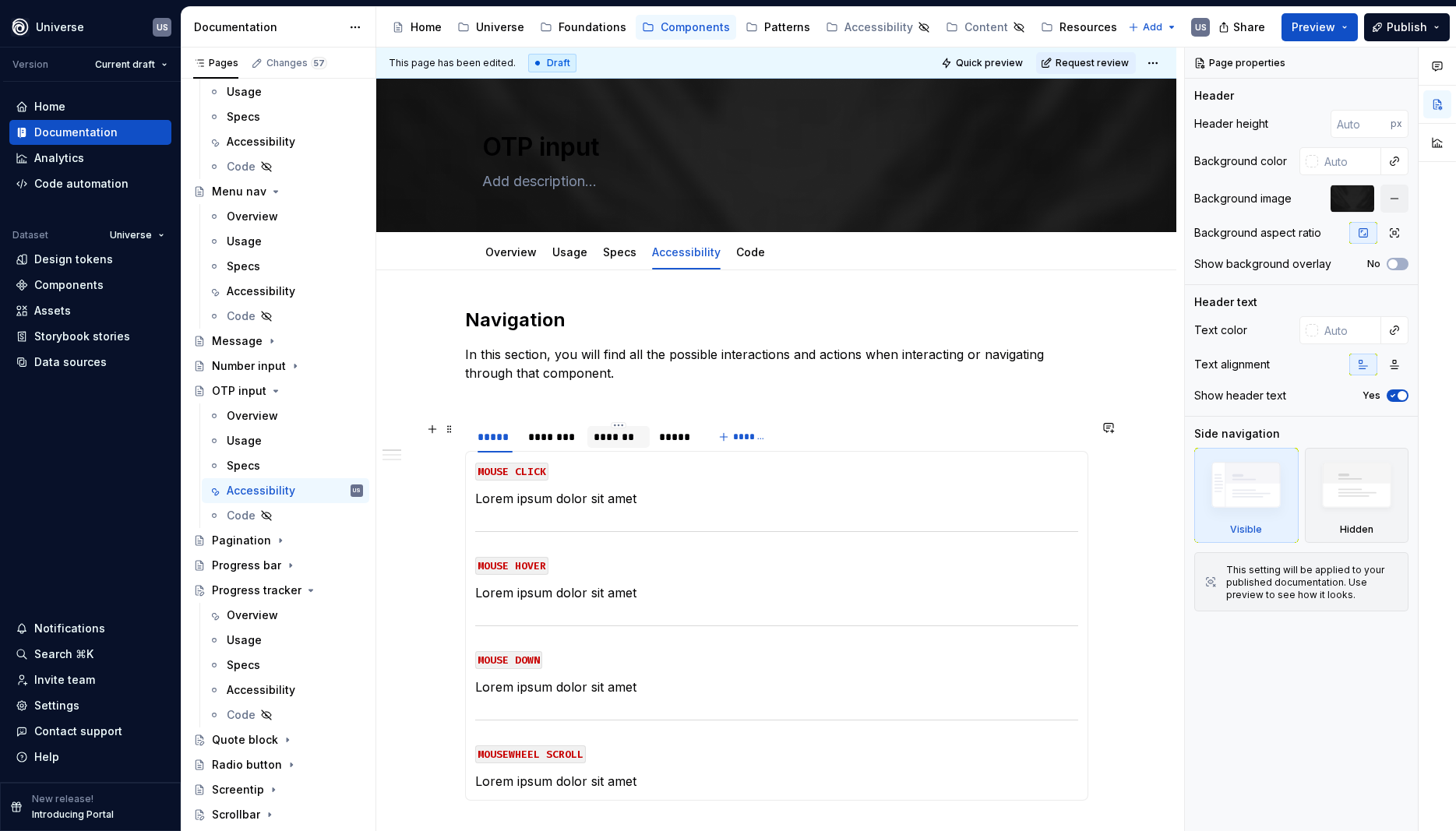
click at [618, 442] on div "*******" at bounding box center [619, 437] width 50 height 16
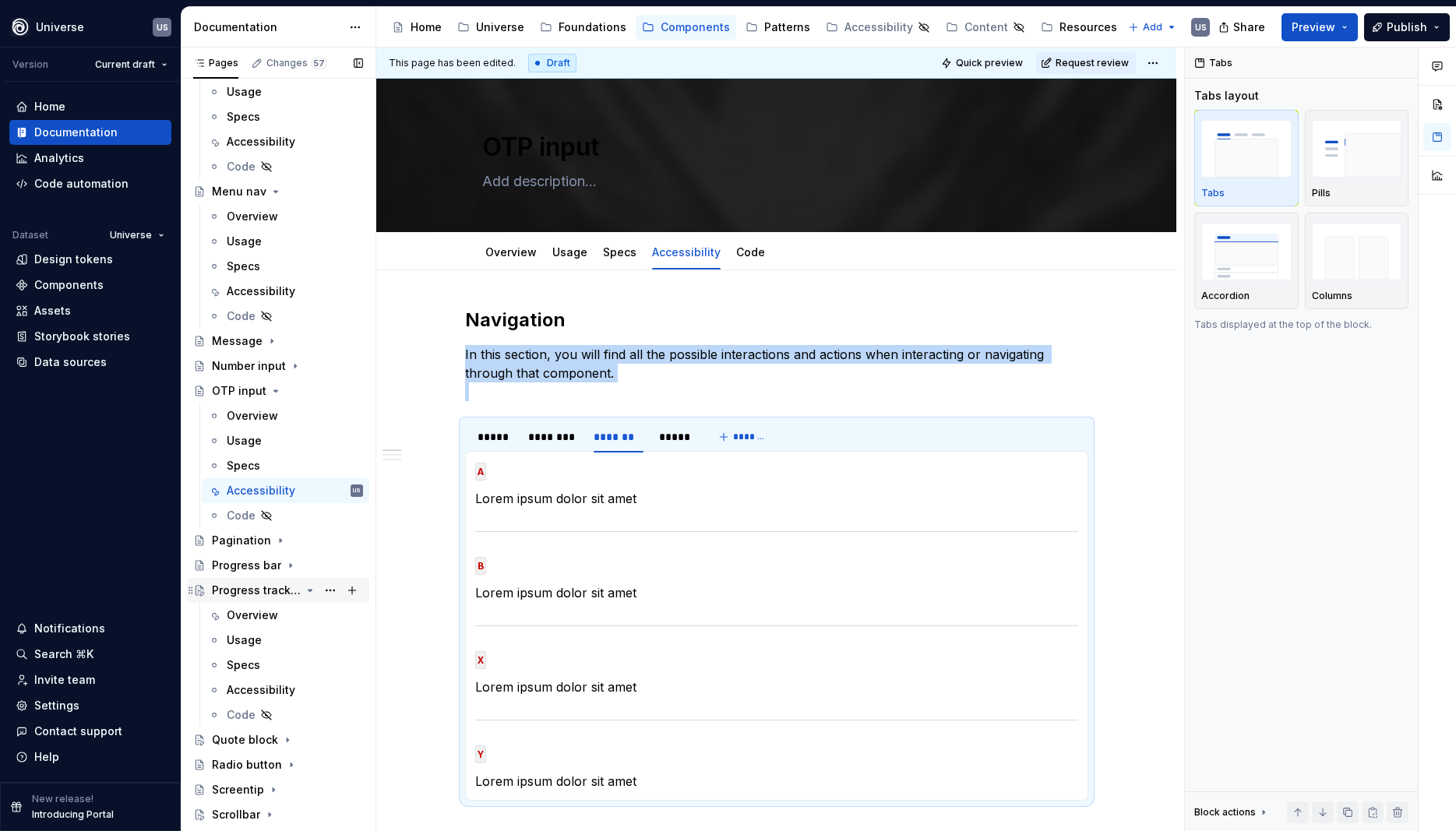
click at [275, 391] on icon "Page tree" at bounding box center [276, 391] width 4 height 2
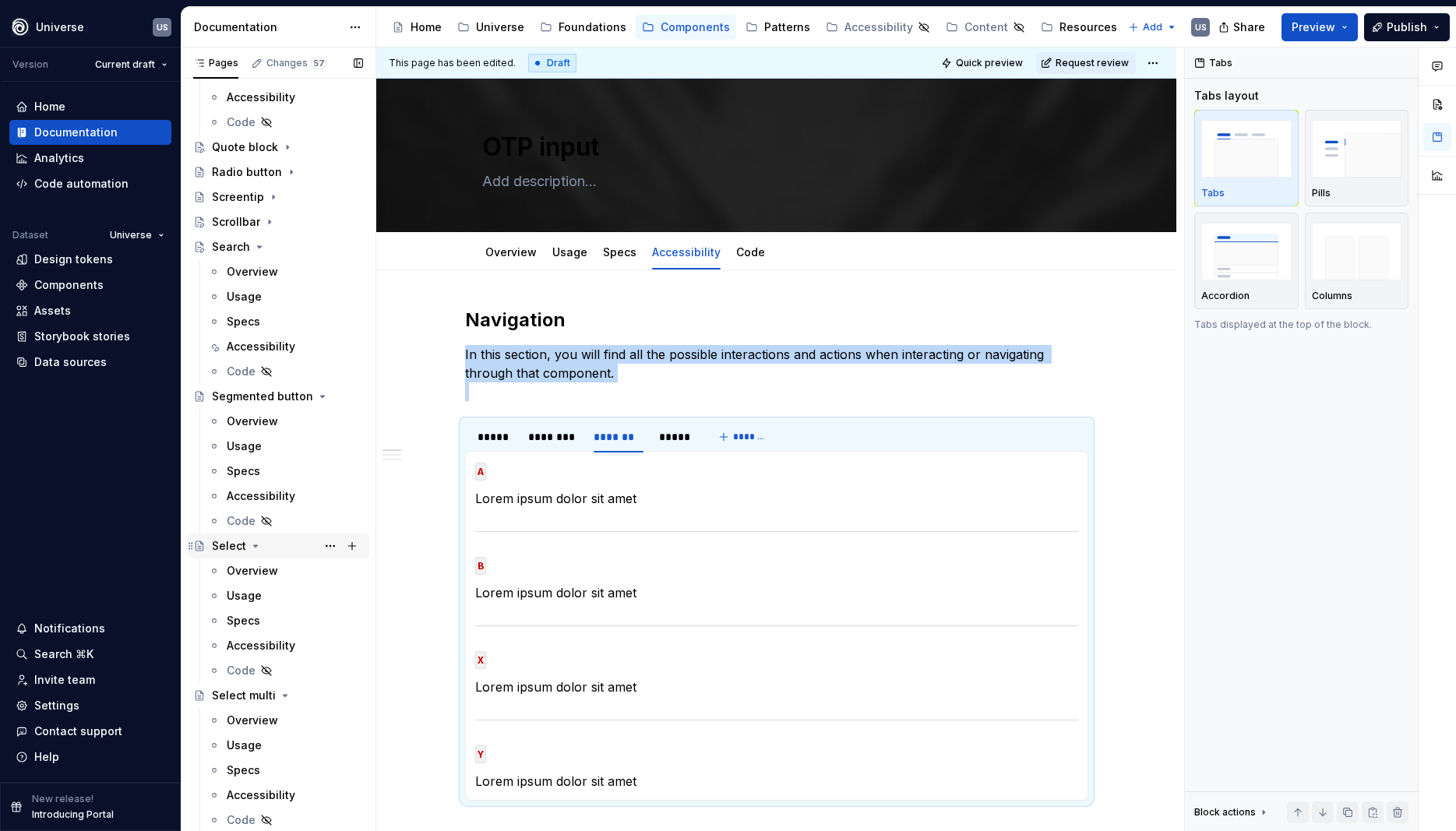
scroll to position [4089, 0]
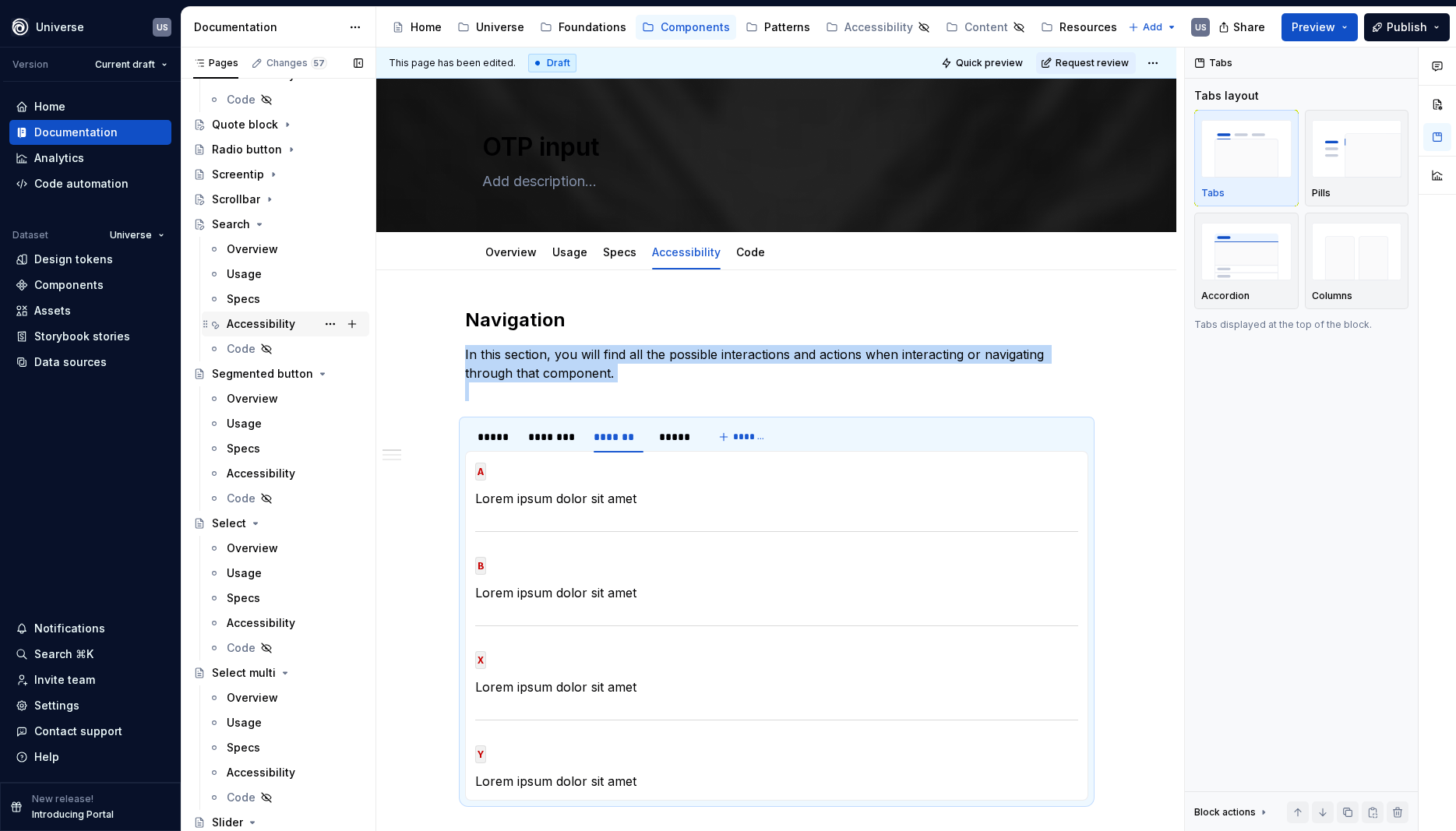
click at [279, 323] on div "Accessibility" at bounding box center [261, 323] width 69 height 16
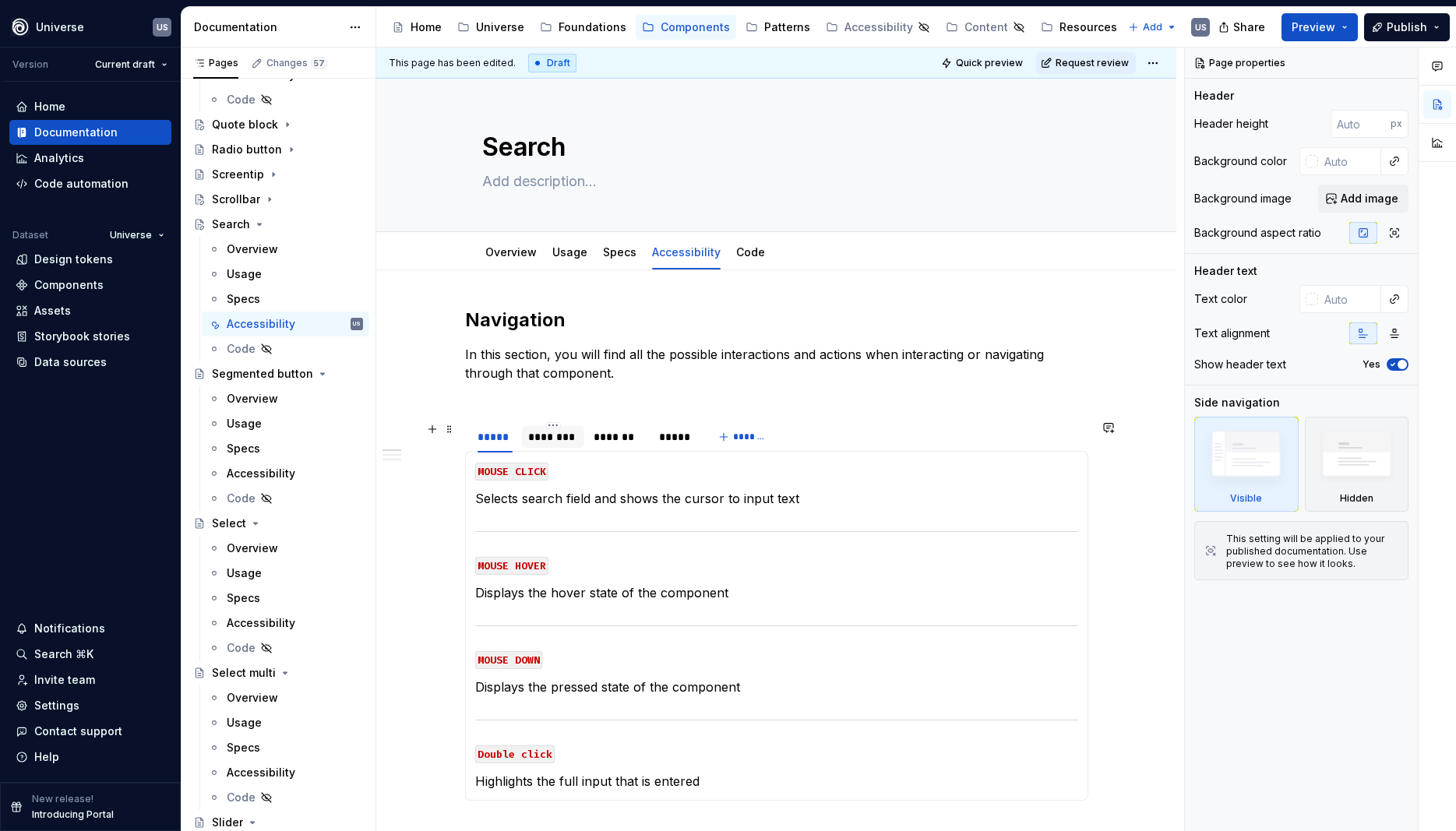
click at [558, 443] on div "********" at bounding box center [553, 437] width 50 height 16
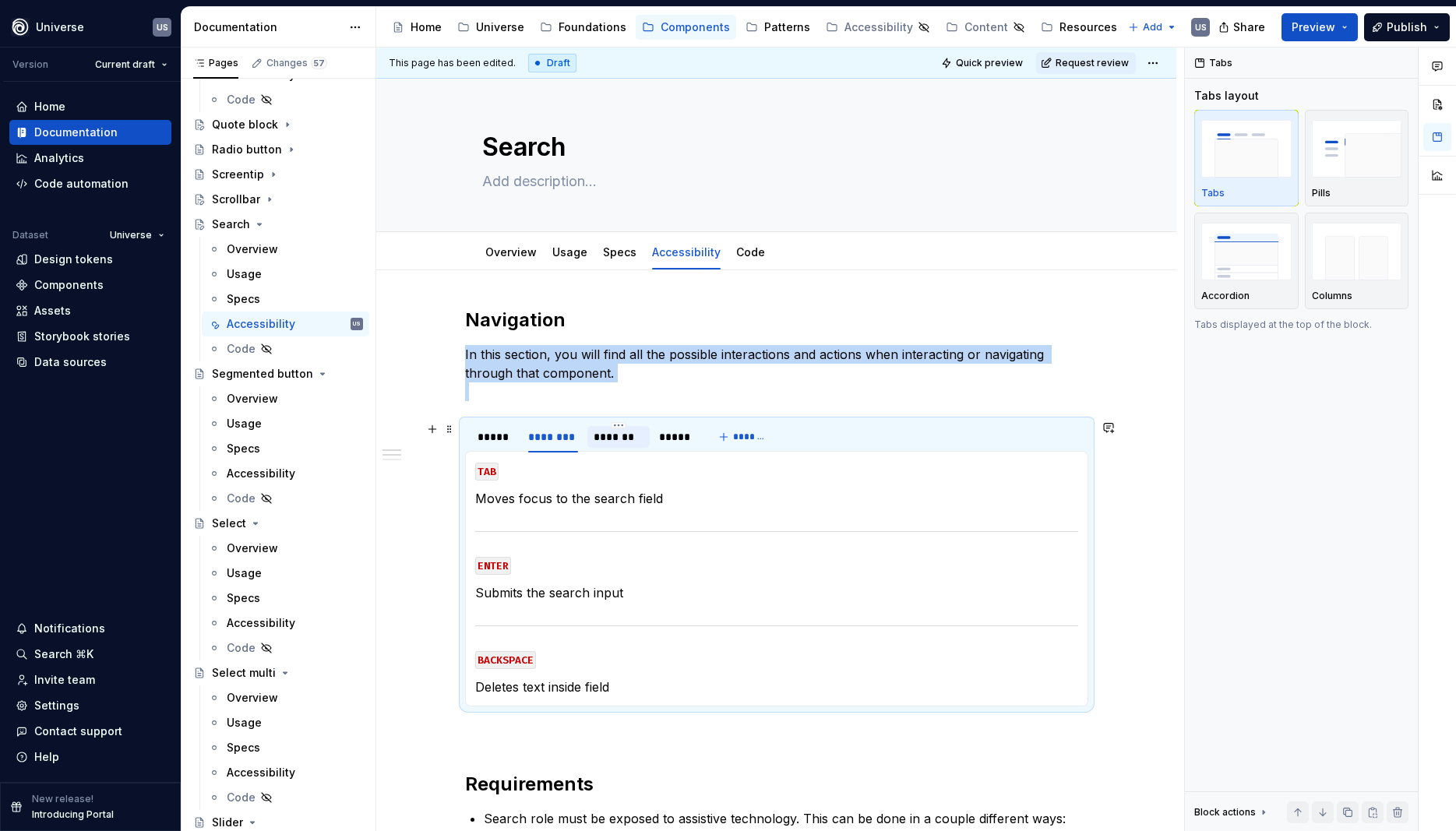
click at [611, 439] on div "*******" at bounding box center [619, 437] width 50 height 16
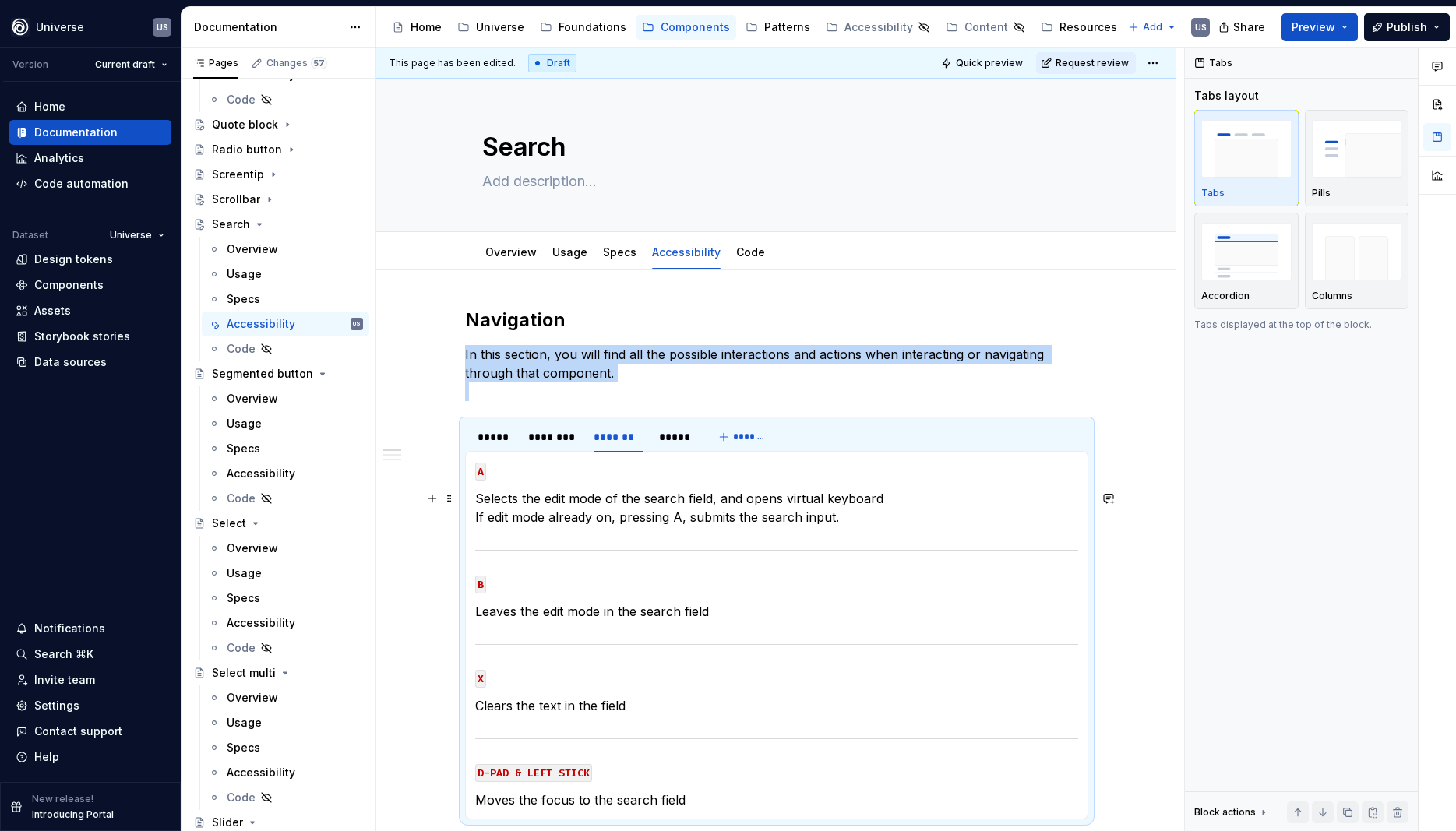
click at [663, 523] on p "Selects the edit mode of the search field, and opens virtual keyboard If edit m…" at bounding box center [777, 508] width 603 height 37
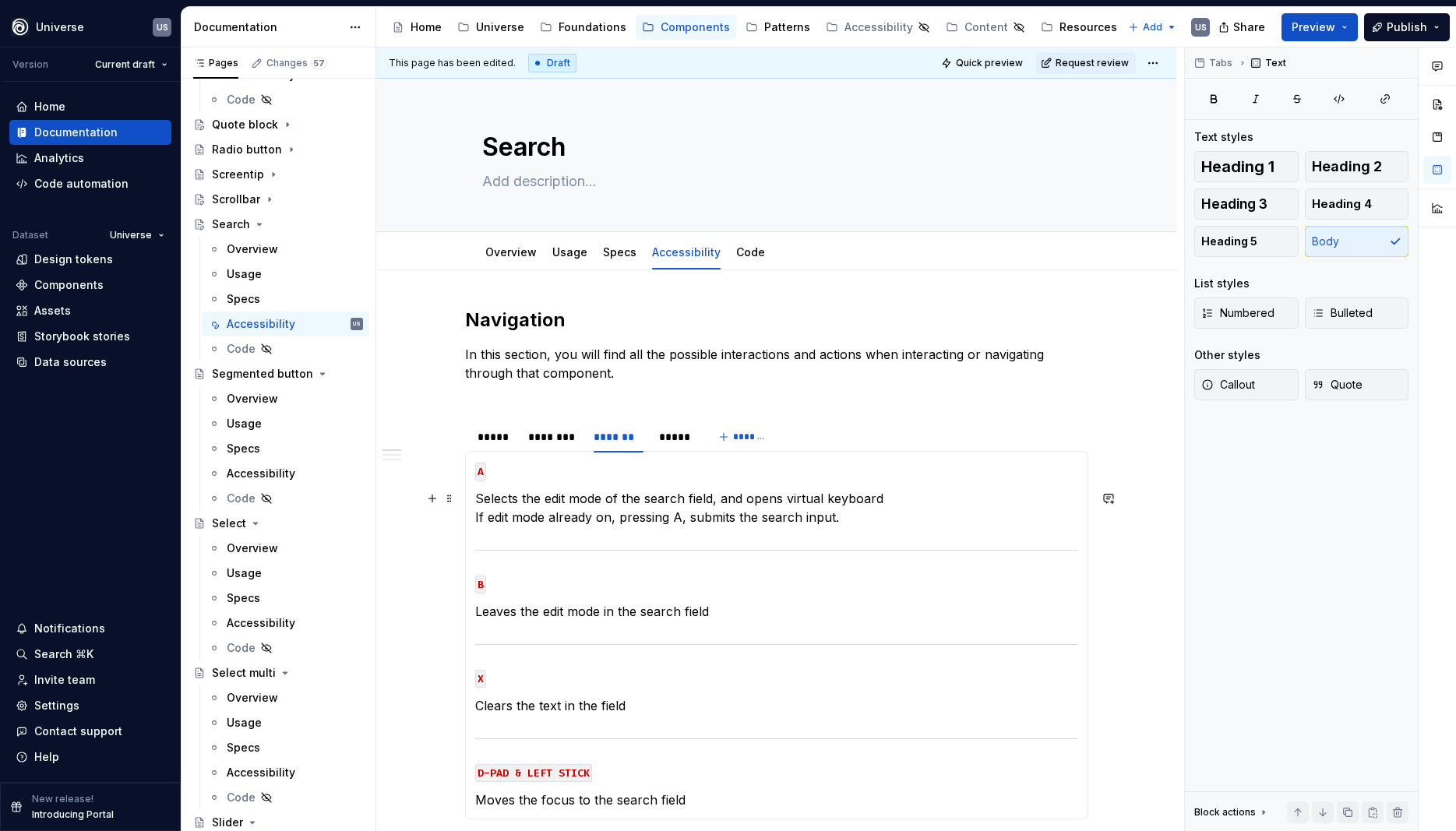
drag, startPoint x: 879, startPoint y: 519, endPoint x: 863, endPoint y: 519, distance: 16.0
click at [863, 519] on p "Selects the edit mode of the search field, and opens virtual keyboard If edit m…" at bounding box center [777, 508] width 603 height 37
type textarea "*"
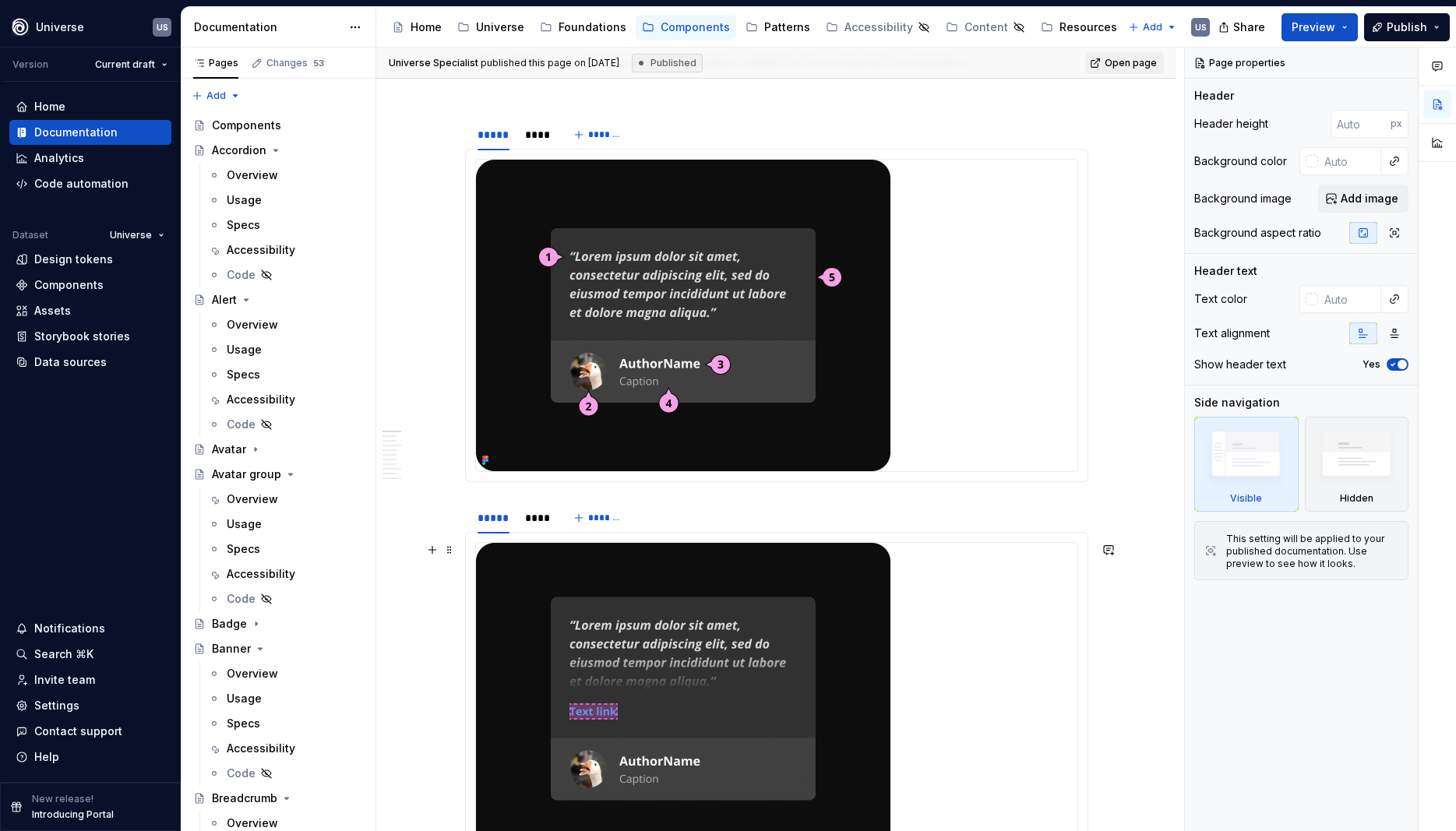
scroll to position [701, 0]
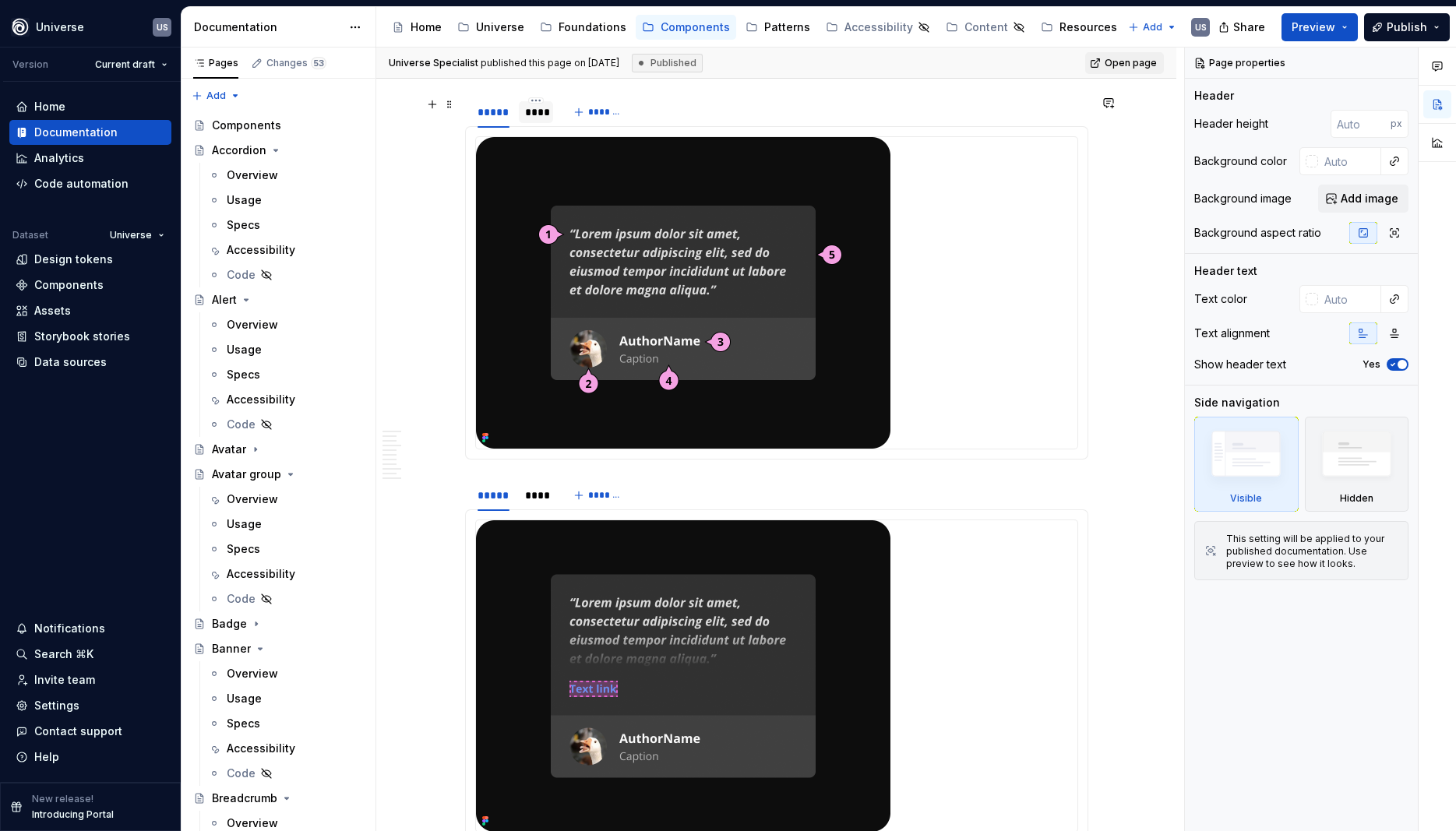
click at [533, 113] on div "****" at bounding box center [536, 112] width 22 height 16
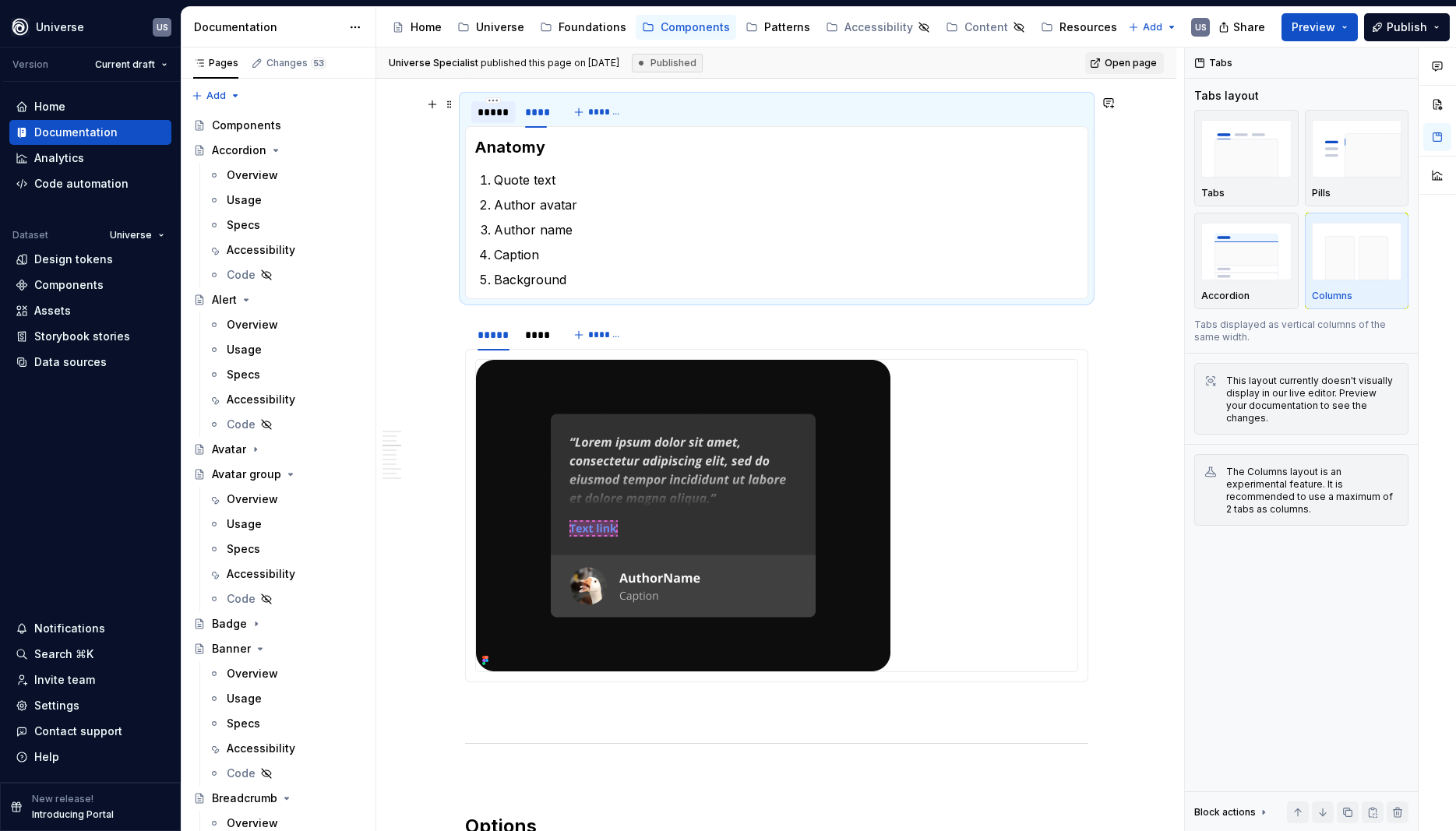
click at [494, 118] on div "*****" at bounding box center [494, 112] width 32 height 16
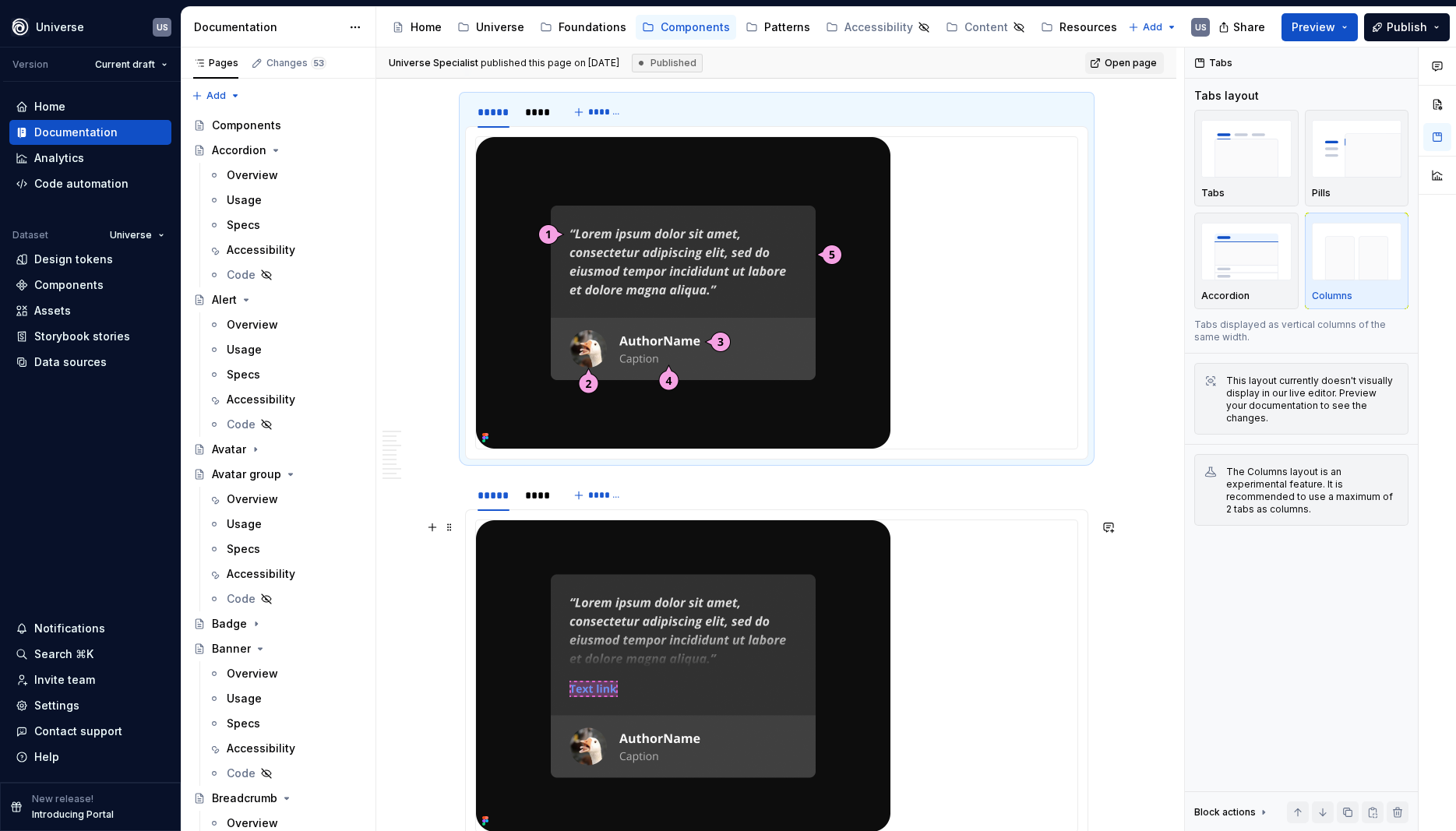
scroll to position [771, 0]
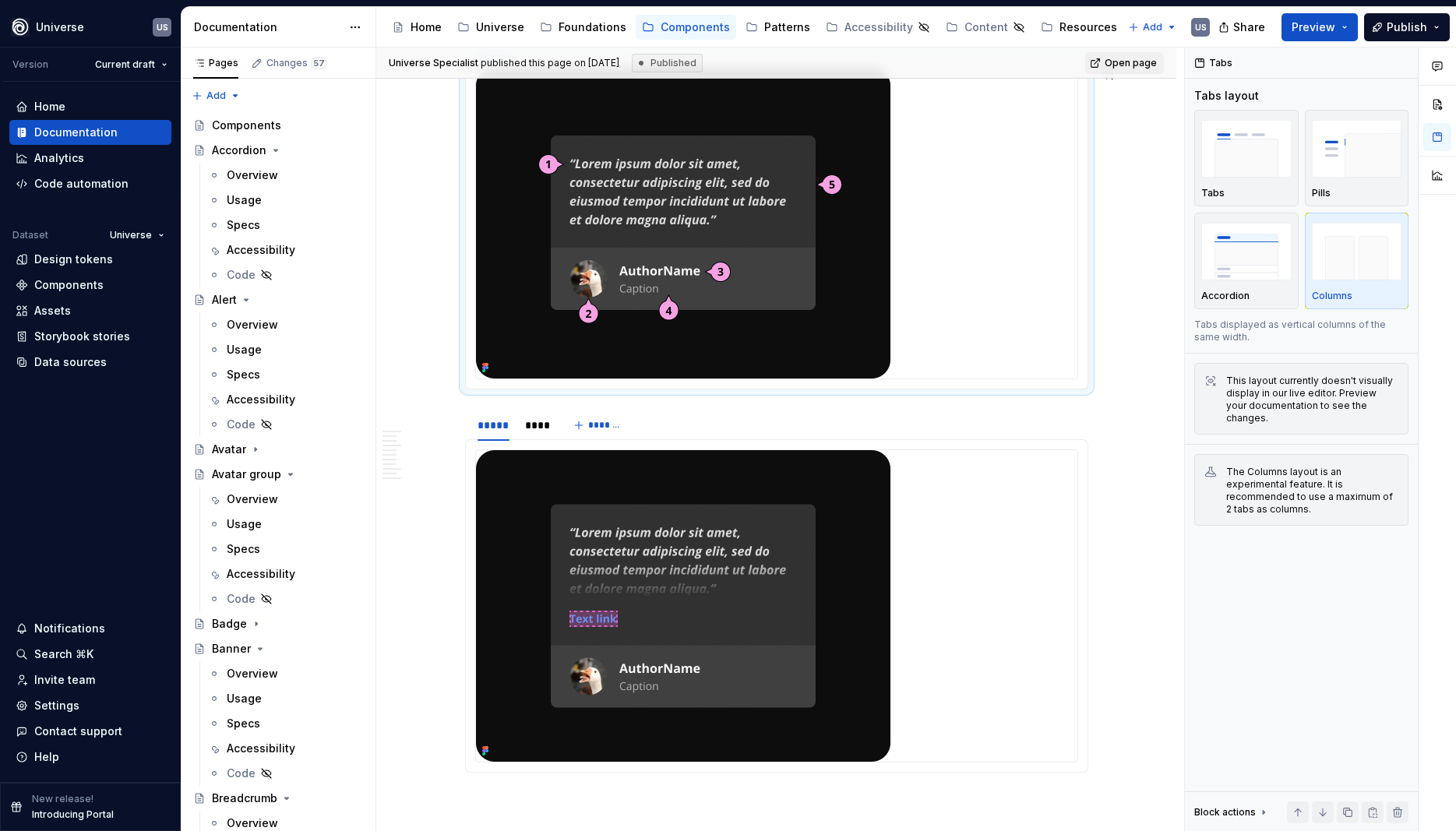
type textarea "*"
